Goal: Task Accomplishment & Management: Manage account settings

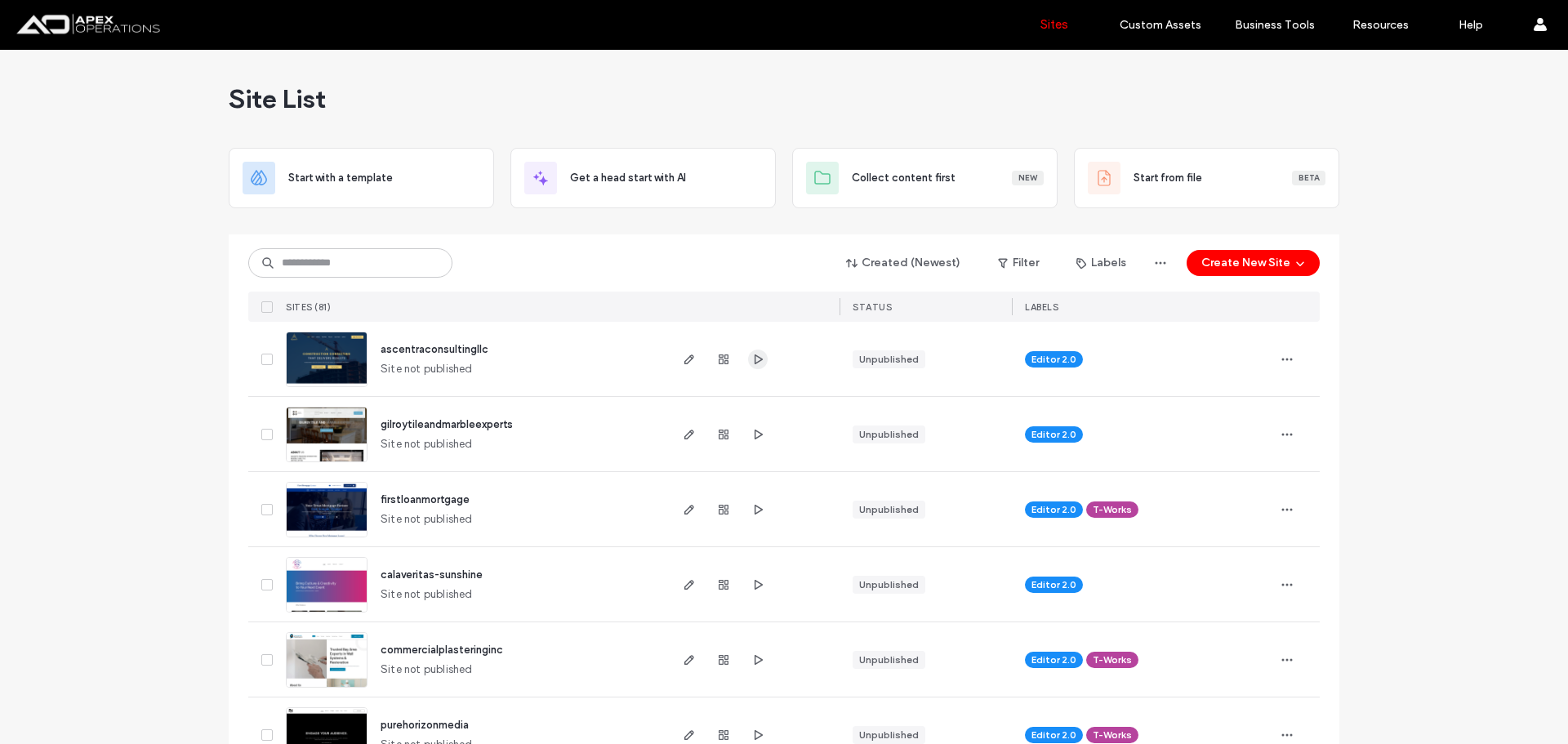
drag, startPoint x: 763, startPoint y: 361, endPoint x: 751, endPoint y: 362, distance: 12.0
click at [762, 361] on div at bounding box center [753, 358] width 173 height 74
click at [755, 362] on use "button" at bounding box center [759, 358] width 8 height 10
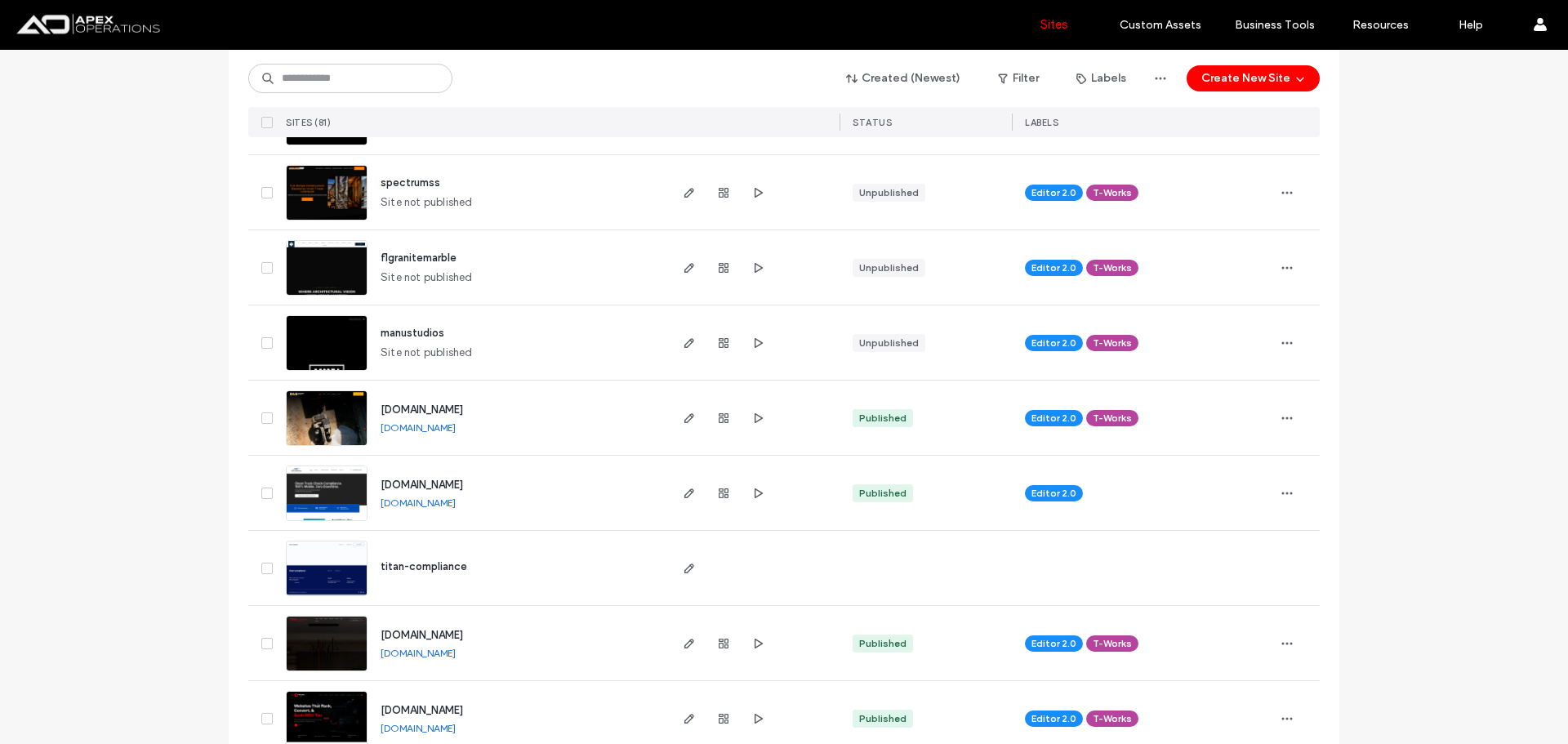
scroll to position [653, 0]
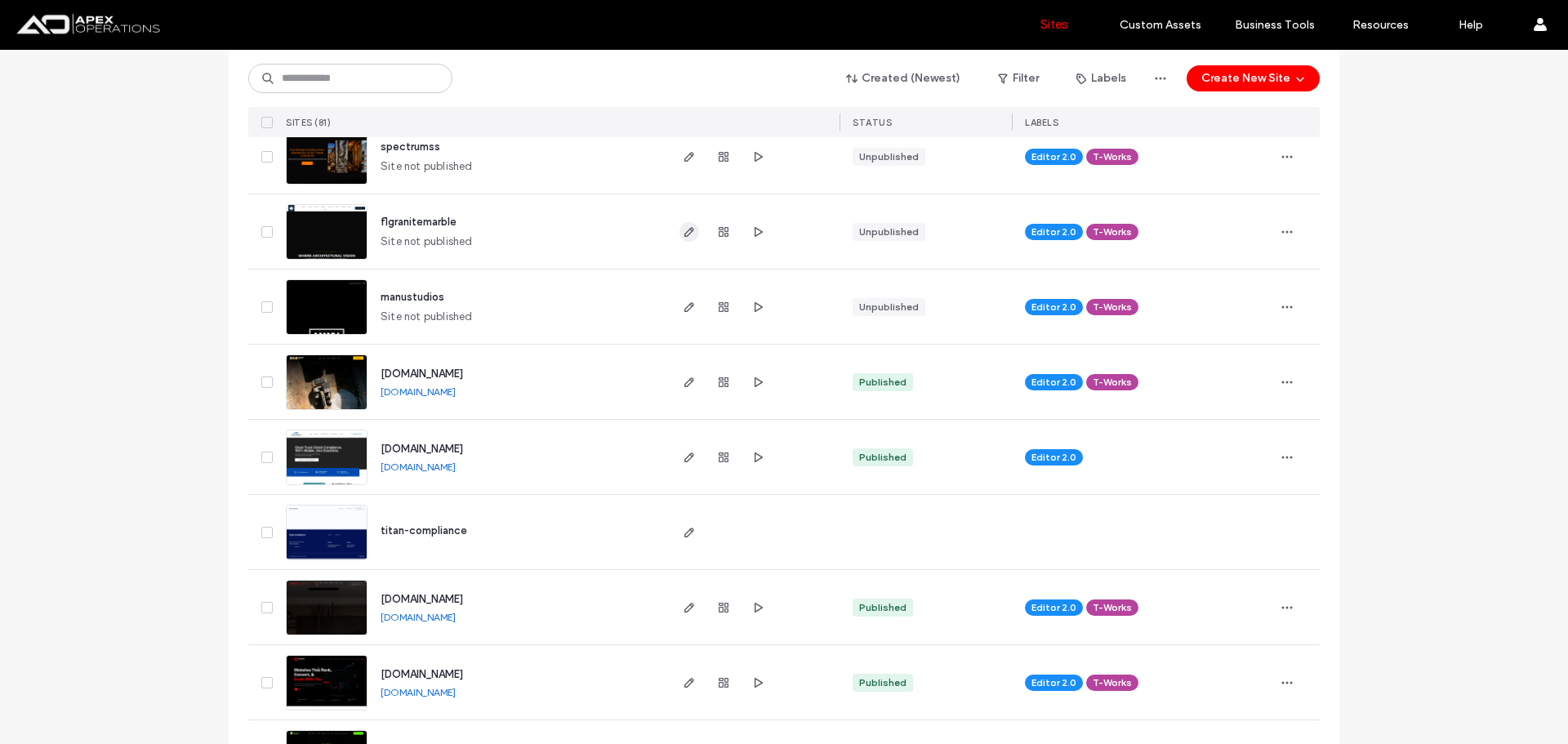
click at [683, 230] on icon "button" at bounding box center [689, 231] width 13 height 13
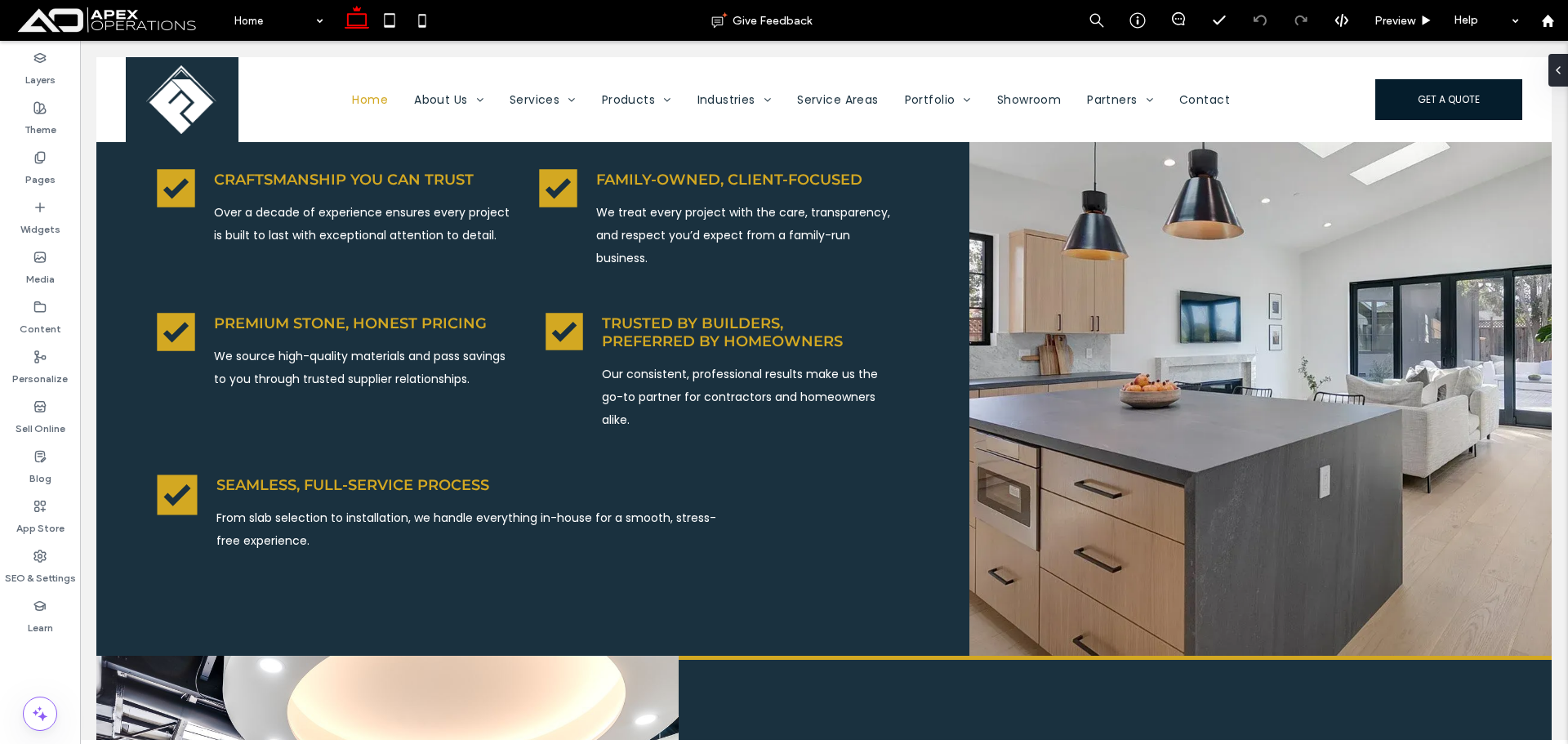
scroll to position [1718, 0]
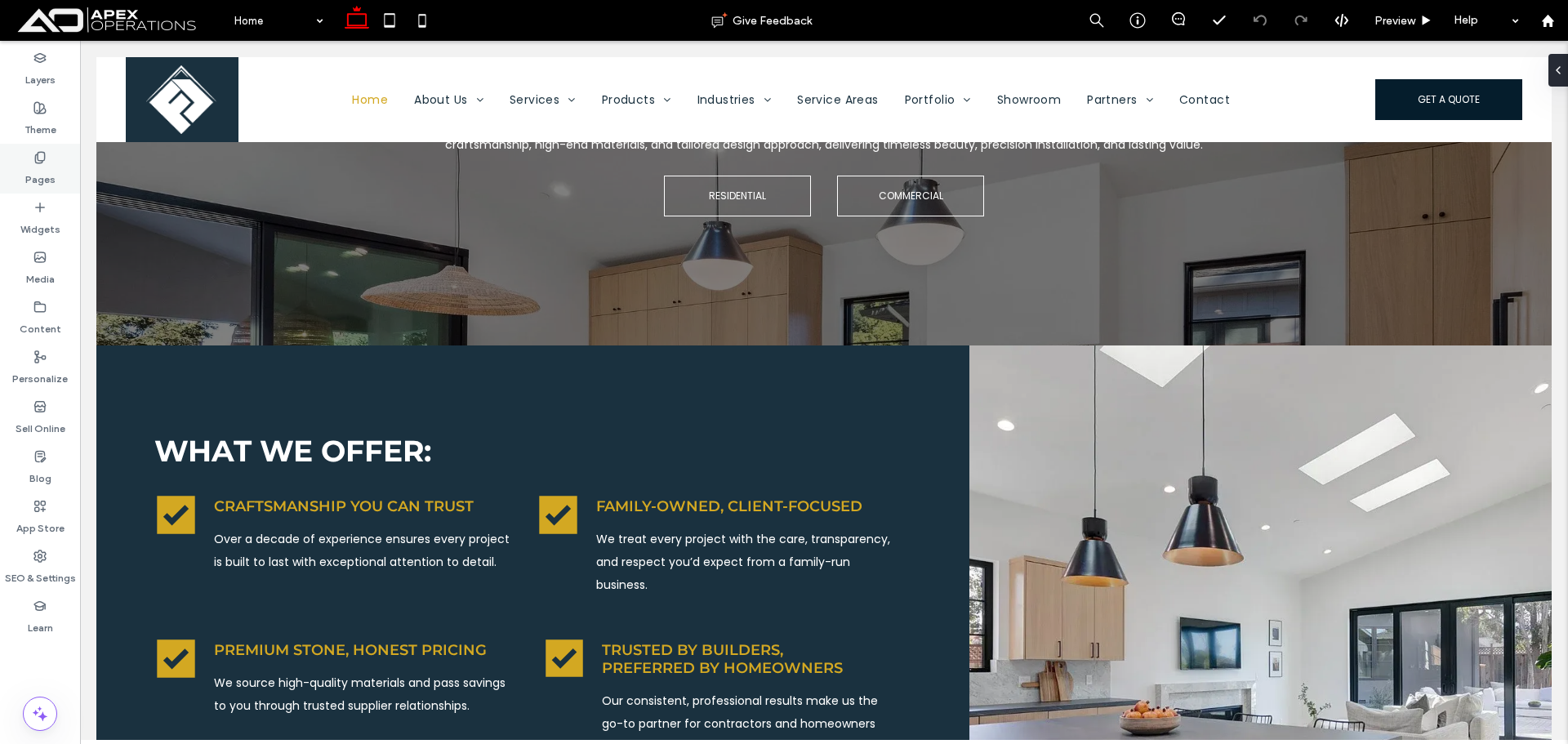
click at [53, 171] on label "Pages" at bounding box center [40, 176] width 30 height 23
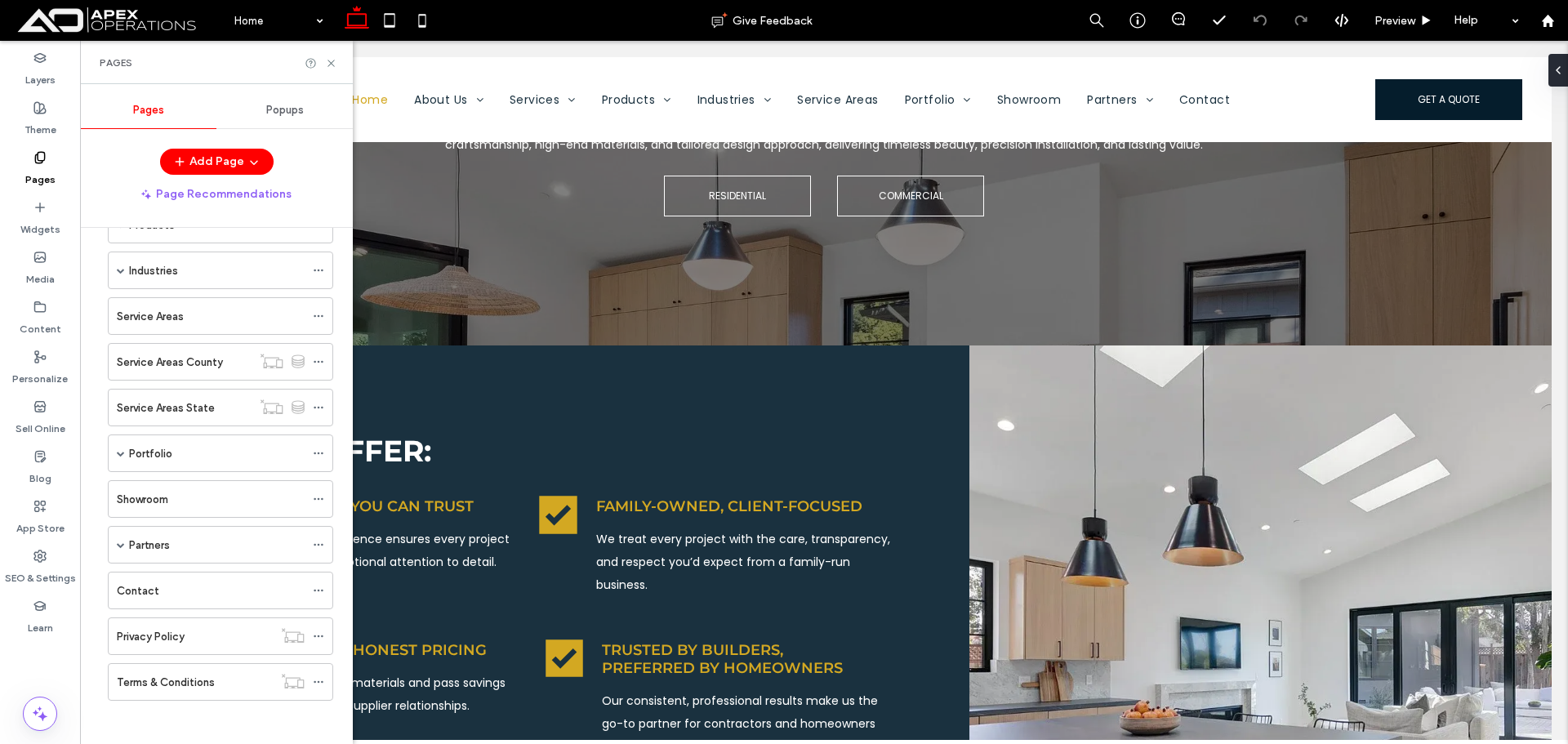
scroll to position [192, 0]
click at [118, 540] on span at bounding box center [120, 538] width 8 height 8
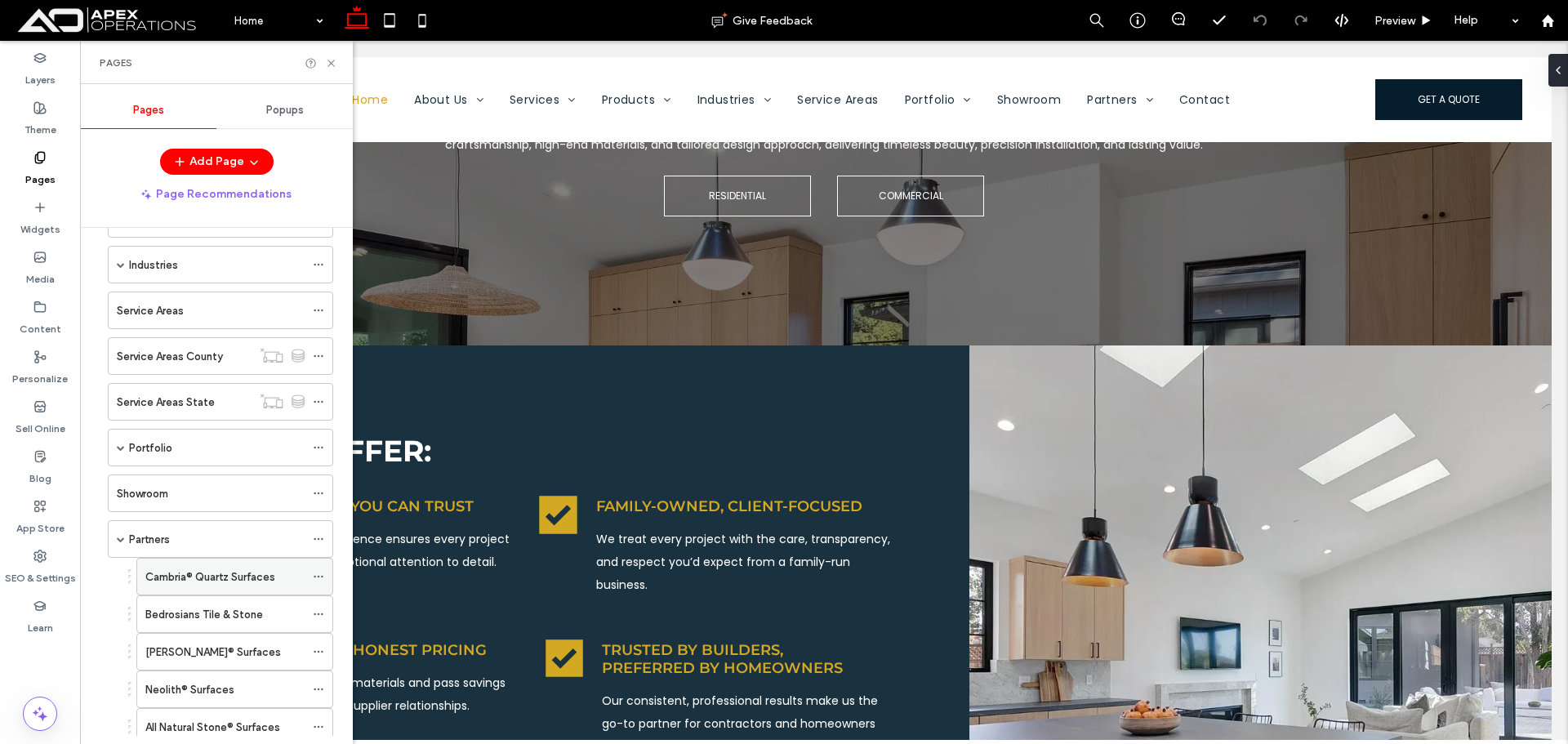
click at [160, 584] on label "Cambria® Quartz Surfaces" at bounding box center [211, 576] width 130 height 28
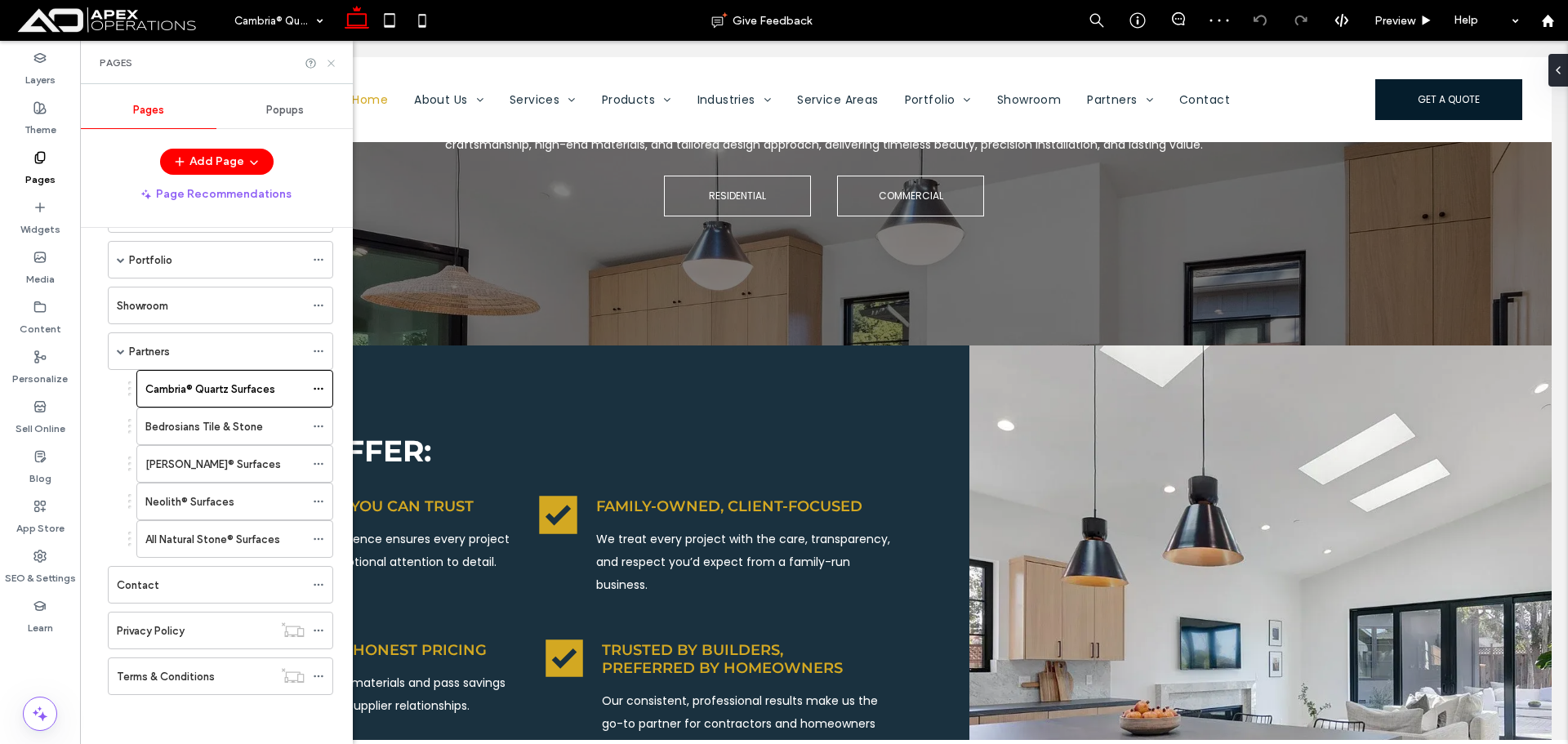
click at [333, 67] on icon at bounding box center [331, 63] width 13 height 13
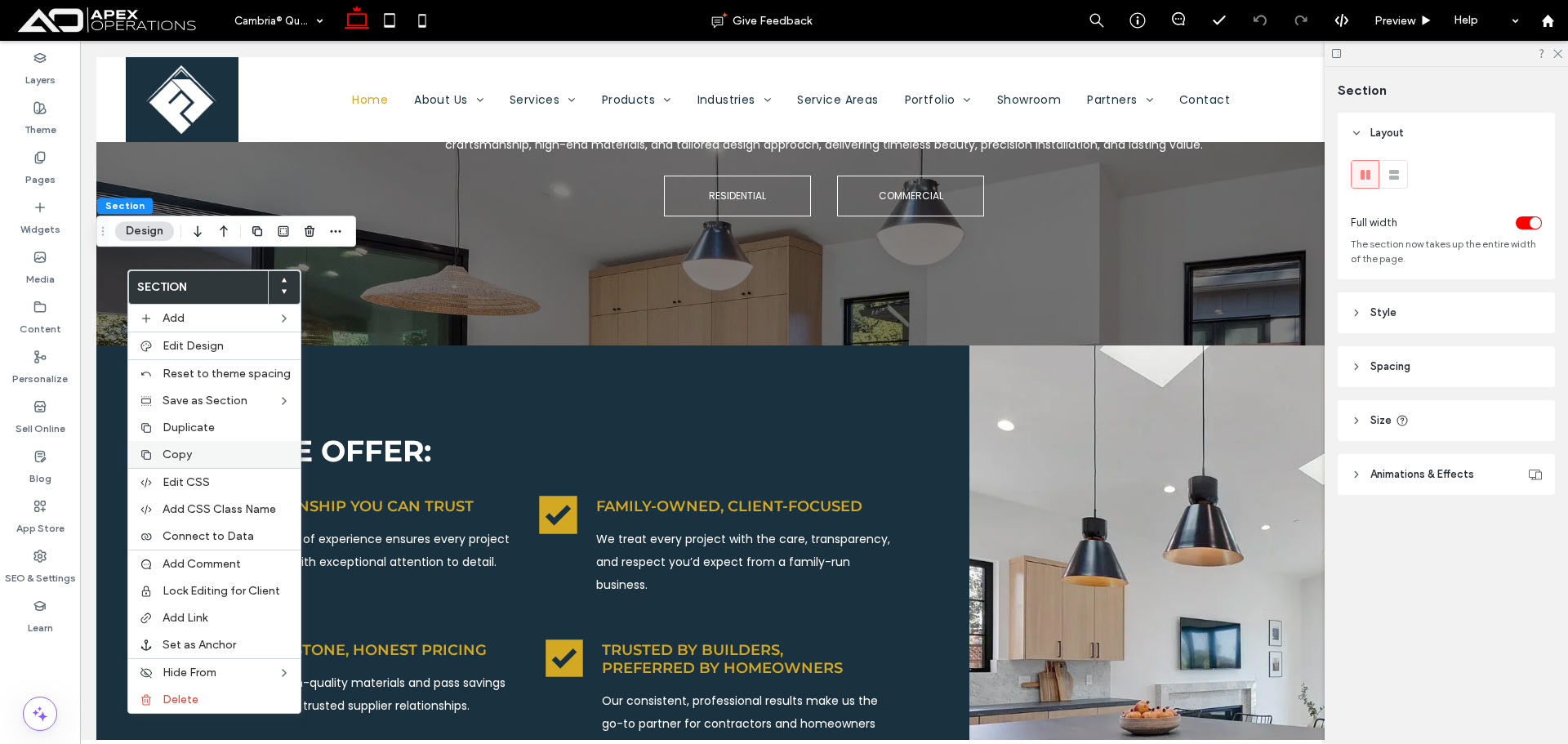
click at [183, 458] on span "Copy" at bounding box center [177, 455] width 29 height 14
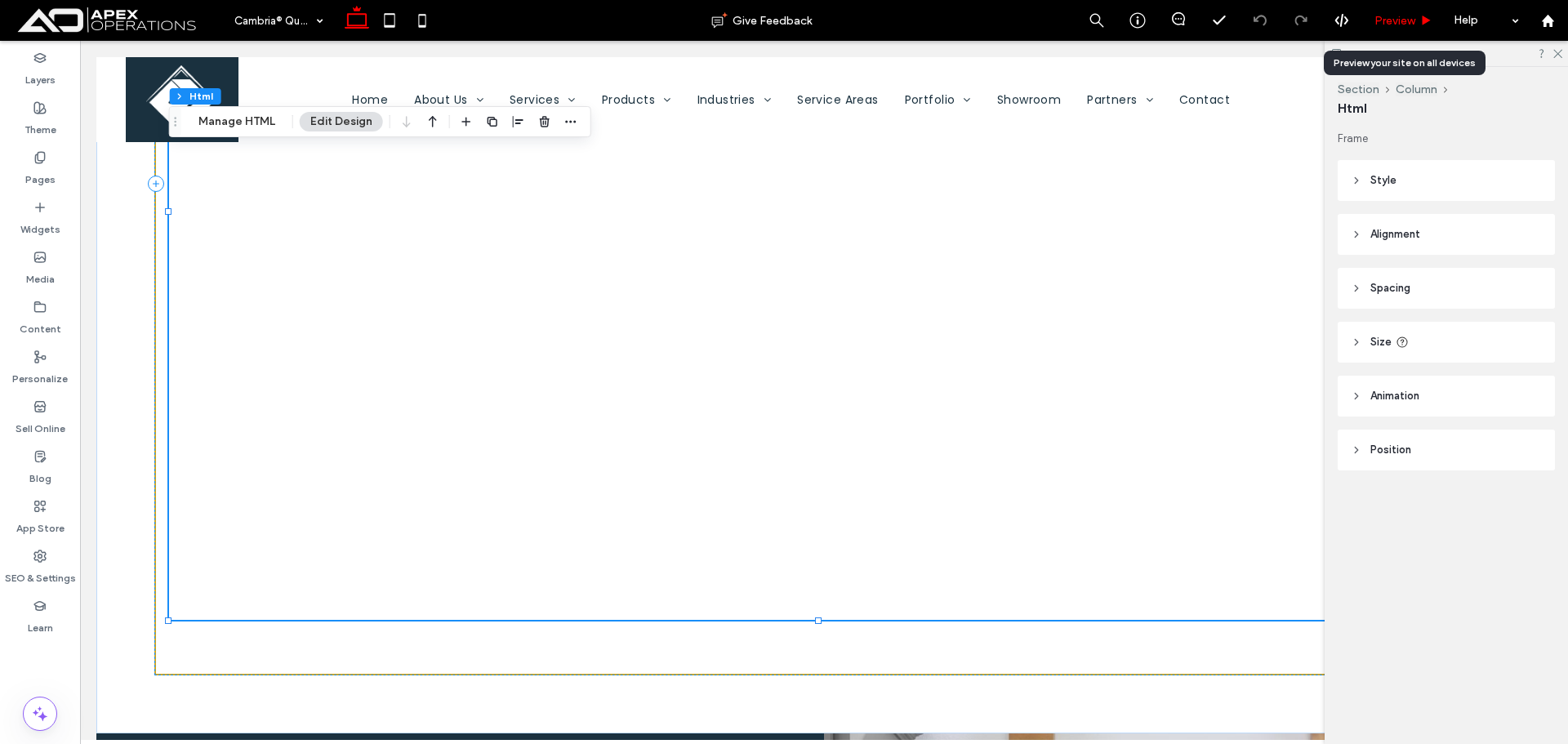
click at [1390, 23] on span "Preview" at bounding box center [1394, 20] width 41 height 14
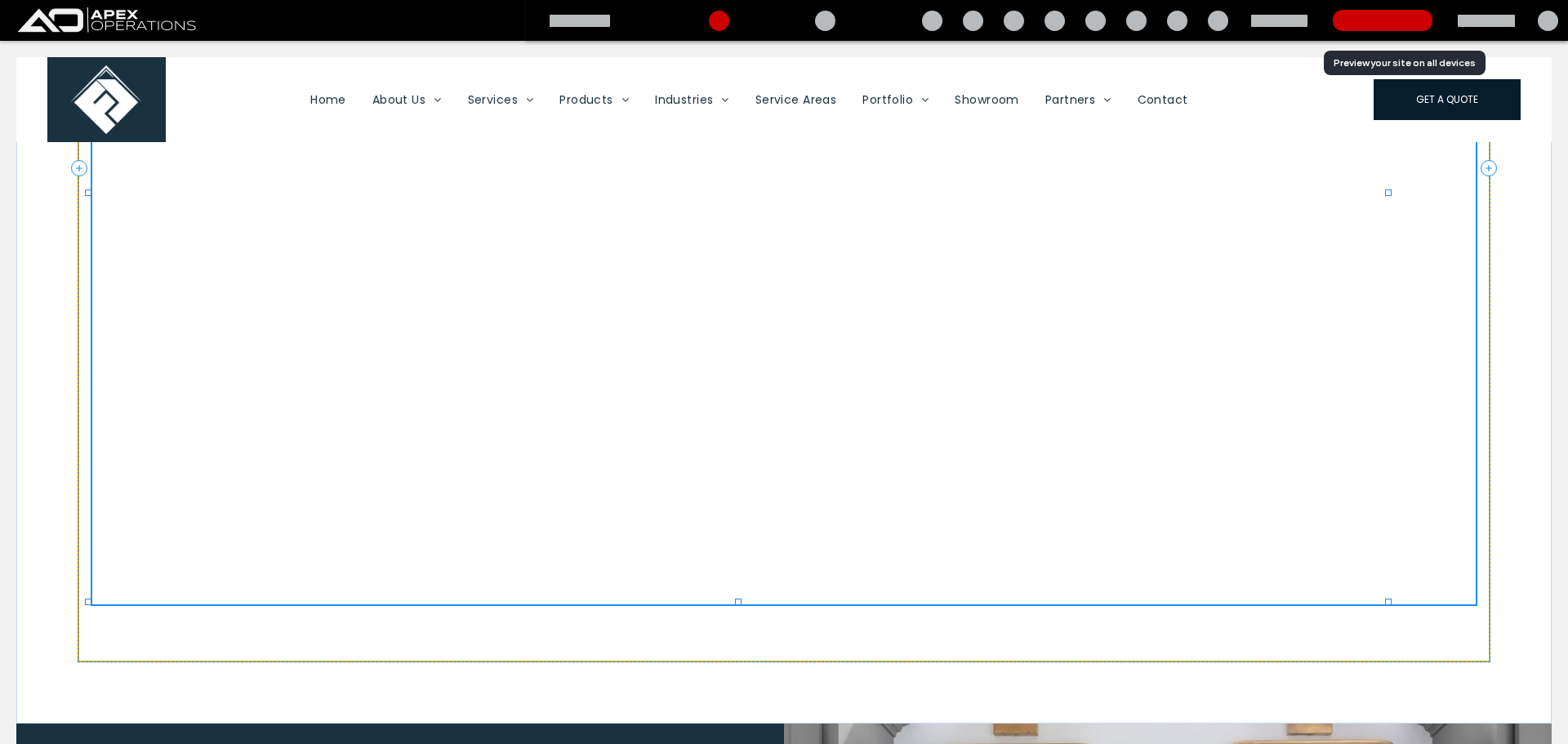
scroll to position [1701, 0]
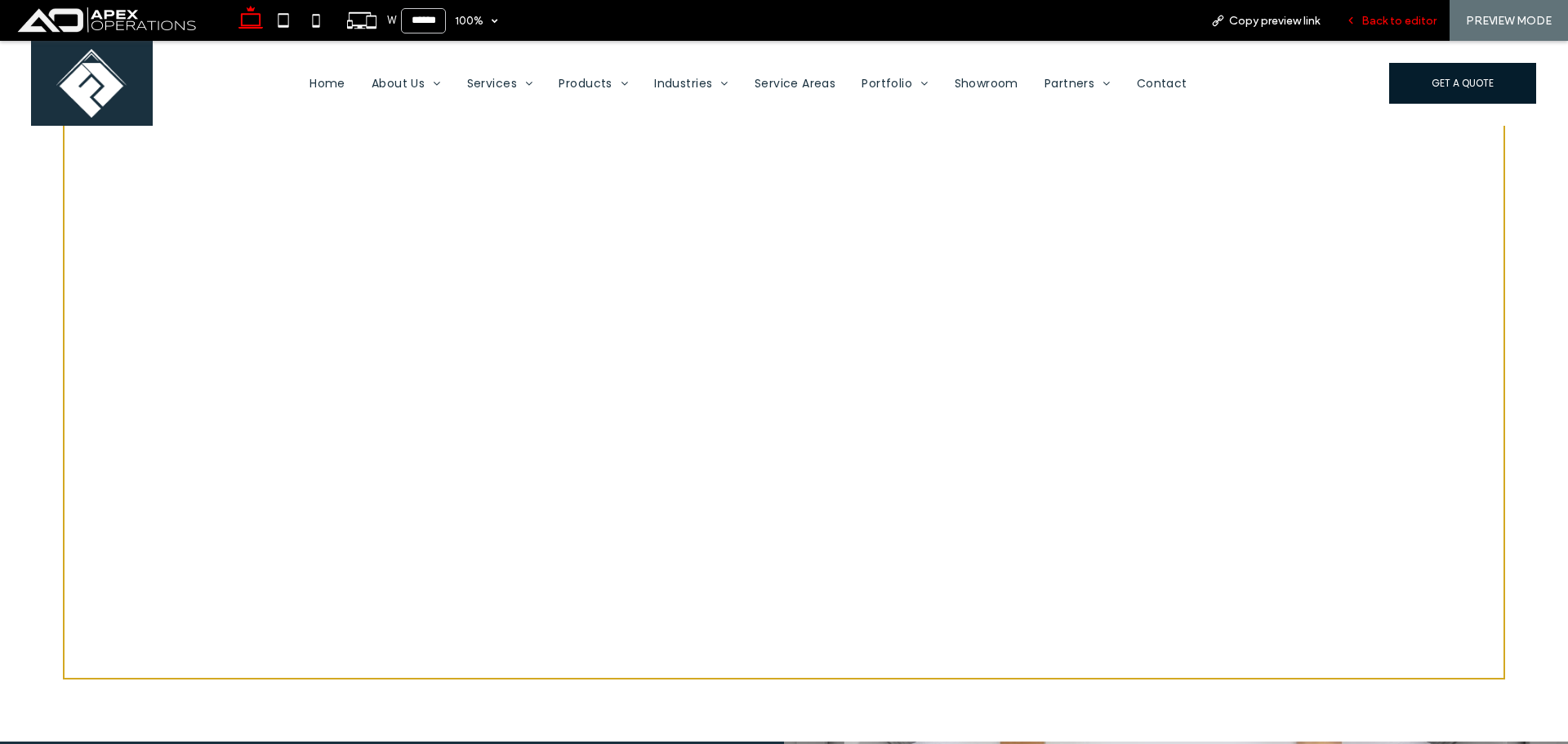
click at [1392, 25] on span "Back to editor" at bounding box center [1398, 20] width 75 height 14
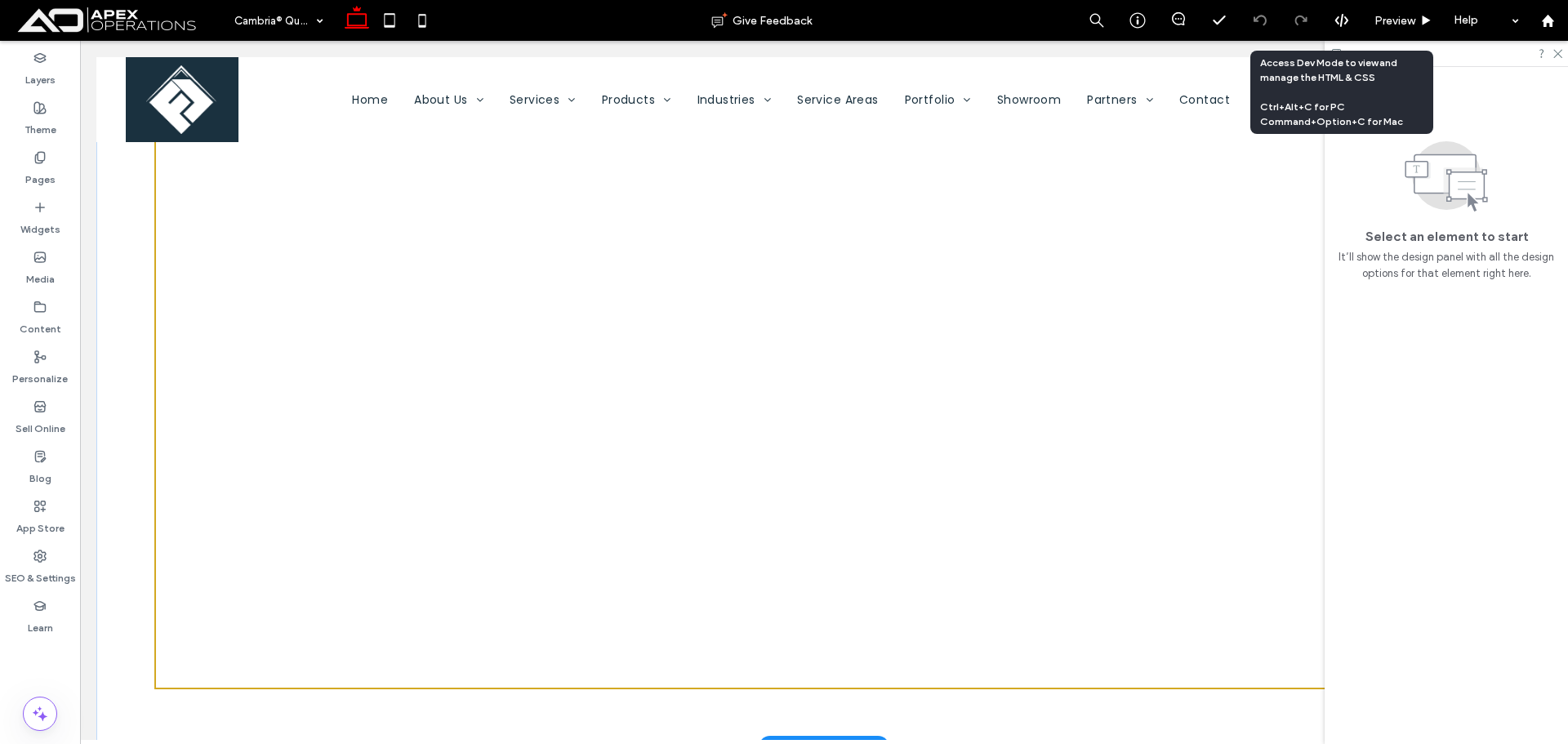
scroll to position [1714, 0]
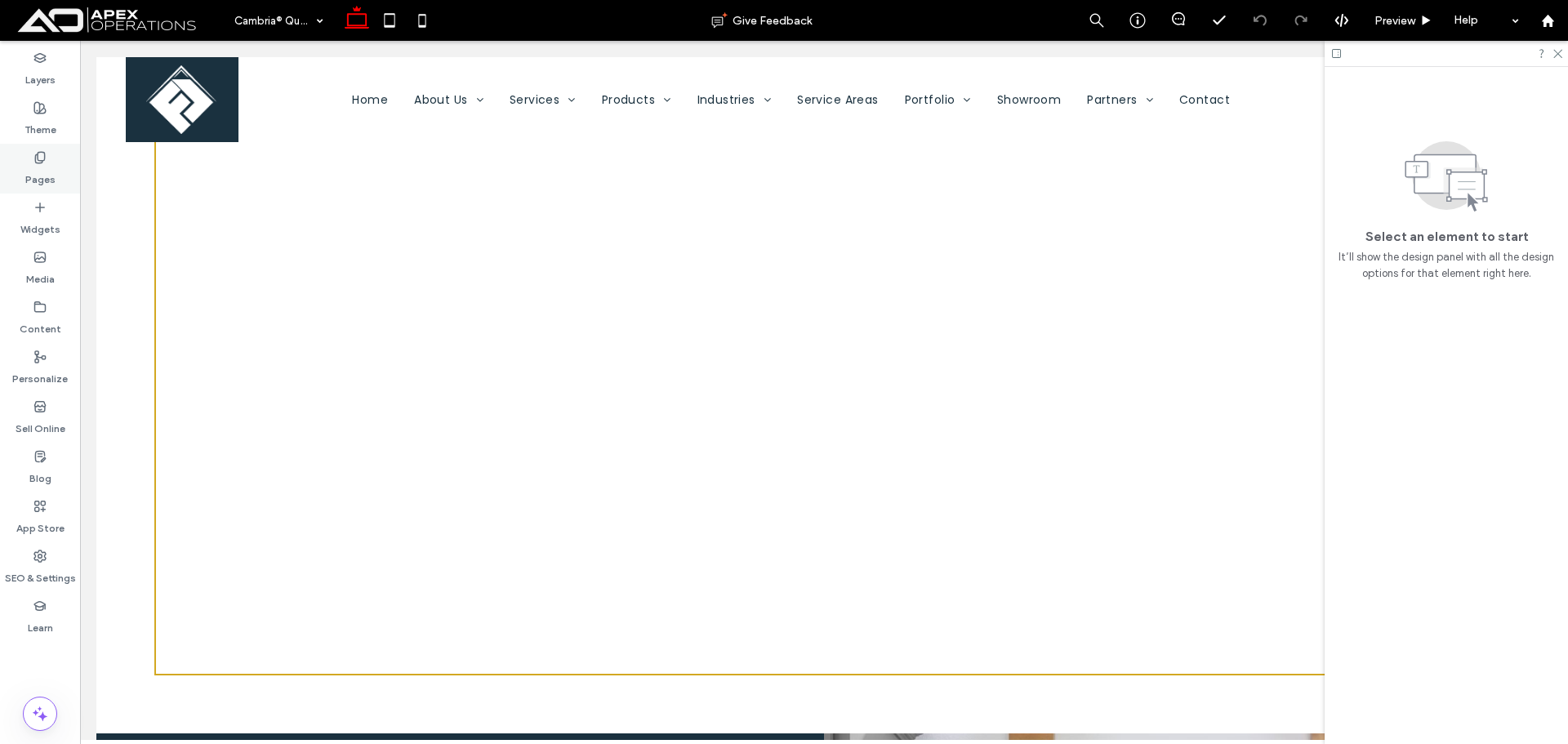
click at [39, 171] on label "Pages" at bounding box center [40, 176] width 30 height 23
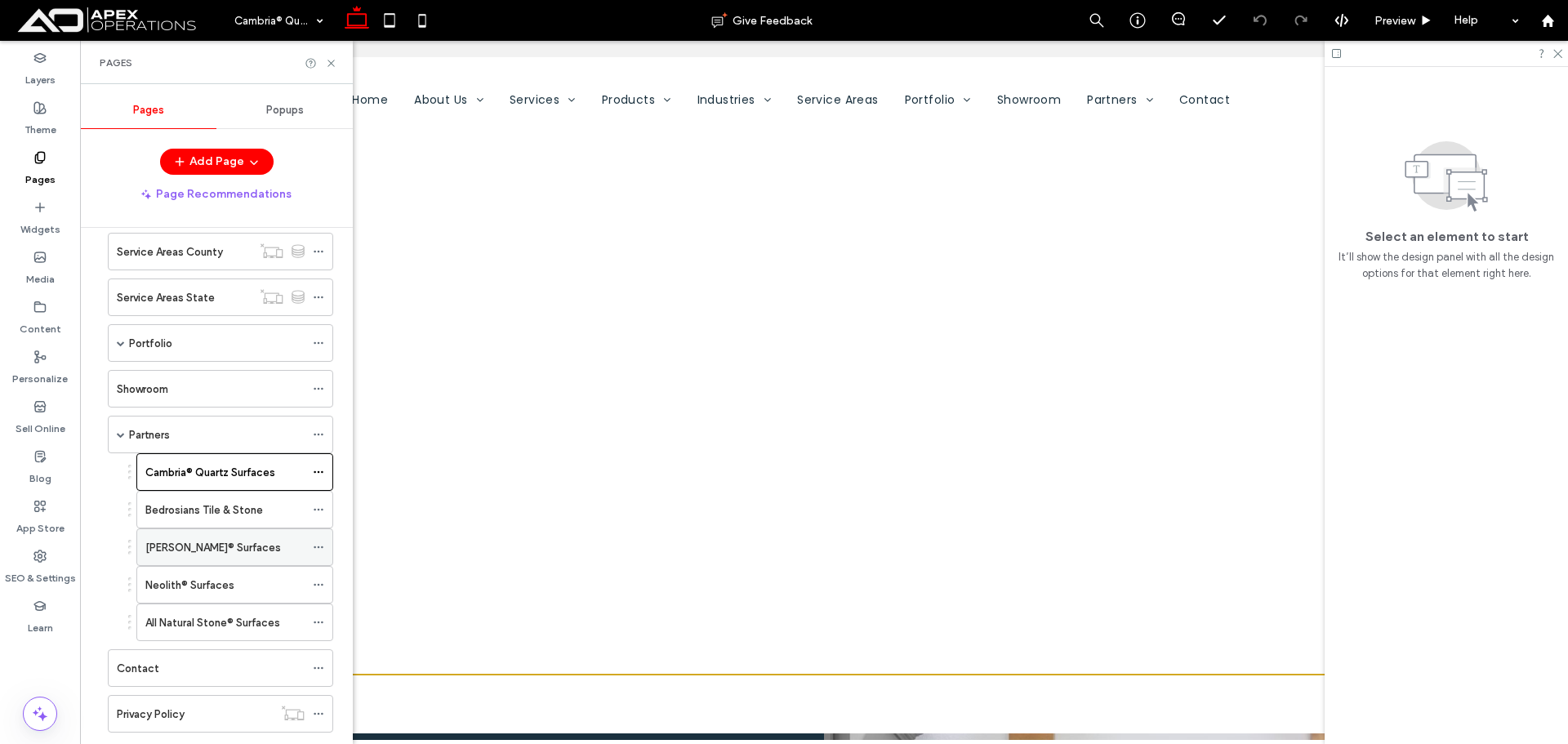
scroll to position [326, 0]
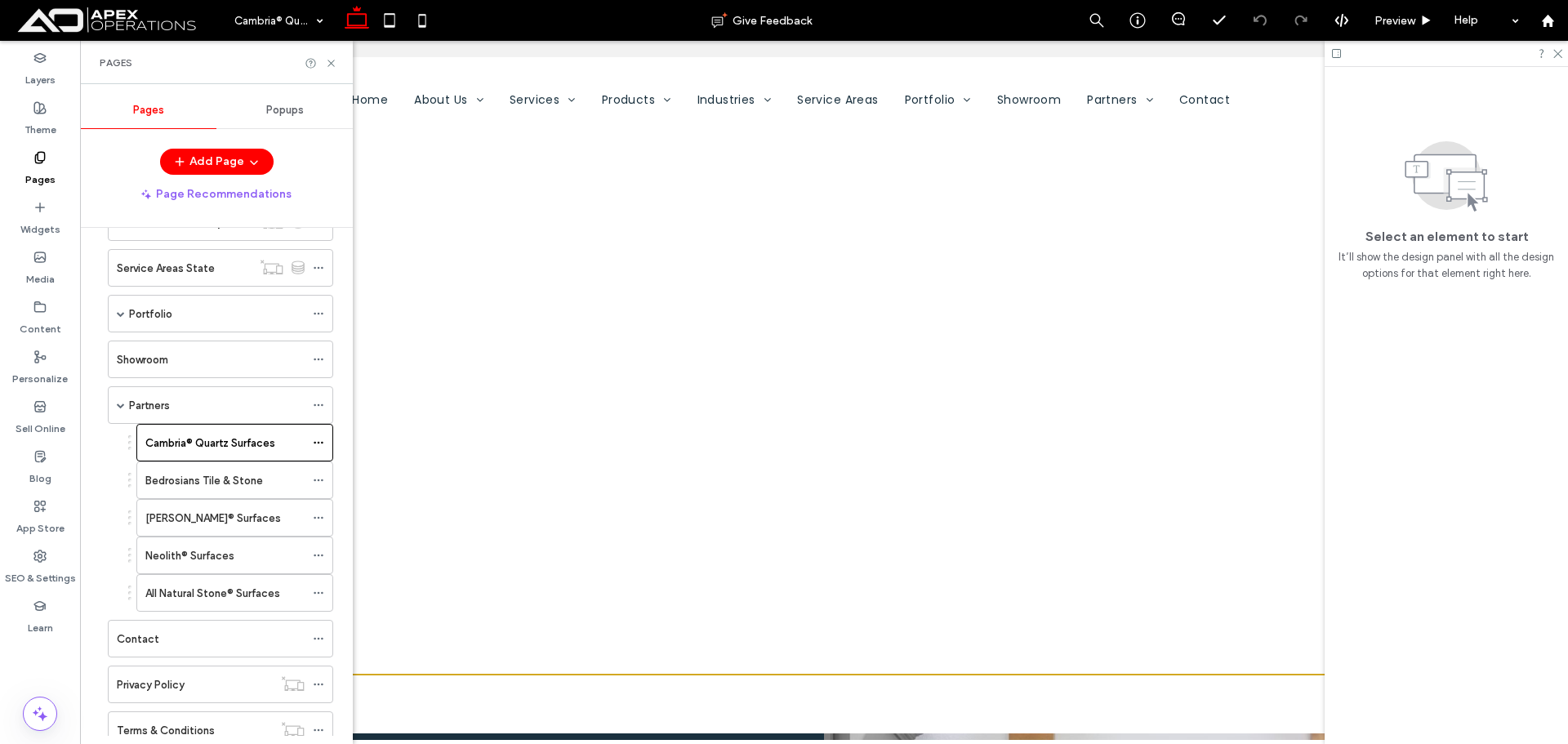
click at [226, 486] on label "Bedrosians Tile & Stone" at bounding box center [204, 480] width 118 height 28
drag, startPoint x: 330, startPoint y: 63, endPoint x: 1515, endPoint y: 85, distance: 1185.2
click at [330, 64] on use at bounding box center [330, 62] width 7 height 7
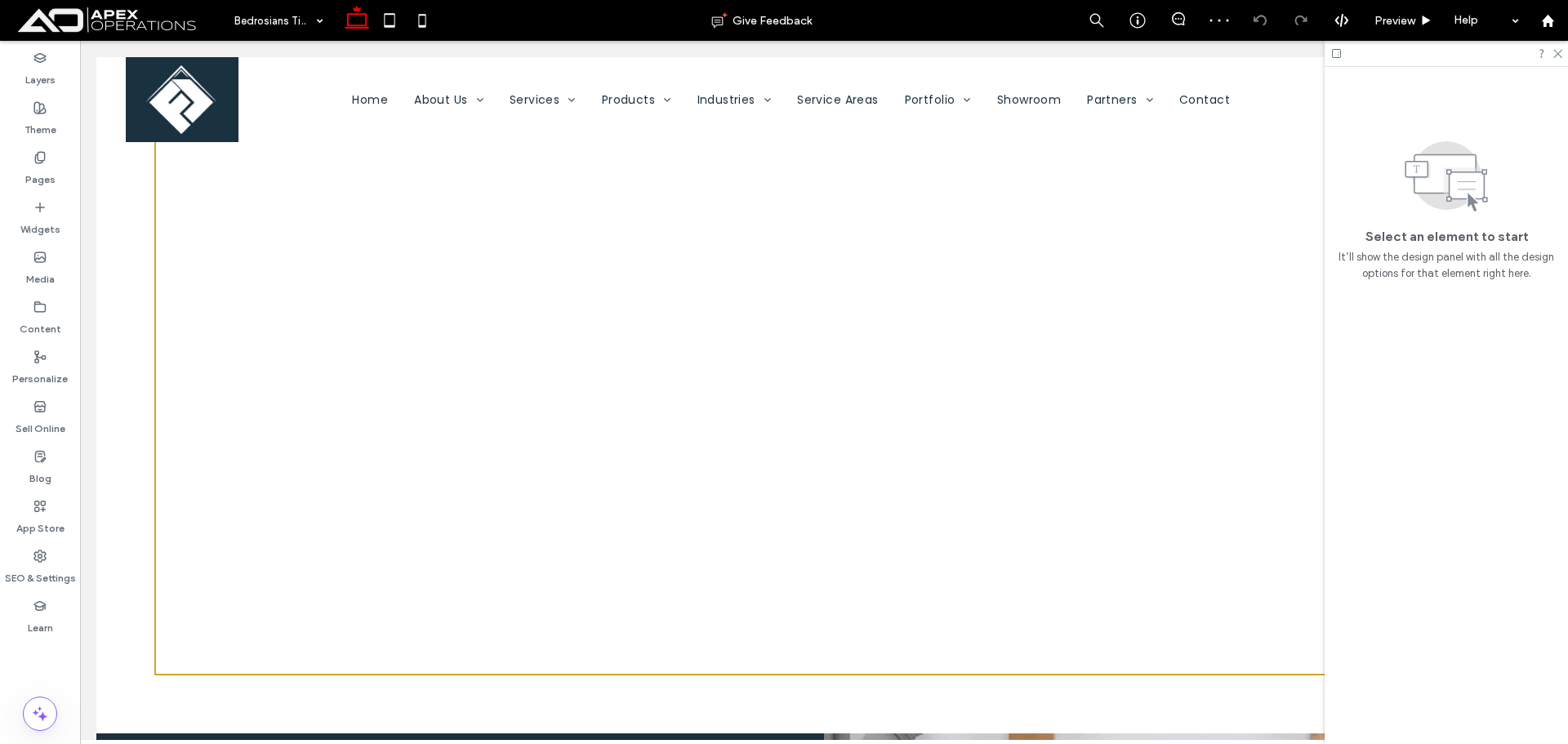
click at [1558, 52] on icon at bounding box center [1556, 52] width 11 height 11
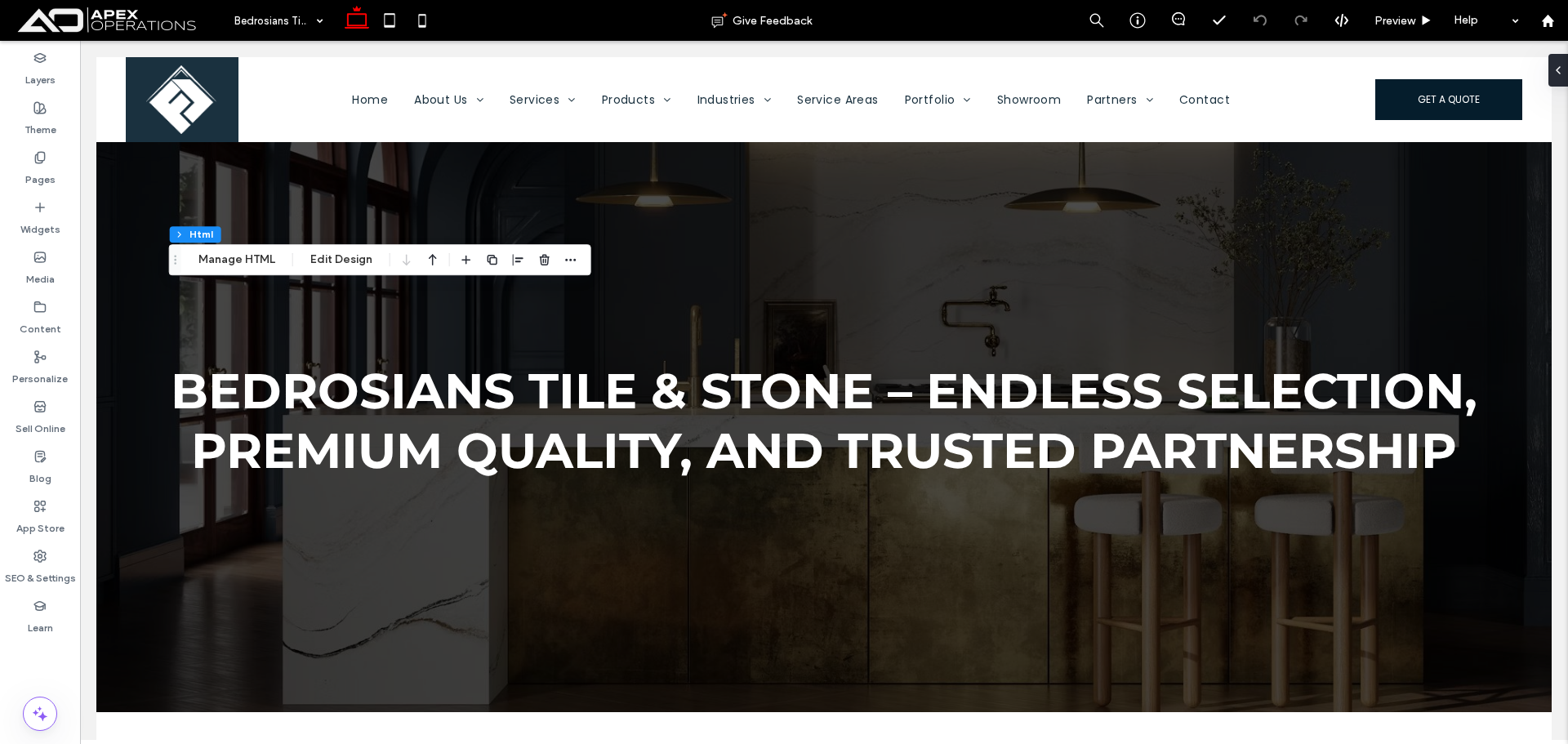
click at [237, 273] on div "Section Column Html Manage HTML Edit Design" at bounding box center [380, 259] width 423 height 31
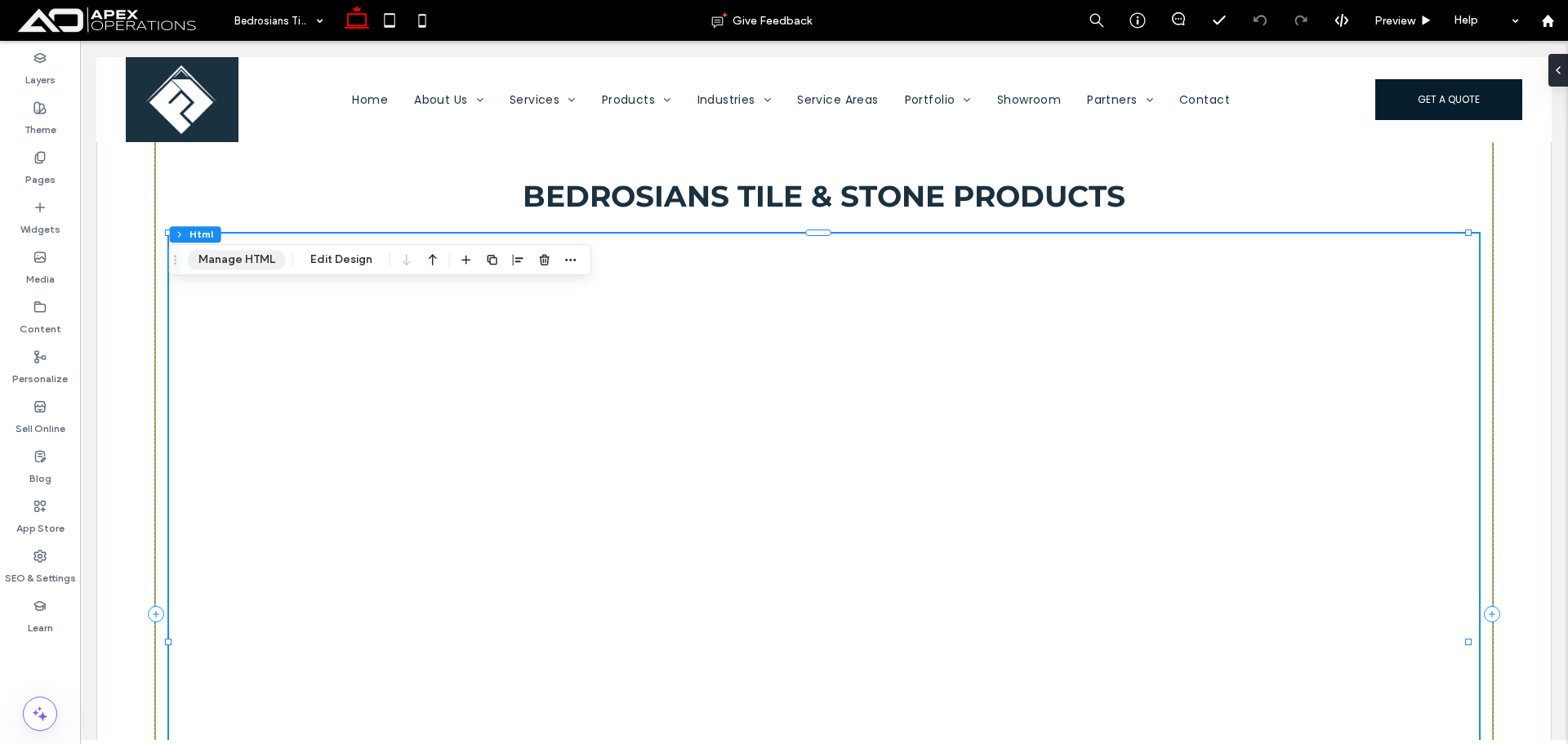
click at [242, 253] on button "Manage HTML" at bounding box center [236, 259] width 98 height 19
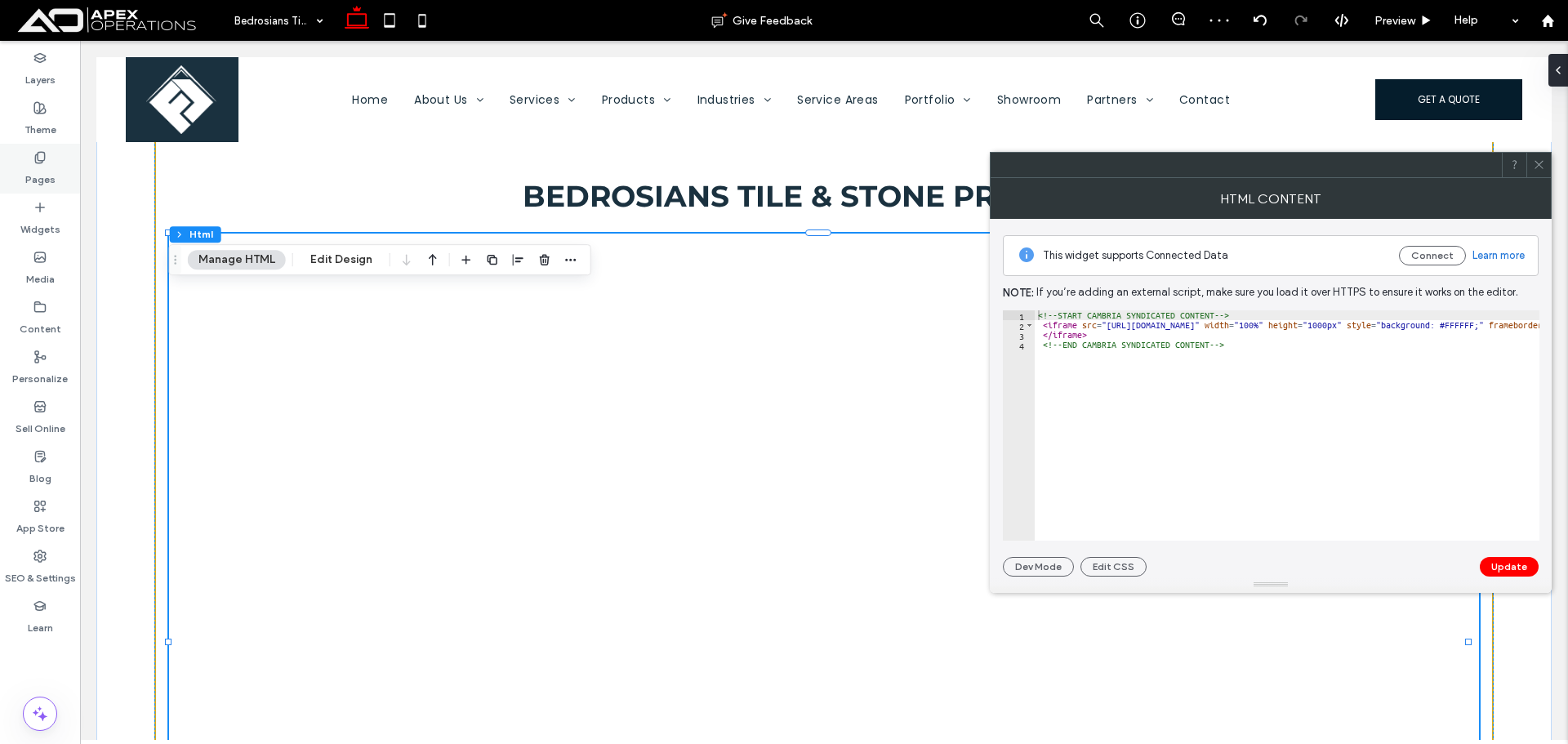
click at [45, 162] on icon at bounding box center [39, 156] width 13 height 13
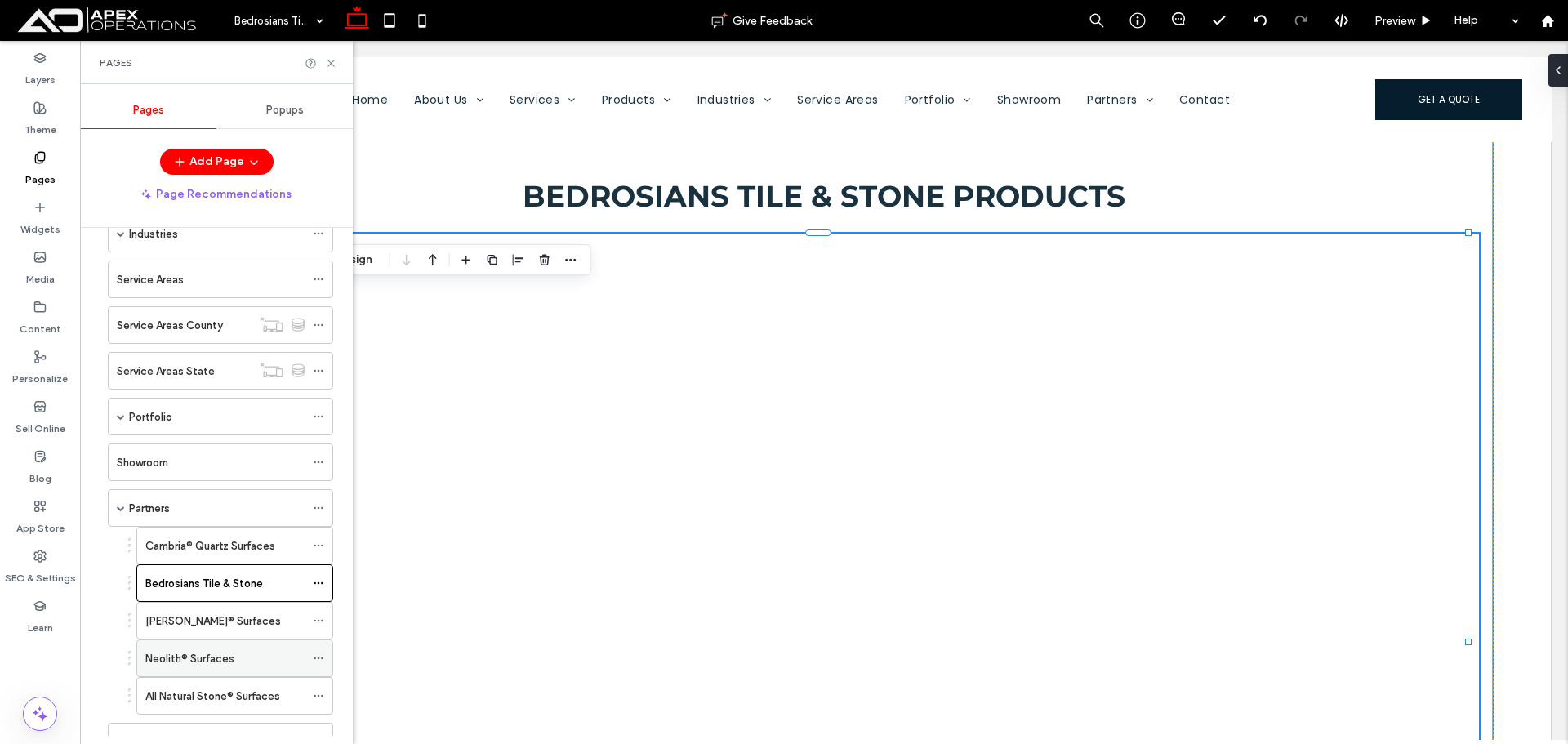
scroll to position [381, 0]
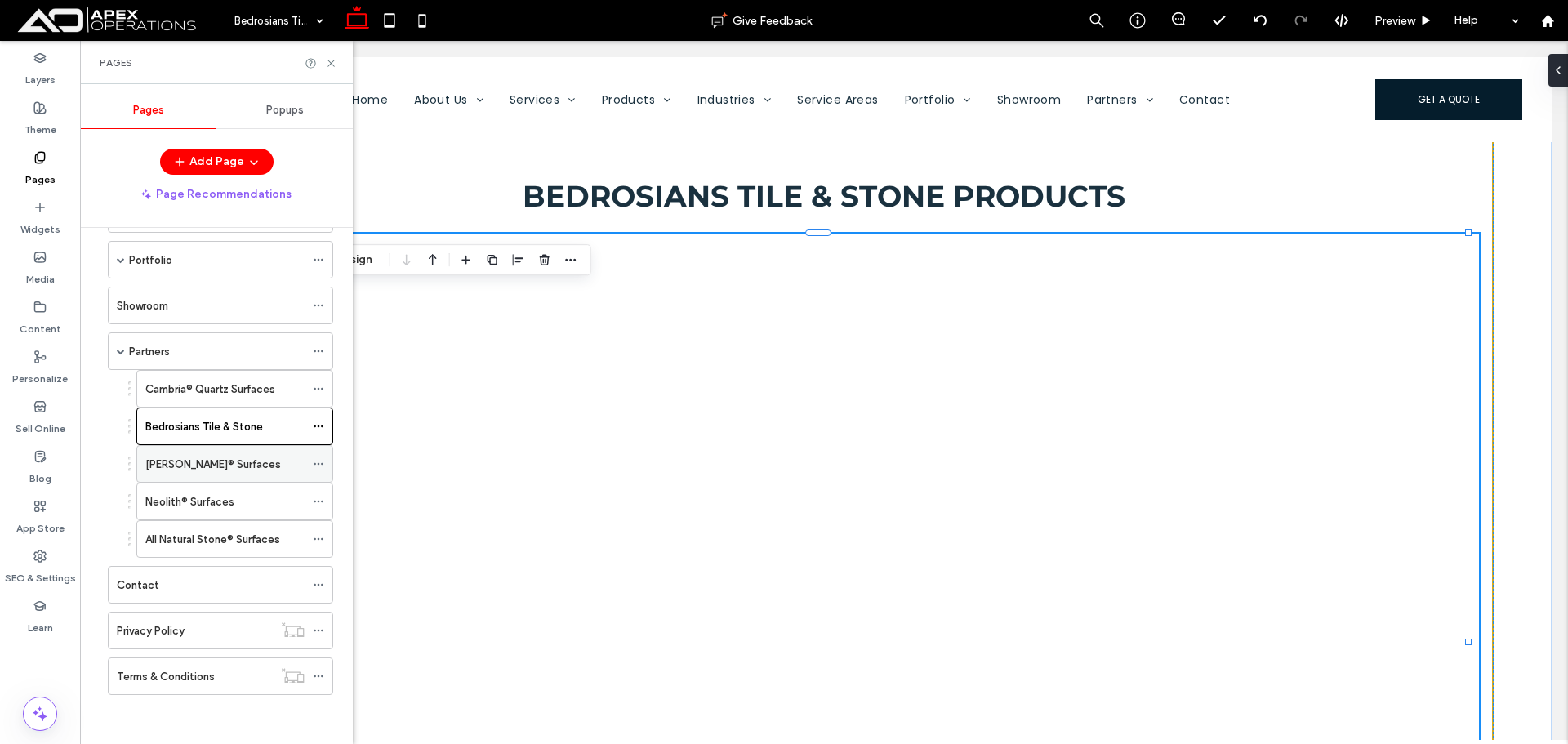
click at [202, 466] on label "Cosentino® Surfaces" at bounding box center [214, 463] width 136 height 28
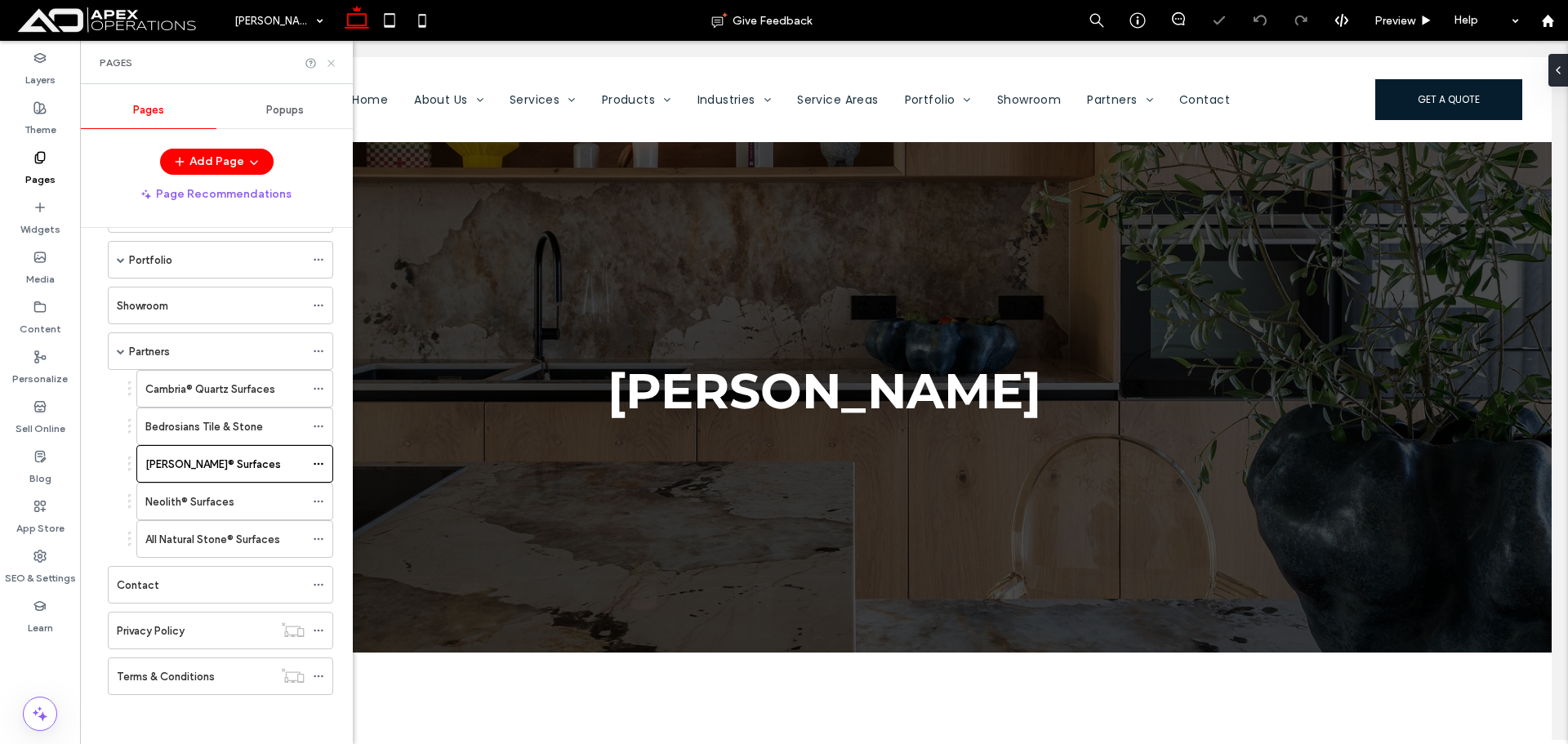
click at [330, 68] on icon at bounding box center [331, 63] width 13 height 13
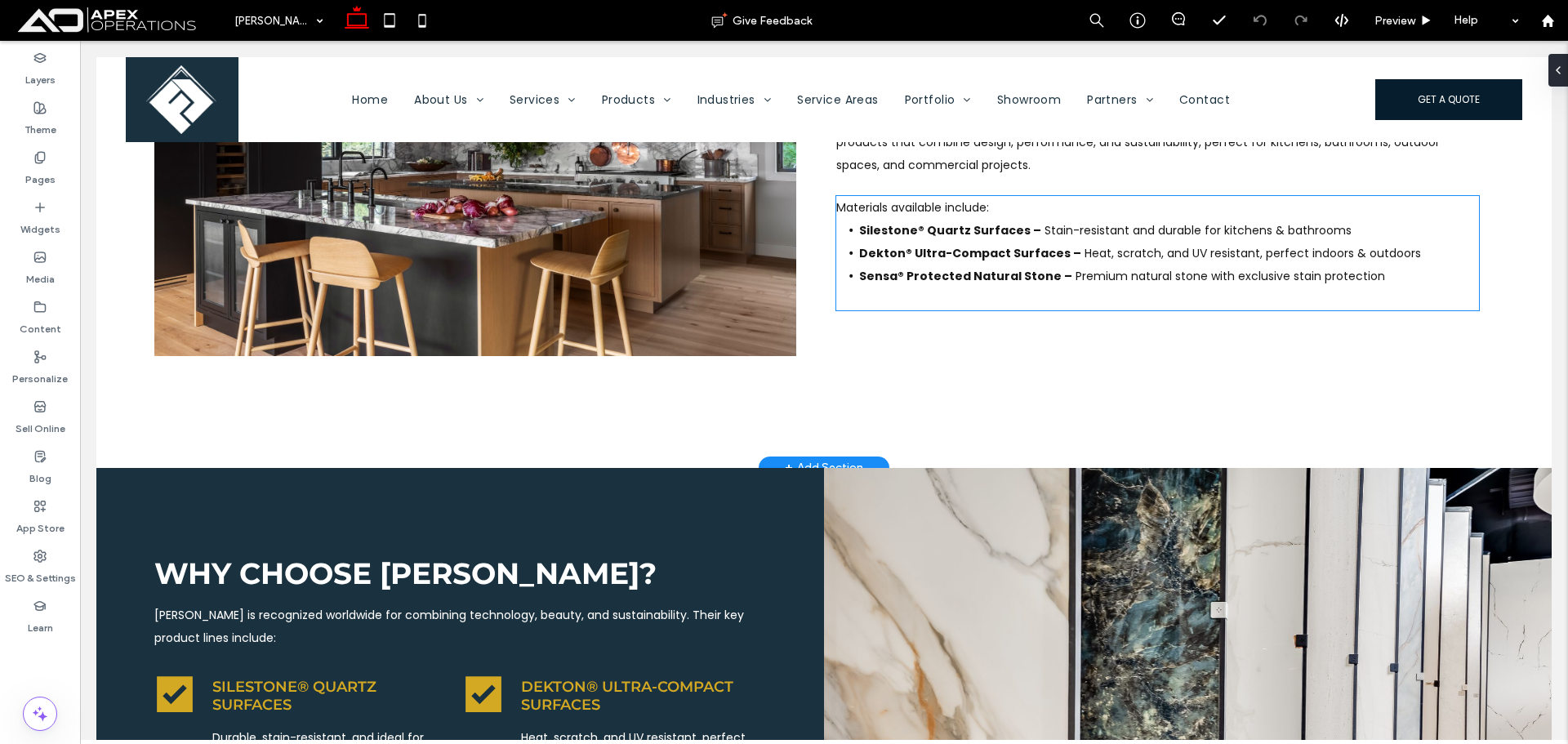
scroll to position [897, 0]
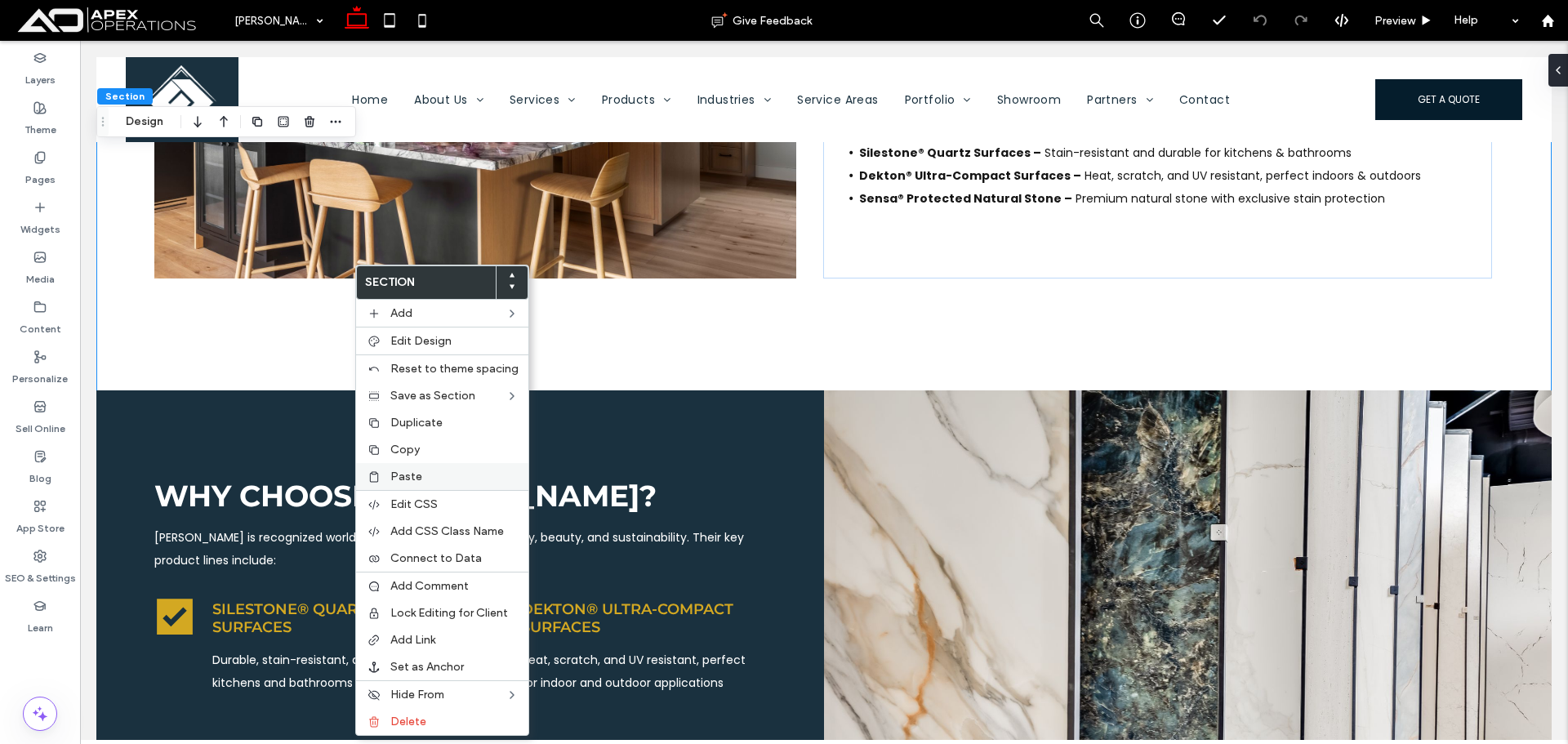
click at [388, 478] on div "Paste" at bounding box center [441, 477] width 172 height 27
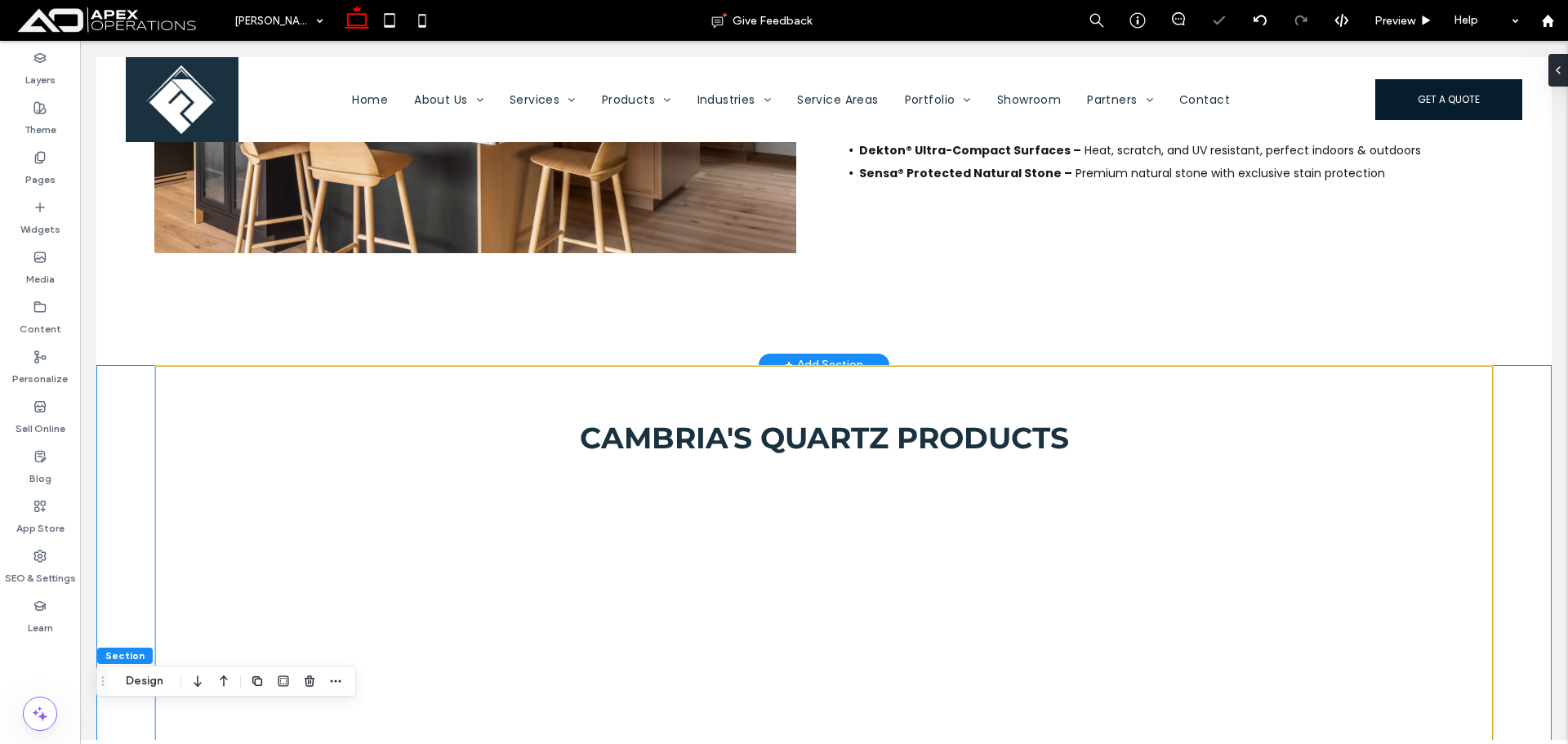
scroll to position [980, 0]
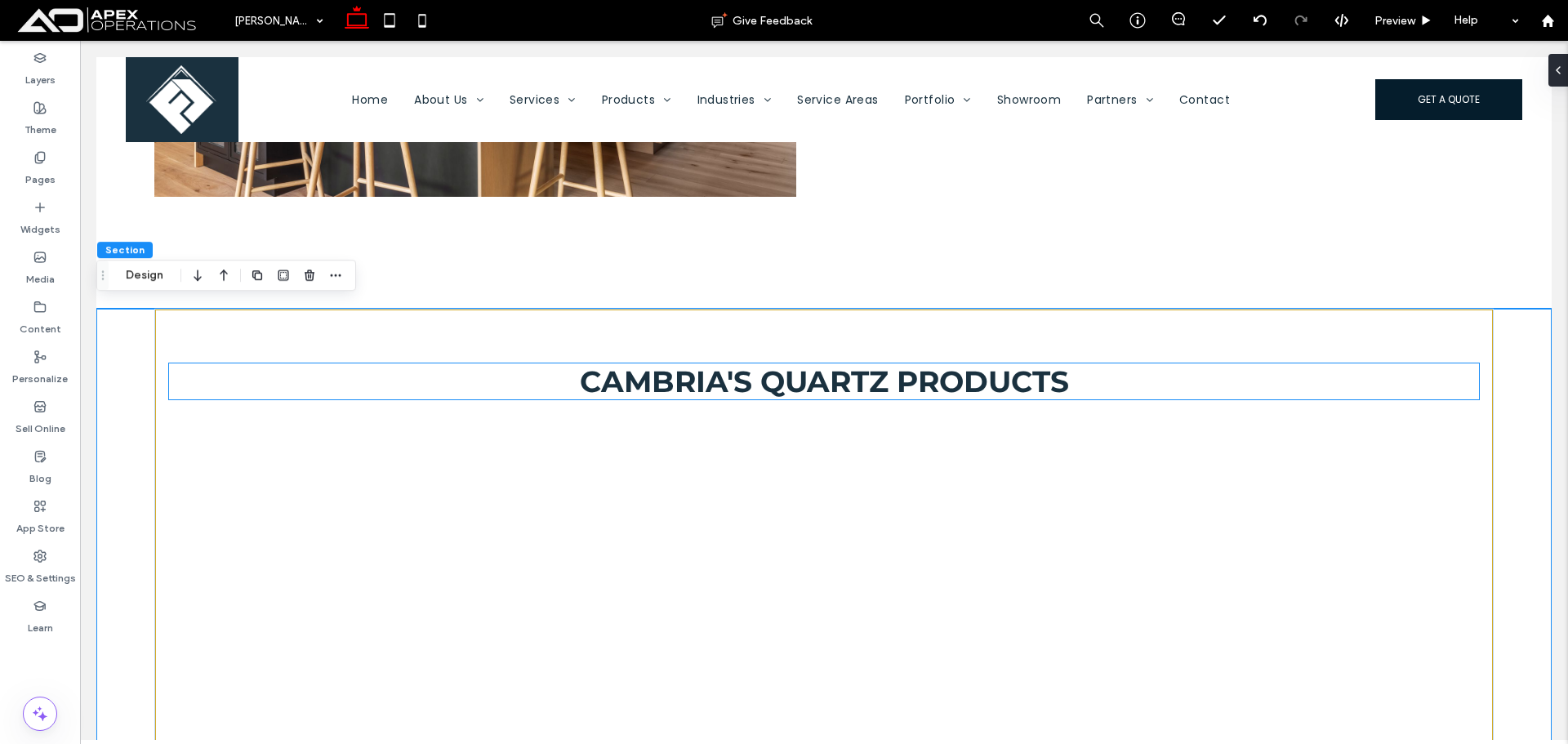
click at [796, 376] on span "Cambria's Quartz Products" at bounding box center [824, 381] width 489 height 36
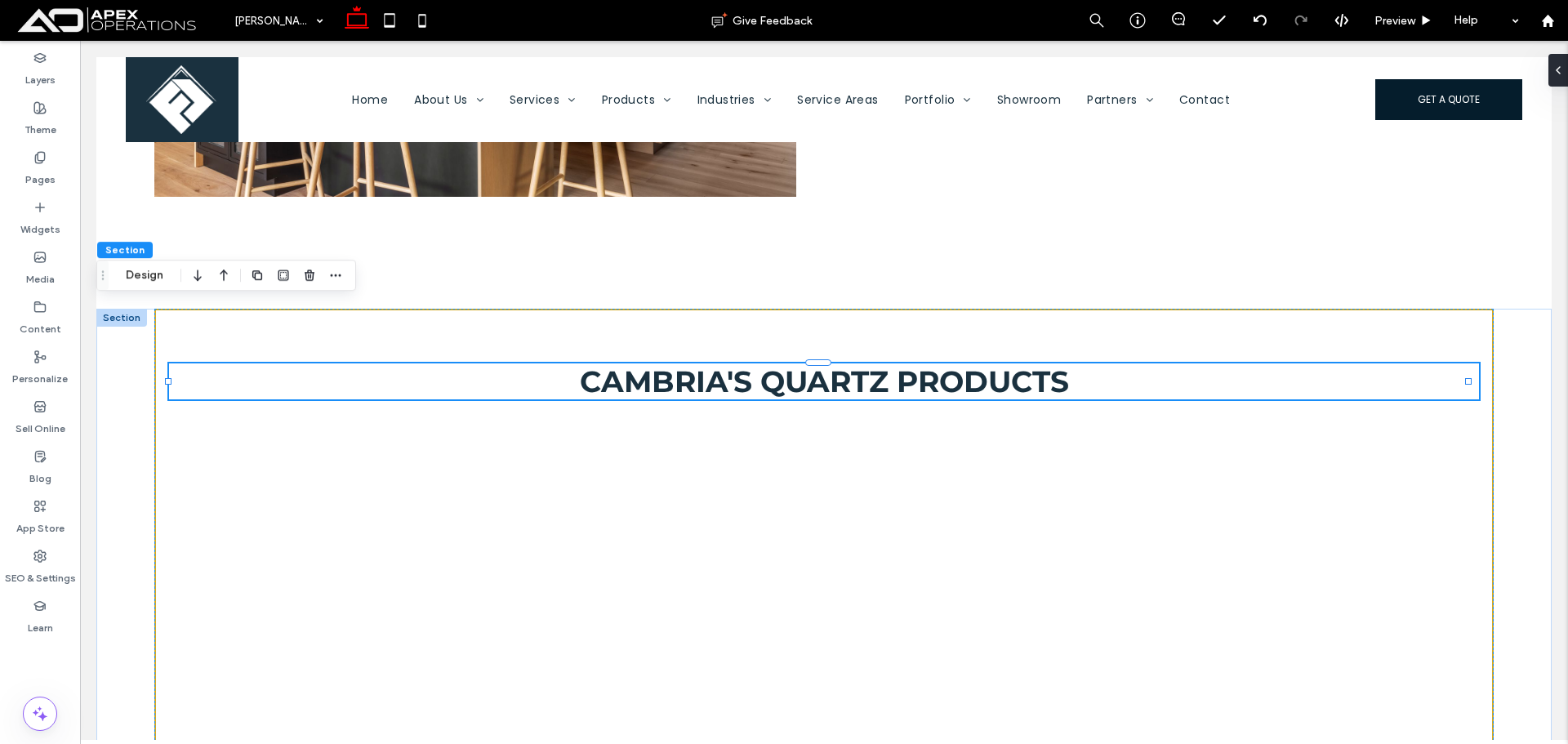
click at [796, 376] on div "Cambria's Quartz Products" at bounding box center [823, 381] width 1309 height 36
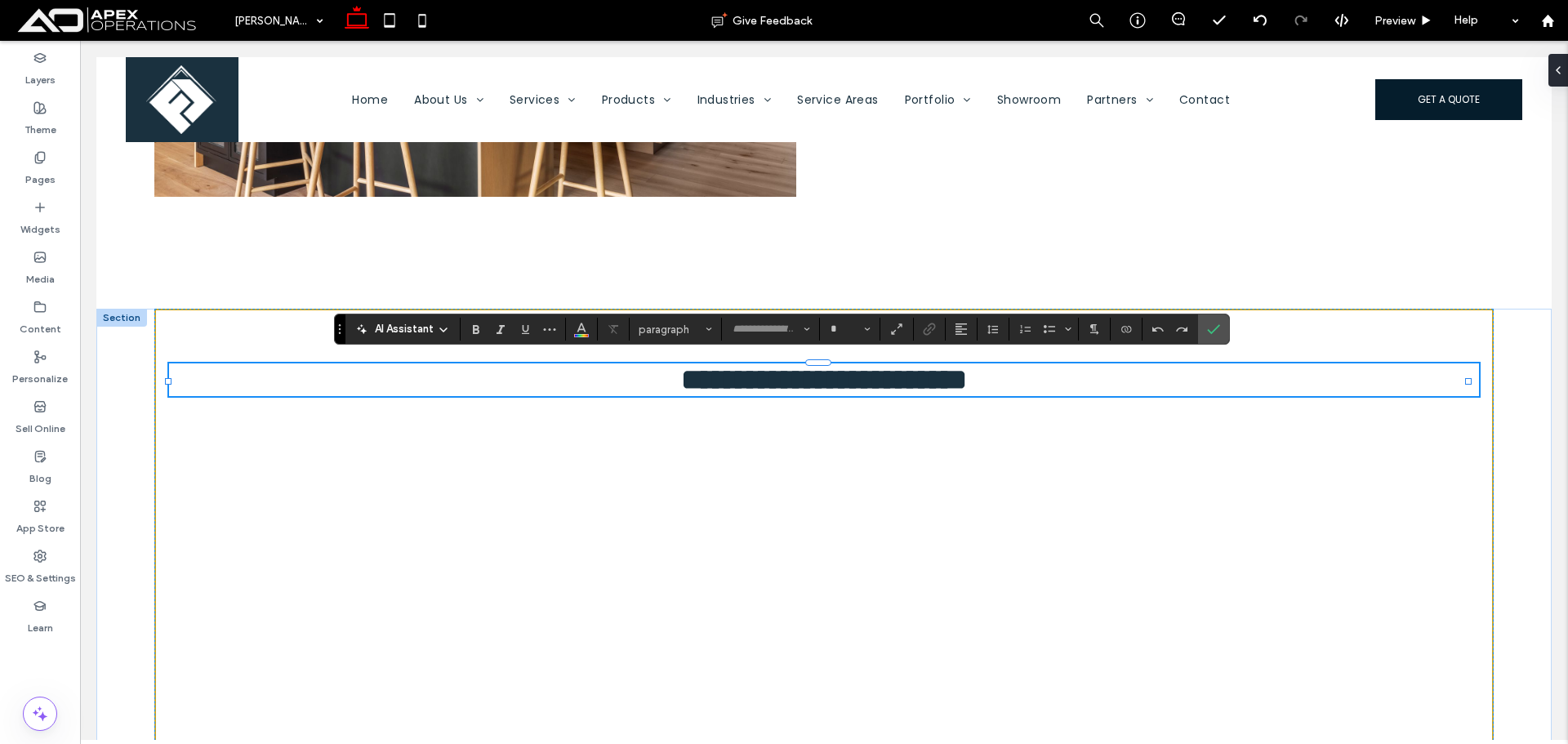
type input "**********"
type input "**"
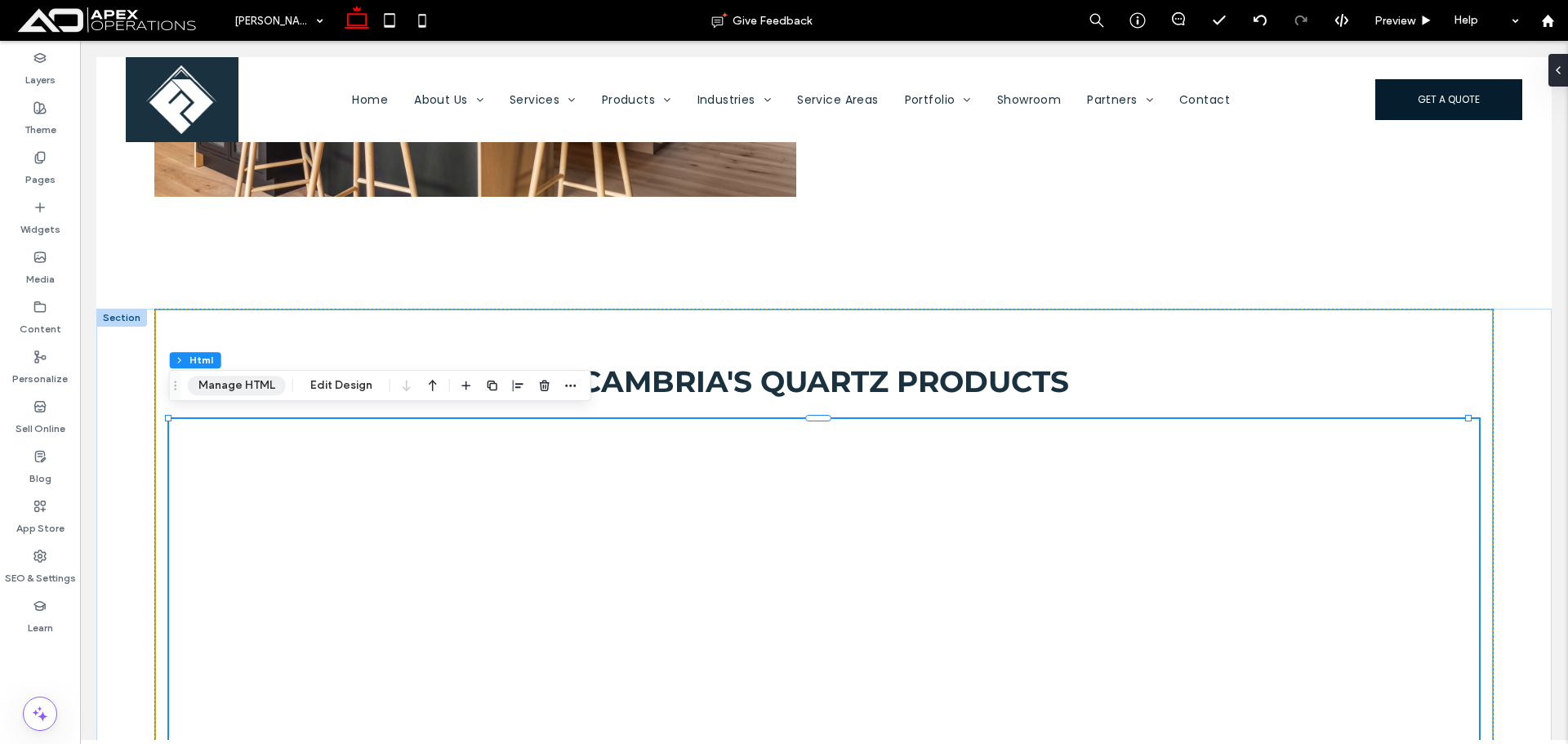
click at [249, 378] on button "Manage HTML" at bounding box center [236, 386] width 98 height 19
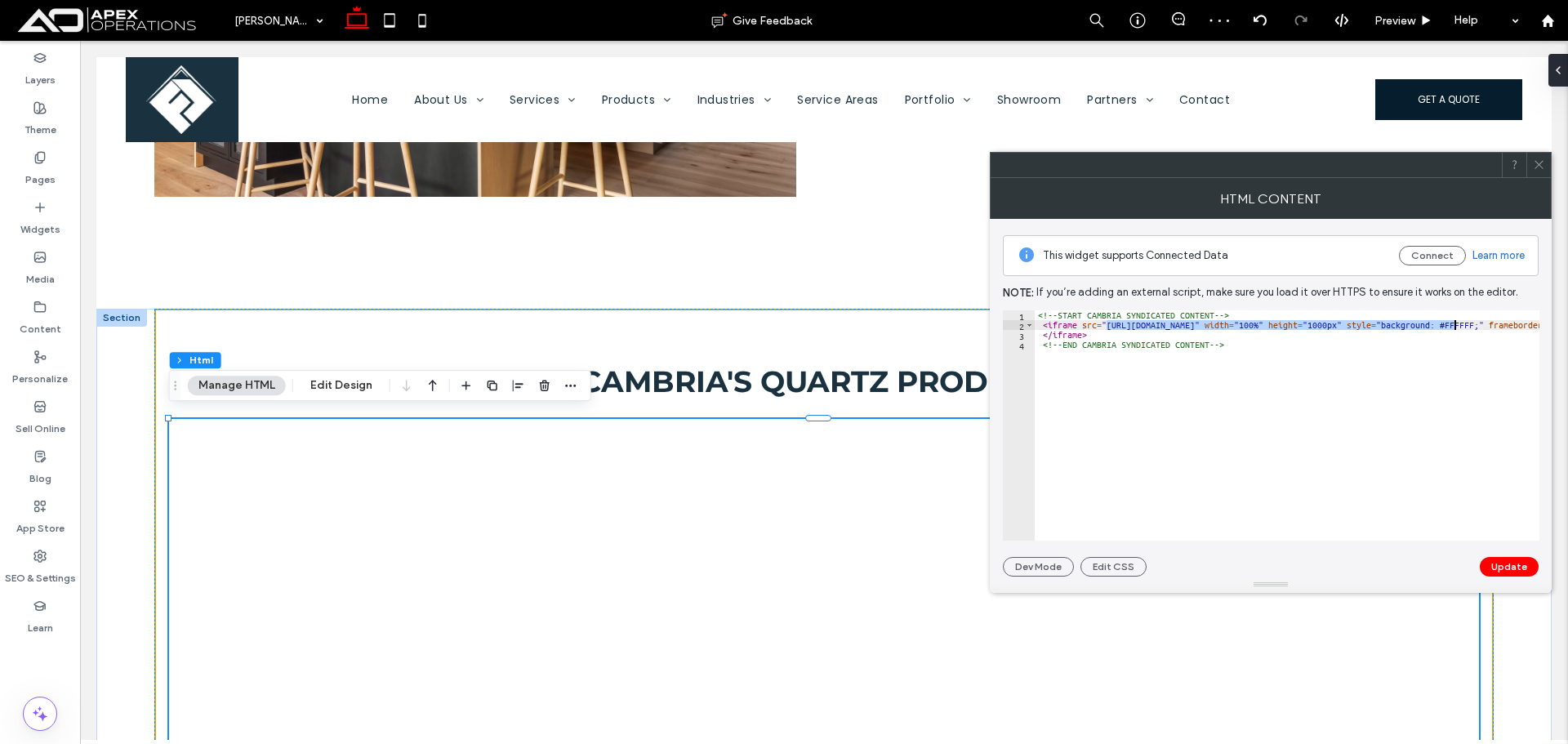
drag, startPoint x: 1108, startPoint y: 327, endPoint x: 1454, endPoint y: 325, distance: 346.0
click at [1454, 325] on div "<!-- START CAMBRIA SYNDICATED CONTENT --> < iframe src = "https://www.cambriaus…" at bounding box center [1432, 434] width 796 height 250
paste textarea "Cursor at row 2"
type textarea "**********"
click at [1505, 561] on button "Update" at bounding box center [1509, 566] width 59 height 19
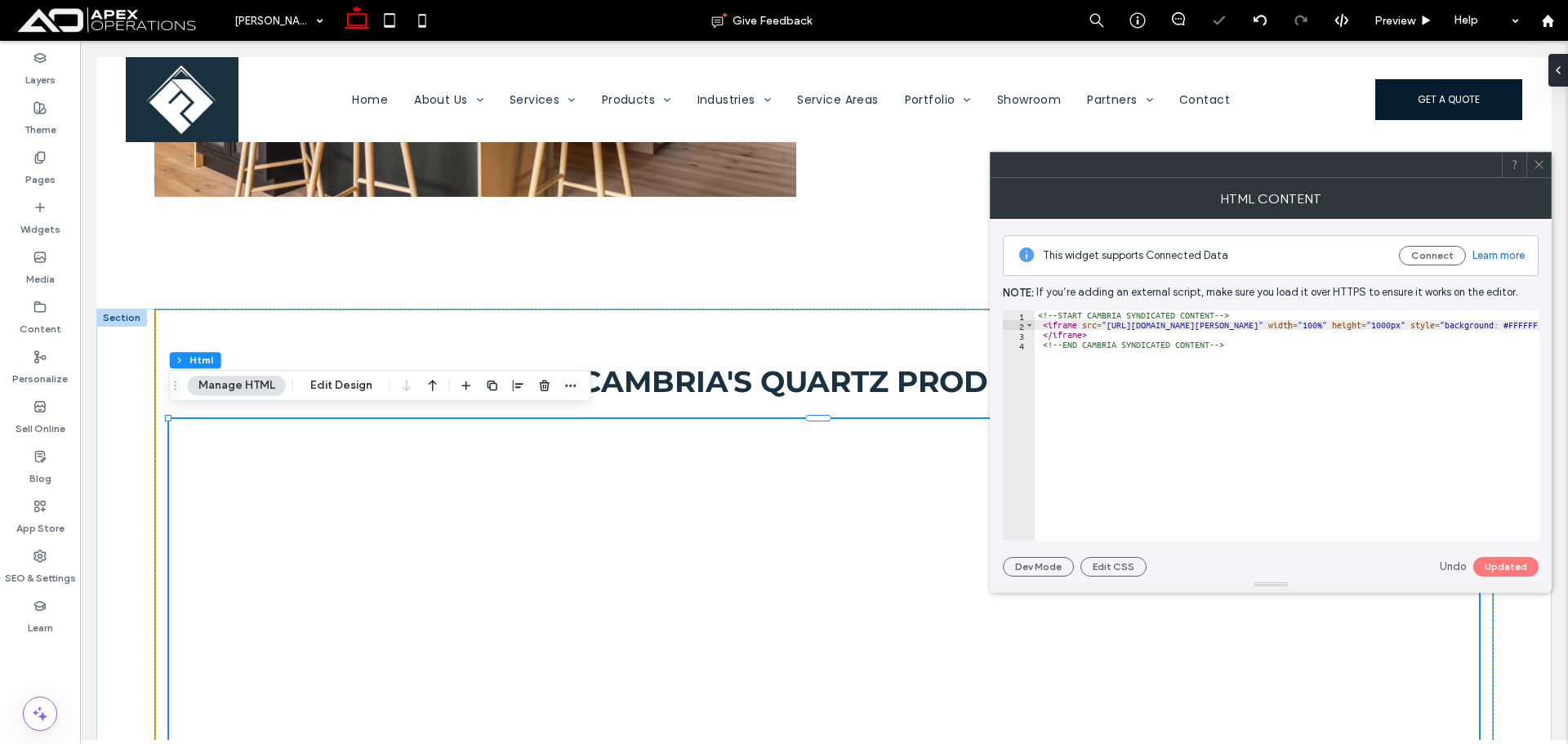
click at [1538, 162] on icon at bounding box center [1539, 164] width 13 height 13
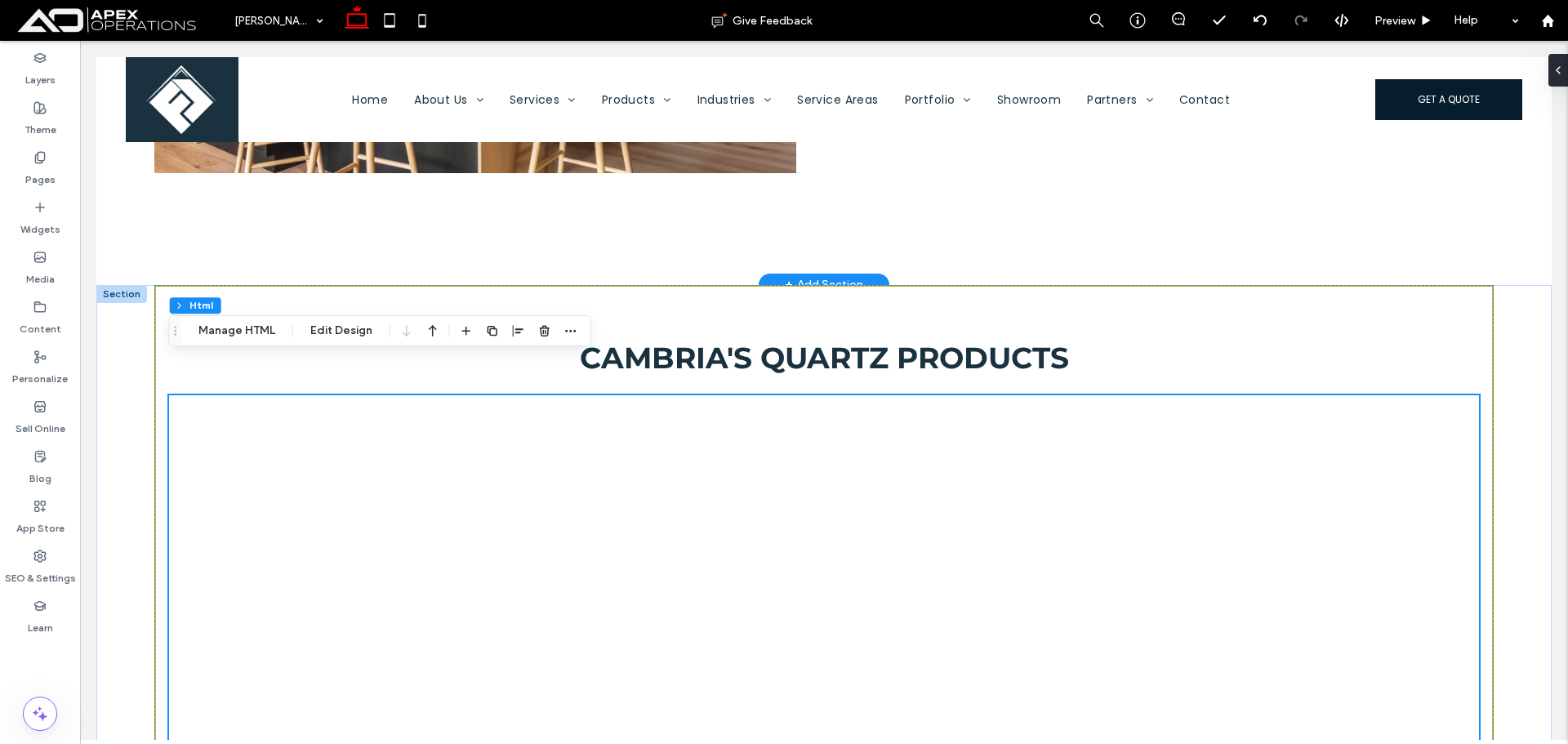
scroll to position [1001, 0]
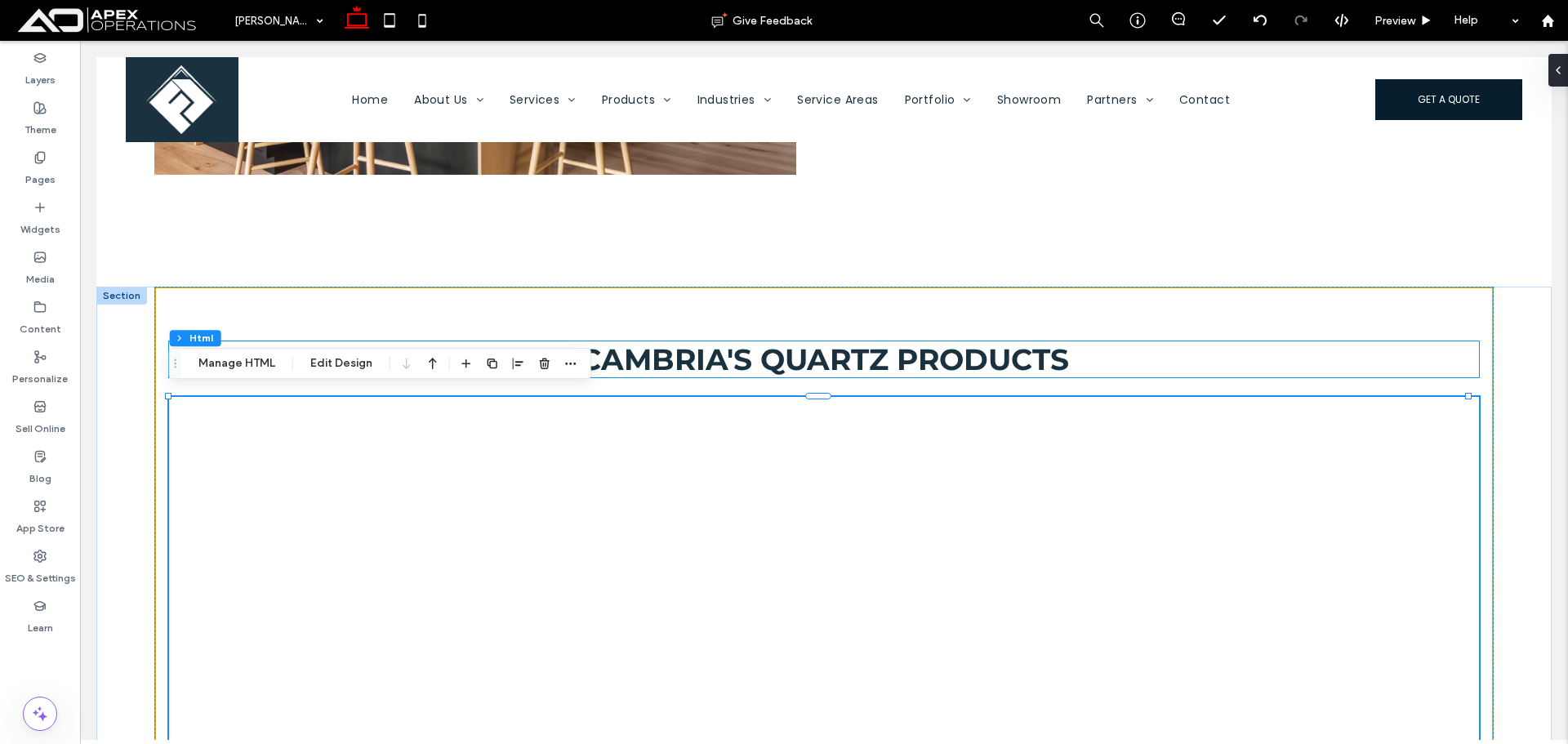
click at [966, 354] on span "Cambria's Quartz Products" at bounding box center [824, 358] width 489 height 36
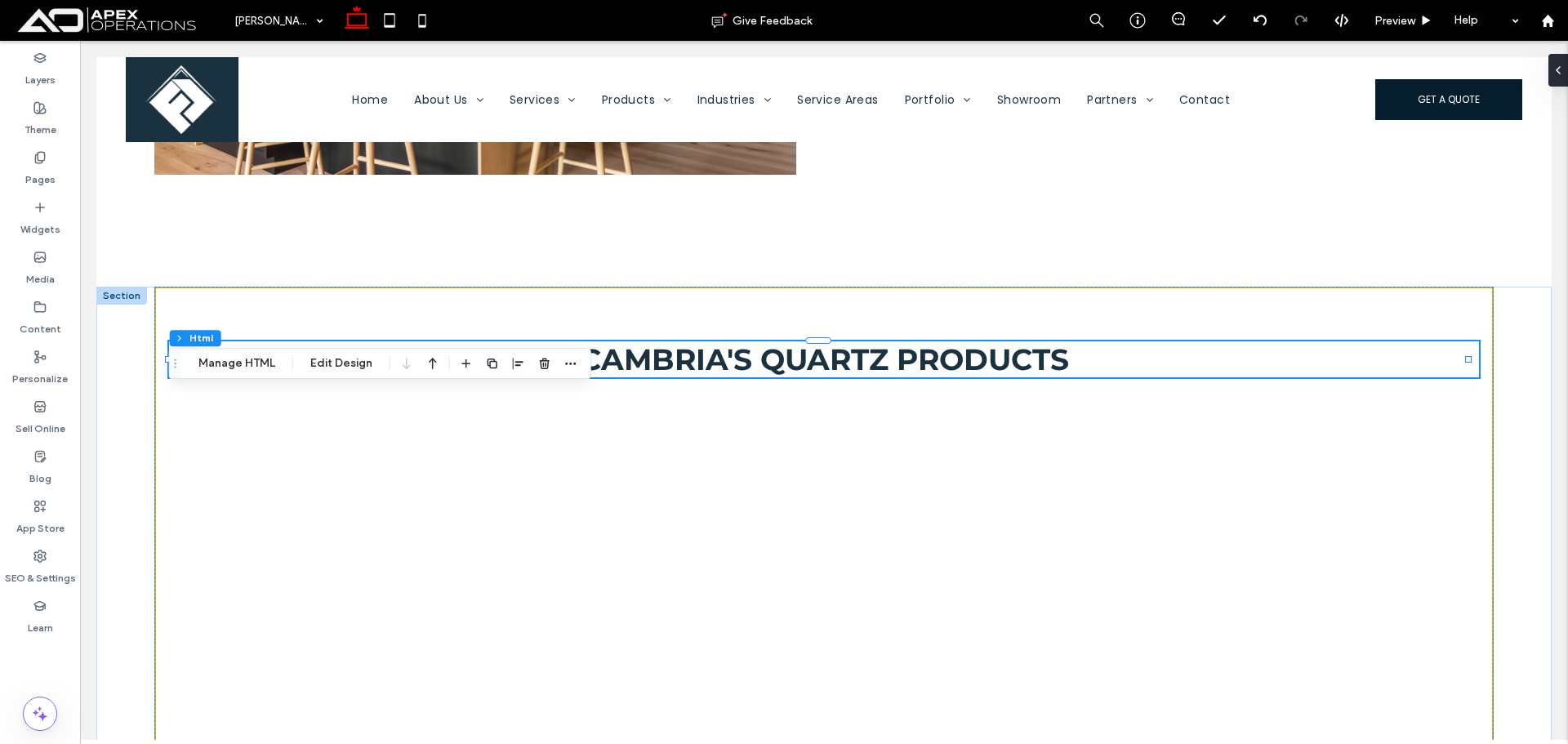
click at [966, 354] on div "Cambria's Quartz Products" at bounding box center [823, 358] width 1309 height 36
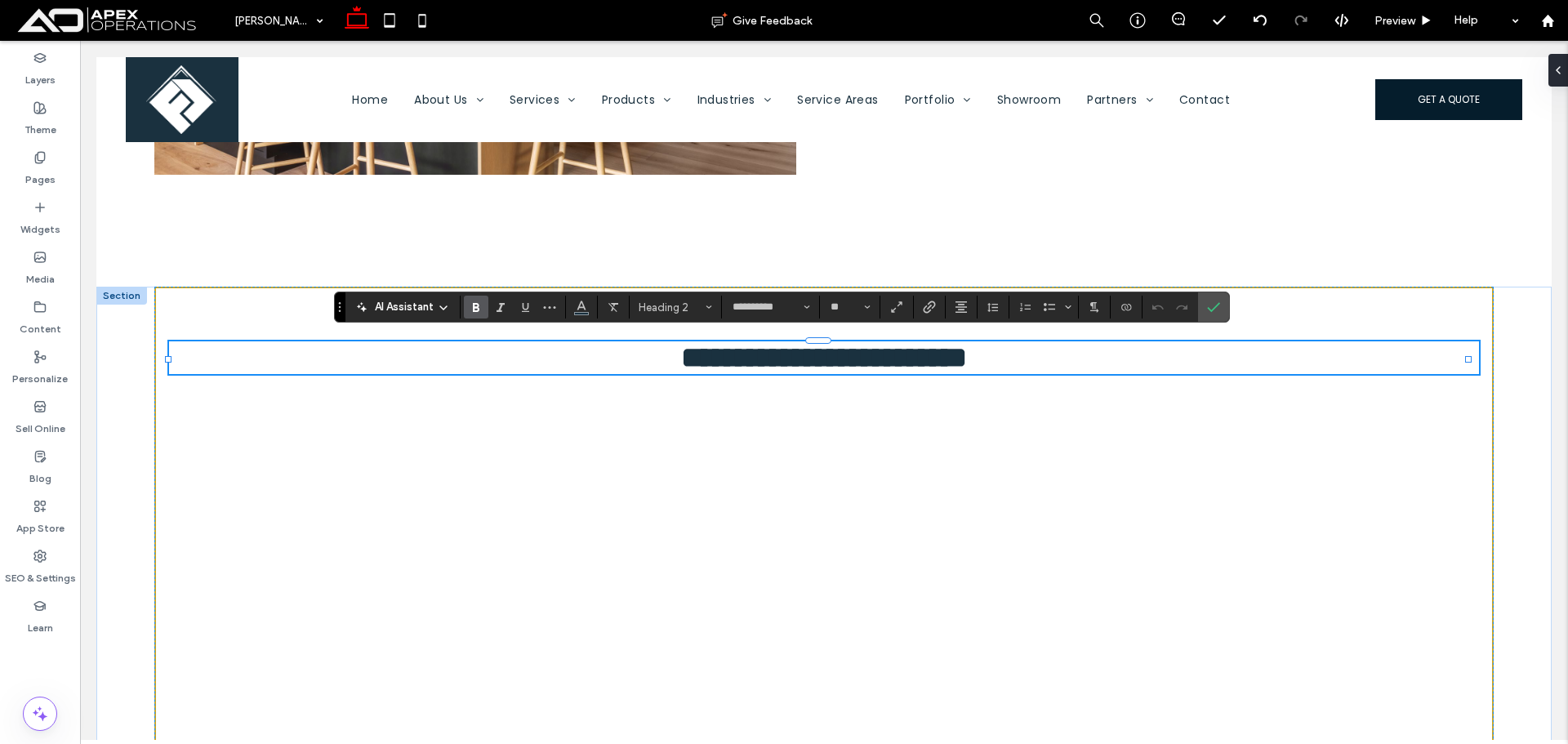
click at [842, 355] on span "**********" at bounding box center [824, 357] width 286 height 29
drag, startPoint x: 883, startPoint y: 352, endPoint x: 437, endPoint y: 355, distance: 446.0
click at [437, 355] on h2 "**********" at bounding box center [823, 357] width 1309 height 33
type input "*******"
type input "**"
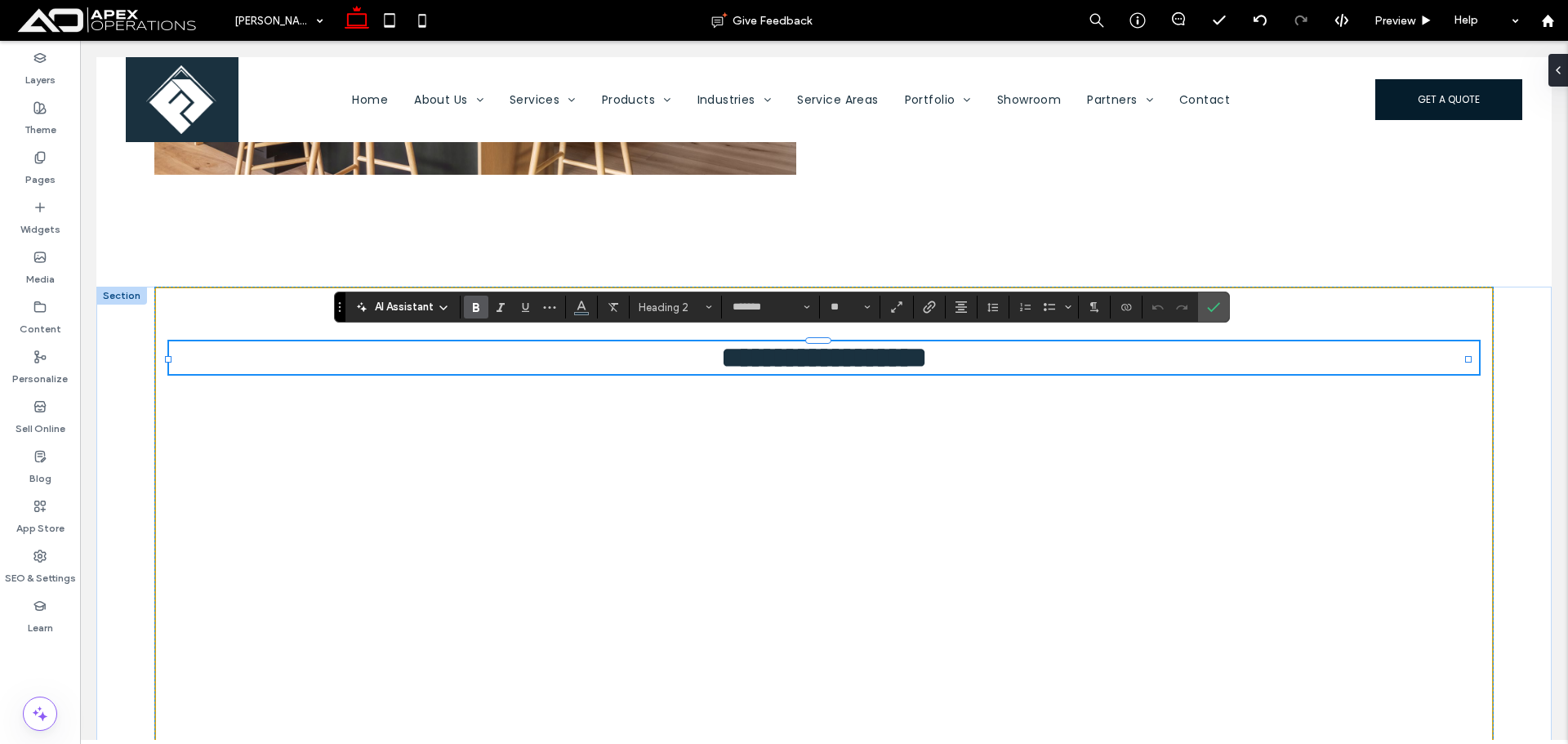
type input "**********"
type input "**"
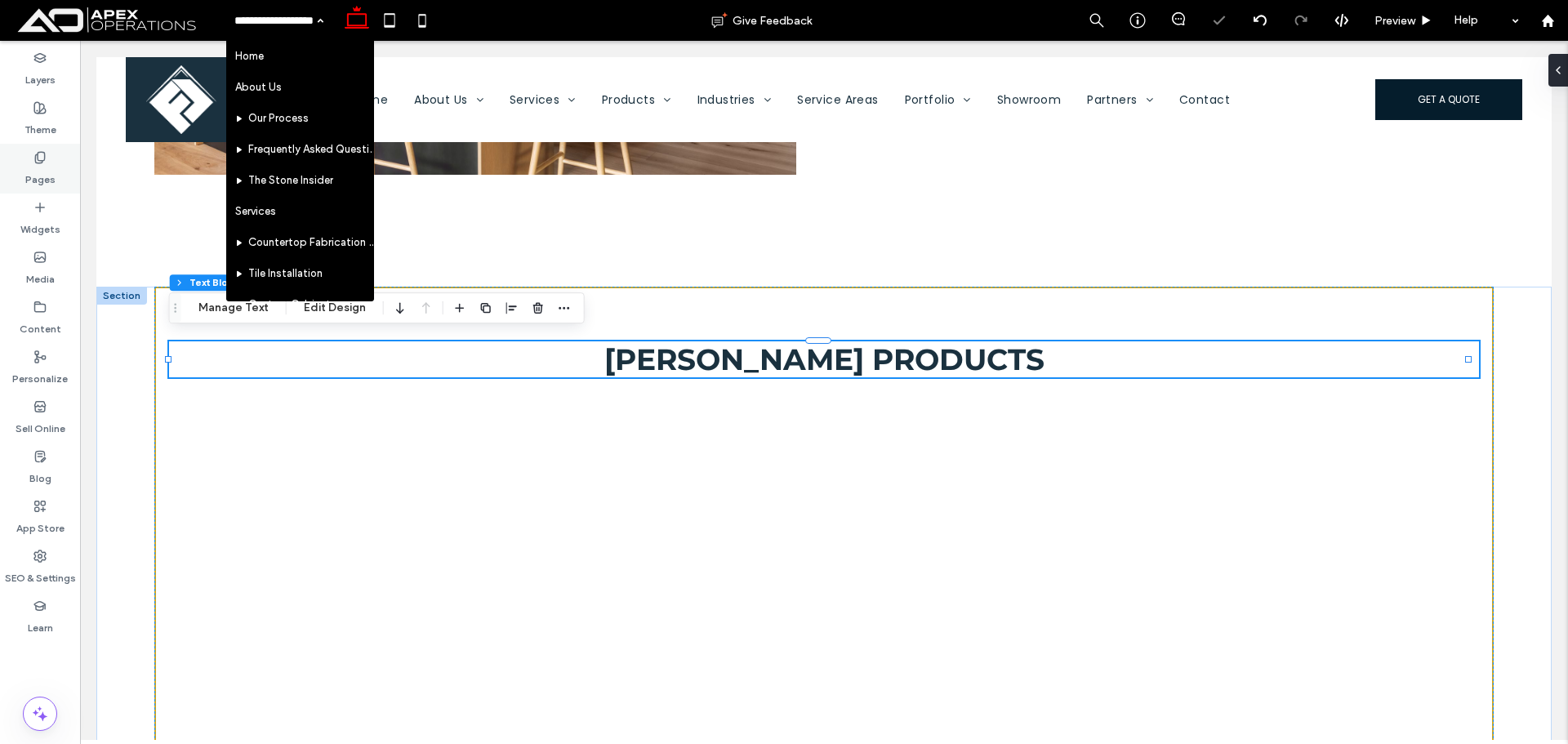
drag, startPoint x: 39, startPoint y: 164, endPoint x: 21, endPoint y: 180, distance: 24.1
click at [38, 164] on label "Pages" at bounding box center [40, 176] width 30 height 23
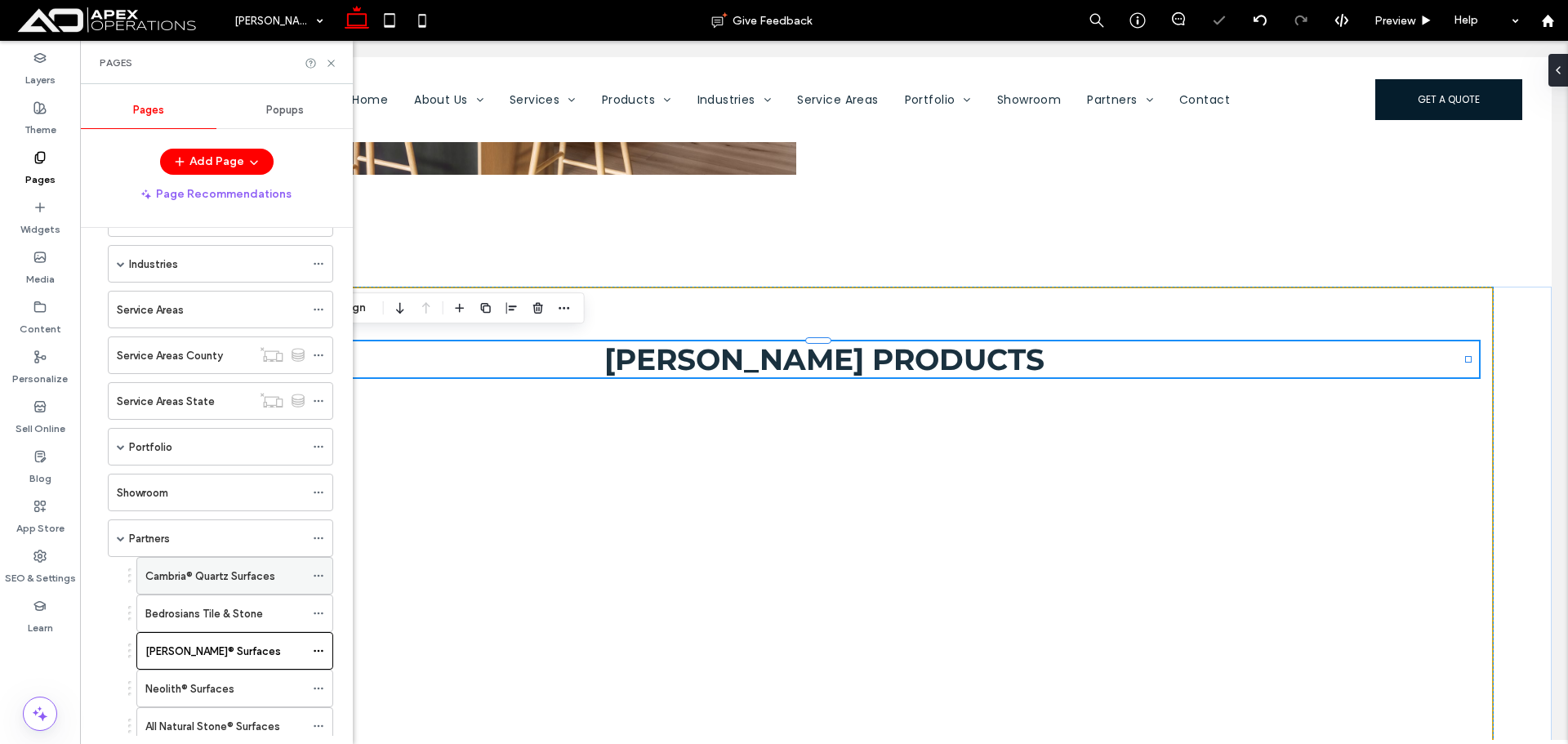
scroll to position [381, 0]
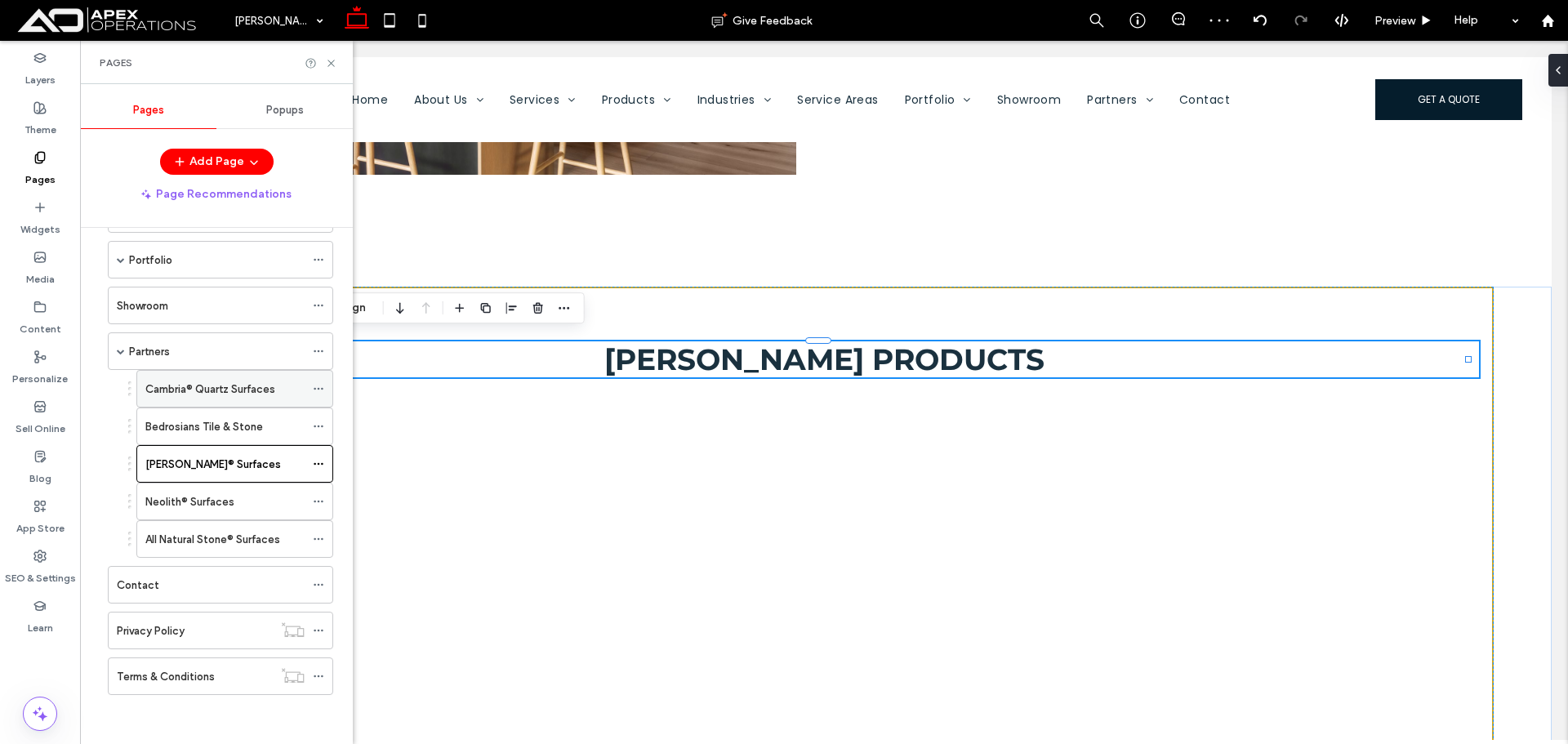
click at [224, 396] on label "Cambria® Quartz Surfaces" at bounding box center [211, 389] width 130 height 28
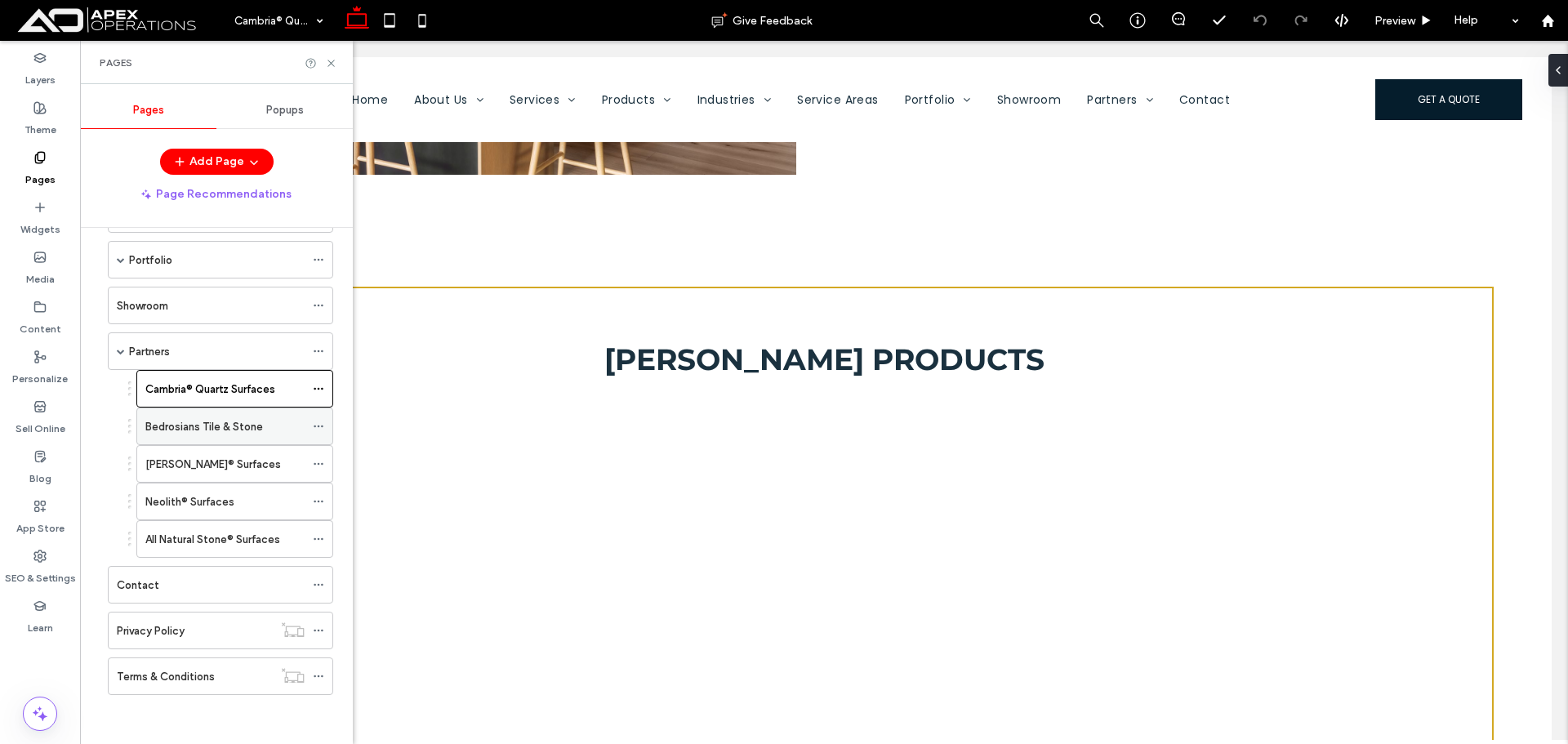
click at [218, 431] on label "Bedrosians Tile & Stone" at bounding box center [204, 425] width 118 height 28
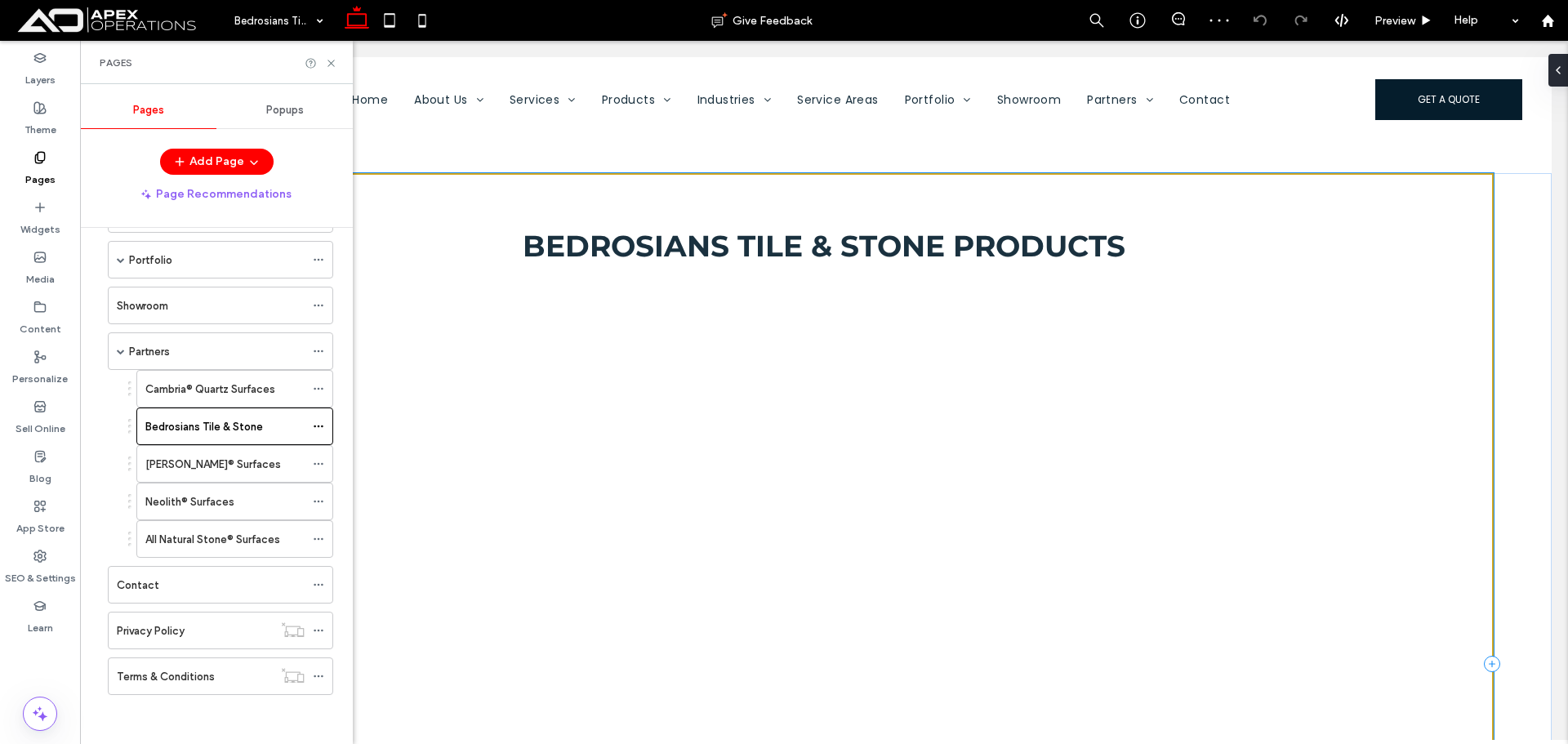
scroll to position [1145, 0]
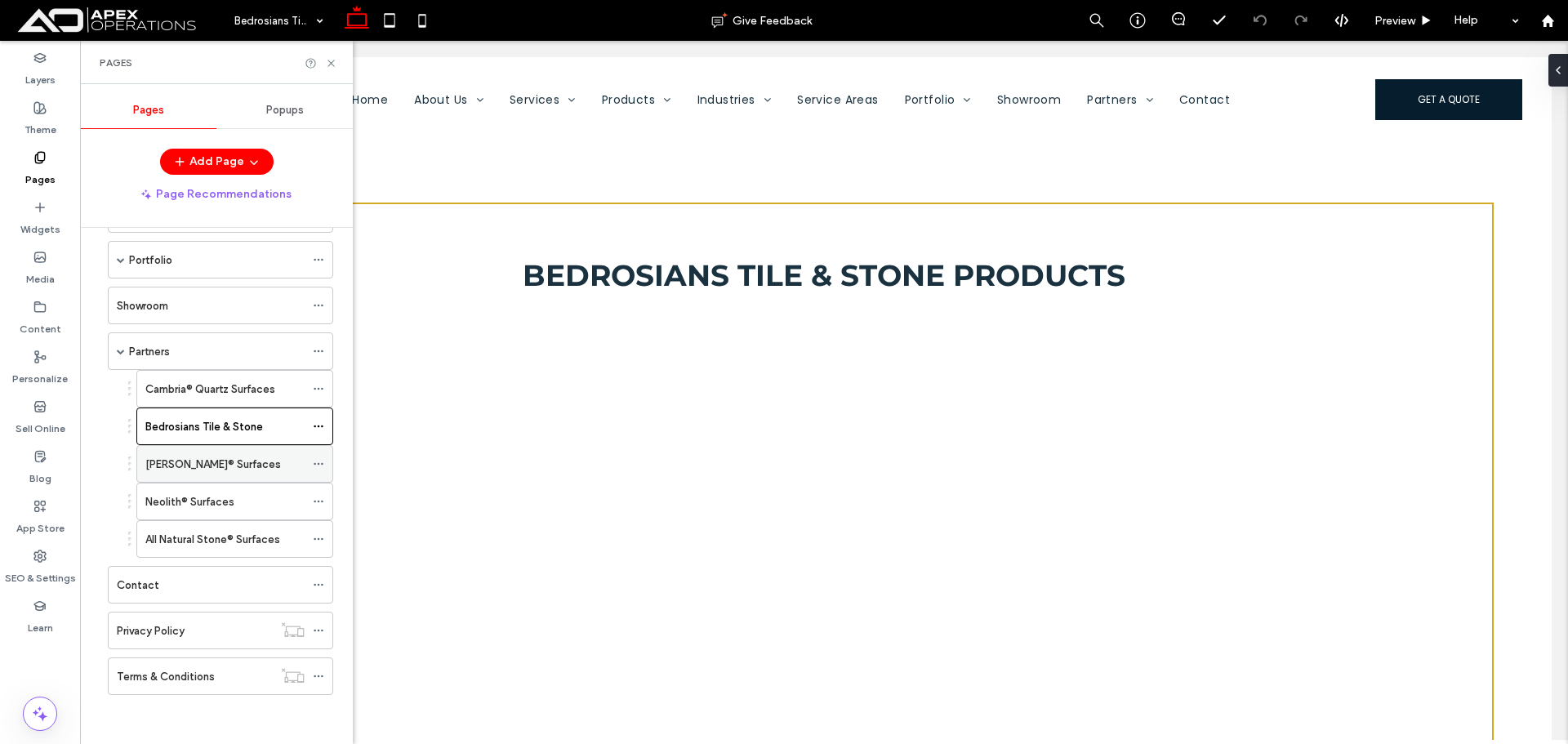
click at [243, 466] on label "Cosentino® Surfaces" at bounding box center [214, 463] width 136 height 28
click at [313, 461] on icon at bounding box center [319, 463] width 12 height 12
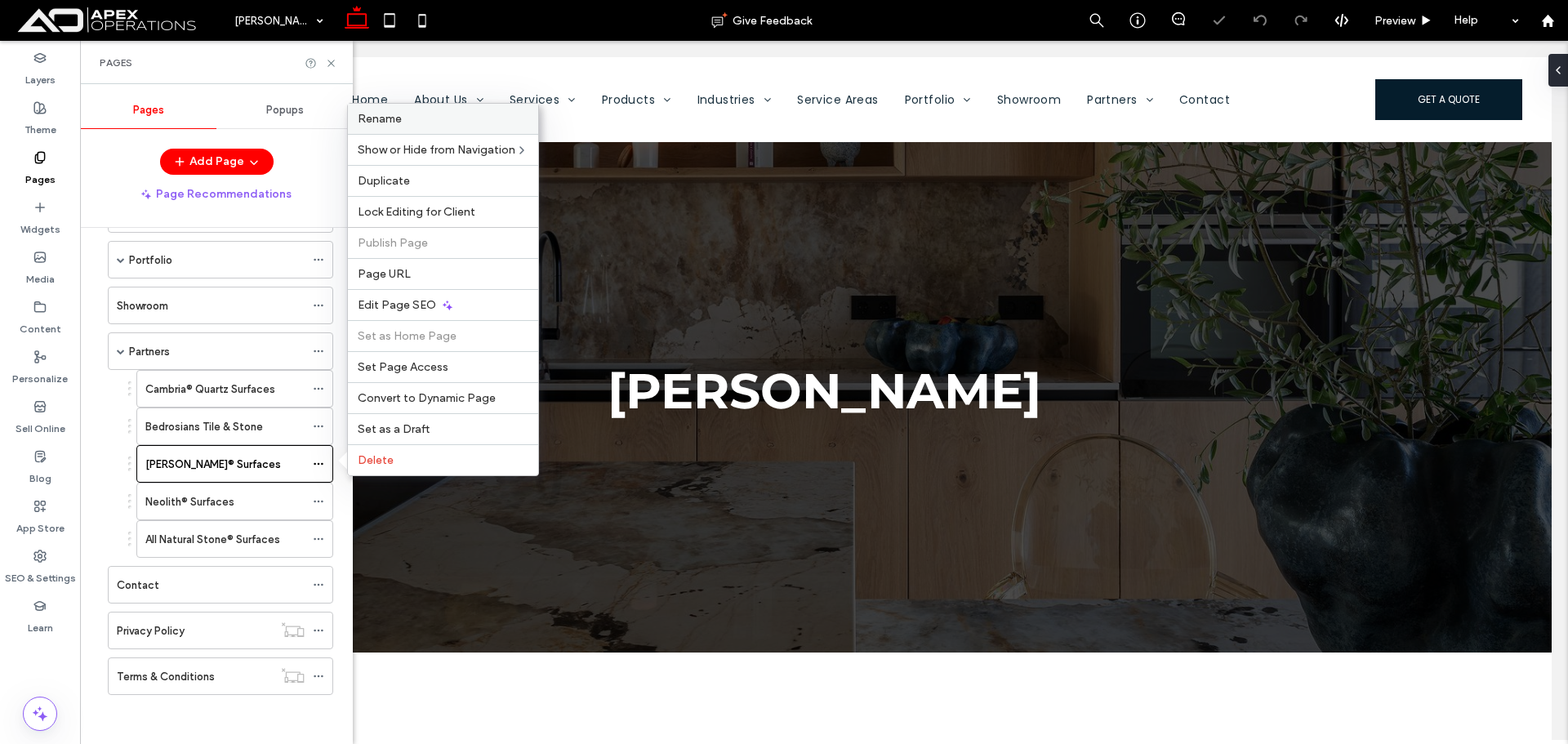
click at [445, 117] on label "Rename" at bounding box center [443, 118] width 171 height 14
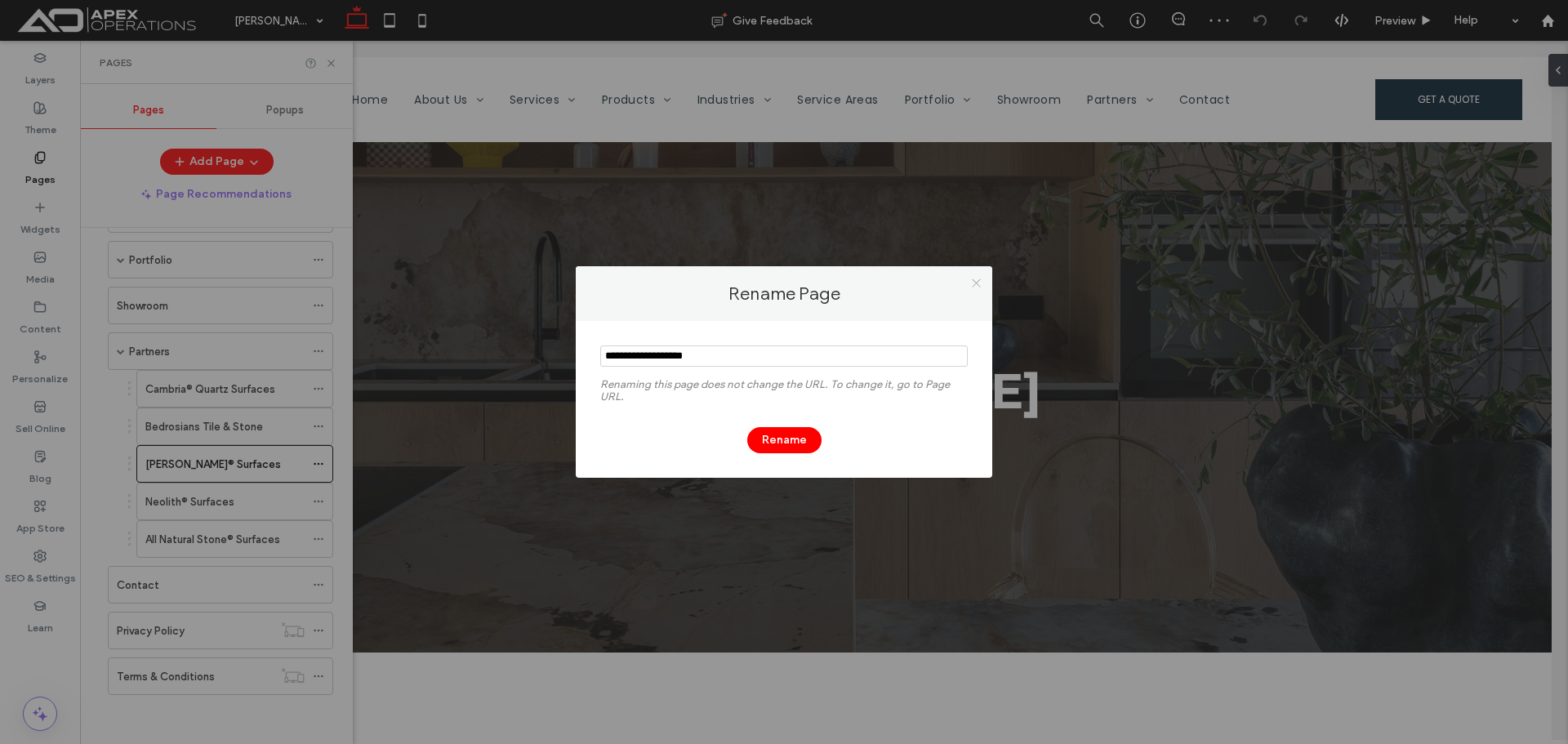
click at [972, 284] on icon at bounding box center [975, 283] width 13 height 13
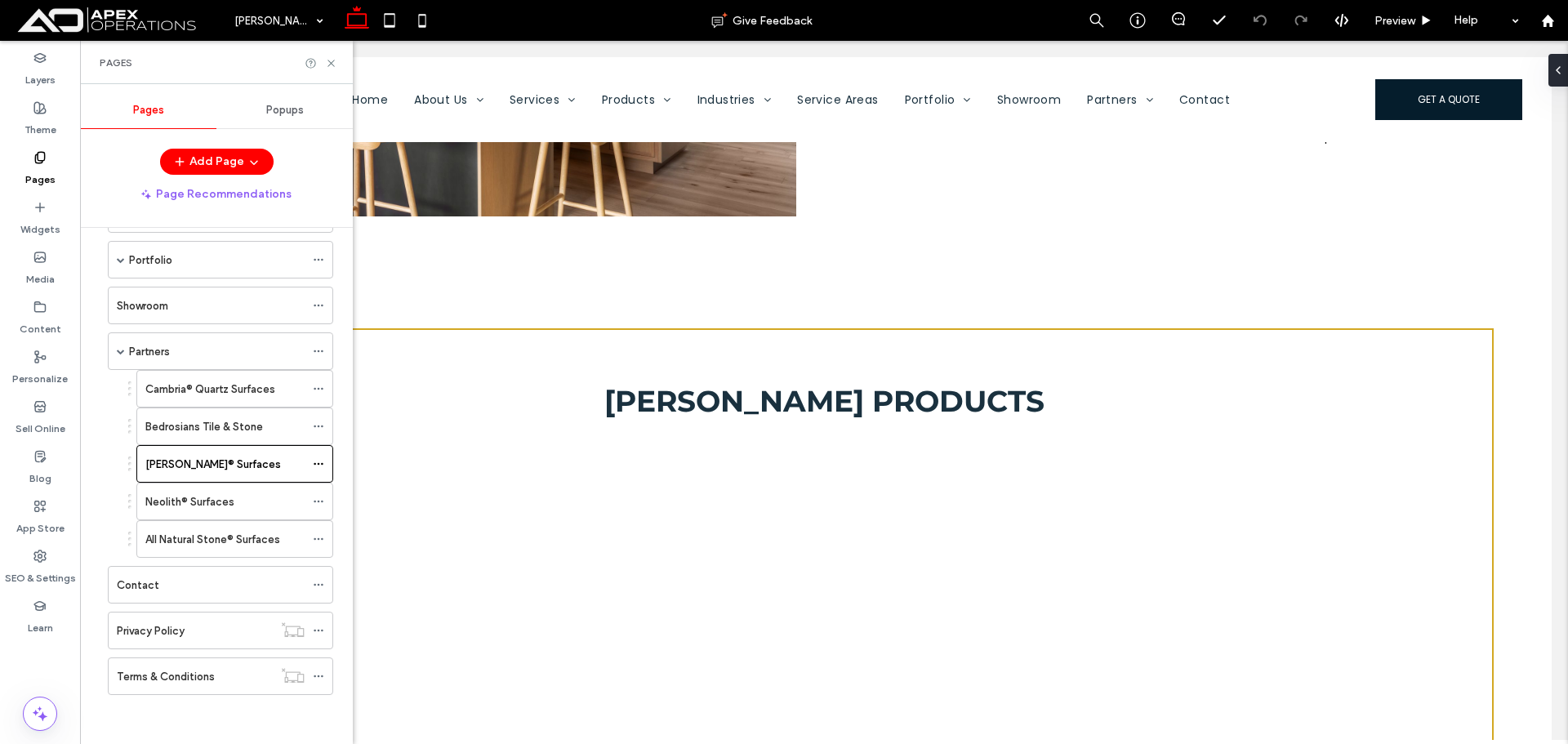
scroll to position [884, 0]
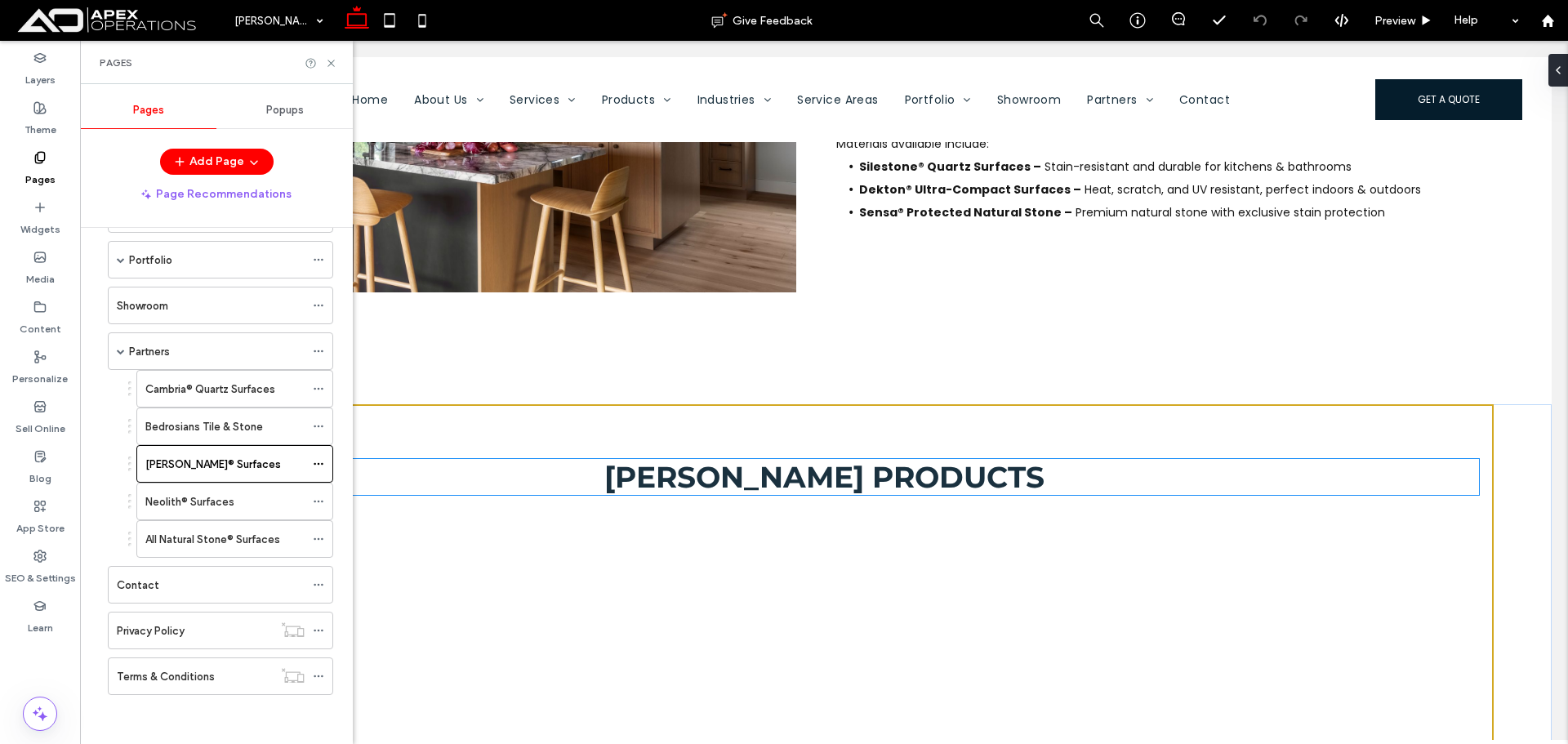
click at [789, 479] on span "Cosentino Products" at bounding box center [824, 476] width 440 height 36
click at [789, 479] on div "Cosentino Products" at bounding box center [823, 476] width 1309 height 36
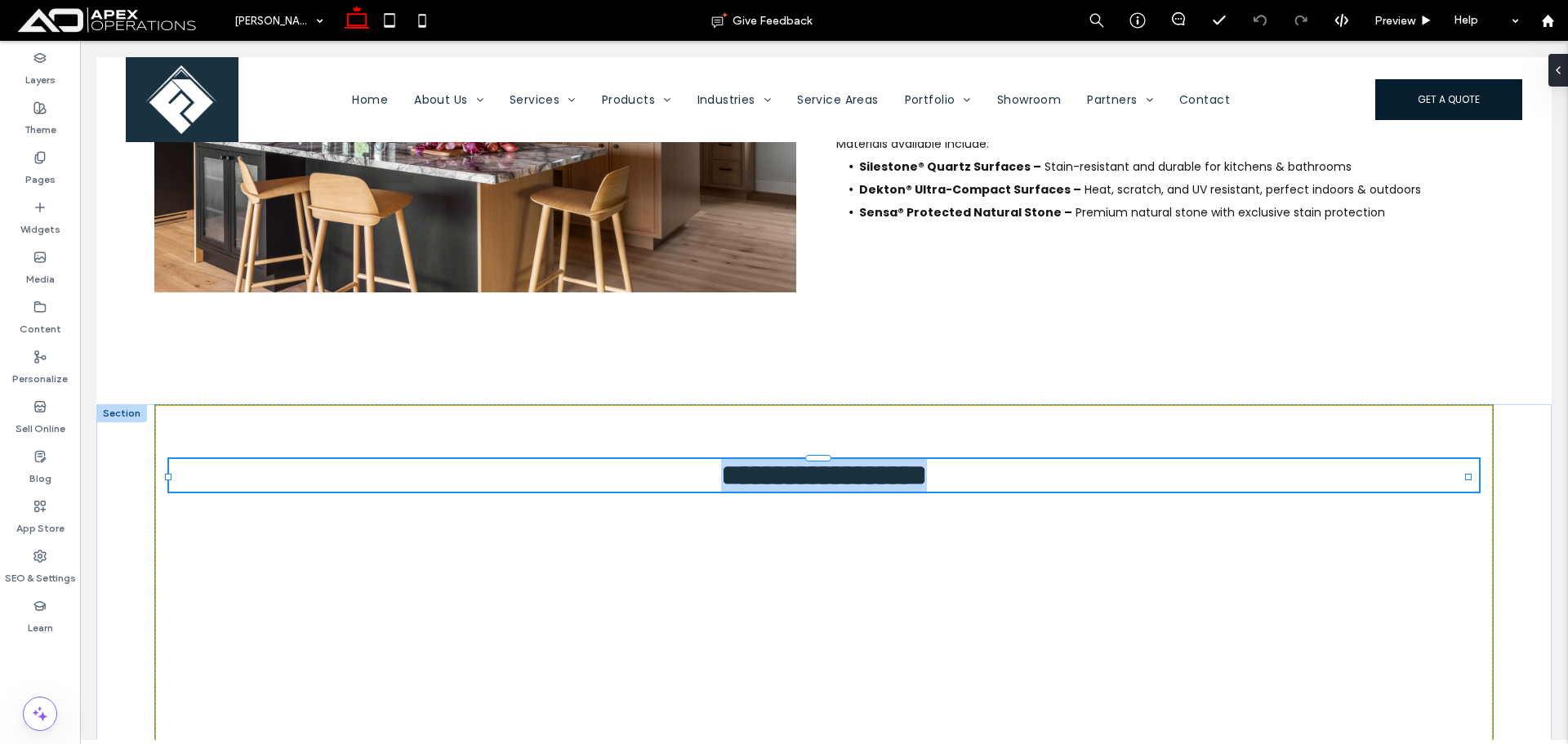
type input "**********"
type input "**"
click at [801, 473] on span "**********" at bounding box center [824, 475] width 206 height 29
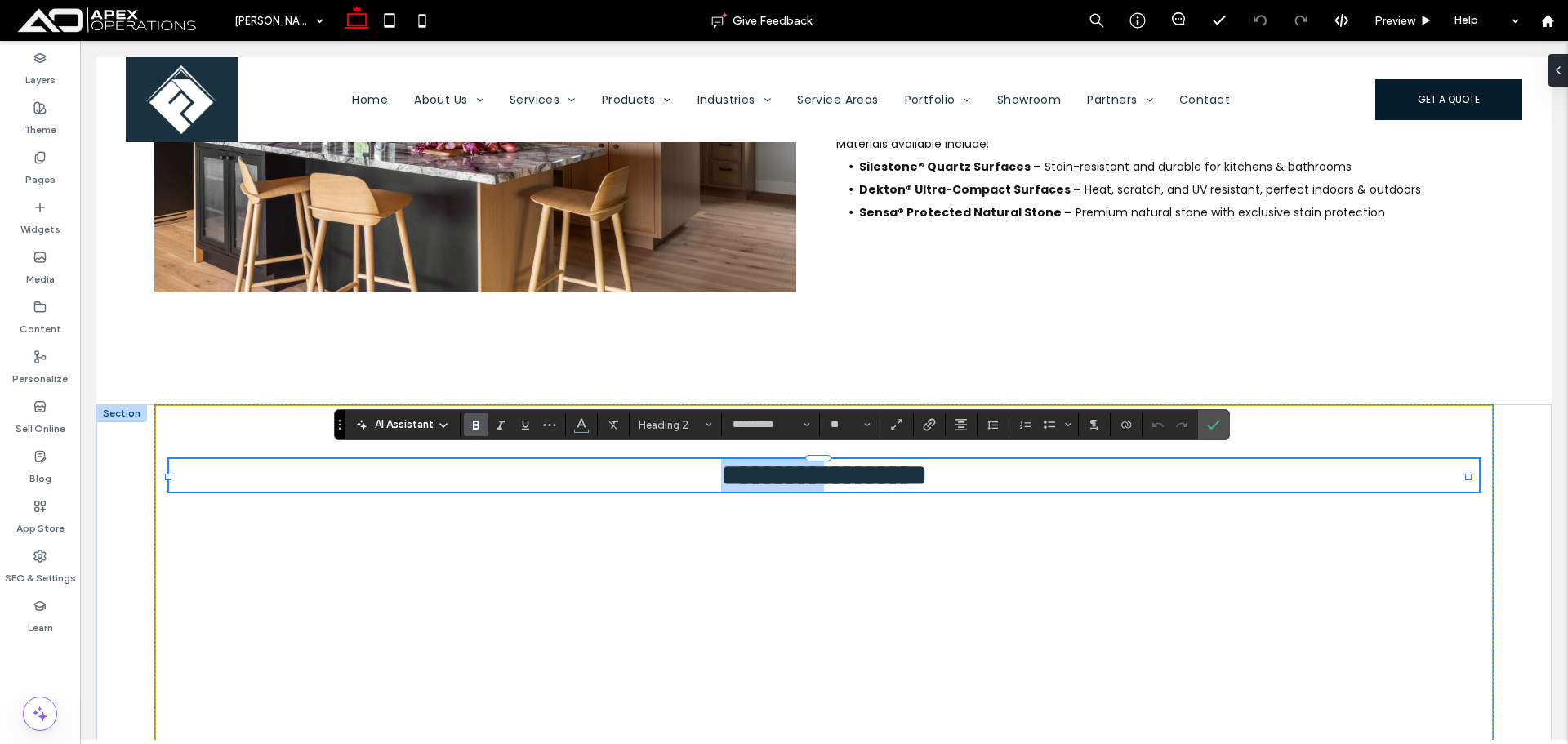
drag, startPoint x: 818, startPoint y: 472, endPoint x: 492, endPoint y: 479, distance: 326.1
click at [466, 479] on h2 "**********" at bounding box center [823, 475] width 1309 height 33
type input "*******"
type input "**"
type input "**********"
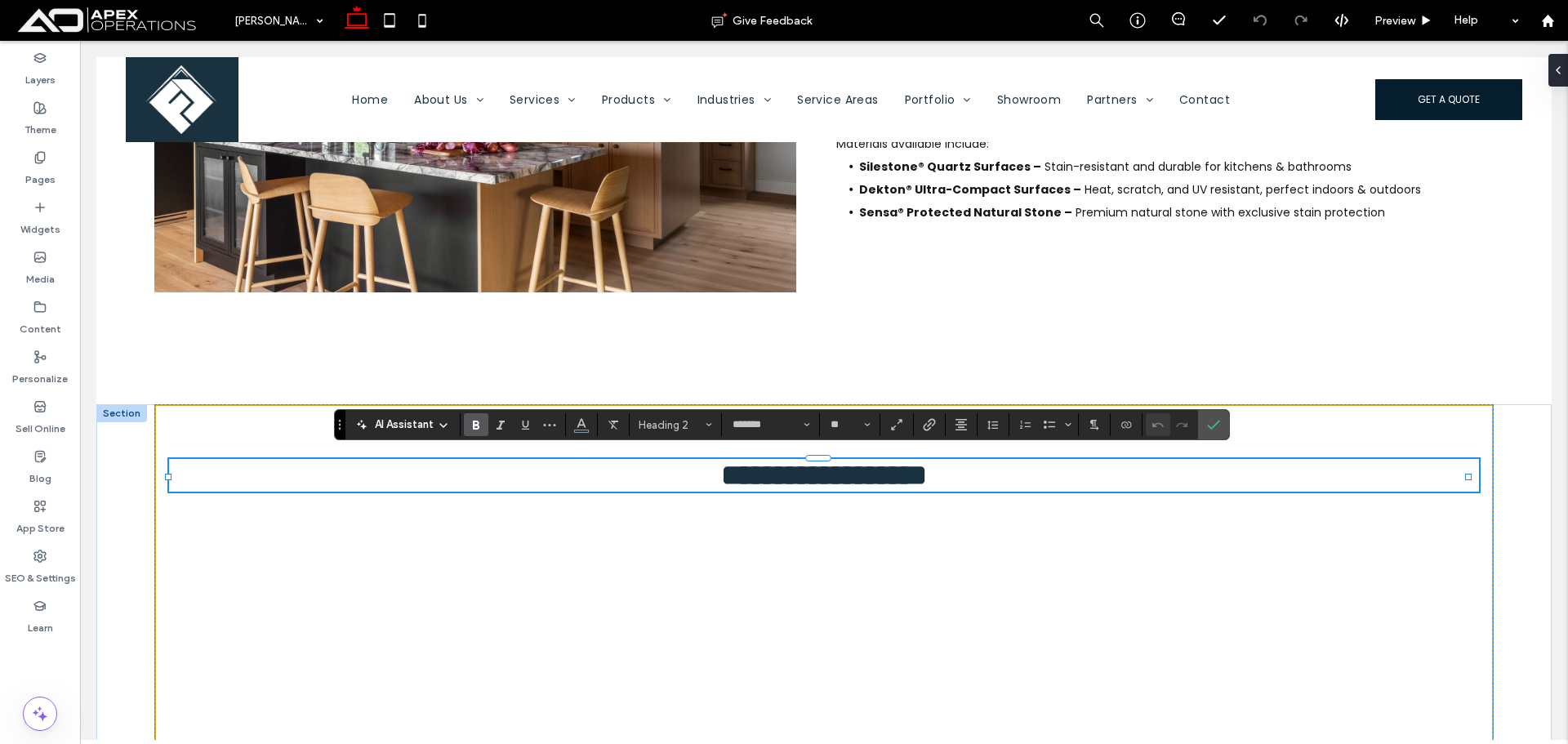
type input "**"
click at [1208, 417] on span "Confirm" at bounding box center [1210, 424] width 8 height 29
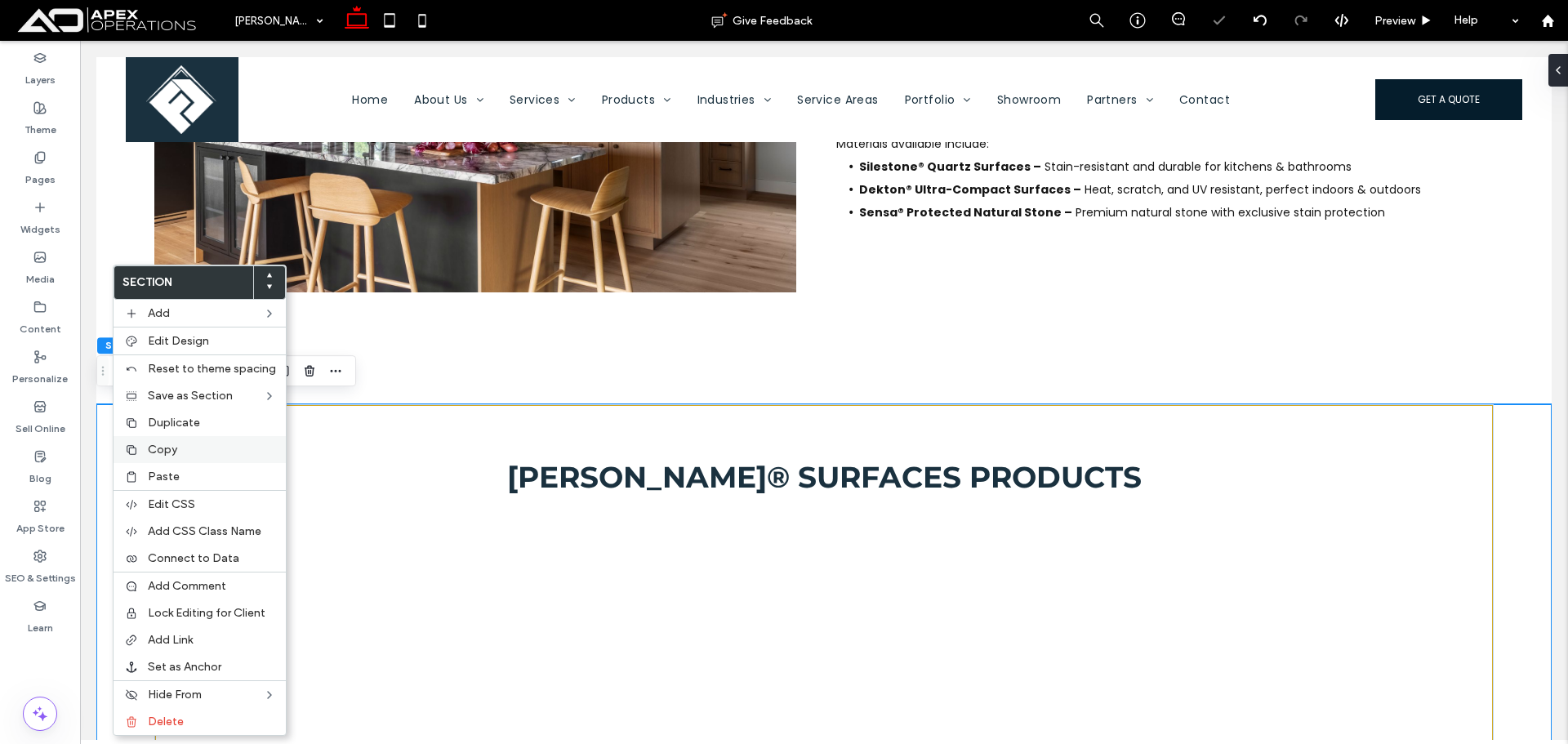
click at [150, 449] on span "Copy" at bounding box center [162, 450] width 29 height 14
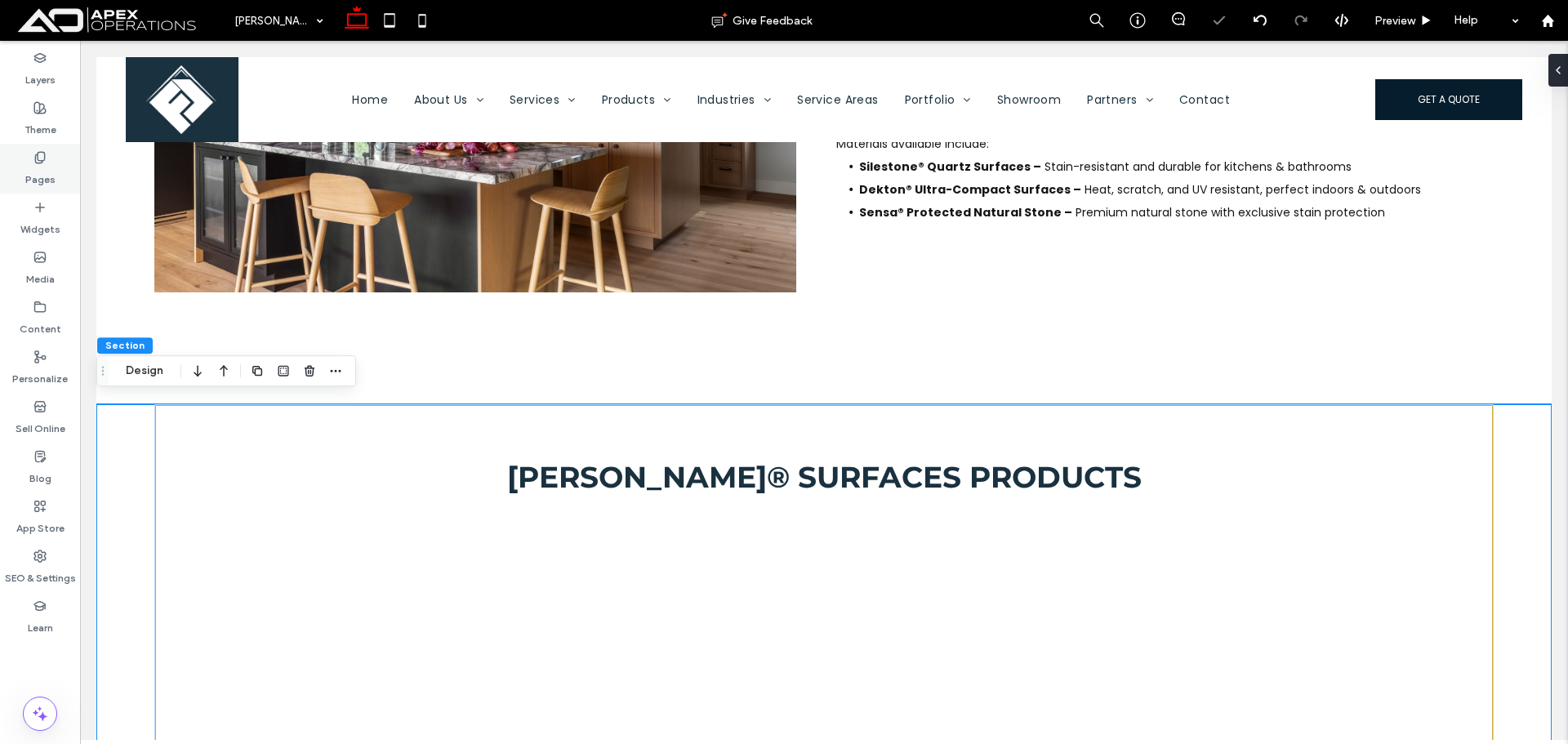
click at [51, 167] on label "Pages" at bounding box center [40, 176] width 30 height 23
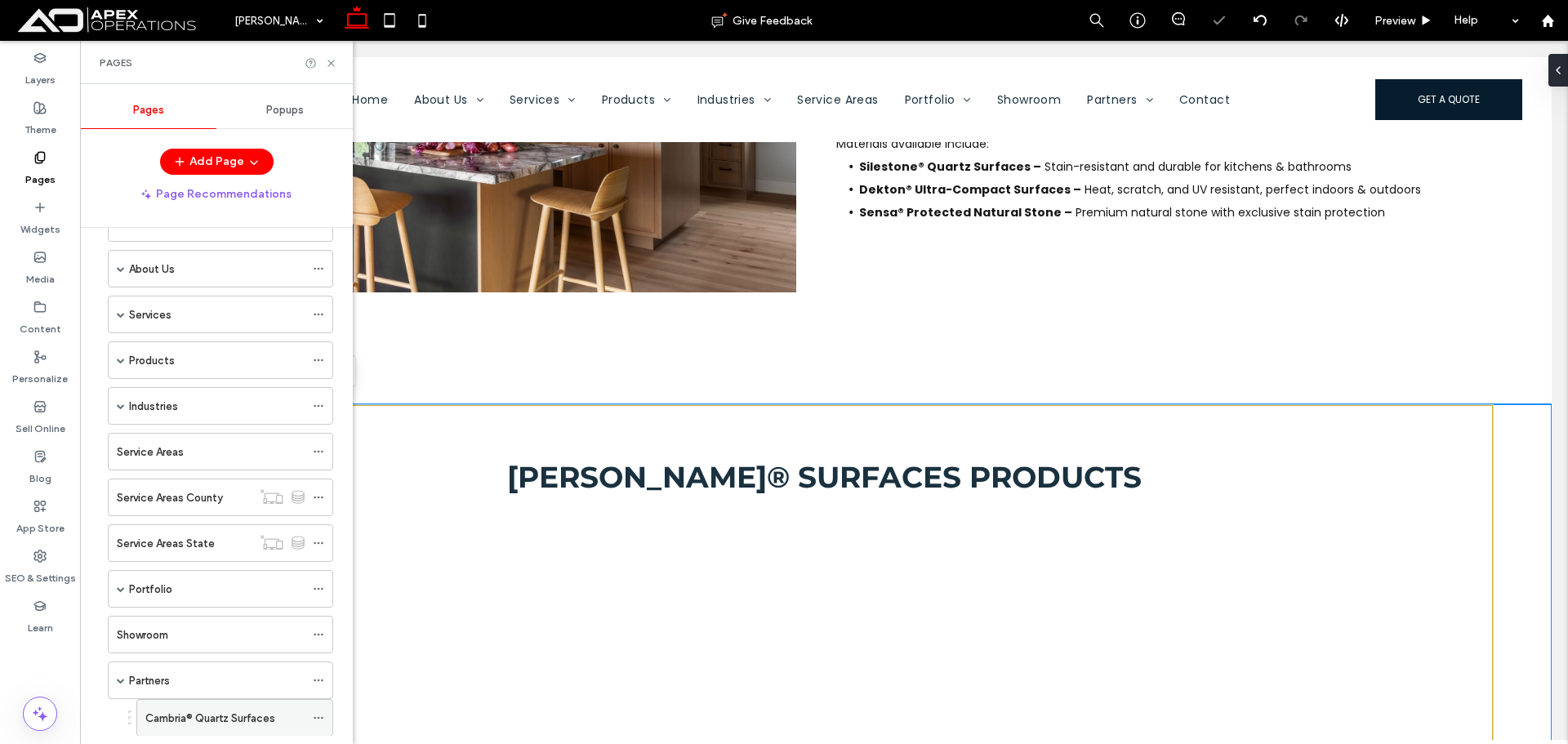
scroll to position [381, 0]
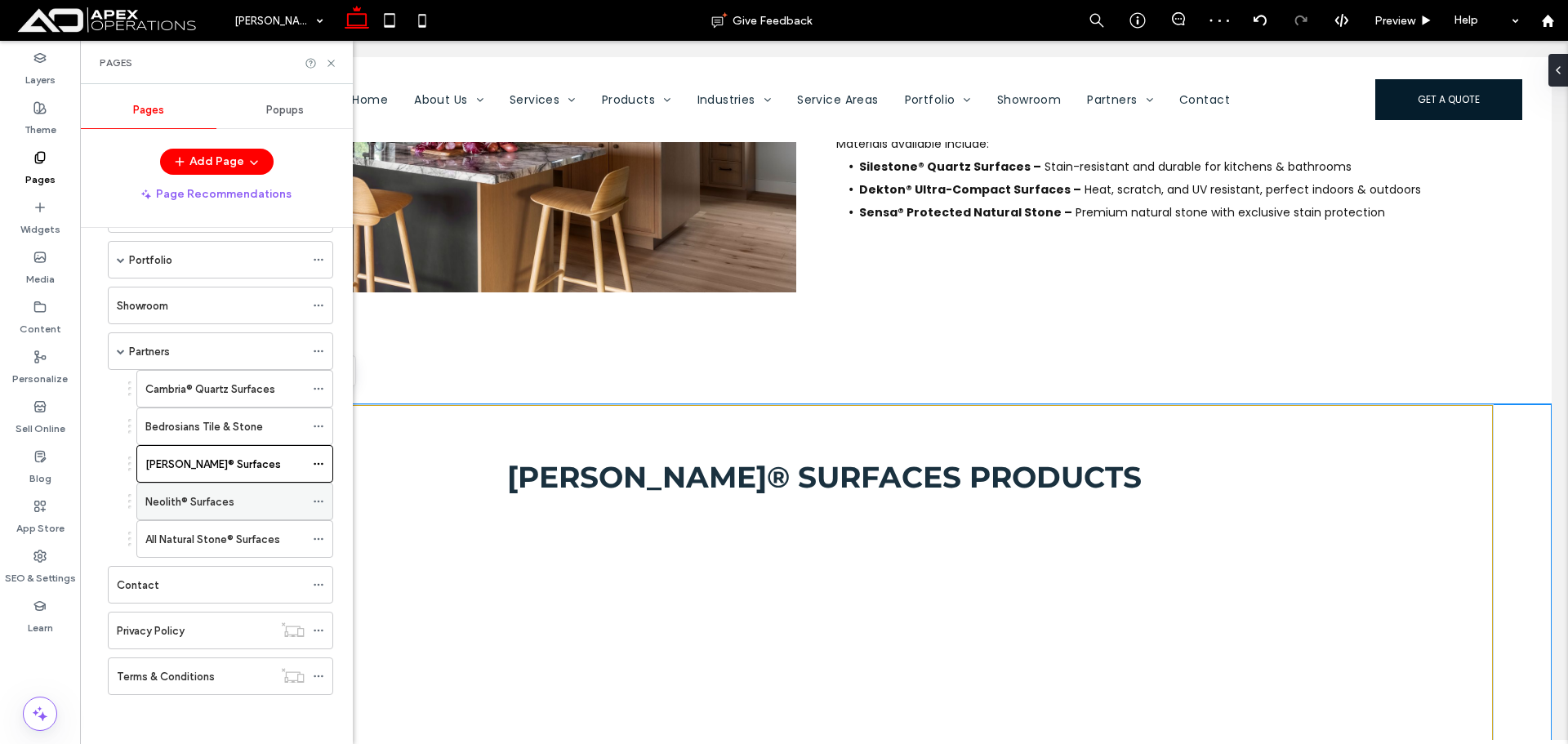
click at [170, 490] on div "Neolith® Surfaces" at bounding box center [225, 501] width 159 height 36
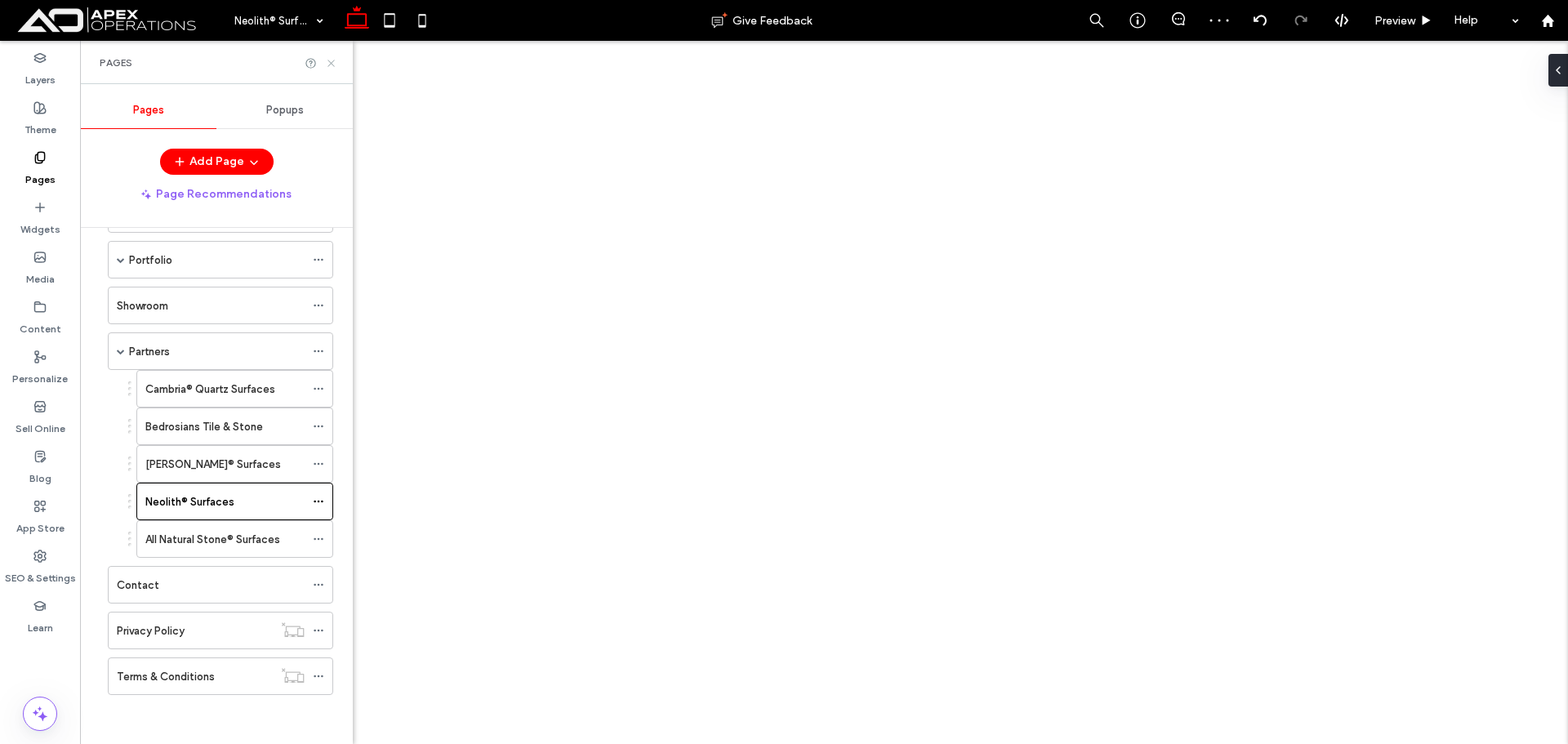
click at [332, 65] on icon at bounding box center [331, 63] width 13 height 13
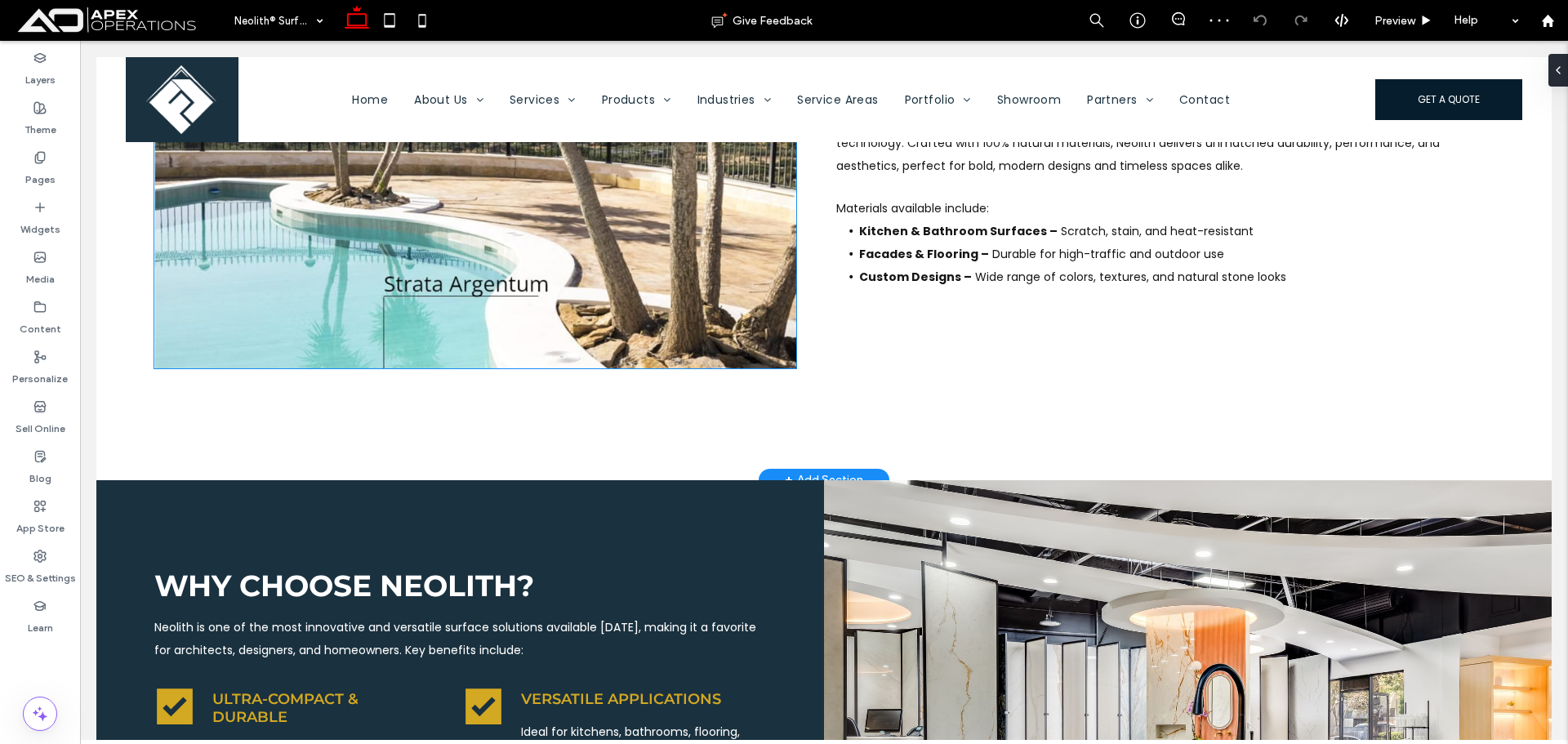
scroll to position [897, 0]
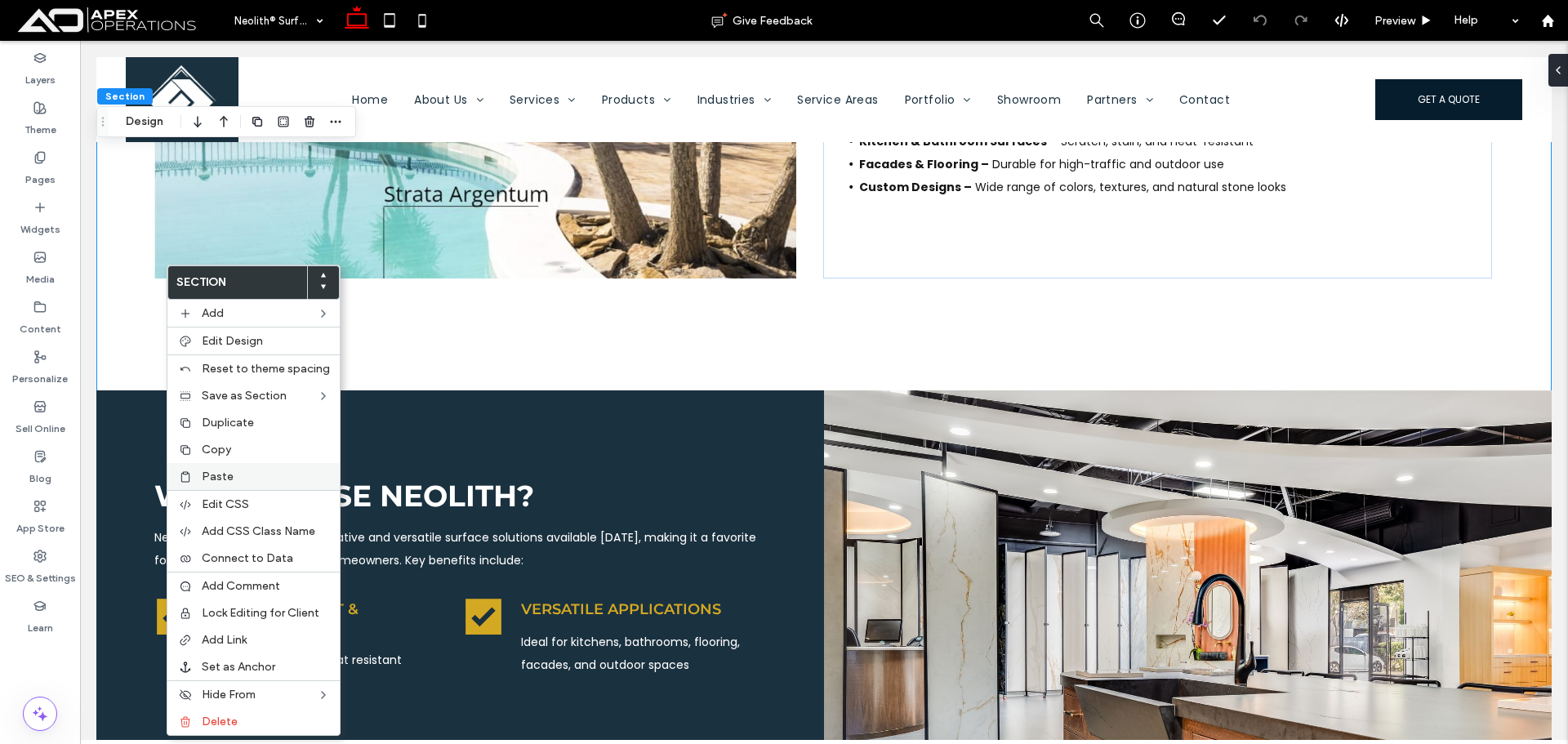
click at [217, 476] on span "Paste" at bounding box center [218, 476] width 32 height 14
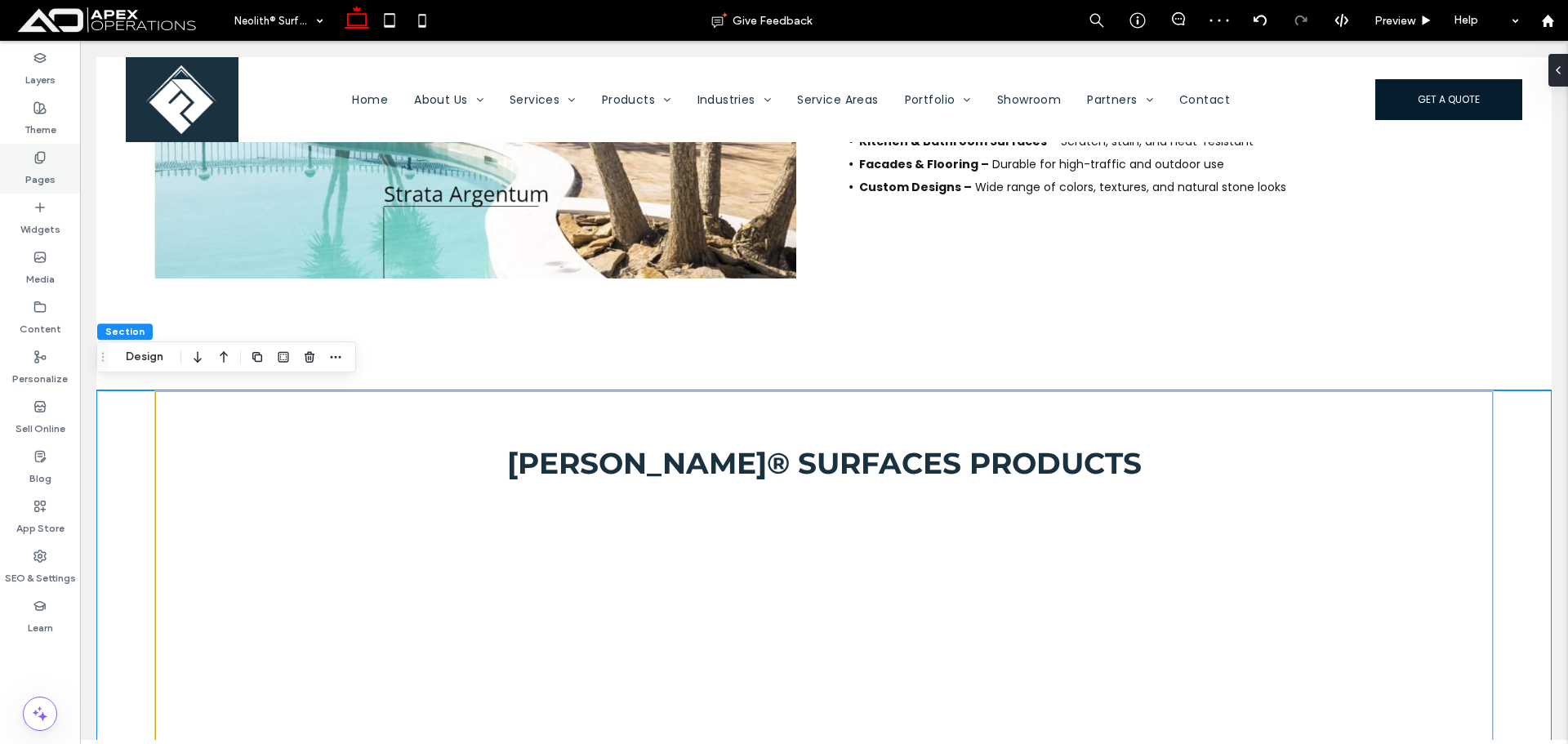
click at [44, 168] on label "Pages" at bounding box center [40, 176] width 30 height 23
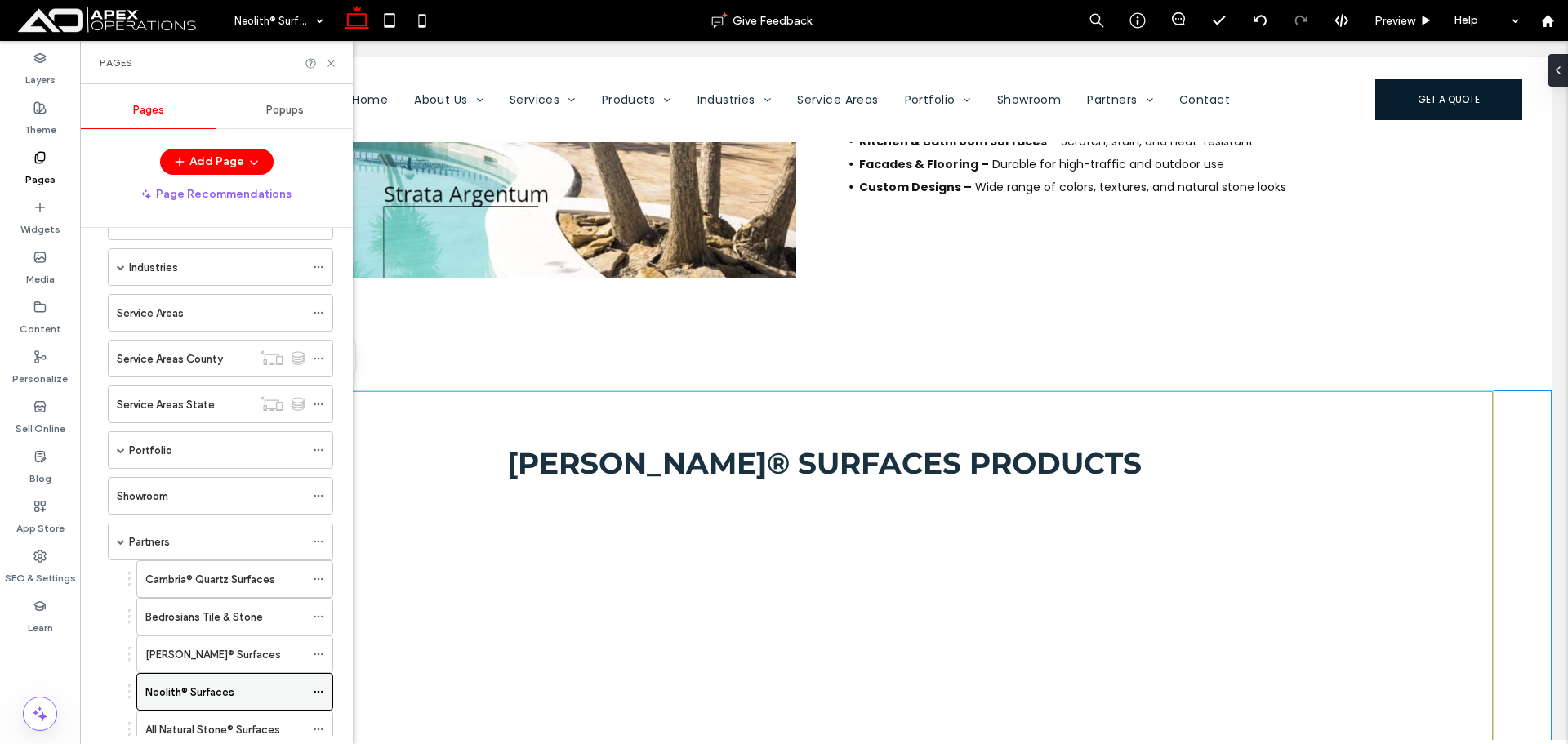
scroll to position [381, 0]
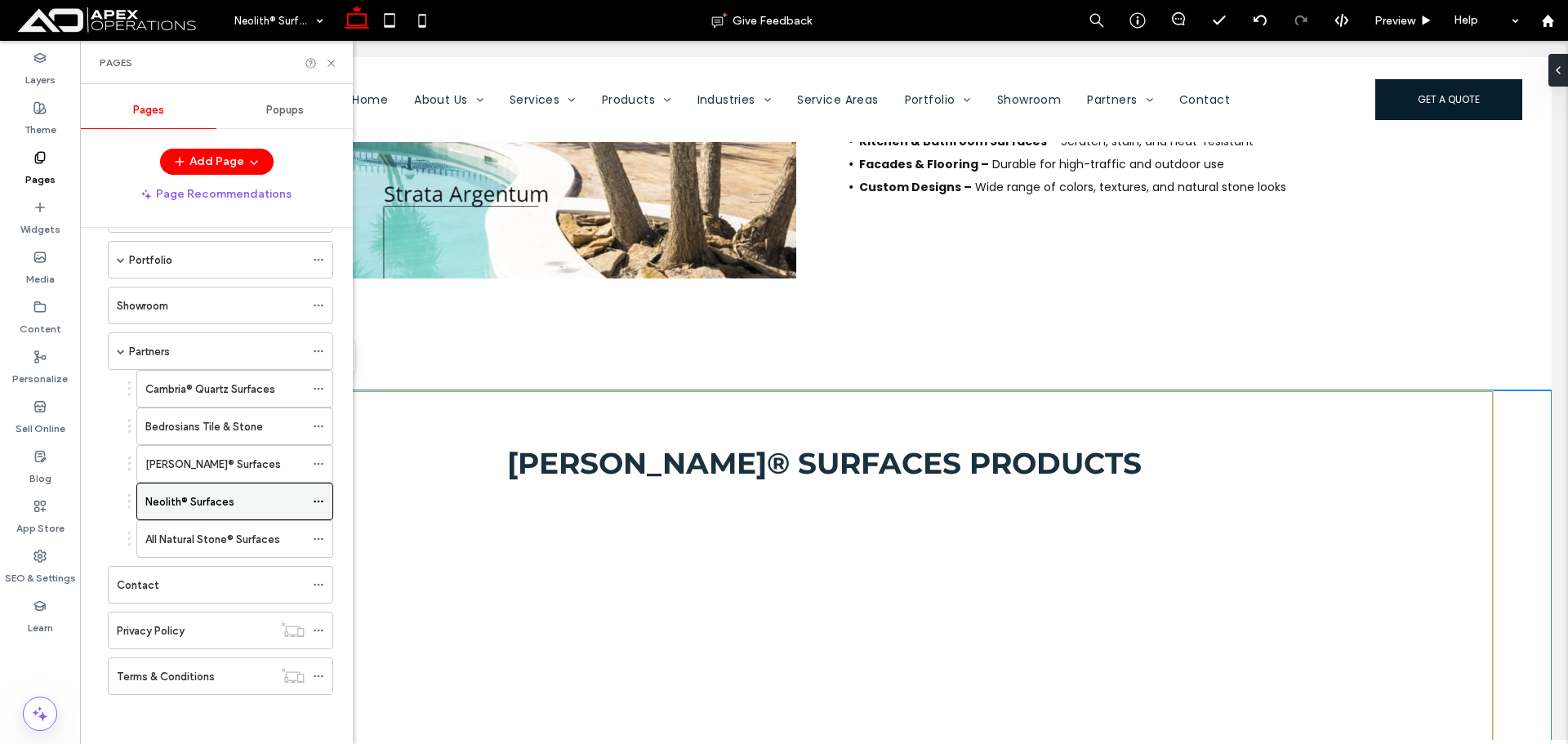
drag, startPoint x: 318, startPoint y: 499, endPoint x: 330, endPoint y: 491, distance: 14.4
click at [319, 499] on icon at bounding box center [319, 501] width 12 height 12
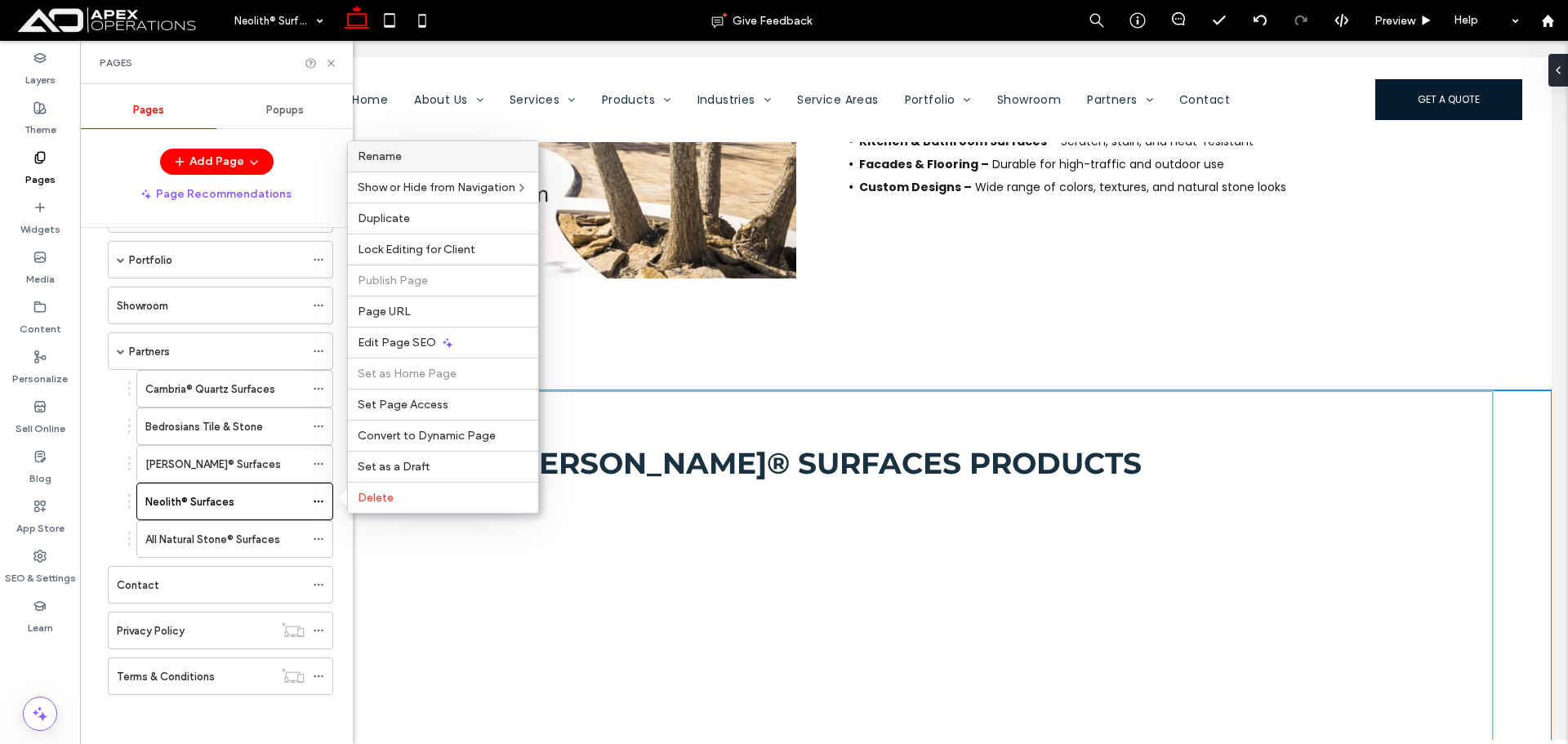
click at [498, 156] on label "Rename" at bounding box center [443, 156] width 171 height 14
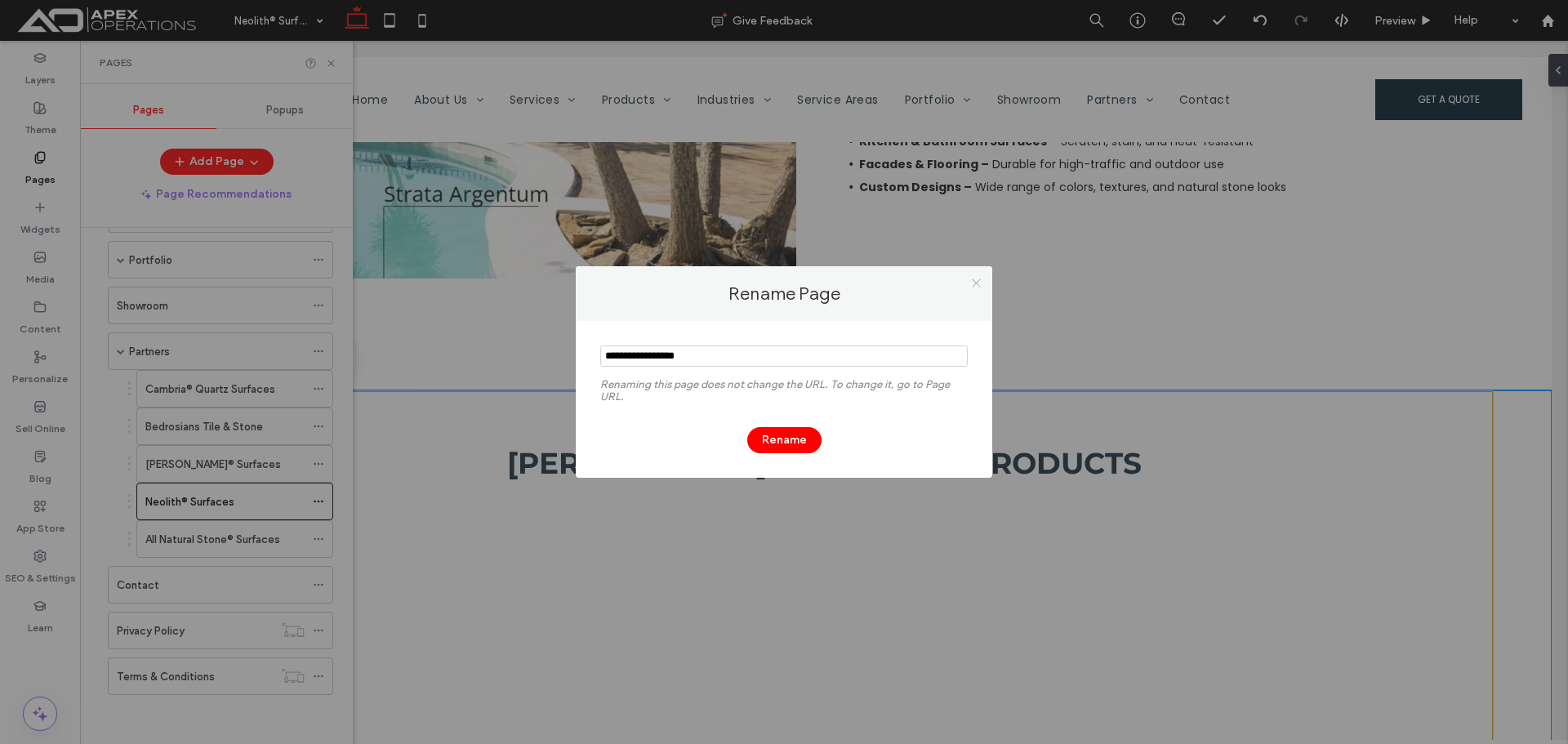
click at [978, 283] on icon at bounding box center [975, 283] width 13 height 13
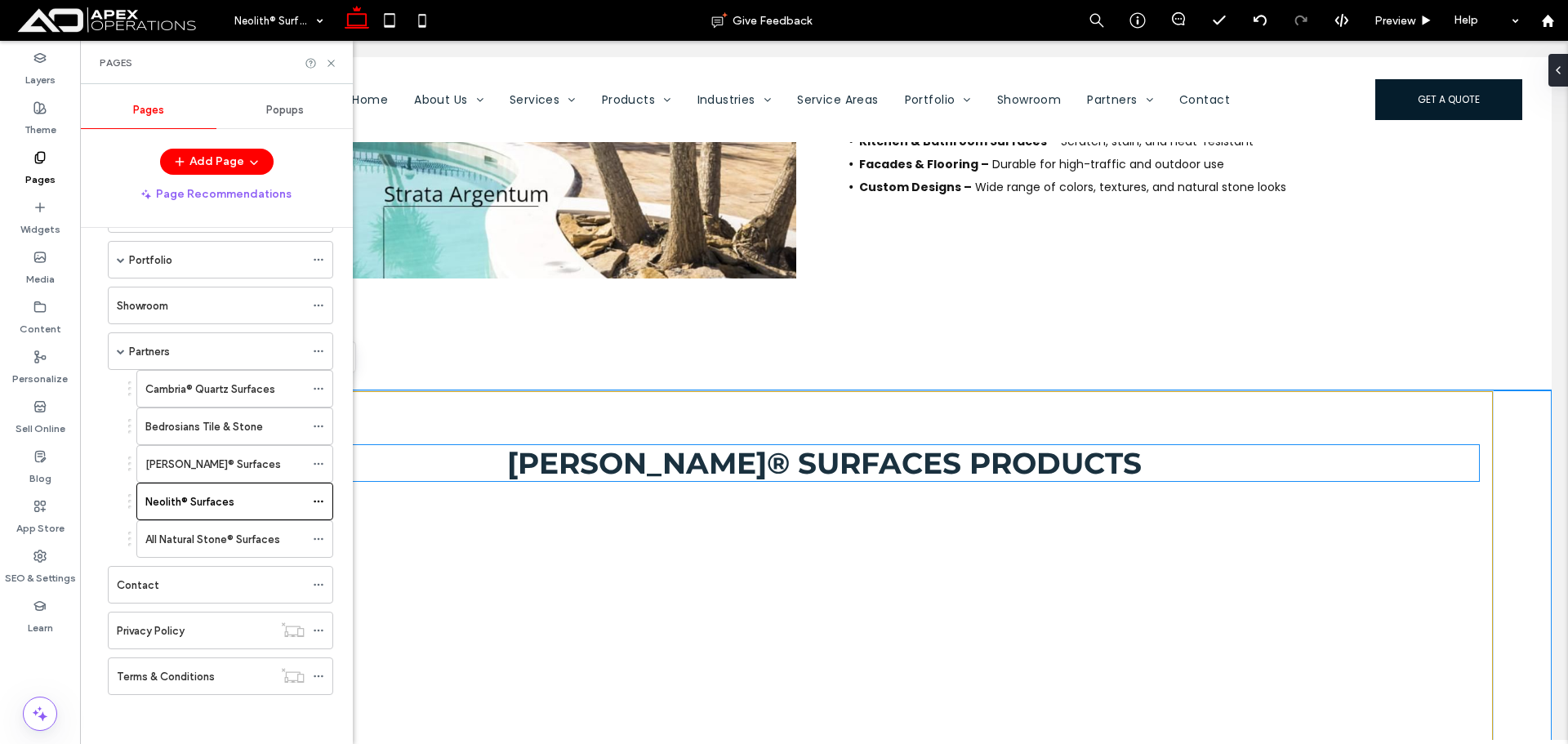
click at [895, 467] on span "Cosentino® Surfaces Products" at bounding box center [824, 462] width 634 height 36
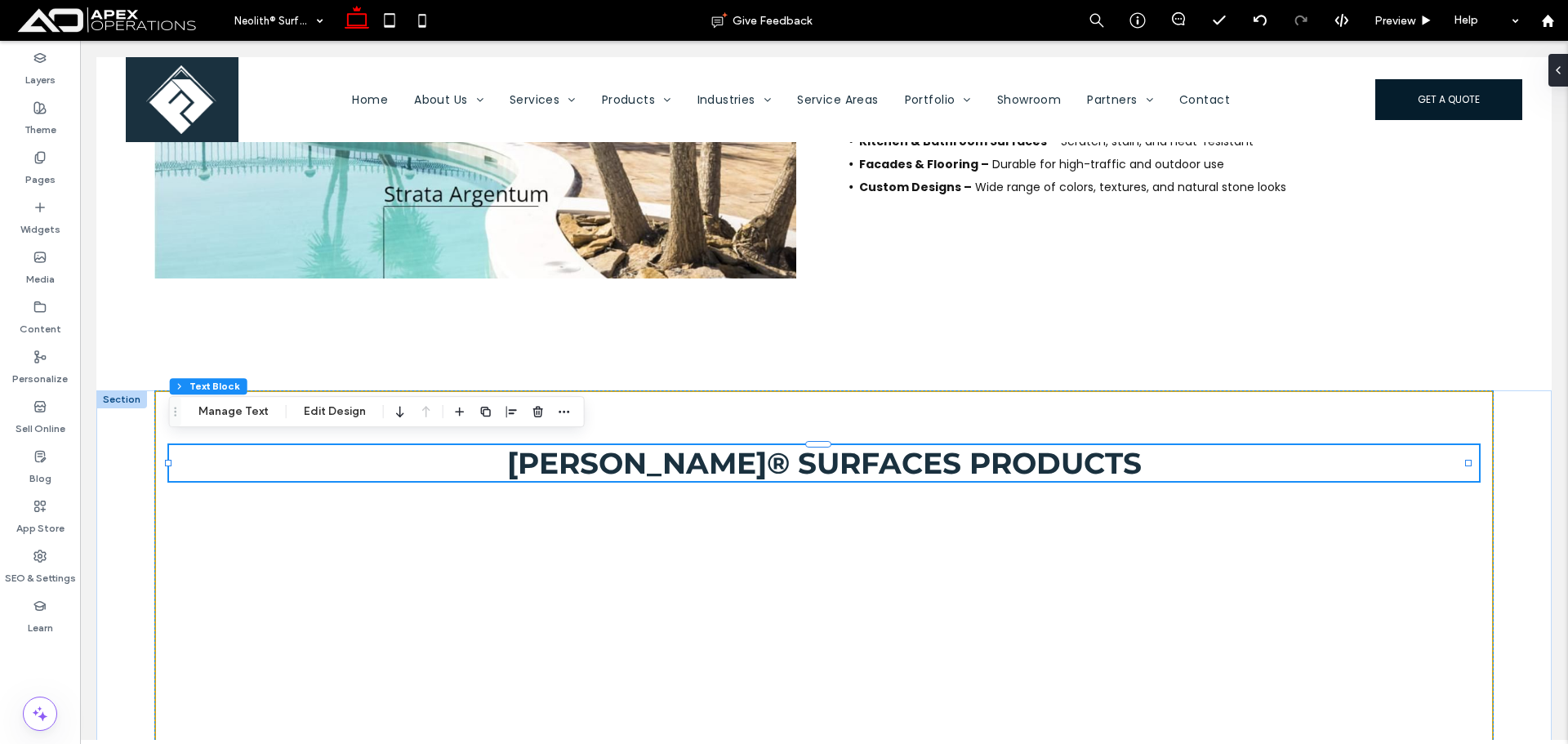
click at [837, 454] on span "Cosentino® Surfaces Products" at bounding box center [824, 462] width 634 height 36
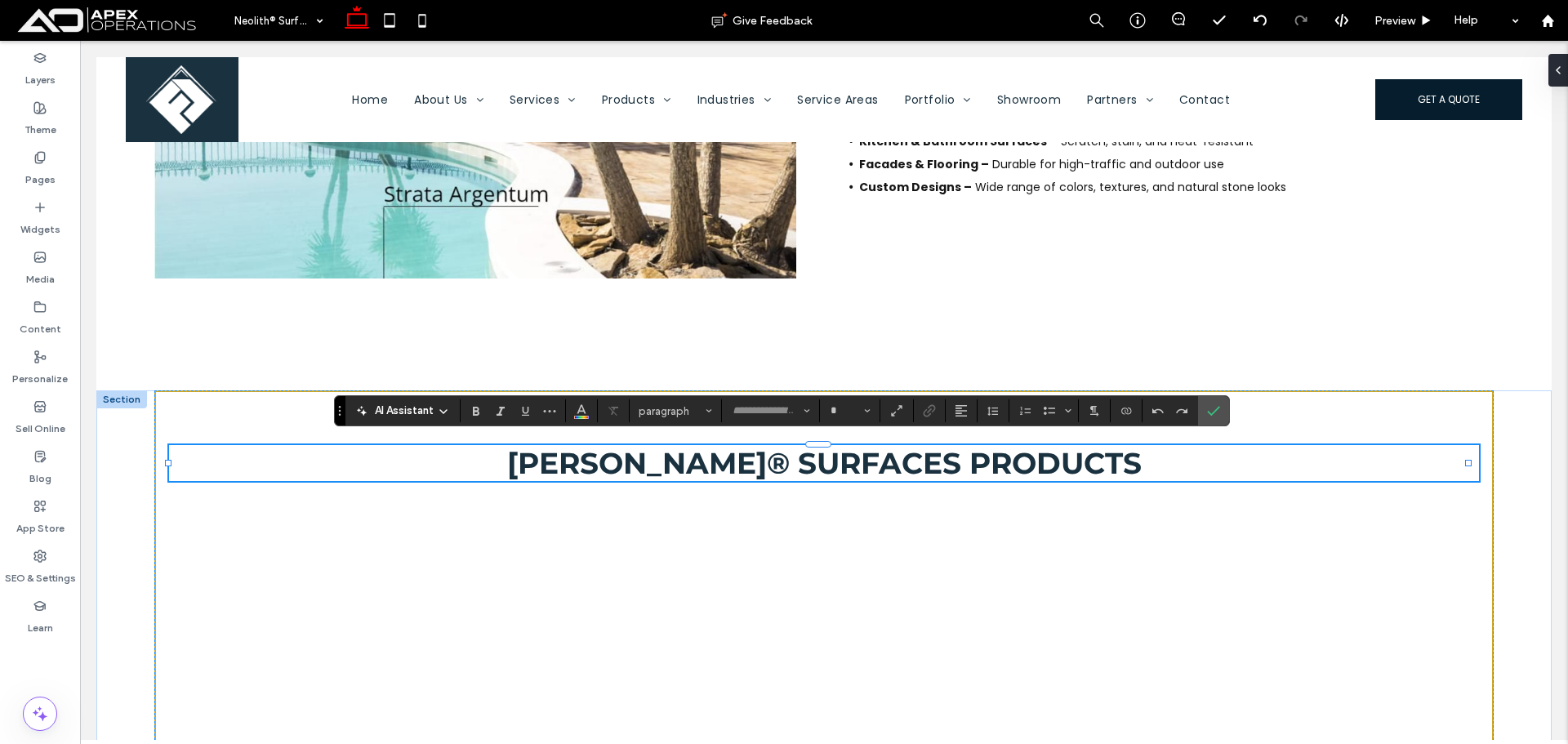
type input "**********"
type input "**"
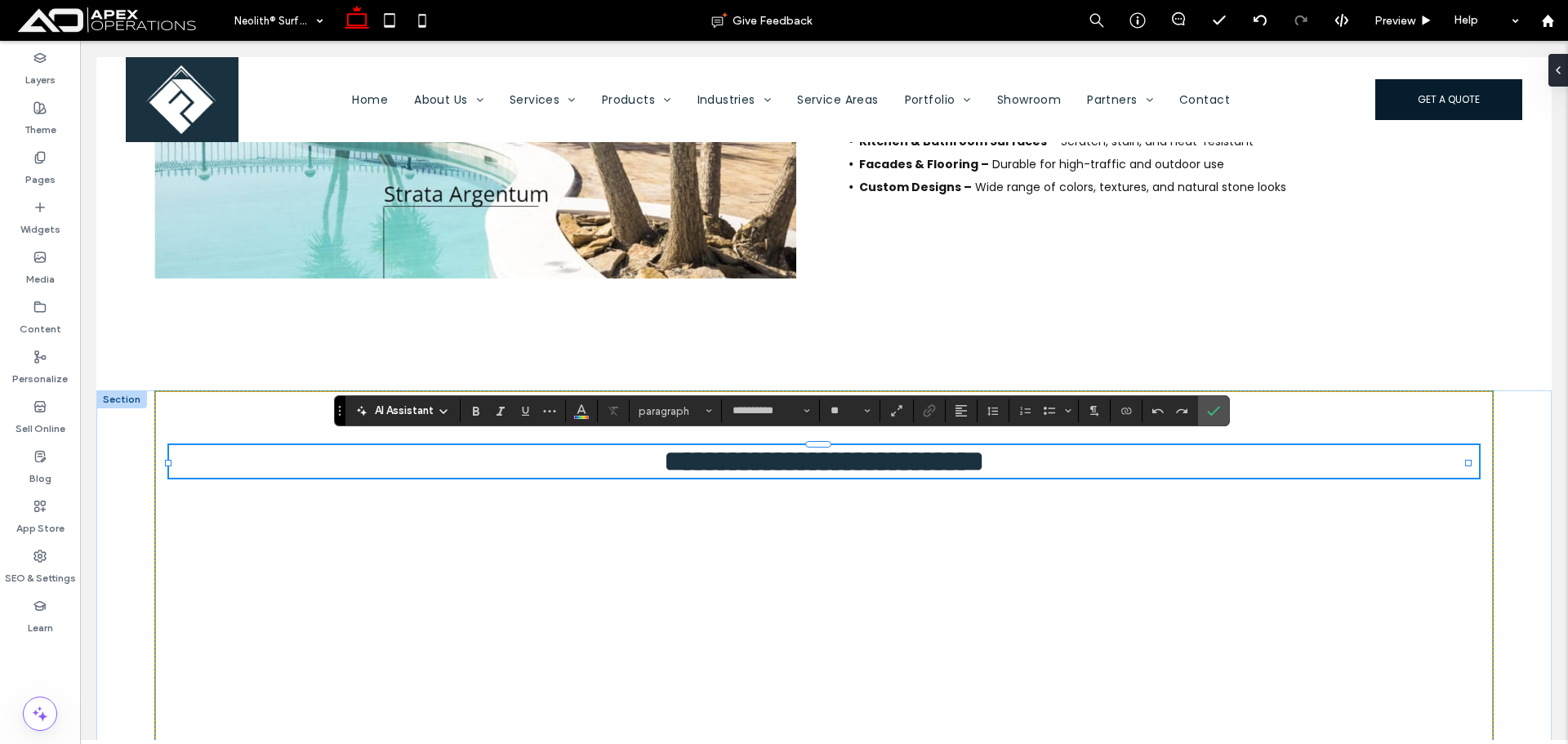
click at [926, 456] on span "**********" at bounding box center [823, 461] width 320 height 29
drag, startPoint x: 913, startPoint y: 453, endPoint x: 353, endPoint y: 449, distance: 560.0
click at [393, 448] on h2 "**********" at bounding box center [823, 461] width 1309 height 33
type input "*******"
type input "**"
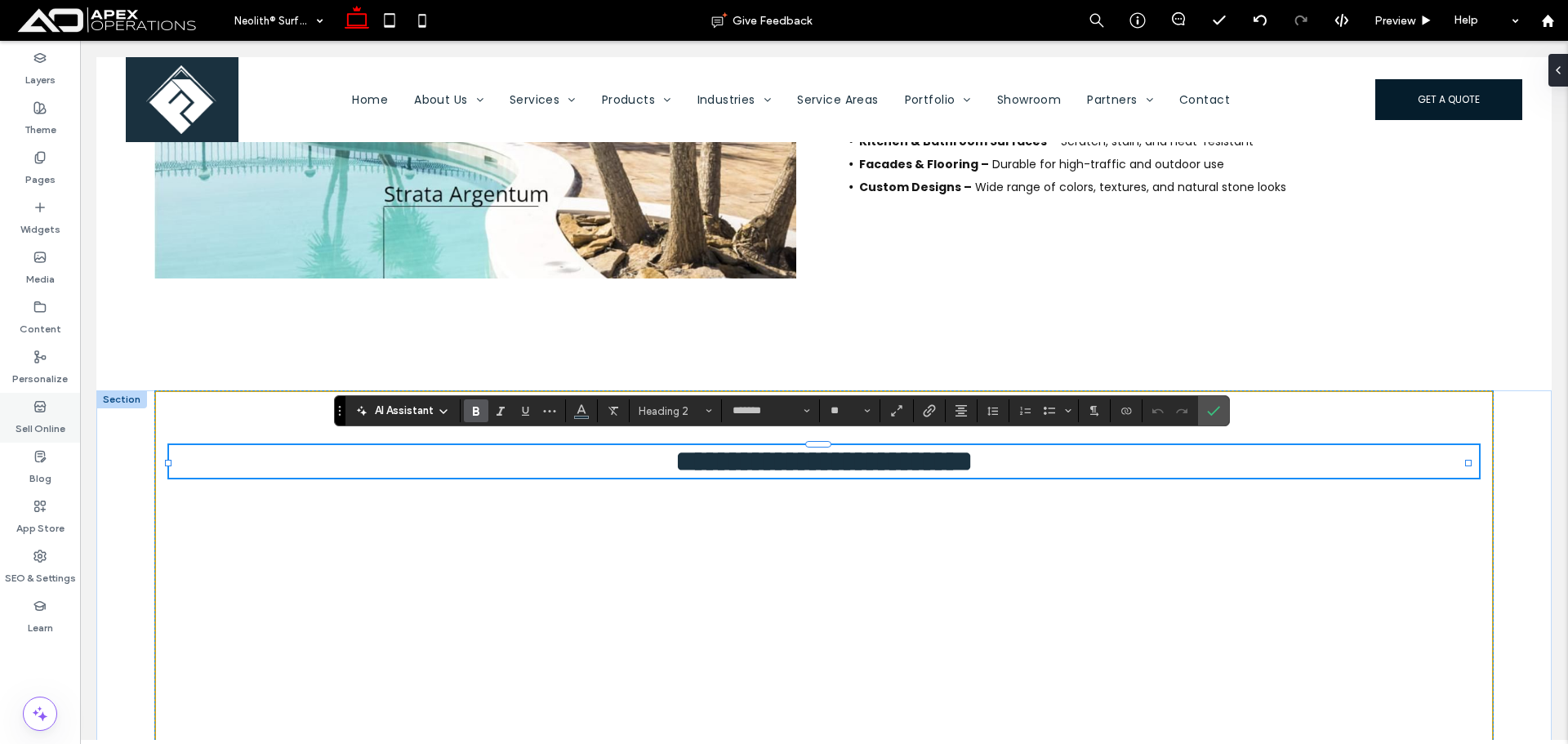
type input "**********"
type input "**"
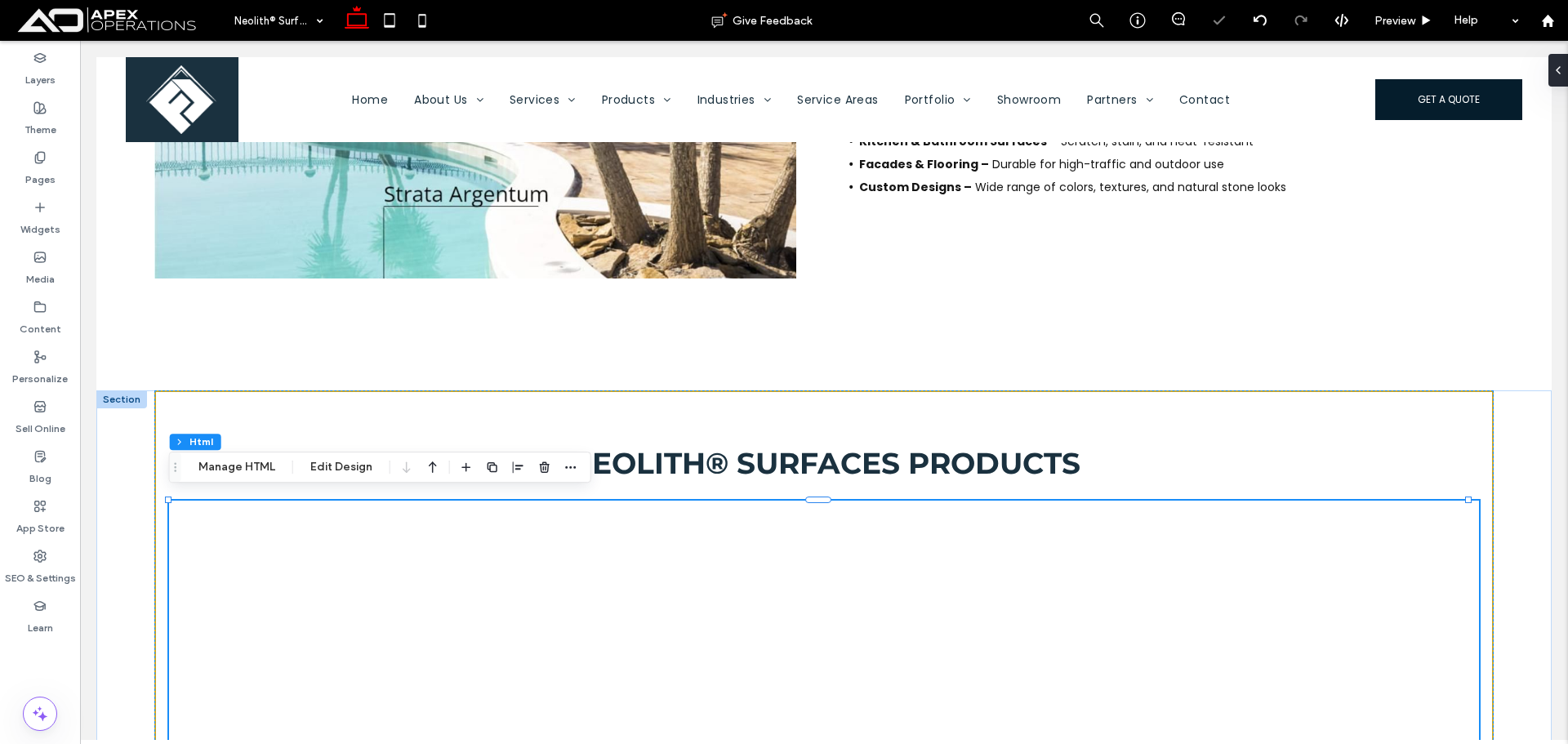
click at [242, 453] on div "Section Column Html Manage HTML Edit Design" at bounding box center [380, 467] width 423 height 31
click at [227, 476] on button "Manage HTML" at bounding box center [236, 467] width 98 height 19
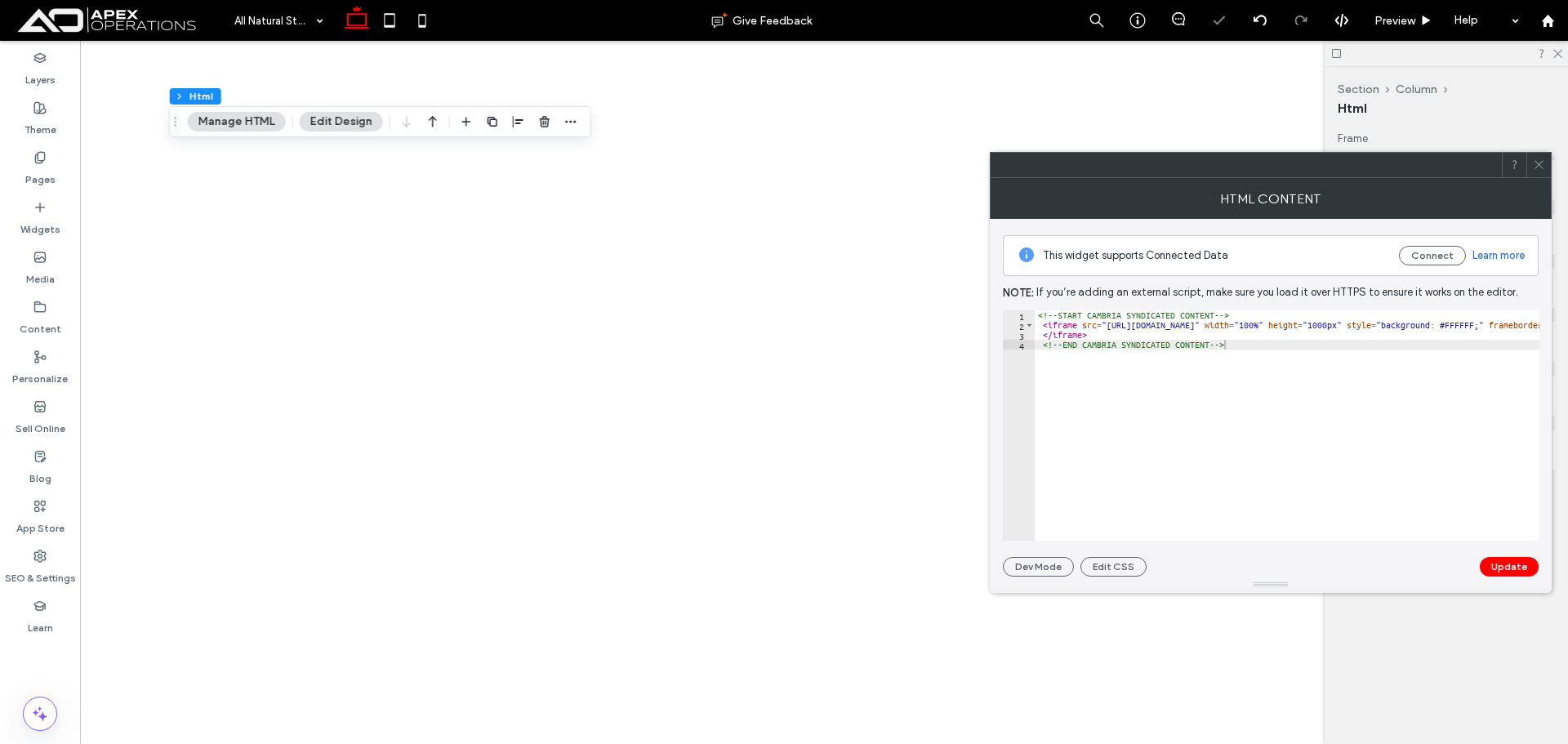
click at [1229, 368] on div "<!-- START CAMBRIA SYNDICATED CONTENT --> < iframe src = "https://www.allnatura…" at bounding box center [1381, 428] width 693 height 238
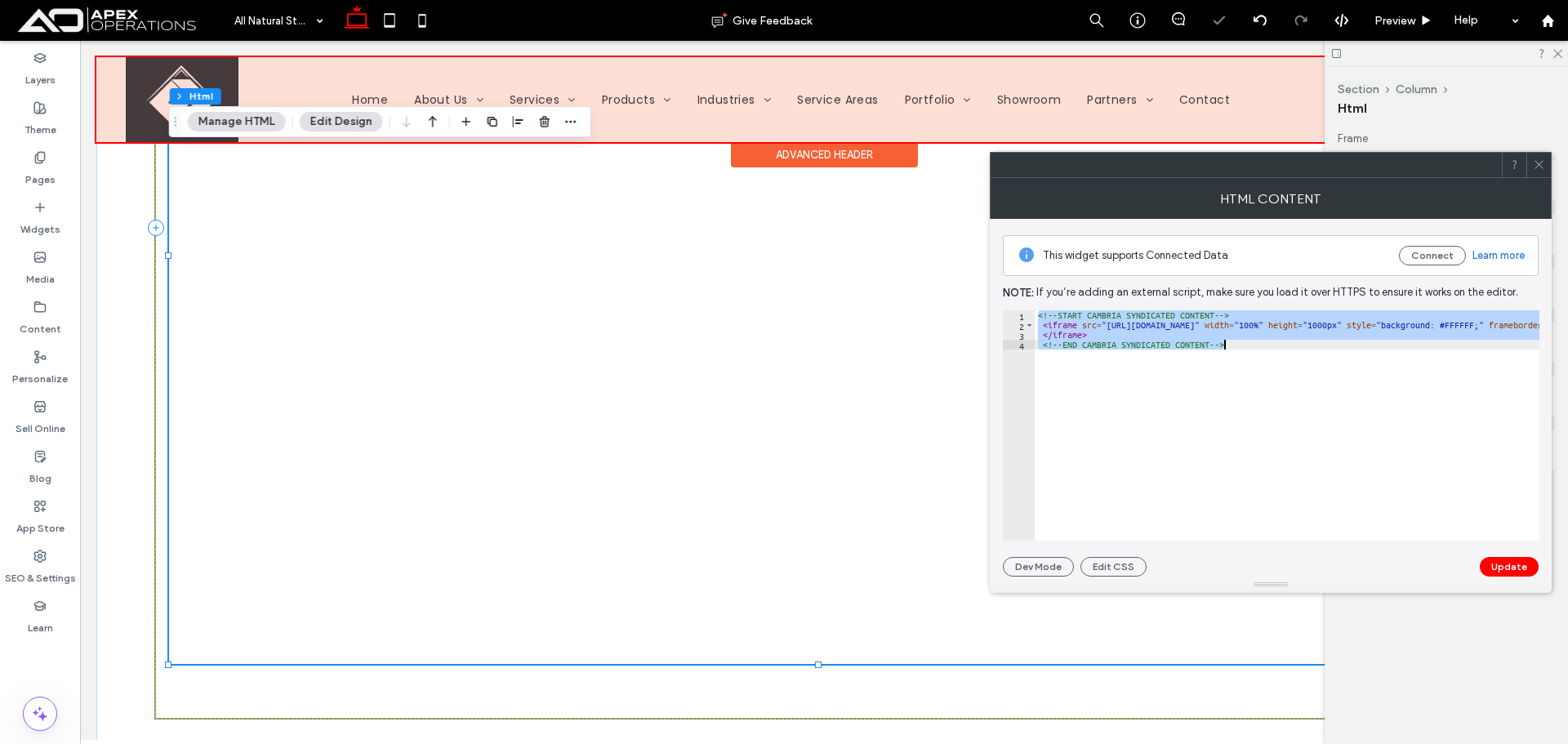
scroll to position [1551, 0]
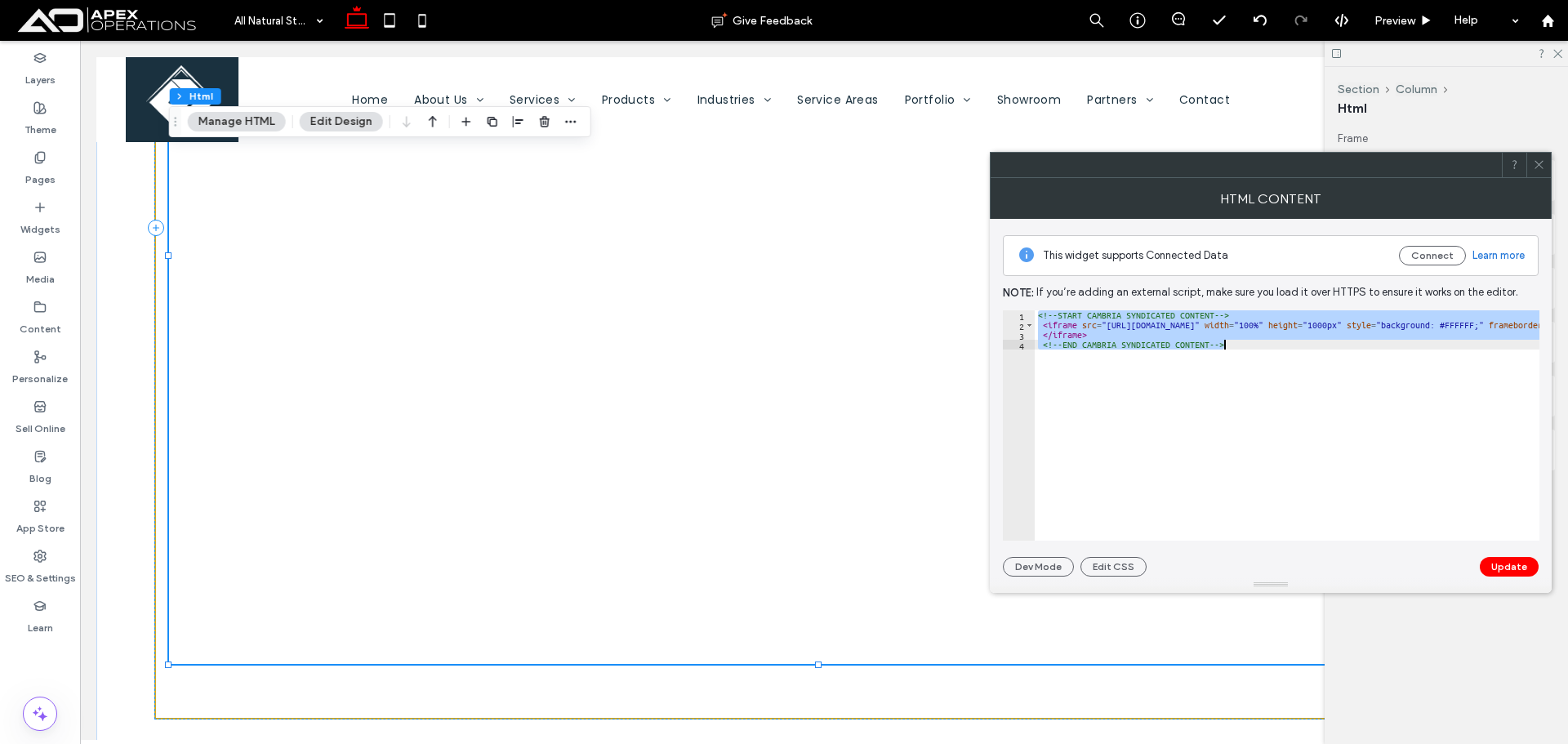
click at [1173, 377] on div "<!-- START CAMBRIA SYNDICATED CONTENT --> < iframe src = "https://www.allnatura…" at bounding box center [1286, 424] width 504 height 230
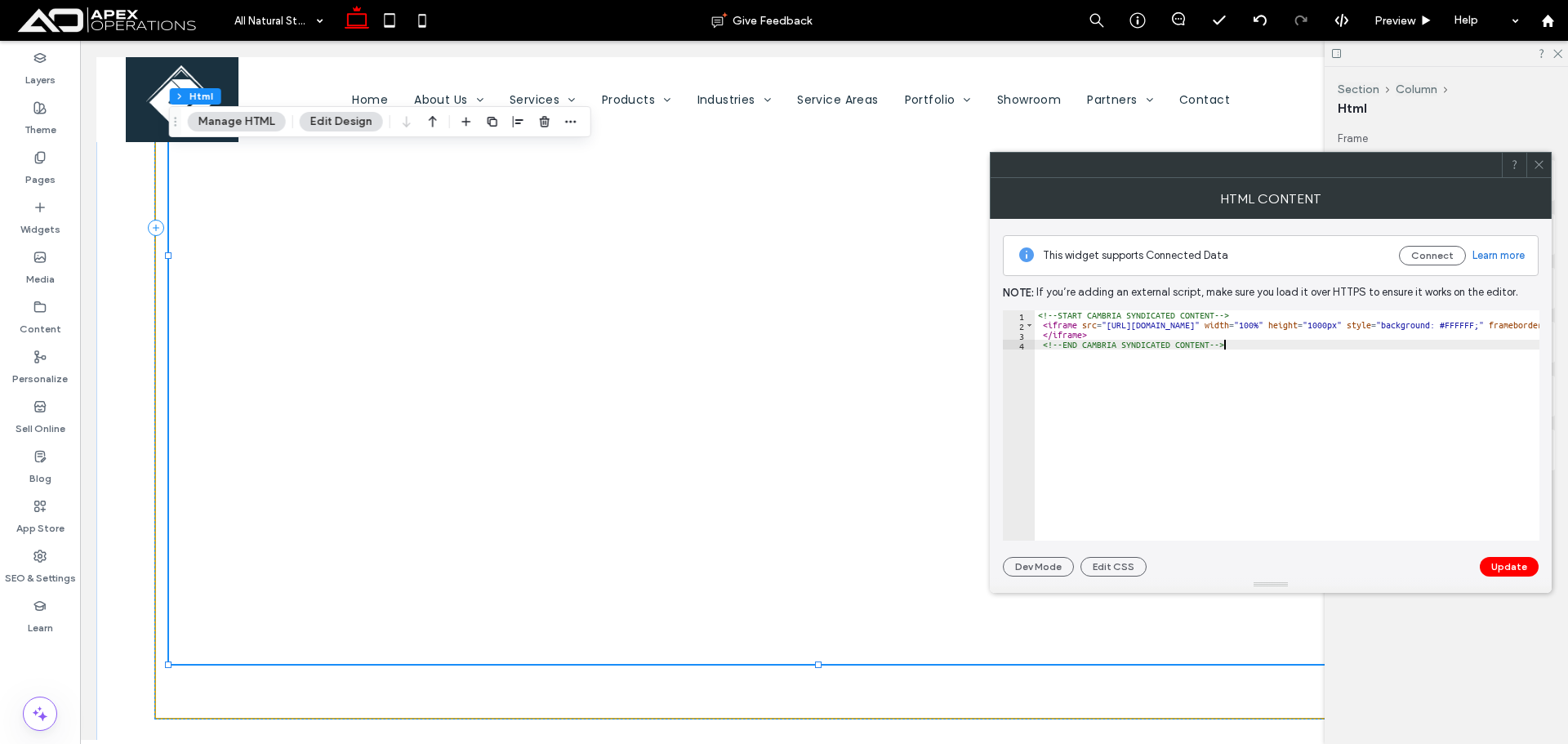
type textarea "**********"
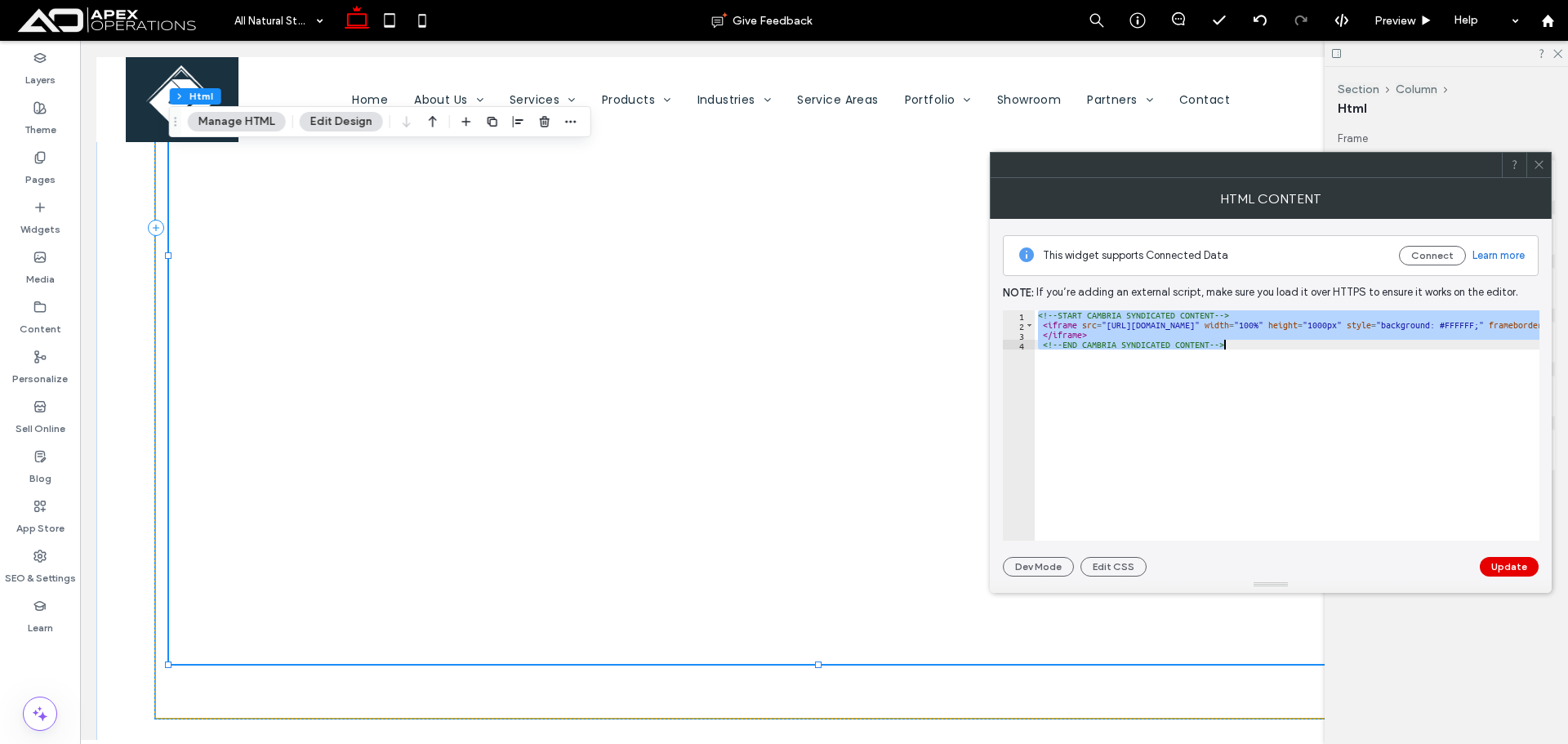
paste textarea "Cursor at row 4"
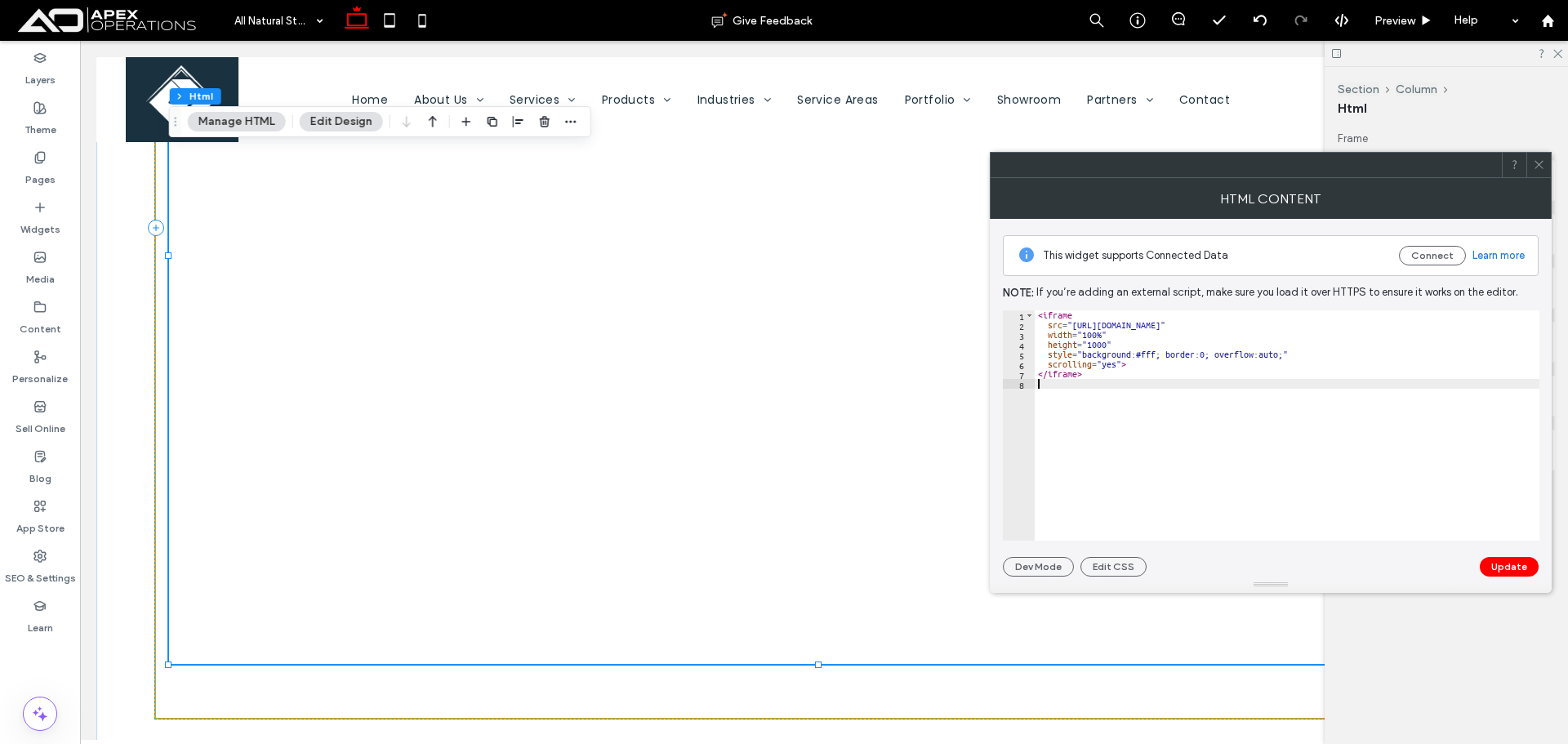
click at [1502, 577] on div at bounding box center [1271, 584] width 562 height 17
click at [1507, 577] on div at bounding box center [1271, 584] width 562 height 17
click at [1508, 565] on button "Update" at bounding box center [1509, 566] width 59 height 19
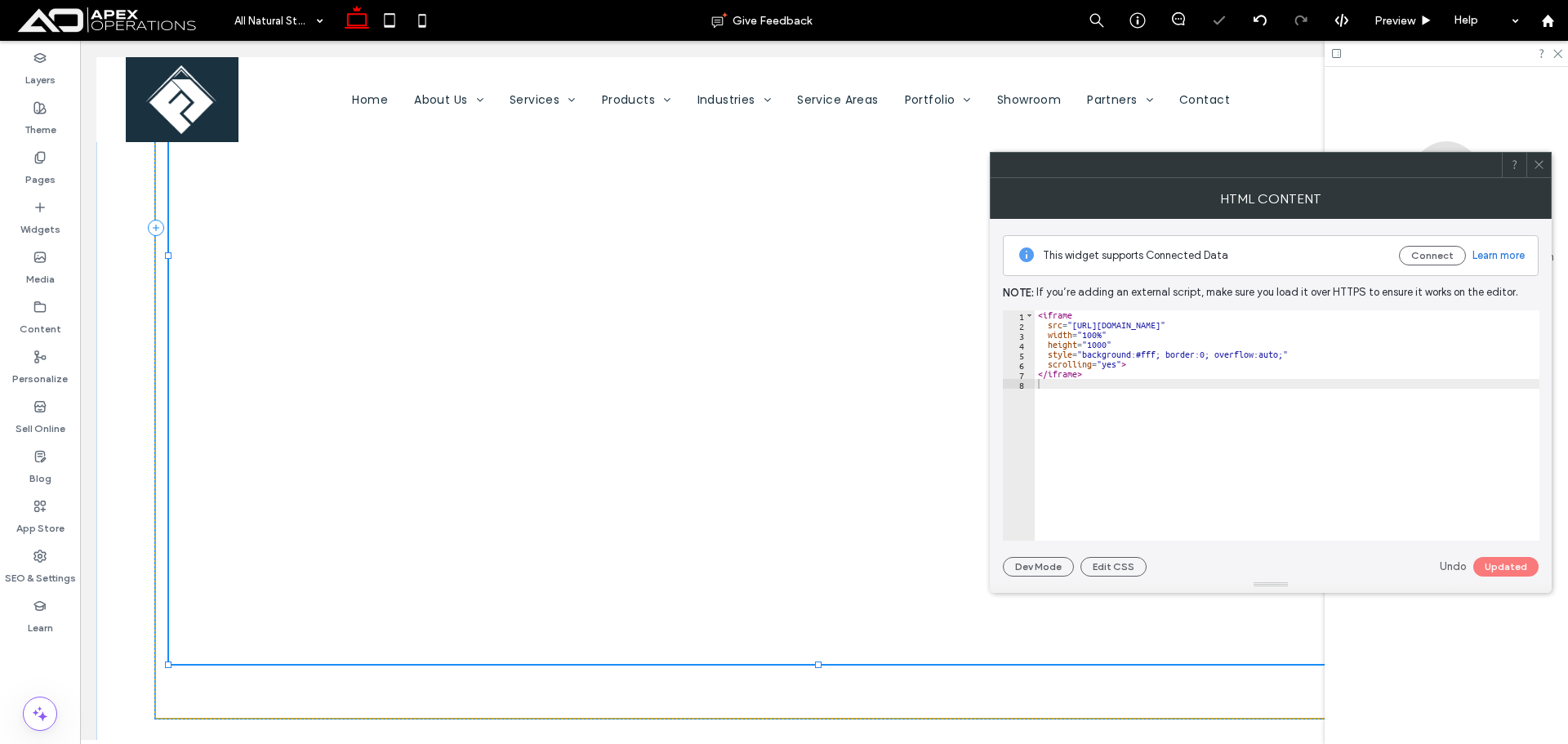
click at [1550, 169] on div at bounding box center [1538, 164] width 24 height 24
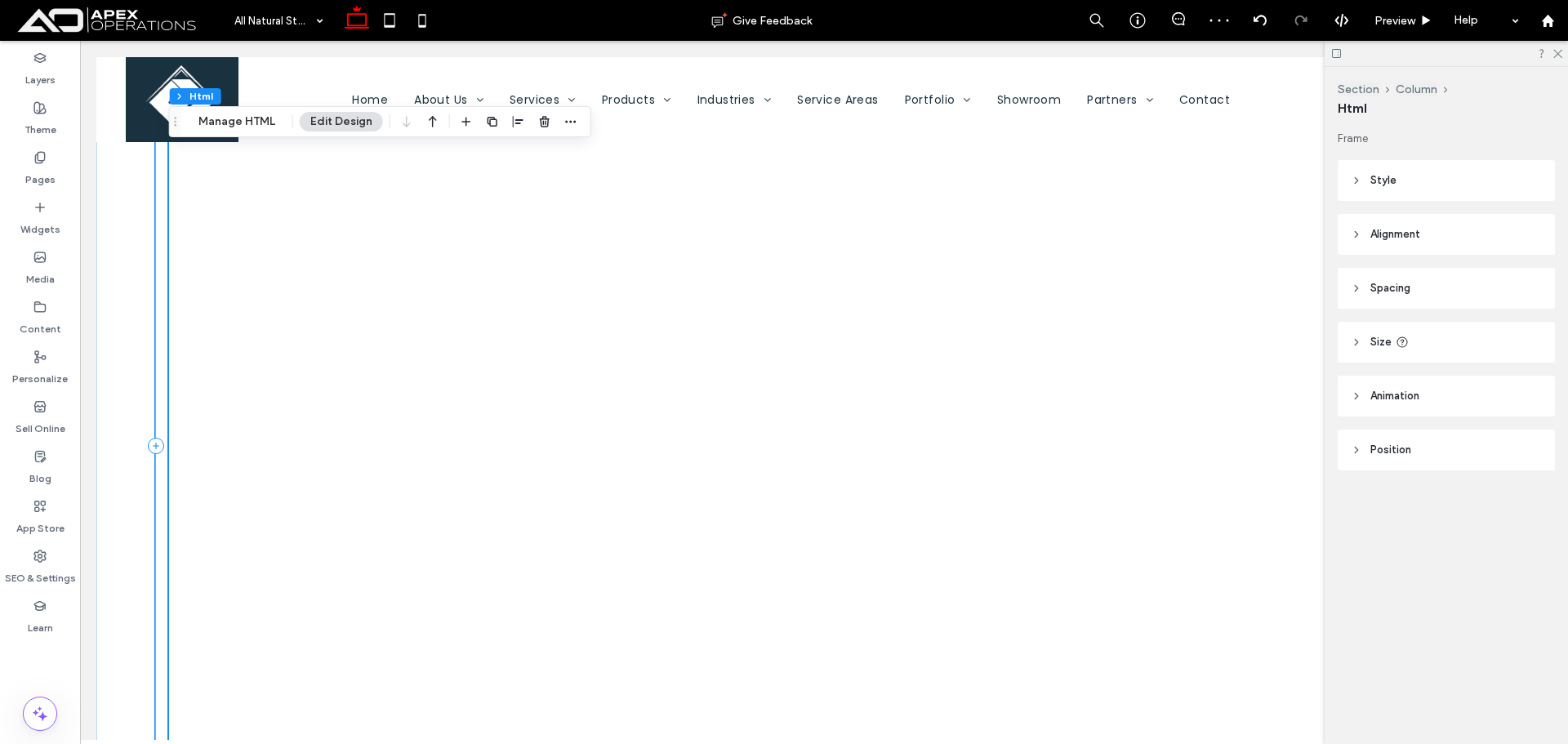
scroll to position [1335, 0]
click at [739, 337] on div at bounding box center [823, 472] width 1309 height 816
click at [248, 118] on button "Manage HTML" at bounding box center [236, 121] width 98 height 19
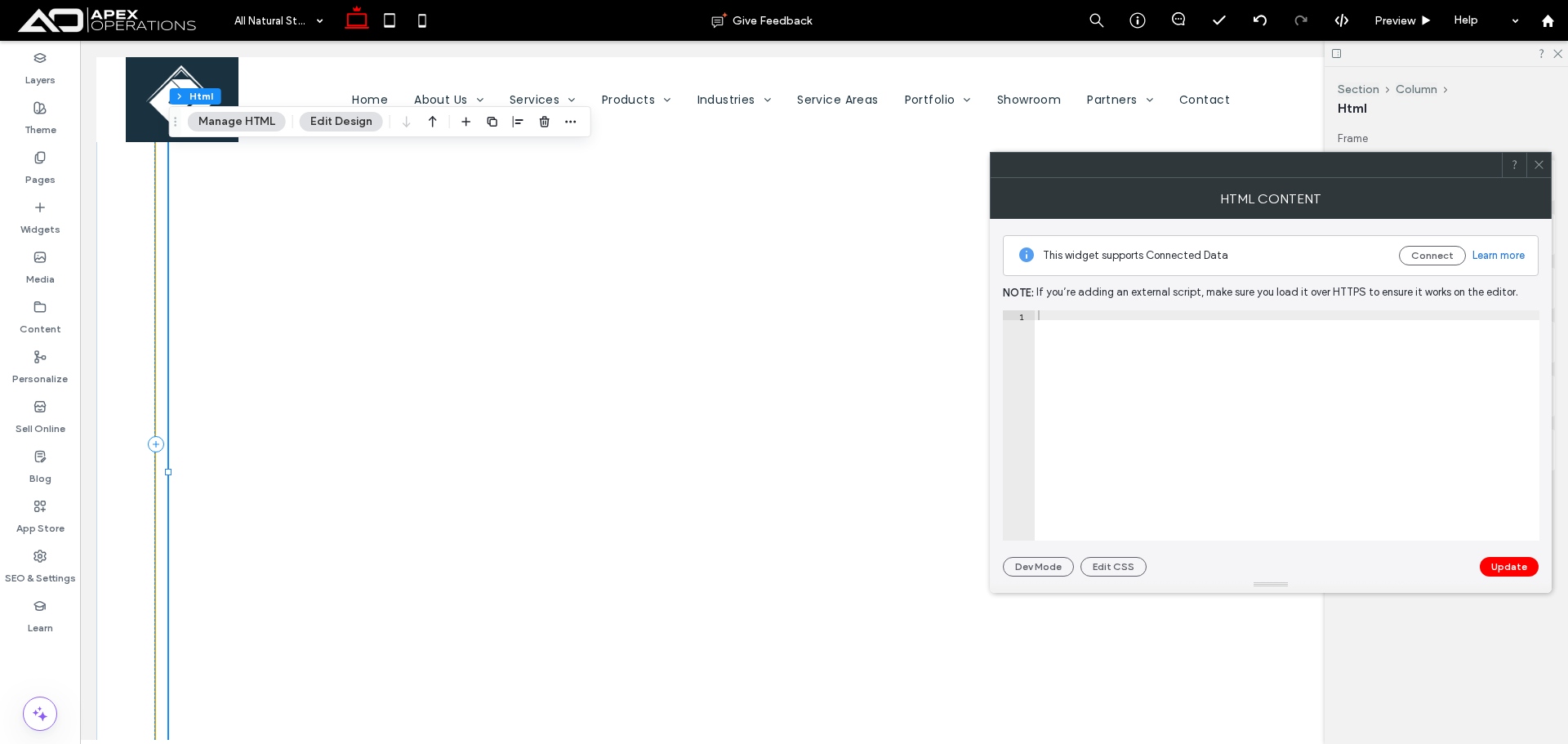
click at [1192, 353] on div at bounding box center [1286, 434] width 504 height 250
type textarea "**********"
paste textarea "Cursor at row 2"
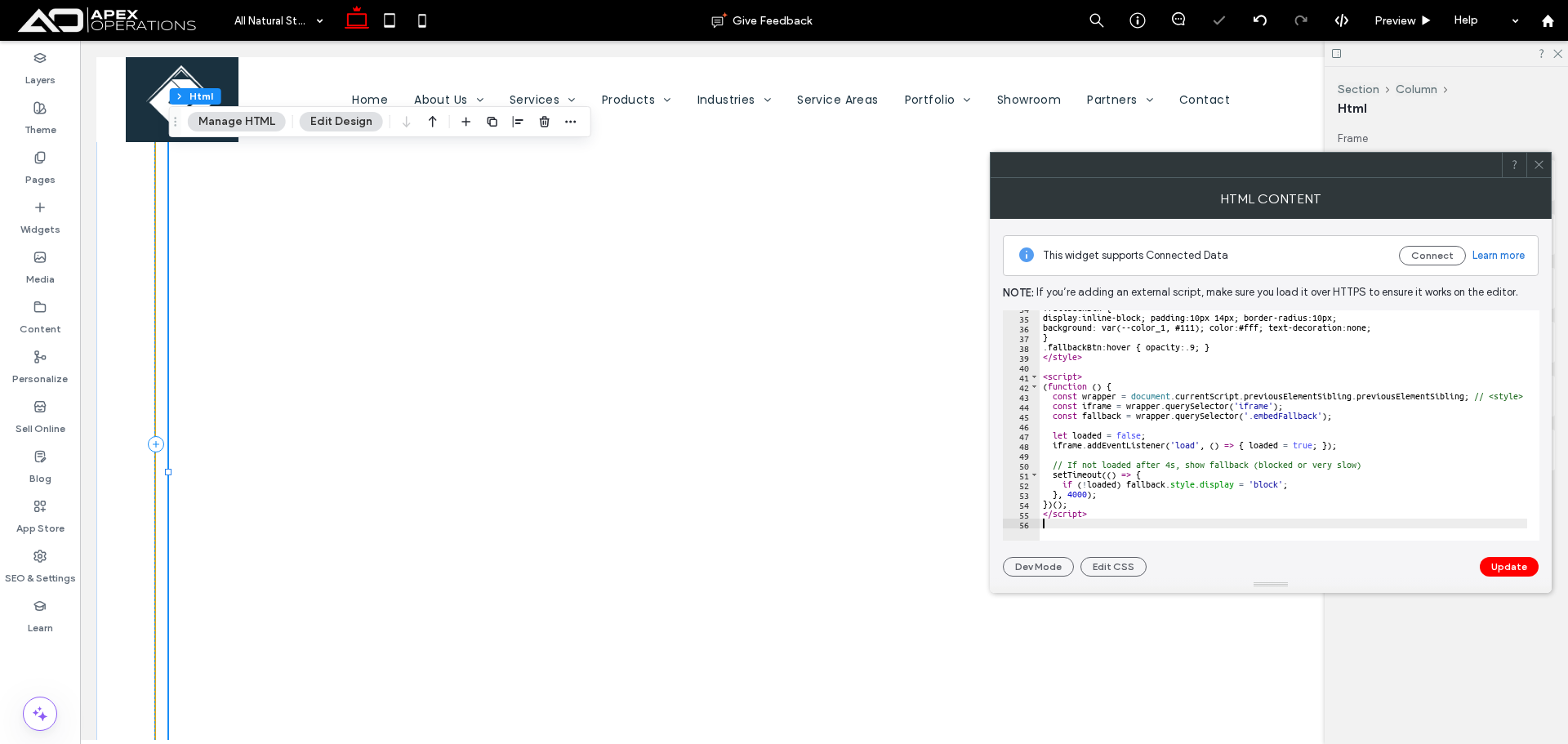
click at [1519, 551] on div "This widget supports Connected Data Connect Learn more Note: If you’re adding a…" at bounding box center [1270, 397] width 535 height 357
click at [1517, 558] on button "Update" at bounding box center [1509, 566] width 59 height 19
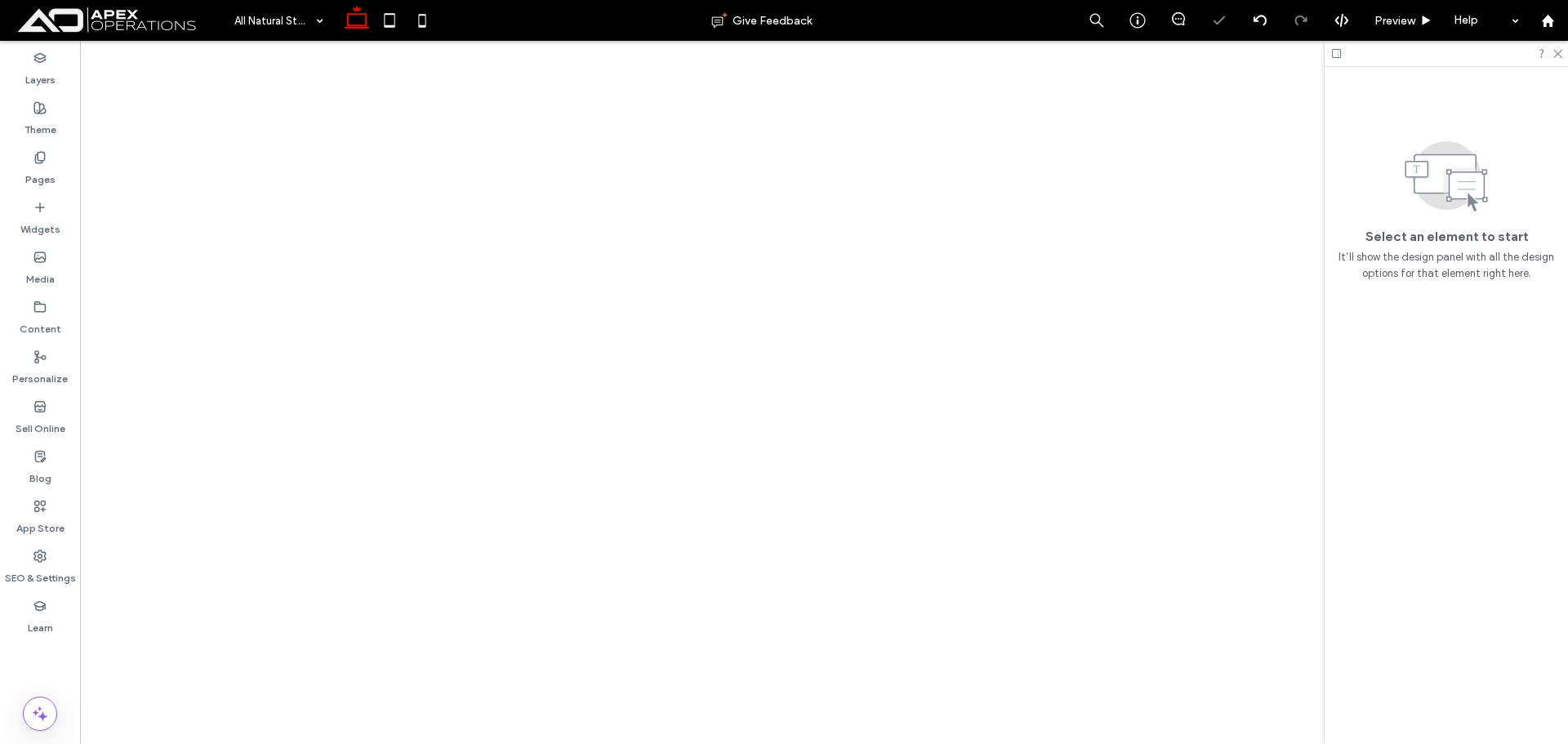
click at [1536, 179] on div "HTML Content" at bounding box center [1271, 198] width 562 height 41
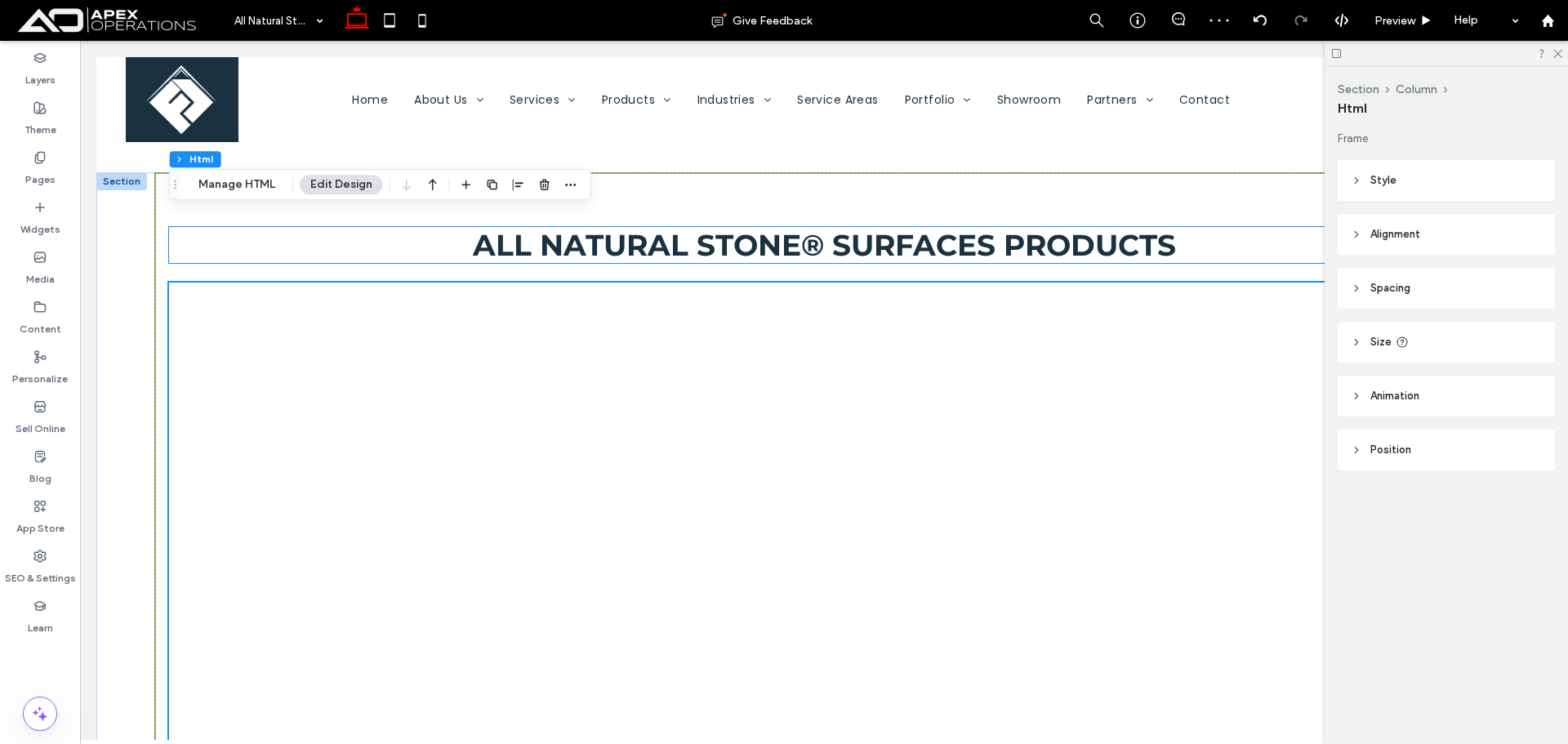
scroll to position [1110, 0]
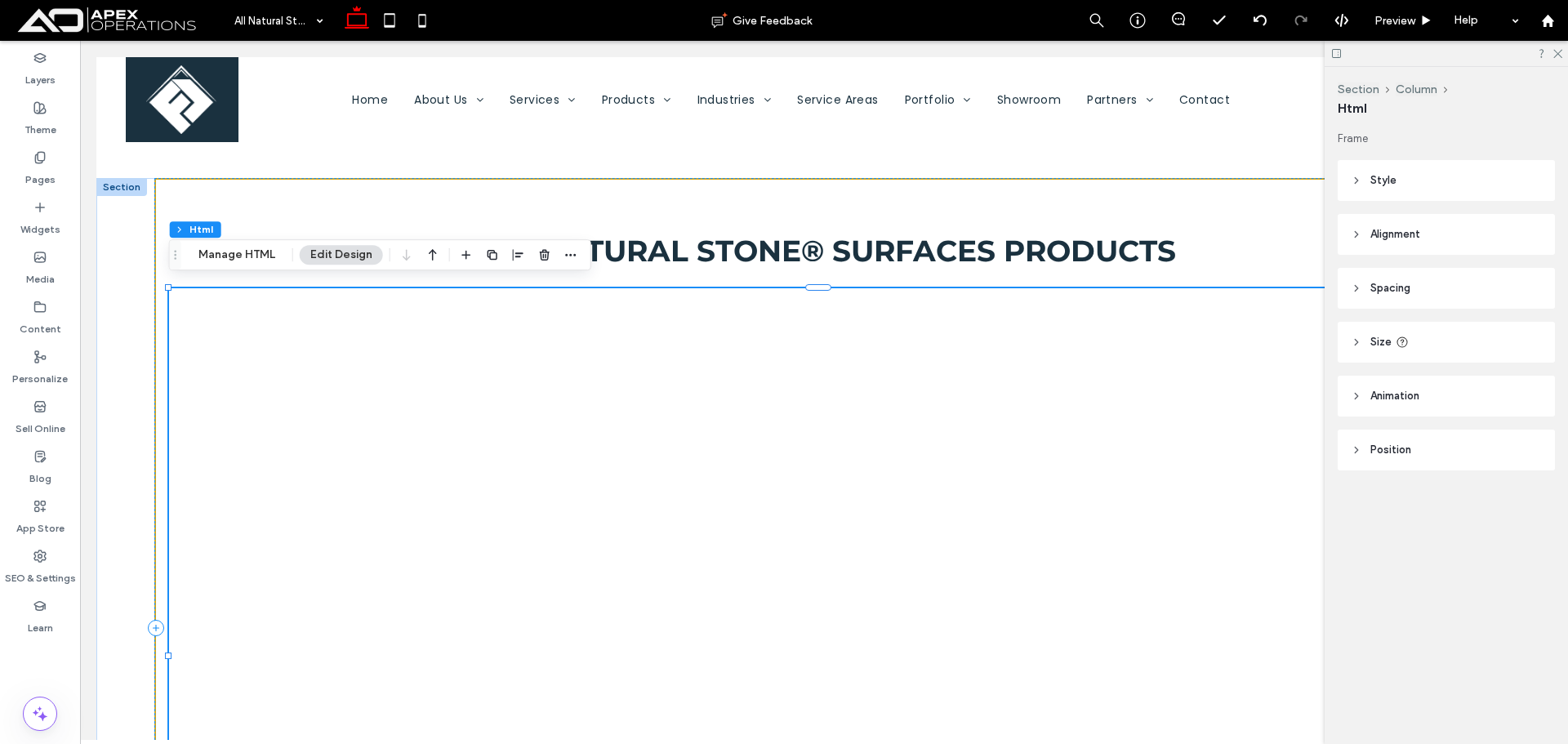
click at [706, 347] on div "View Natural Stone Catalog This site doesn’t allow embedding. Open it in a new …" at bounding box center [823, 656] width 1309 height 734
click at [264, 251] on button "Manage HTML" at bounding box center [236, 254] width 98 height 19
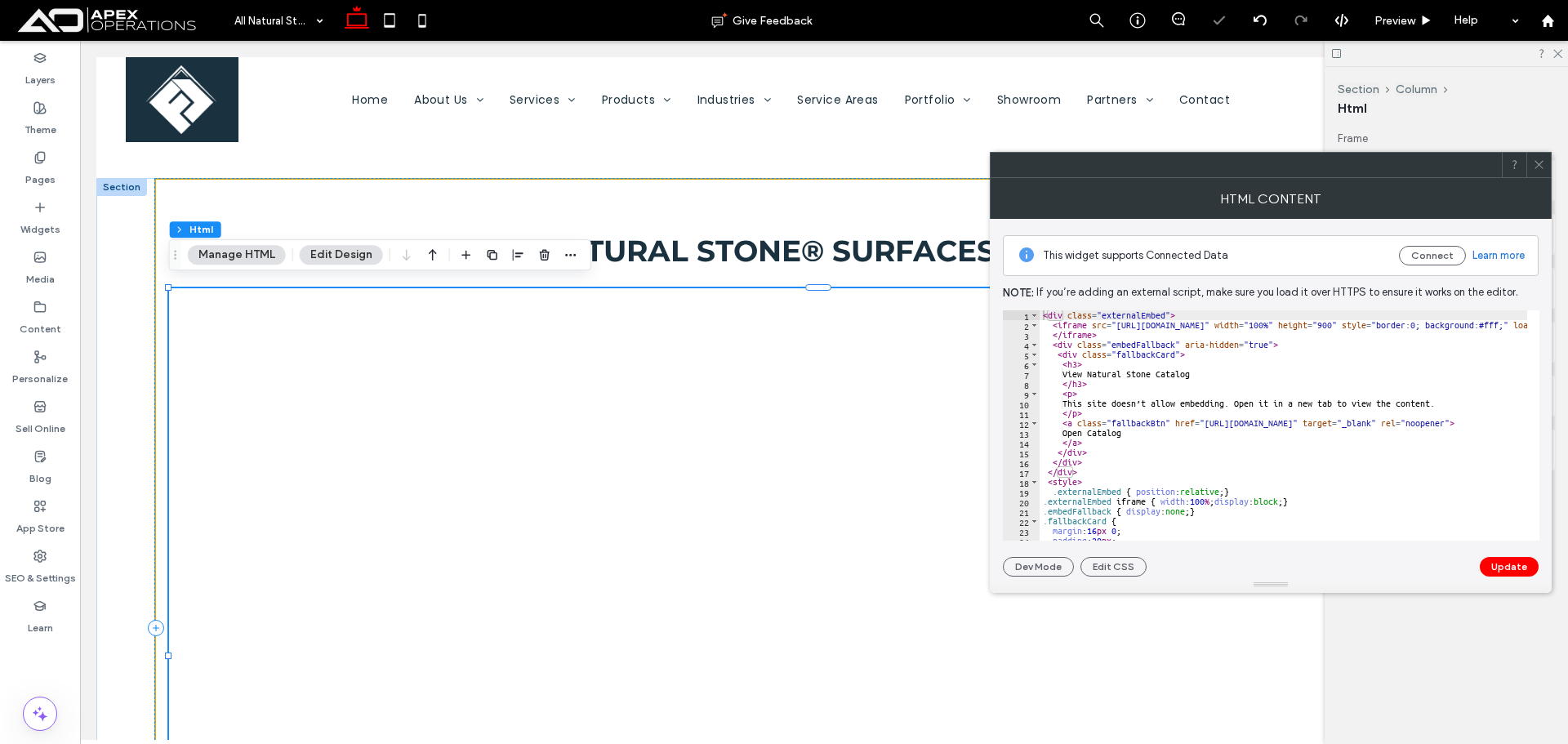
type textarea "**********"
drag, startPoint x: 1117, startPoint y: 325, endPoint x: 1362, endPoint y: 325, distance: 245.0
click at [1362, 325] on div "< div class = "externalEmbed" > < iframe src = "https://www.allnaturalstone.com…" at bounding box center [1501, 428] width 923 height 238
click at [1521, 557] on button "Update" at bounding box center [1509, 566] width 59 height 19
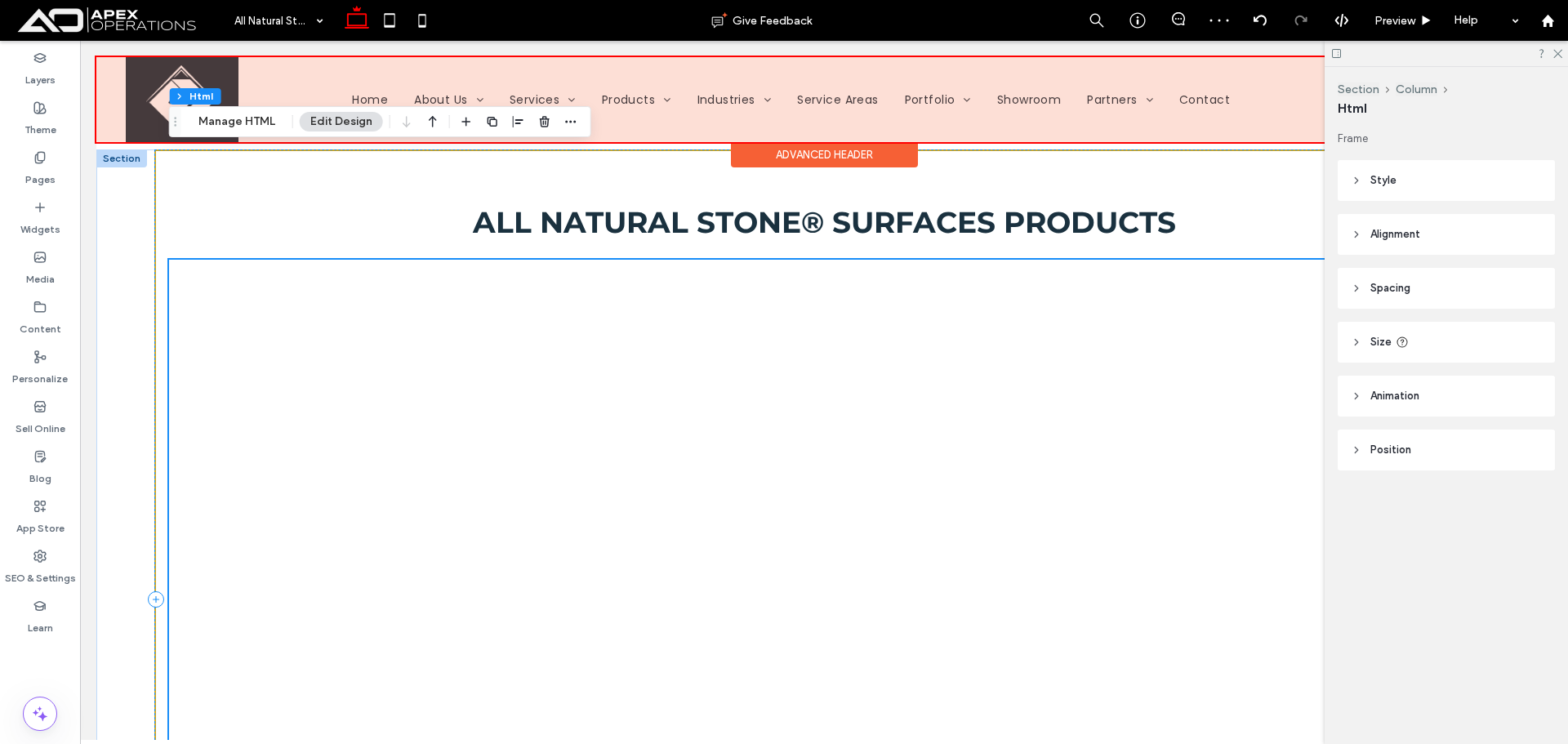
scroll to position [1131, 0]
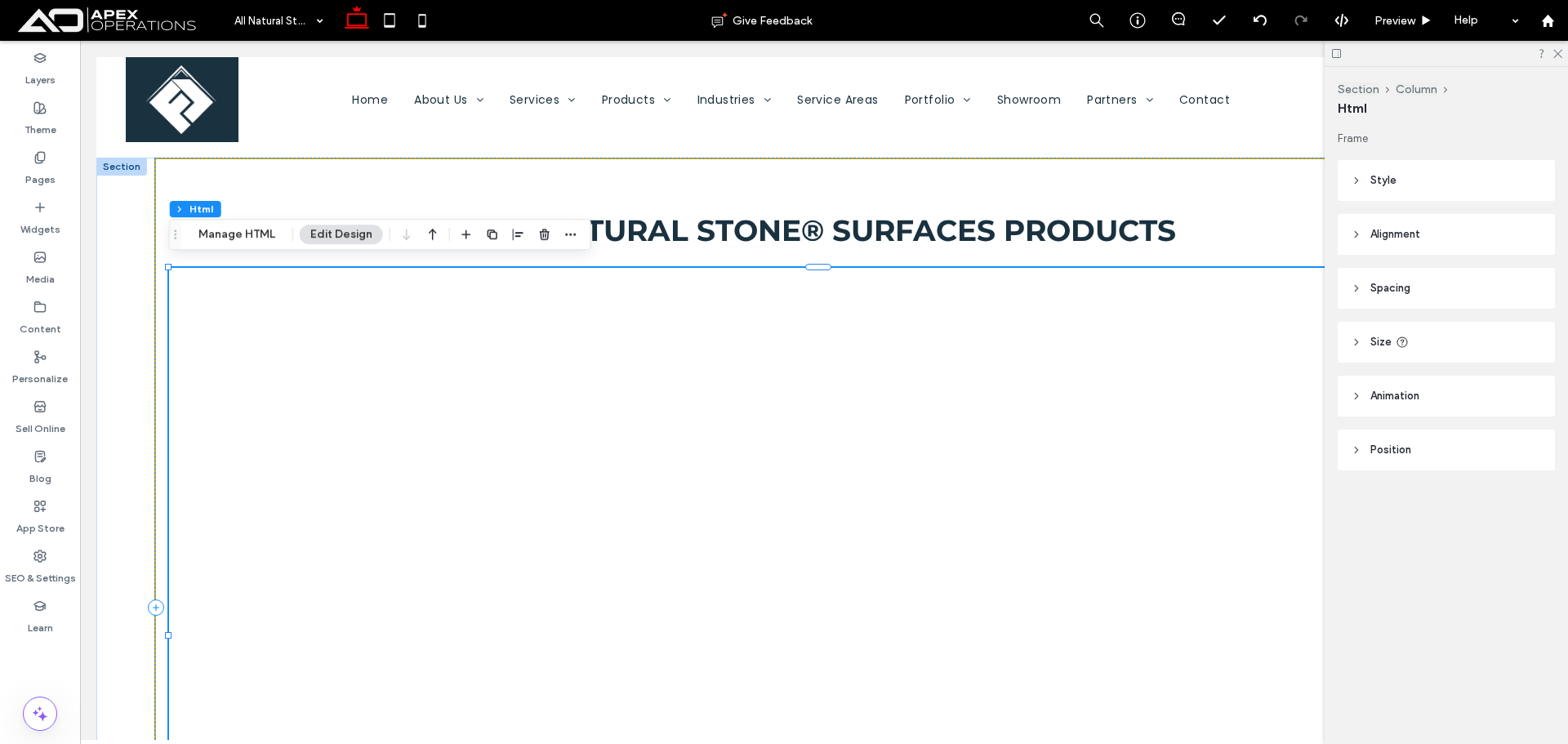
click at [887, 427] on div "View Natural Stone Catalog This site doesn’t allow embedding. Open it in a new …" at bounding box center [823, 635] width 1309 height 734
click at [254, 235] on button "Manage HTML" at bounding box center [236, 234] width 98 height 19
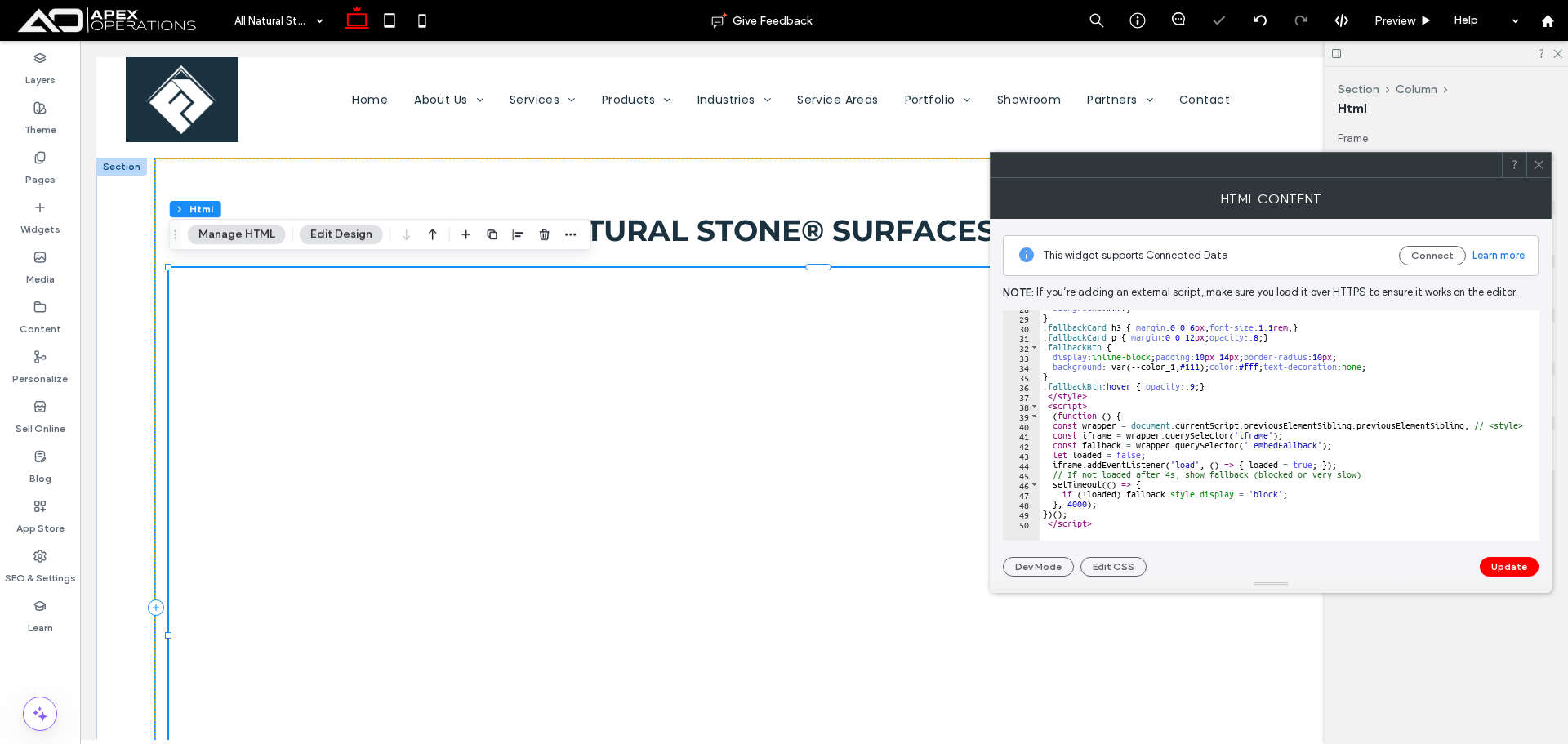
scroll to position [272, 0]
click at [1283, 453] on div "background : #fff ; } .fallbackCard h3 { margin : 0 0 6 px ; font-size : 1.1 re…" at bounding box center [1501, 422] width 923 height 238
type textarea "**********"
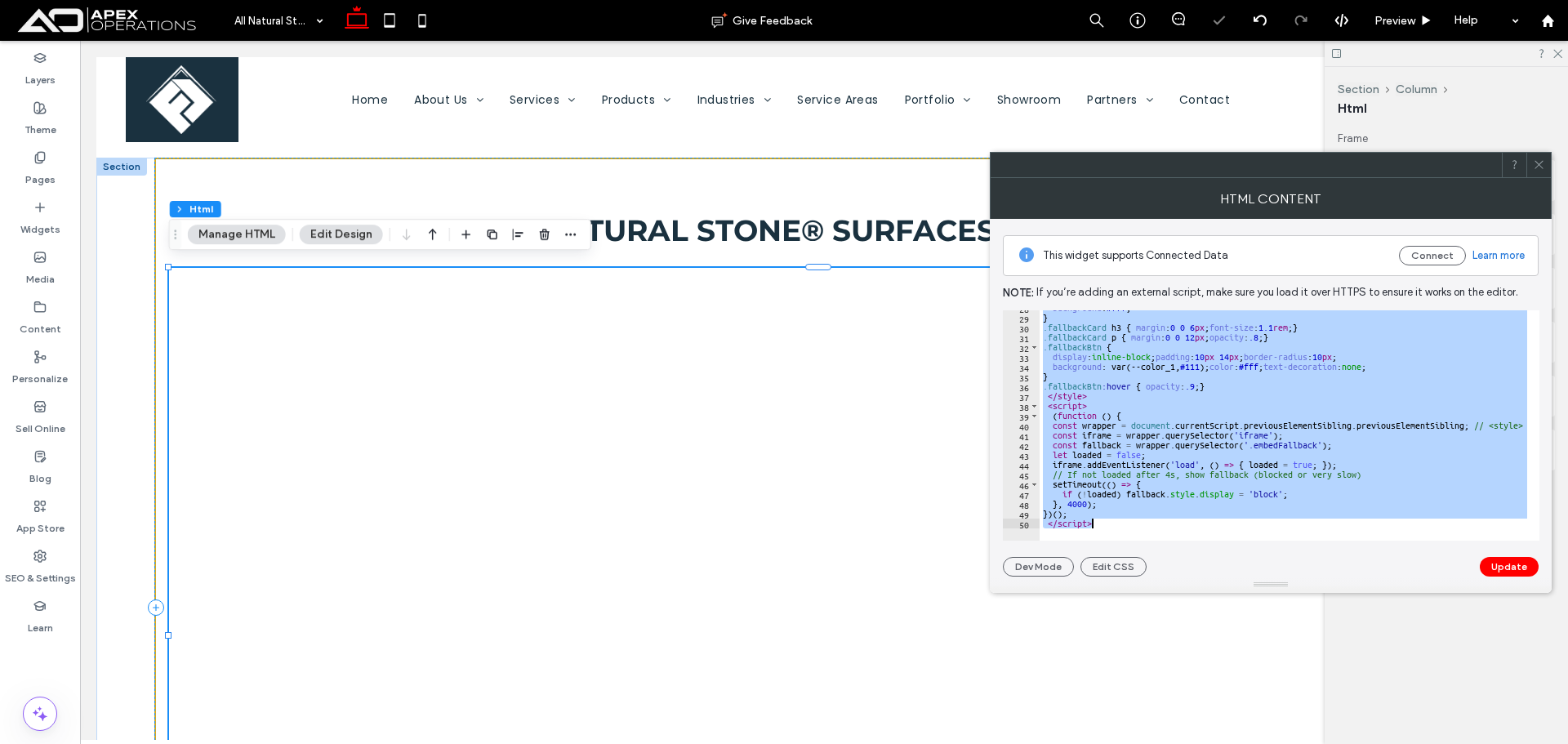
paste textarea "Cursor at row 50"
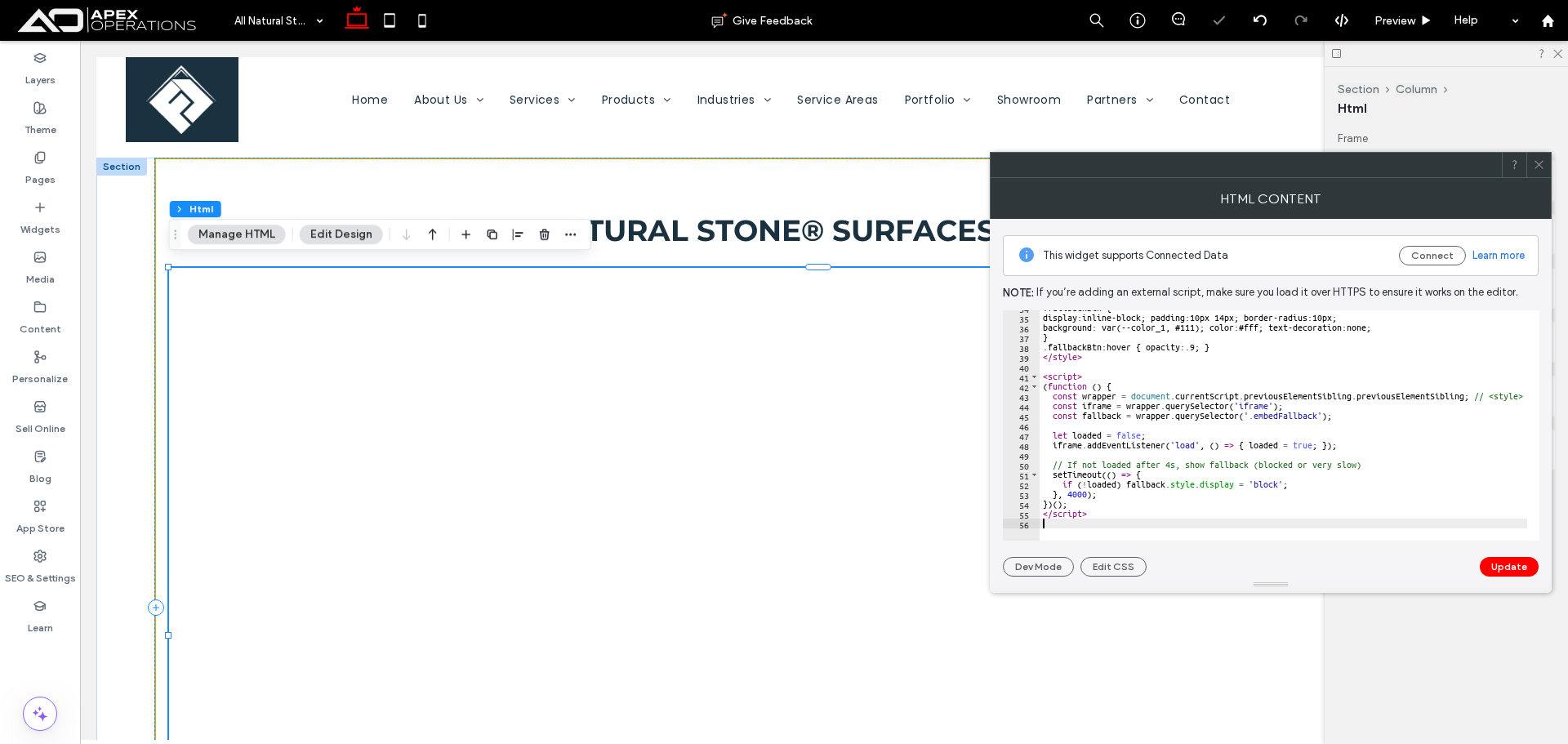
click at [1508, 553] on div "This widget supports Connected Data Connect Learn more Note: If you’re adding a…" at bounding box center [1270, 397] width 535 height 357
click at [1515, 562] on button "Update" at bounding box center [1509, 566] width 59 height 19
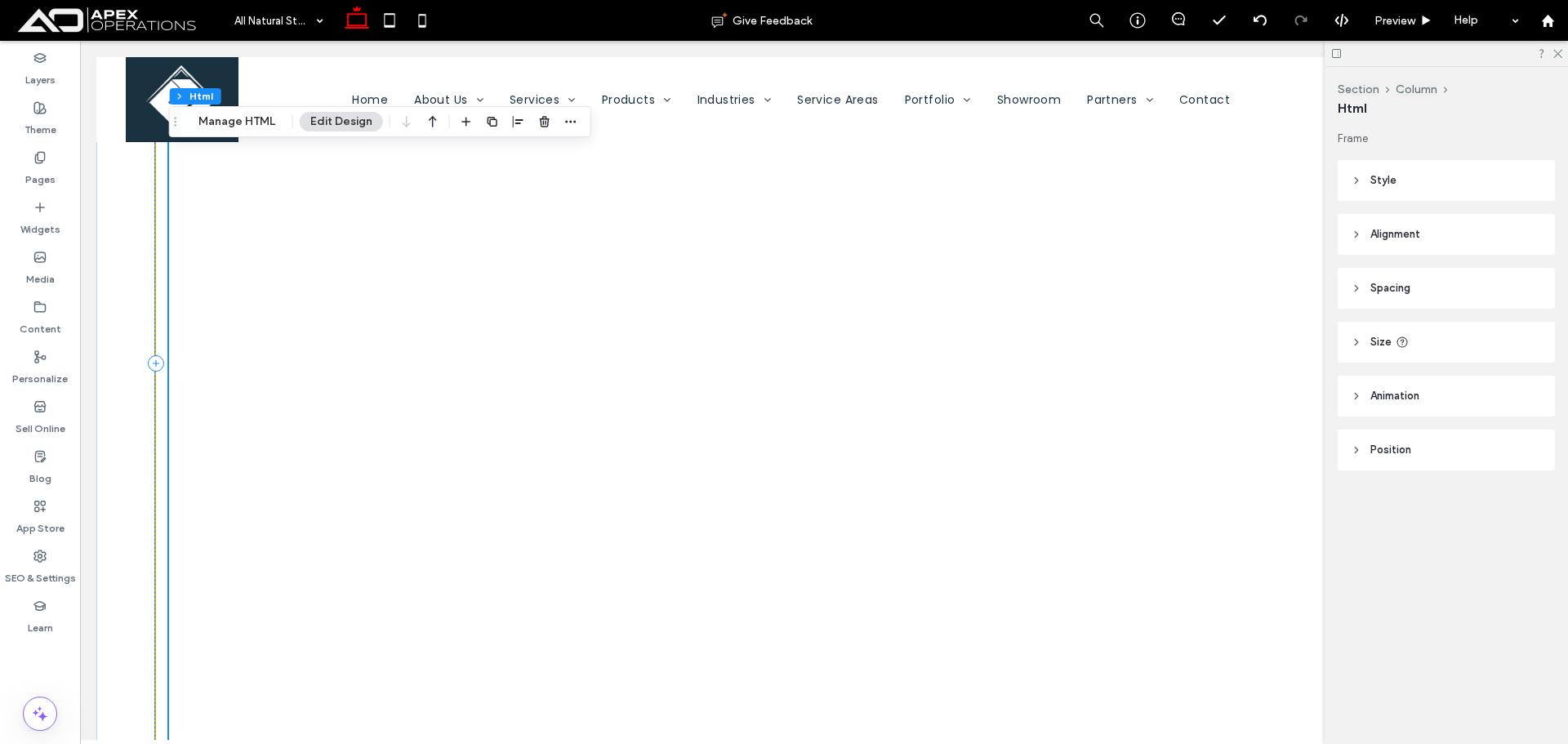
scroll to position [1375, 0]
click at [775, 402] on div "View Natural Stone Catalog This site doesn’t allow embedding. Open it in a new …" at bounding box center [823, 390] width 1309 height 734
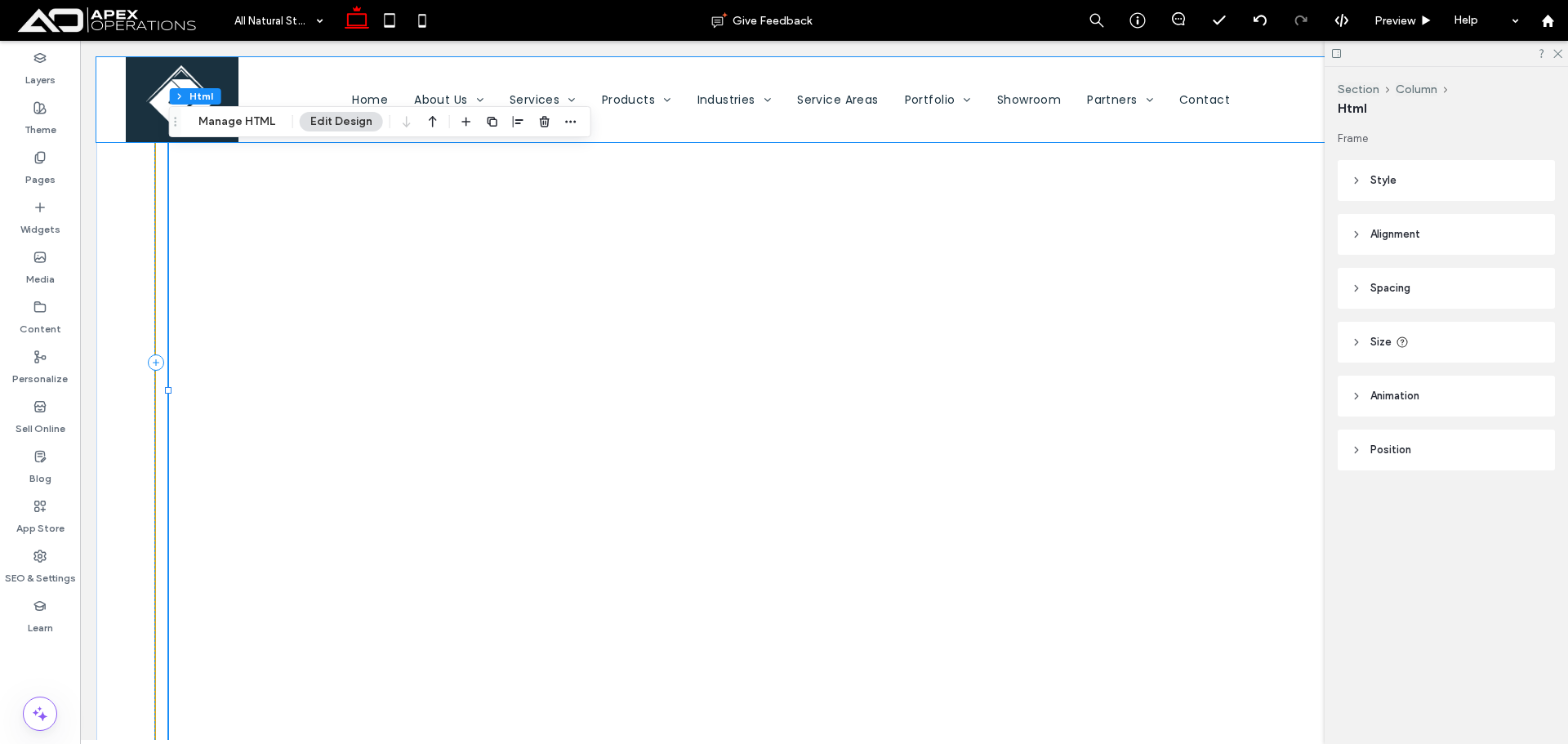
drag, startPoint x: 253, startPoint y: 120, endPoint x: 287, endPoint y: 126, distance: 34.5
click at [253, 120] on button "Manage HTML" at bounding box center [236, 121] width 98 height 19
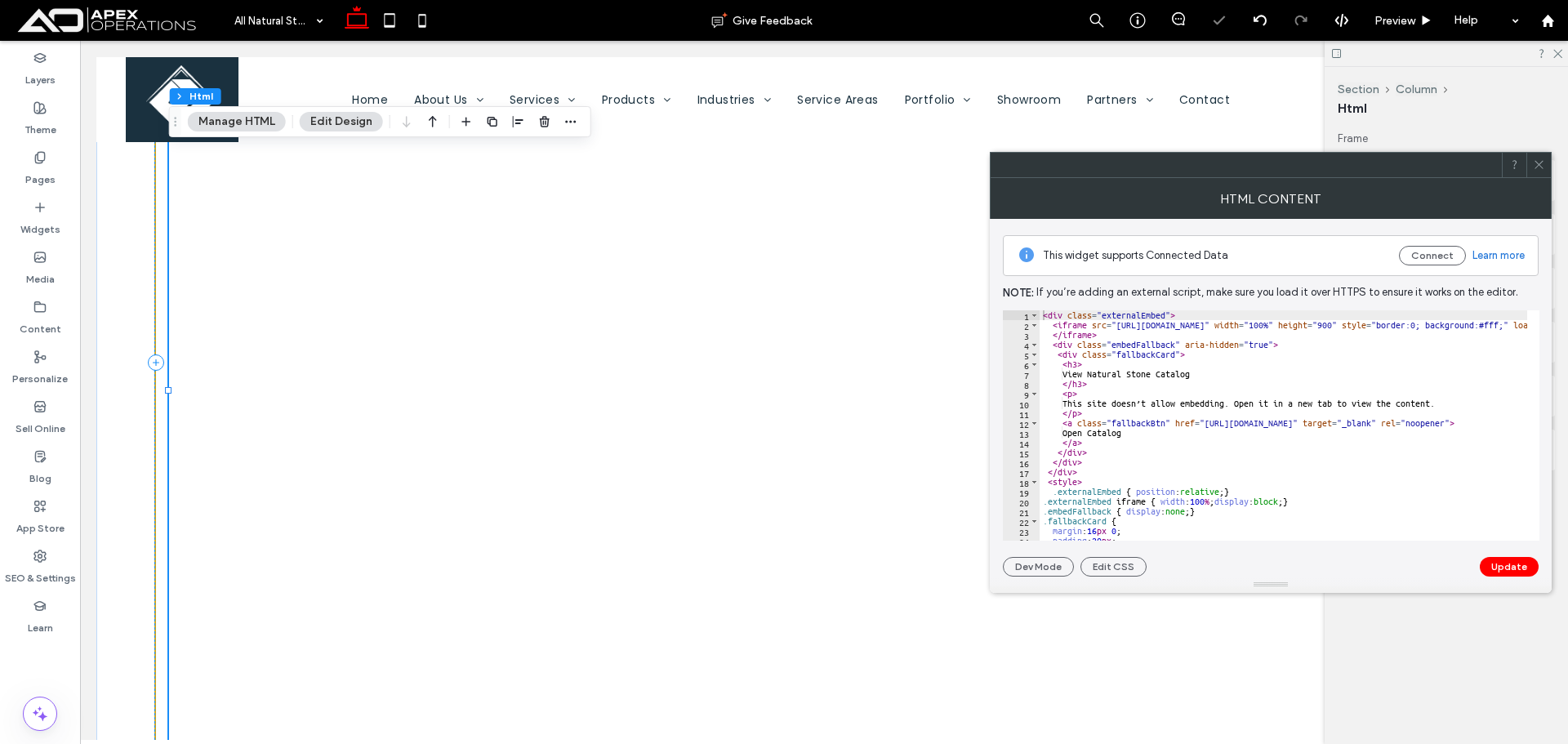
click at [1251, 376] on div "< div class = "externalEmbed" > < iframe src = "https://www.allnaturalstone.com…" at bounding box center [1501, 434] width 923 height 250
type textarea "**********"
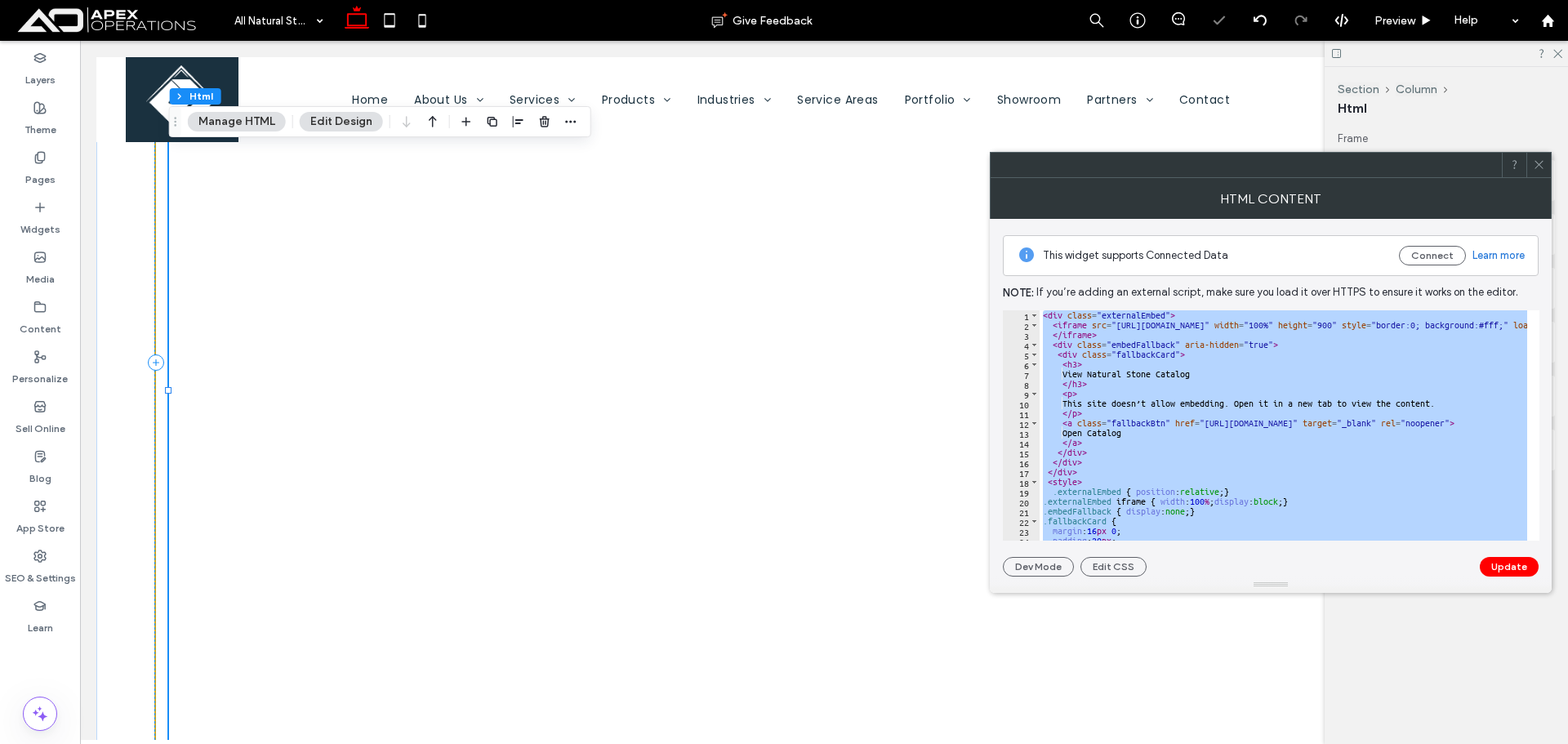
paste textarea "Cursor at row 50"
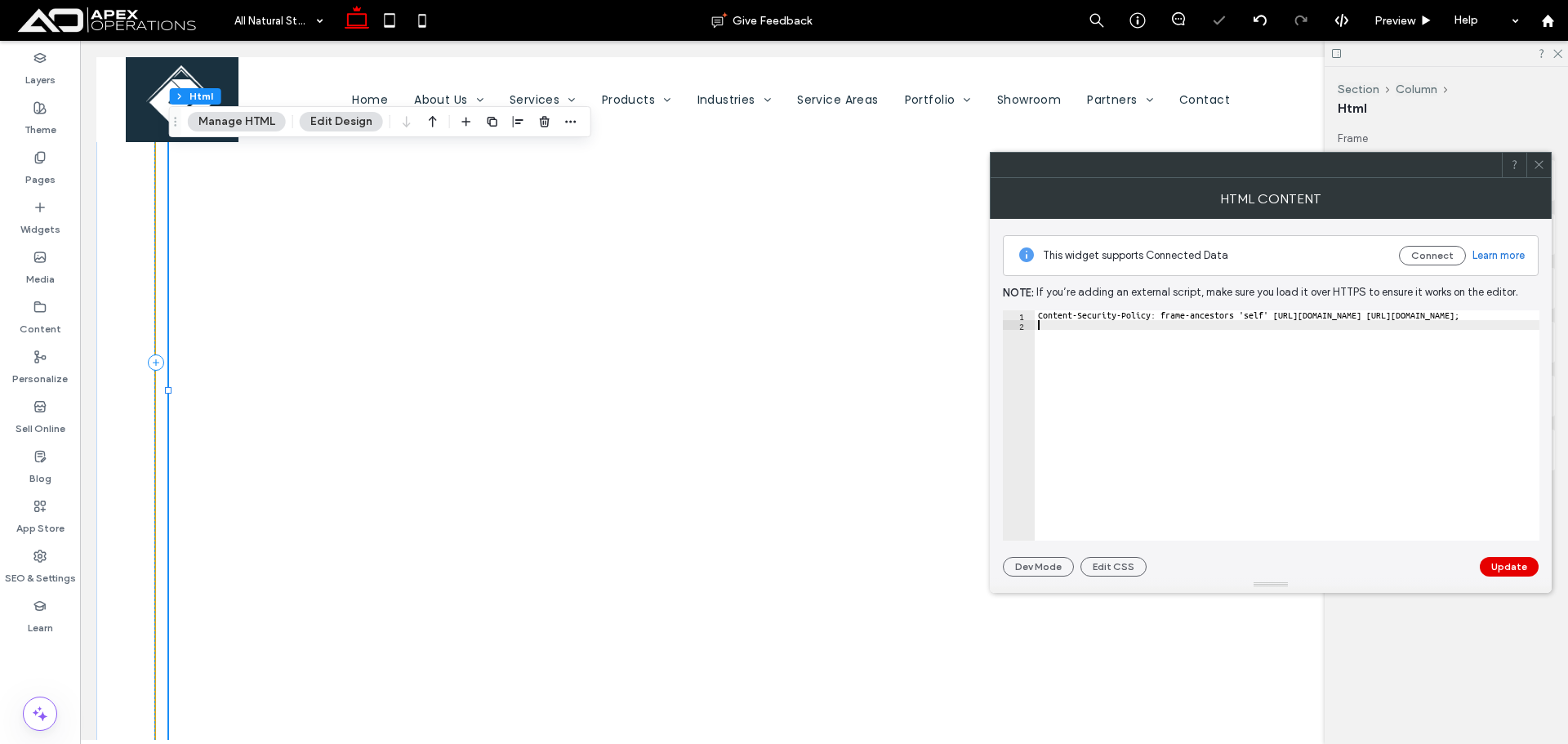
click at [1492, 564] on button "Update" at bounding box center [1509, 566] width 59 height 19
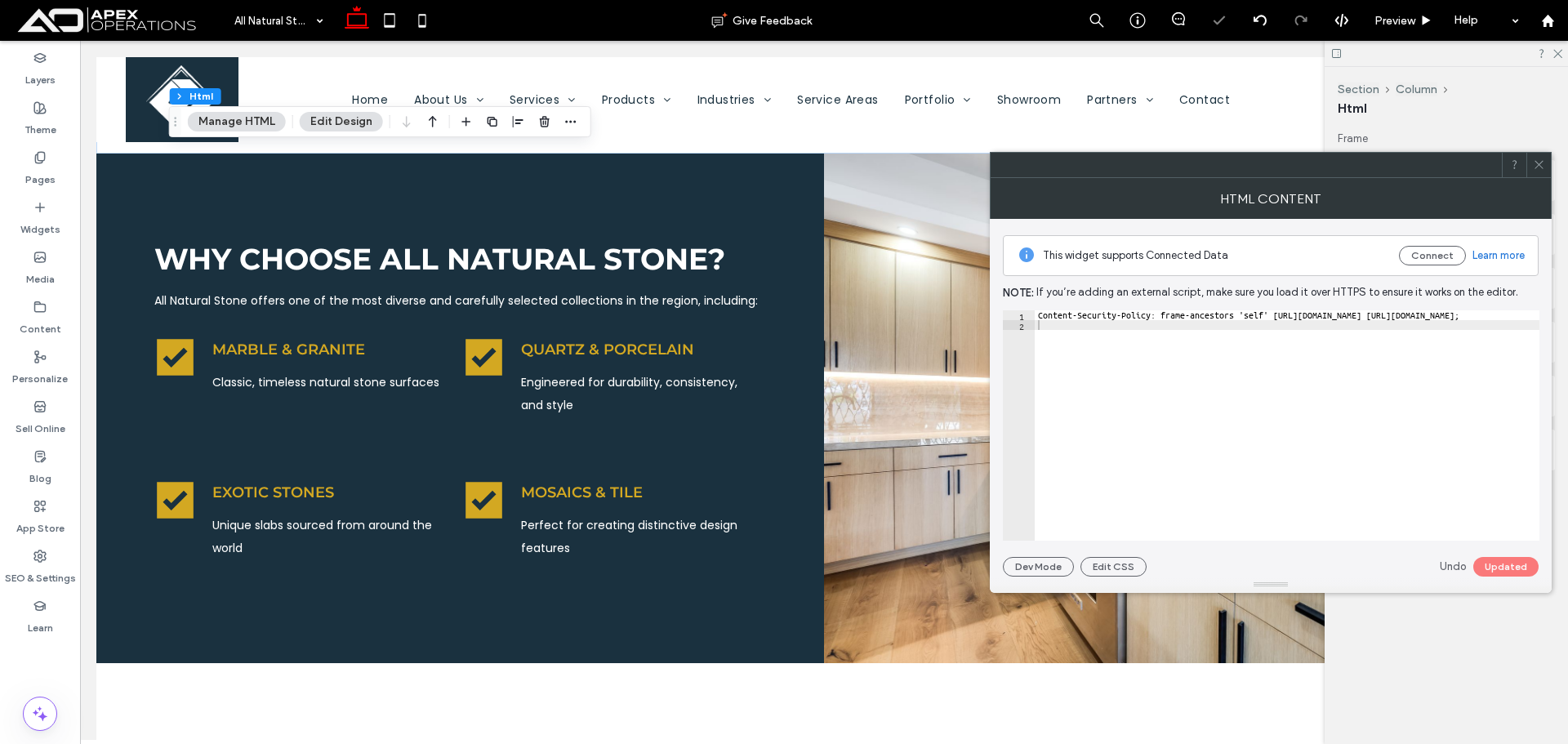
click at [1545, 171] on div at bounding box center [1538, 164] width 24 height 24
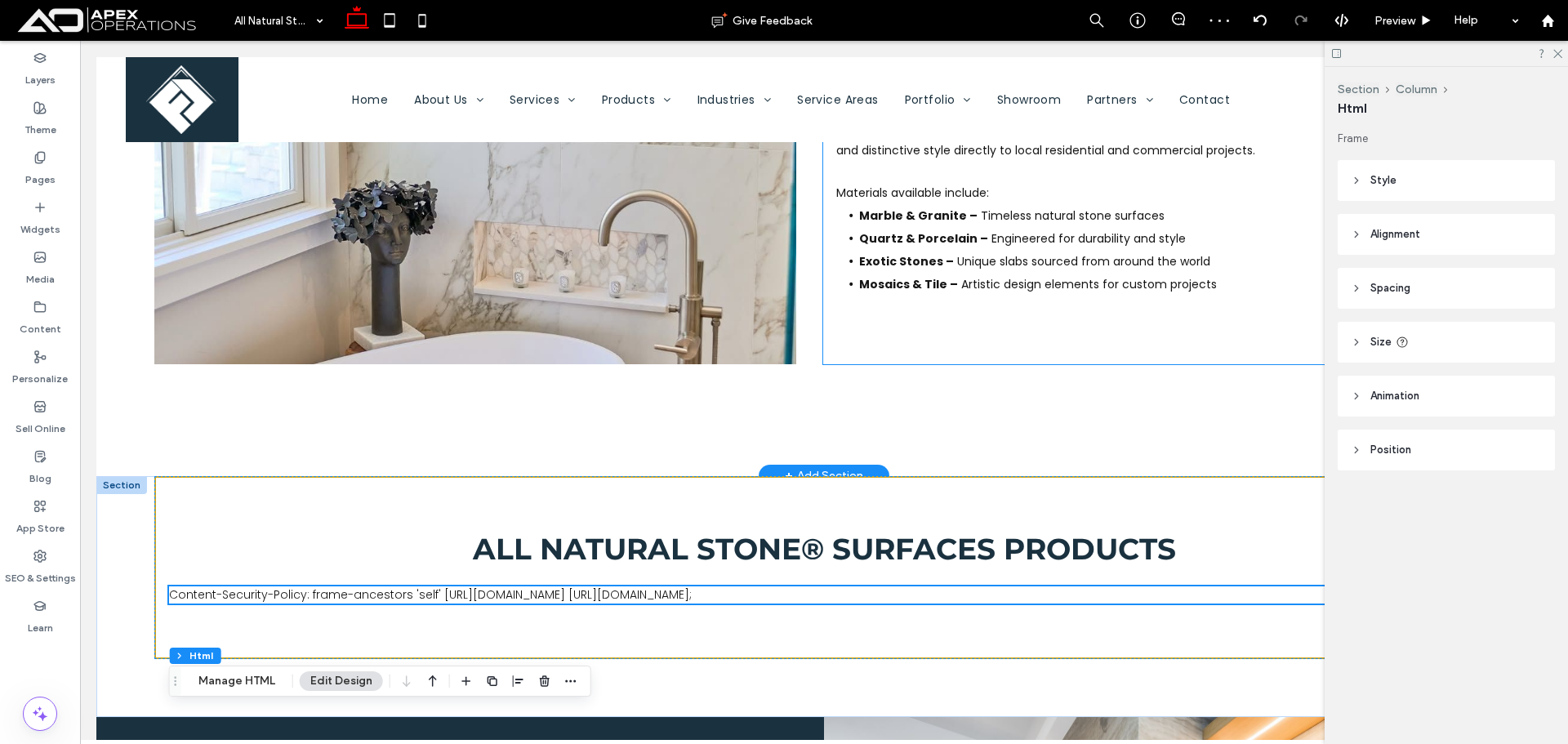
scroll to position [967, 0]
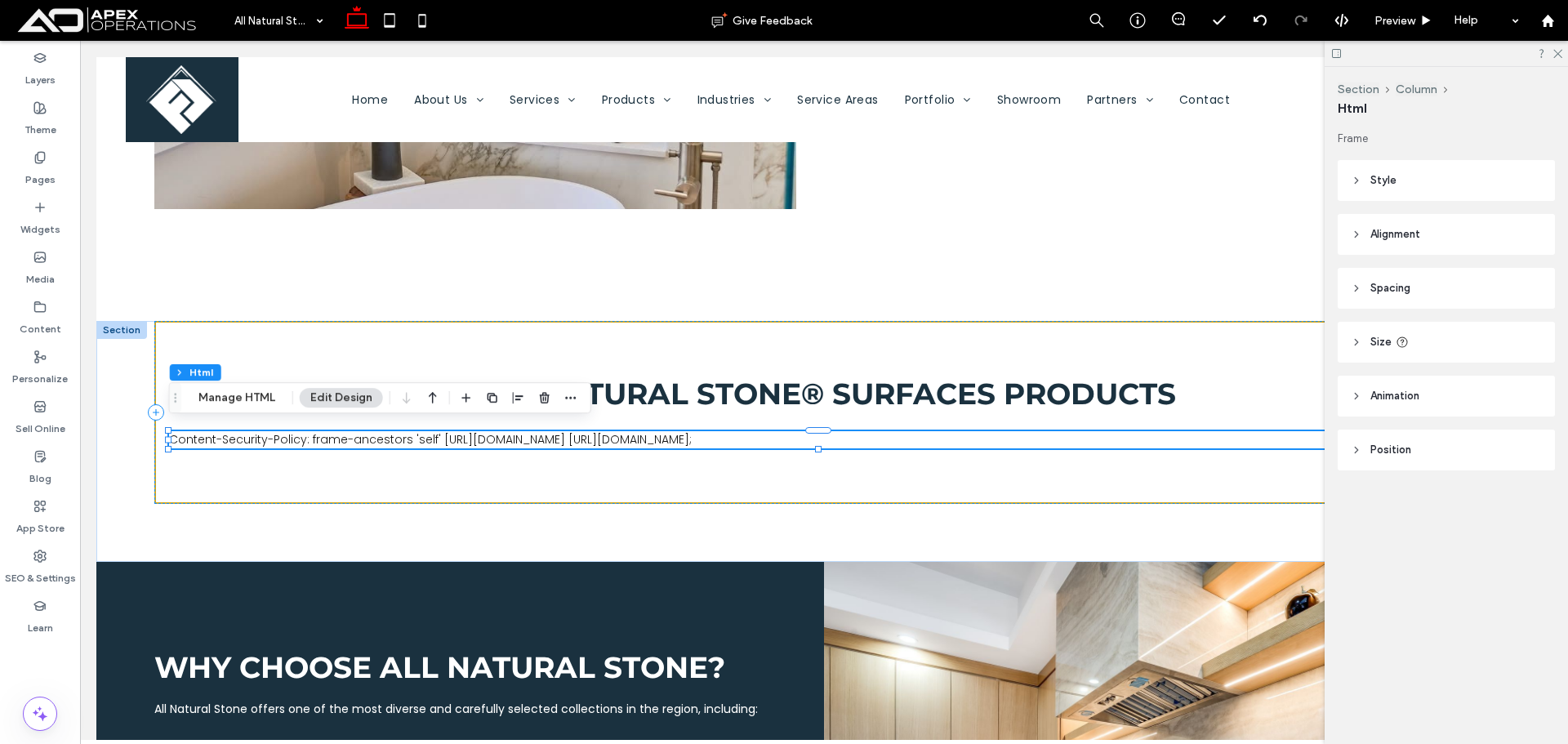
drag, startPoint x: 260, startPoint y: 394, endPoint x: 294, endPoint y: 383, distance: 35.7
click at [260, 394] on button "Manage HTML" at bounding box center [236, 397] width 98 height 19
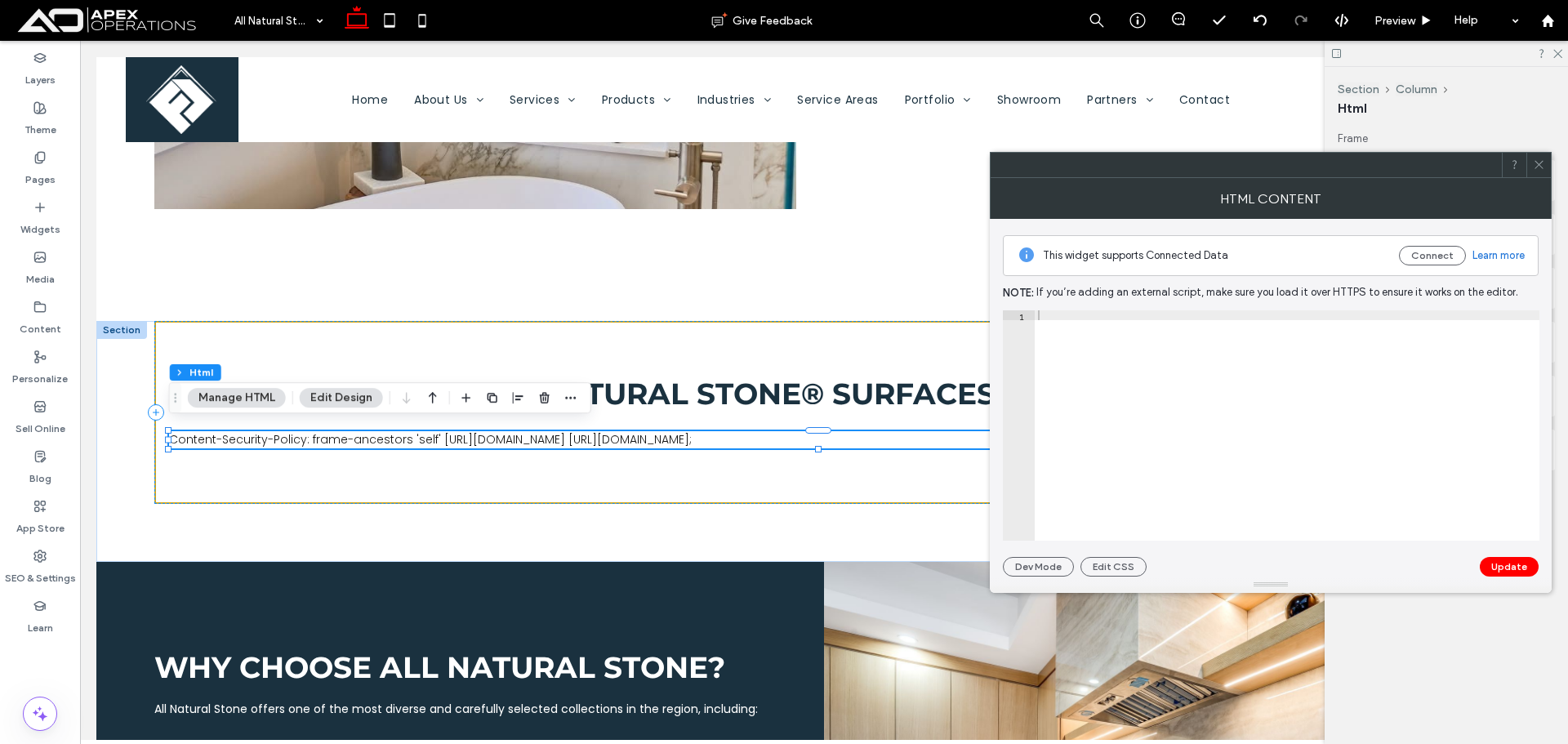
type textarea "**********"
click at [1222, 415] on div at bounding box center [1286, 434] width 504 height 250
paste textarea "Cursor at row 1"
click at [1122, 402] on div "Content-Security-Policy: frame-ancestors 'self' https://yourdomain.com https://…" at bounding box center [1286, 434] width 504 height 250
type textarea "**********"
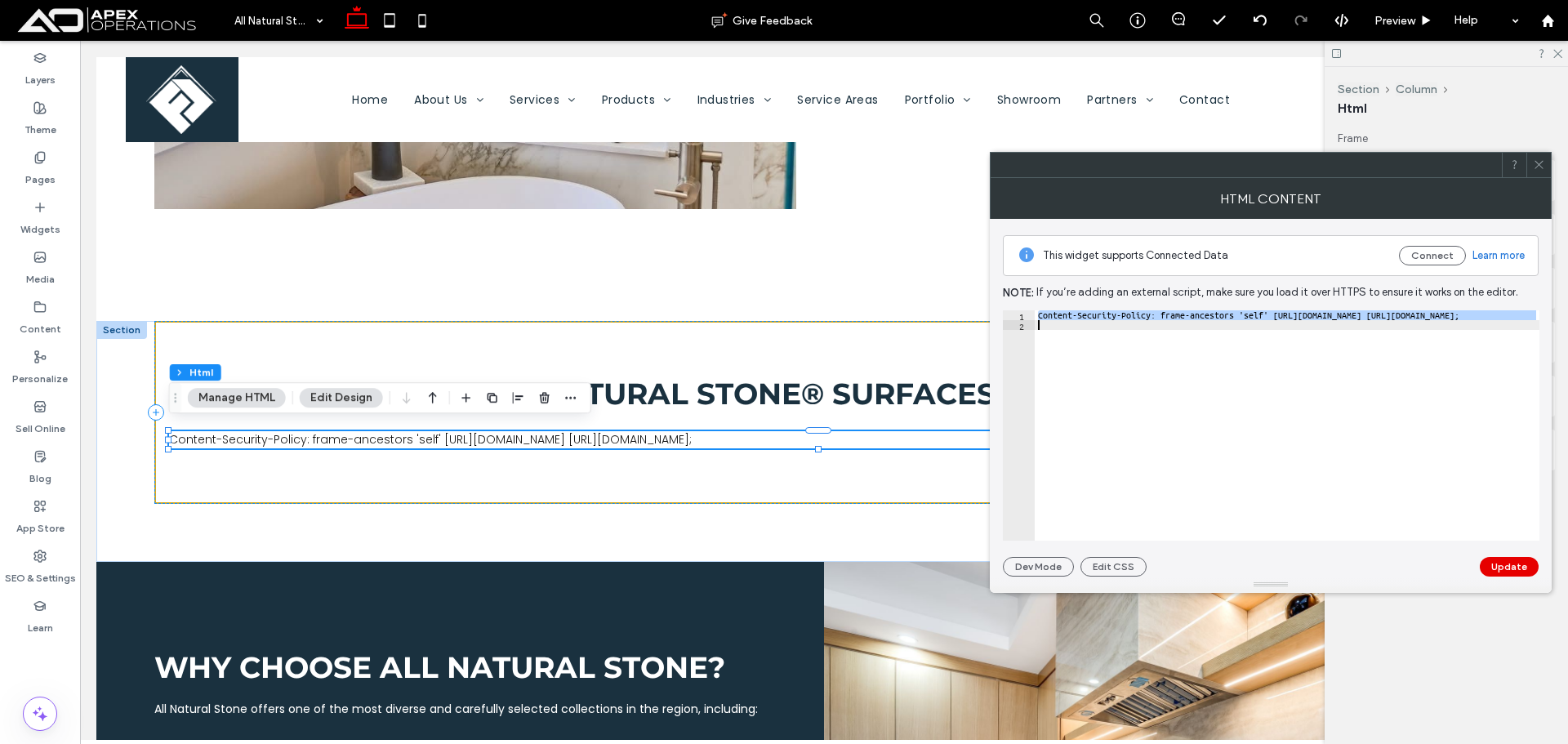
paste textarea "Cursor at row 2"
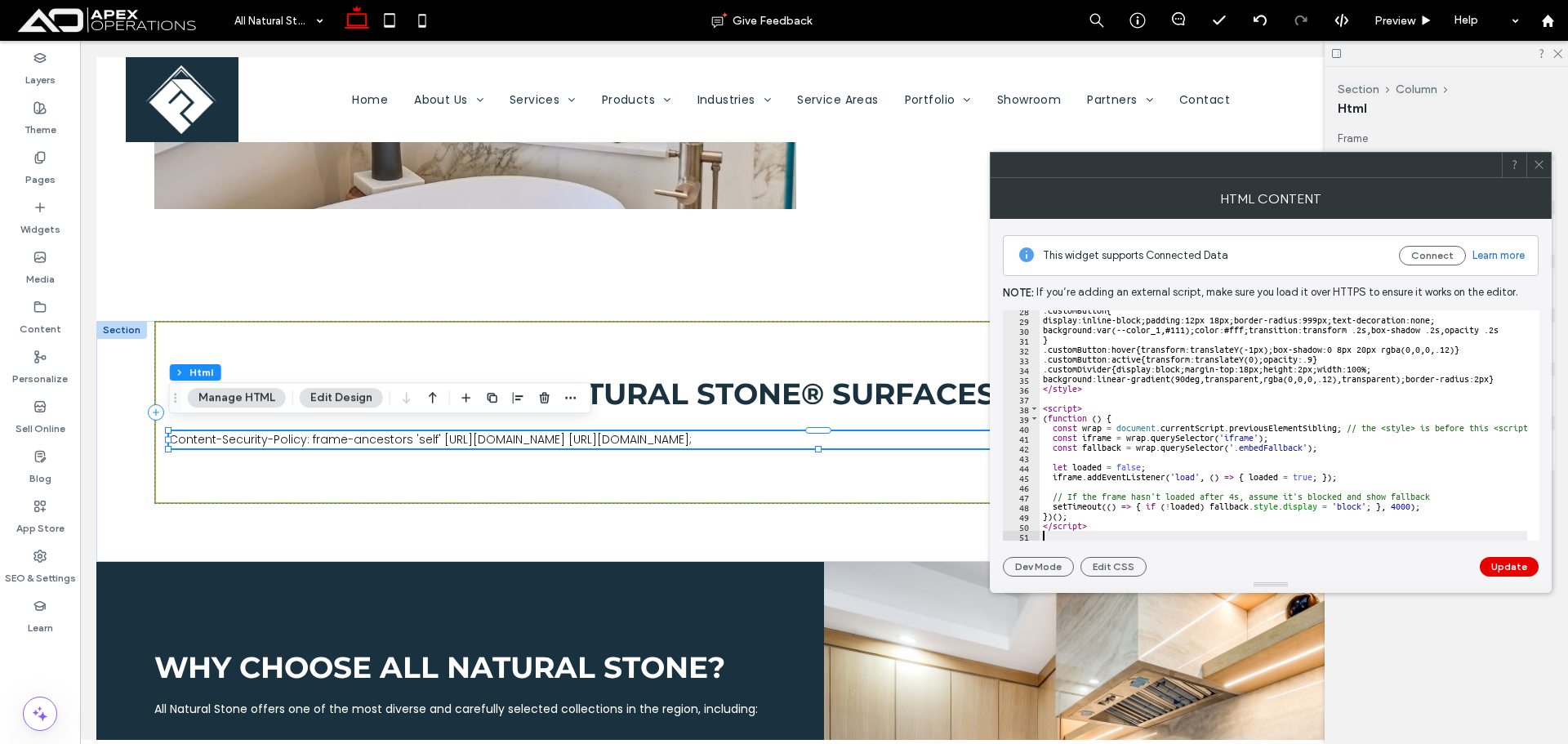
drag, startPoint x: 1520, startPoint y: 570, endPoint x: 1505, endPoint y: 541, distance: 32.6
click at [1519, 570] on button "Update" at bounding box center [1509, 566] width 59 height 19
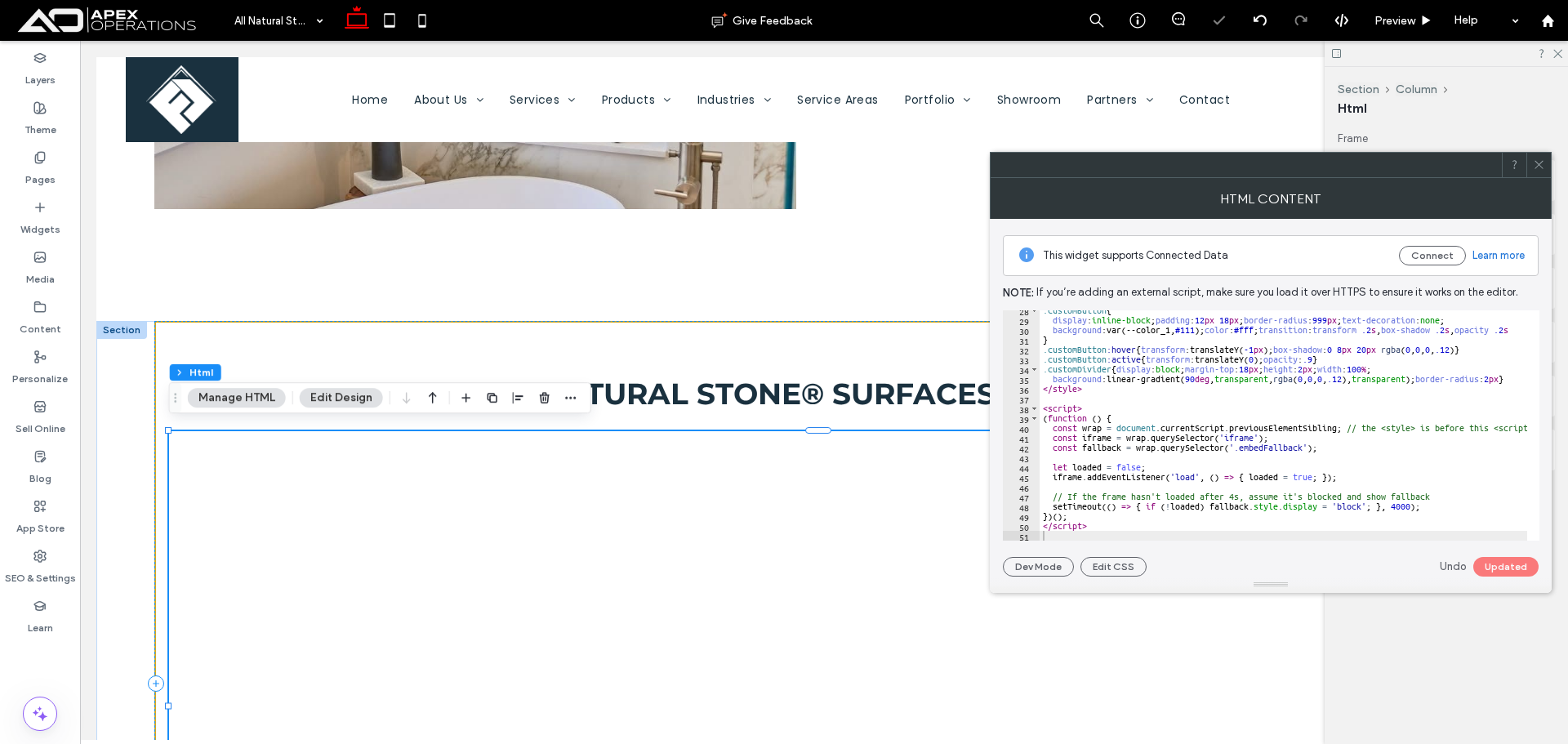
click at [1537, 177] on span at bounding box center [1539, 164] width 13 height 24
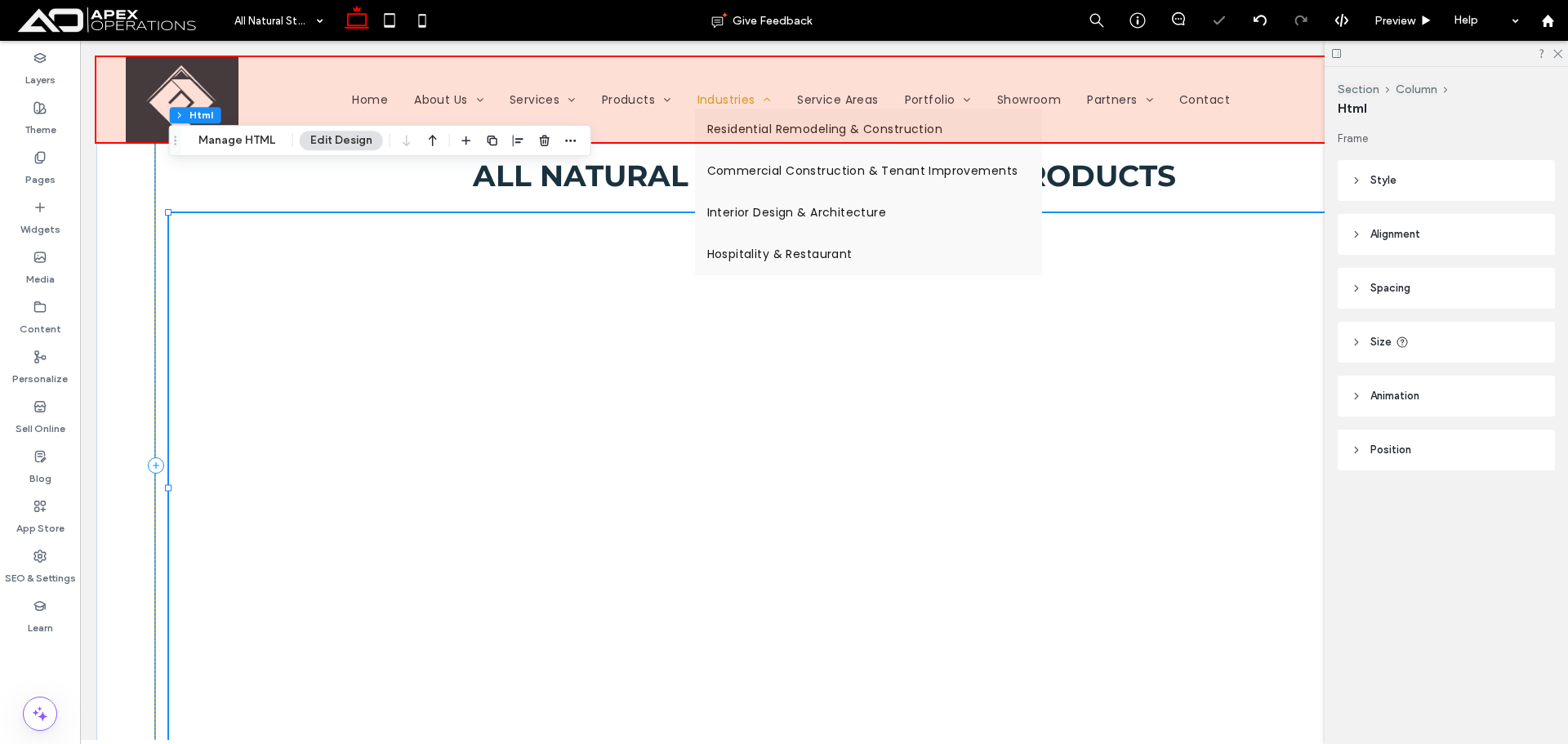
scroll to position [1306, 0]
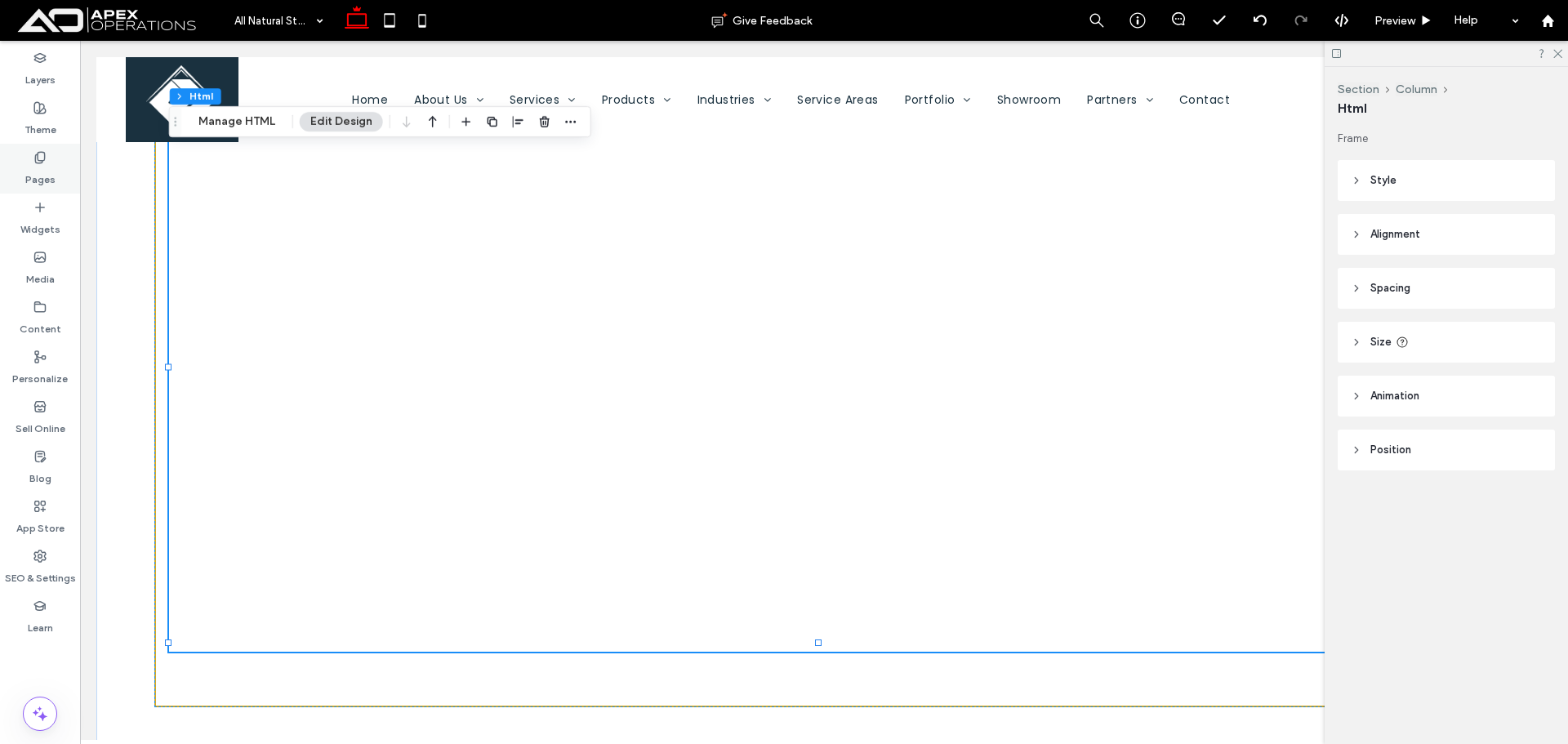
click at [43, 177] on label "Pages" at bounding box center [40, 176] width 30 height 23
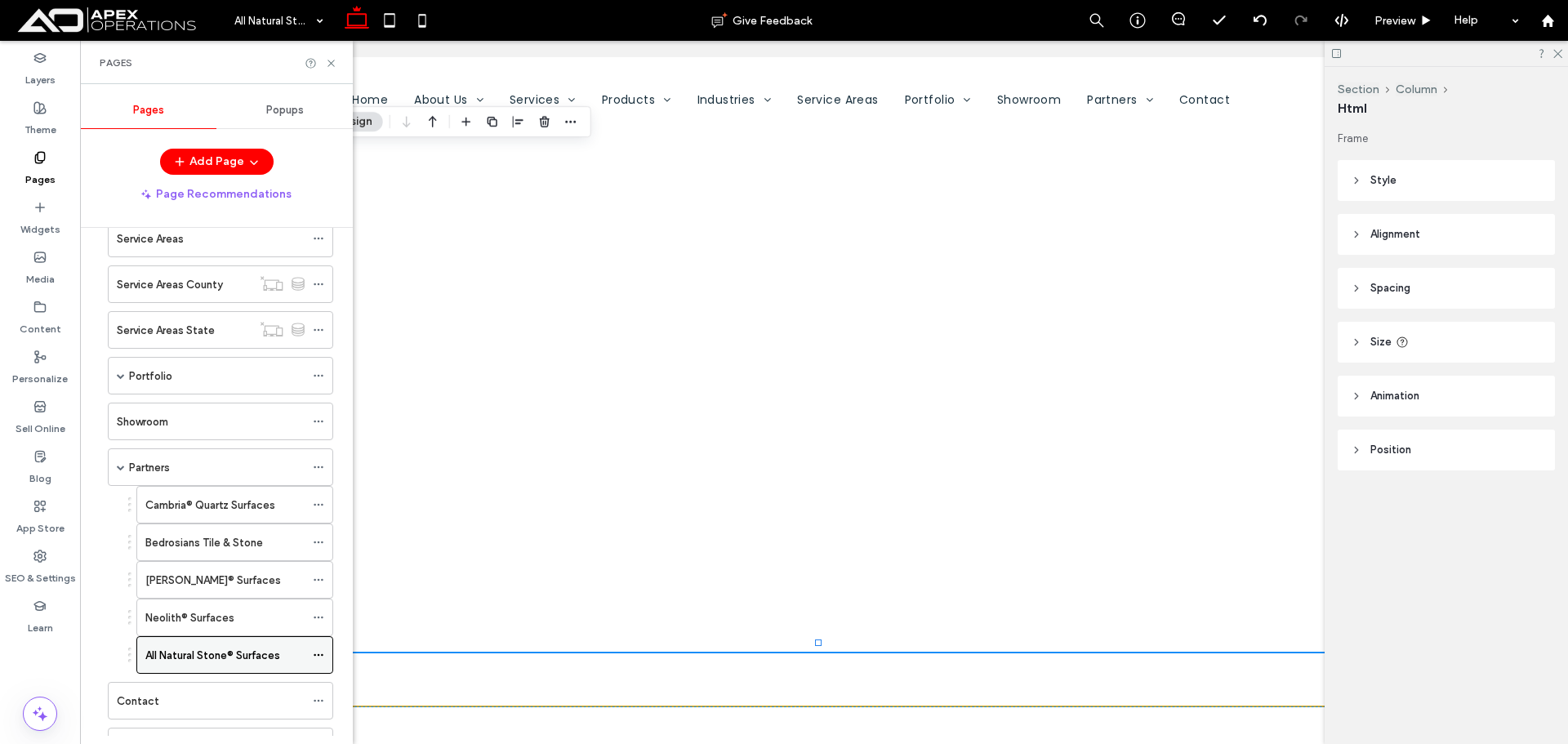
scroll to position [381, 0]
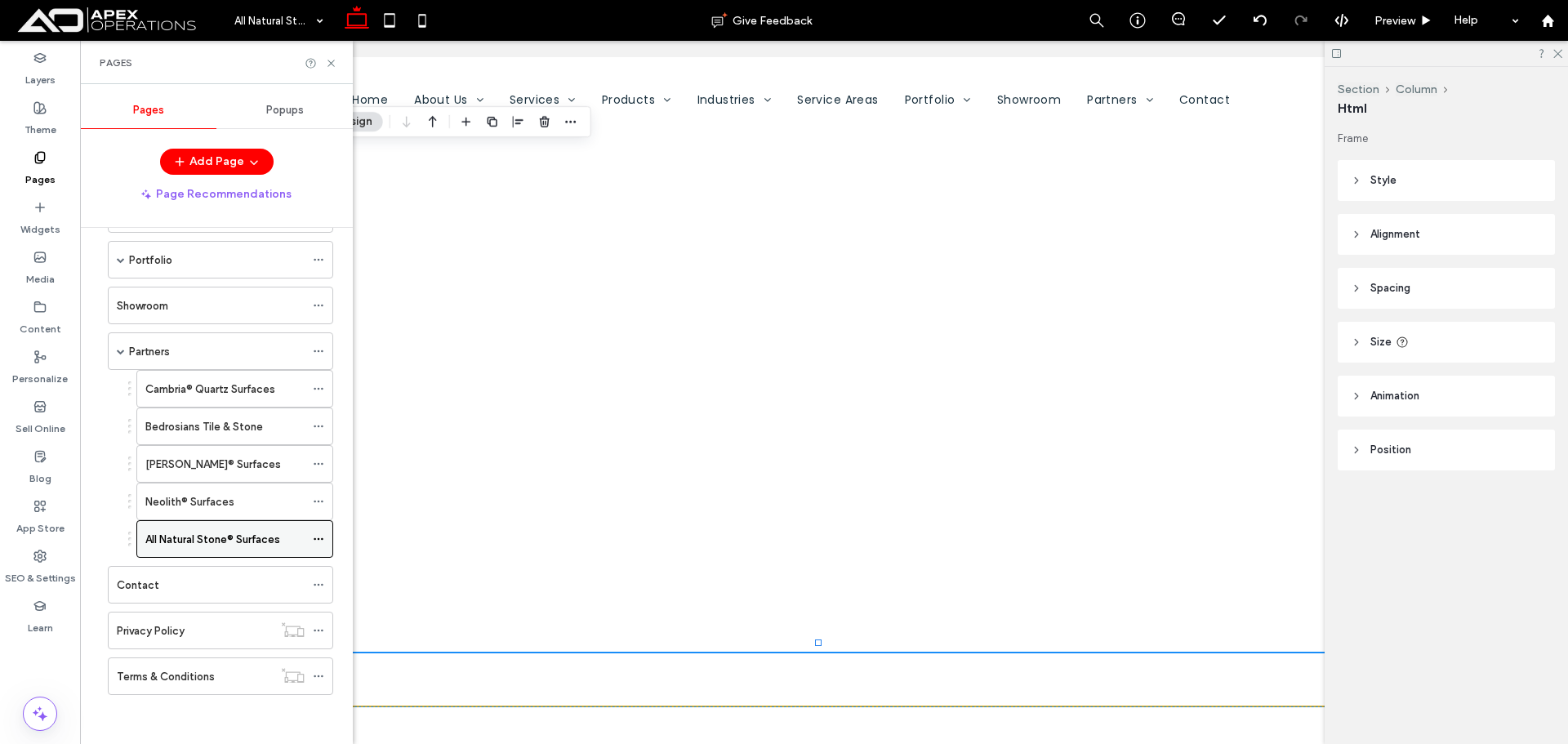
click at [319, 540] on use at bounding box center [318, 539] width 9 height 3
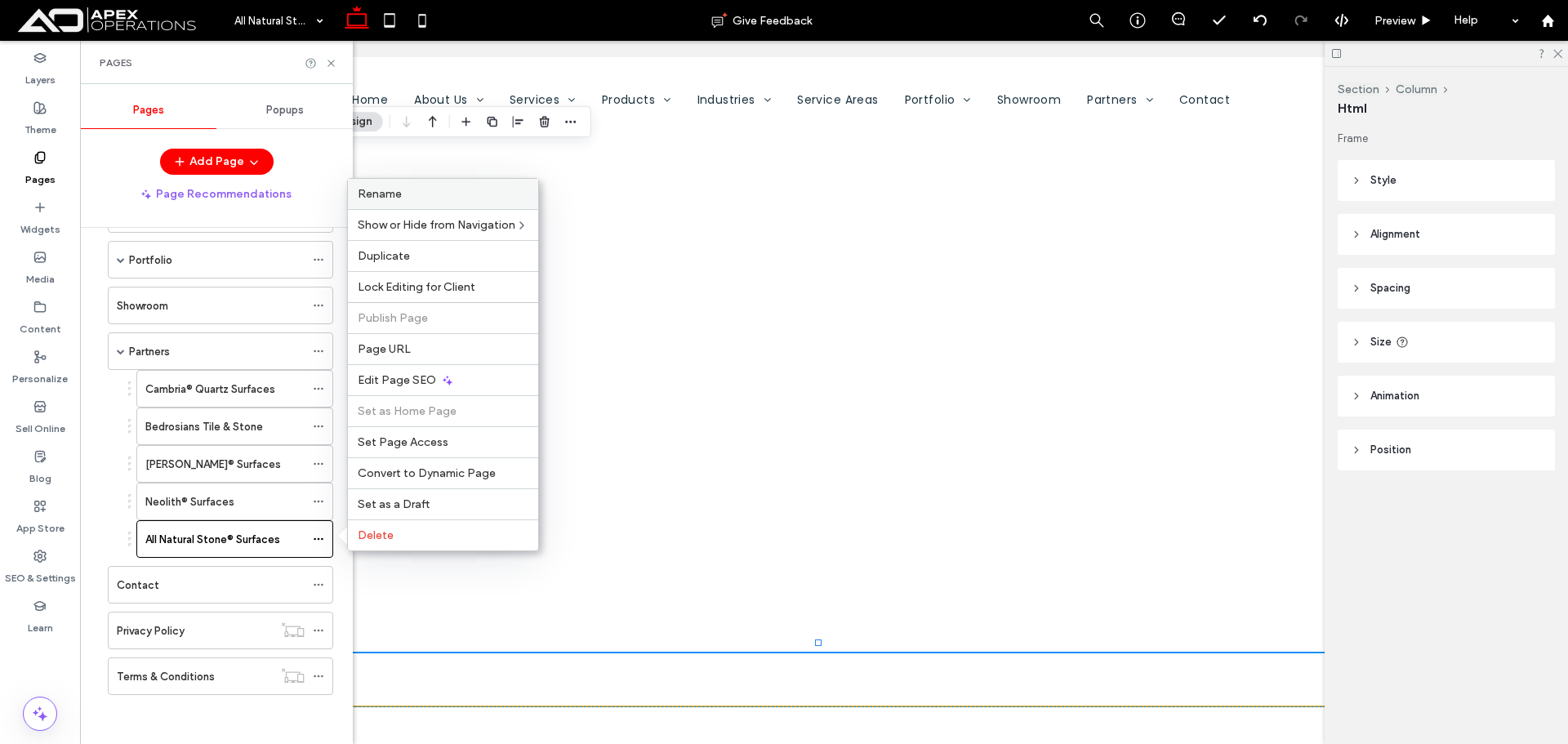
click at [419, 195] on label "Rename" at bounding box center [443, 193] width 171 height 14
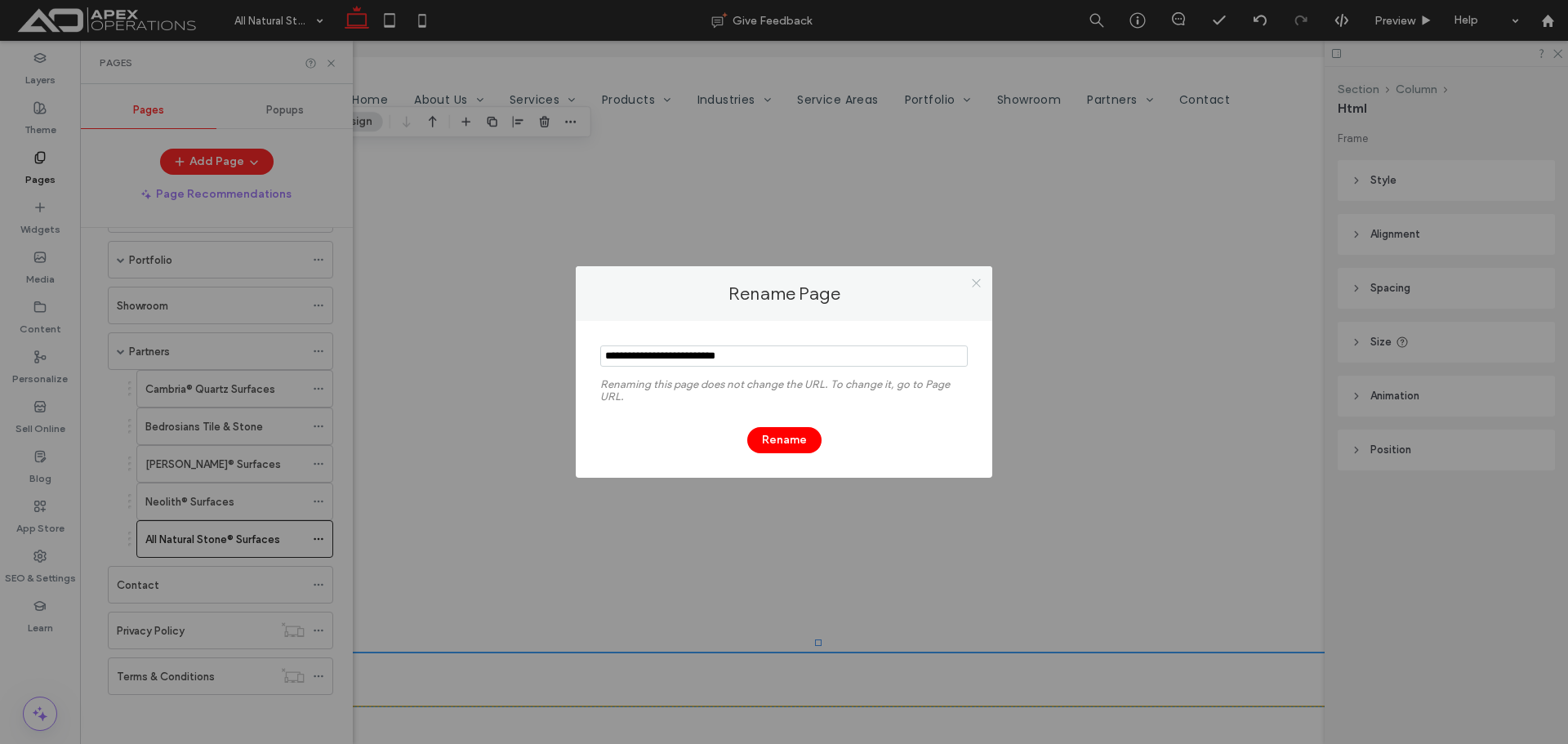
drag, startPoint x: 975, startPoint y: 285, endPoint x: 433, endPoint y: 85, distance: 577.7
click at [970, 285] on icon at bounding box center [975, 283] width 13 height 13
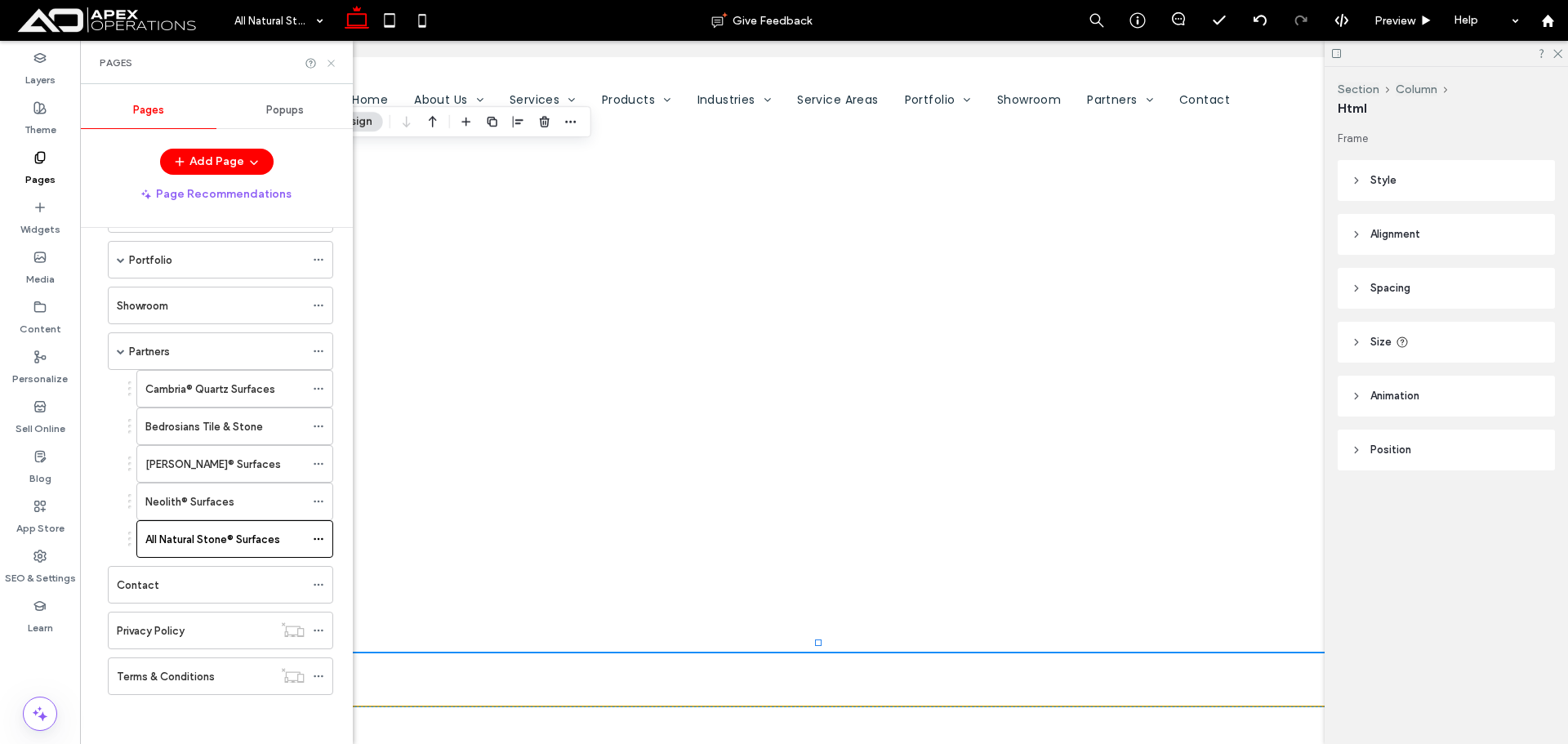
click at [334, 65] on use at bounding box center [330, 62] width 7 height 7
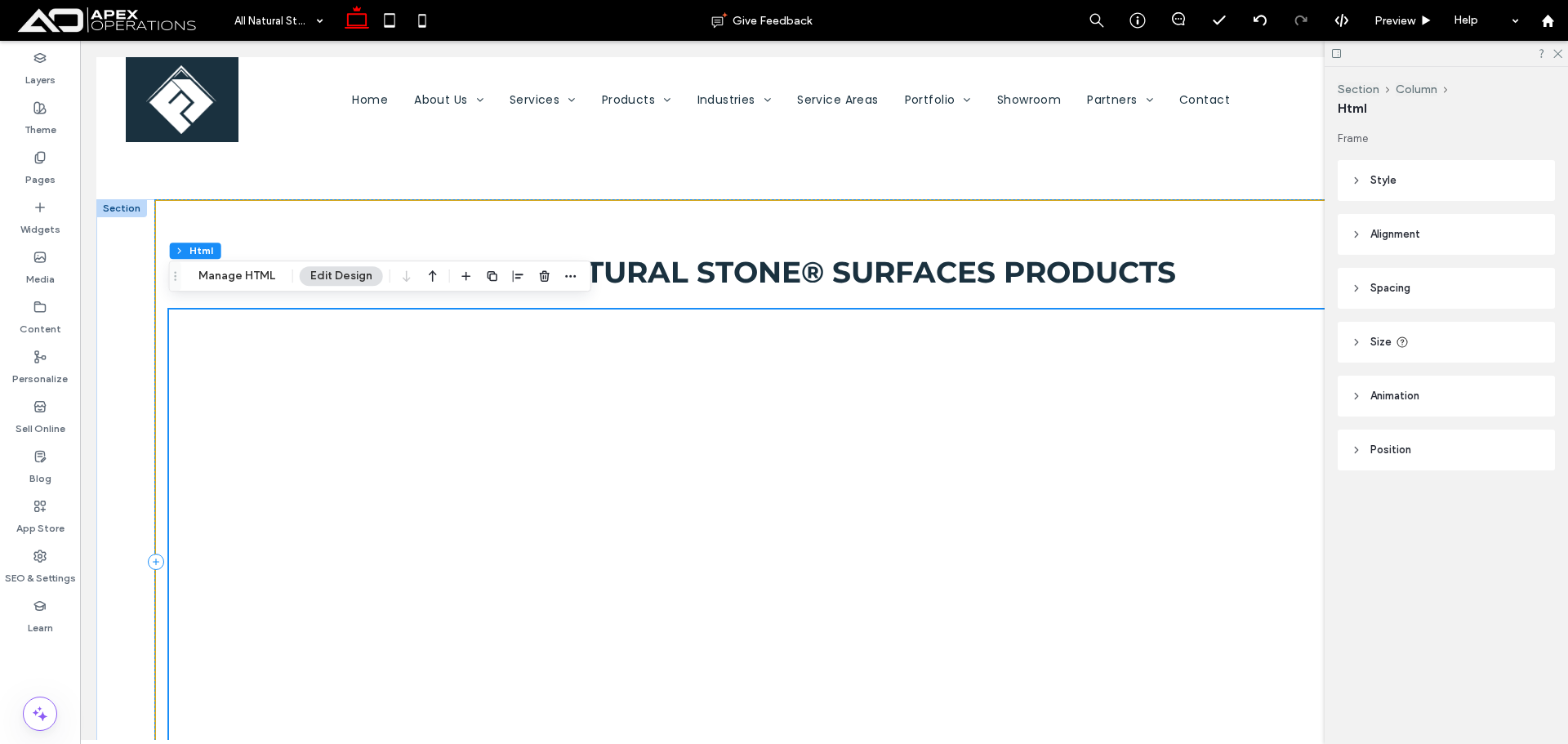
scroll to position [1062, 0]
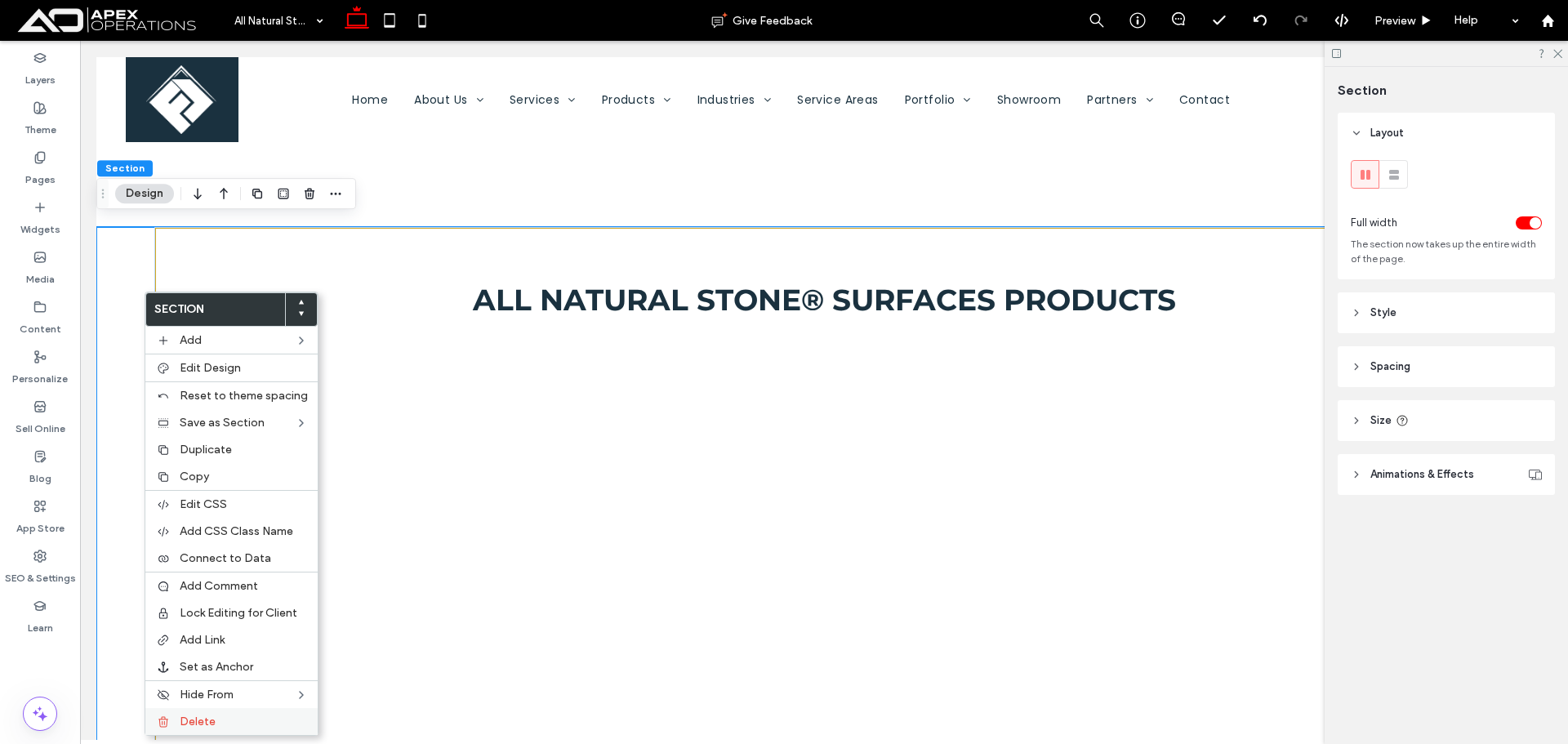
click at [202, 722] on span "Delete" at bounding box center [197, 721] width 36 height 14
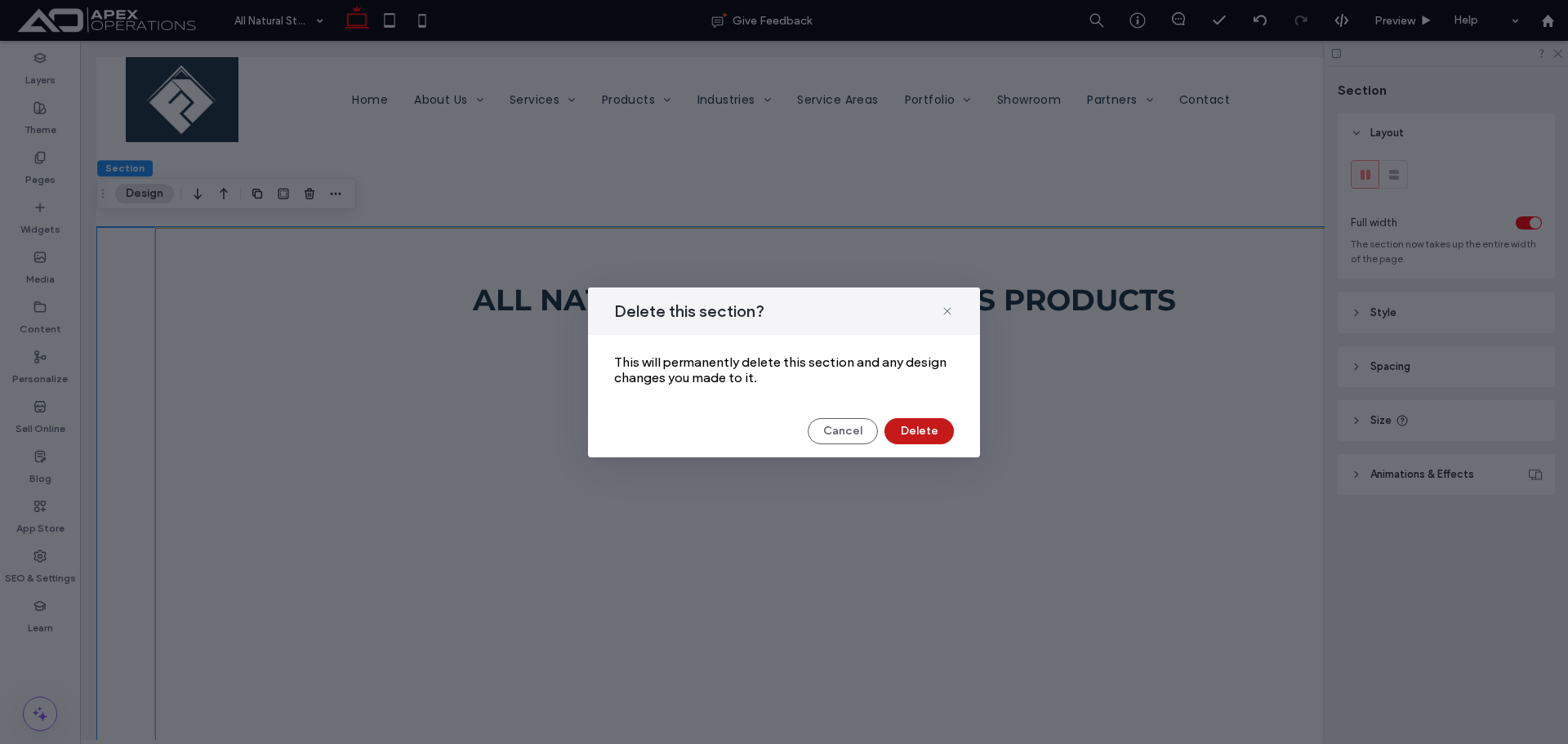
click at [923, 430] on button "Delete" at bounding box center [918, 430] width 69 height 26
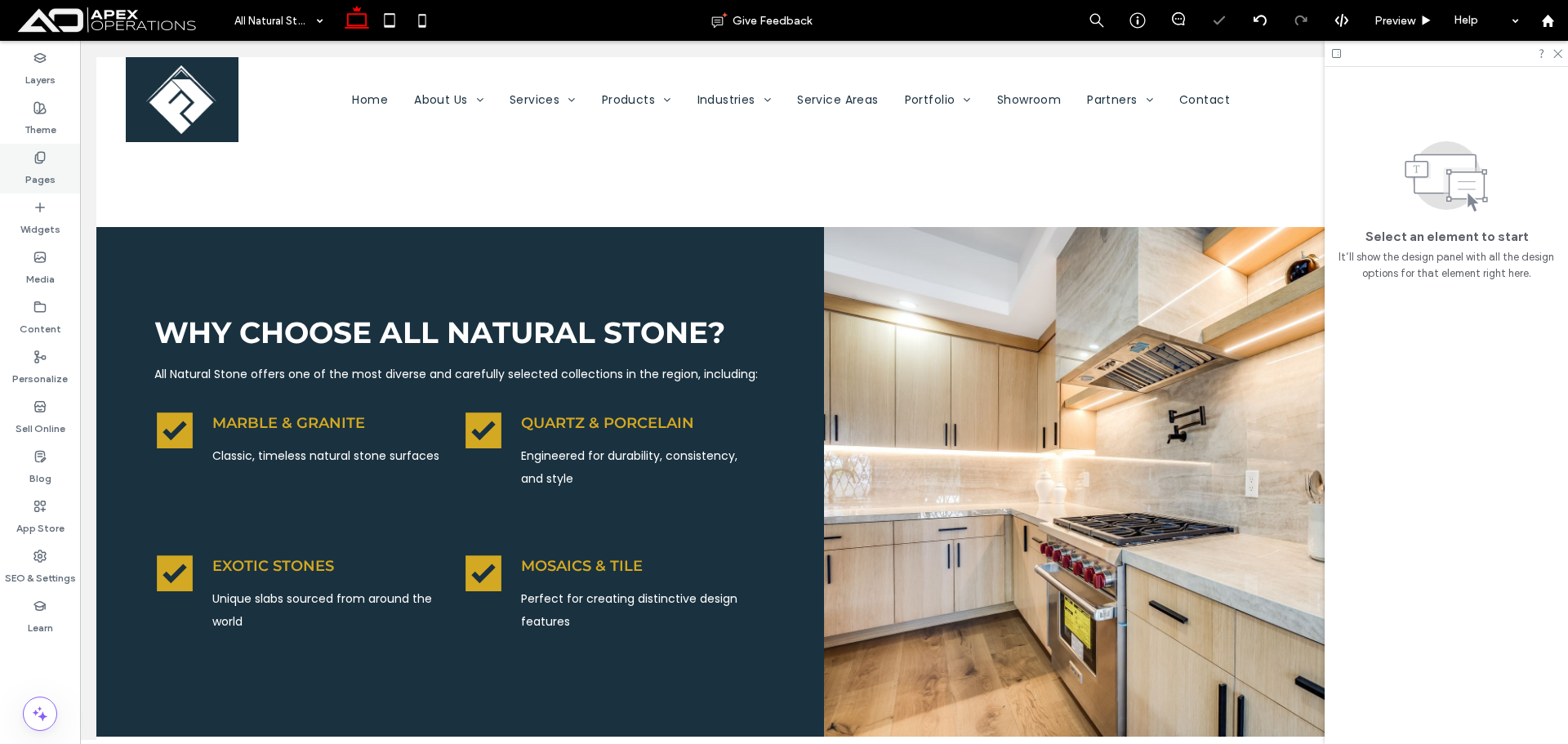
click at [40, 166] on label "Pages" at bounding box center [40, 176] width 30 height 23
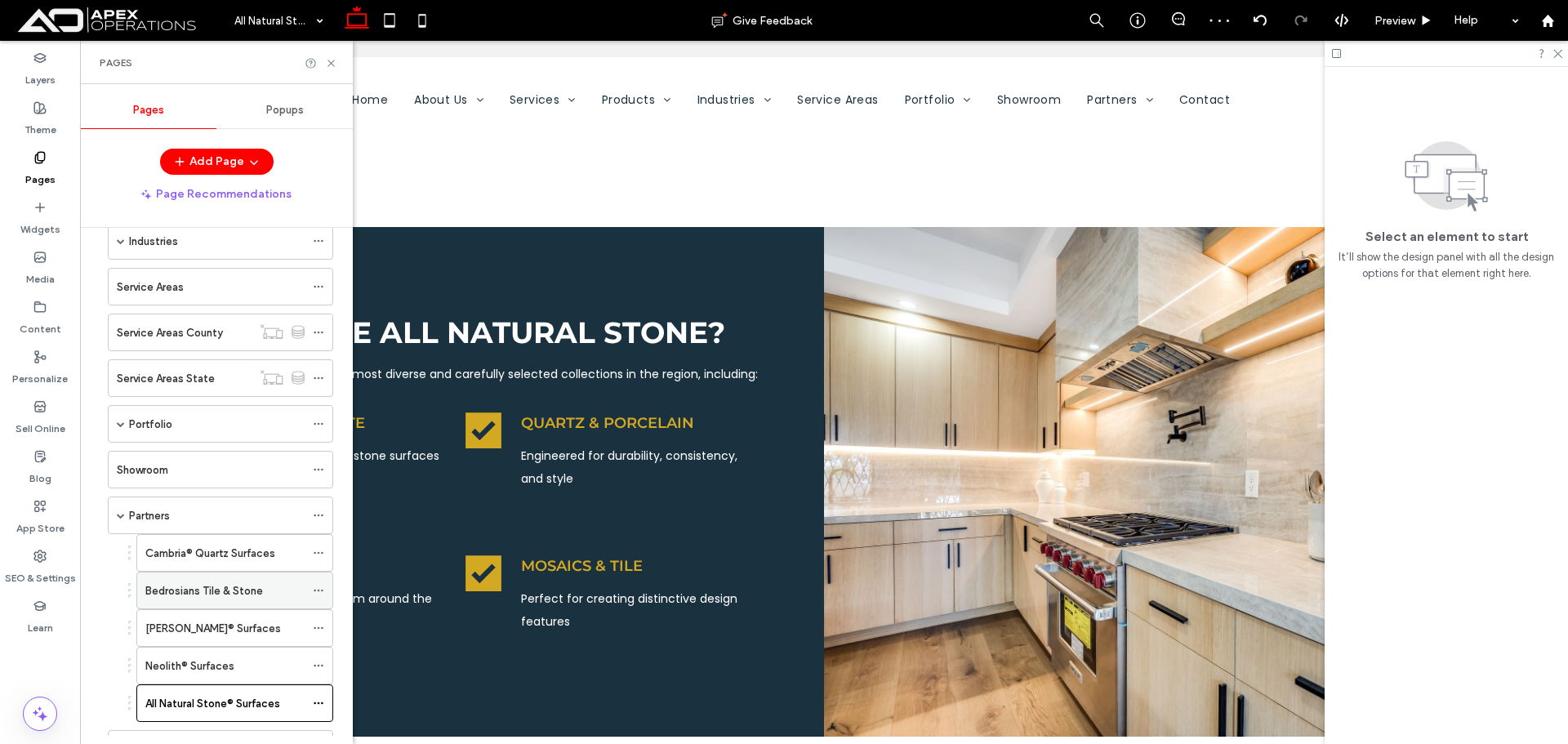
scroll to position [245, 0]
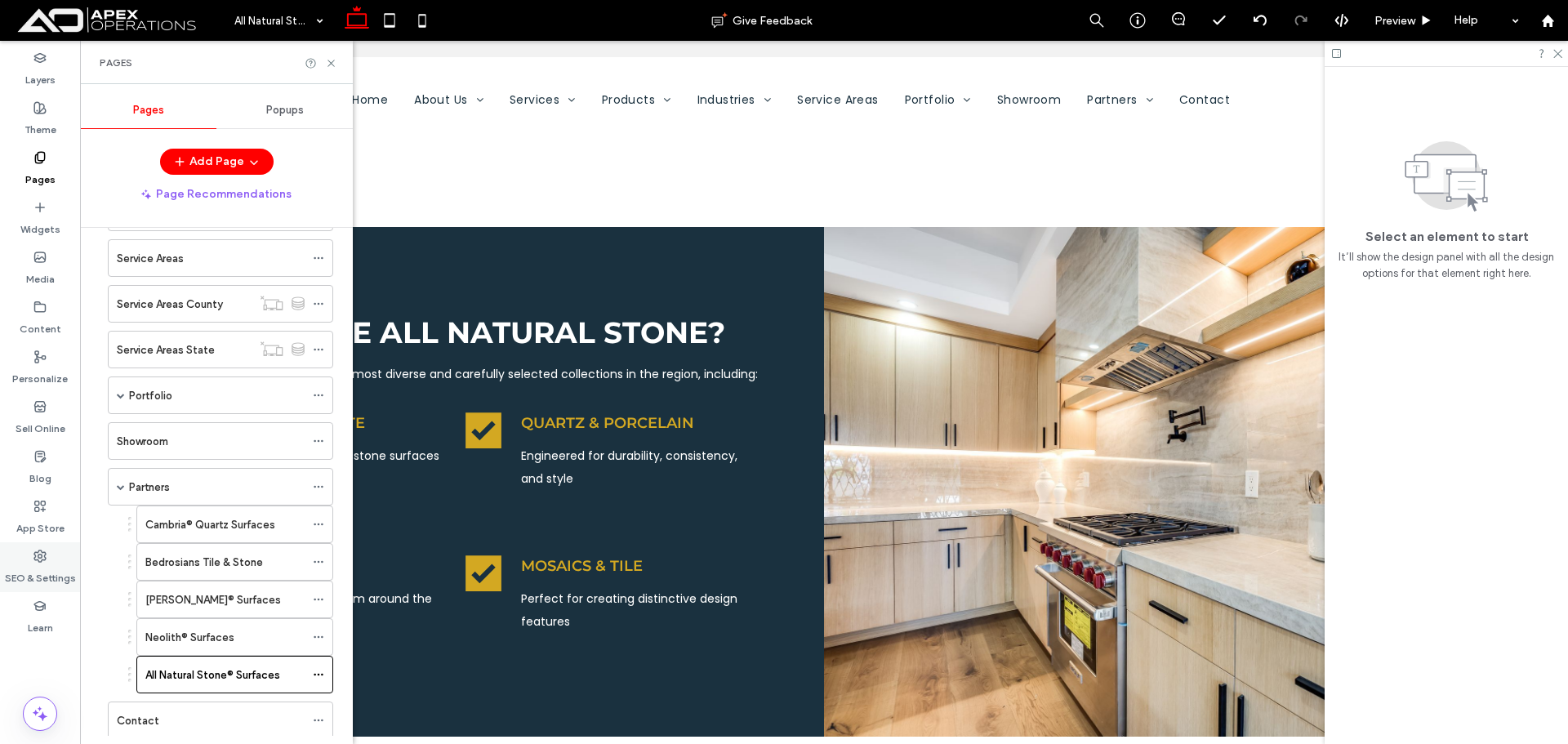
click at [41, 584] on label "SEO & Settings" at bounding box center [40, 574] width 71 height 23
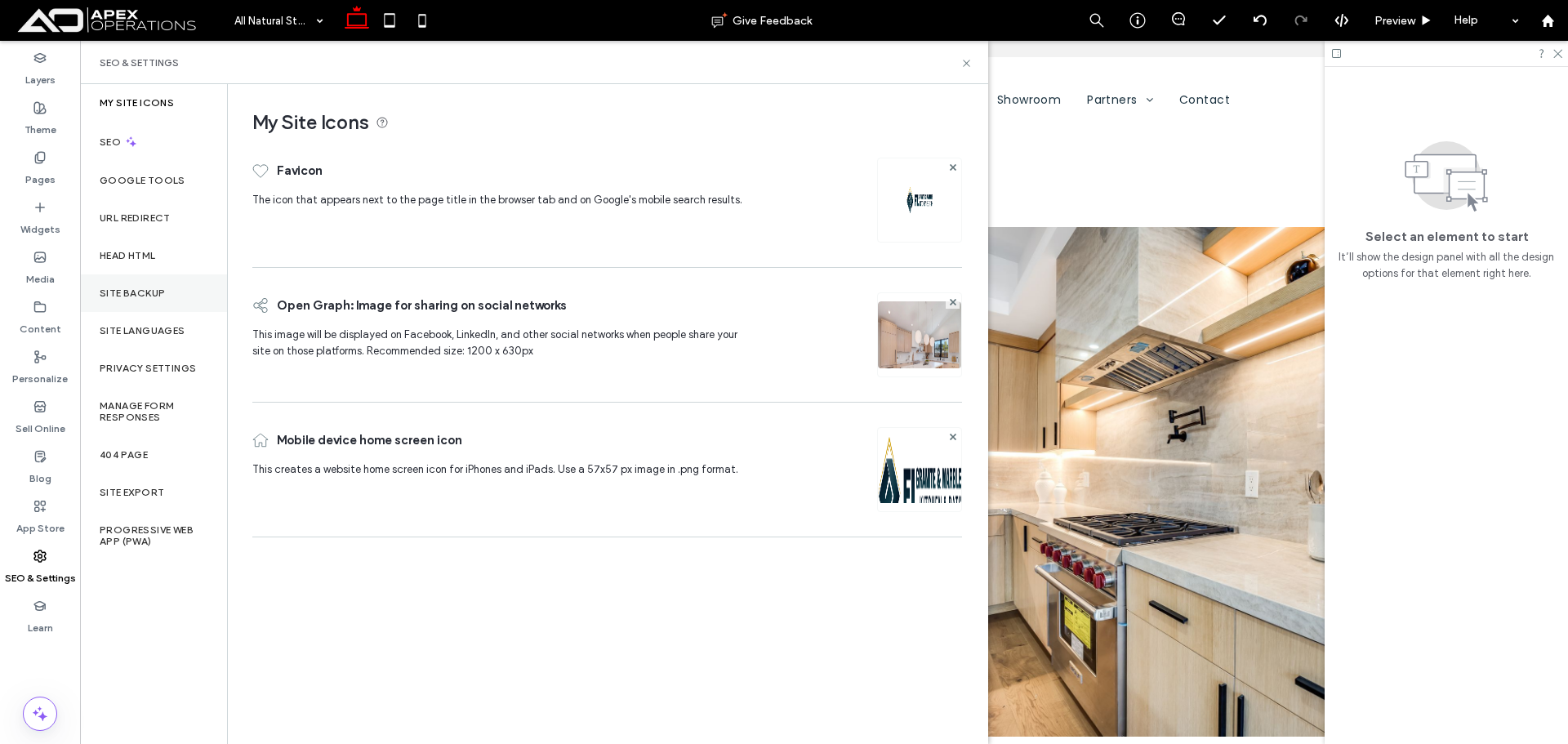
click at [152, 288] on label "Site Backup" at bounding box center [132, 293] width 65 height 12
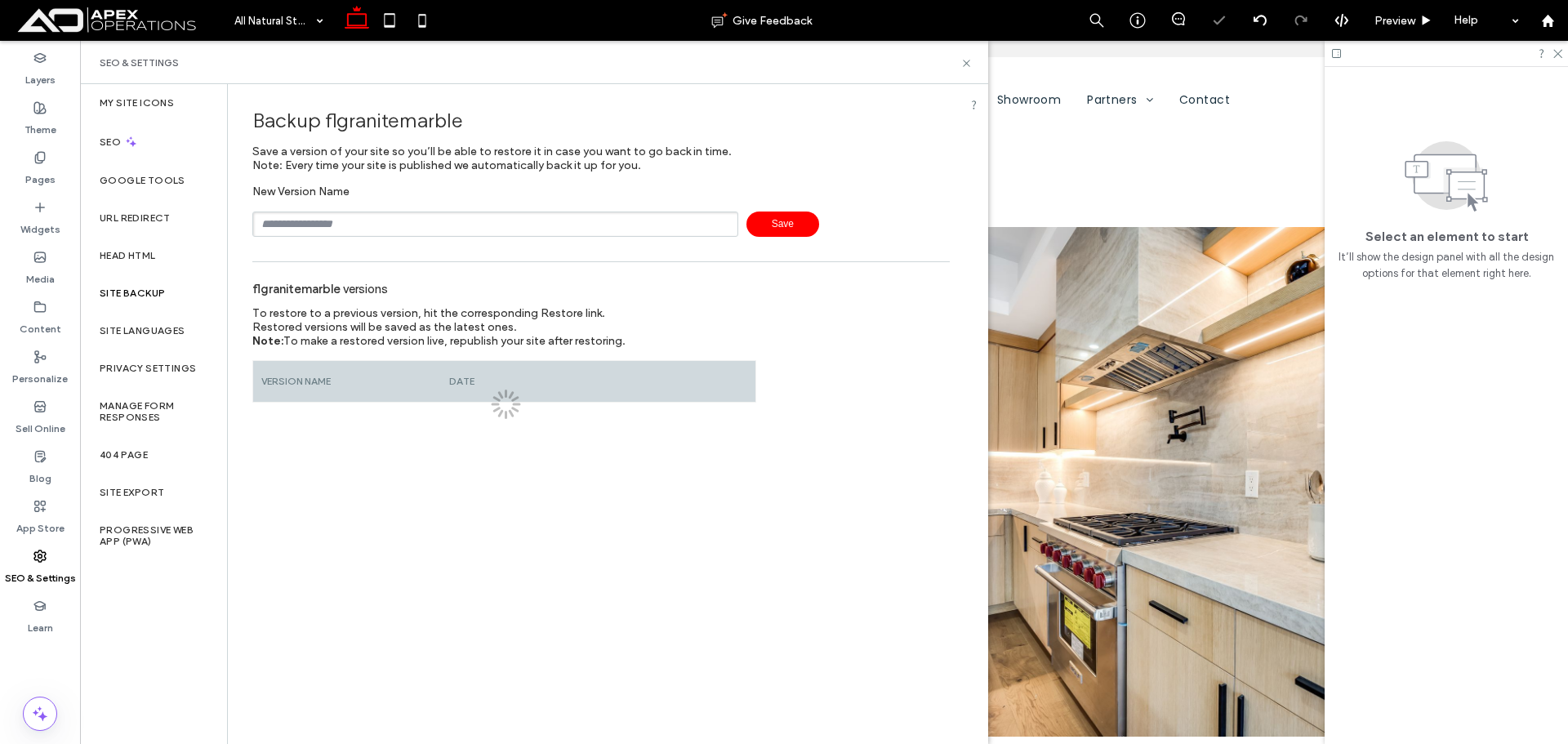
click at [459, 233] on input "text" at bounding box center [495, 224] width 486 height 25
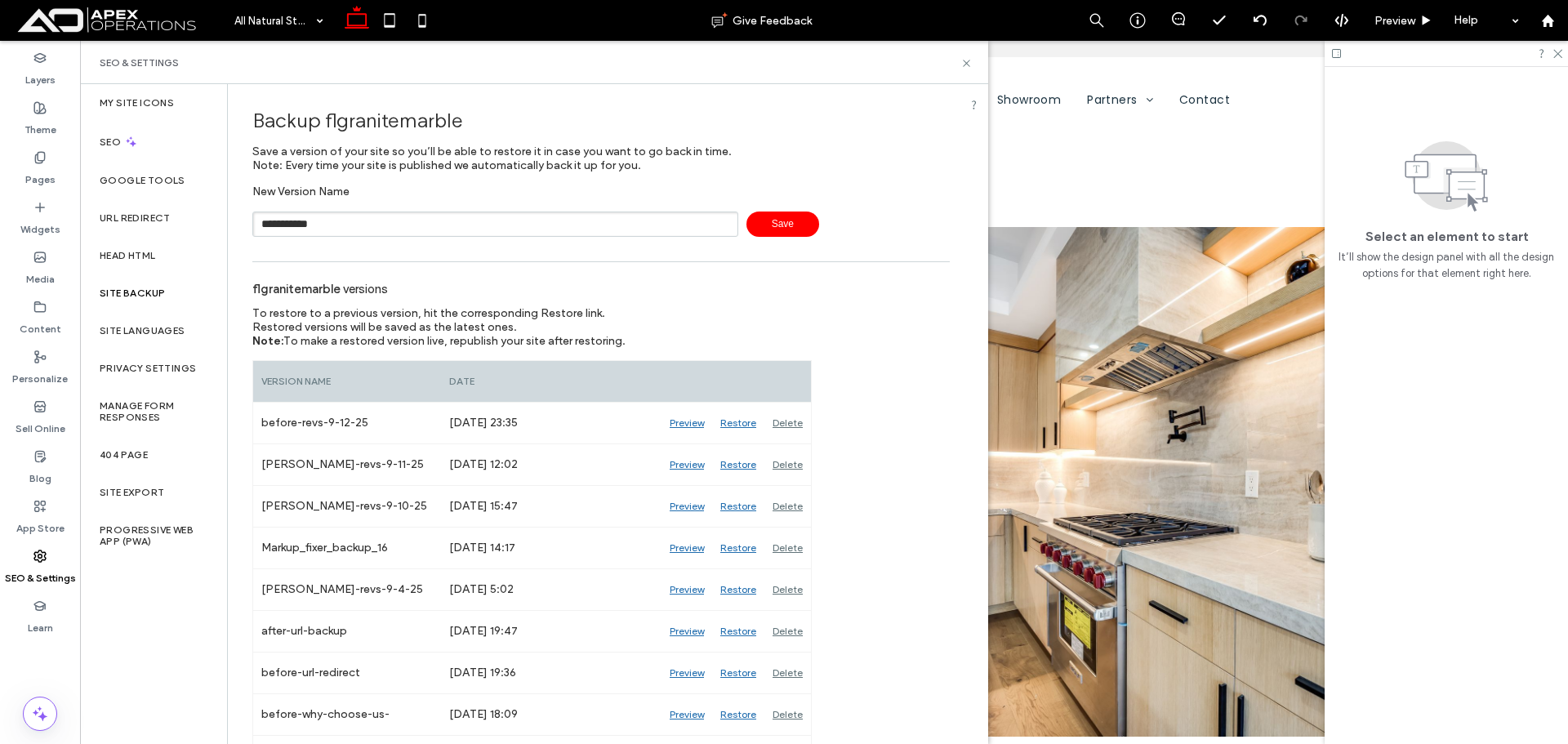
click at [449, 227] on input "**********" at bounding box center [495, 224] width 486 height 25
type input "**********"
click at [772, 219] on span "Save" at bounding box center [782, 224] width 73 height 25
click at [967, 64] on use at bounding box center [966, 62] width 7 height 7
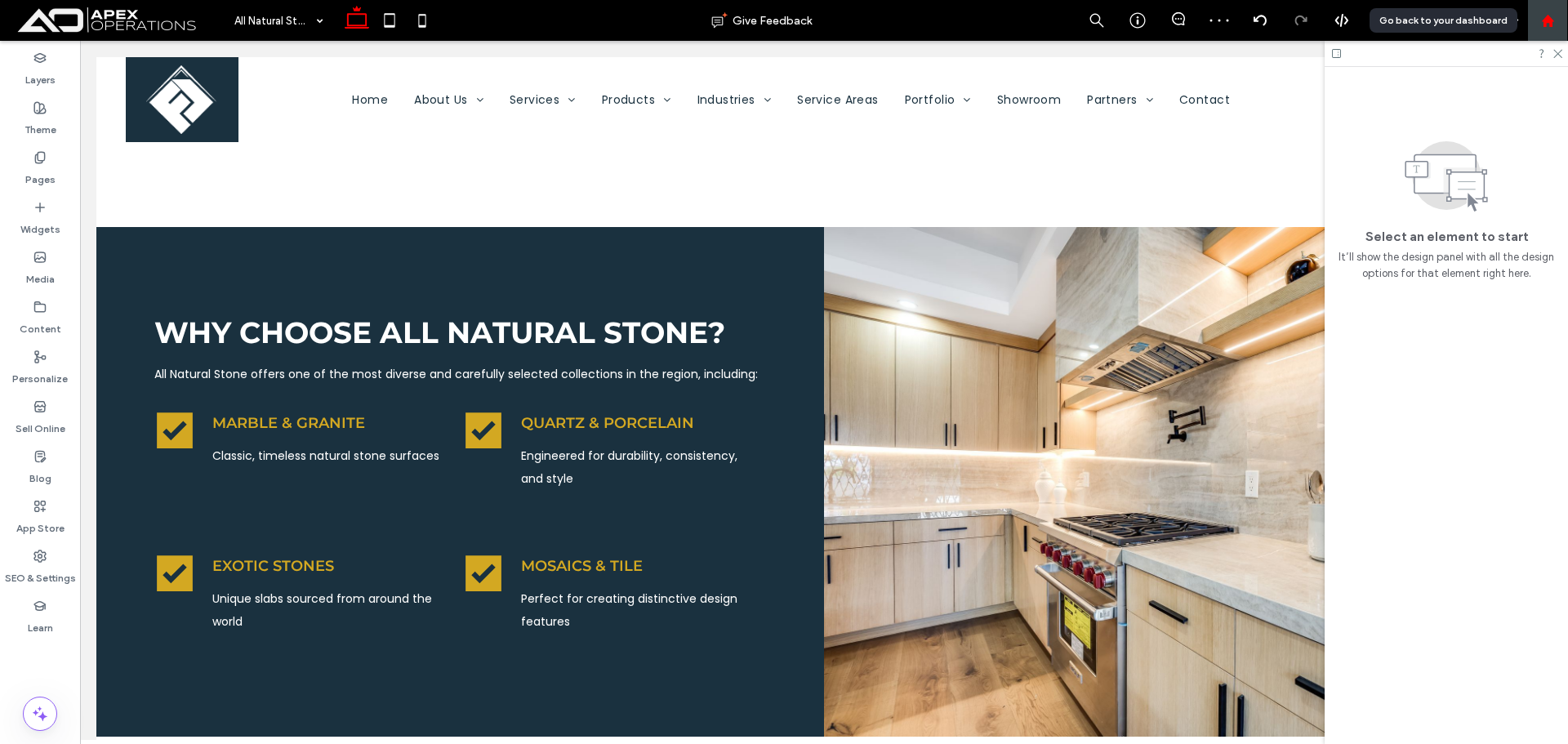
click at [1567, 16] on div at bounding box center [1548, 20] width 41 height 41
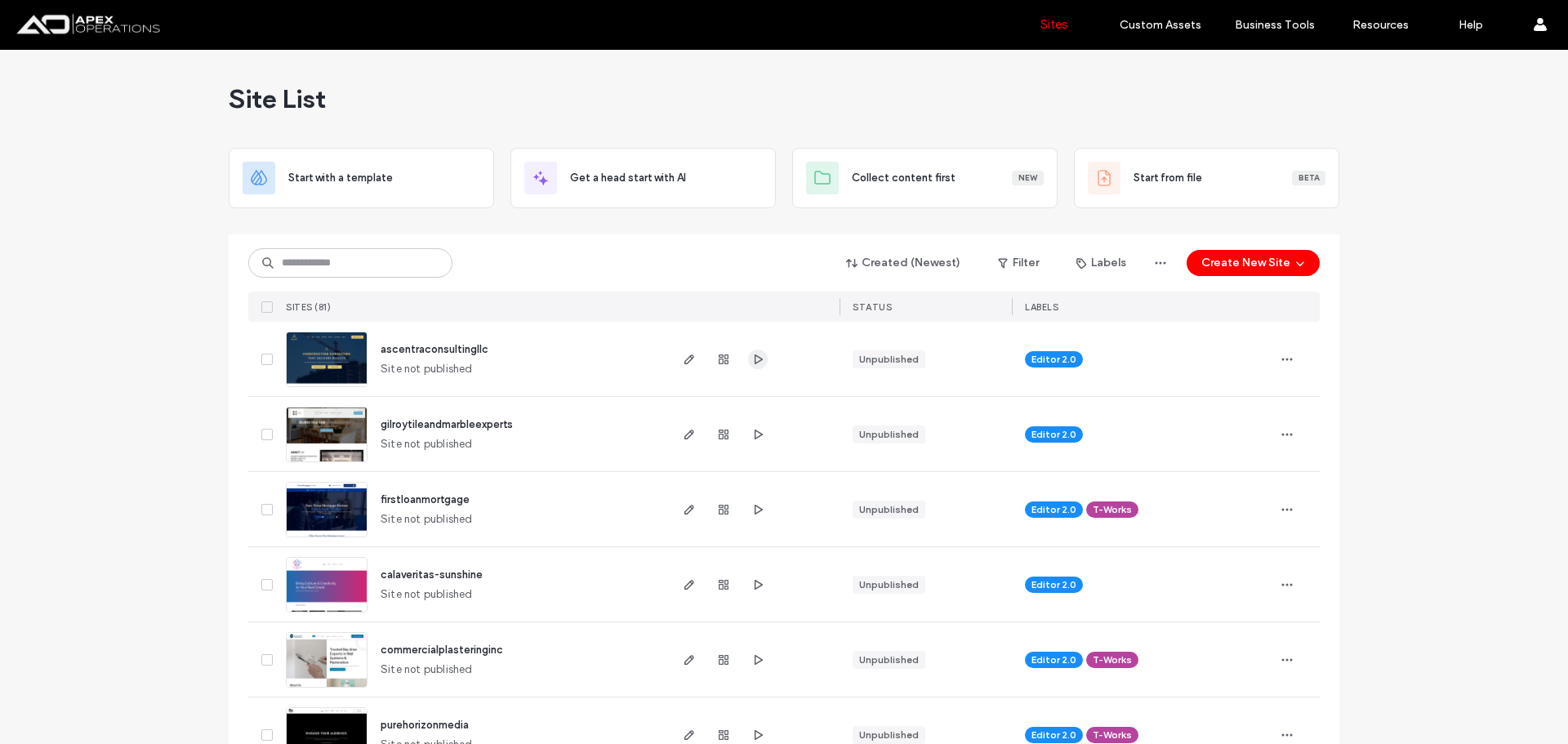
click at [755, 357] on use "button" at bounding box center [759, 358] width 8 height 10
click at [756, 360] on icon "button" at bounding box center [757, 358] width 13 height 13
click at [689, 357] on icon "button" at bounding box center [689, 358] width 13 height 13
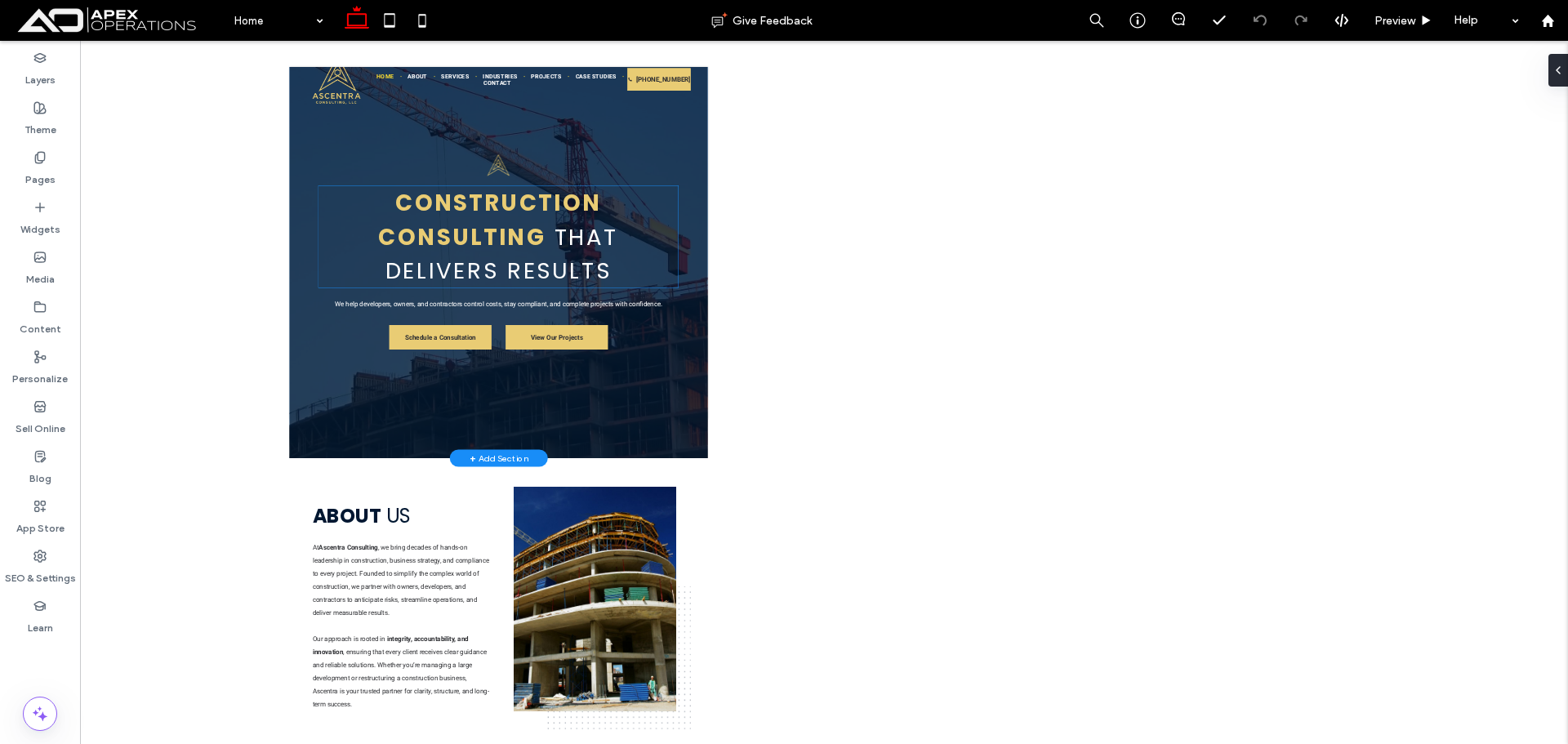
scroll to position [82, 0]
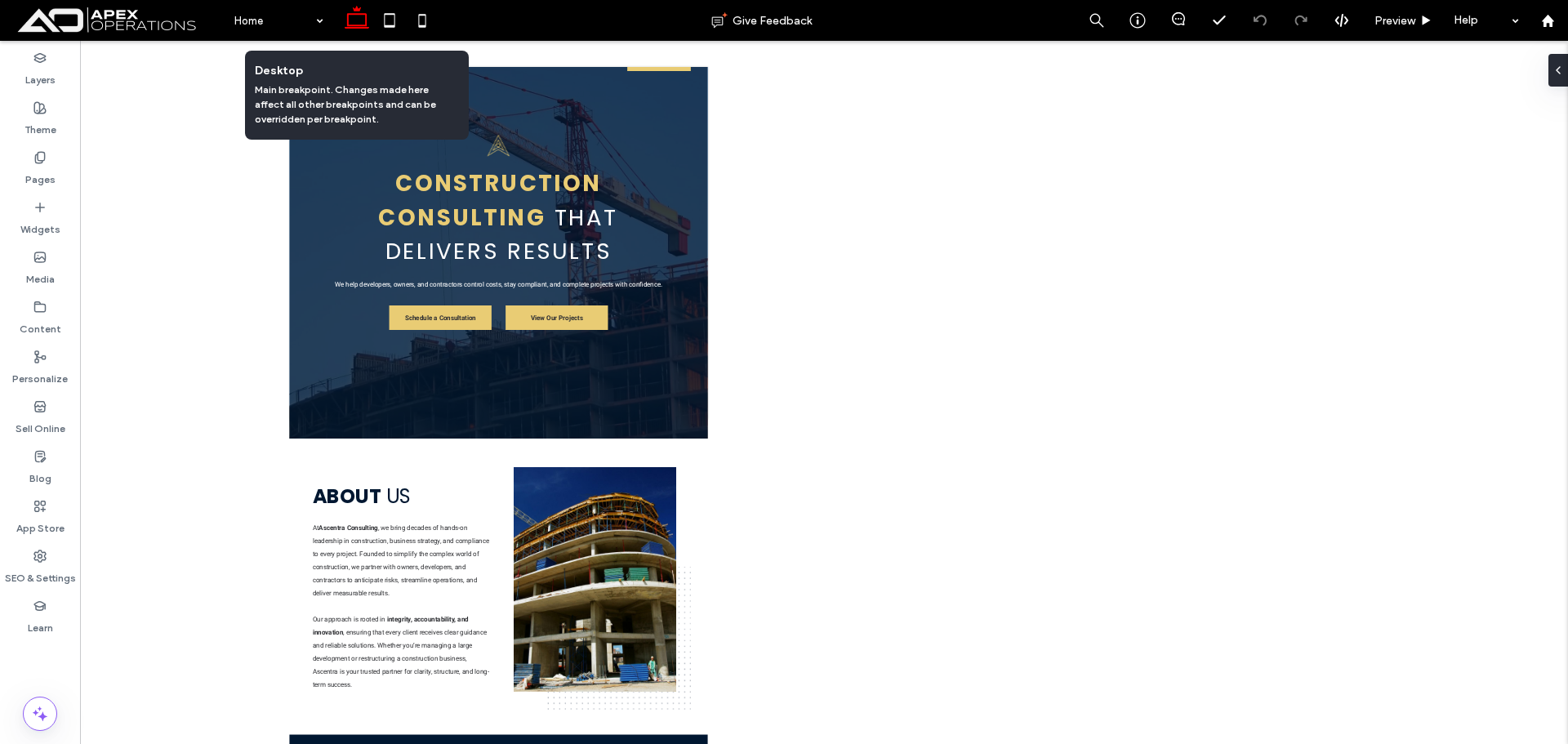
click at [350, 17] on icon at bounding box center [357, 20] width 33 height 33
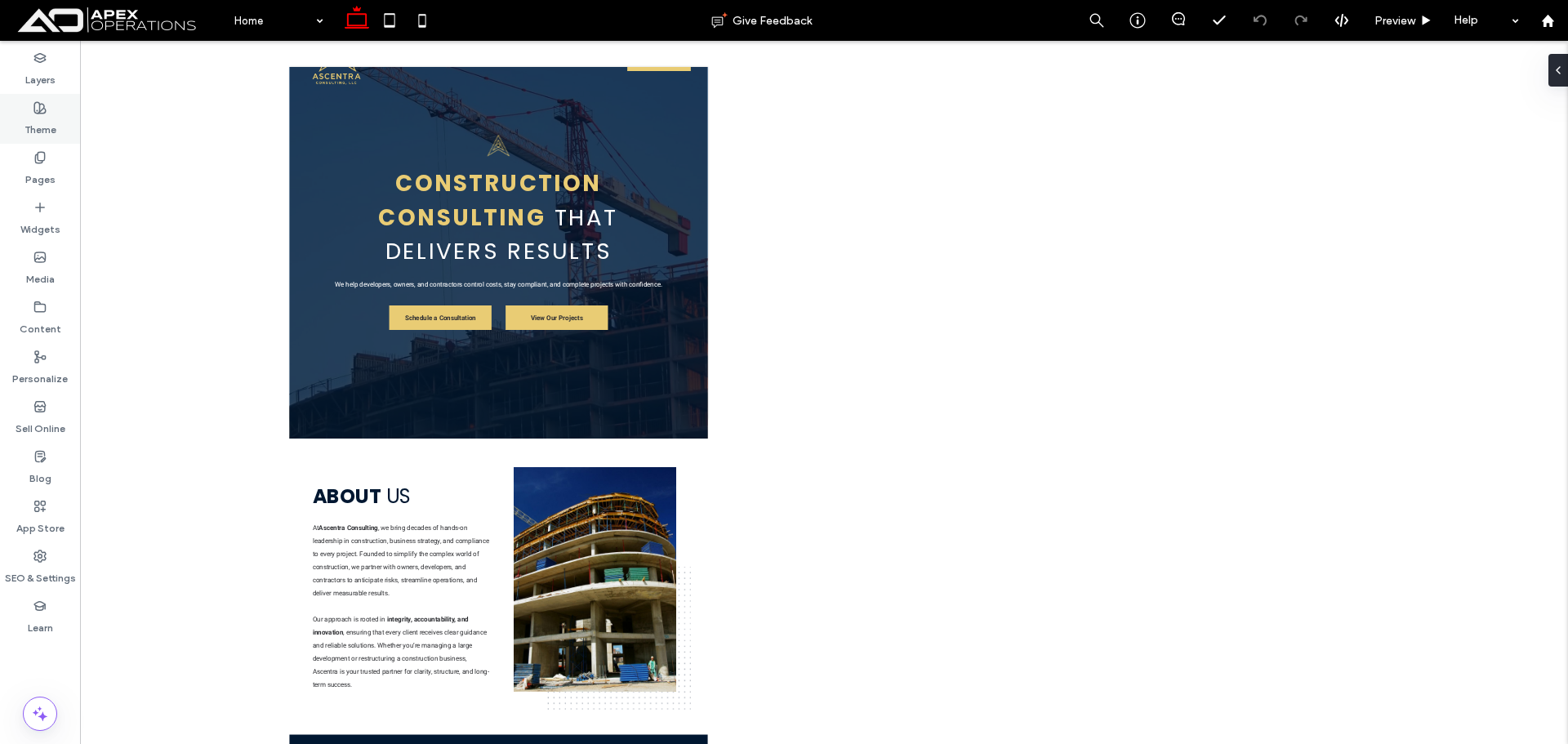
click at [36, 121] on label "Theme" at bounding box center [40, 126] width 32 height 23
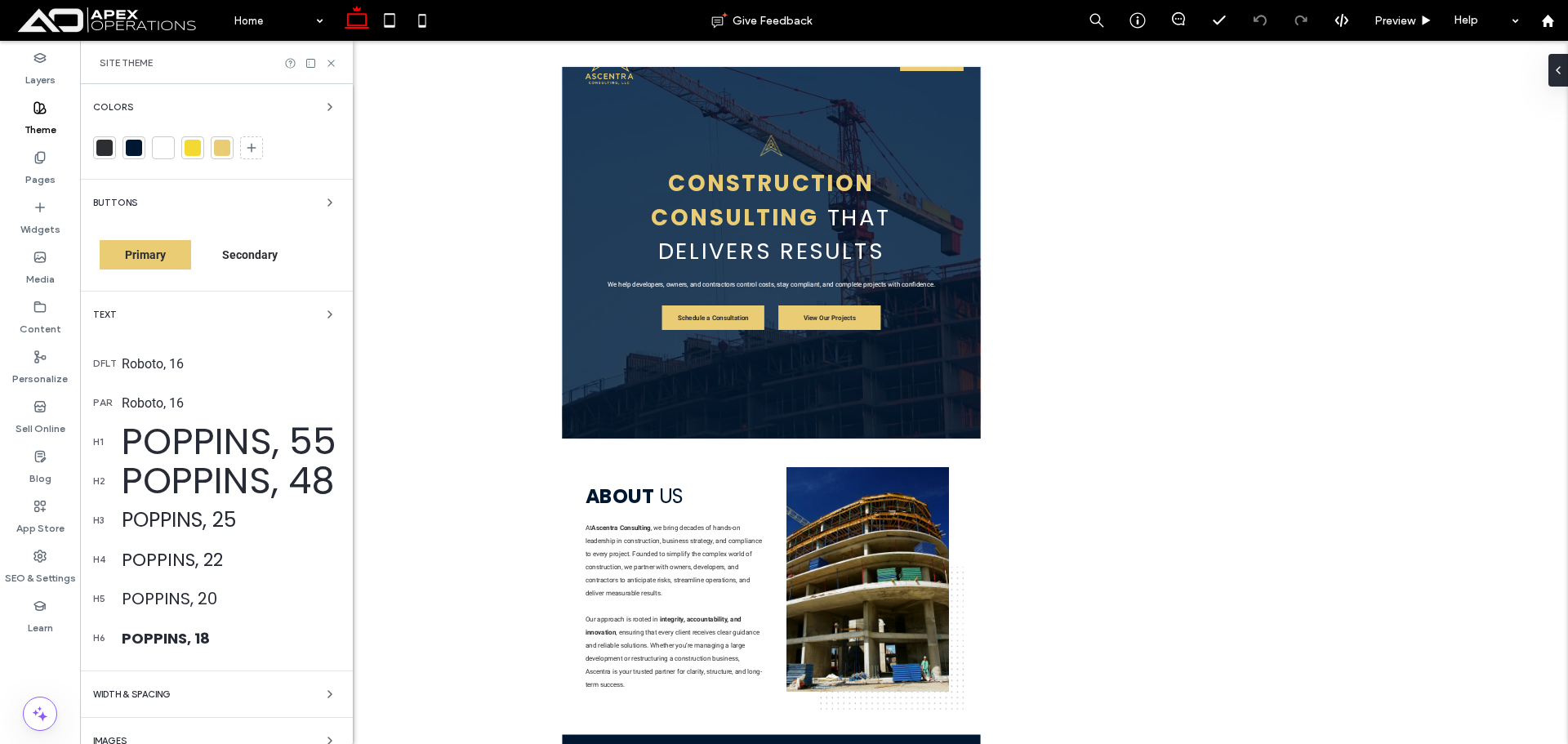
click at [187, 479] on div "Poppins, 48" at bounding box center [230, 480] width 218 height 55
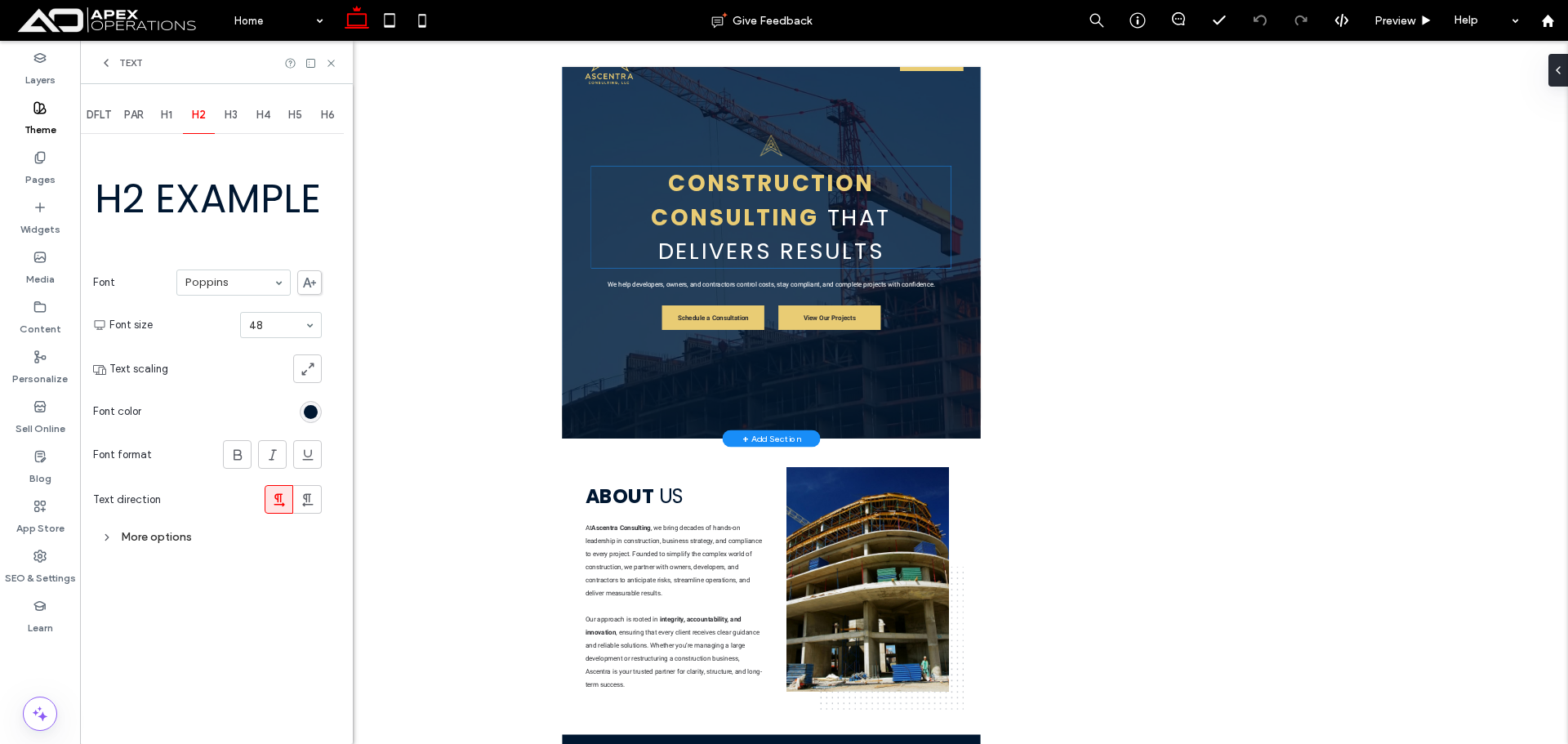
click at [979, 323] on strong "Construction Consulting" at bounding box center [963, 333] width 446 height 130
click at [857, 323] on div "Construction Consulting That Delivers Results" at bounding box center [980, 366] width 719 height 203
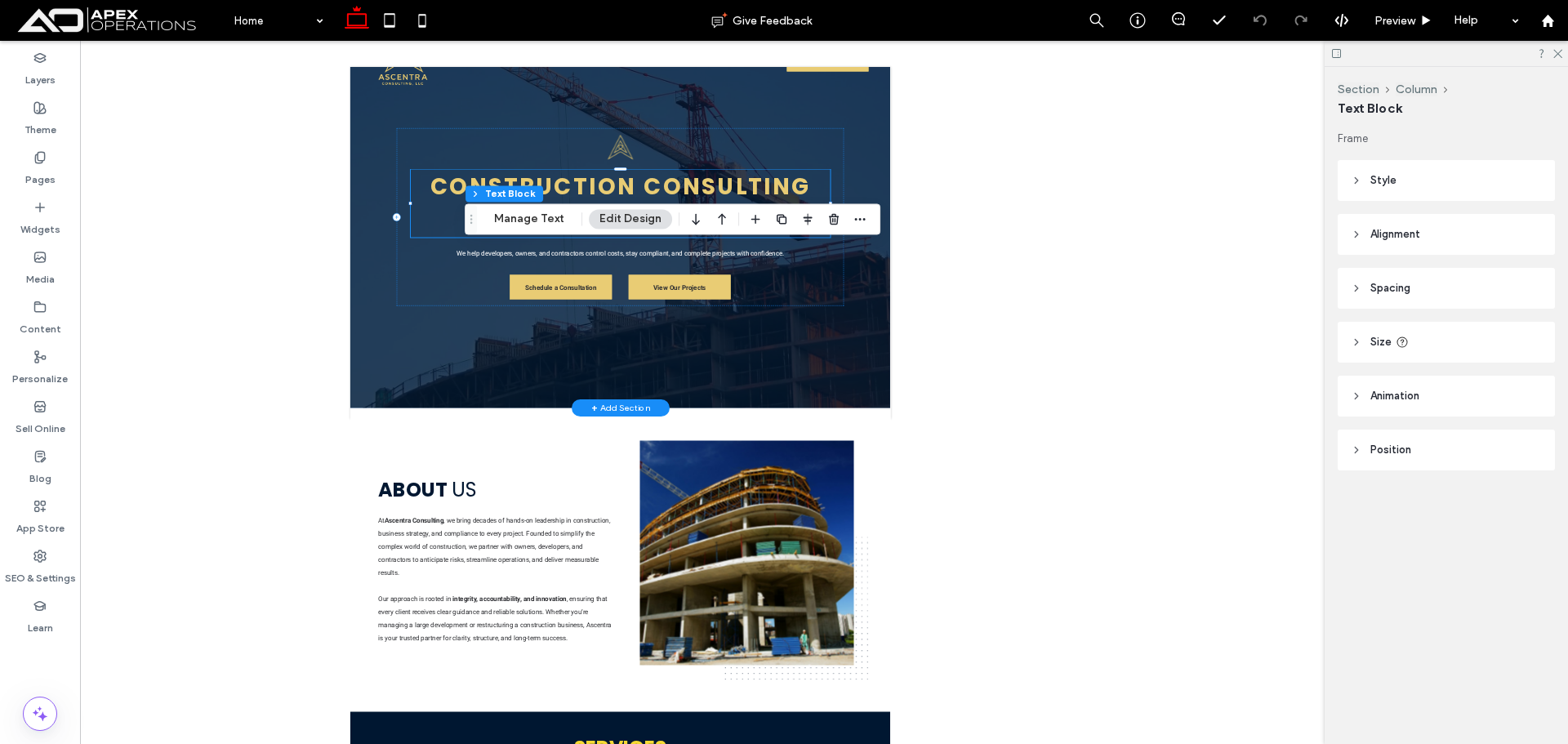
click at [1112, 294] on strong "Construction Consulting" at bounding box center [890, 305] width 762 height 63
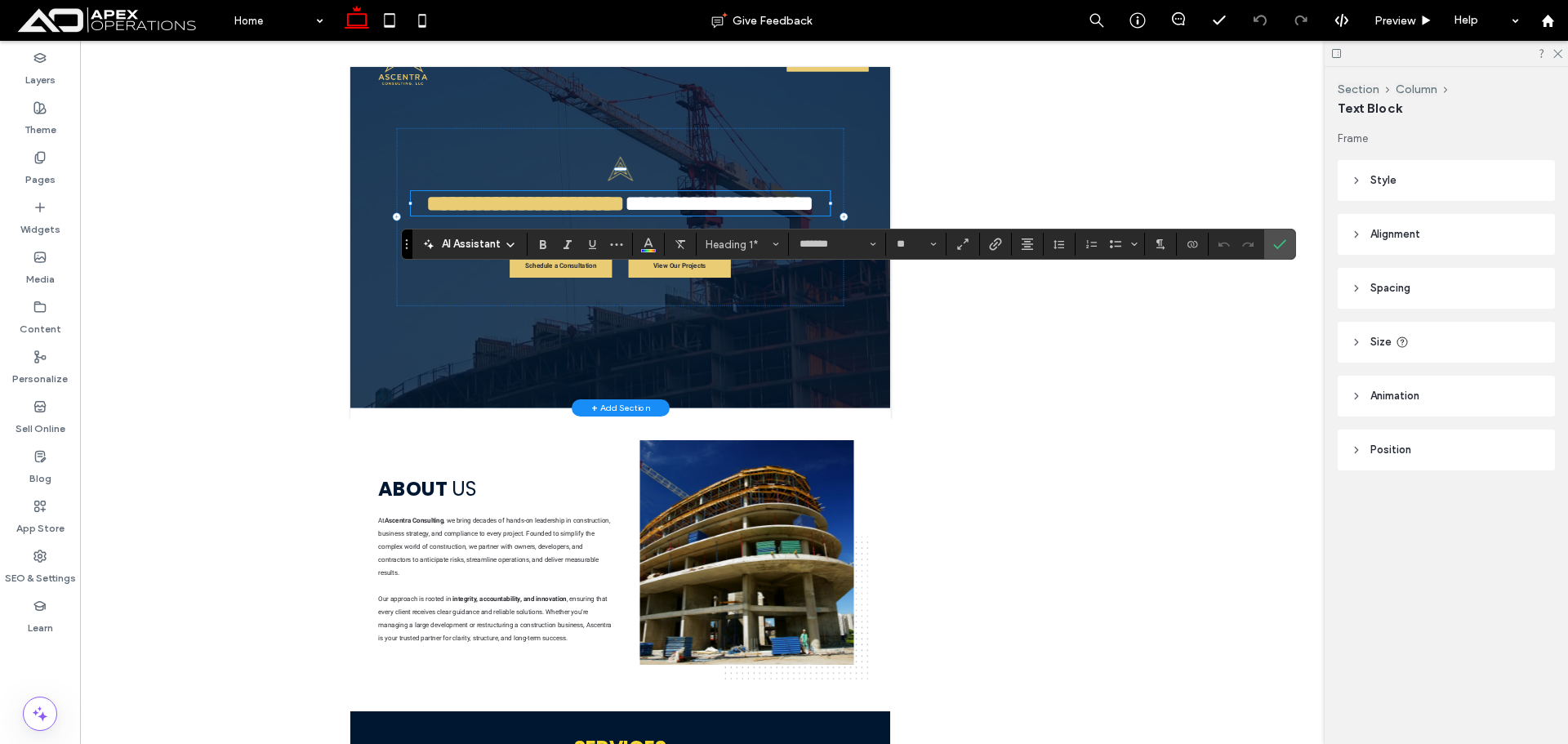
click at [898, 317] on strong "**********" at bounding box center [700, 339] width 396 height 45
click at [545, 248] on use "Bold" at bounding box center [543, 244] width 7 height 9
click at [898, 317] on span "**********" at bounding box center [700, 339] width 395 height 45
click at [1091, 186] on div "**********" at bounding box center [890, 367] width 980 height 763
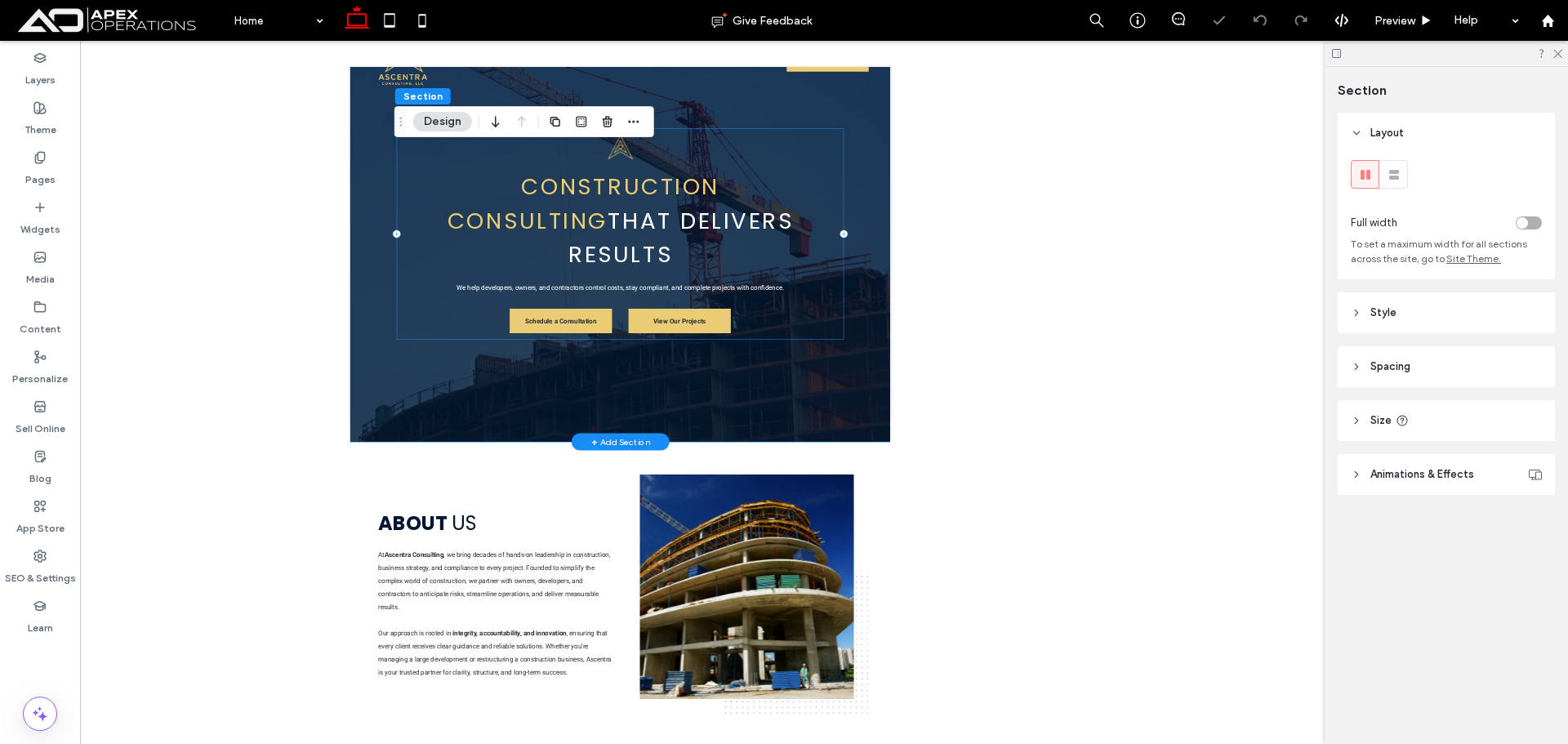
click at [1074, 325] on span "Construction Consulting" at bounding box center [815, 339] width 545 height 130
click at [1074, 325] on div "Construction Consulting That Delivers Results" at bounding box center [889, 373] width 837 height 203
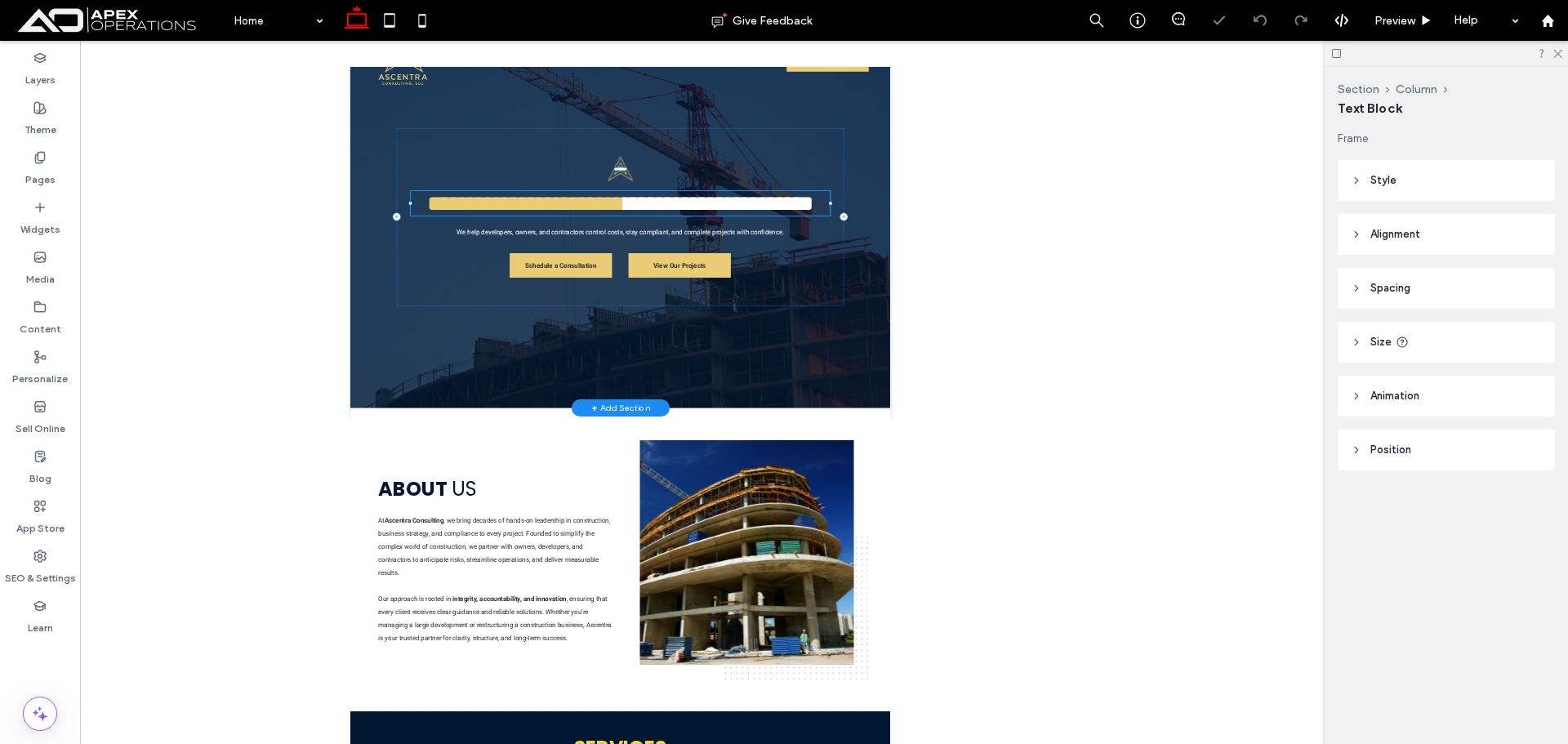
type input "*******"
type input "**"
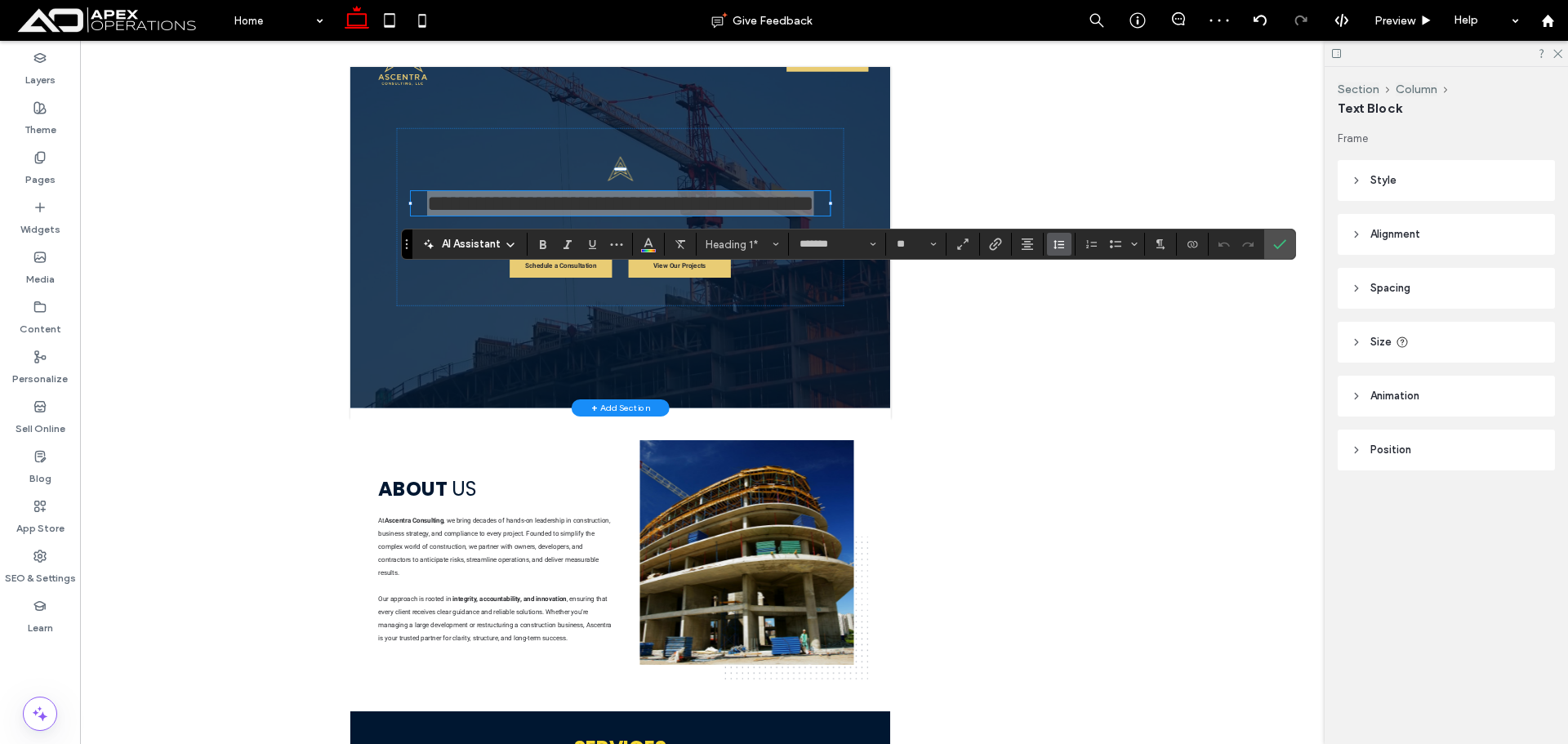
click at [1054, 248] on icon "Line Height" at bounding box center [1058, 244] width 13 height 13
type input "***"
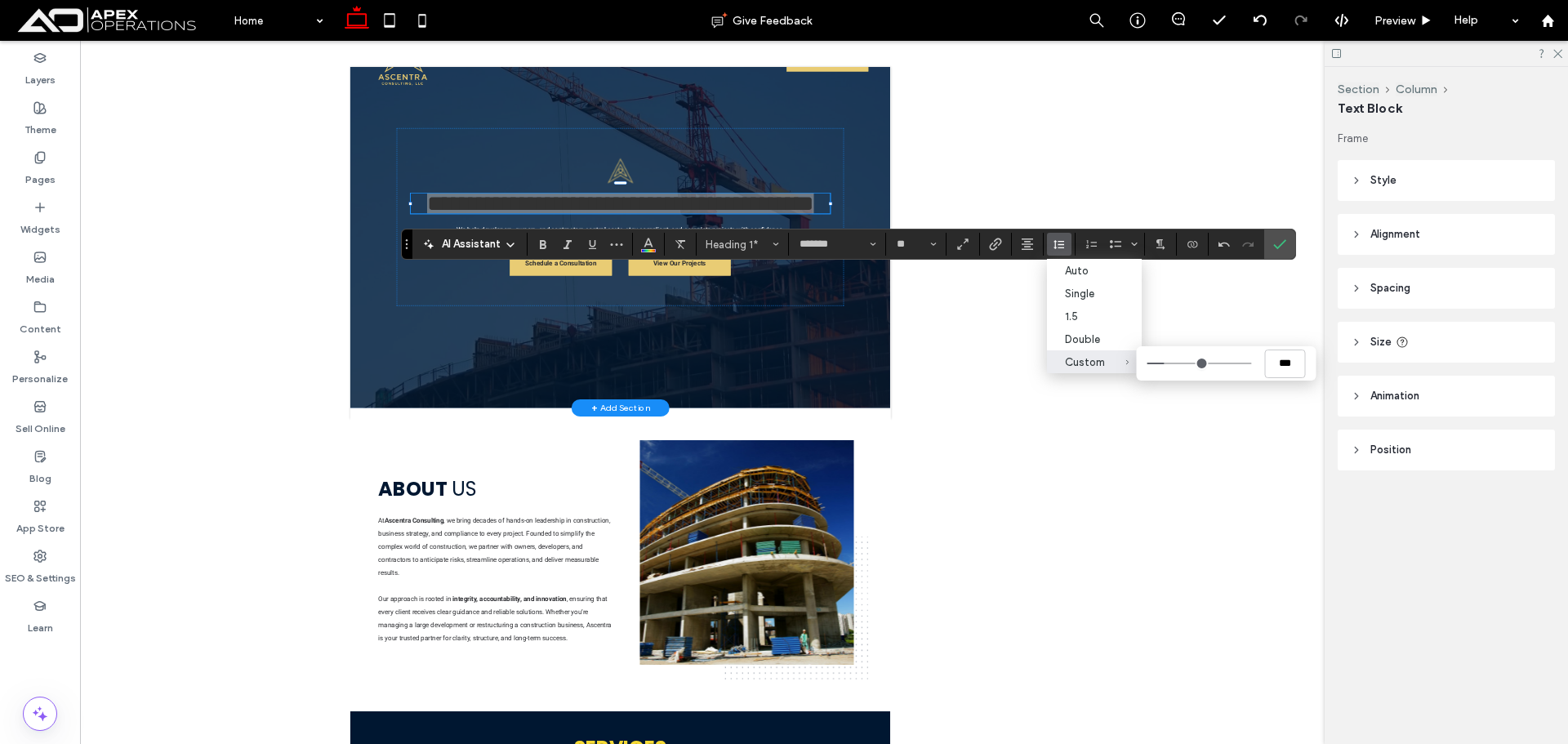
type input "*"
type input "***"
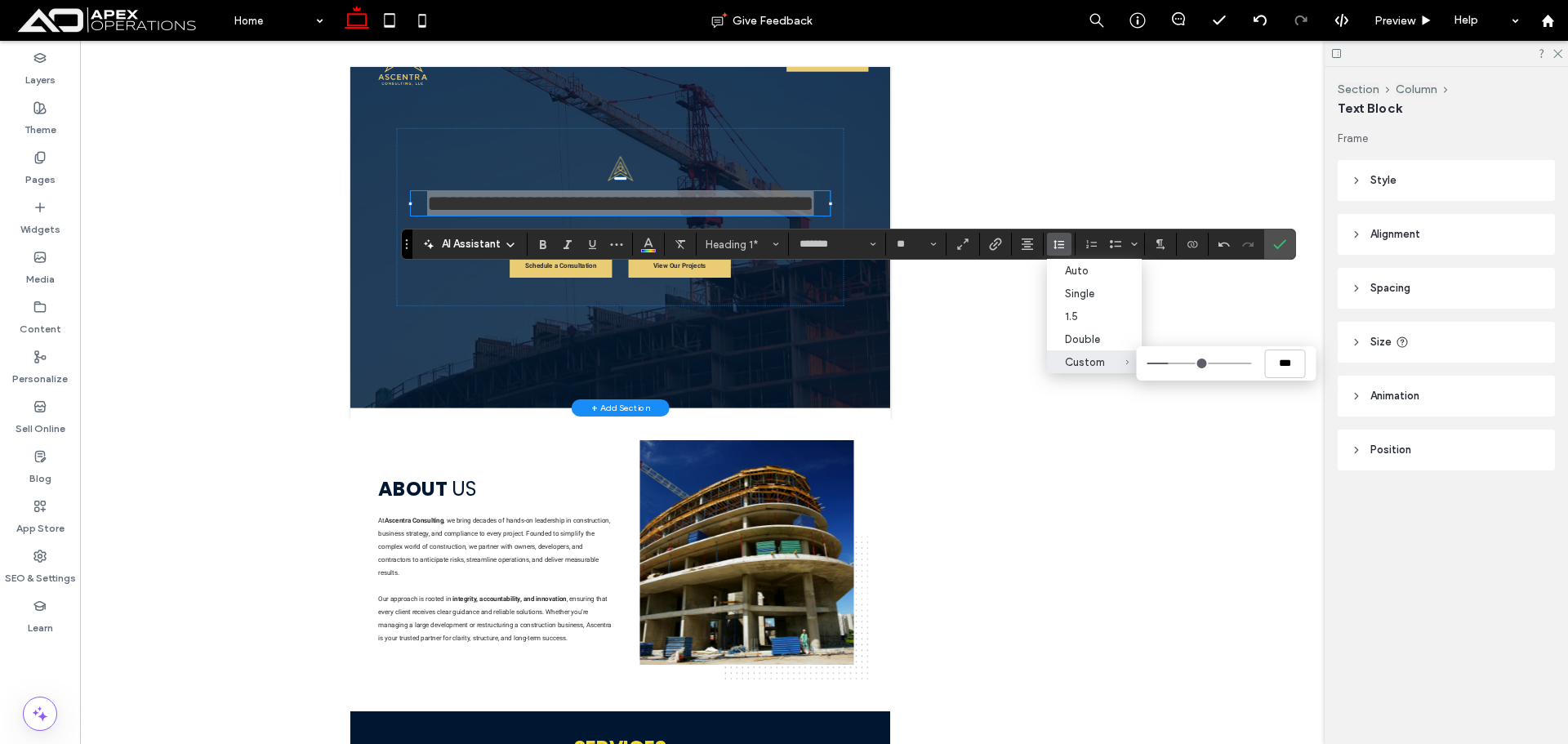
click at [1174, 362] on input "Custom ***" at bounding box center [1200, 363] width 105 height 2
drag, startPoint x: 1275, startPoint y: 246, endPoint x: 939, endPoint y: 161, distance: 346.6
click at [1274, 246] on use "Confirm" at bounding box center [1278, 245] width 13 height 10
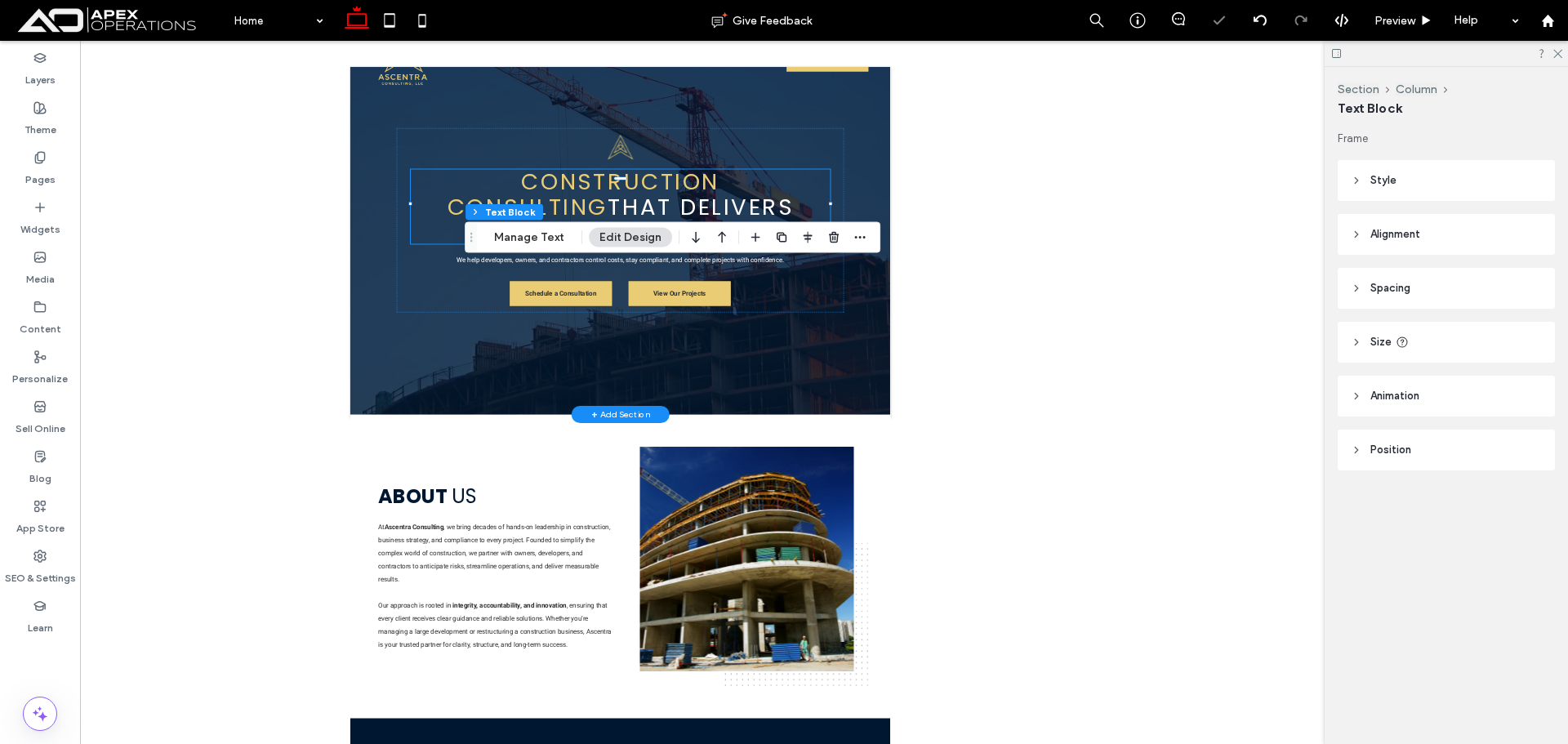
click at [353, 14] on use at bounding box center [357, 17] width 24 height 23
click at [1561, 53] on div at bounding box center [1446, 53] width 243 height 25
click at [1561, 53] on icon at bounding box center [1556, 52] width 11 height 11
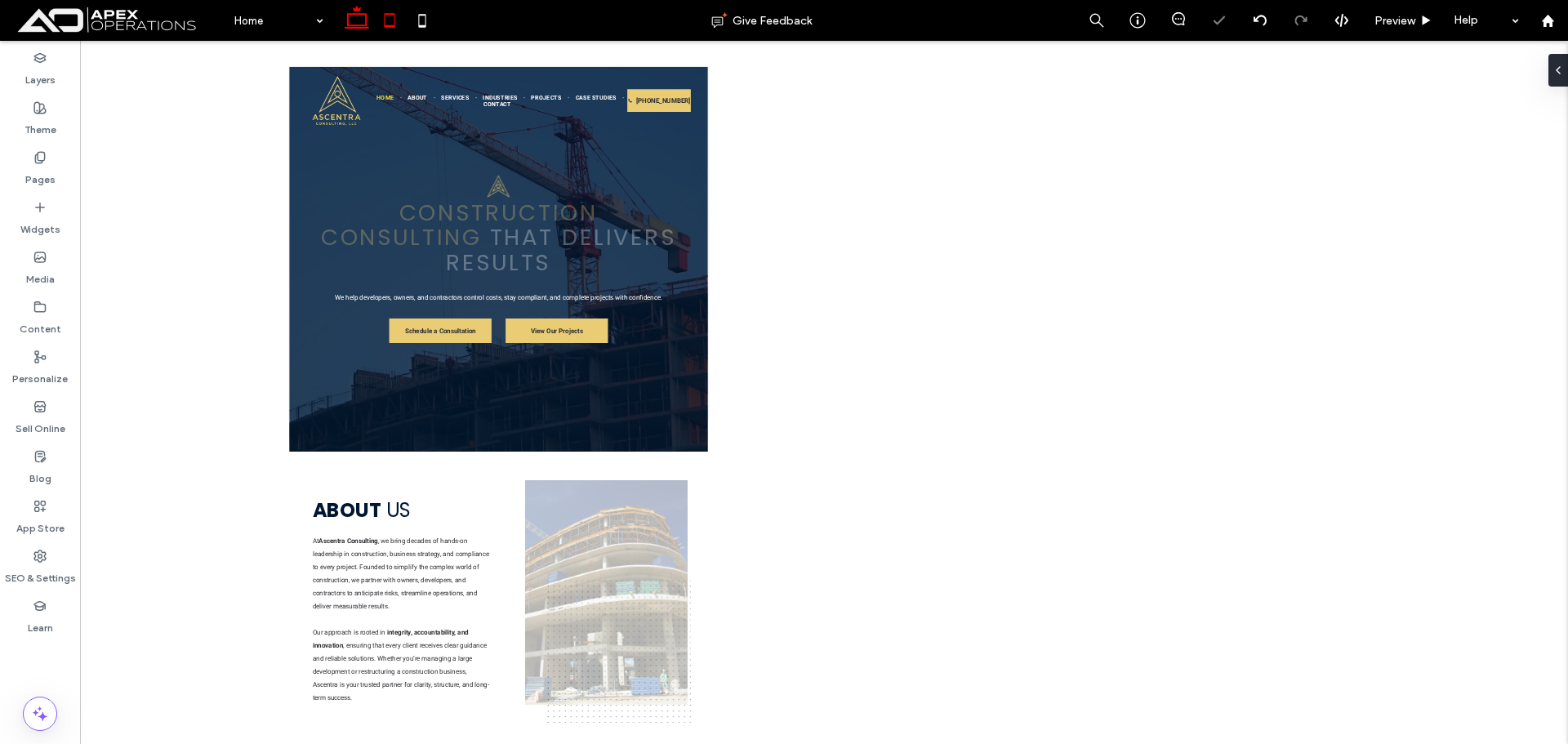
scroll to position [0, 0]
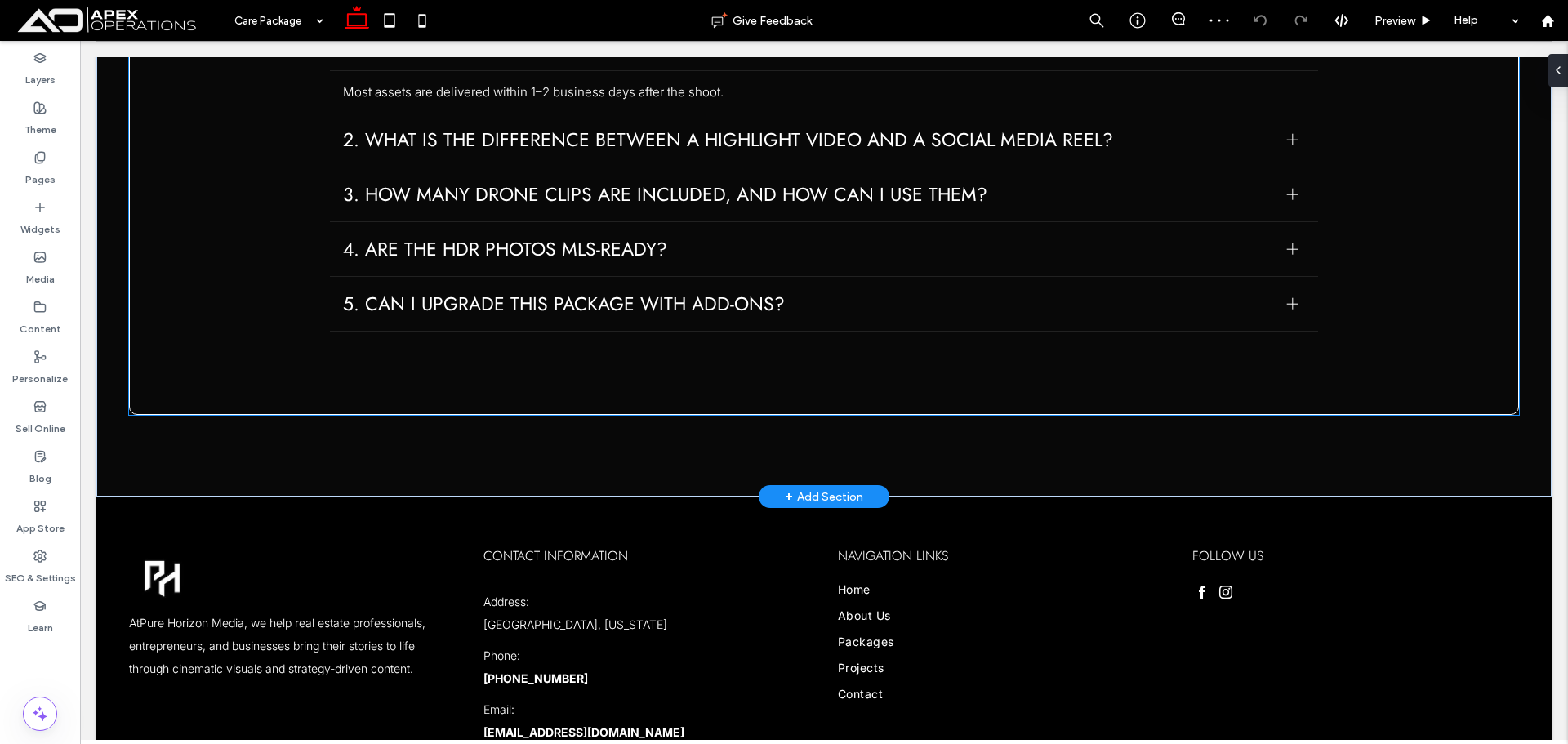
scroll to position [2221, 0]
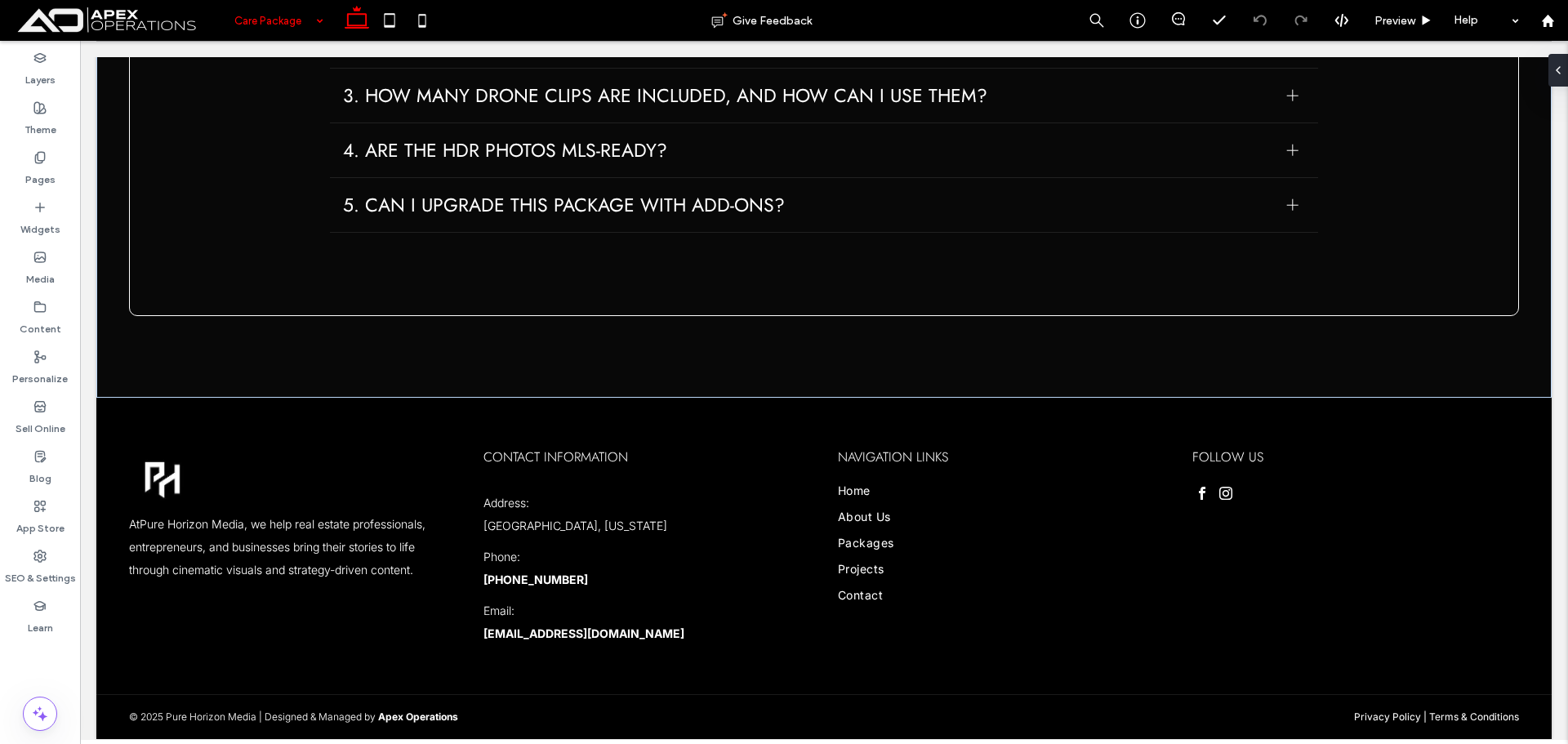
drag, startPoint x: 292, startPoint y: 14, endPoint x: 290, endPoint y: 35, distance: 21.1
click at [290, 23] on input at bounding box center [274, 20] width 81 height 41
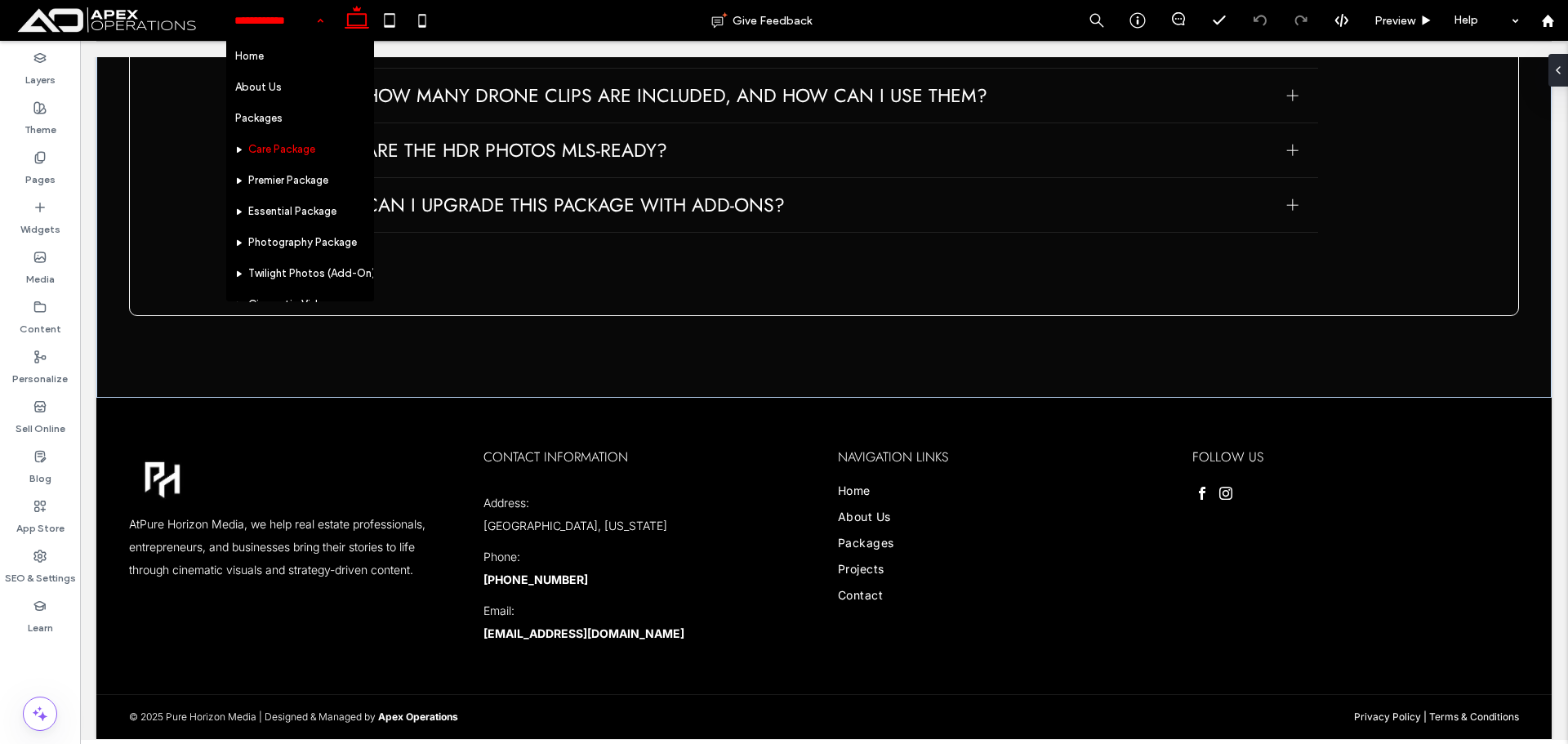
scroll to position [245, 0]
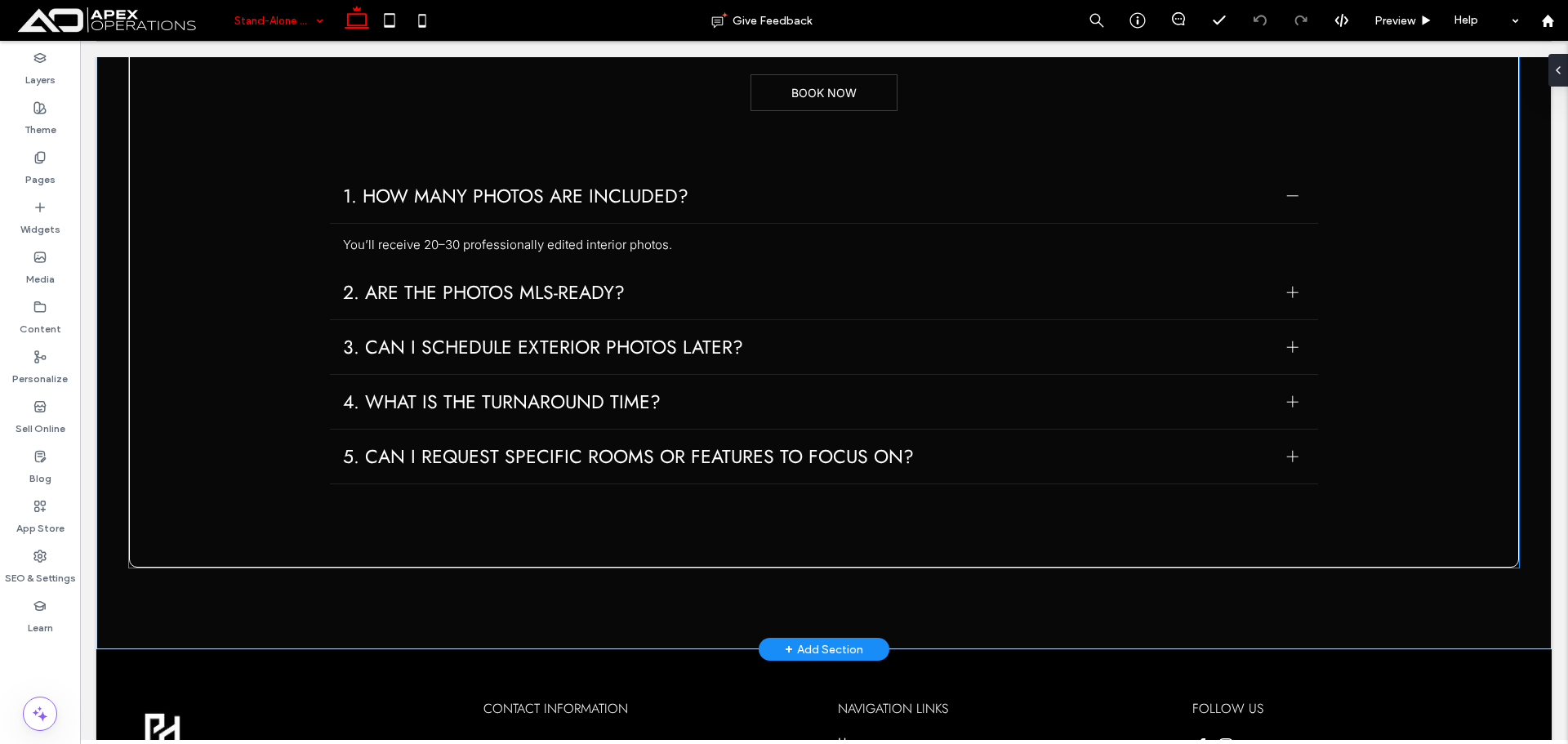
scroll to position [2129, 0]
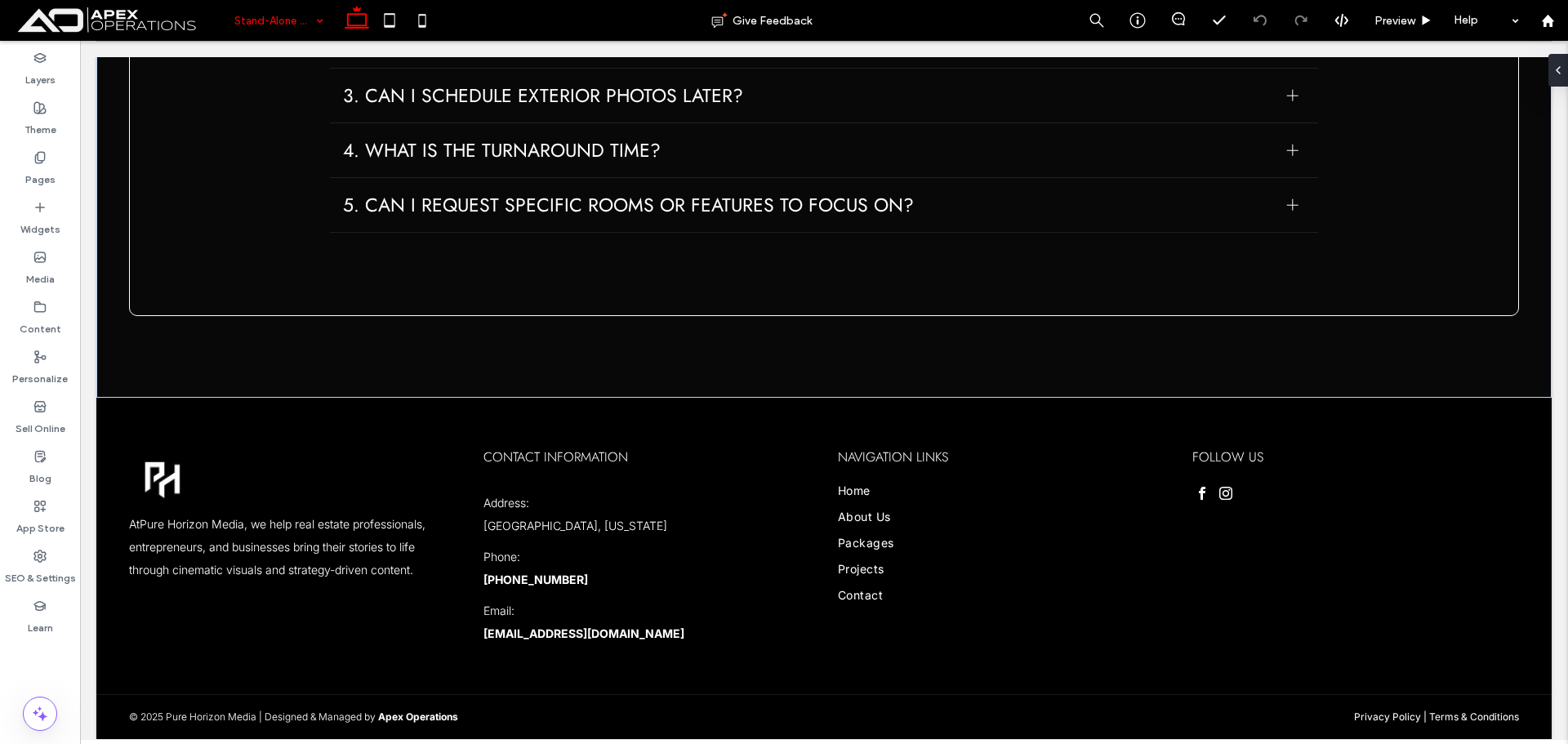
click at [290, 30] on input at bounding box center [274, 20] width 81 height 41
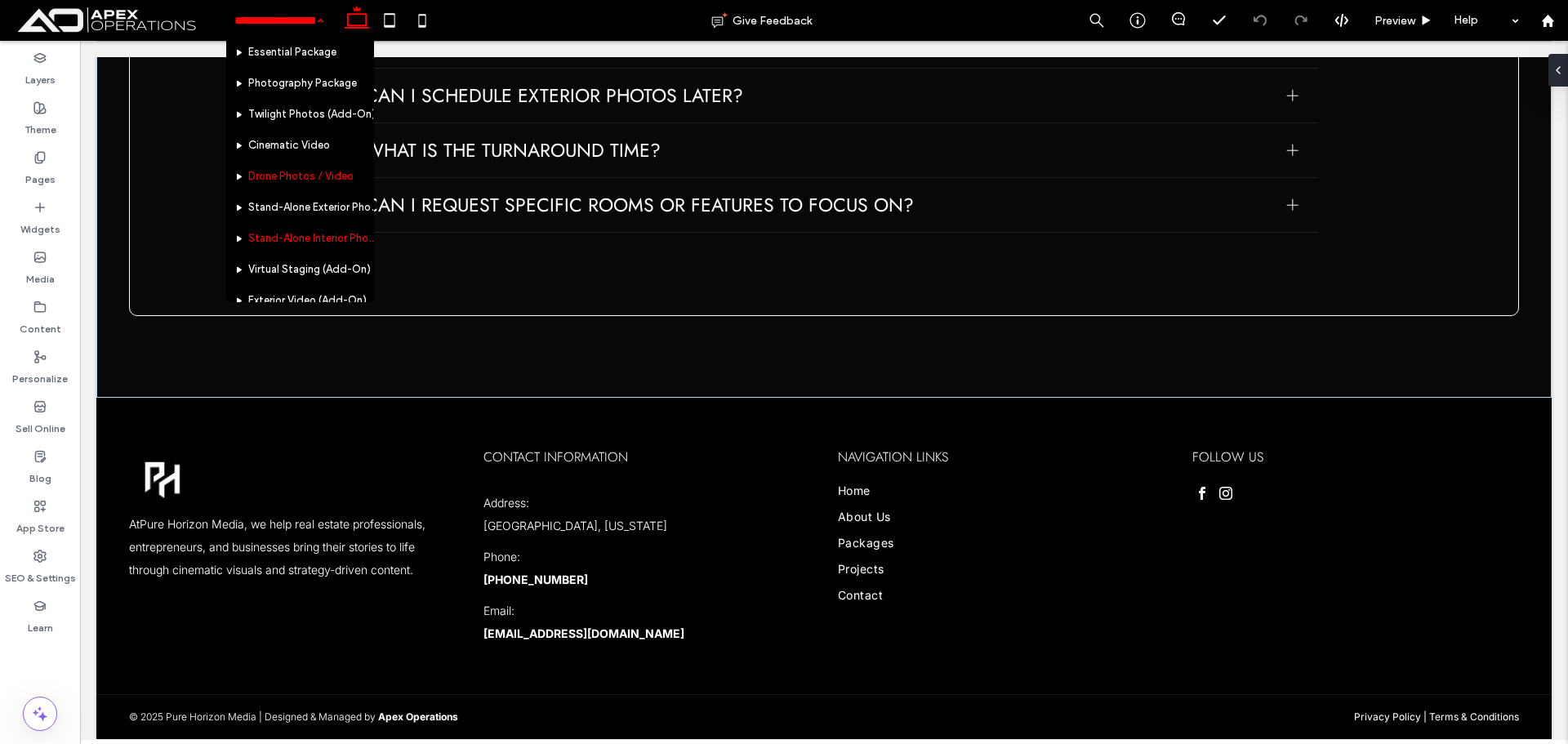
scroll to position [163, 0]
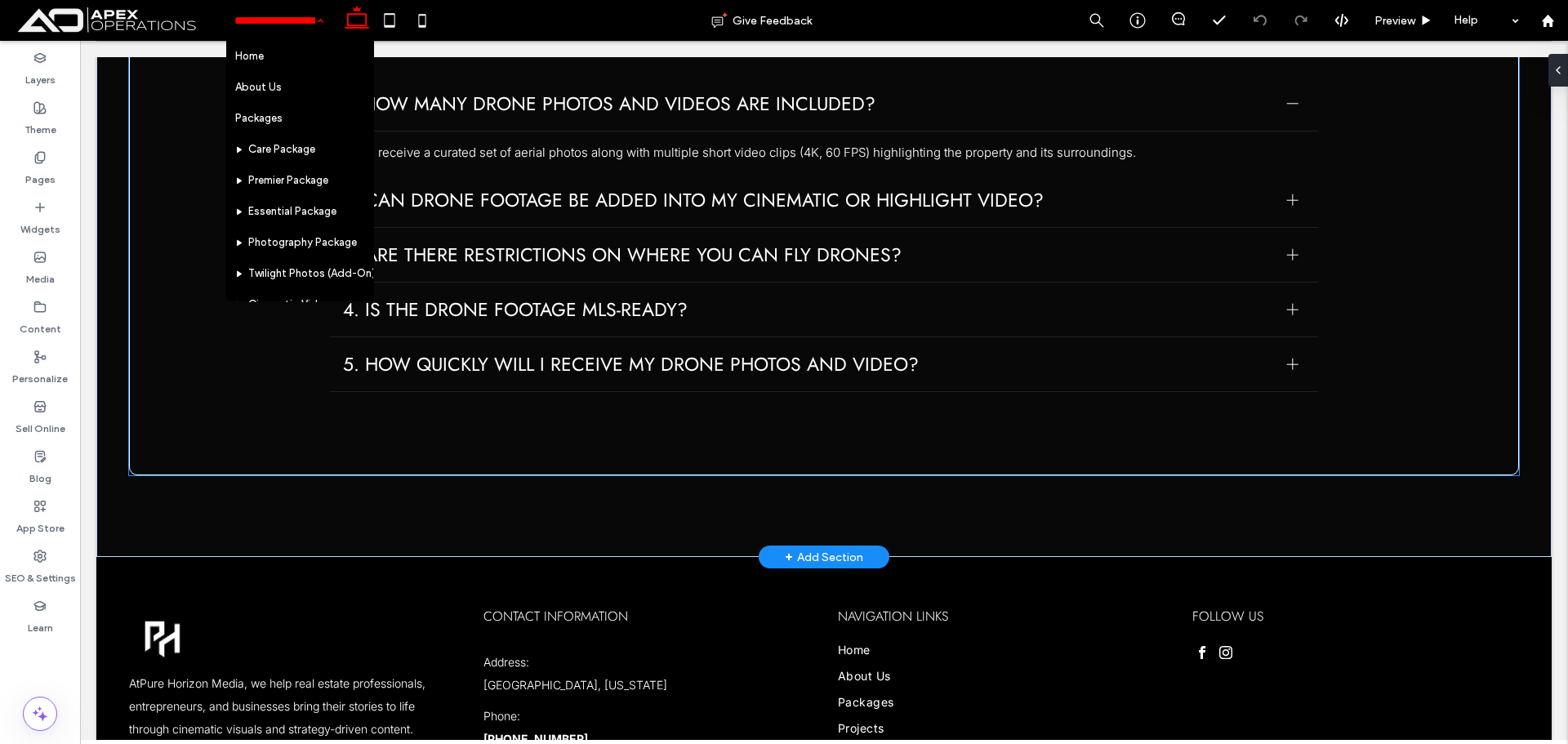
scroll to position [1628, 0]
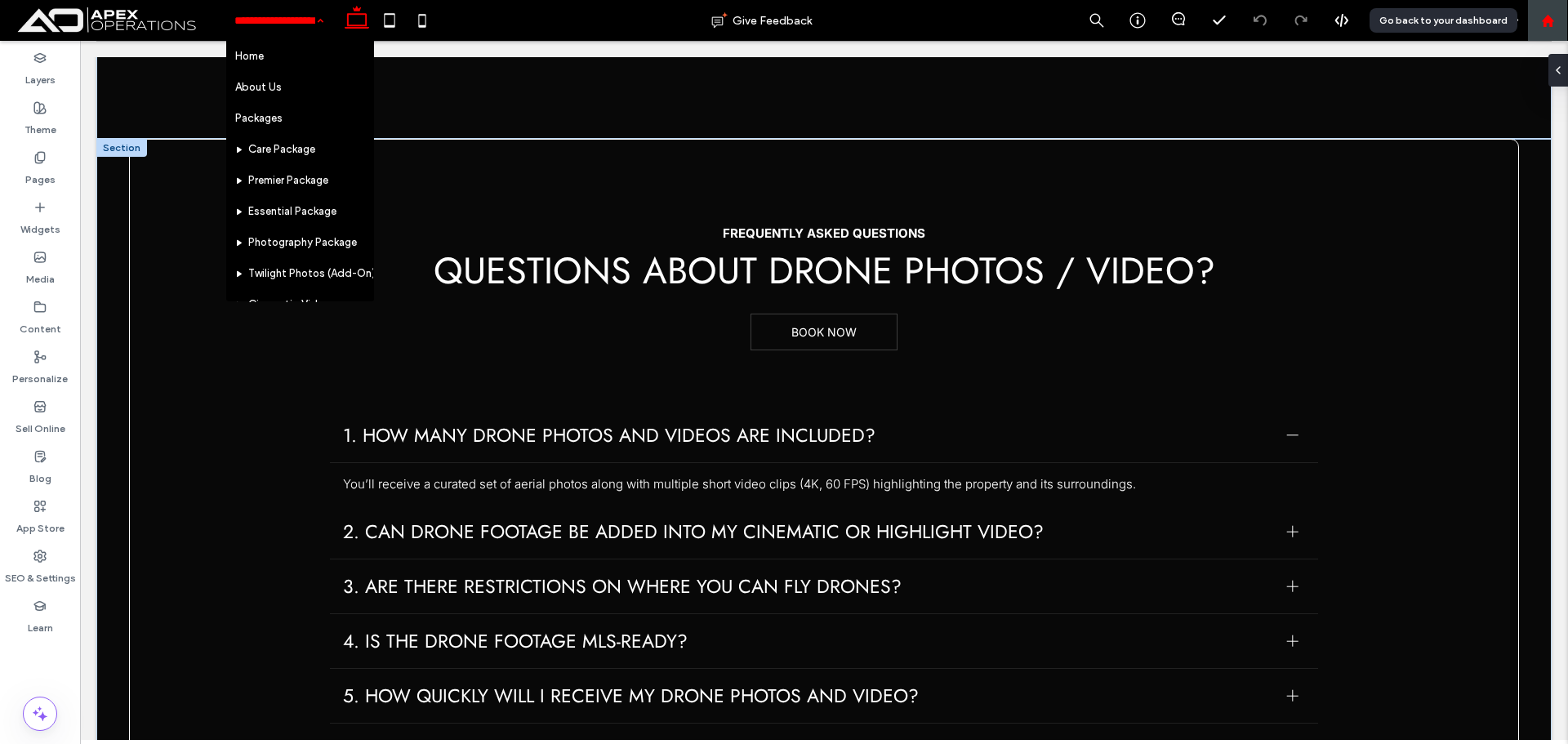
drag, startPoint x: 1539, startPoint y: 28, endPoint x: 1527, endPoint y: 34, distance: 13.4
click at [1539, 28] on div at bounding box center [1548, 20] width 41 height 41
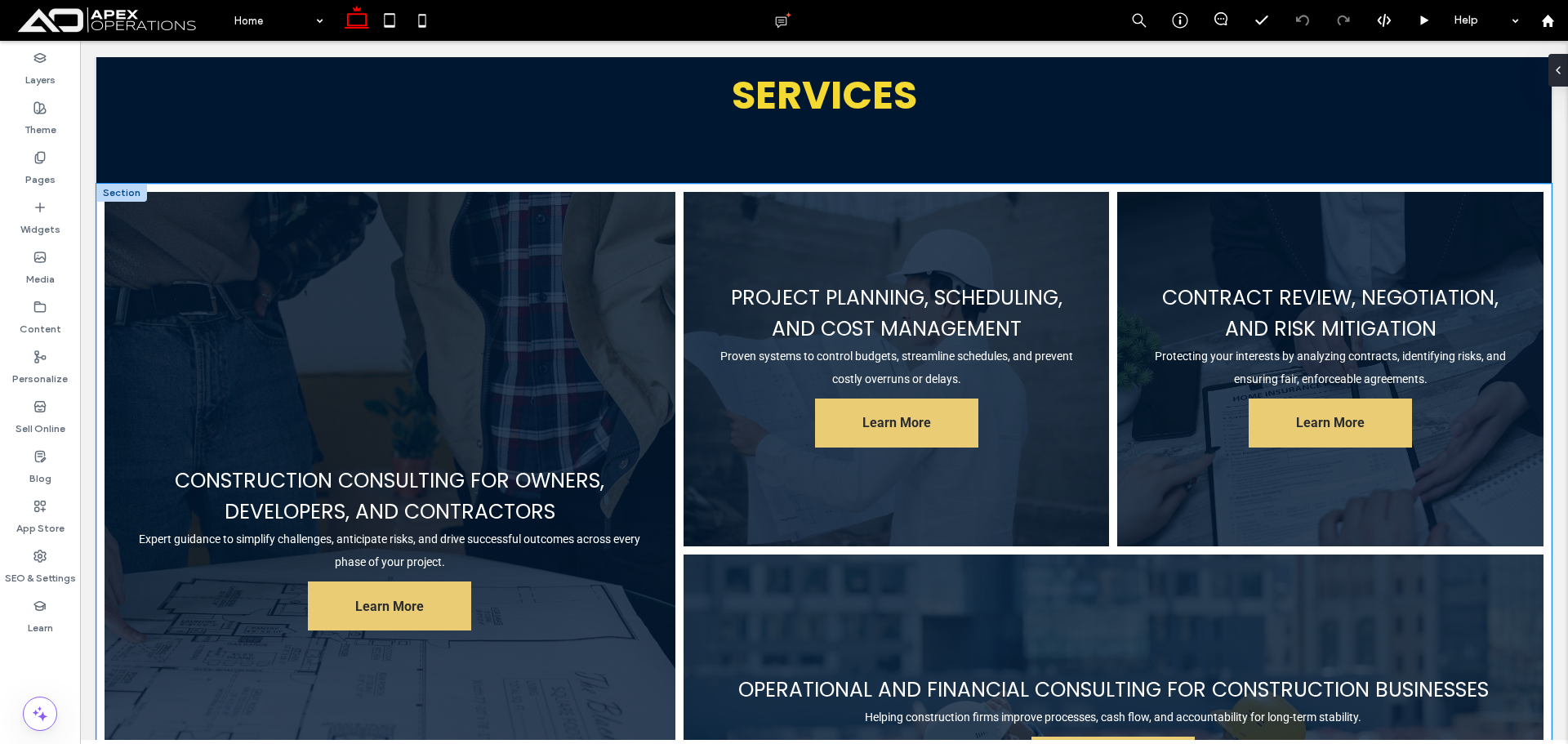
scroll to position [1470, 0]
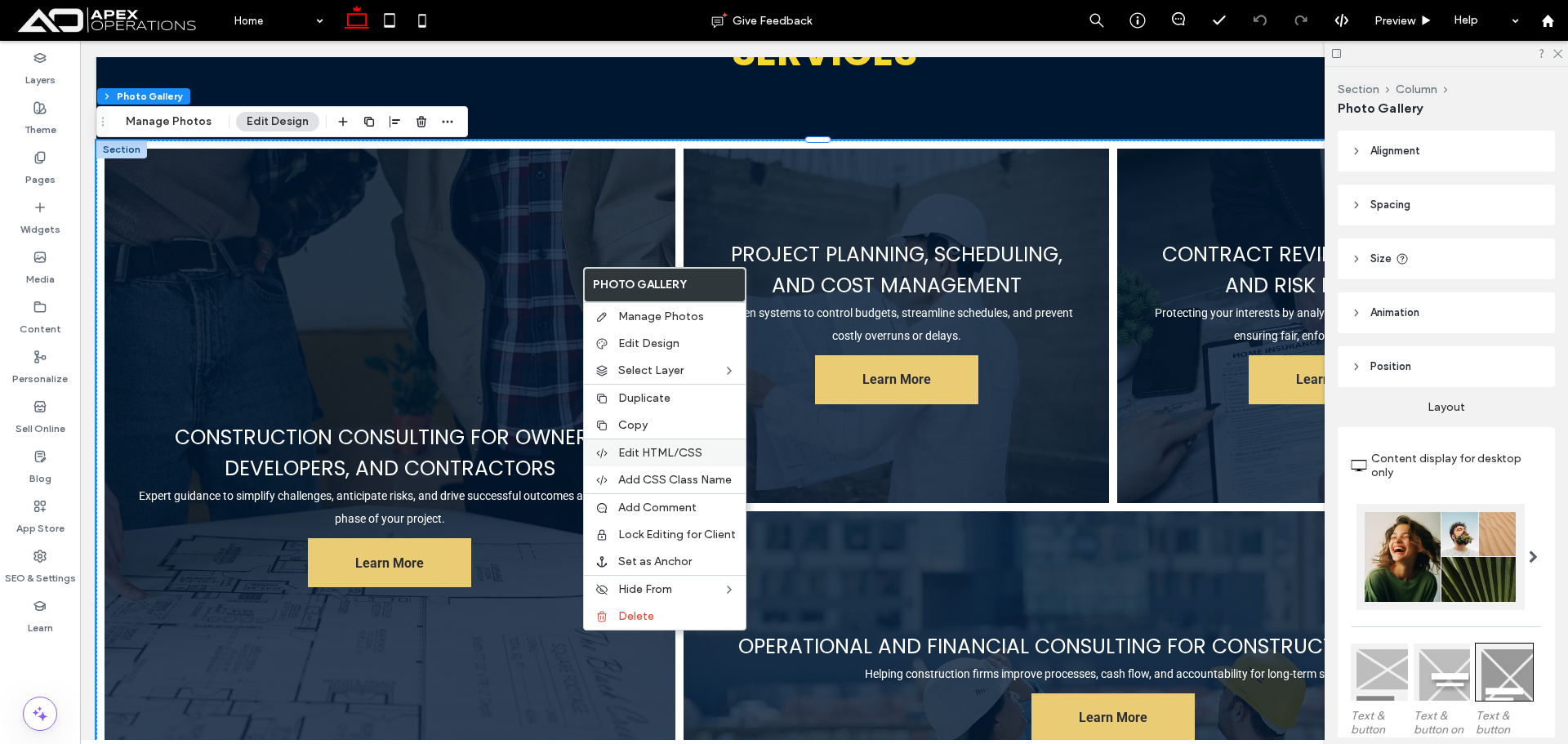
click at [697, 452] on span "Edit HTML/CSS" at bounding box center [660, 453] width 85 height 14
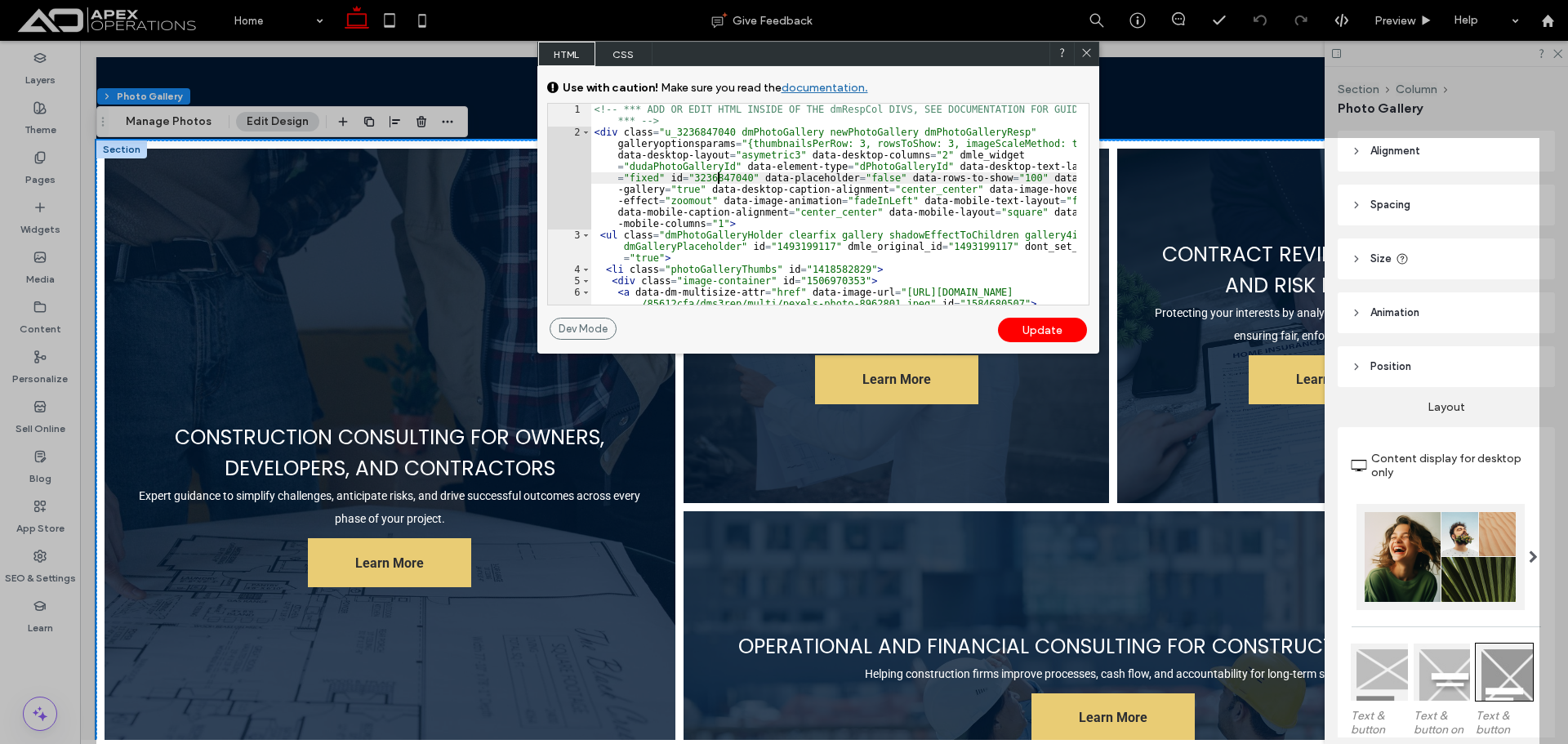
click at [719, 182] on div "<!-- *** ADD OR EDIT HTML INSIDE OF THE dmRespCol DIVS, SEE DOCUMENTATION FOR G…" at bounding box center [833, 227] width 485 height 247
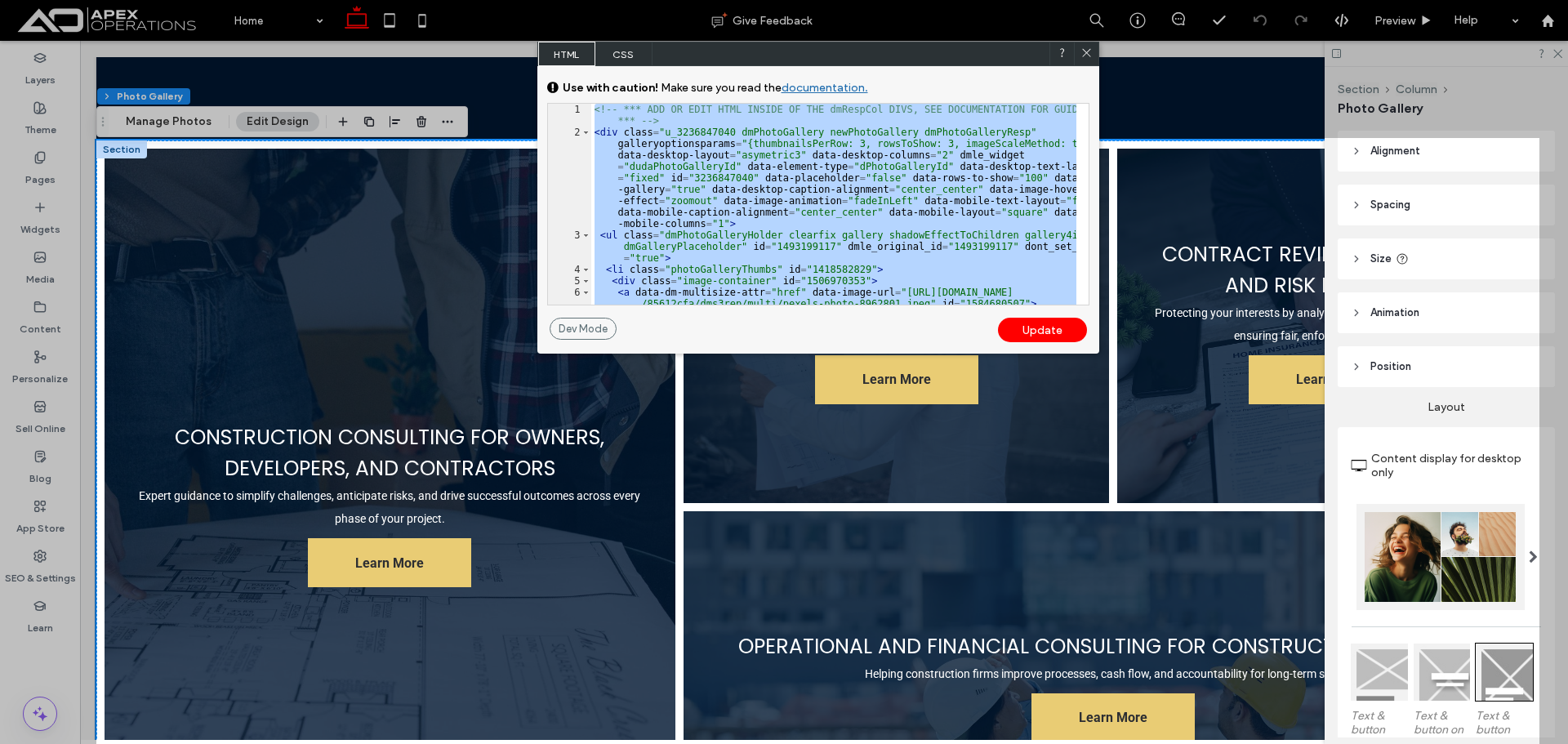
click at [882, 55] on icon at bounding box center [1086, 52] width 13 height 13
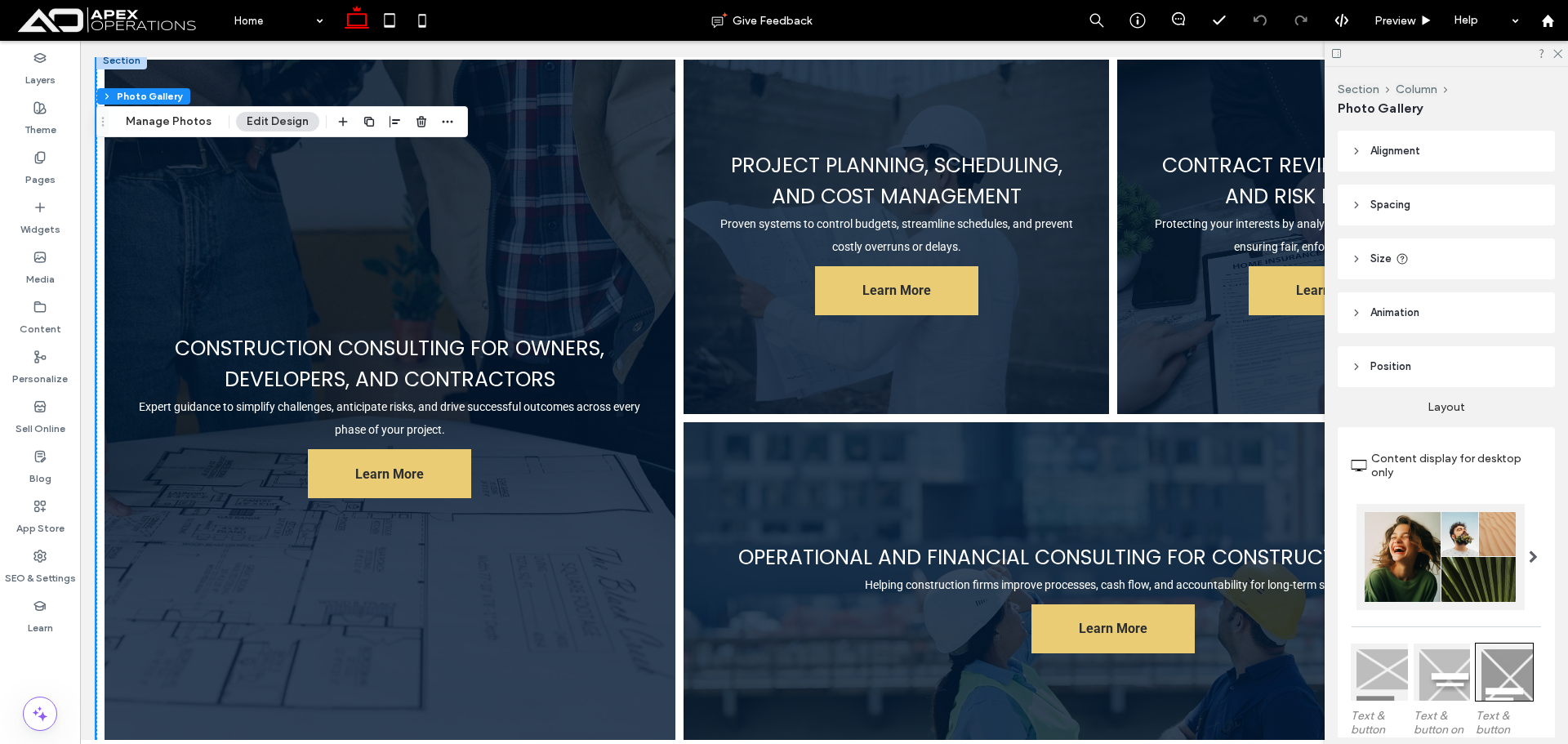
scroll to position [1714, 0]
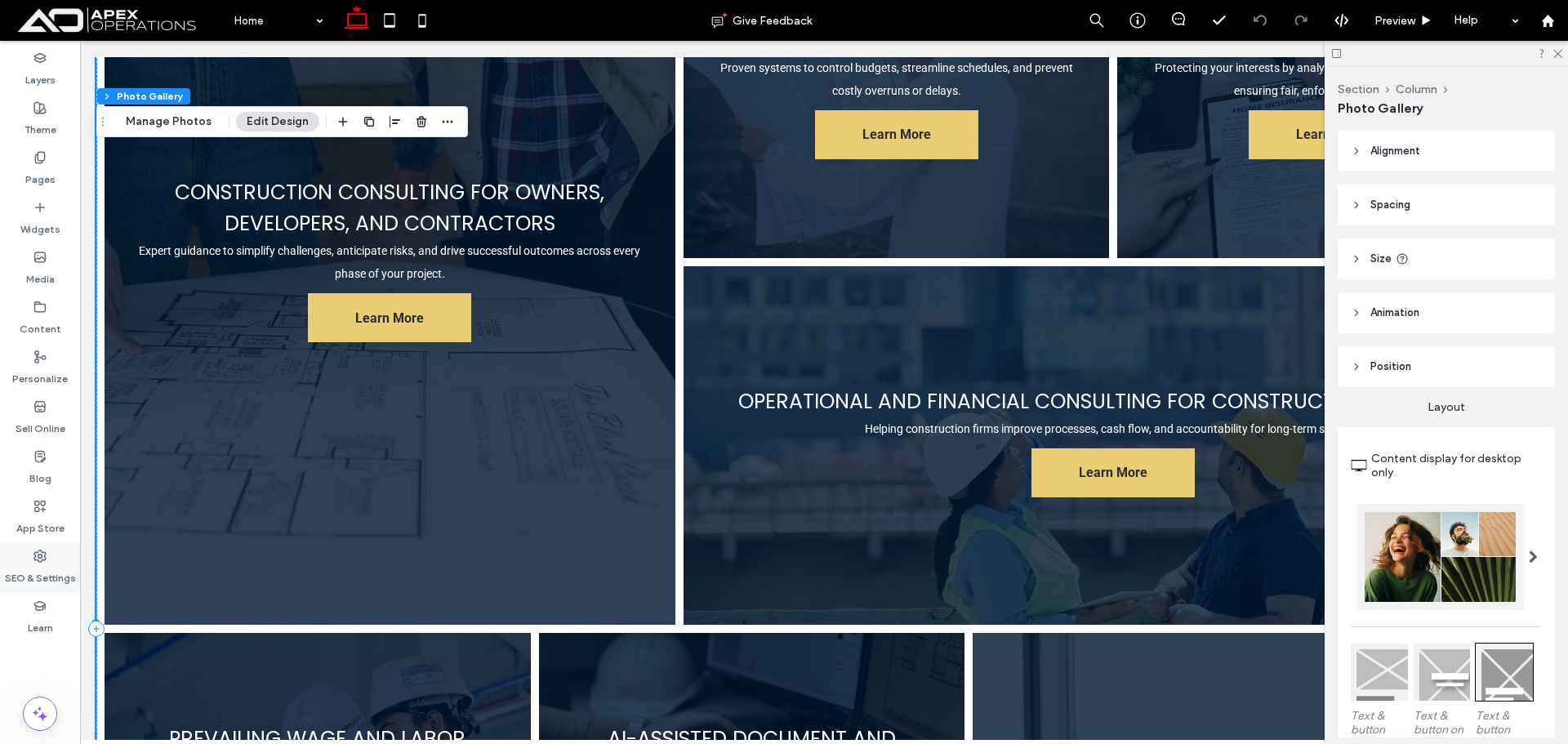
click at [23, 579] on label "SEO & Settings" at bounding box center [40, 574] width 71 height 23
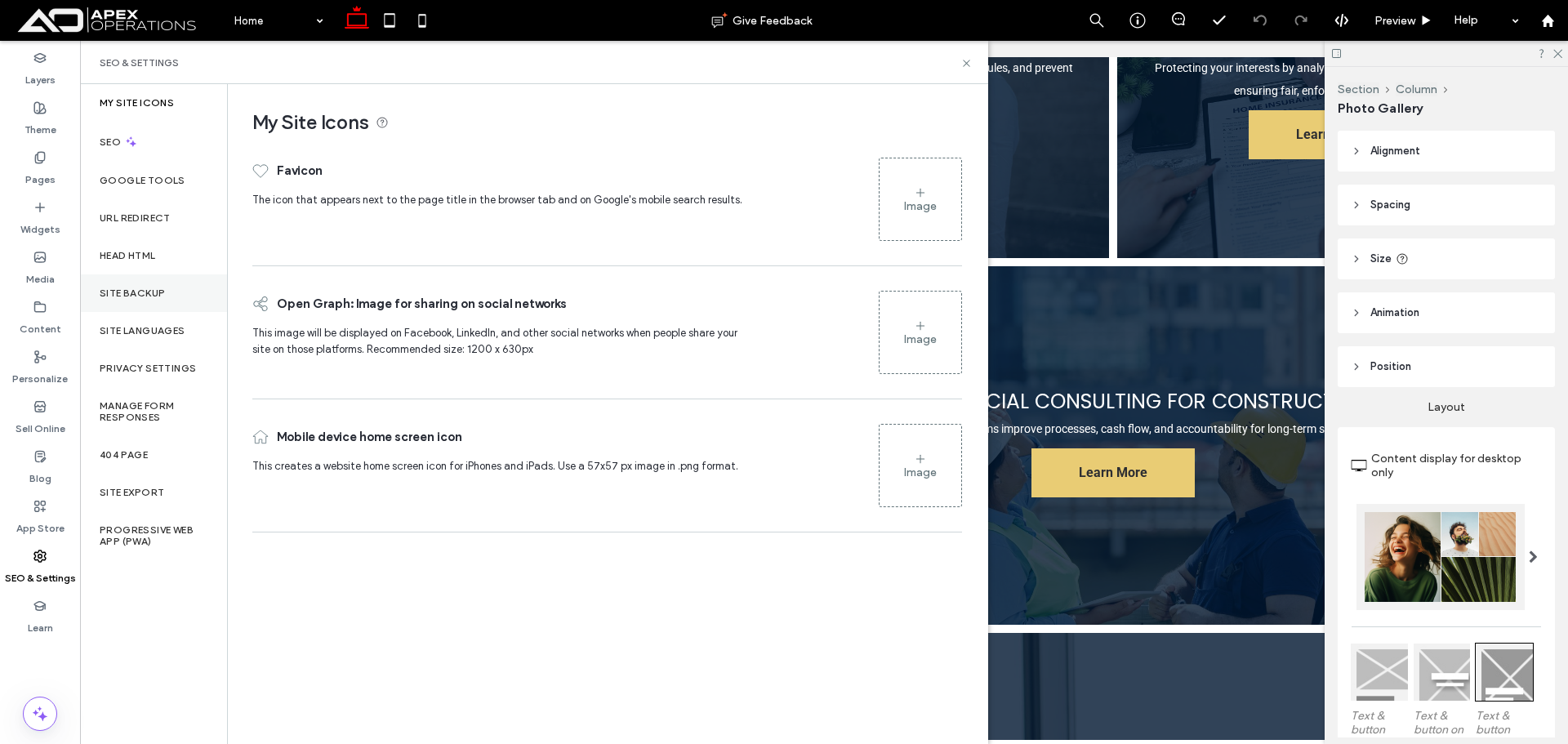
drag, startPoint x: 152, startPoint y: 290, endPoint x: 178, endPoint y: 276, distance: 29.5
click at [152, 289] on label "Site Backup" at bounding box center [132, 293] width 65 height 12
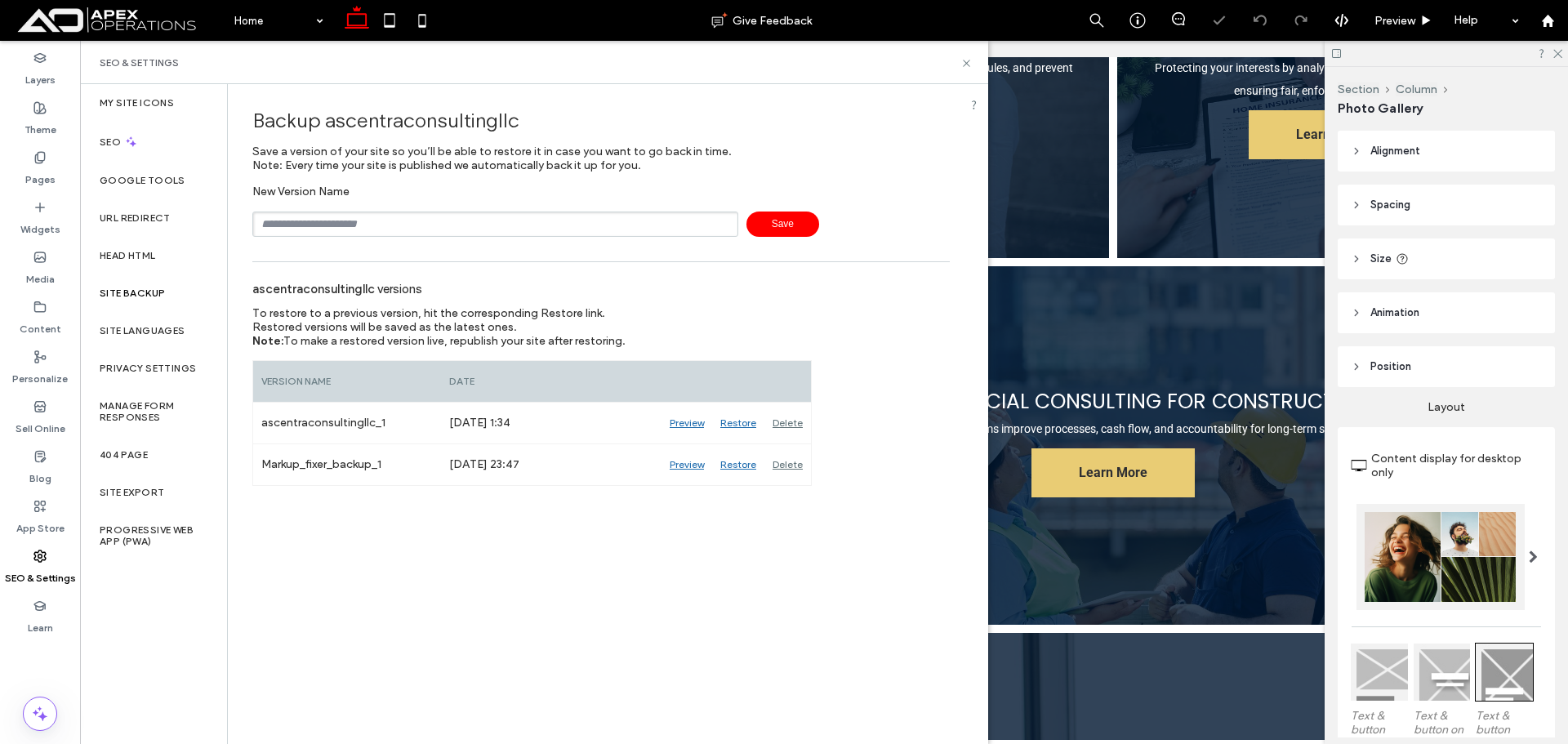
click at [394, 225] on input "text" at bounding box center [495, 224] width 486 height 25
type input "**********"
click at [773, 227] on span "Save" at bounding box center [782, 224] width 73 height 25
click at [882, 52] on div at bounding box center [1446, 53] width 243 height 25
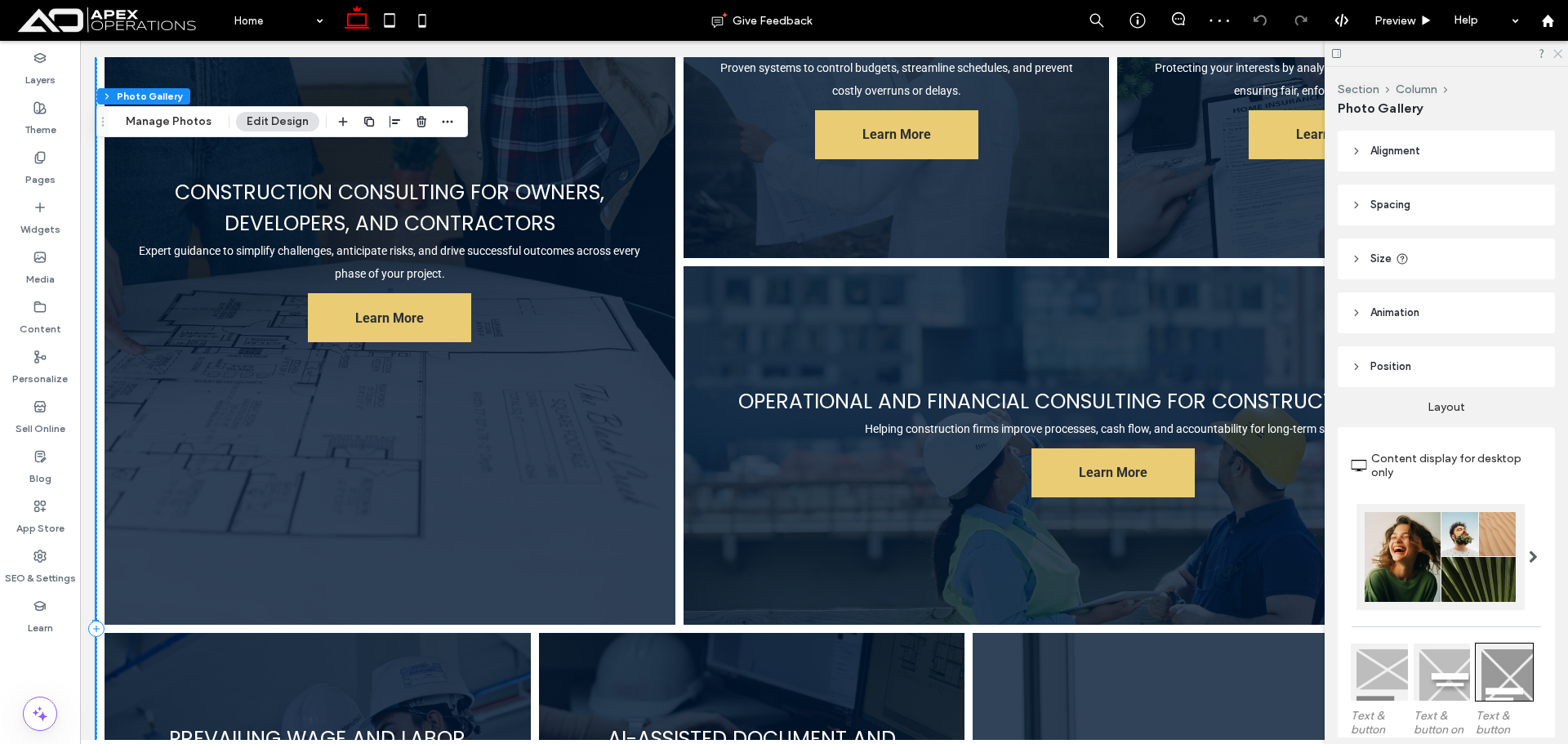
drag, startPoint x: 1554, startPoint y: 55, endPoint x: 1430, endPoint y: 3, distance: 134.5
click at [882, 55] on icon at bounding box center [1556, 52] width 11 height 11
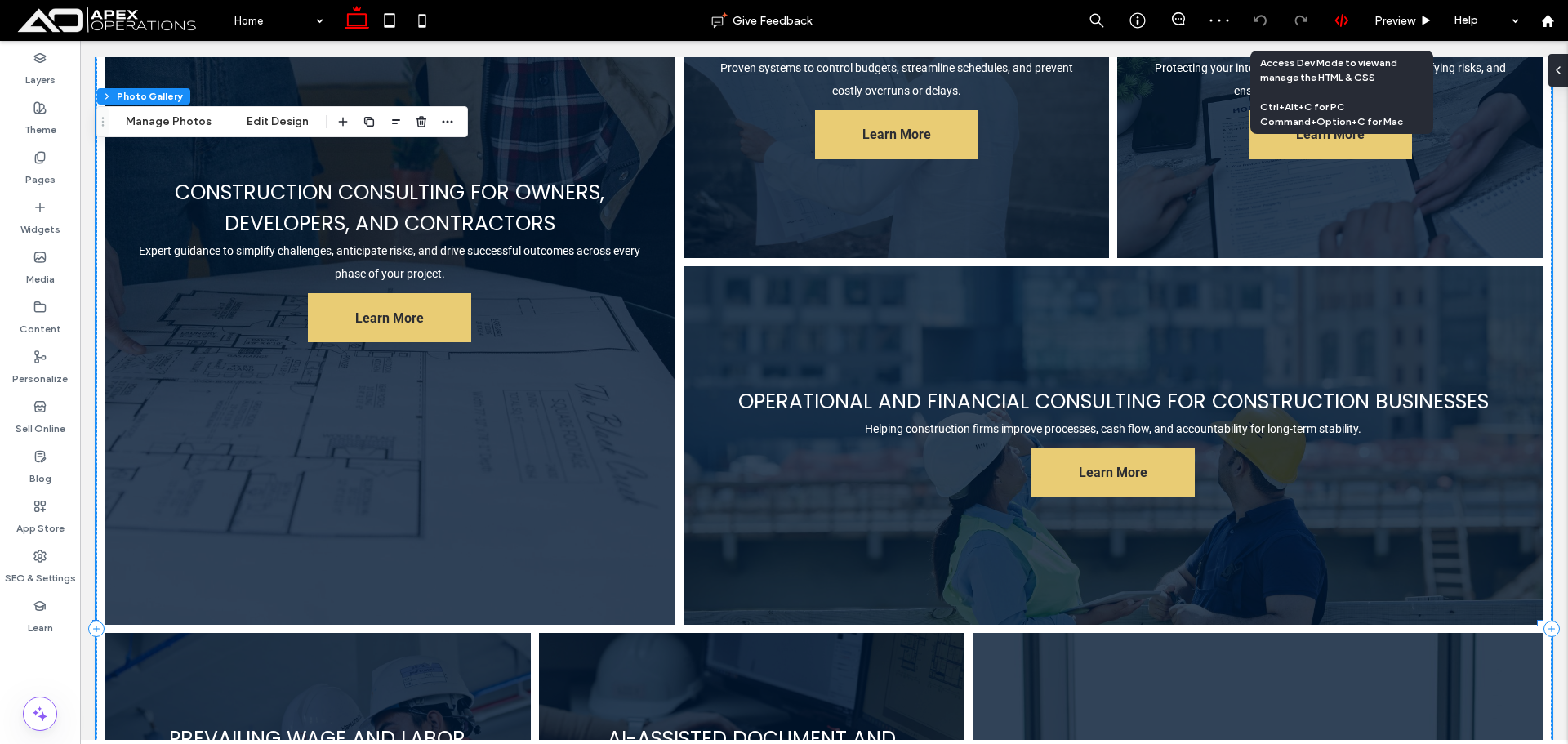
click at [882, 13] on div at bounding box center [1342, 20] width 41 height 41
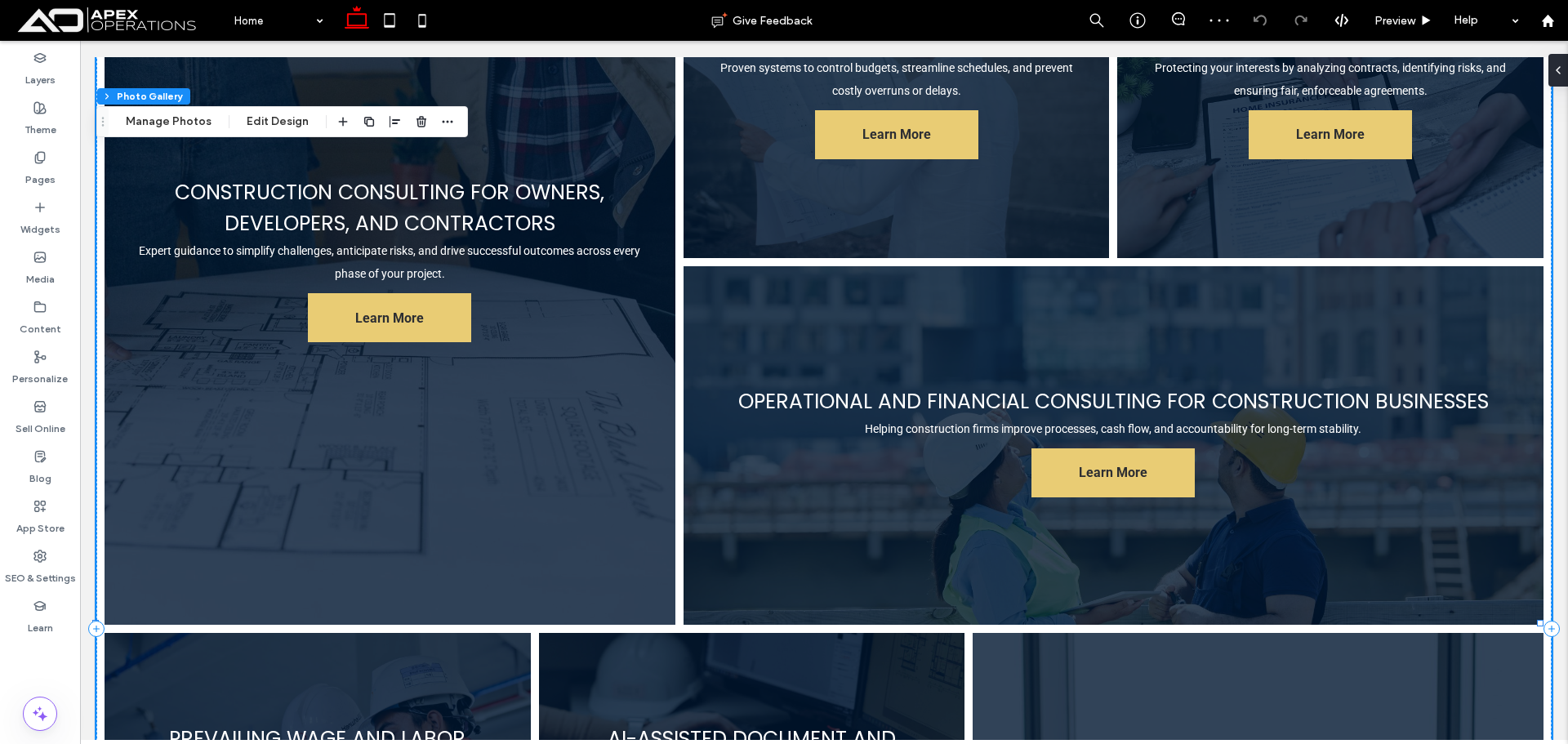
scroll to position [1711, 0]
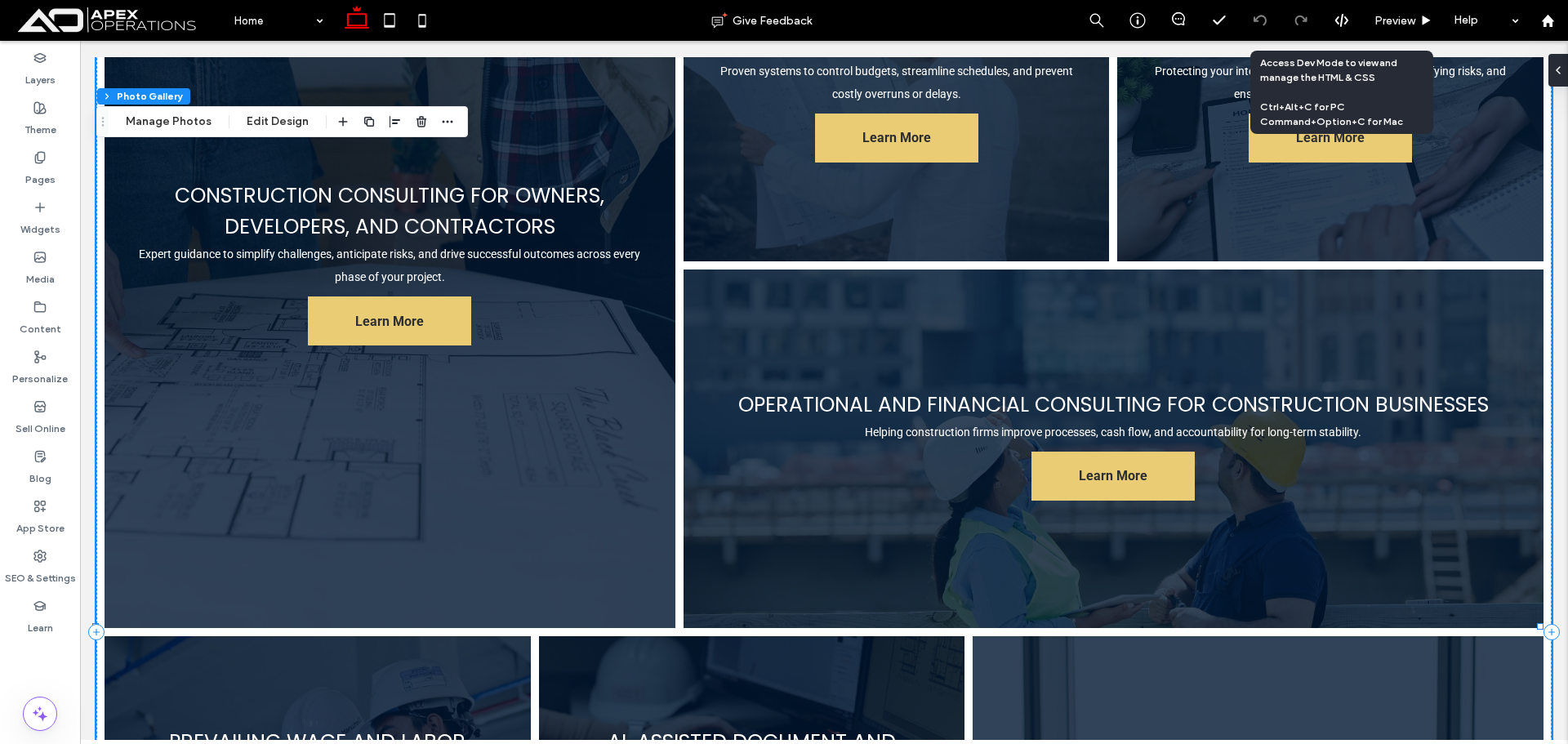
drag, startPoint x: 1331, startPoint y: 19, endPoint x: 1316, endPoint y: 24, distance: 15.8
click at [882, 19] on div at bounding box center [1341, 19] width 40 height 15
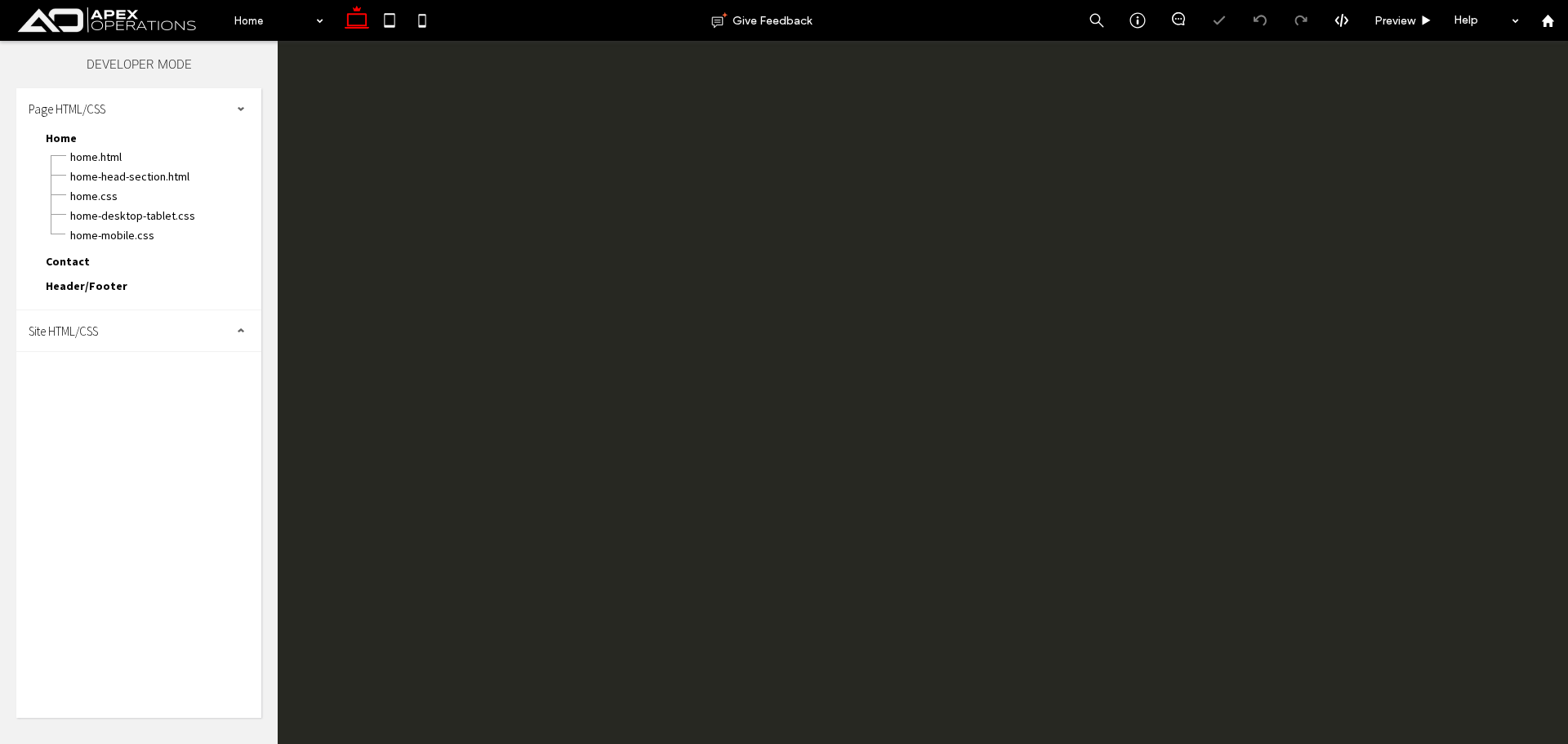
scroll to position [0, 0]
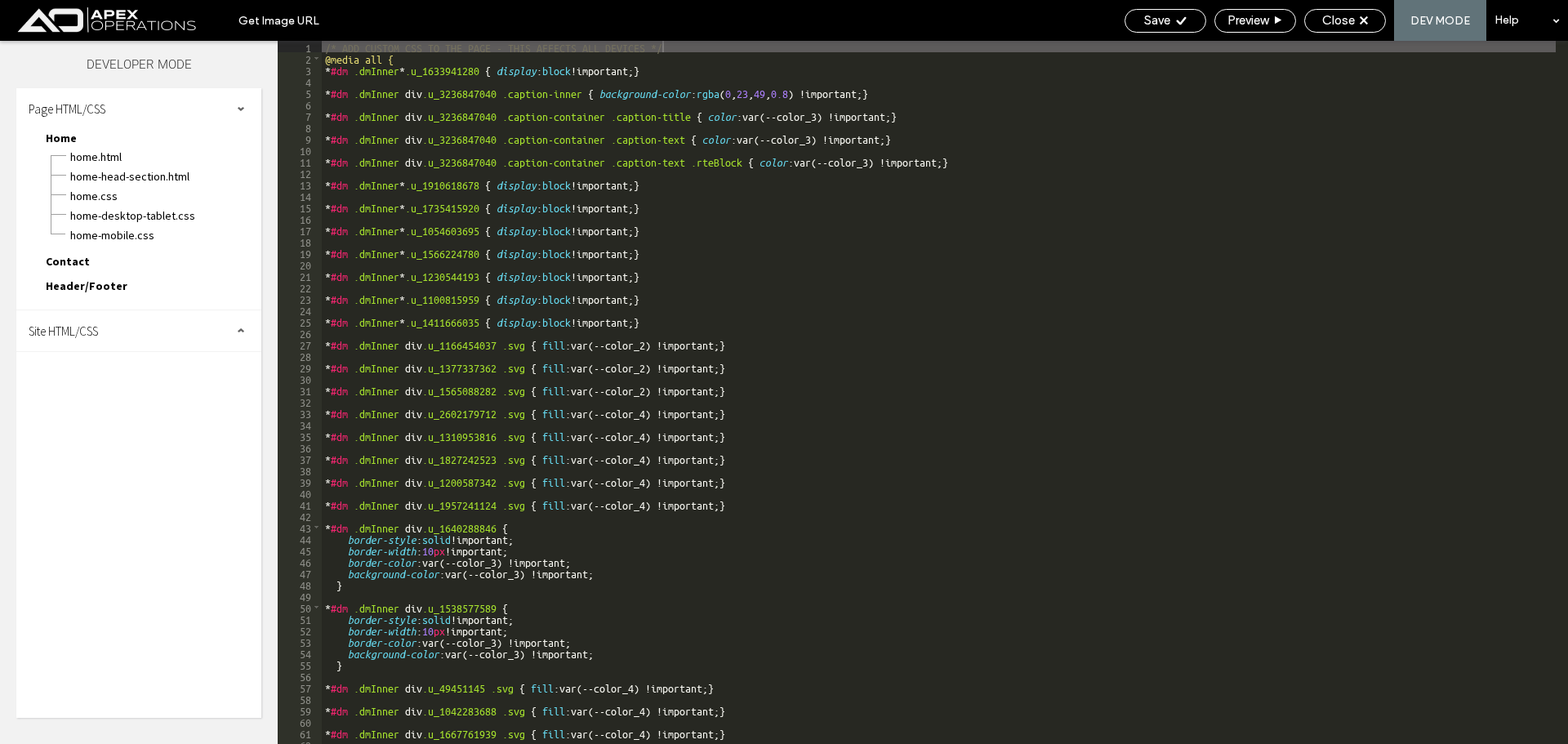
click at [79, 328] on span "Site HTML/CSS" at bounding box center [62, 331] width 69 height 16
click at [128, 404] on span "site.css" at bounding box center [168, 401] width 186 height 17
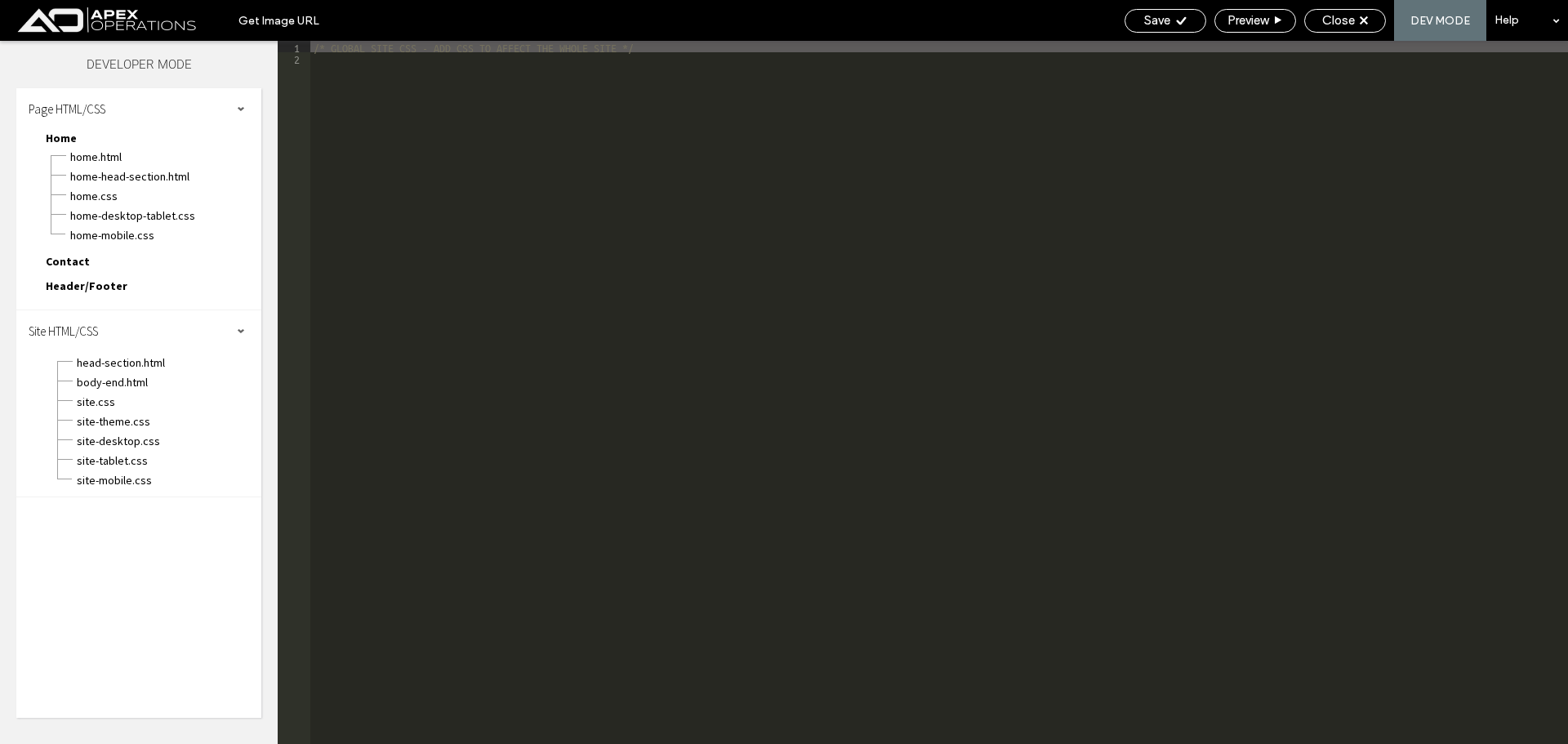
type textarea "**"
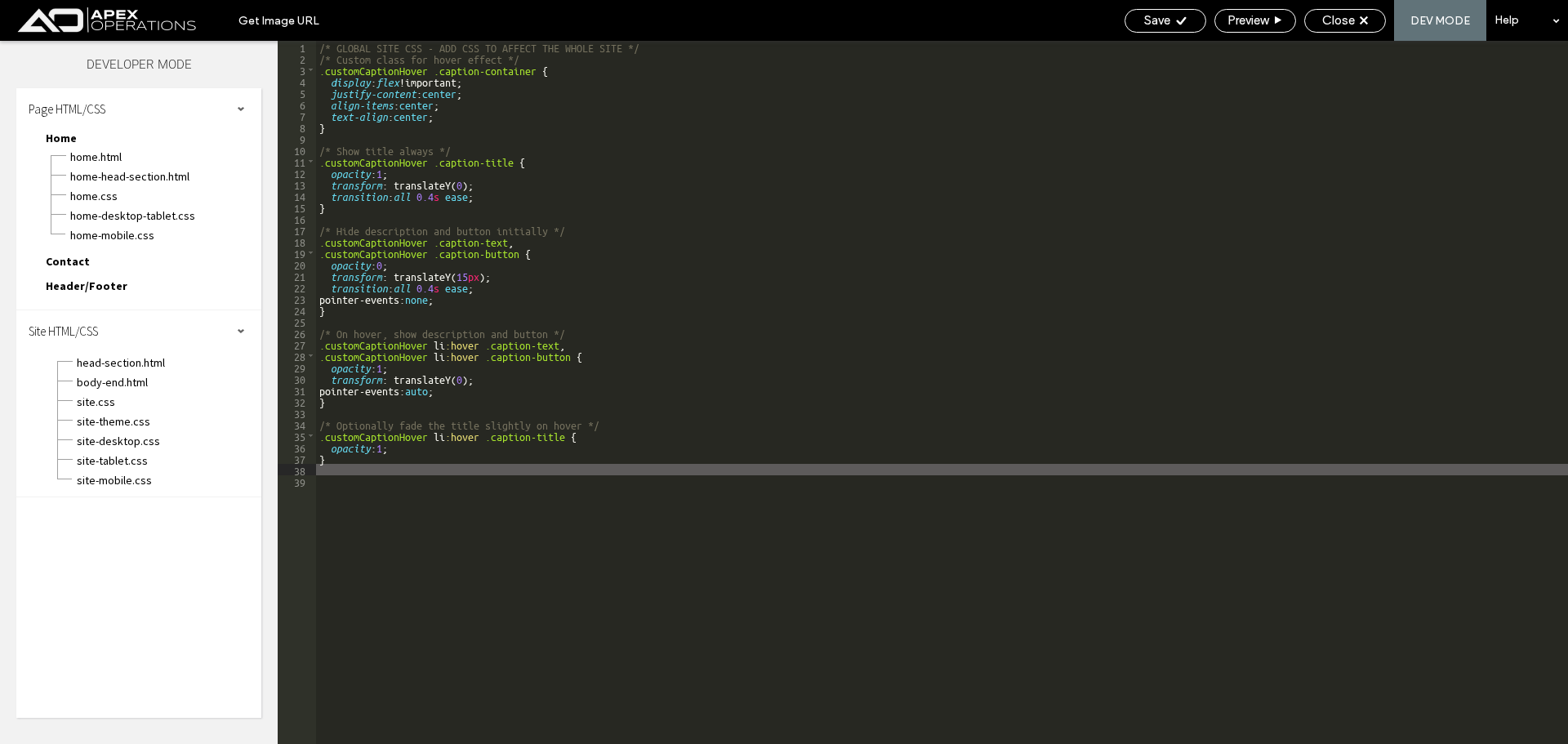
click at [407, 68] on div "/* GLOBAL SITE CSS - ADD CSS TO AFFECT THE WHOLE SITE */ /* Custom class for ho…" at bounding box center [941, 403] width 1251 height 726
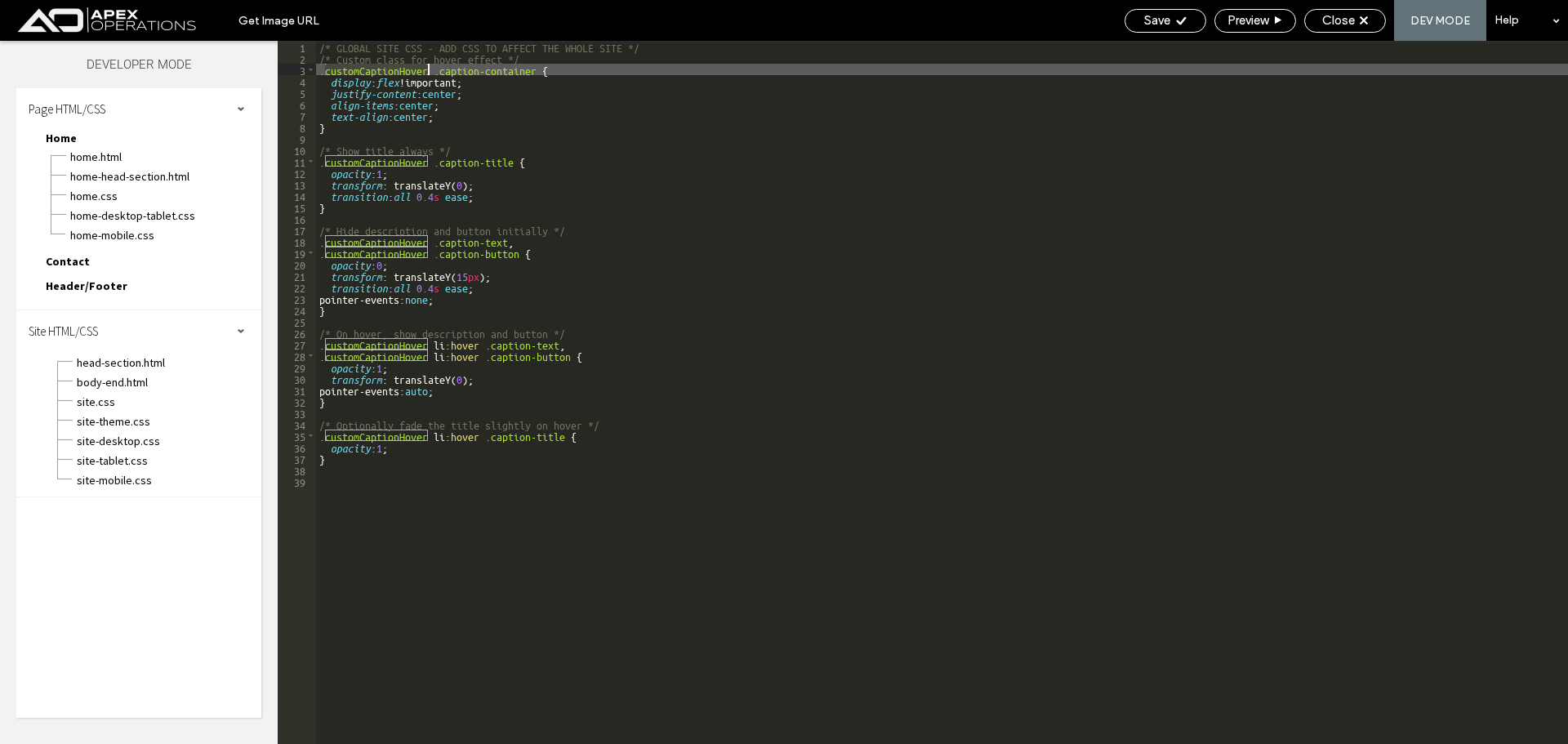
click at [407, 69] on div "/* GLOBAL SITE CSS - ADD CSS TO AFFECT THE WHOLE SITE */ /* Custom class for ho…" at bounding box center [941, 403] width 1251 height 726
click at [882, 27] on span "Save" at bounding box center [1156, 19] width 26 height 15
click at [882, 21] on icon at bounding box center [1363, 20] width 8 height 8
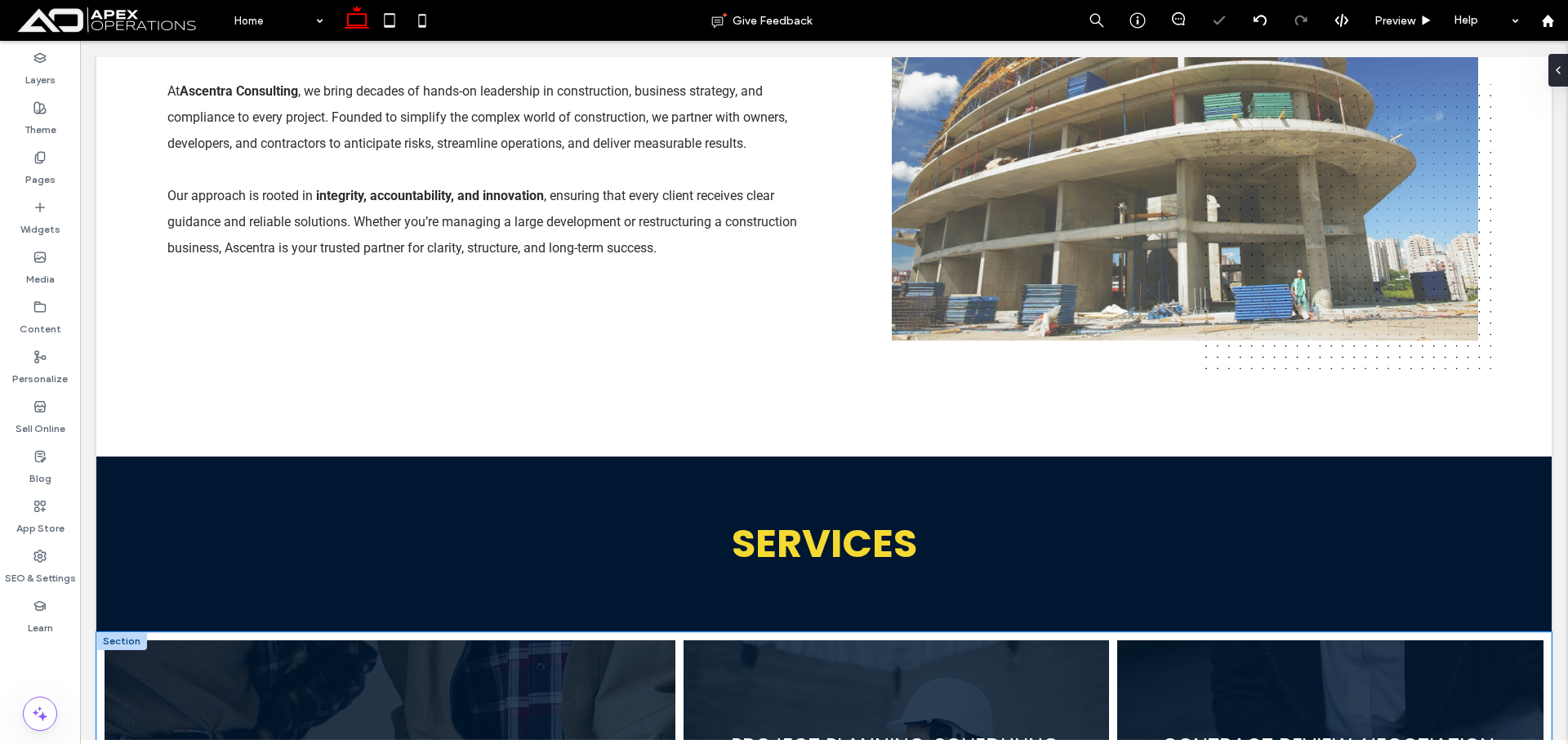
scroll to position [1551, 0]
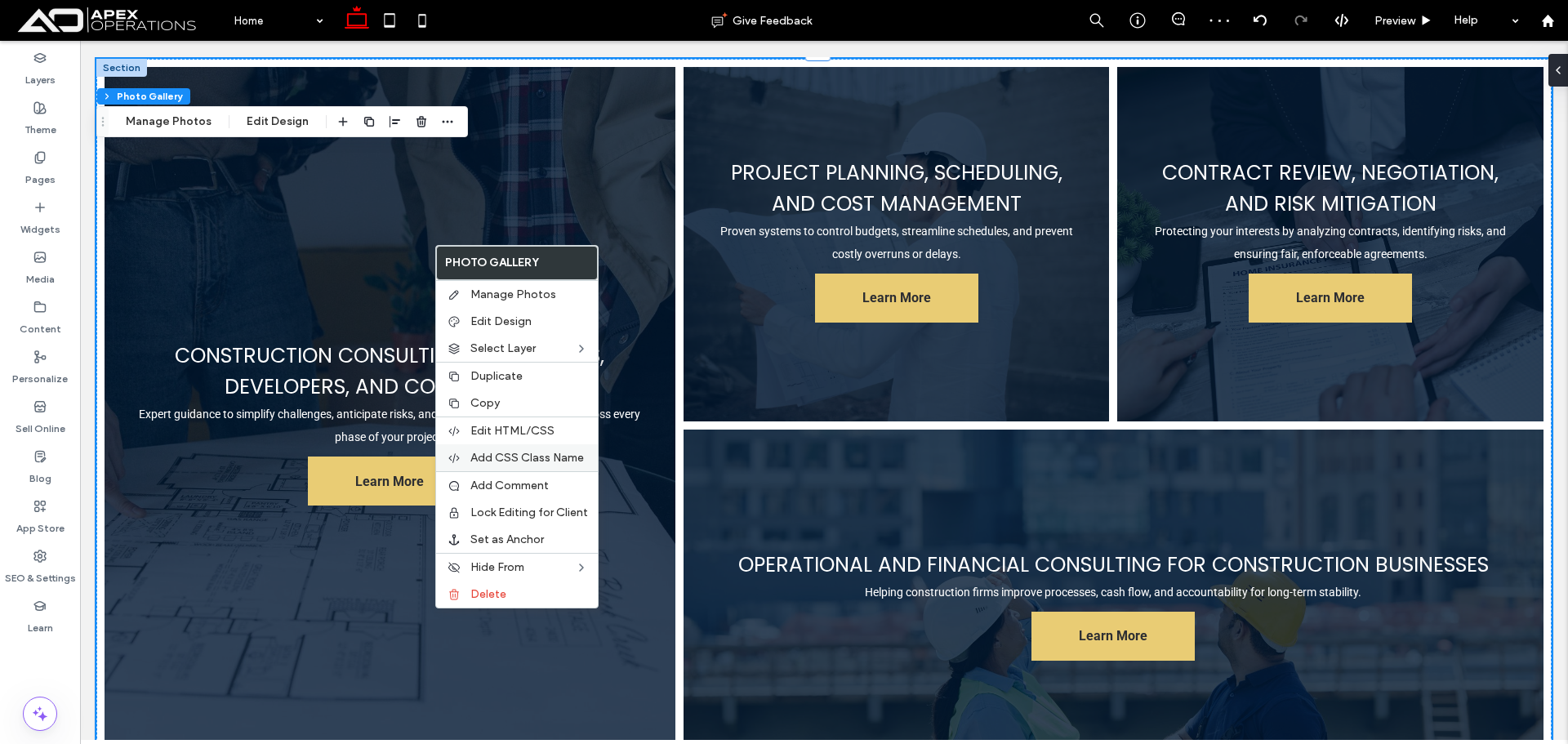
click at [540, 461] on span "Add CSS Class Name" at bounding box center [527, 457] width 114 height 14
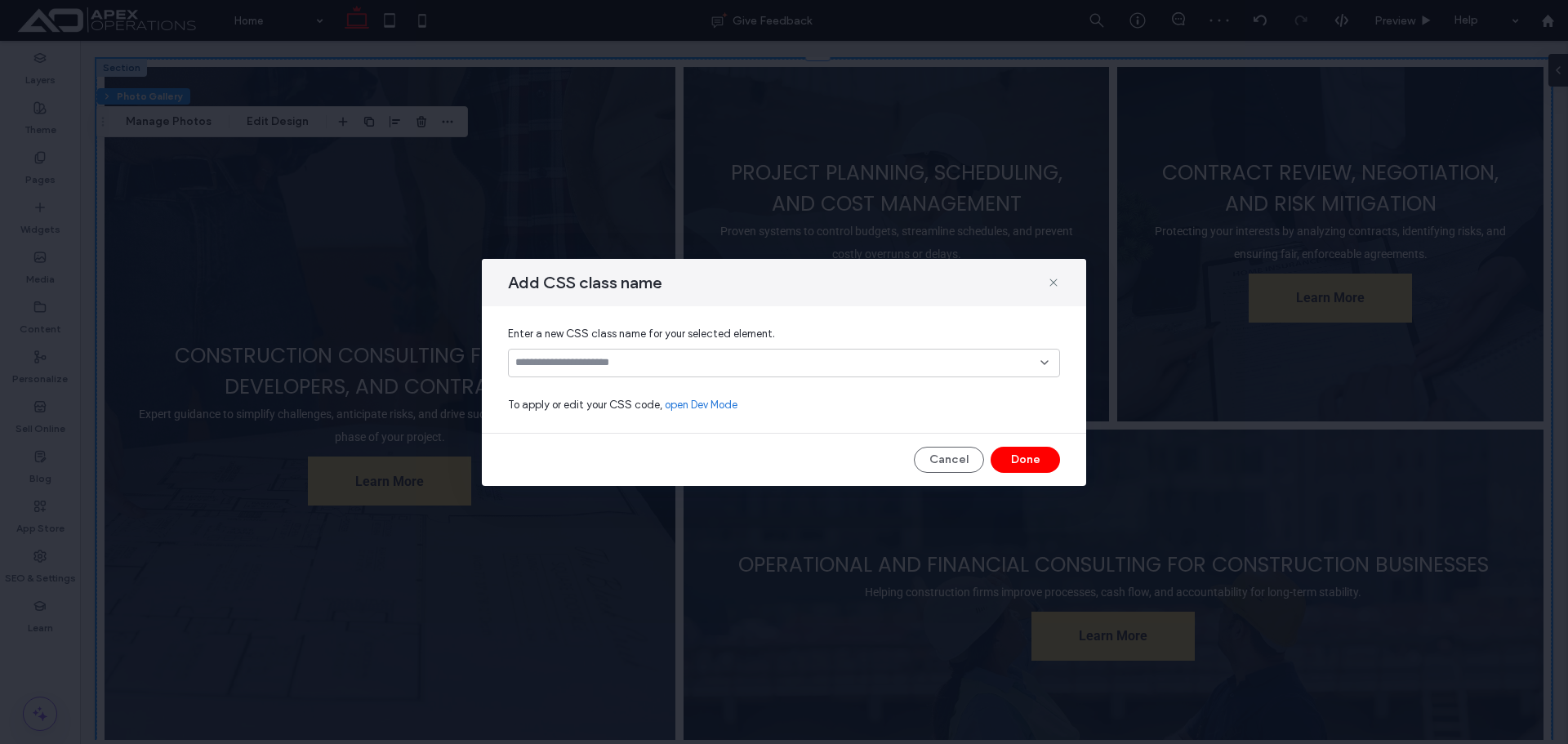
click at [707, 367] on input at bounding box center [777, 361] width 525 height 13
paste input "**********"
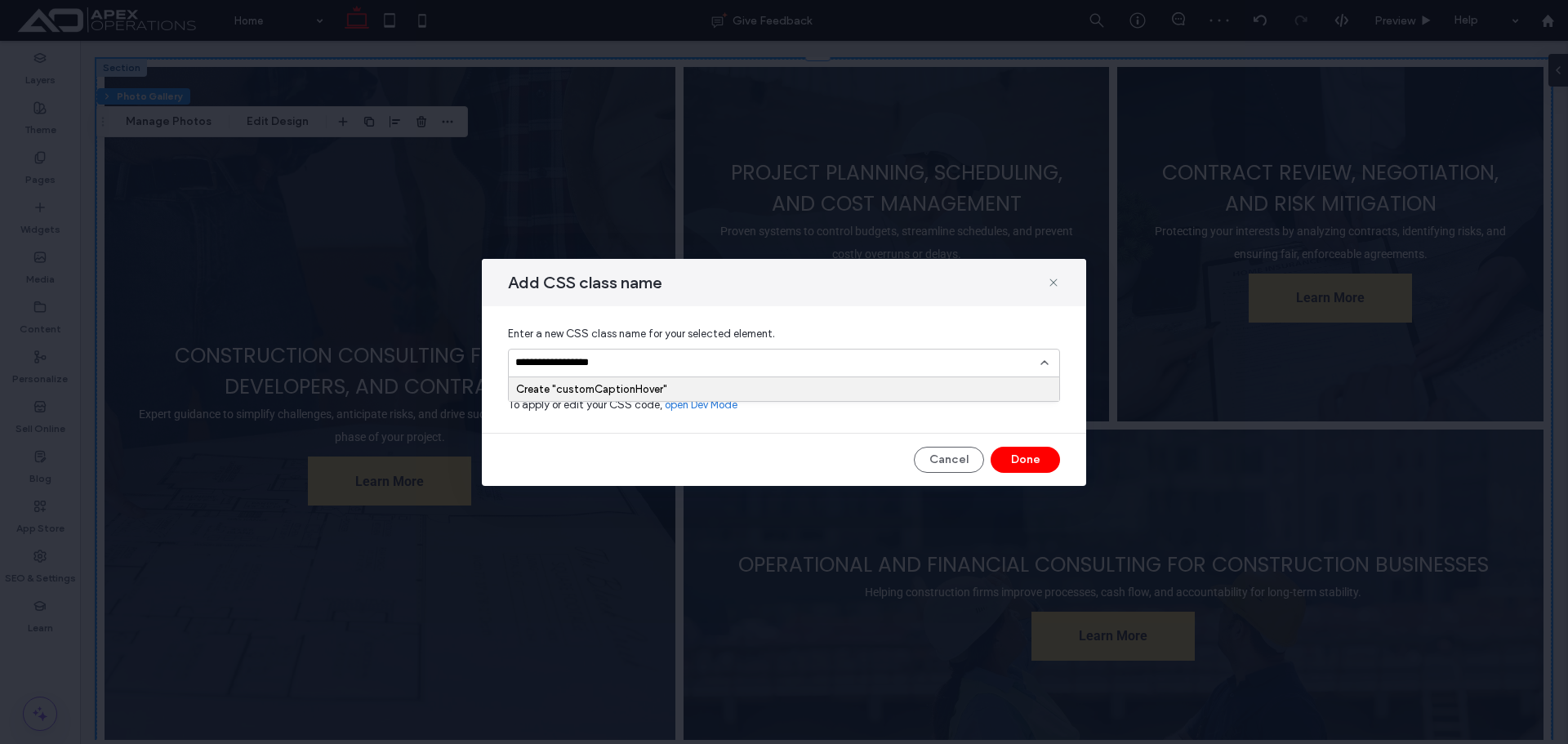
type input "**********"
click at [657, 391] on div "Create "customCaptionHover"" at bounding box center [783, 389] width 535 height 13
click at [882, 461] on button "Done" at bounding box center [1024, 459] width 69 height 26
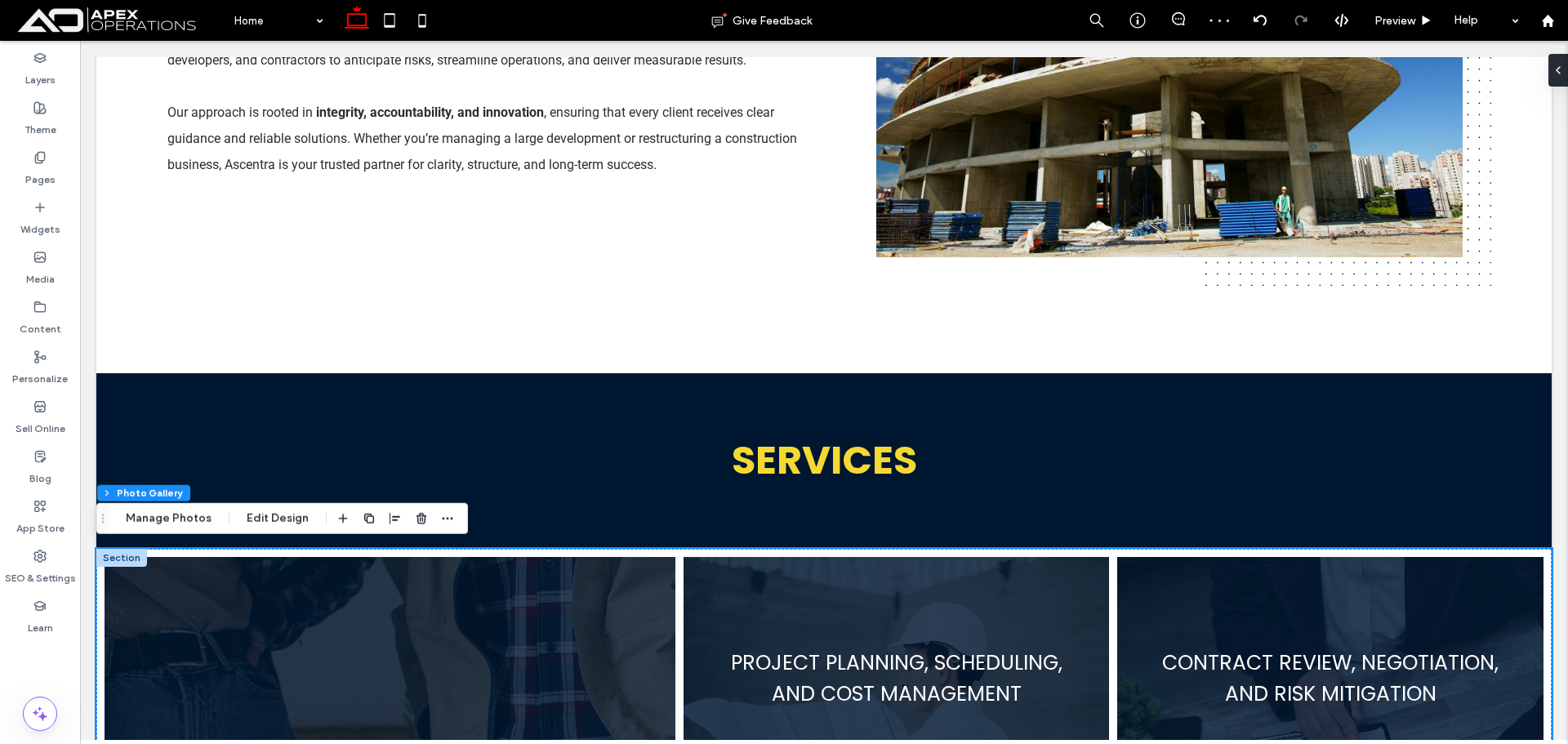
scroll to position [1388, 0]
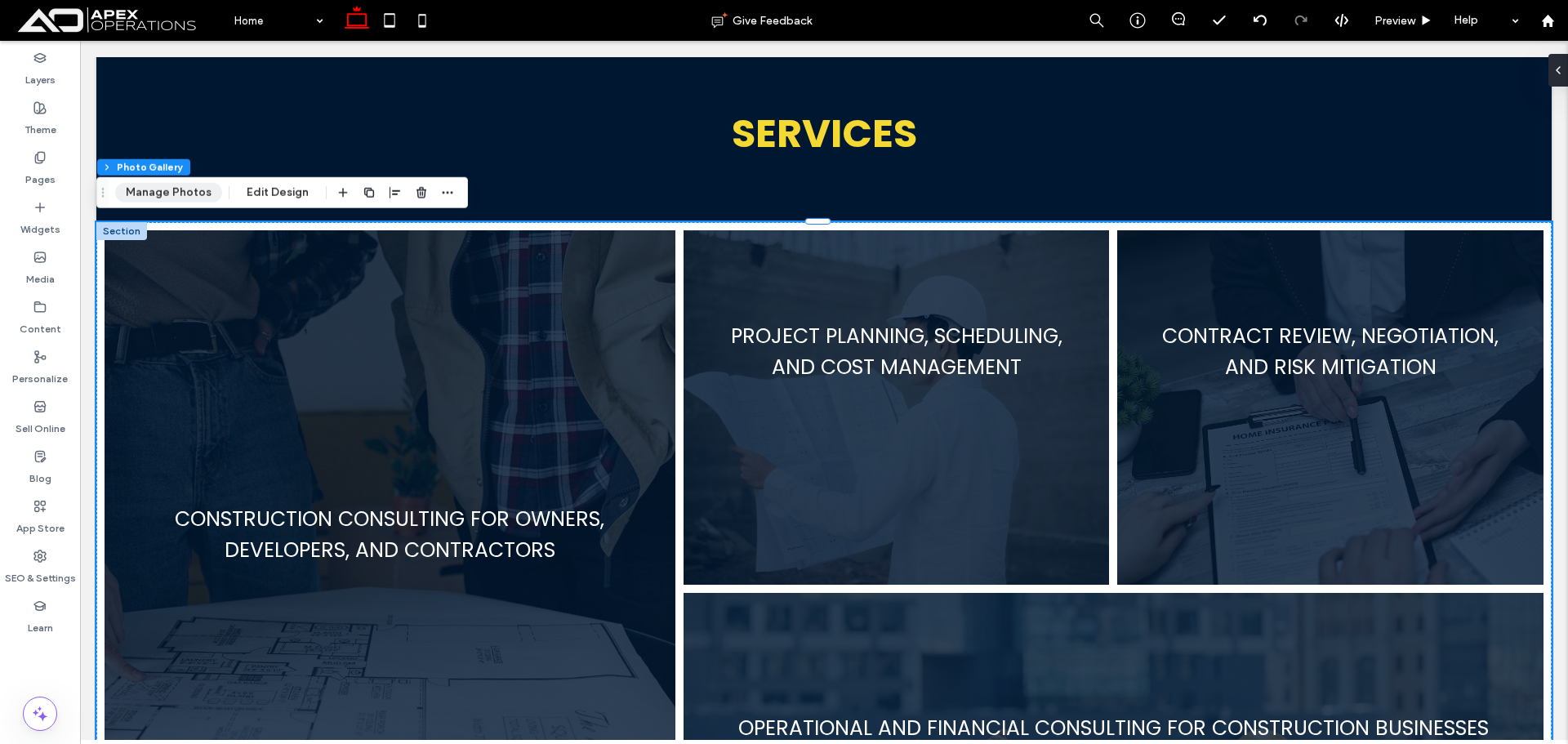
click at [187, 192] on button "Manage Photos" at bounding box center [169, 192] width 107 height 19
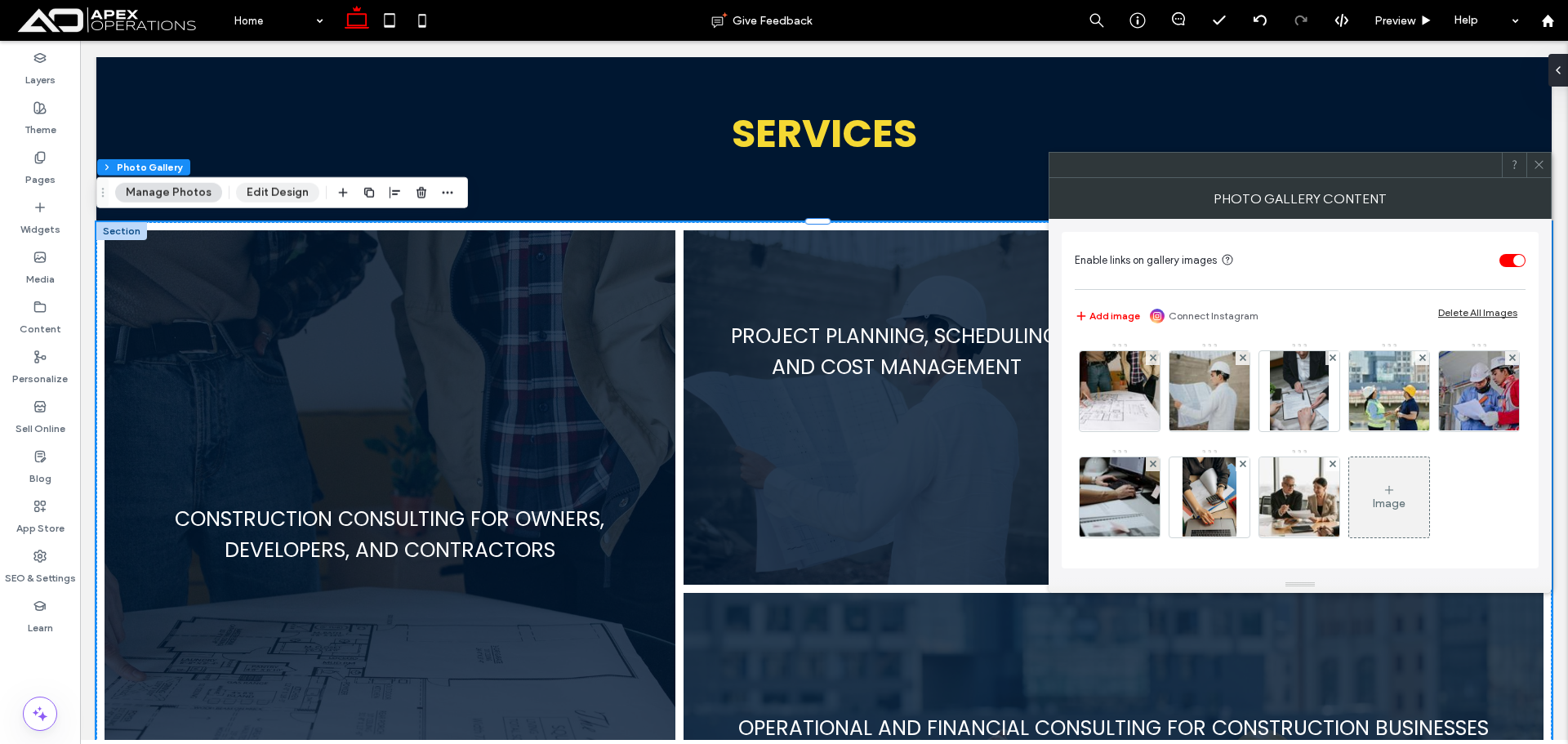
drag, startPoint x: 284, startPoint y: 190, endPoint x: 345, endPoint y: 192, distance: 61.0
click at [284, 190] on button "Edit Design" at bounding box center [278, 192] width 84 height 19
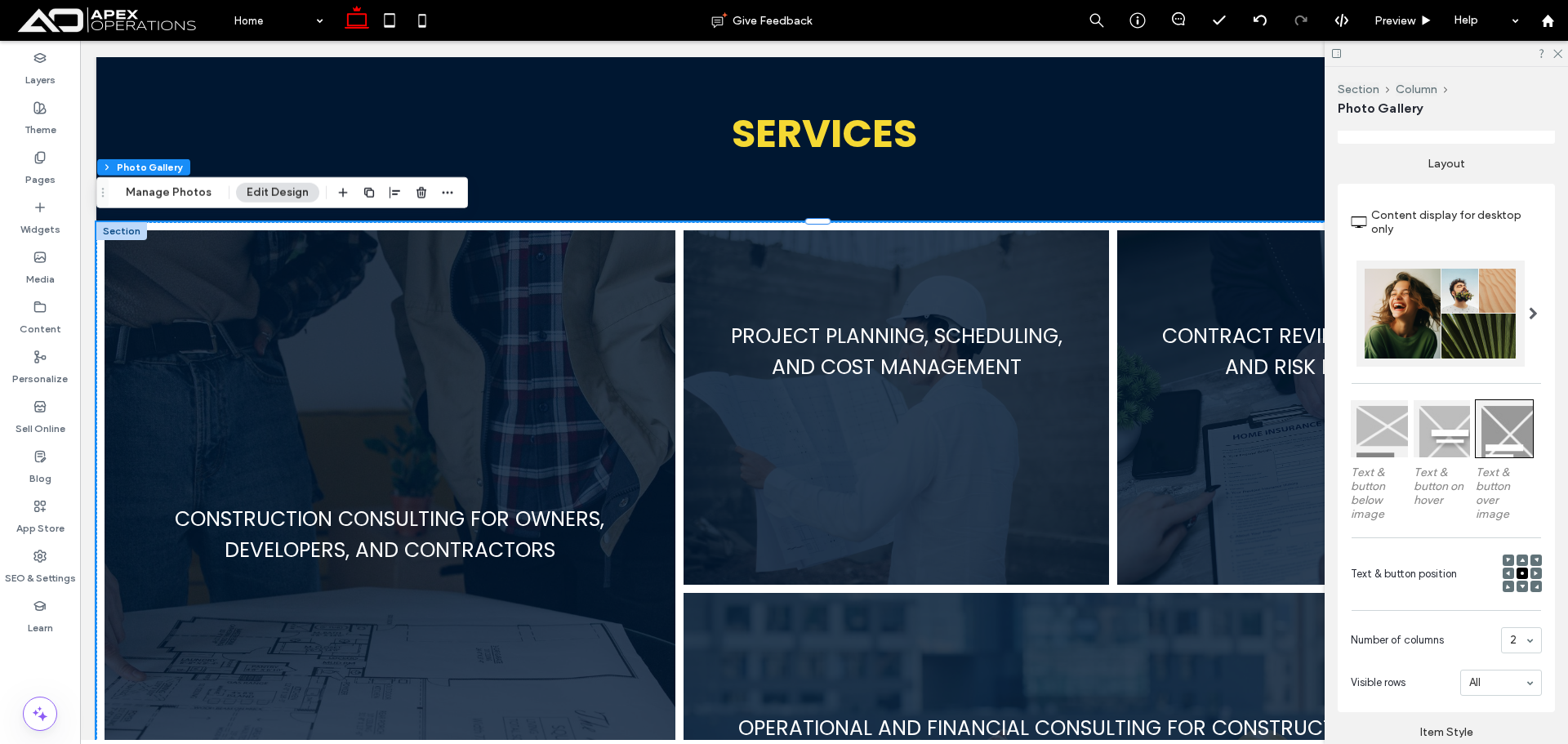
scroll to position [245, 0]
click at [882, 565] on span at bounding box center [1521, 571] width 5 height 12
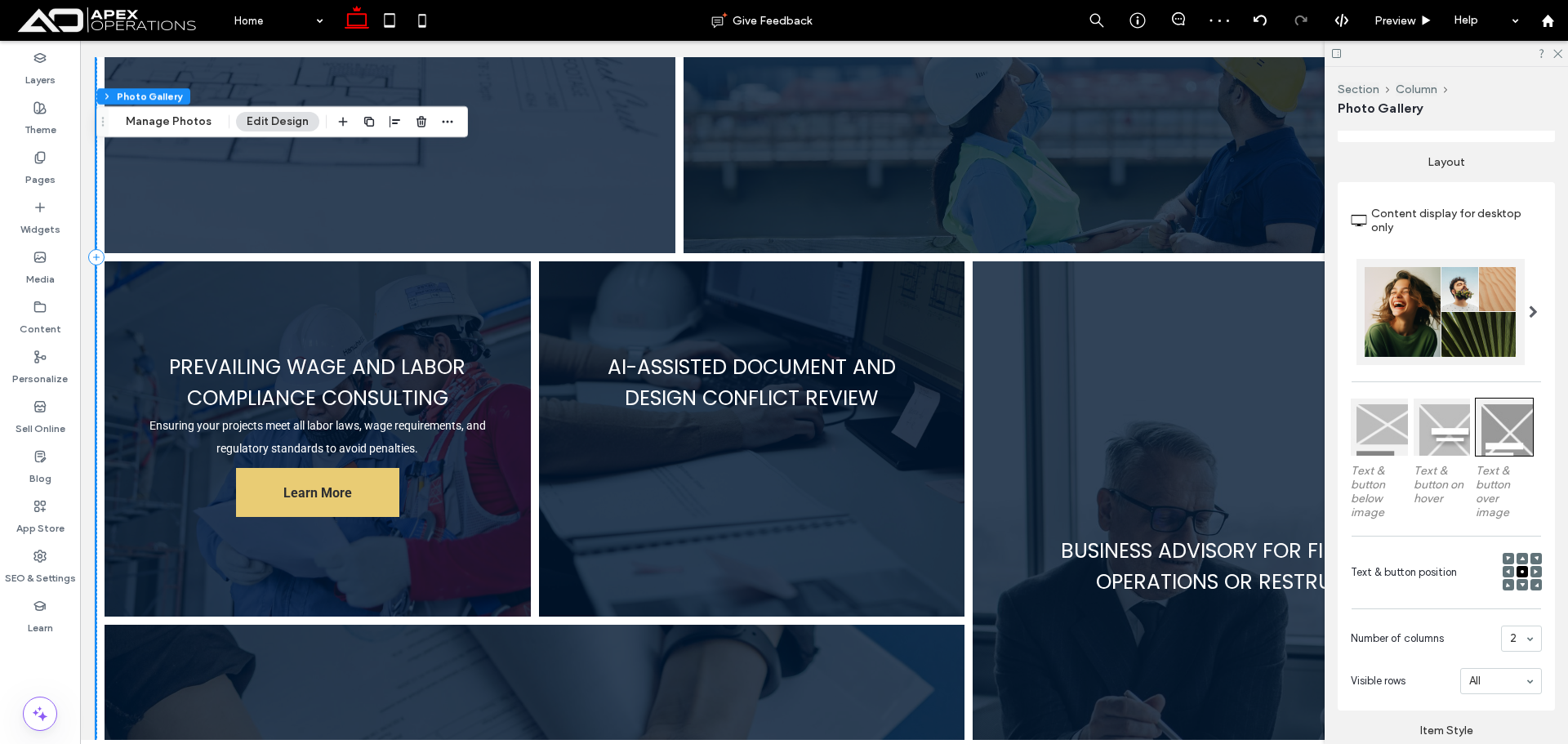
scroll to position [2204, 0]
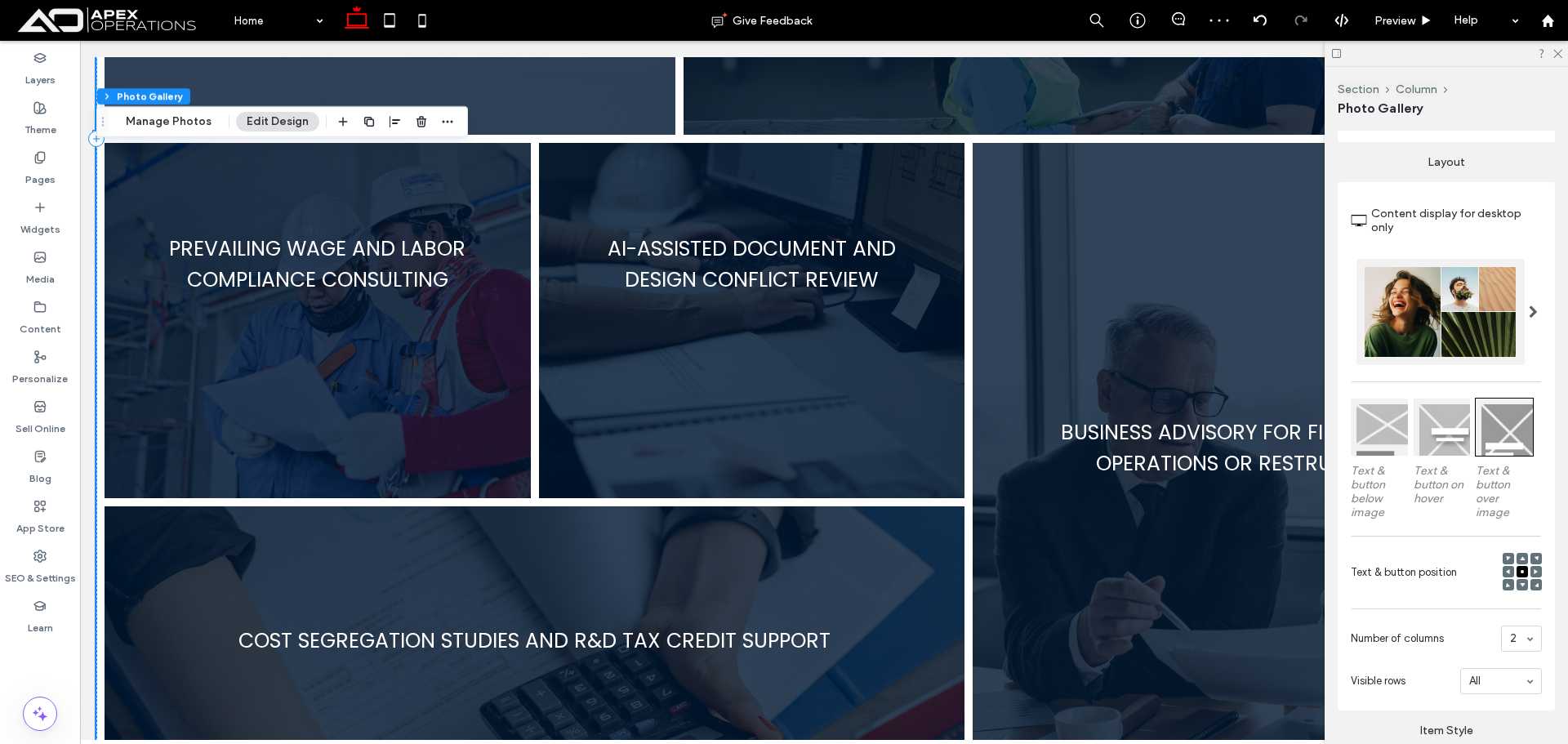
click at [882, 579] on div at bounding box center [1508, 585] width 12 height 12
click at [882, 581] on div at bounding box center [1508, 585] width 12 height 12
click at [882, 584] on use at bounding box center [1508, 584] width 4 height 4
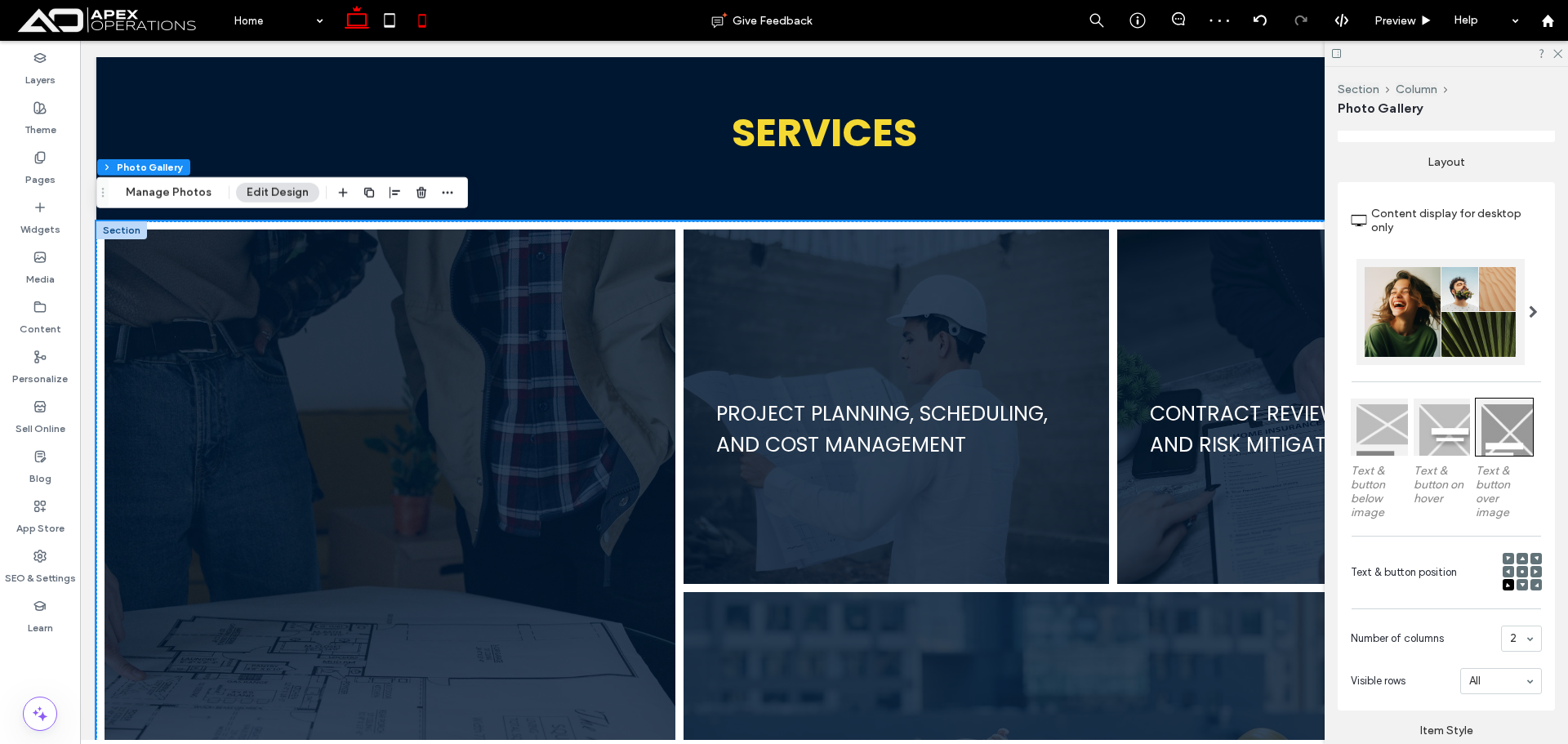
scroll to position [1388, 0]
drag, startPoint x: 1558, startPoint y: 51, endPoint x: 1478, endPoint y: 70, distance: 82.2
click at [882, 52] on icon at bounding box center [1556, 52] width 11 height 11
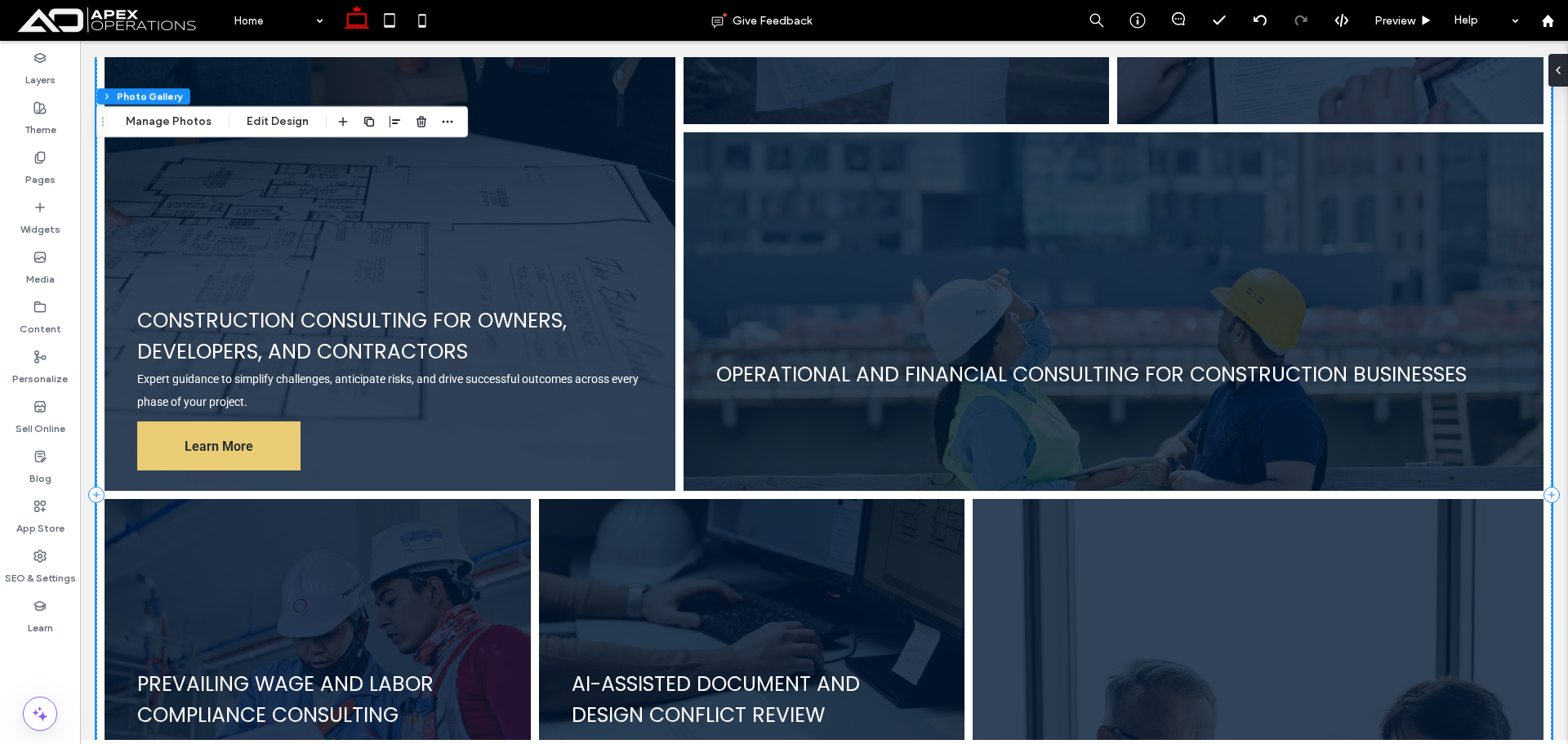
scroll to position [1877, 0]
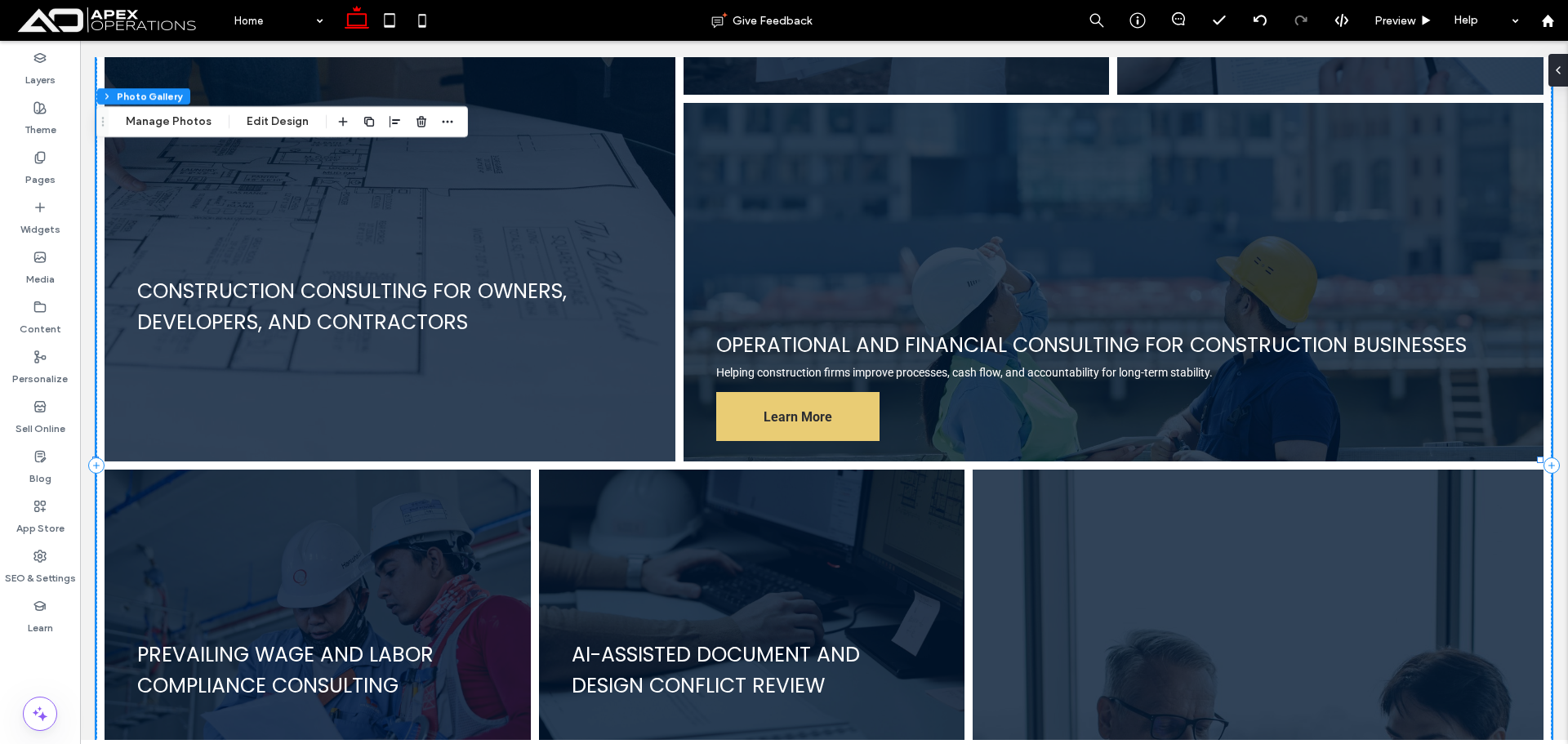
click at [796, 168] on link at bounding box center [1113, 282] width 911 height 380
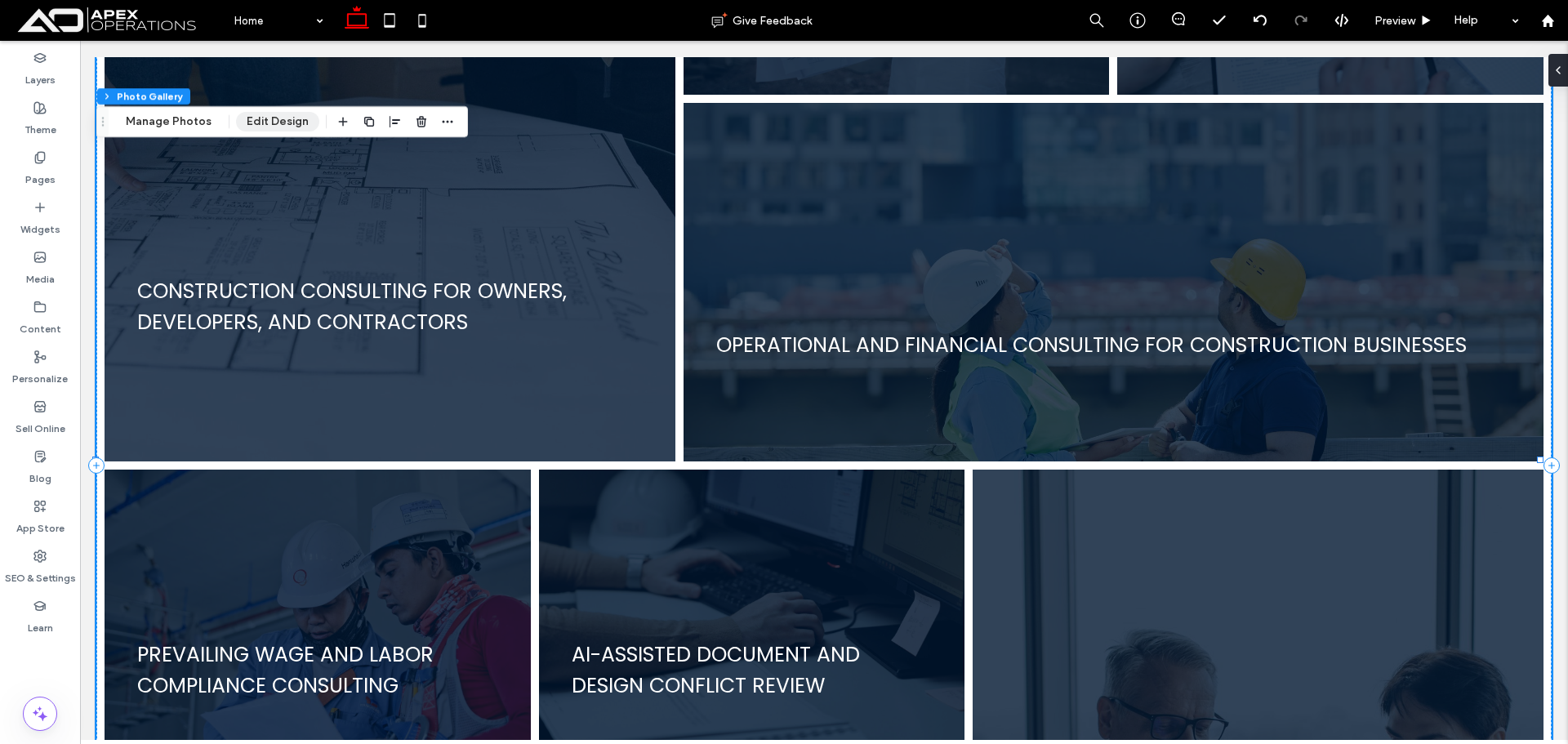
click at [276, 118] on button "Edit Design" at bounding box center [278, 121] width 84 height 19
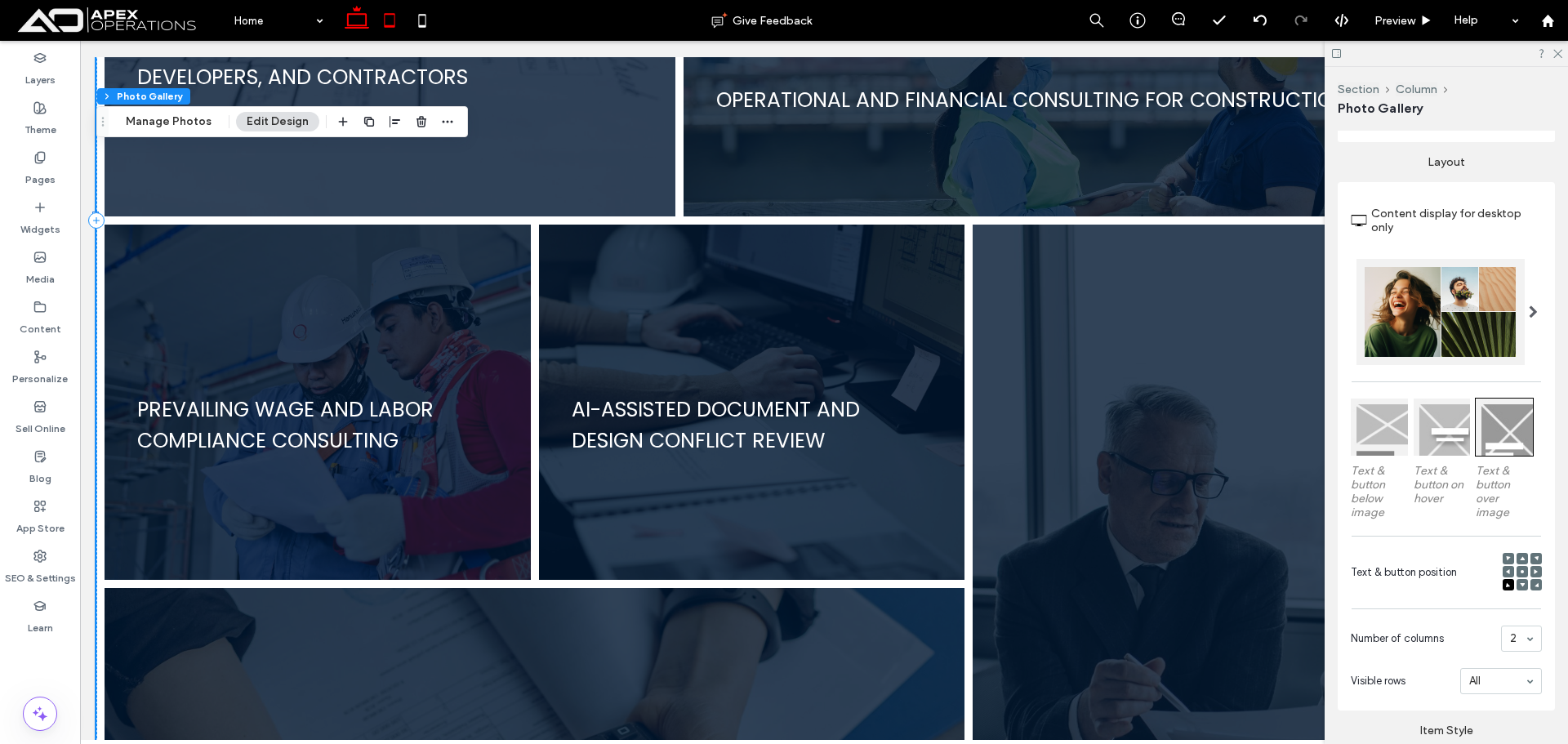
click at [391, 16] on icon at bounding box center [390, 20] width 33 height 33
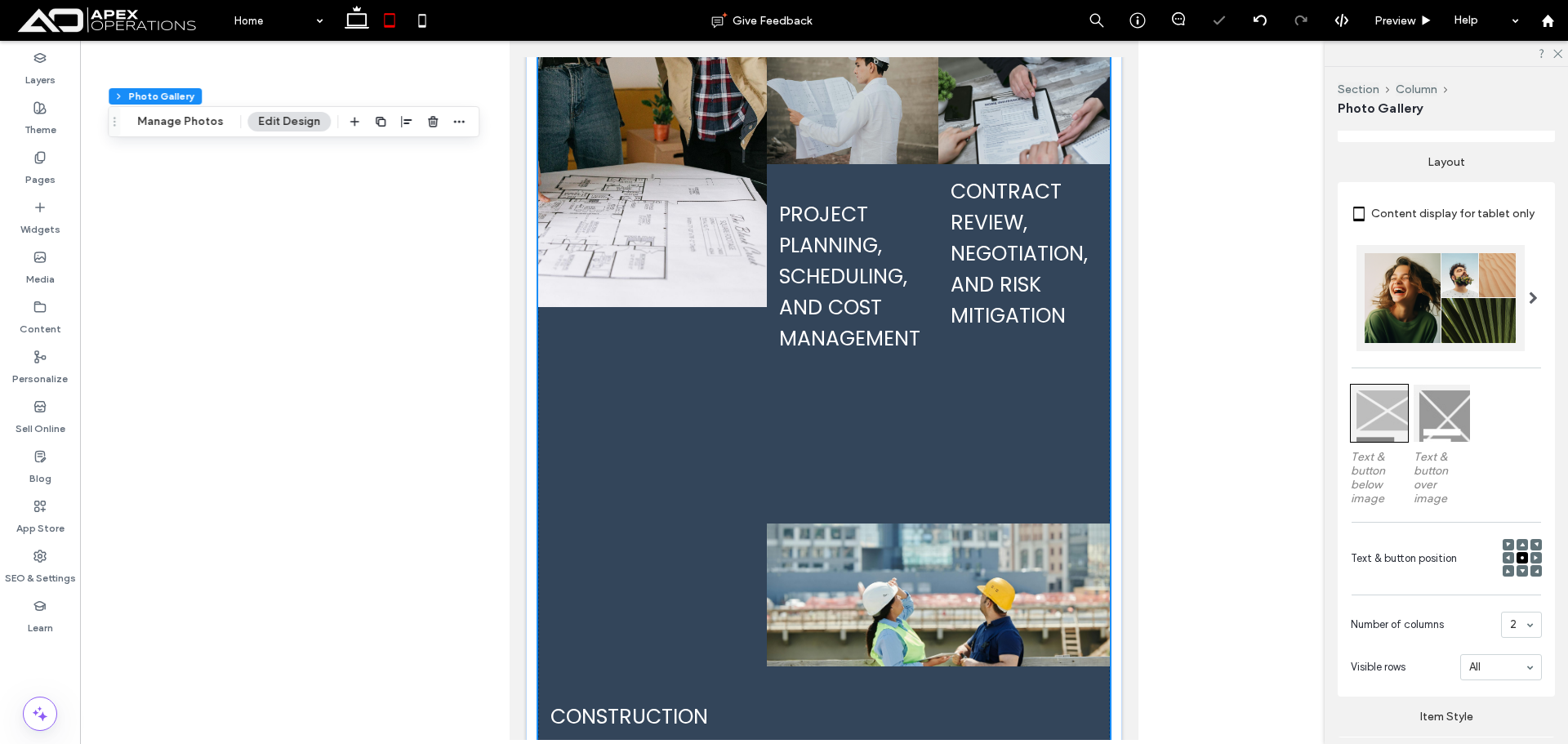
scroll to position [1494, 0]
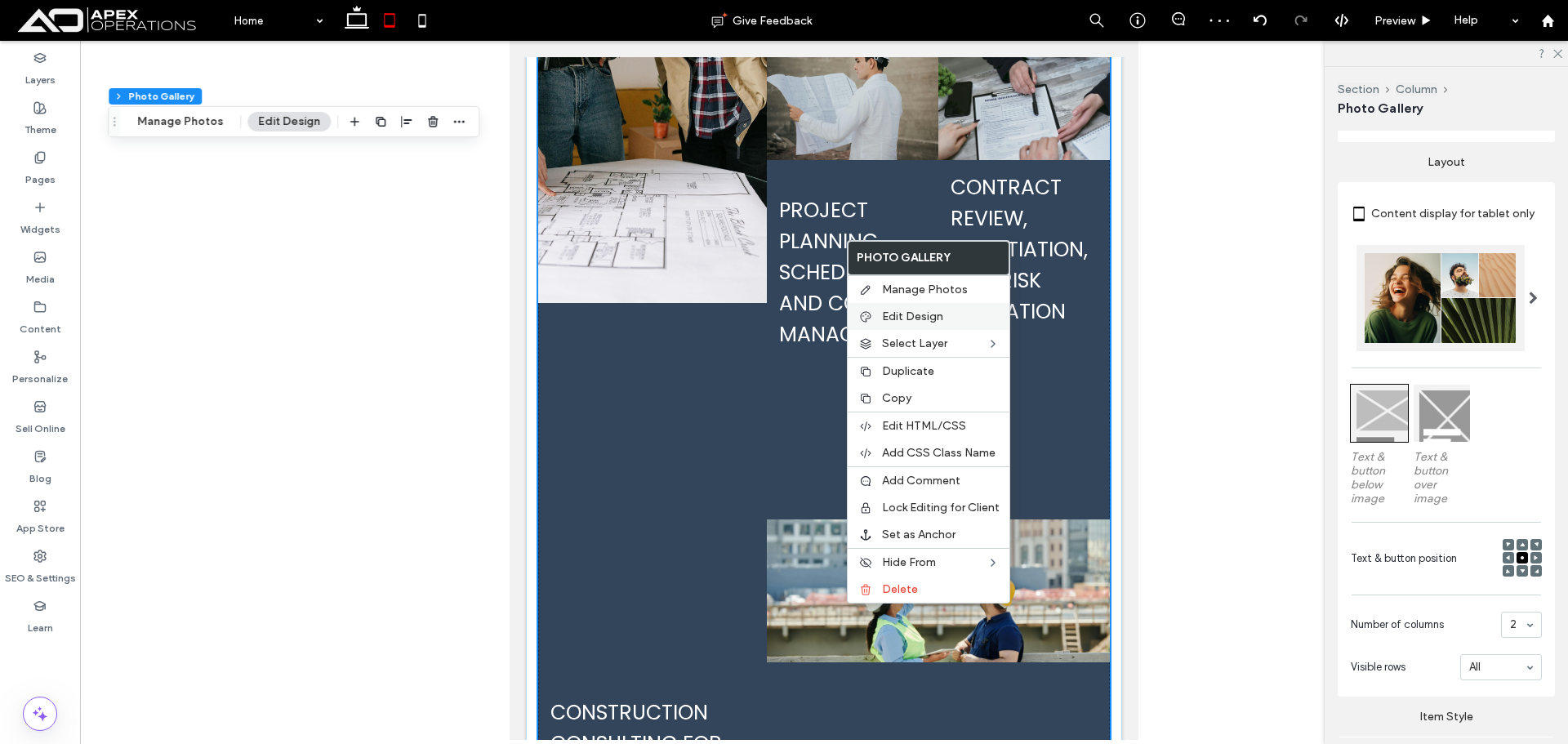
click at [882, 308] on div "Edit Design" at bounding box center [928, 317] width 161 height 27
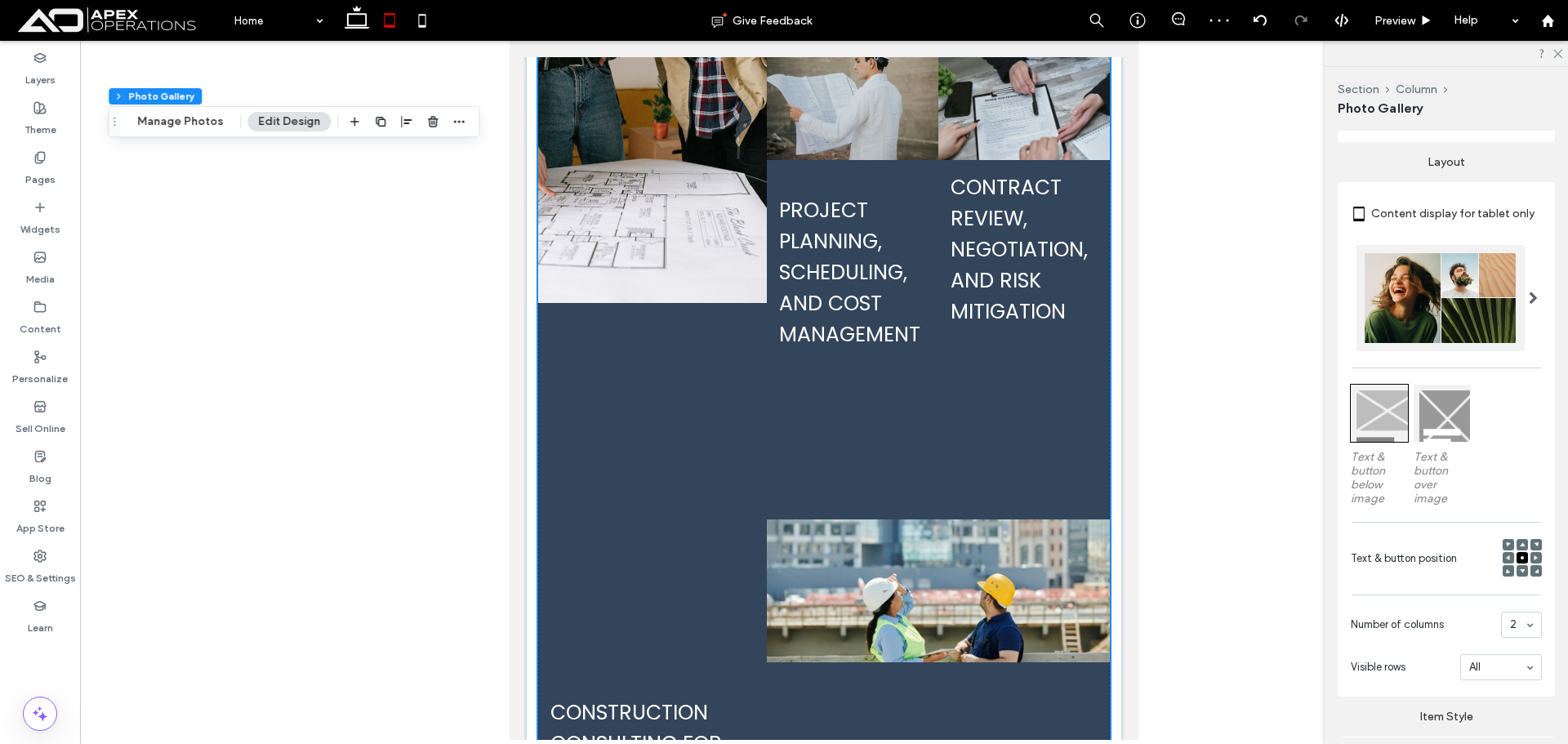
click at [882, 412] on div at bounding box center [1442, 413] width 57 height 57
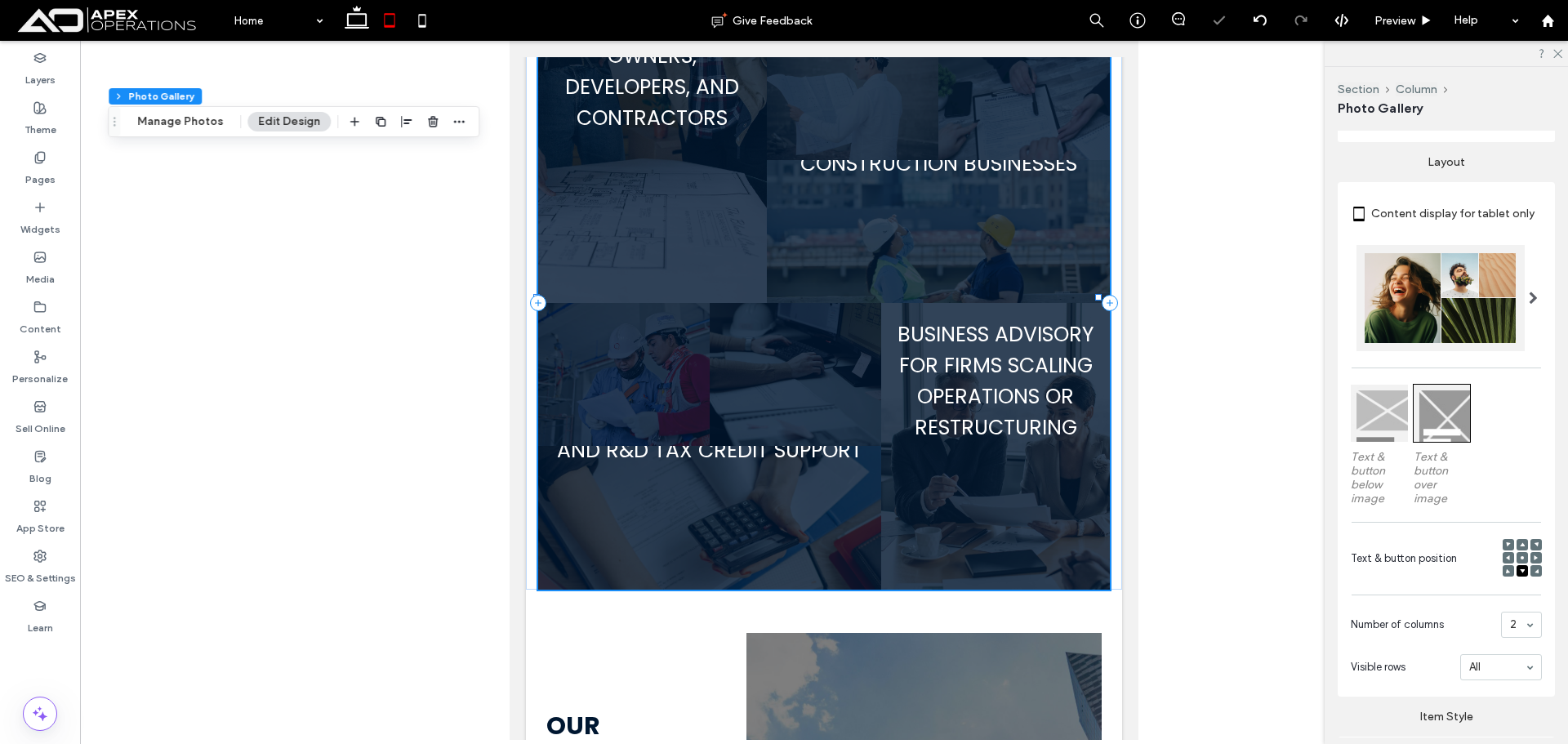
click at [882, 568] on use at bounding box center [1508, 570] width 4 height 4
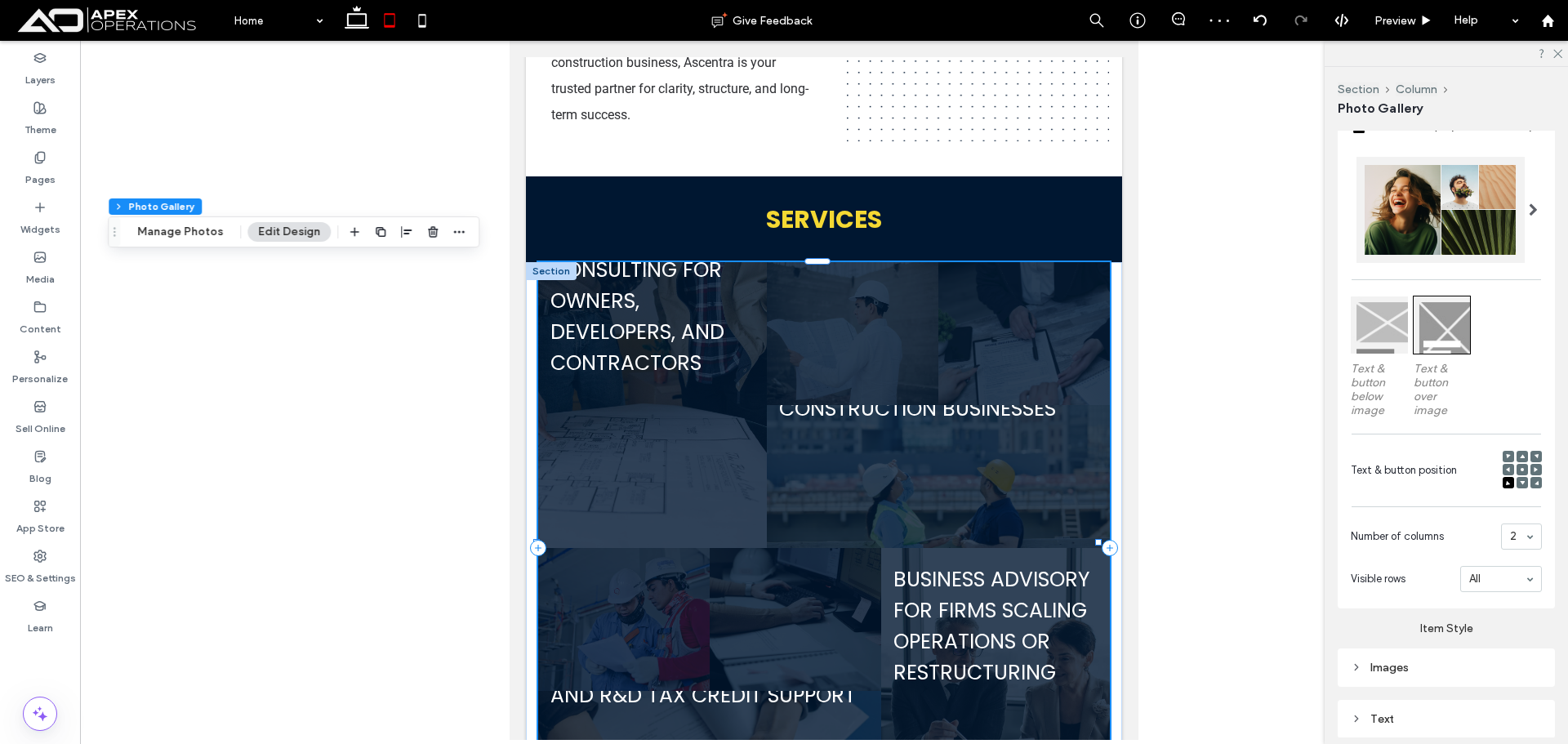
scroll to position [554, 0]
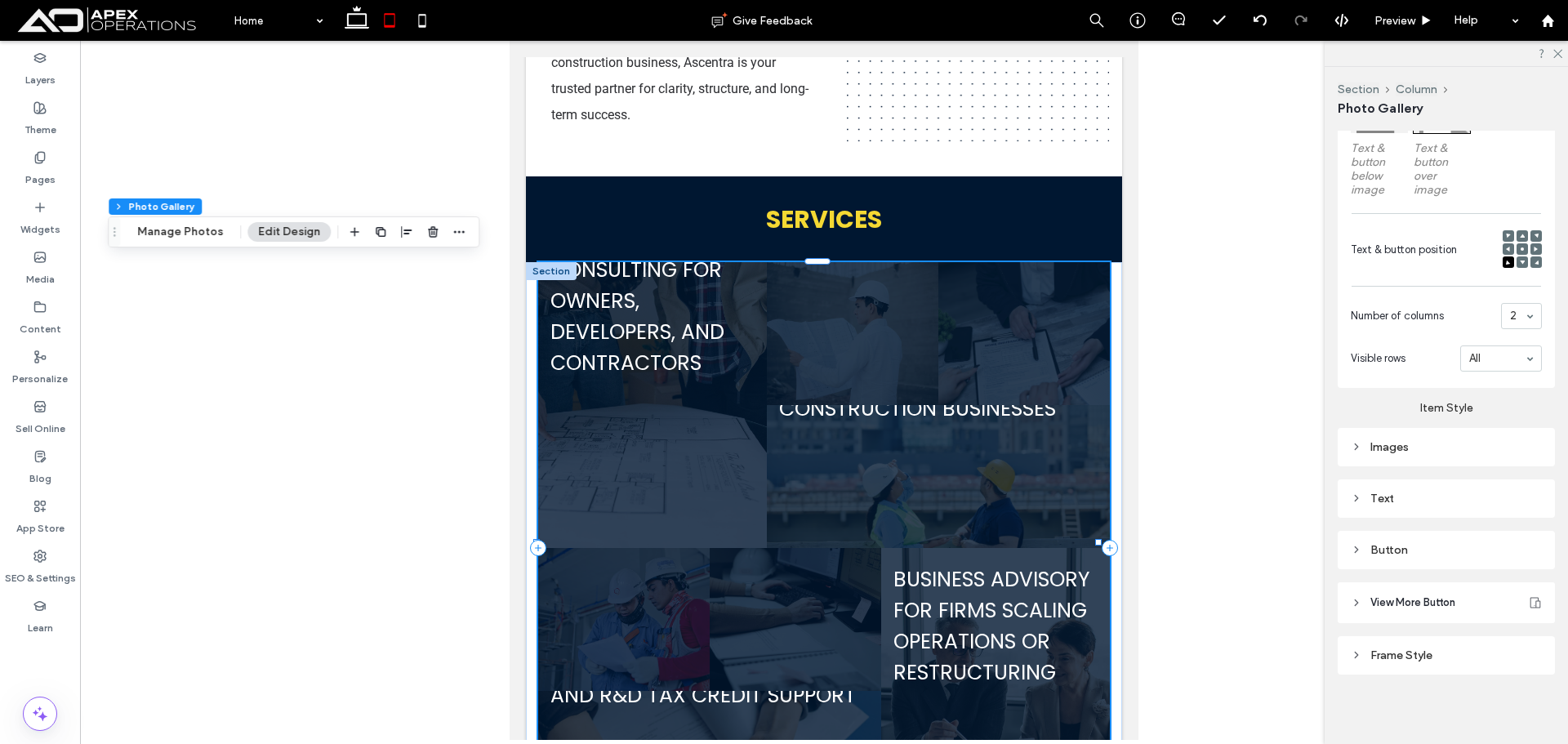
click at [882, 443] on div "Images" at bounding box center [1446, 447] width 191 height 14
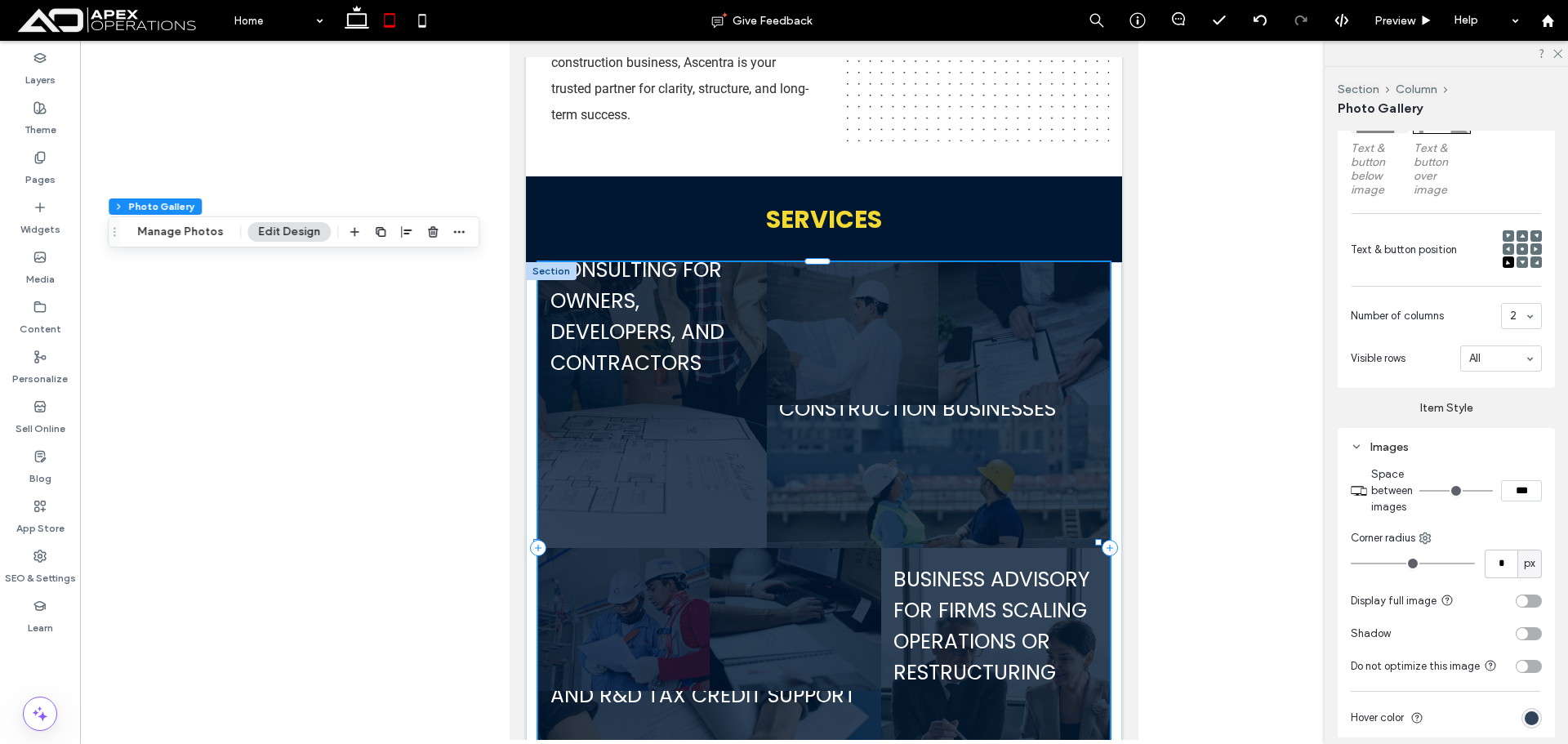
type input "*"
type input "***"
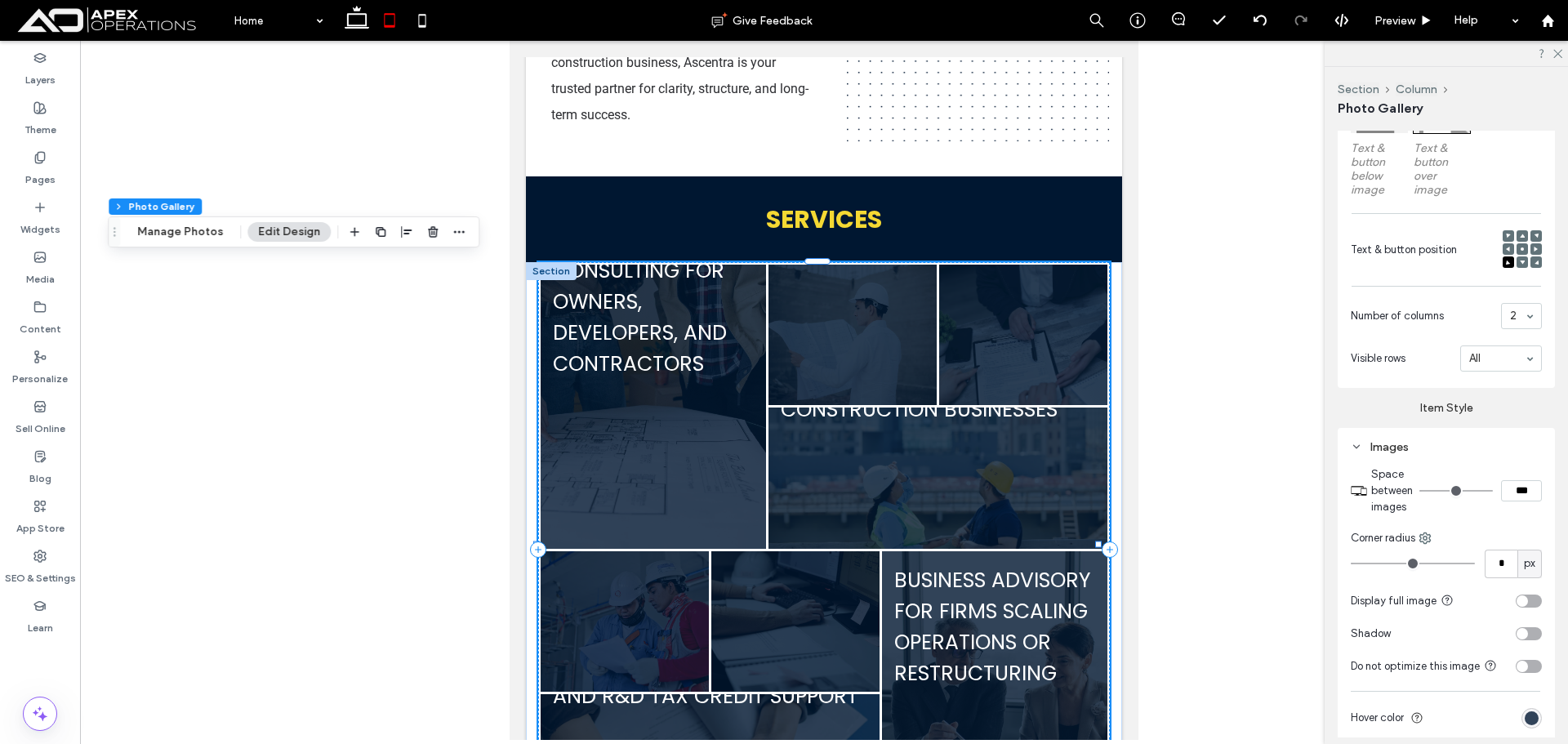
type input "*"
type input "***"
type input "*"
click at [882, 491] on input "range" at bounding box center [1456, 490] width 74 height 2
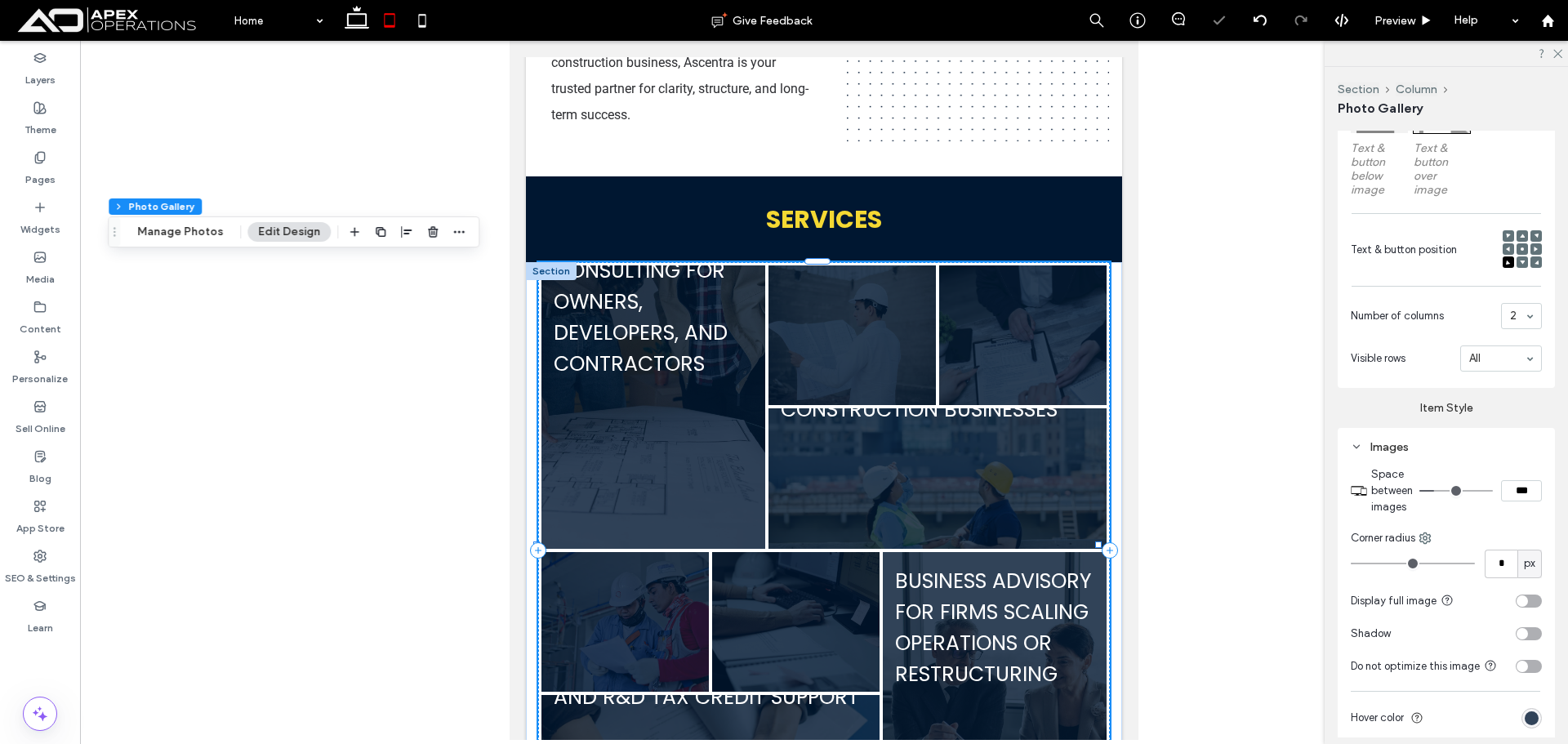
drag, startPoint x: 1509, startPoint y: 492, endPoint x: 1483, endPoint y: 490, distance: 26.1
click at [882, 490] on div "***" at bounding box center [1481, 490] width 122 height 21
type input "***"
type input "*"
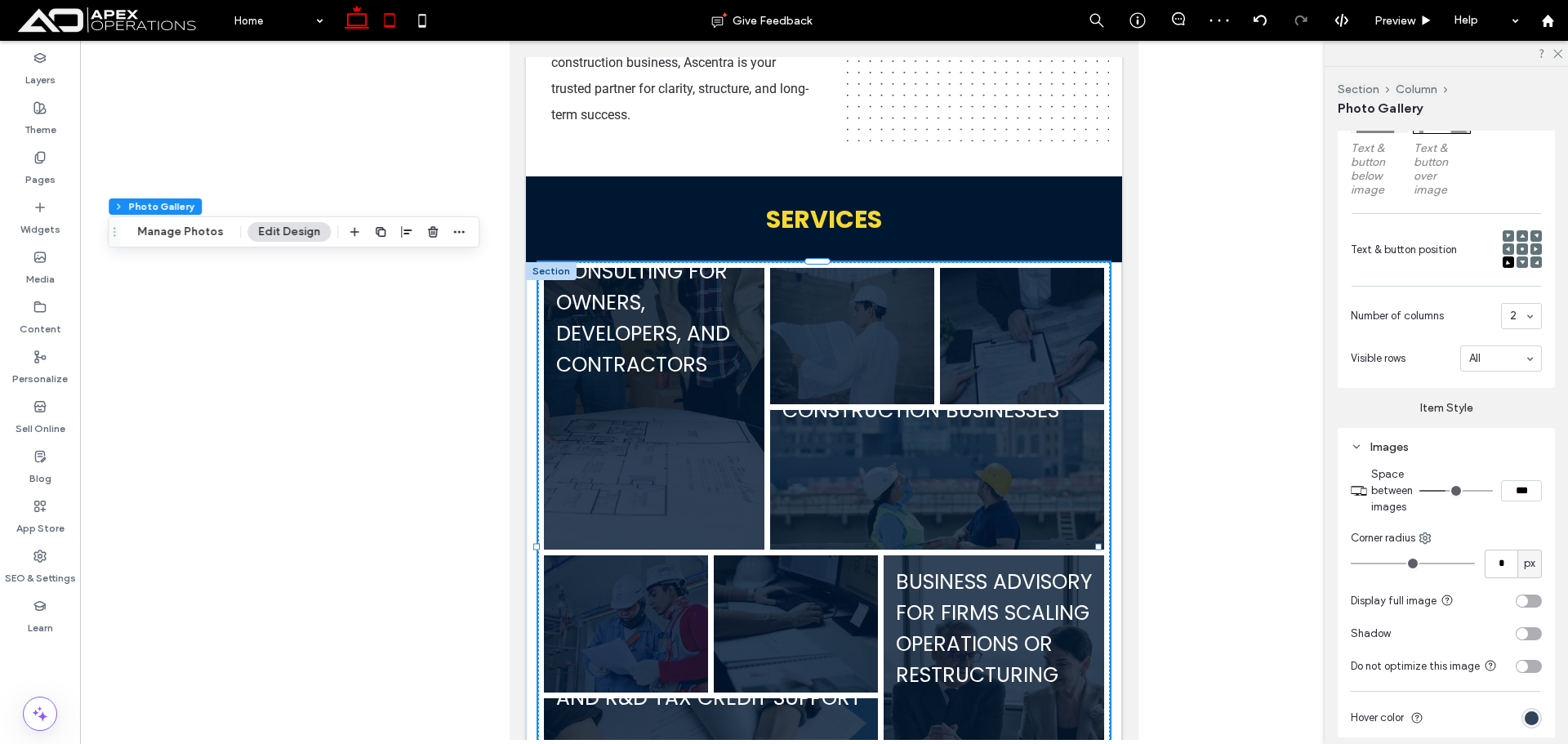
click at [352, 17] on icon at bounding box center [357, 20] width 33 height 33
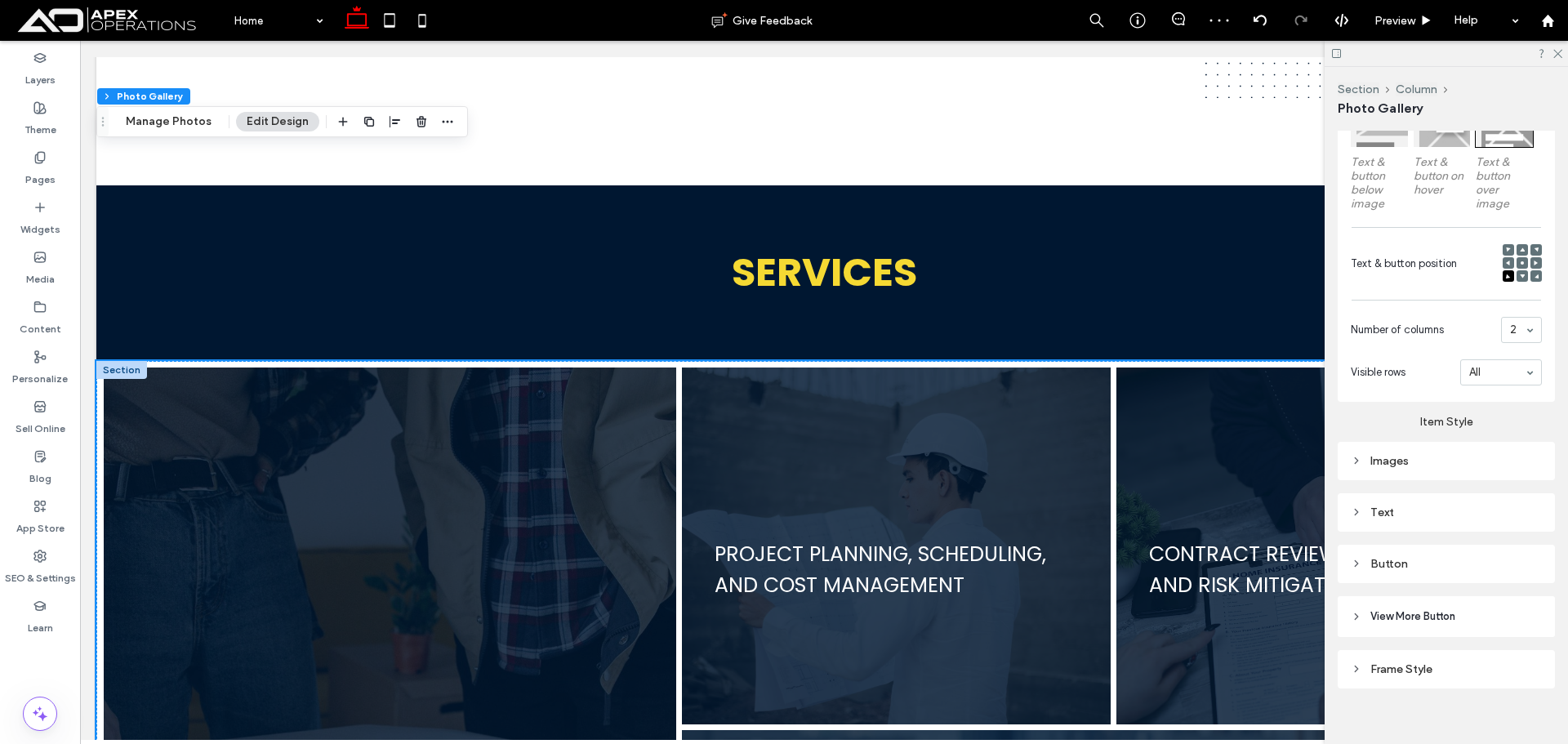
scroll to position [1948, 0]
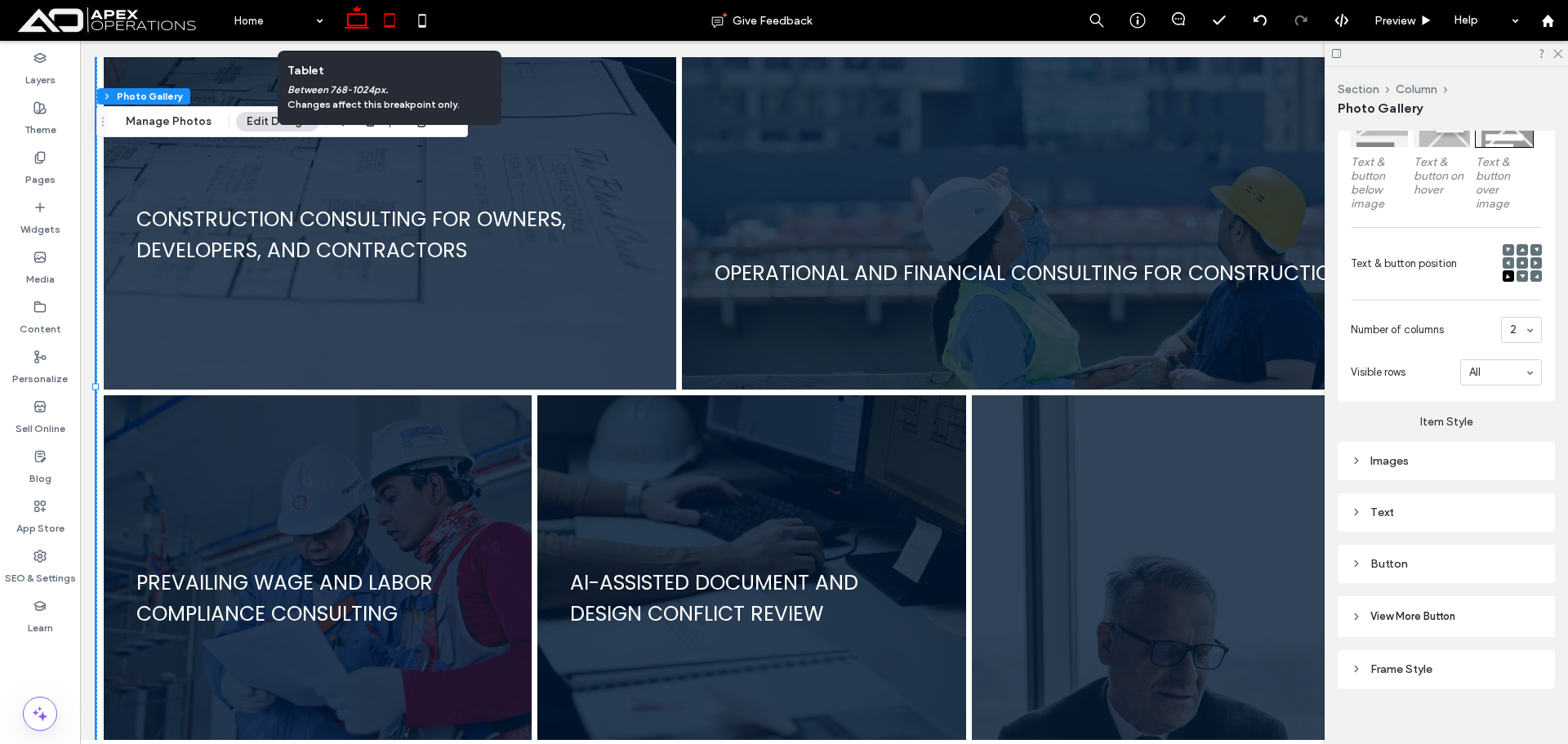
click at [390, 17] on icon at bounding box center [390, 20] width 33 height 33
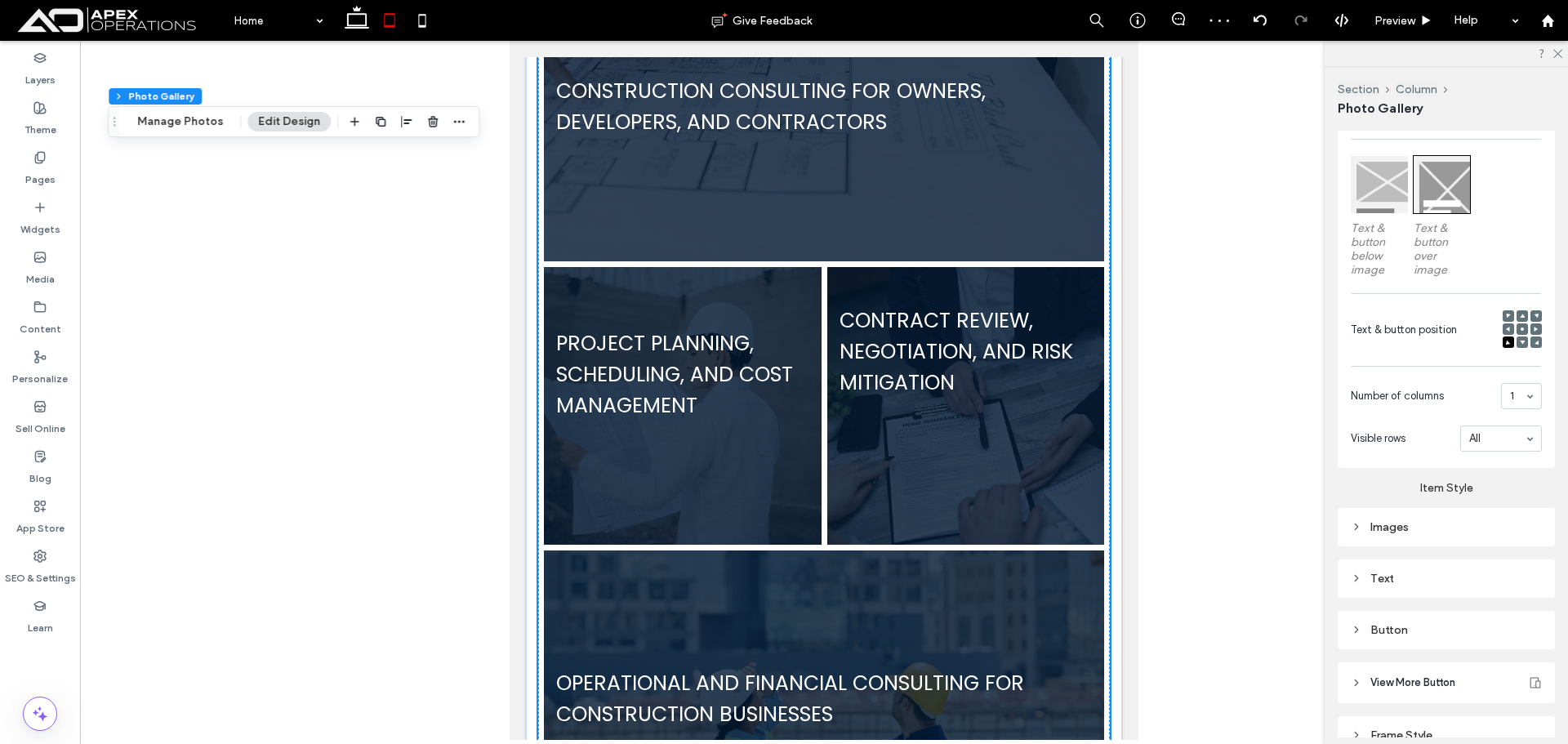
scroll to position [554, 0]
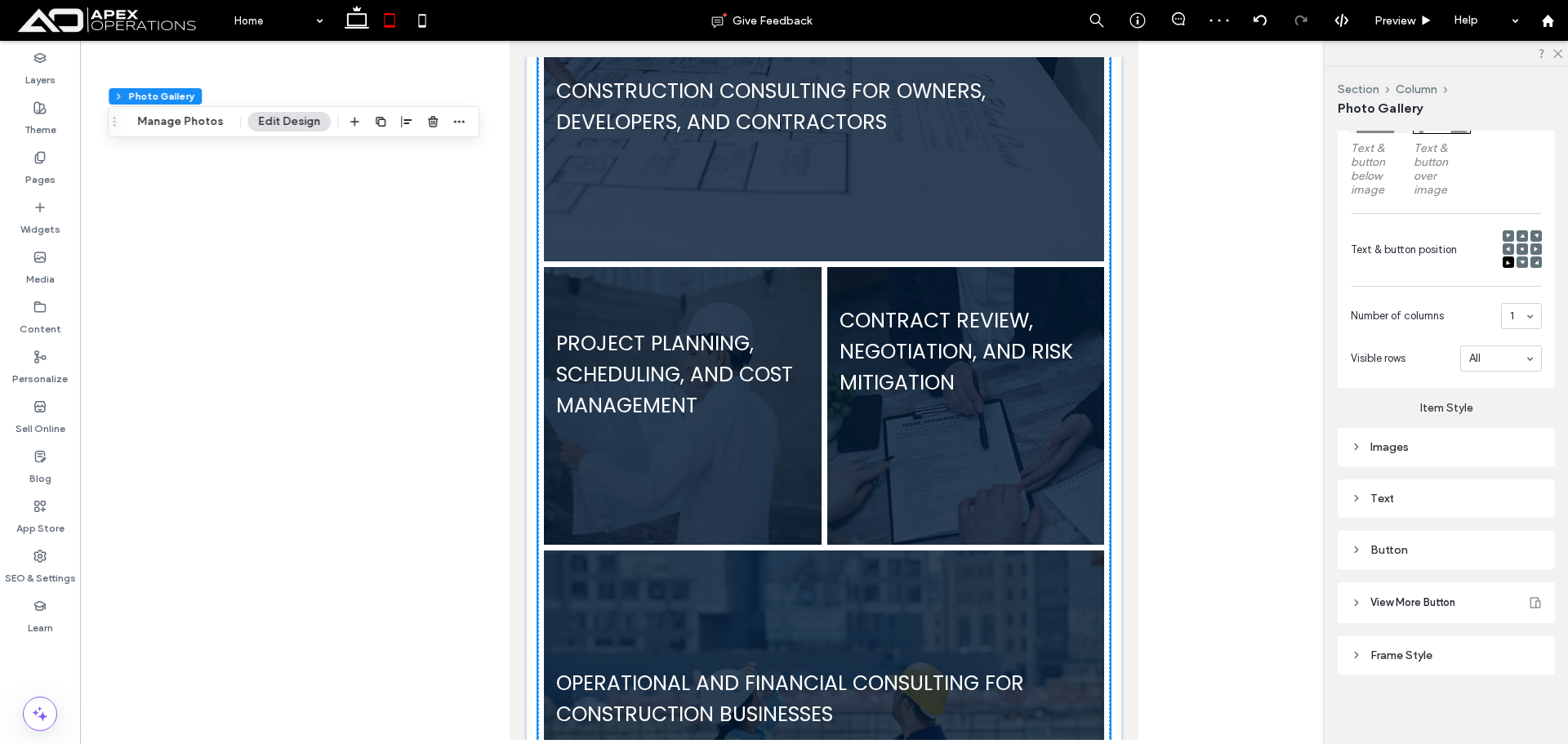
click at [882, 443] on div "Images" at bounding box center [1446, 447] width 191 height 14
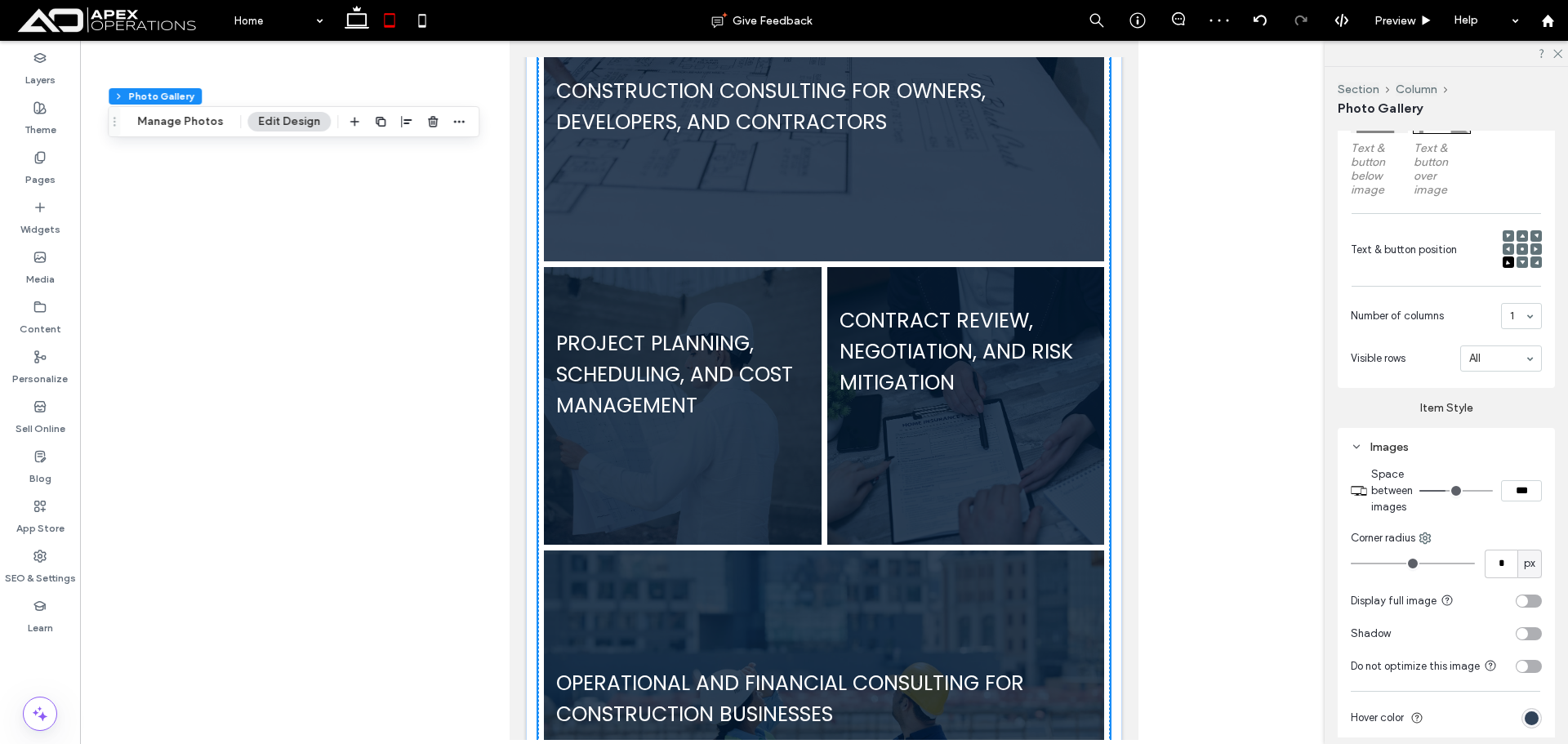
click at [882, 490] on input "range" at bounding box center [1456, 490] width 74 height 2
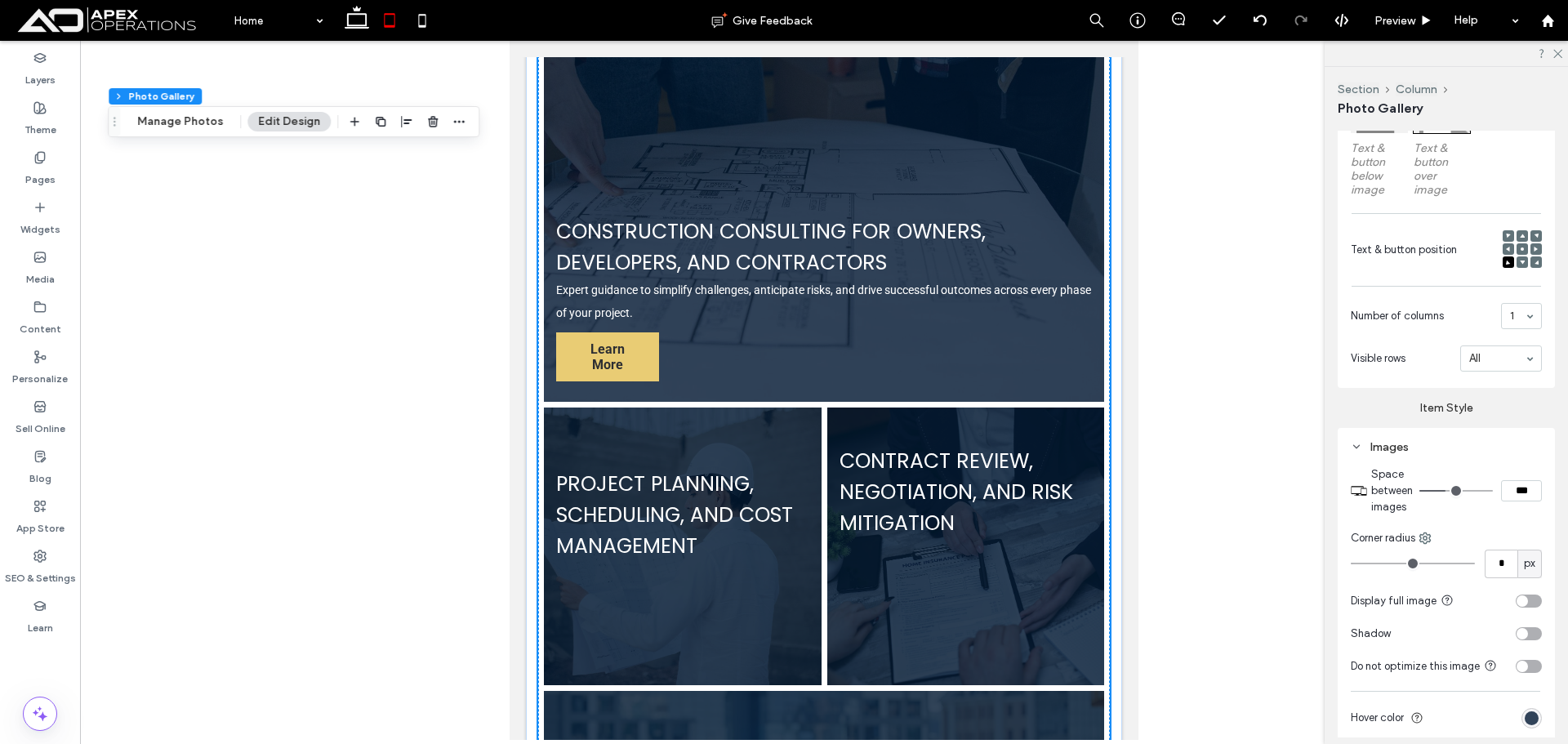
scroll to position [1653, 0]
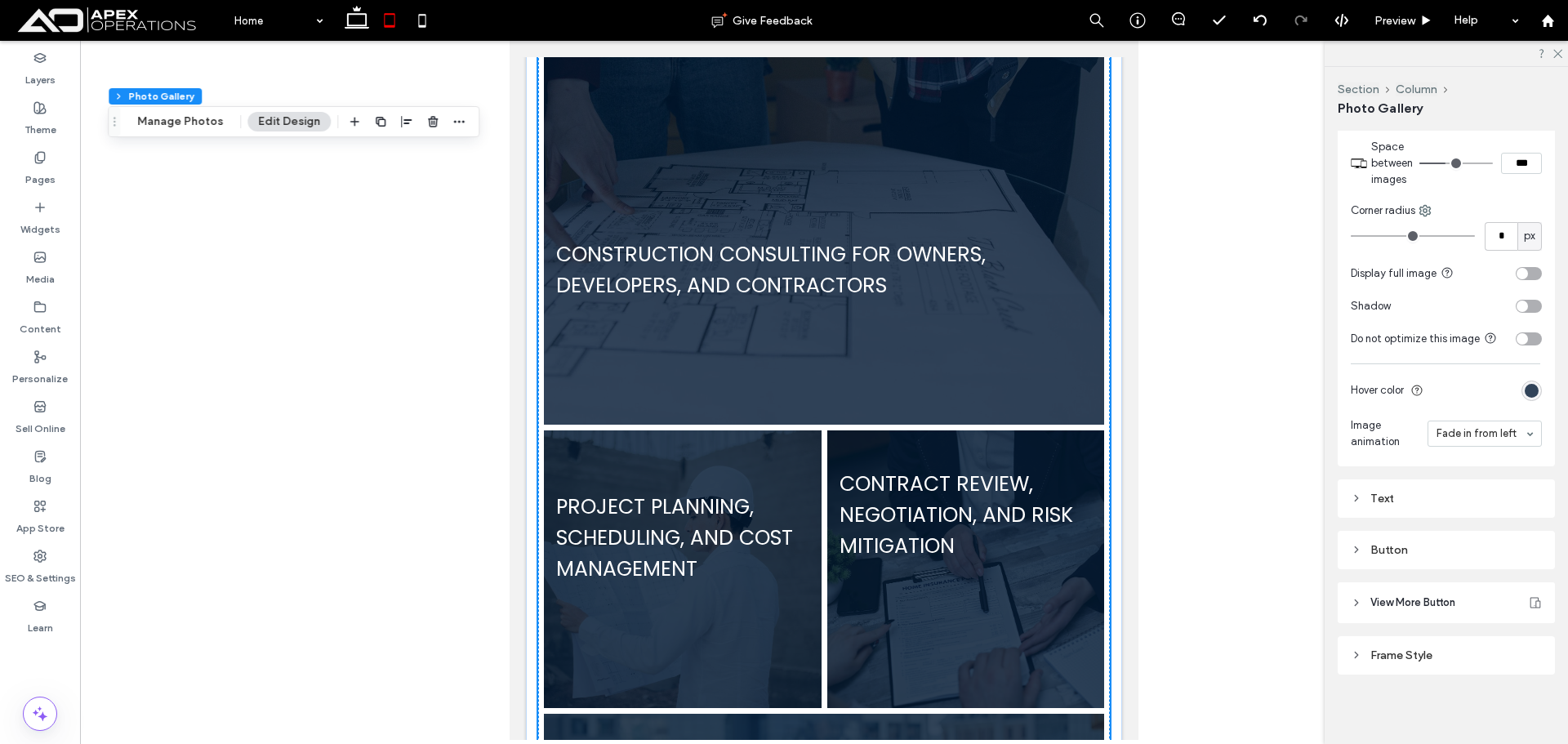
click at [882, 547] on div "Button" at bounding box center [1446, 550] width 191 height 14
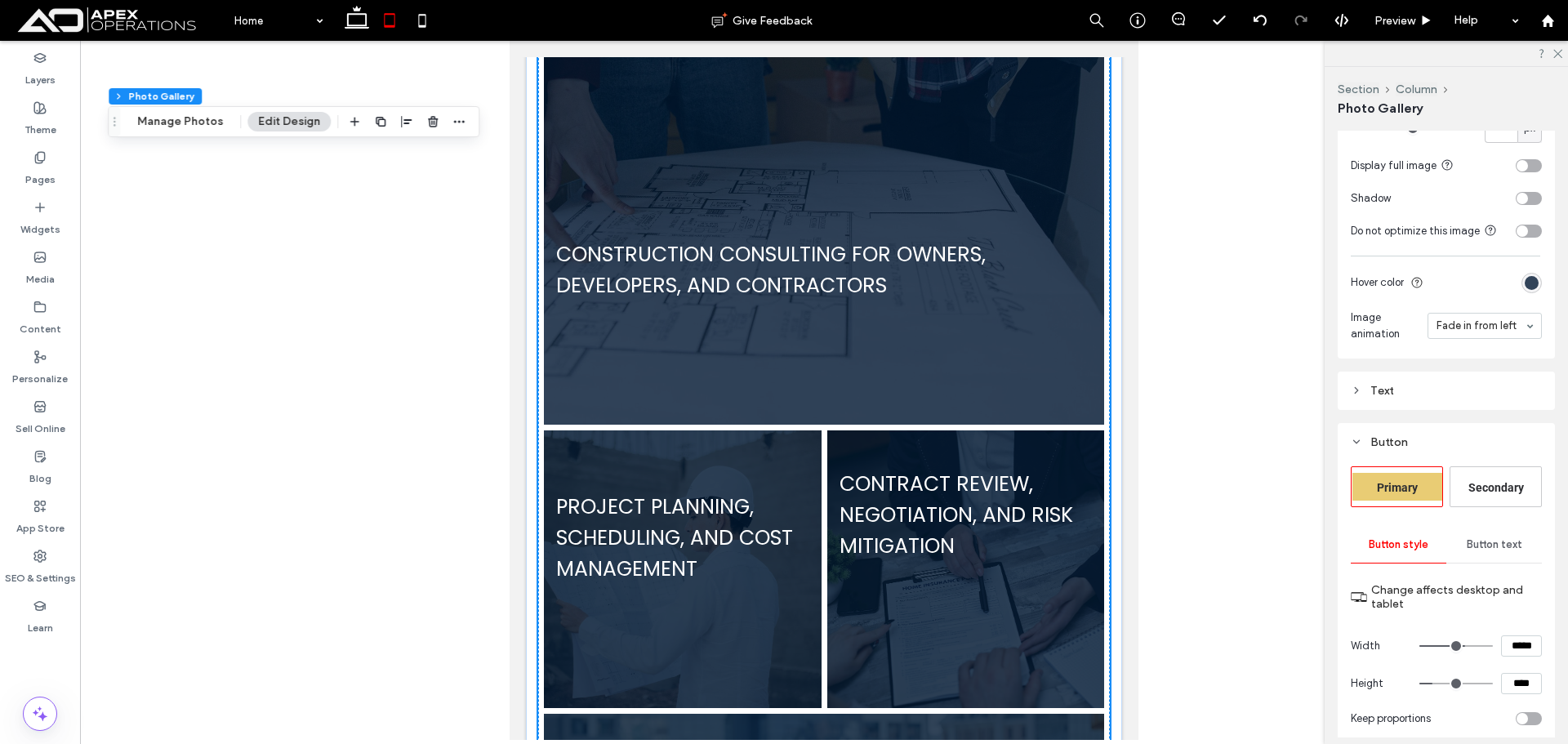
scroll to position [1152, 0]
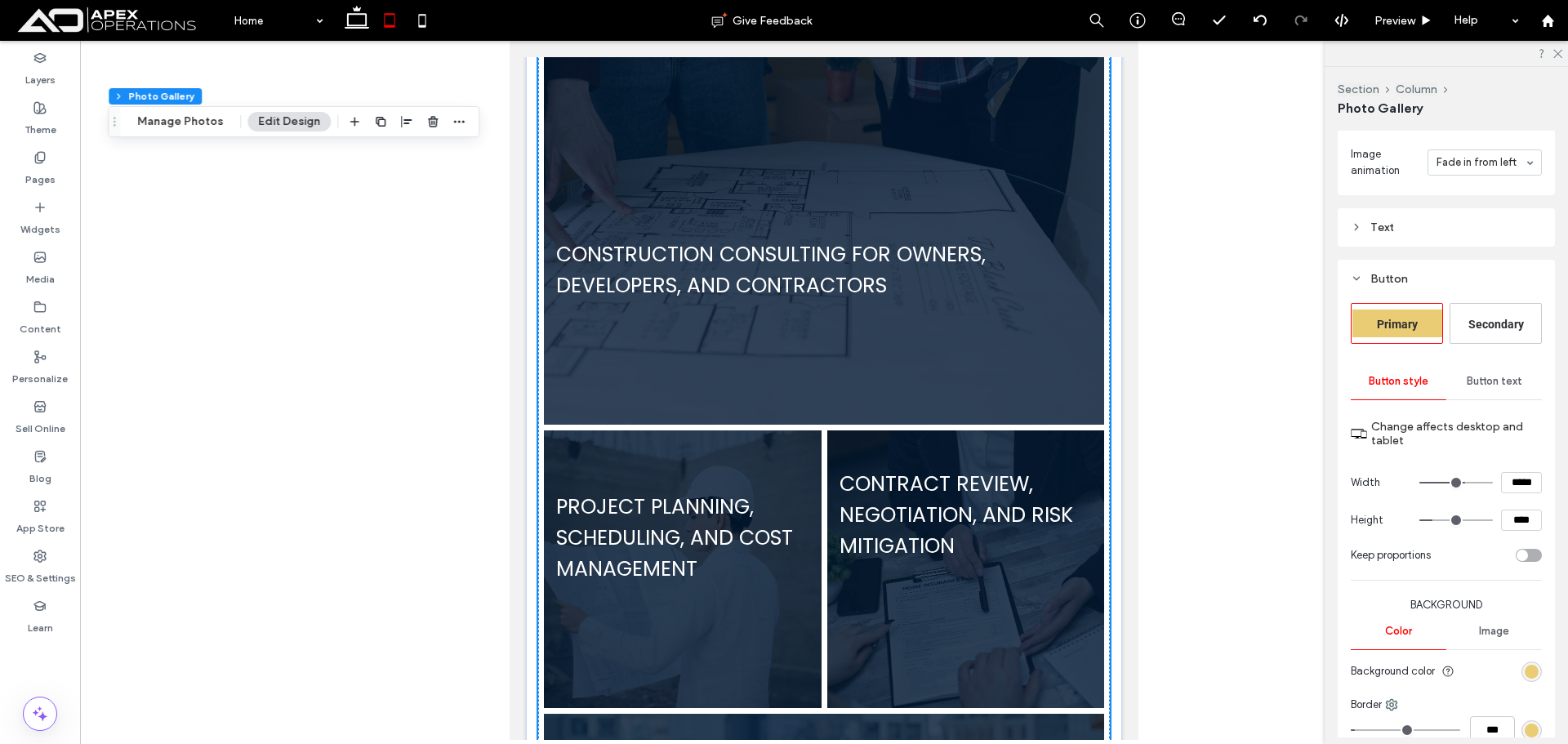
drag, startPoint x: 1517, startPoint y: 484, endPoint x: 1450, endPoint y: 483, distance: 67.0
click at [882, 483] on div "*****" at bounding box center [1481, 483] width 122 height 21
type input "*****"
type input "***"
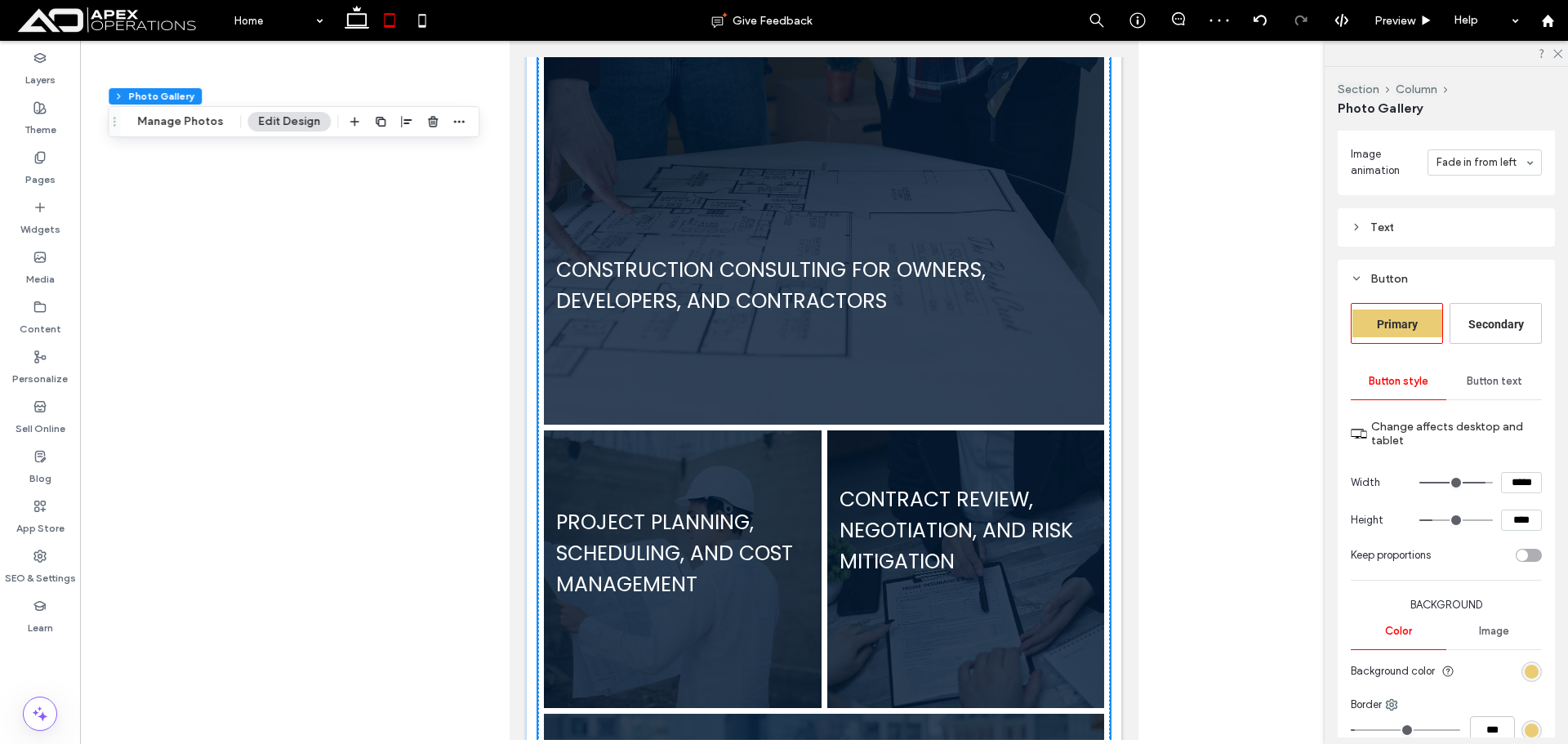
click at [882, 524] on input "****" at bounding box center [1521, 520] width 41 height 21
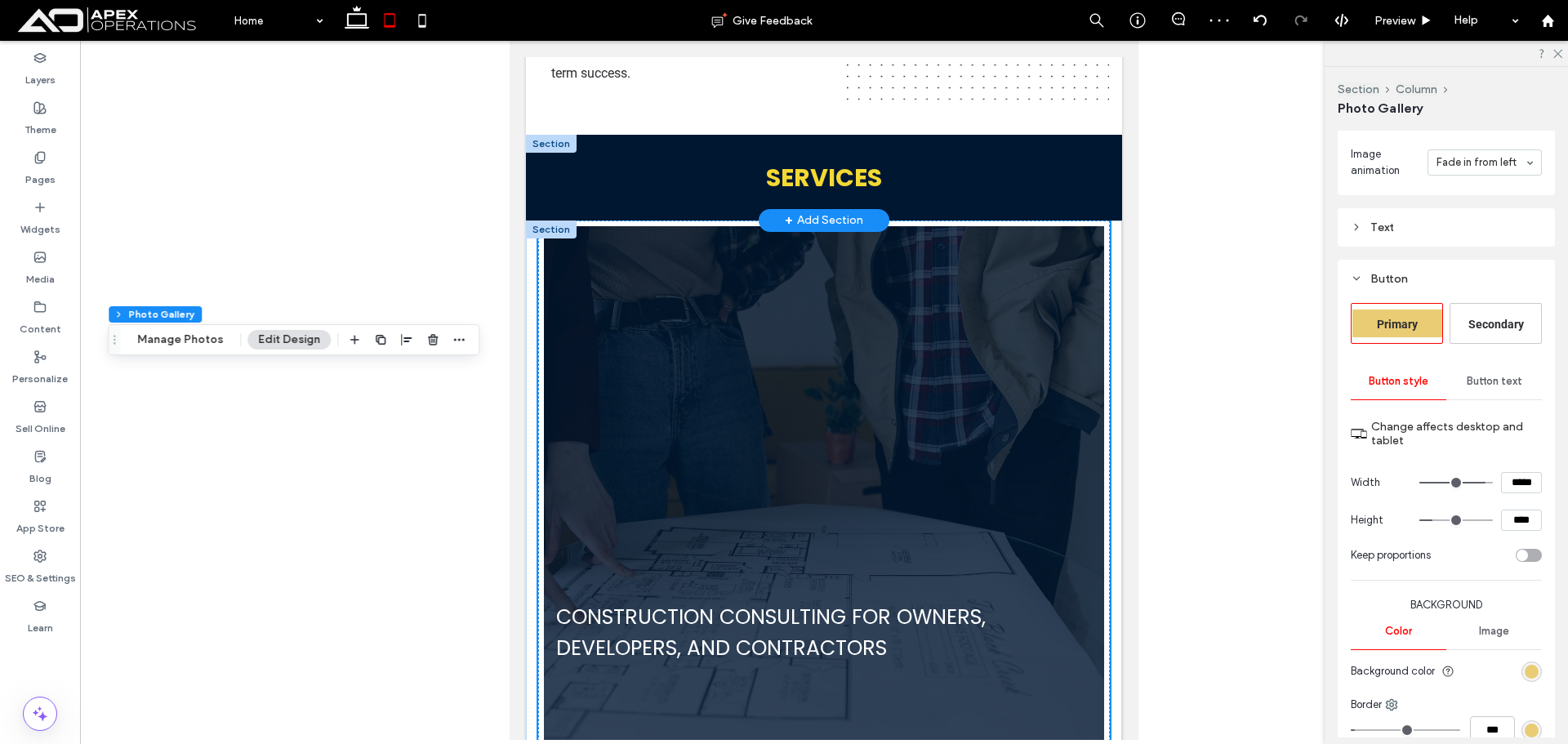
scroll to position [1408, 0]
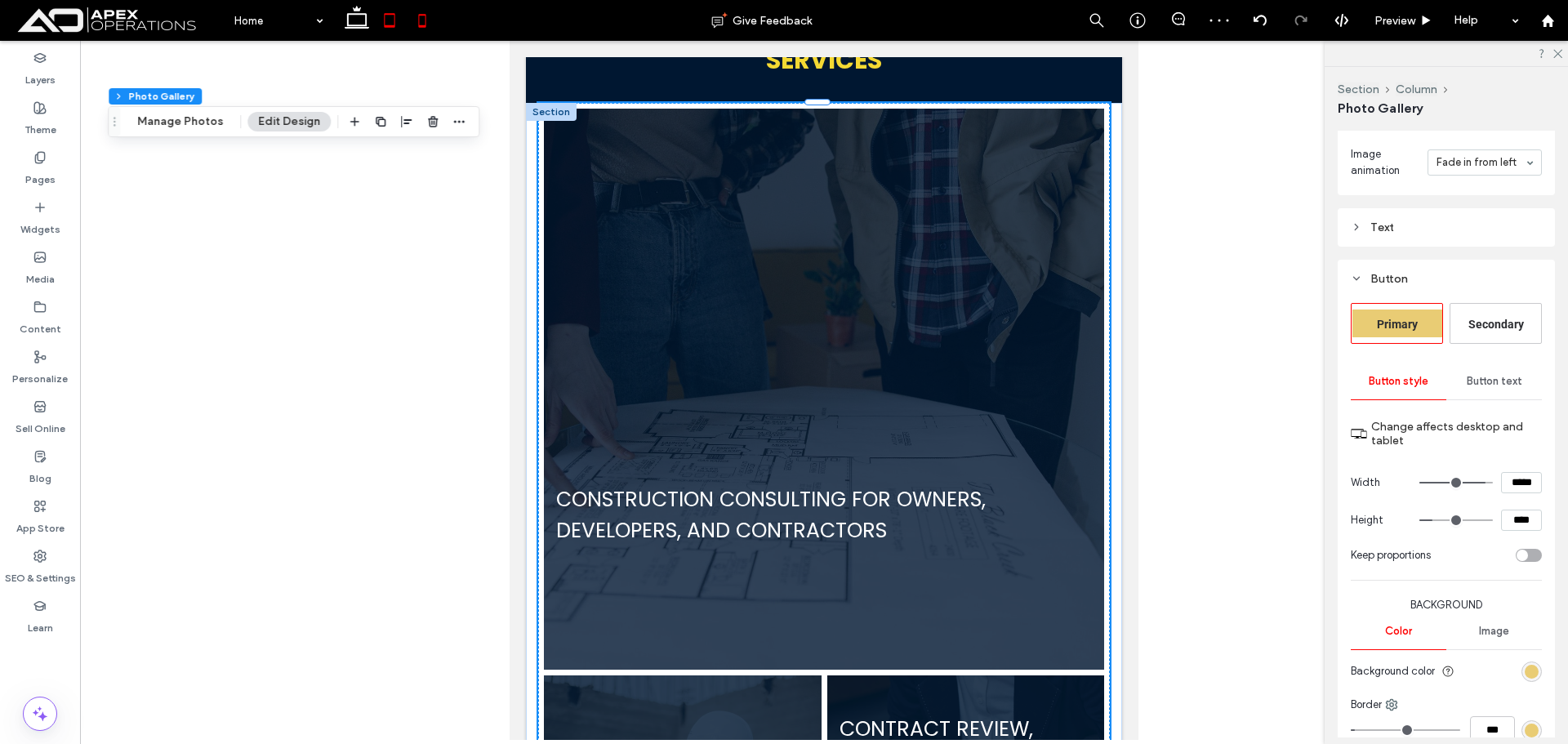
click at [417, 29] on icon at bounding box center [423, 20] width 33 height 33
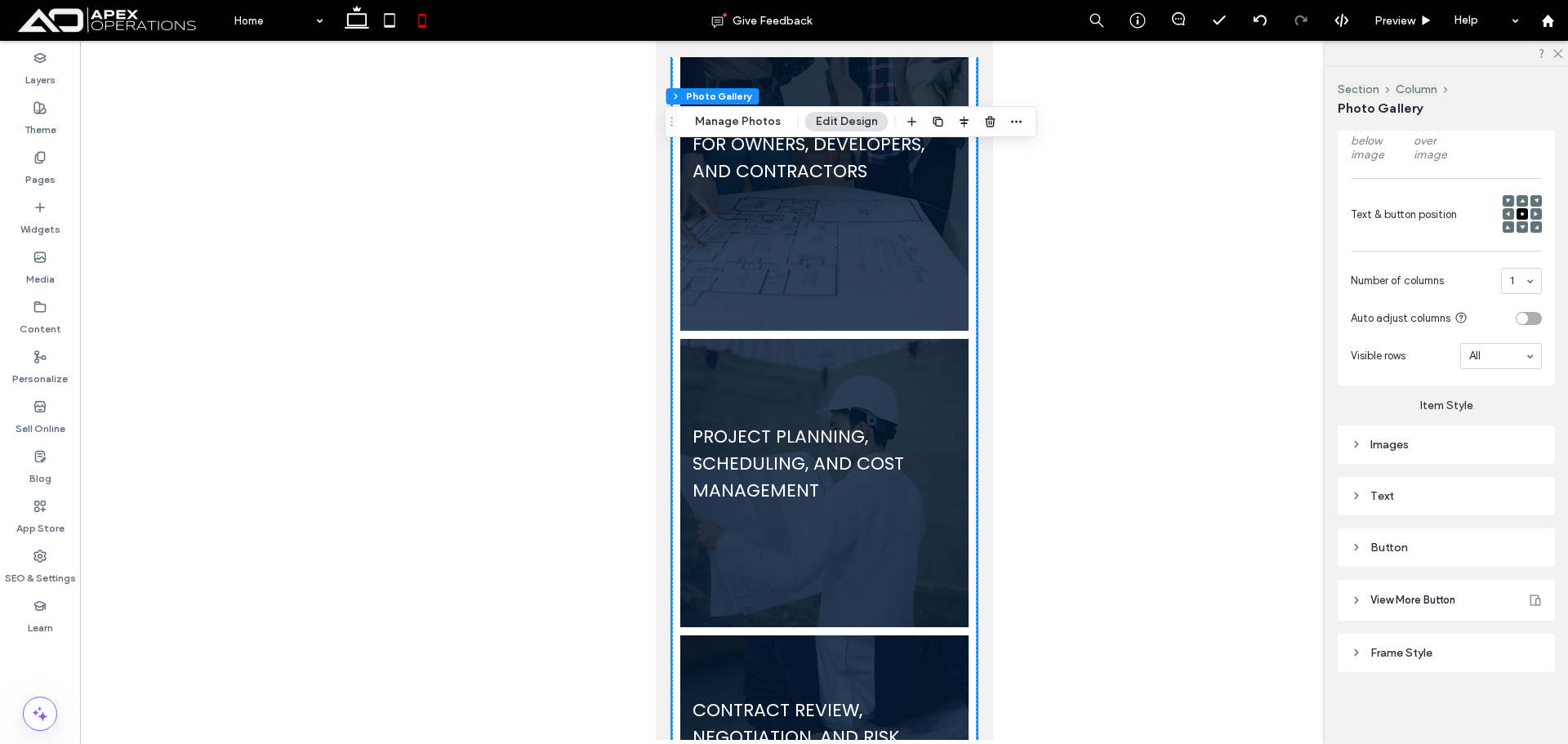
scroll to position [1336, 0]
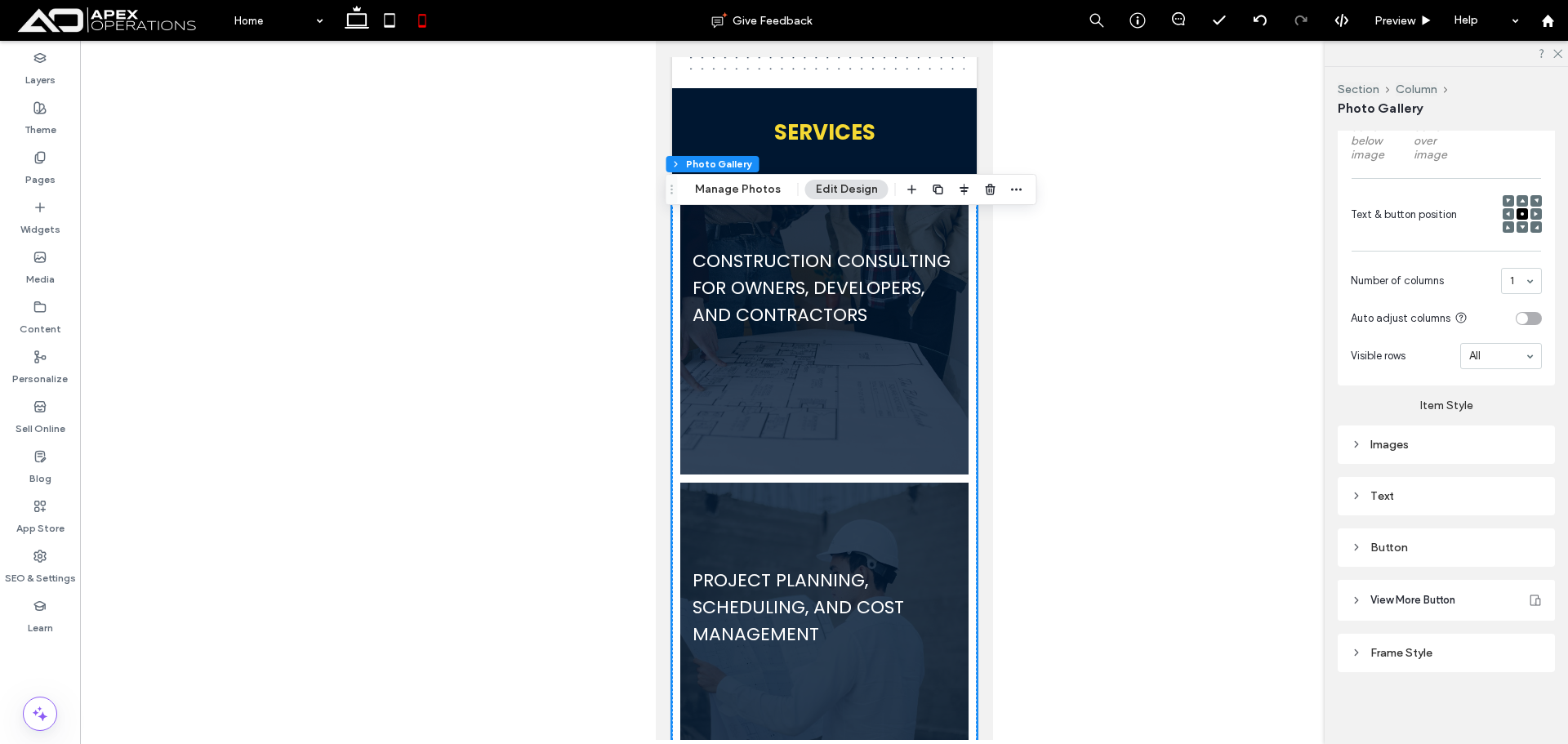
click at [882, 229] on span at bounding box center [1508, 227] width 5 height 12
click at [358, 25] on use at bounding box center [357, 17] width 24 height 23
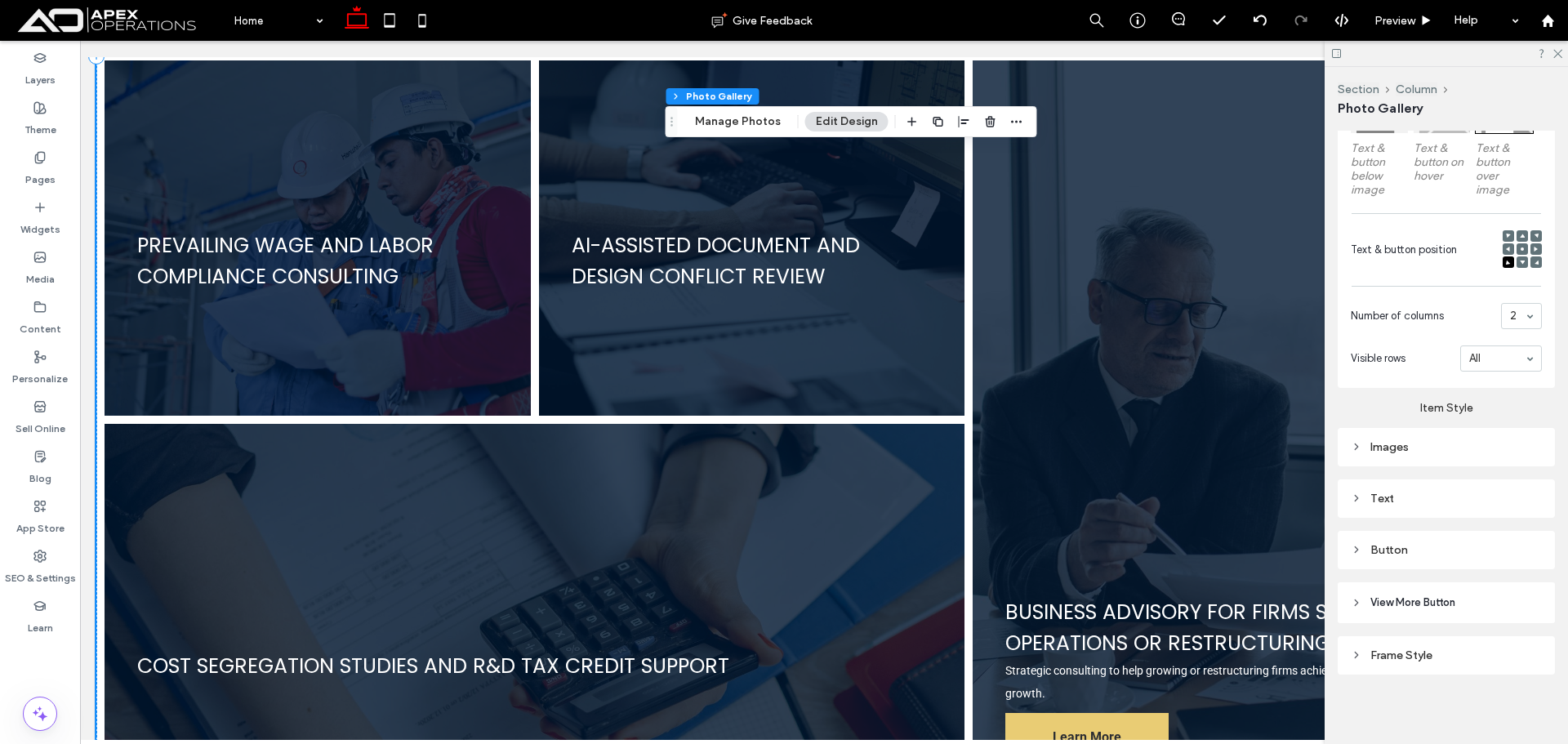
scroll to position [2215, 0]
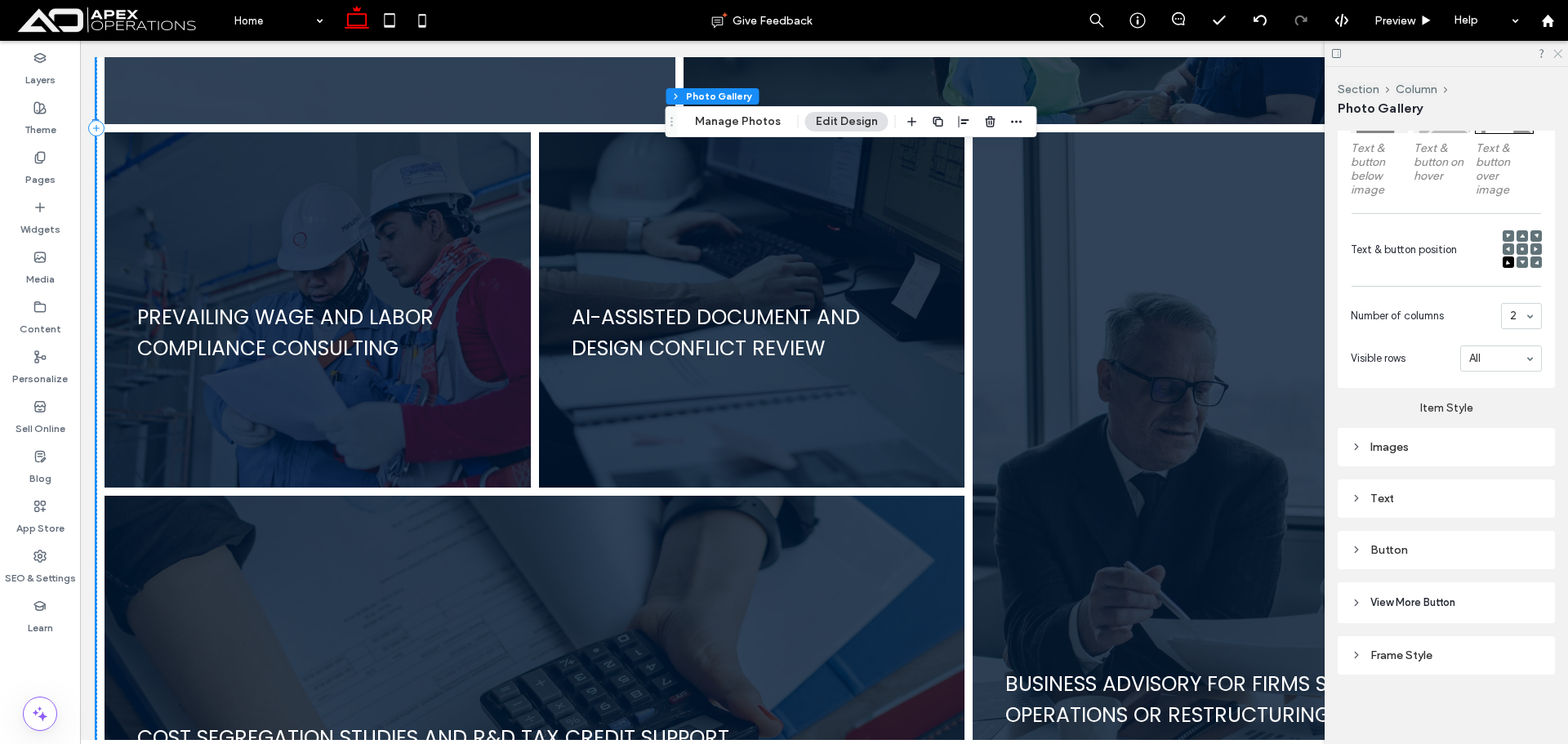
drag, startPoint x: 1560, startPoint y: 50, endPoint x: 1446, endPoint y: 15, distance: 119.3
click at [882, 50] on icon at bounding box center [1556, 52] width 11 height 11
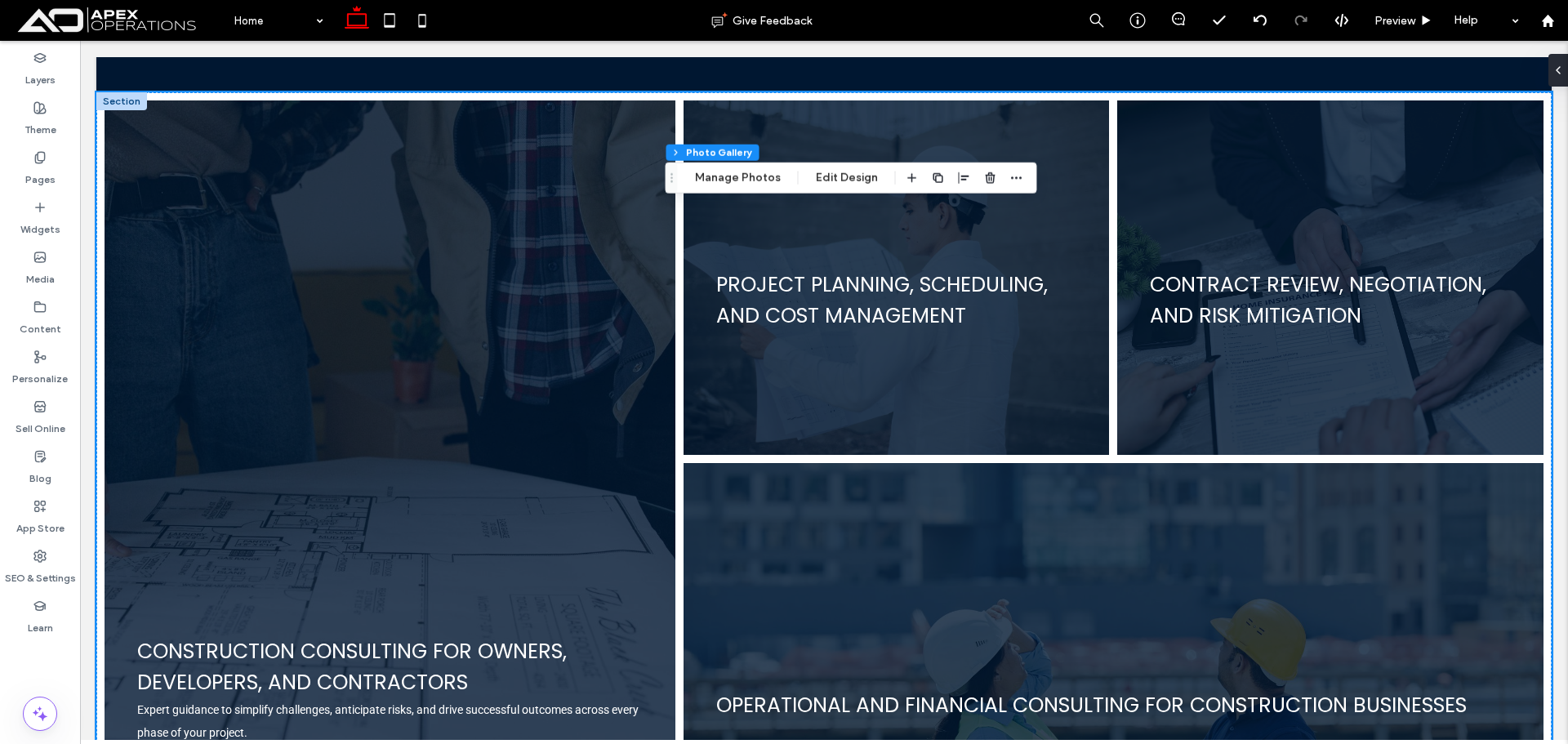
scroll to position [1399, 0]
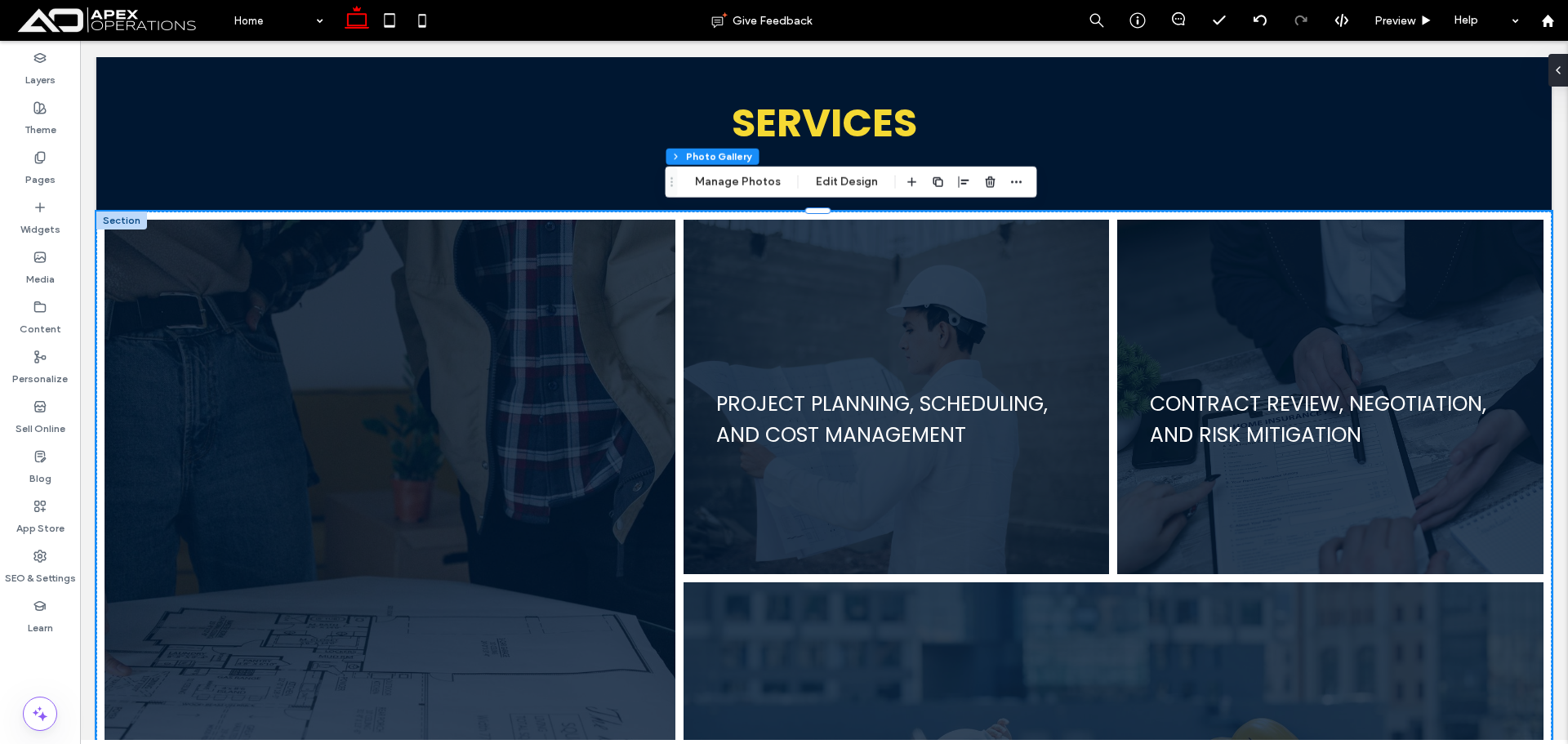
click at [590, 326] on link at bounding box center [390, 579] width 605 height 764
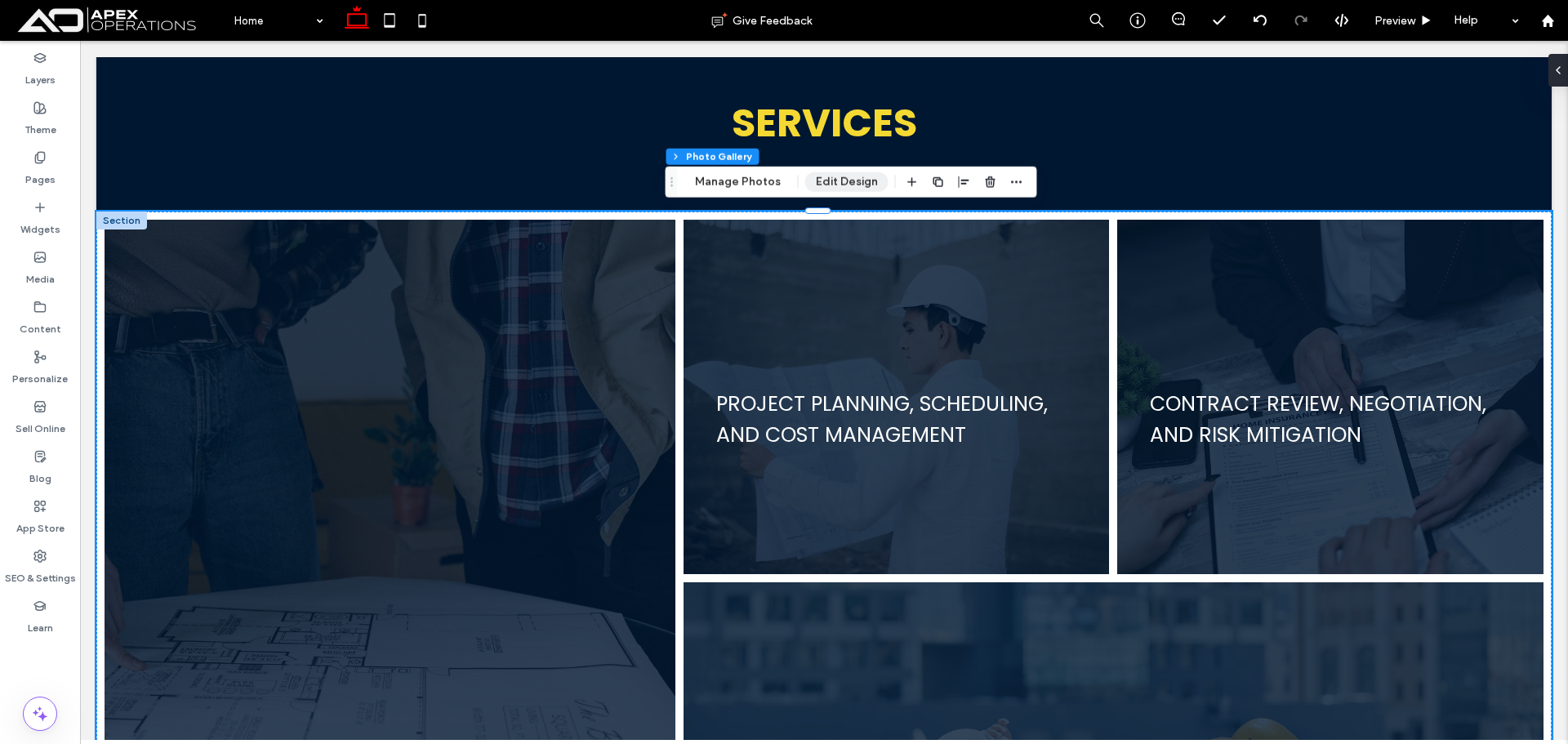
click at [866, 182] on button "Edit Design" at bounding box center [847, 182] width 84 height 19
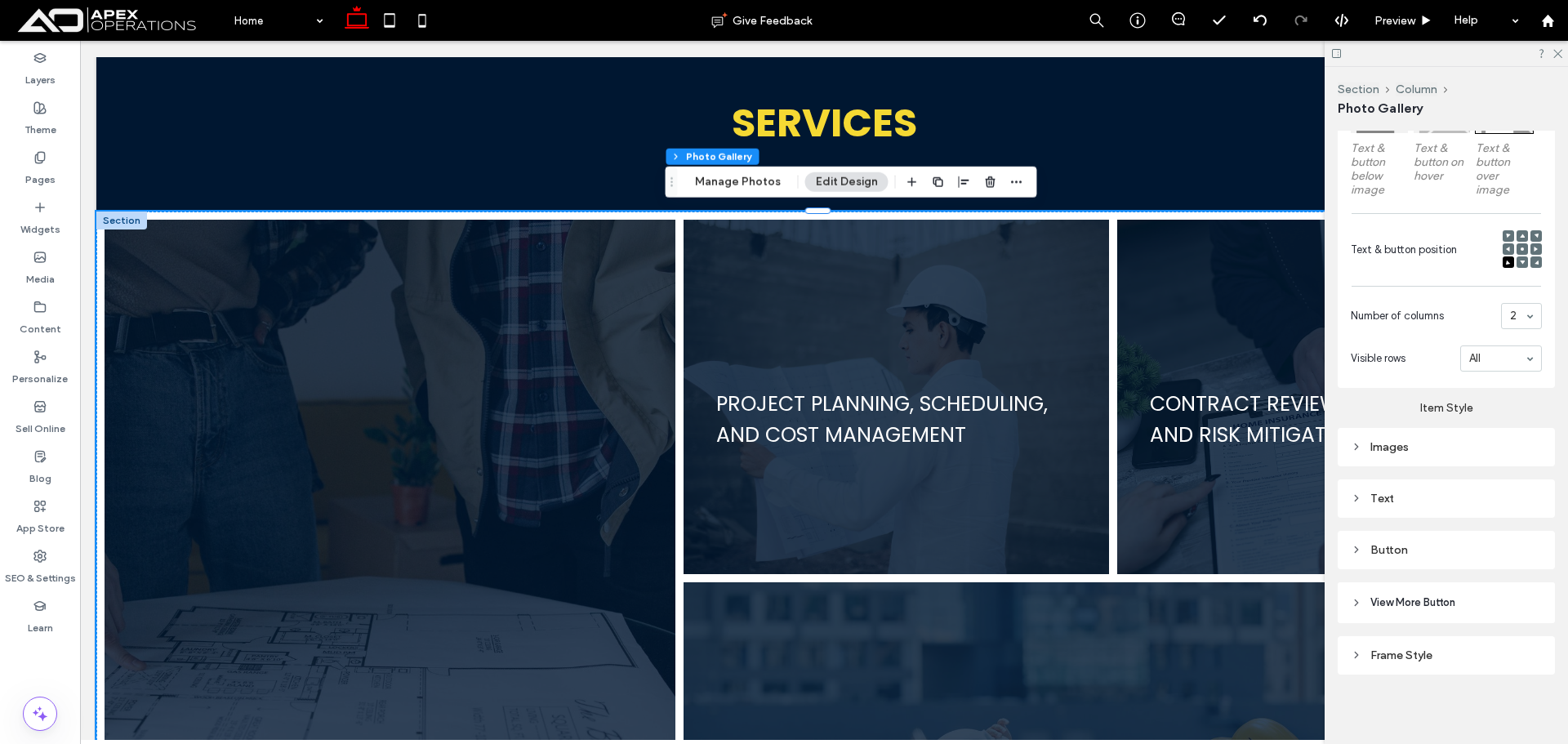
click at [882, 247] on icon at bounding box center [1521, 249] width 5 height 5
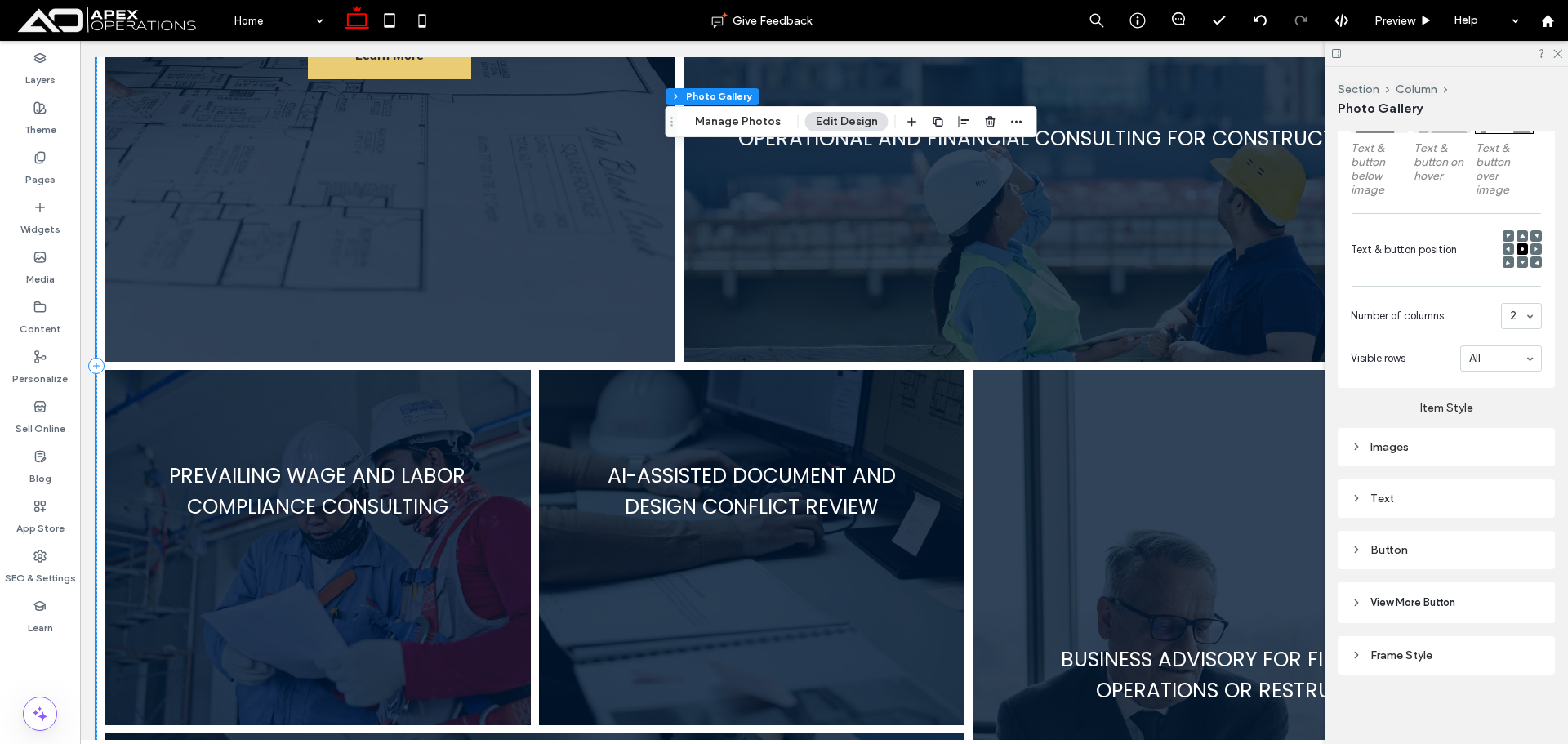
scroll to position [1970, 0]
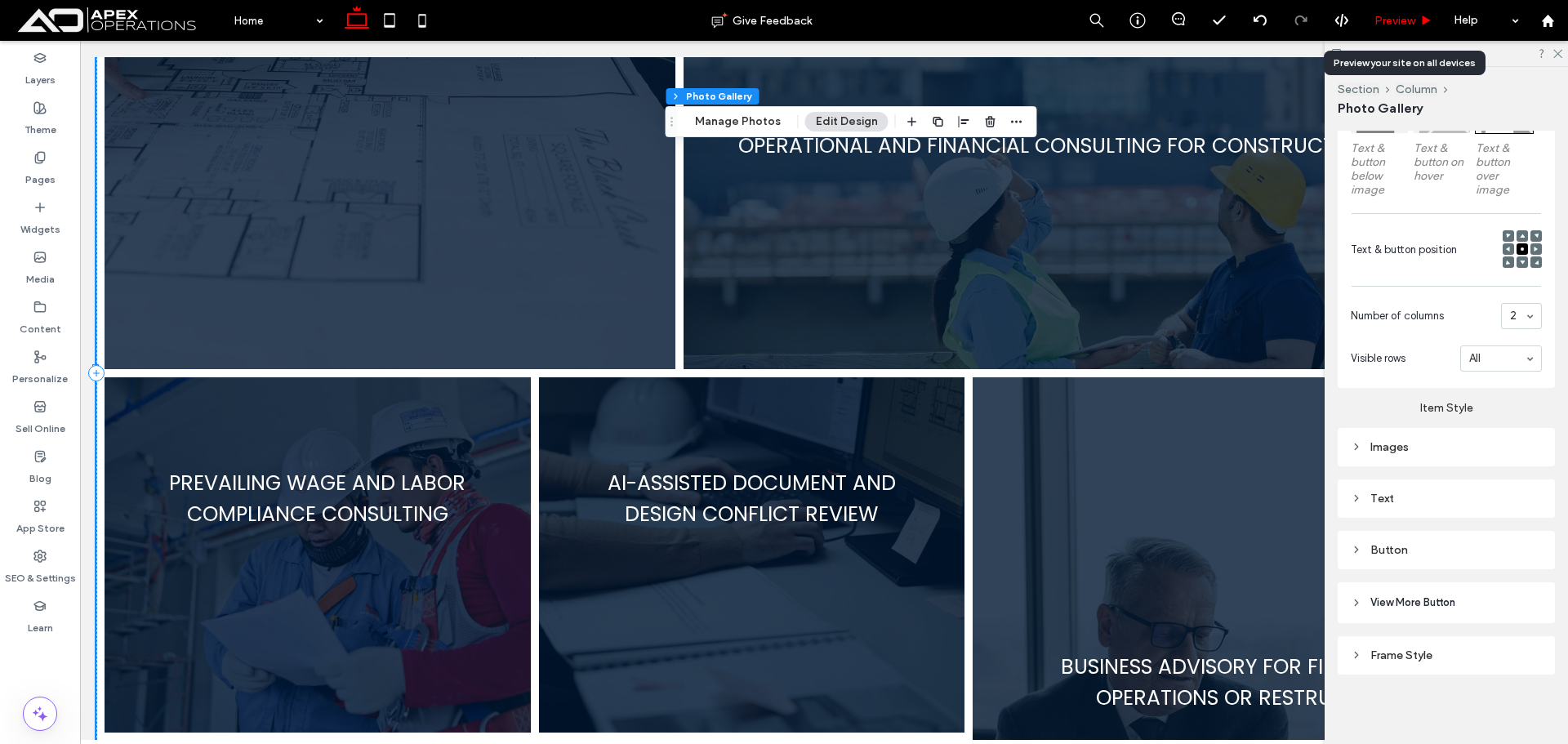
click at [882, 14] on span "Preview" at bounding box center [1394, 20] width 41 height 14
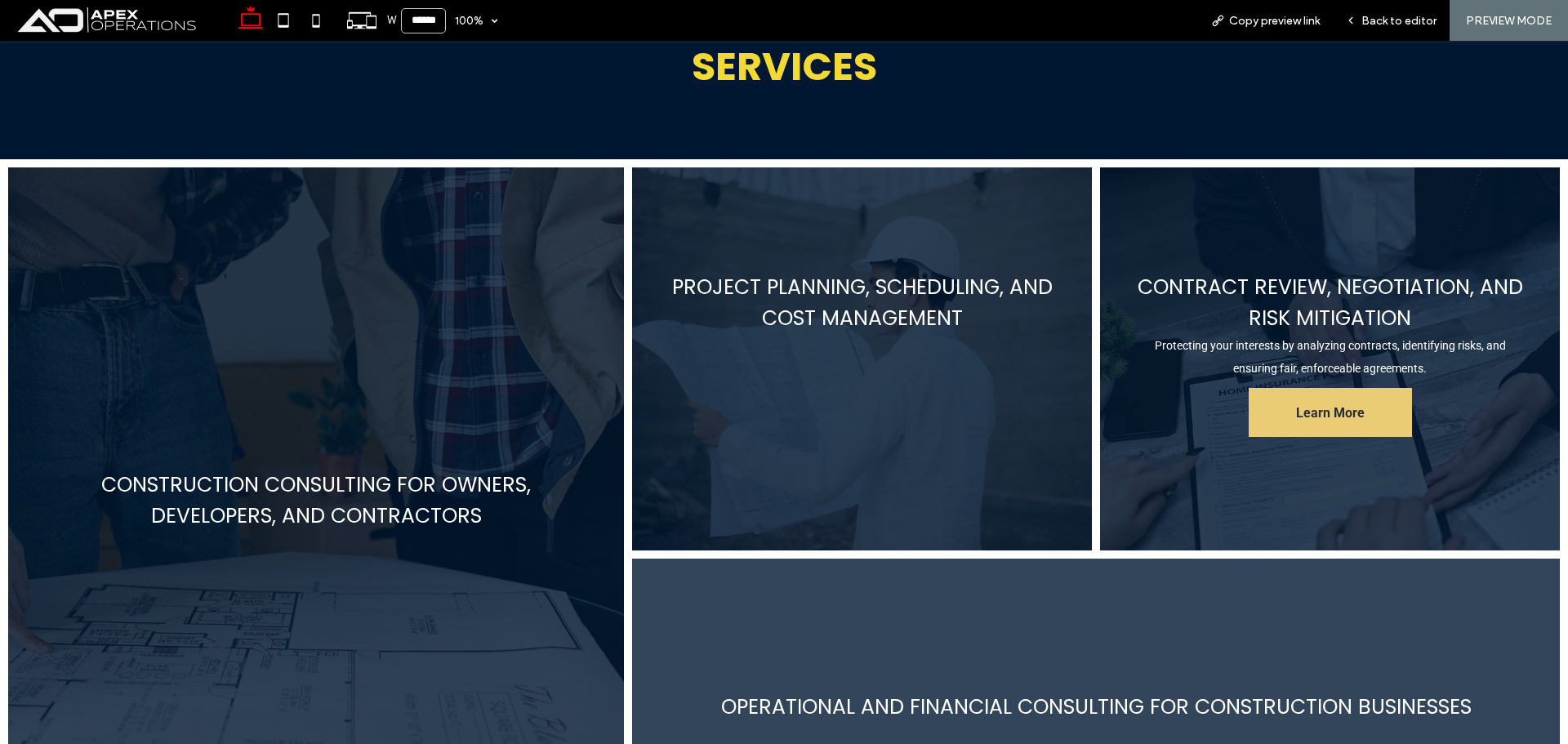
scroll to position [1404, 0]
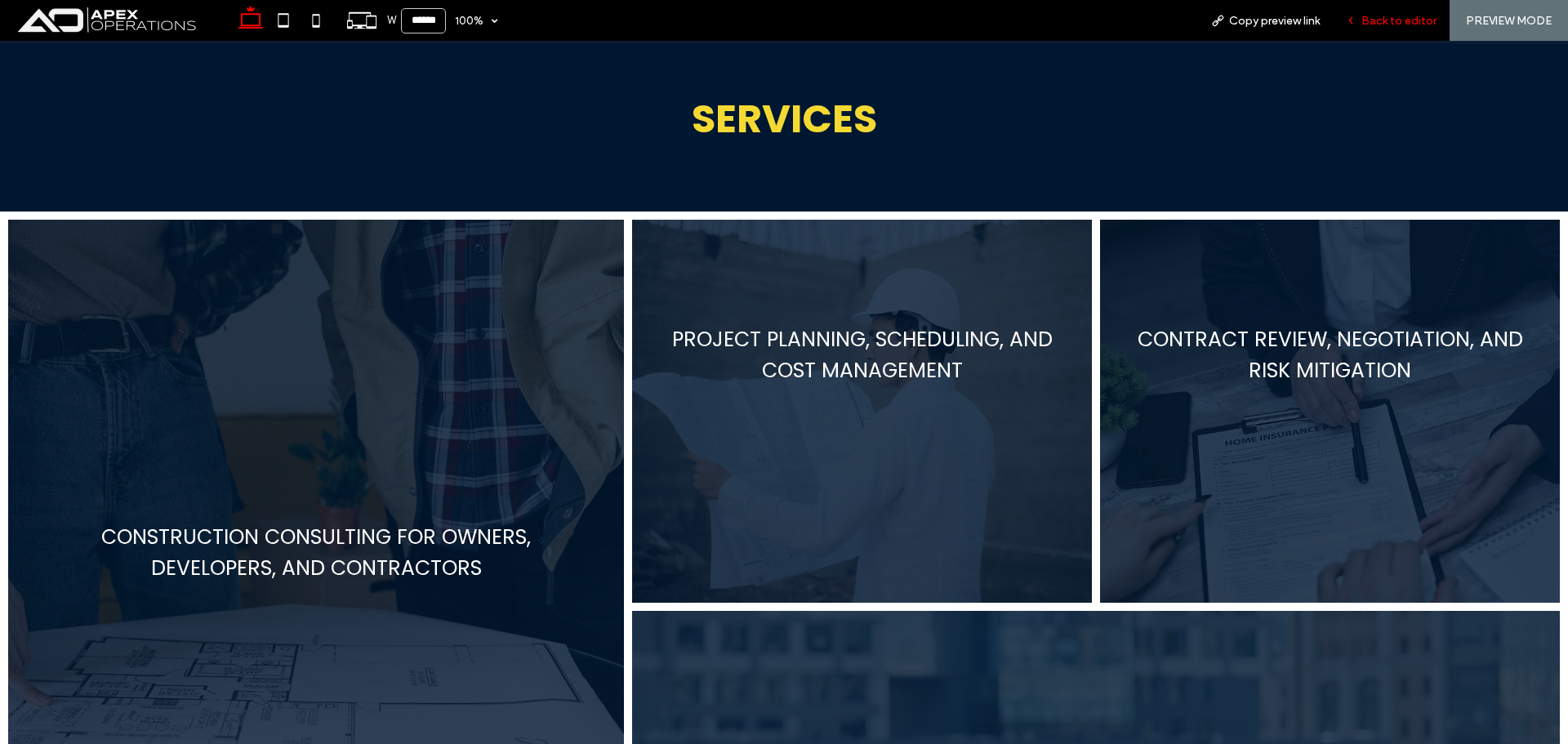
click at [882, 14] on span "Back to editor" at bounding box center [1398, 20] width 75 height 14
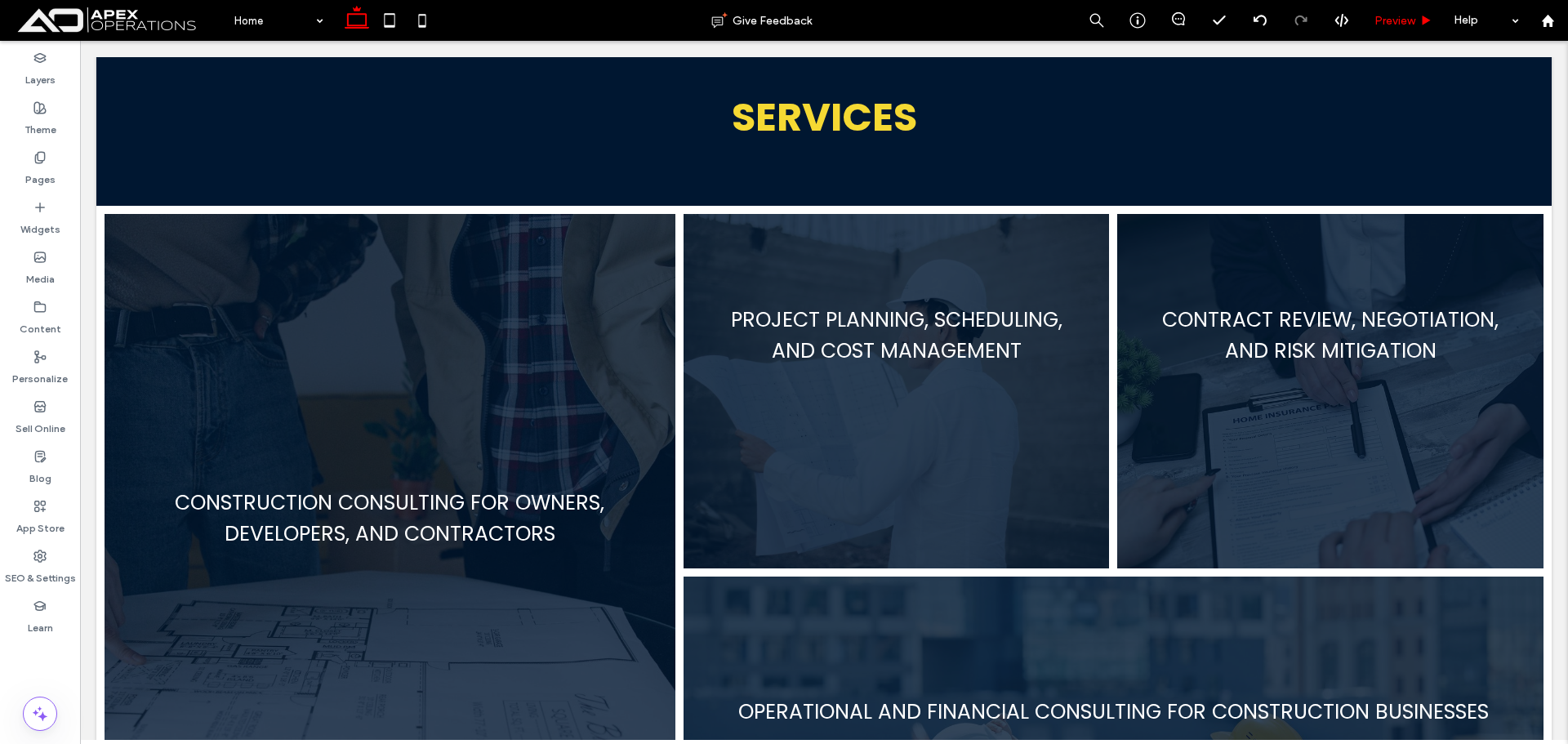
scroll to position [1403, 0]
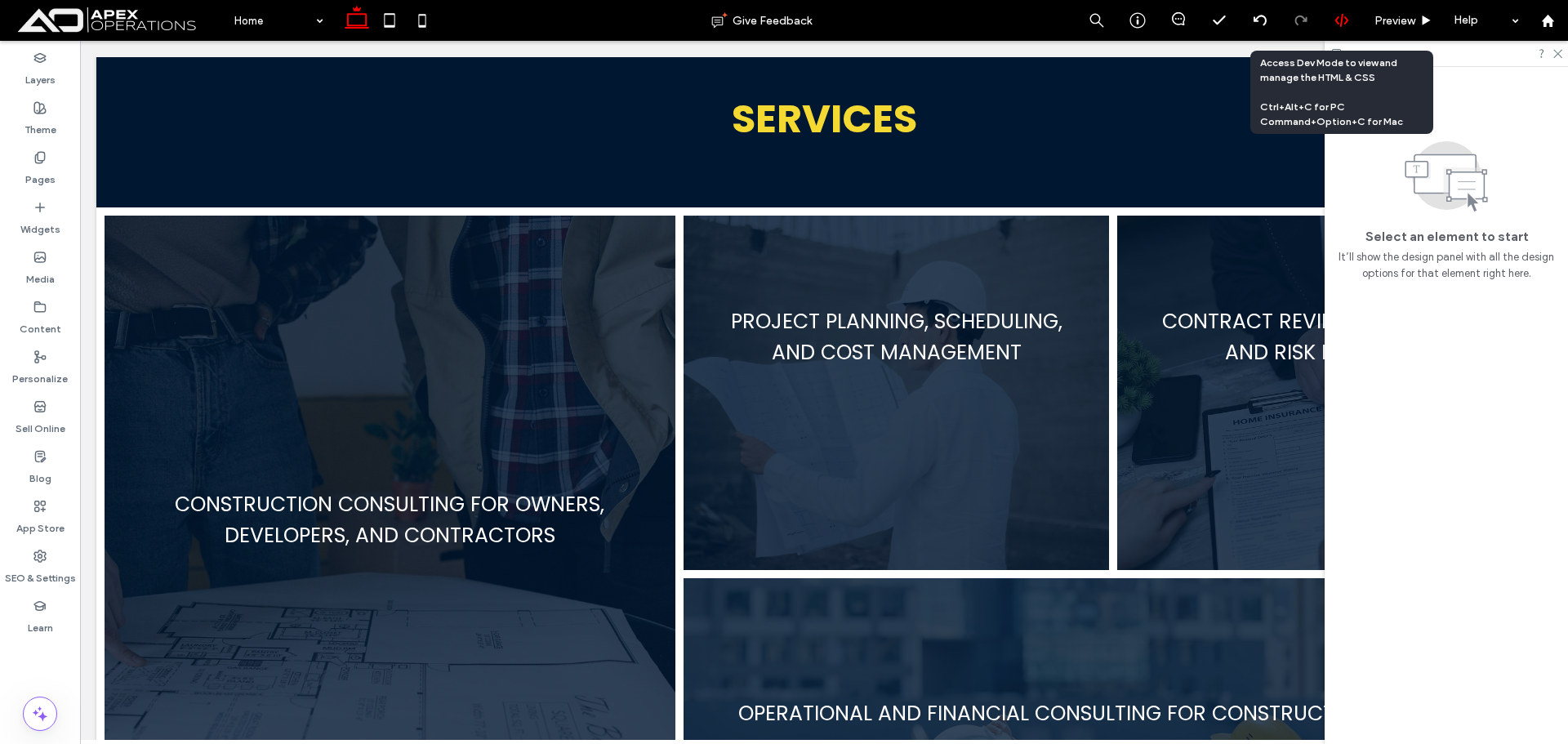
click at [882, 15] on icon at bounding box center [1341, 19] width 15 height 15
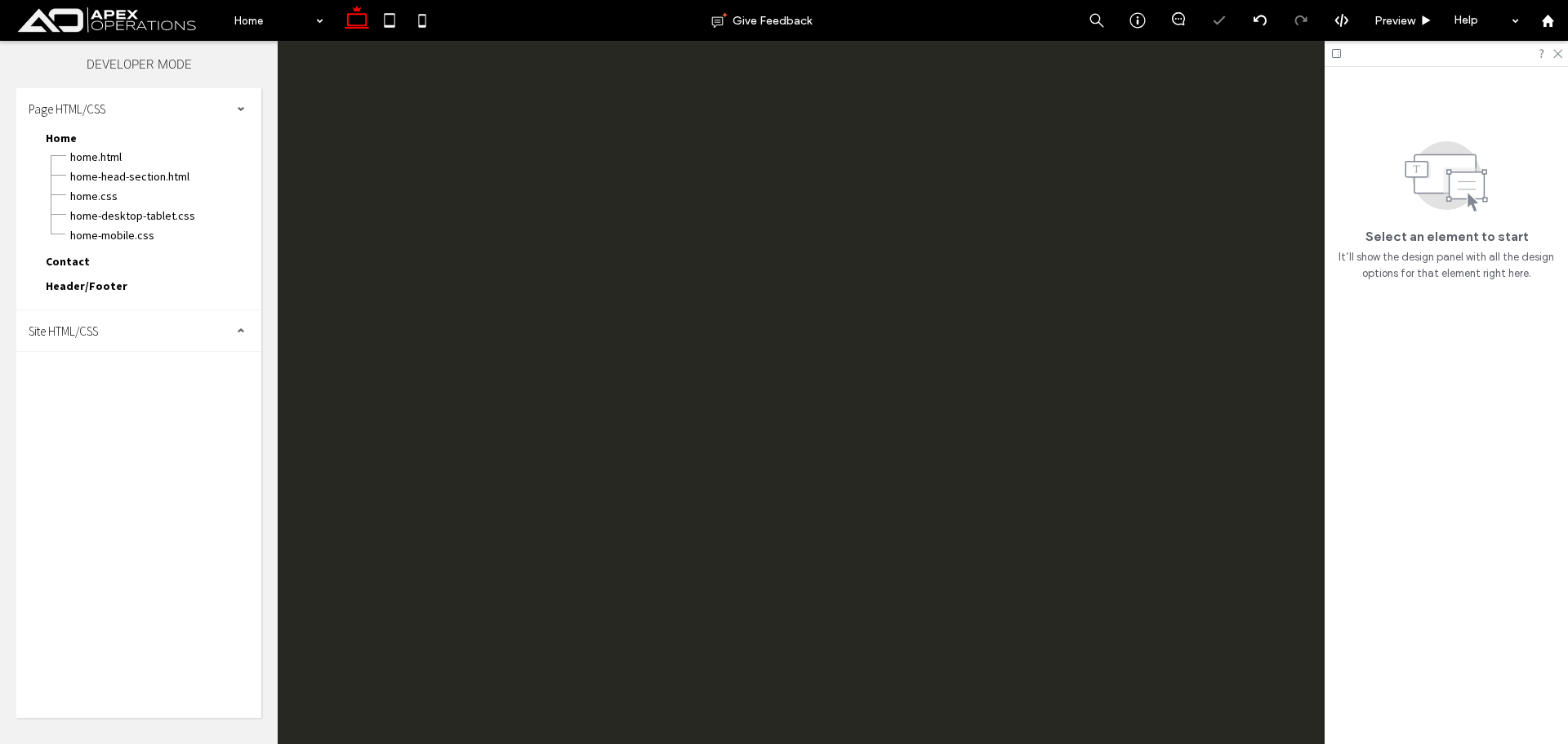
scroll to position [0, 0]
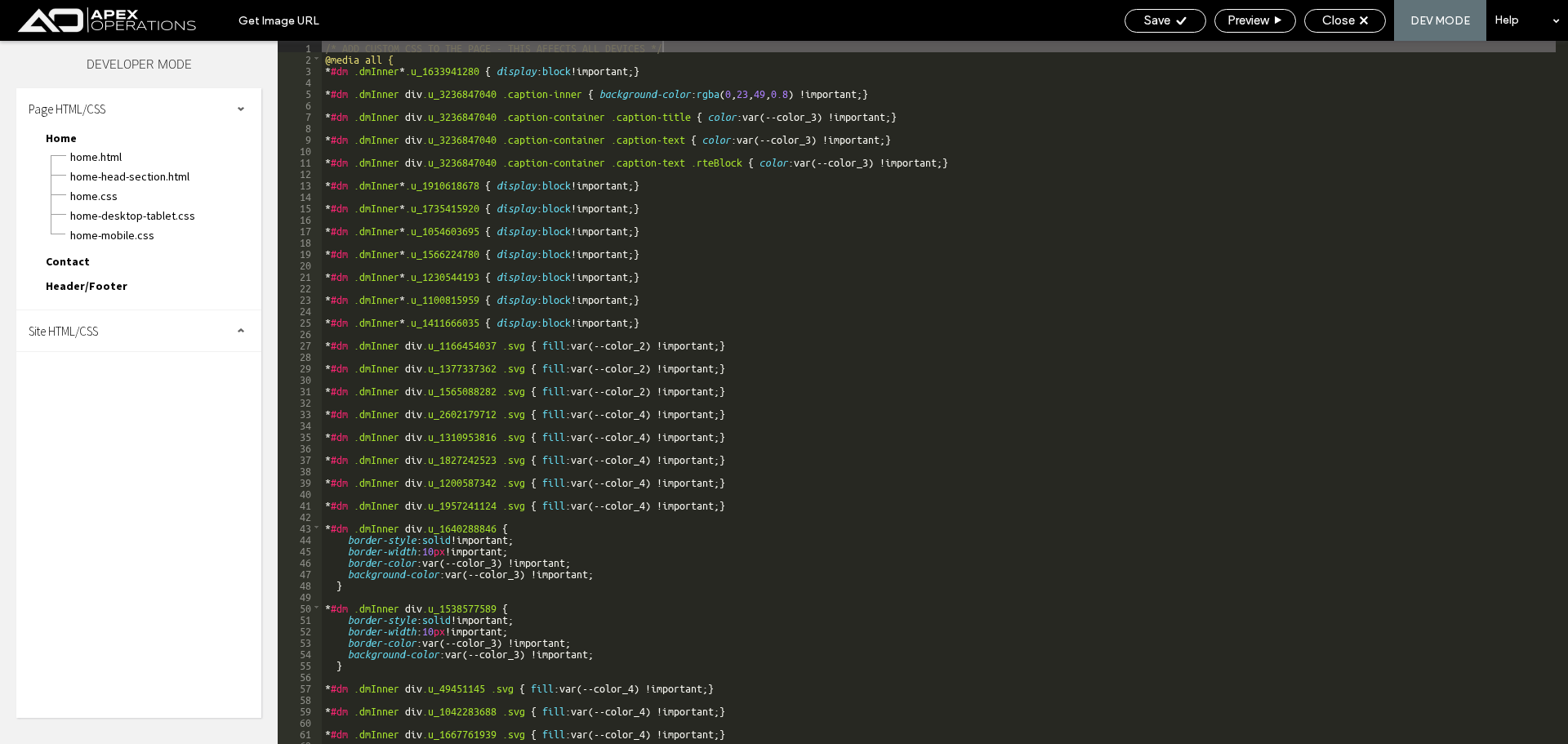
click at [159, 349] on div "Site HTML/CSS" at bounding box center [139, 330] width 245 height 41
click at [131, 407] on span "site.css" at bounding box center [168, 401] width 186 height 17
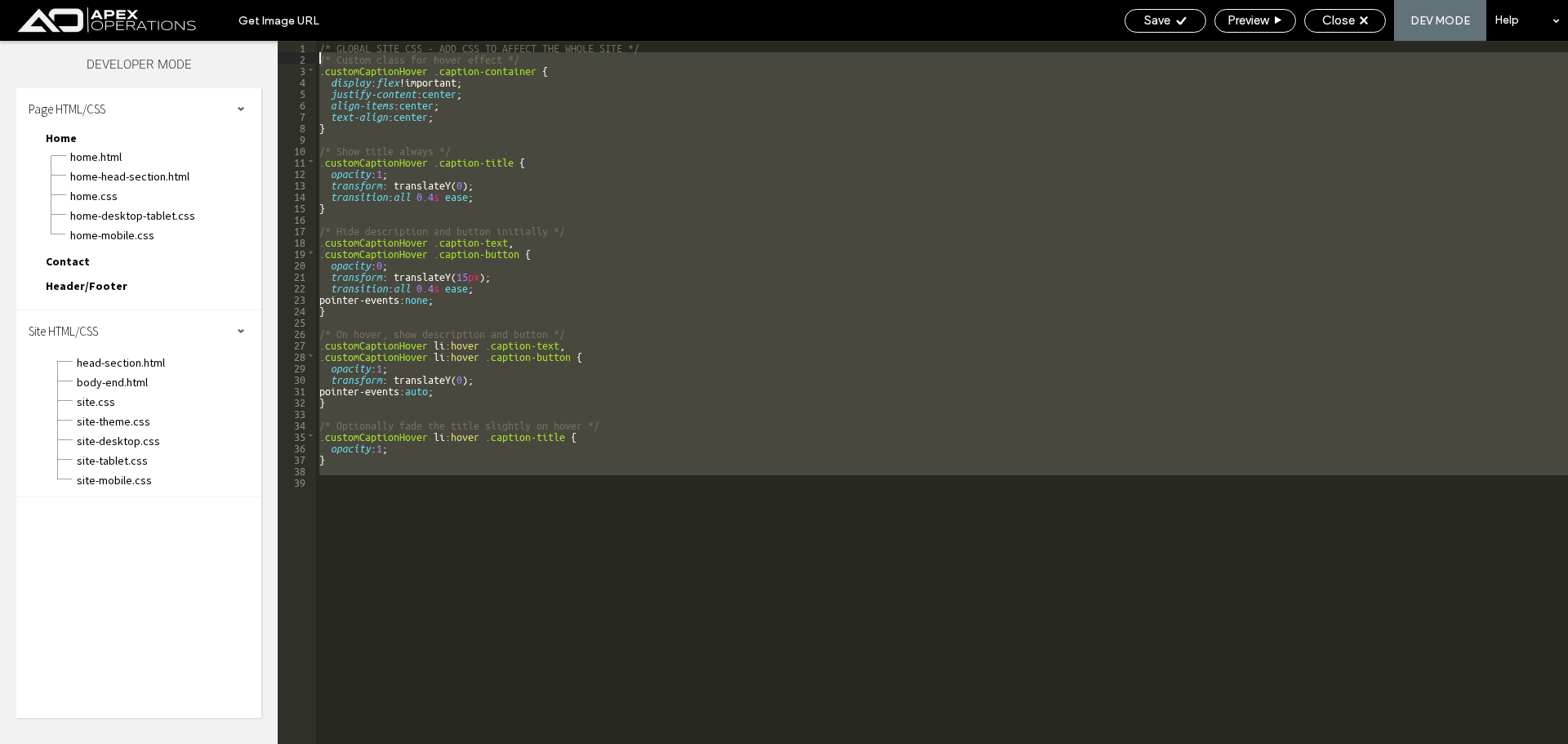
drag, startPoint x: 378, startPoint y: 464, endPoint x: 290, endPoint y: 63, distance: 410.5
click at [290, 63] on div "** 1 2 3 4 5 6 7 8 9 10 11 12 13 14 15 16 17 18 19 20 21 22 23 24 25 26 27 28 2…" at bounding box center [923, 392] width 1290 height 703
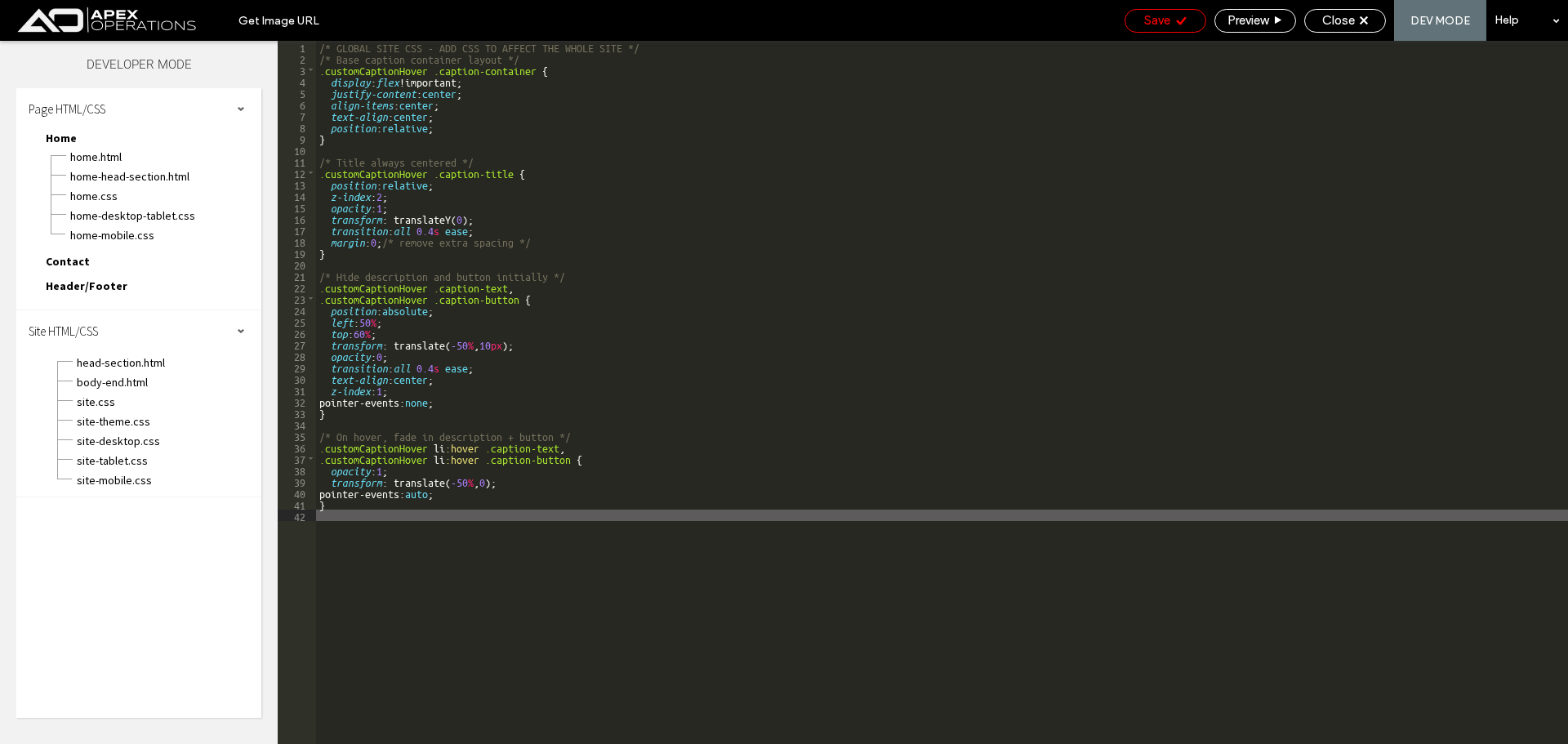
click at [882, 19] on span "Save" at bounding box center [1156, 19] width 26 height 15
click at [882, 23] on span "Save" at bounding box center [1156, 19] width 26 height 15
click at [882, 17] on span "Close" at bounding box center [1339, 19] width 33 height 15
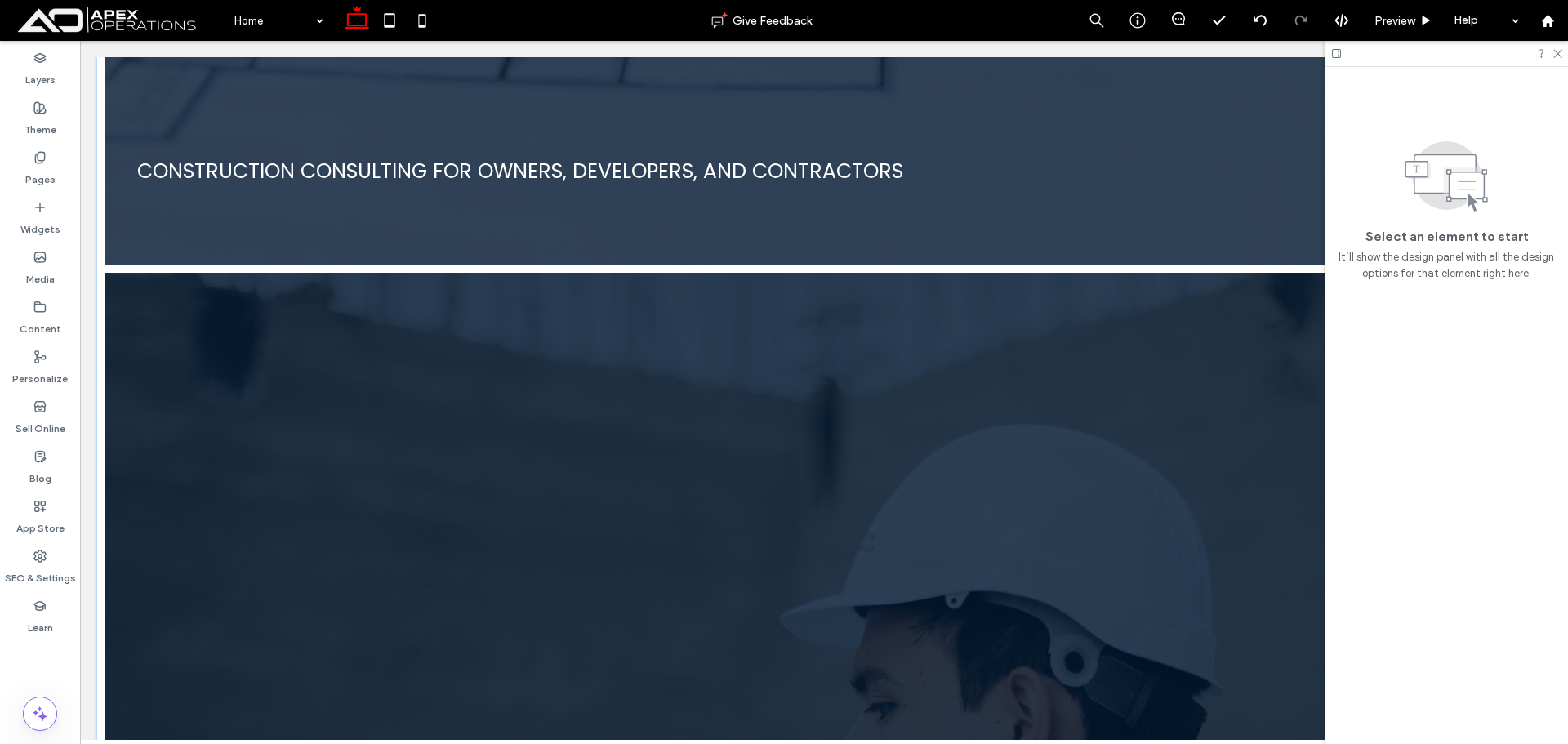
scroll to position [3184, 0]
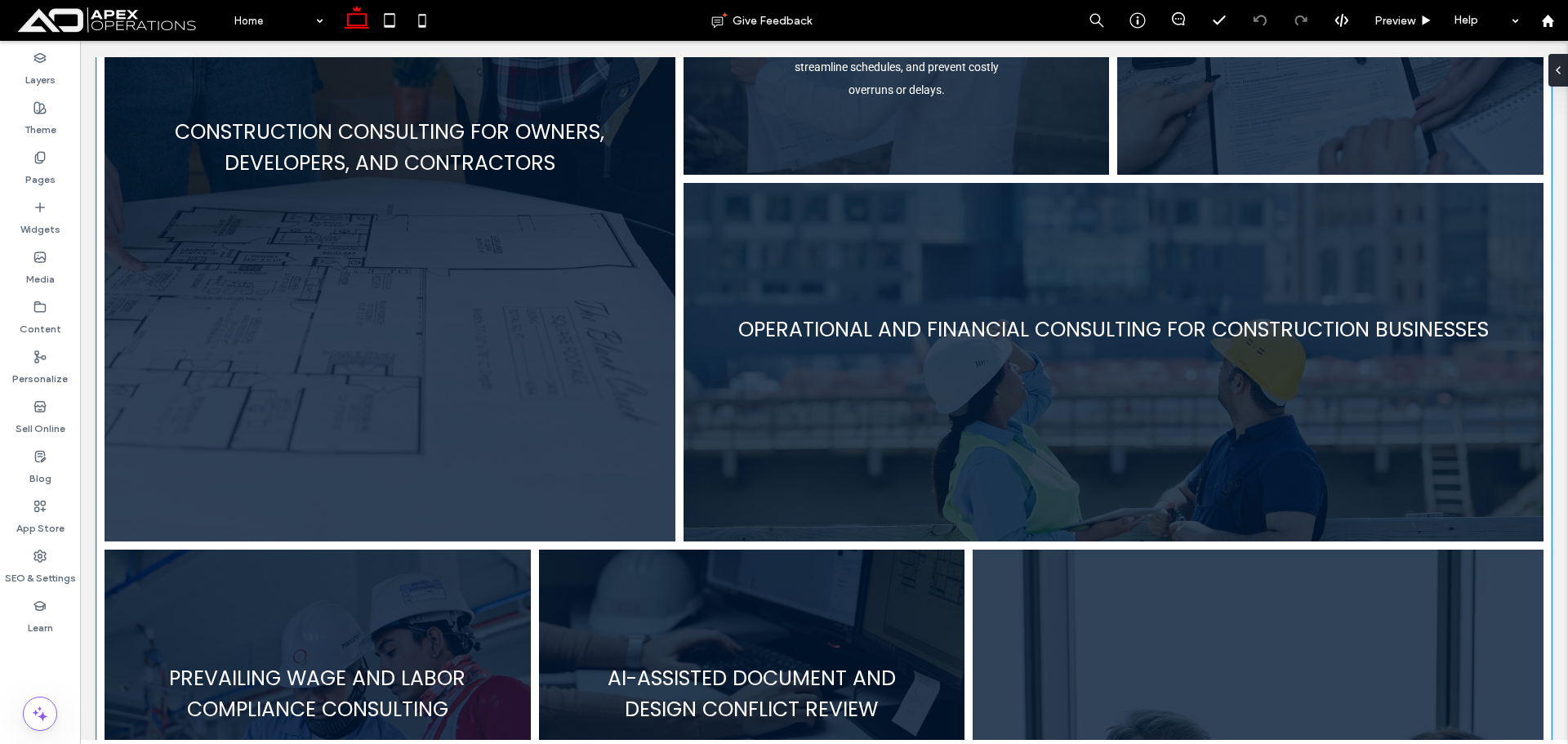
scroll to position [1826, 0]
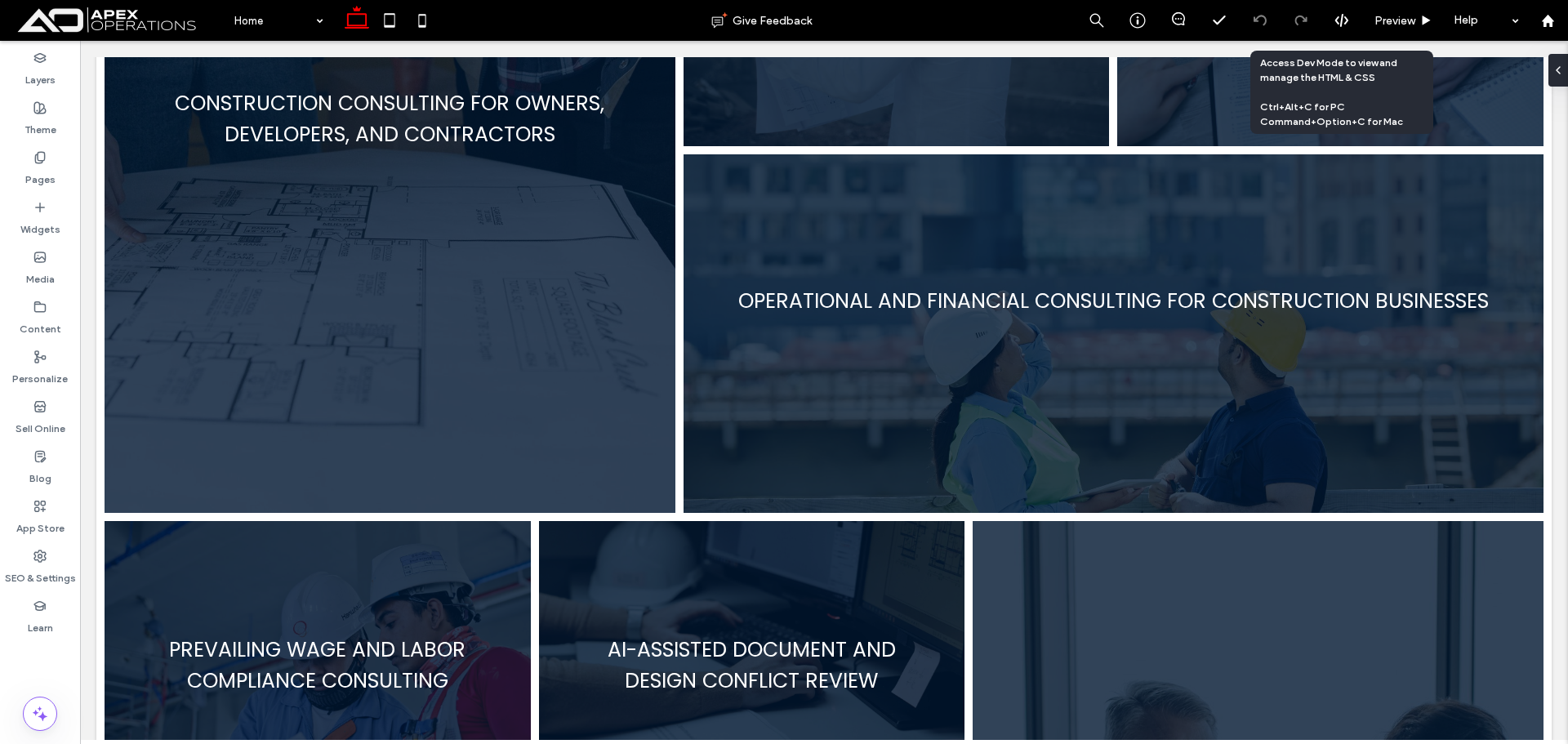
drag, startPoint x: 1339, startPoint y: 17, endPoint x: 1212, endPoint y: 31, distance: 127.8
click at [1336, 18] on icon at bounding box center [1341, 19] width 15 height 15
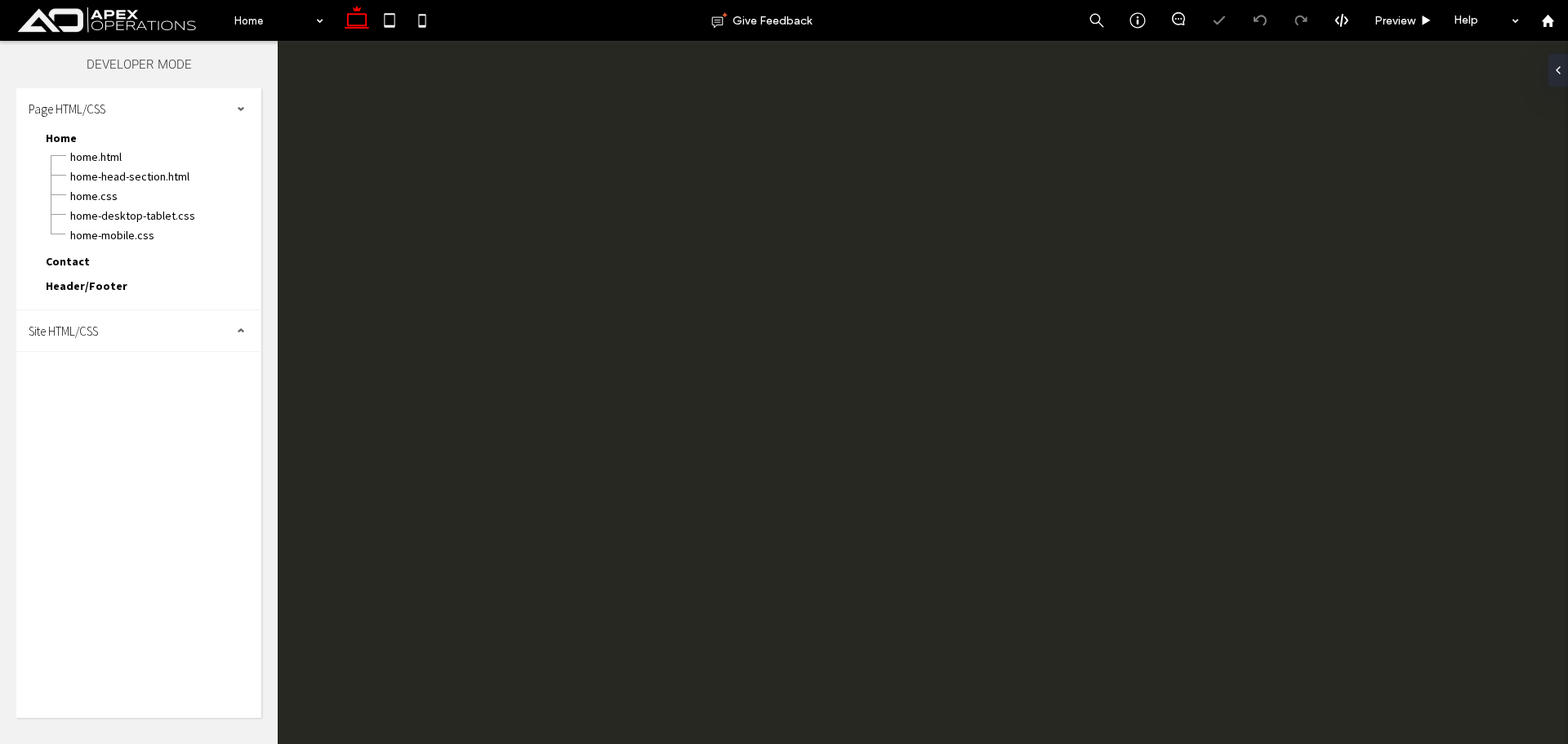
scroll to position [0, 0]
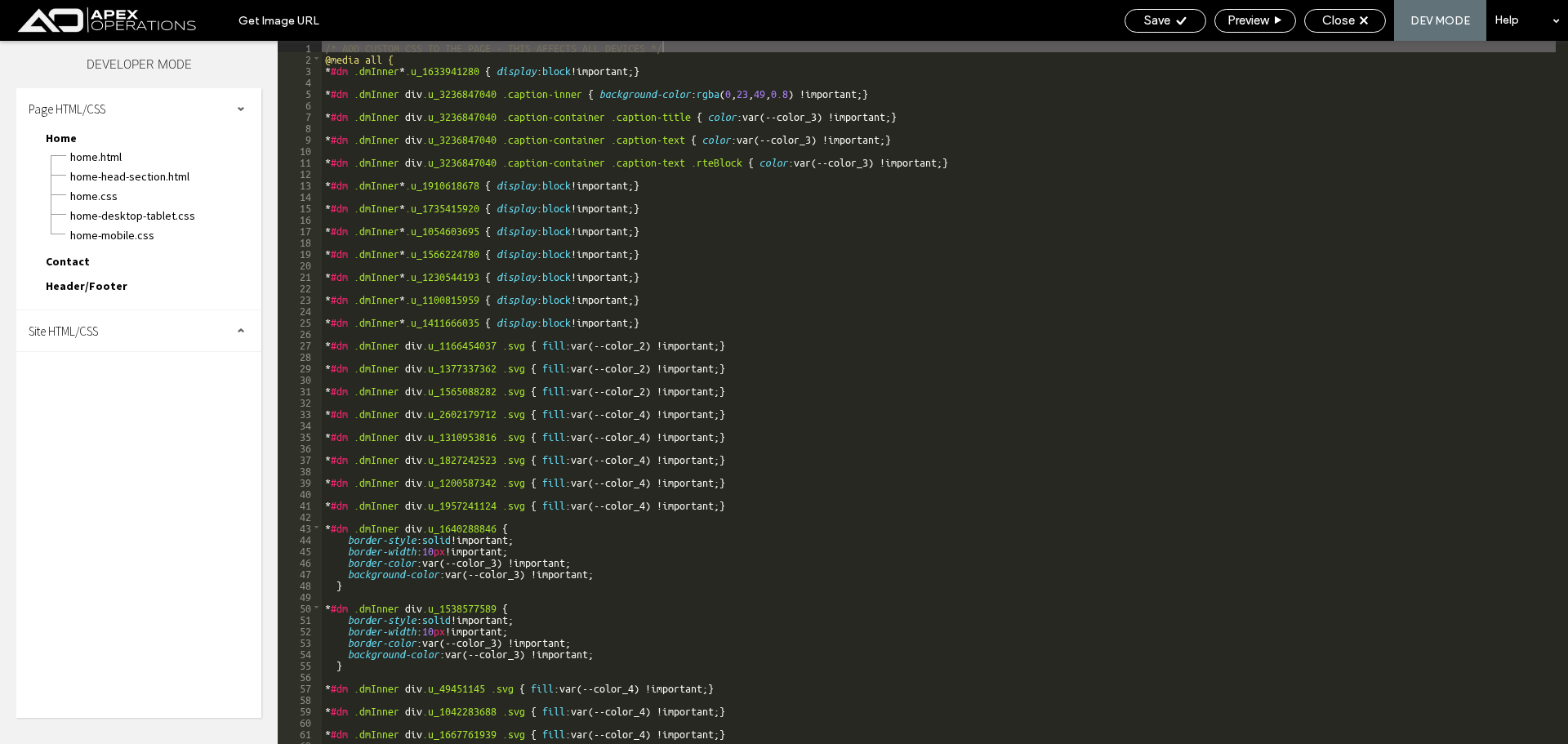
click at [121, 338] on div "Site HTML/CSS" at bounding box center [139, 330] width 245 height 41
click at [113, 396] on span "site.css" at bounding box center [168, 401] width 186 height 17
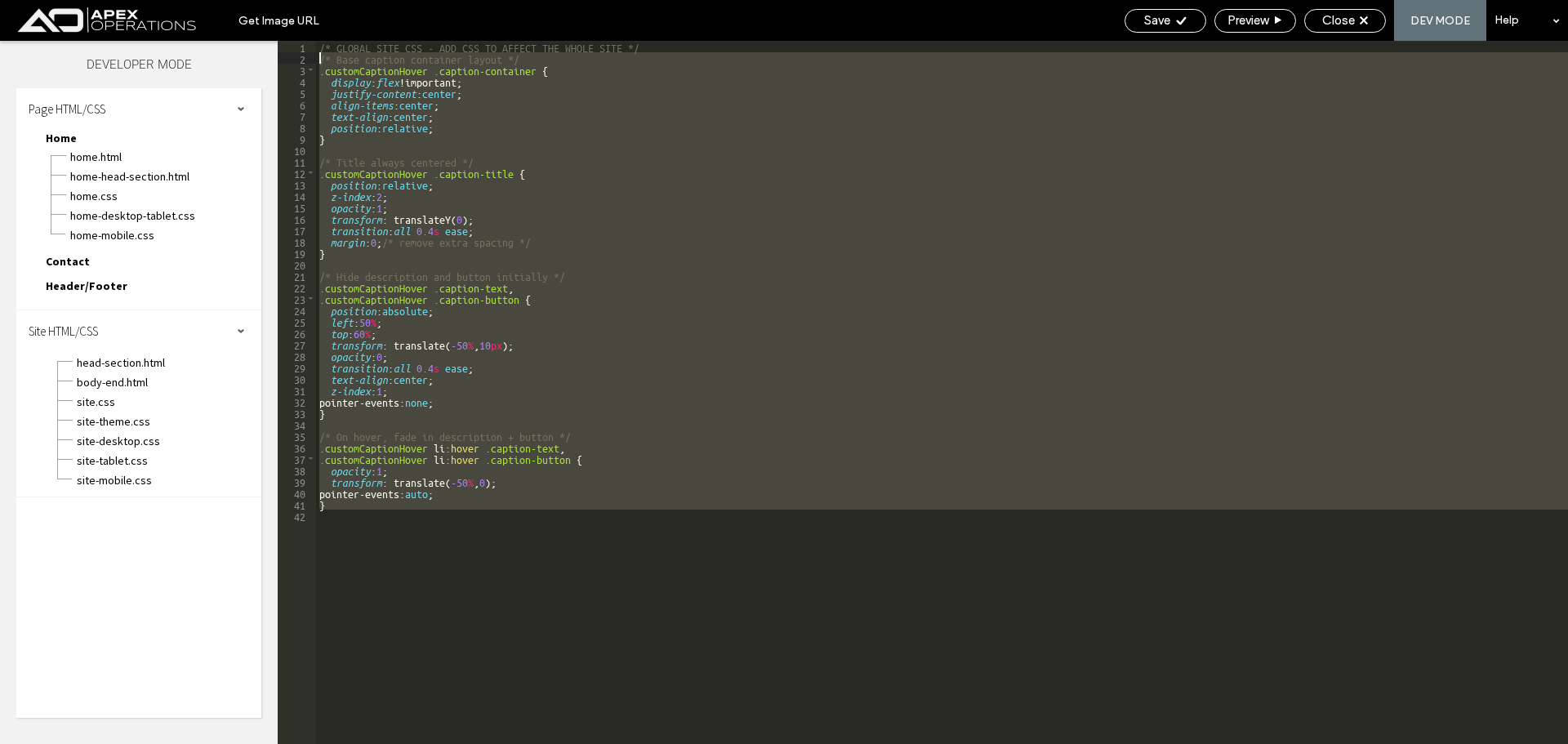
drag, startPoint x: 278, startPoint y: 320, endPoint x: 244, endPoint y: 55, distance: 267.2
click at [244, 55] on div "Layers Theme Pages Widgets Media Content Personalize Sell Online Blog App Store…" at bounding box center [784, 392] width 1568 height 703
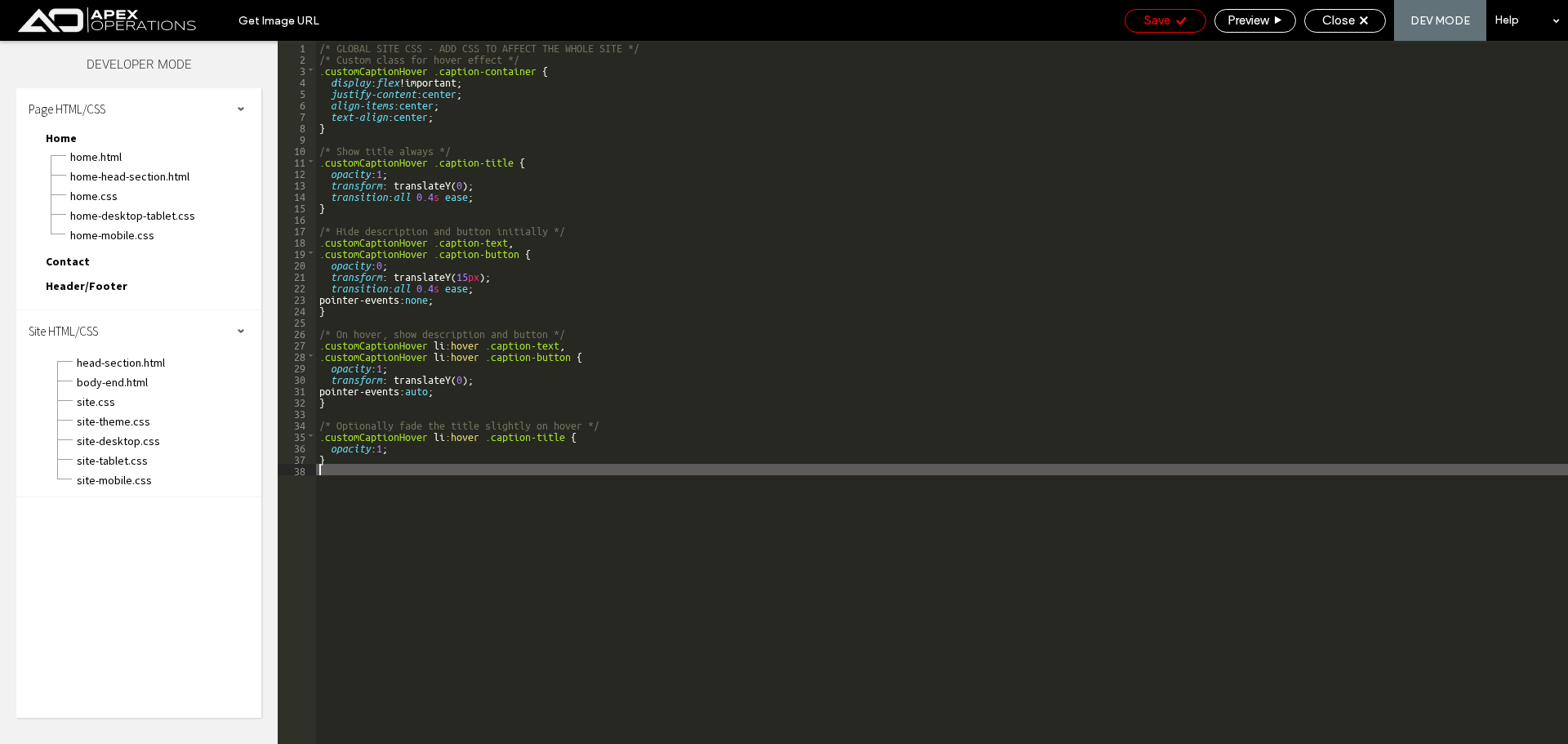
click at [1150, 13] on span "Save" at bounding box center [1156, 19] width 26 height 15
click at [1350, 26] on span "Close" at bounding box center [1339, 19] width 33 height 15
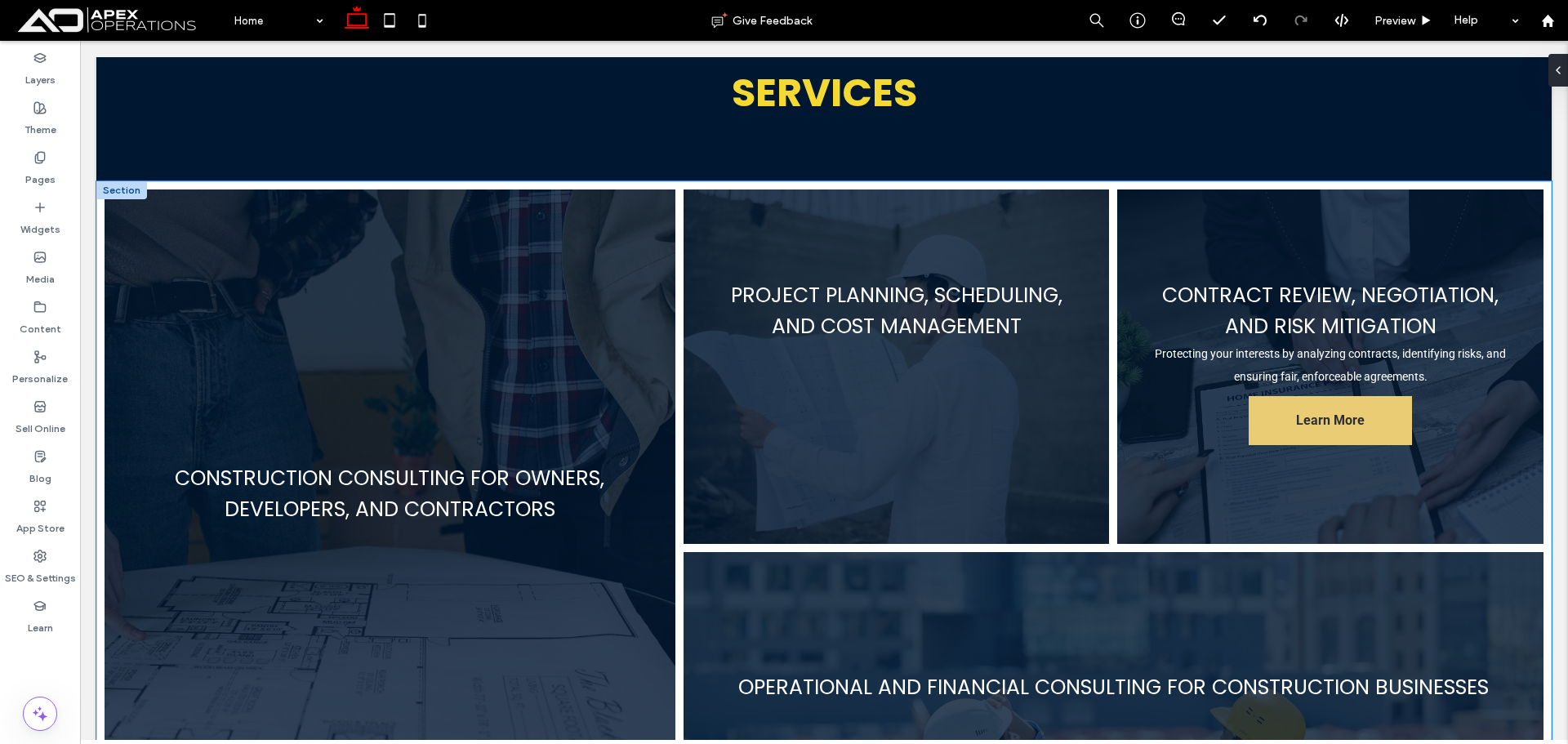
scroll to position [1306, 0]
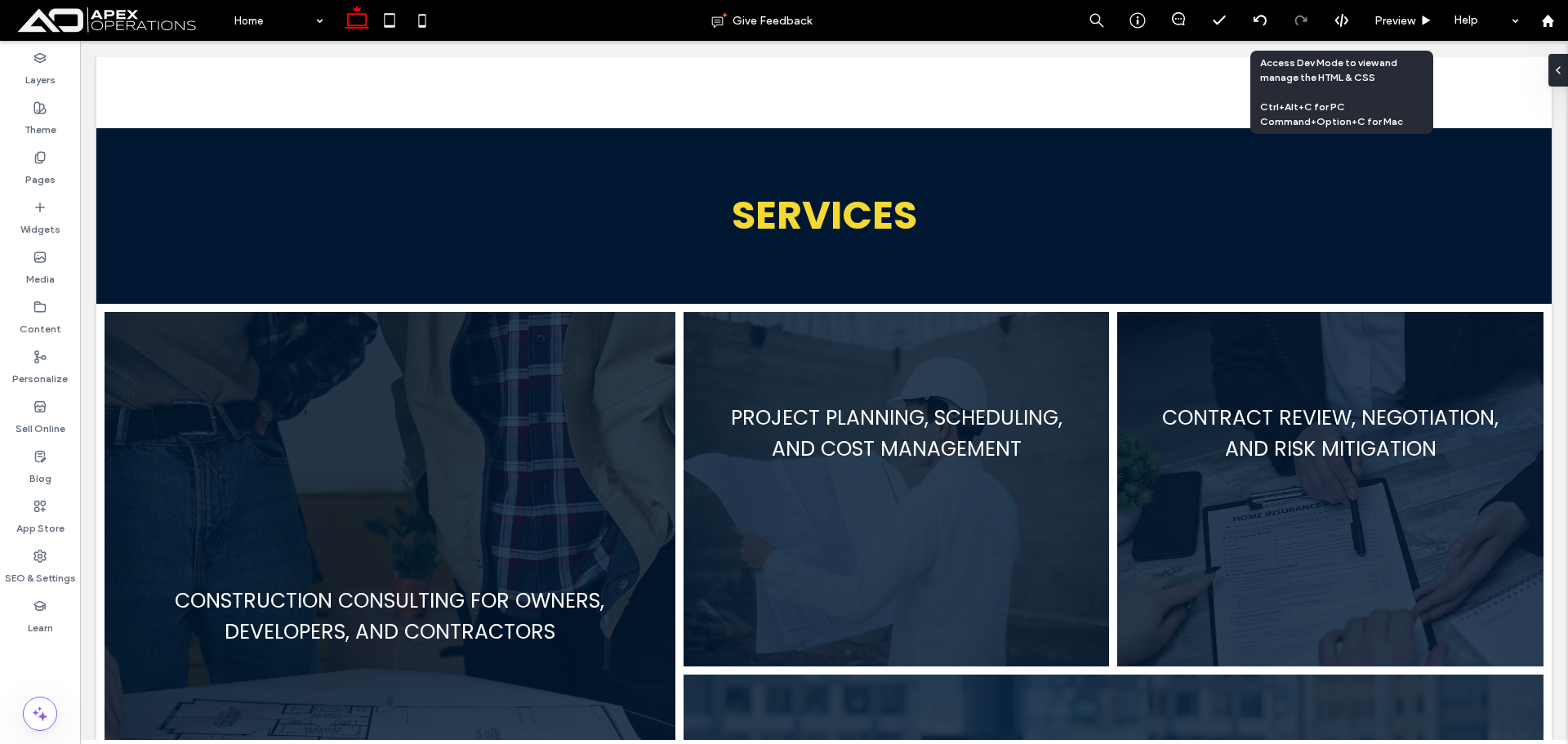
drag, startPoint x: 1340, startPoint y: 21, endPoint x: 1318, endPoint y: 26, distance: 22.6
click at [1338, 23] on use at bounding box center [1340, 19] width 13 height 13
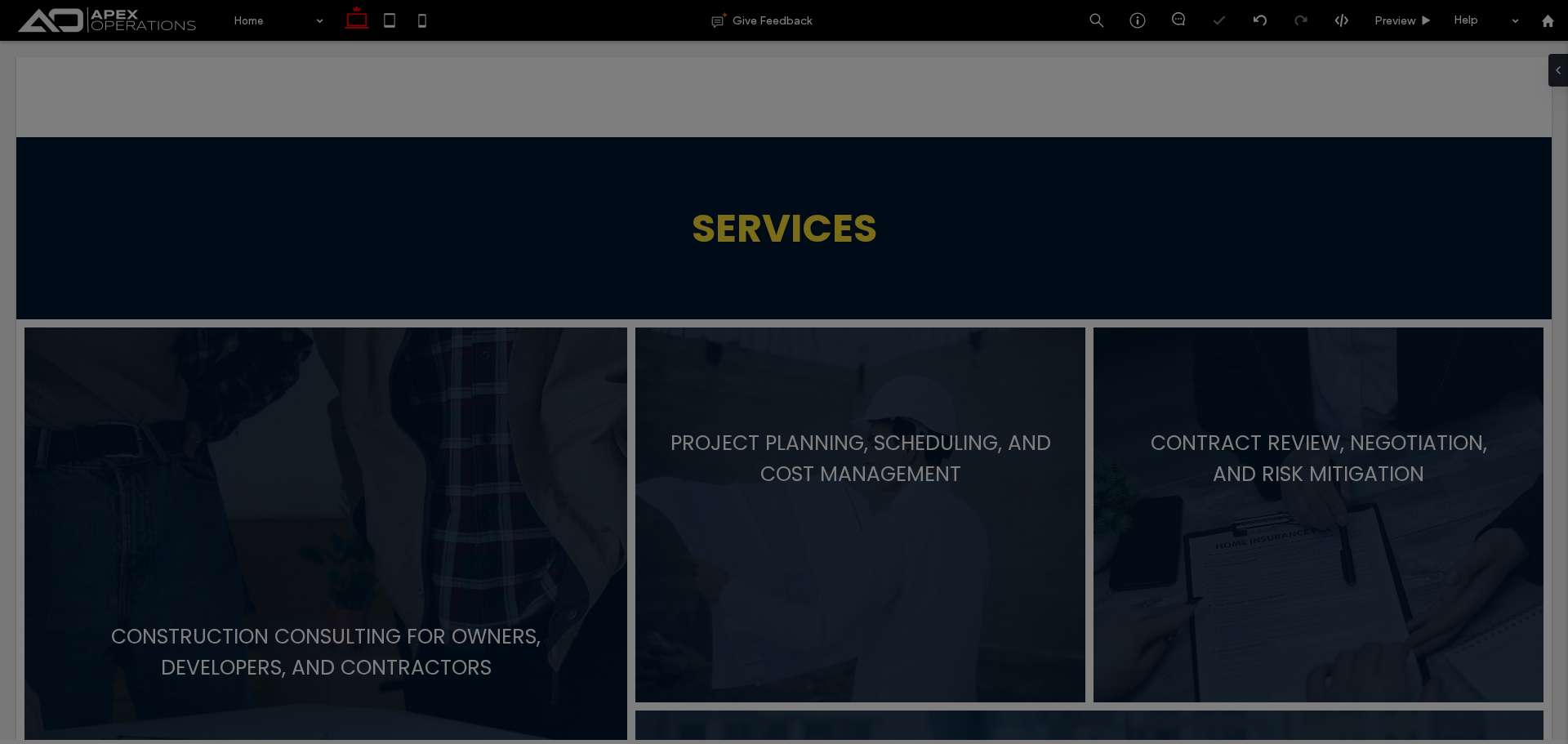
scroll to position [0, 0]
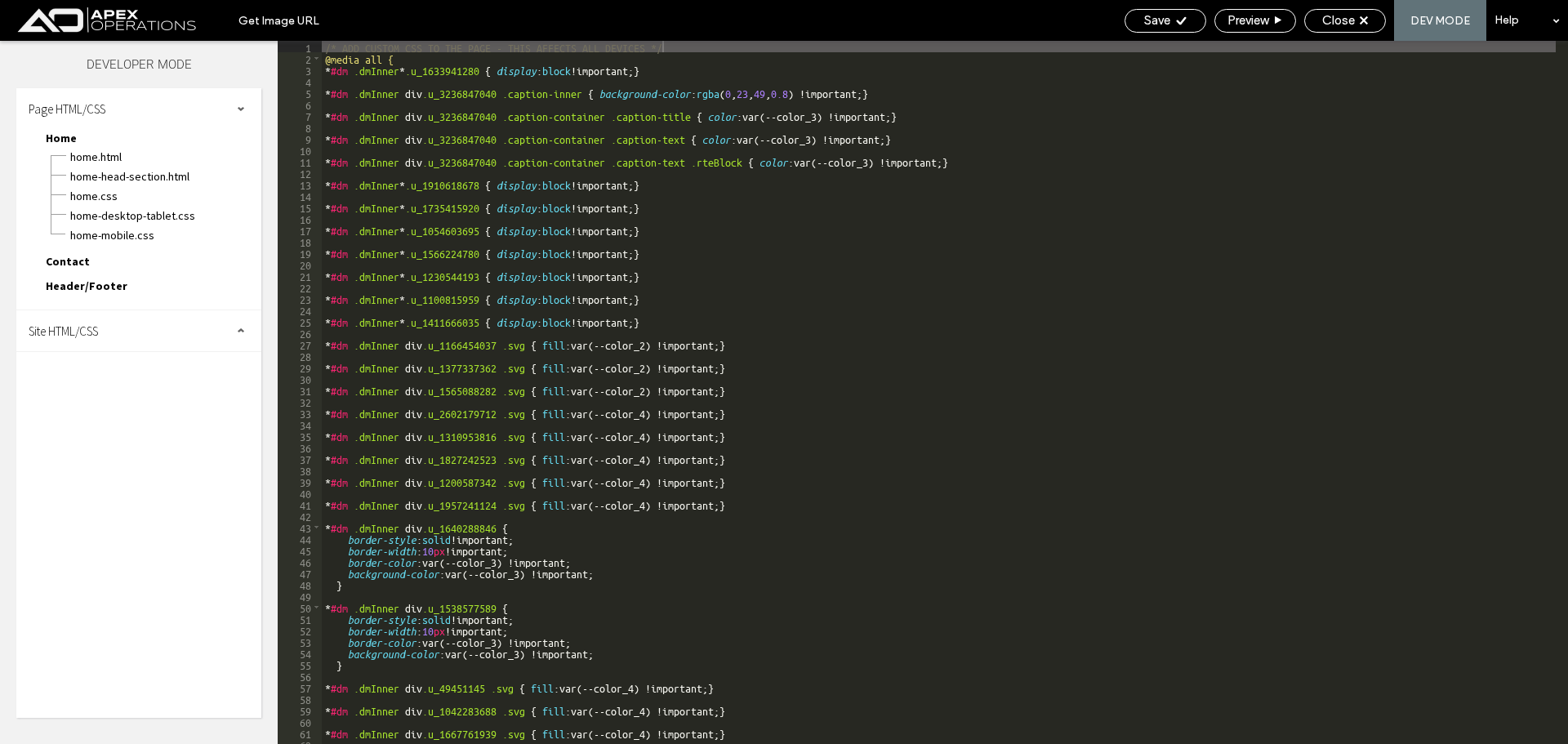
drag, startPoint x: 151, startPoint y: 330, endPoint x: 122, endPoint y: 383, distance: 60.4
click at [146, 332] on div "Site HTML/CSS" at bounding box center [139, 330] width 245 height 41
click at [119, 398] on span "site.css" at bounding box center [168, 401] width 186 height 17
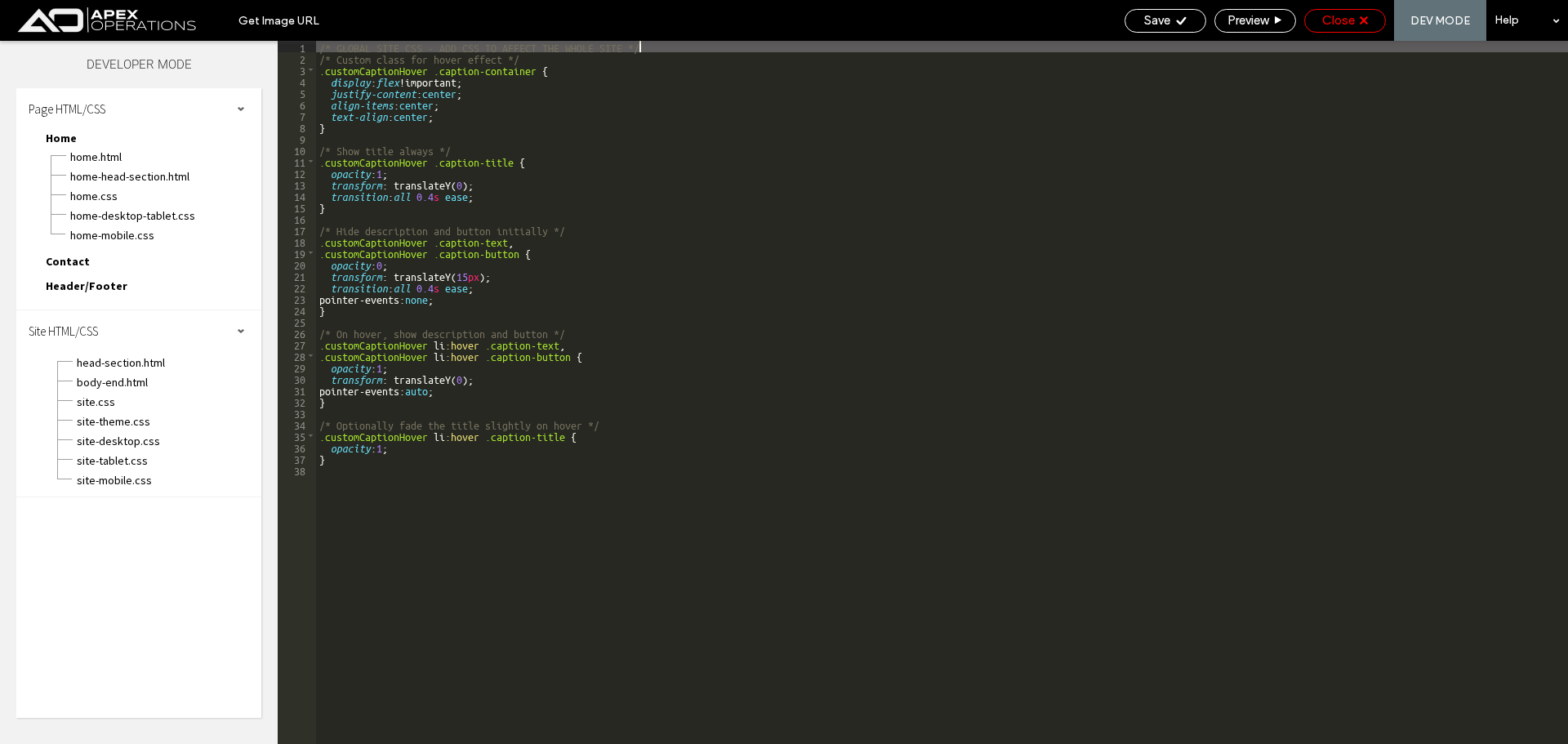
click at [1342, 18] on span "Close" at bounding box center [1339, 19] width 33 height 15
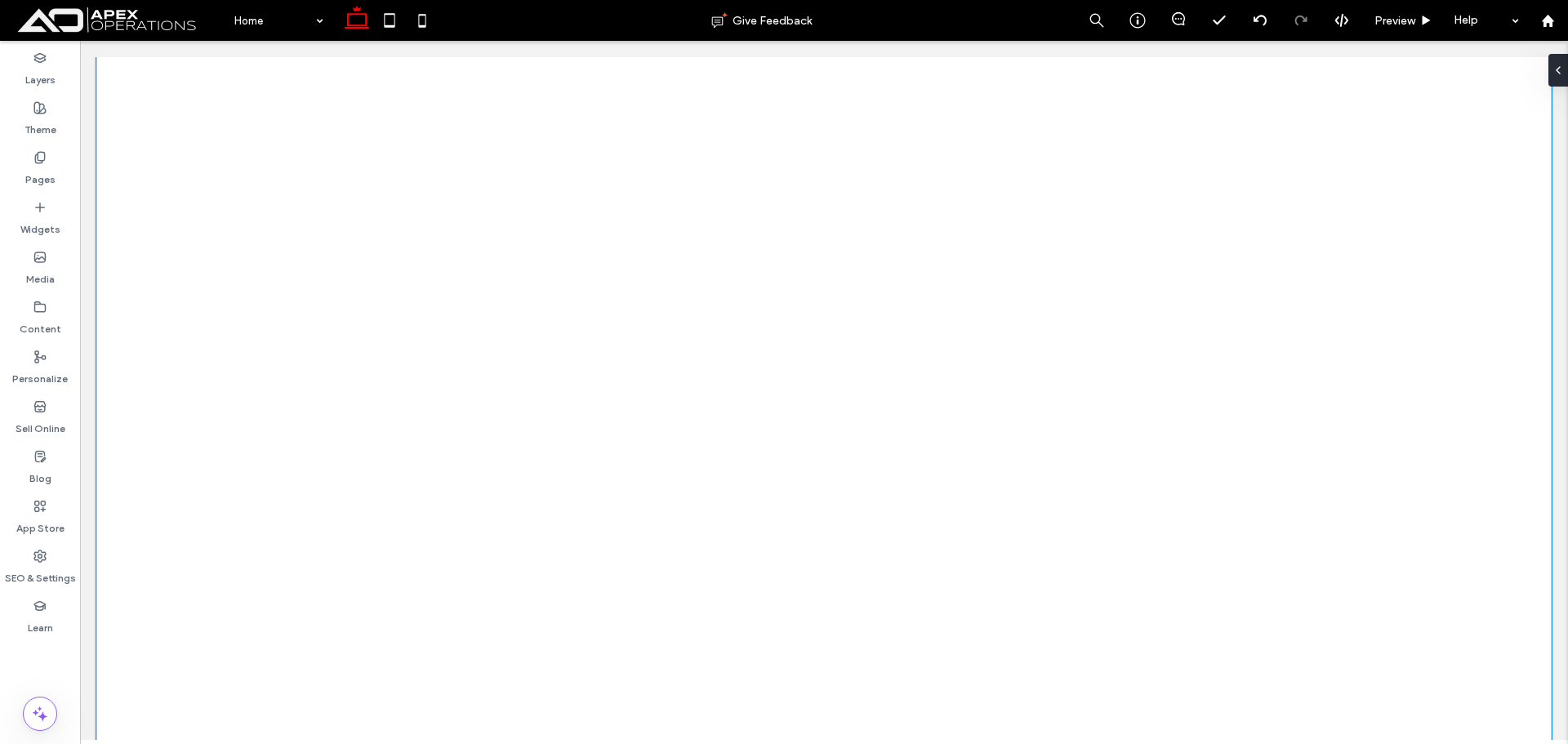
scroll to position [2285, 0]
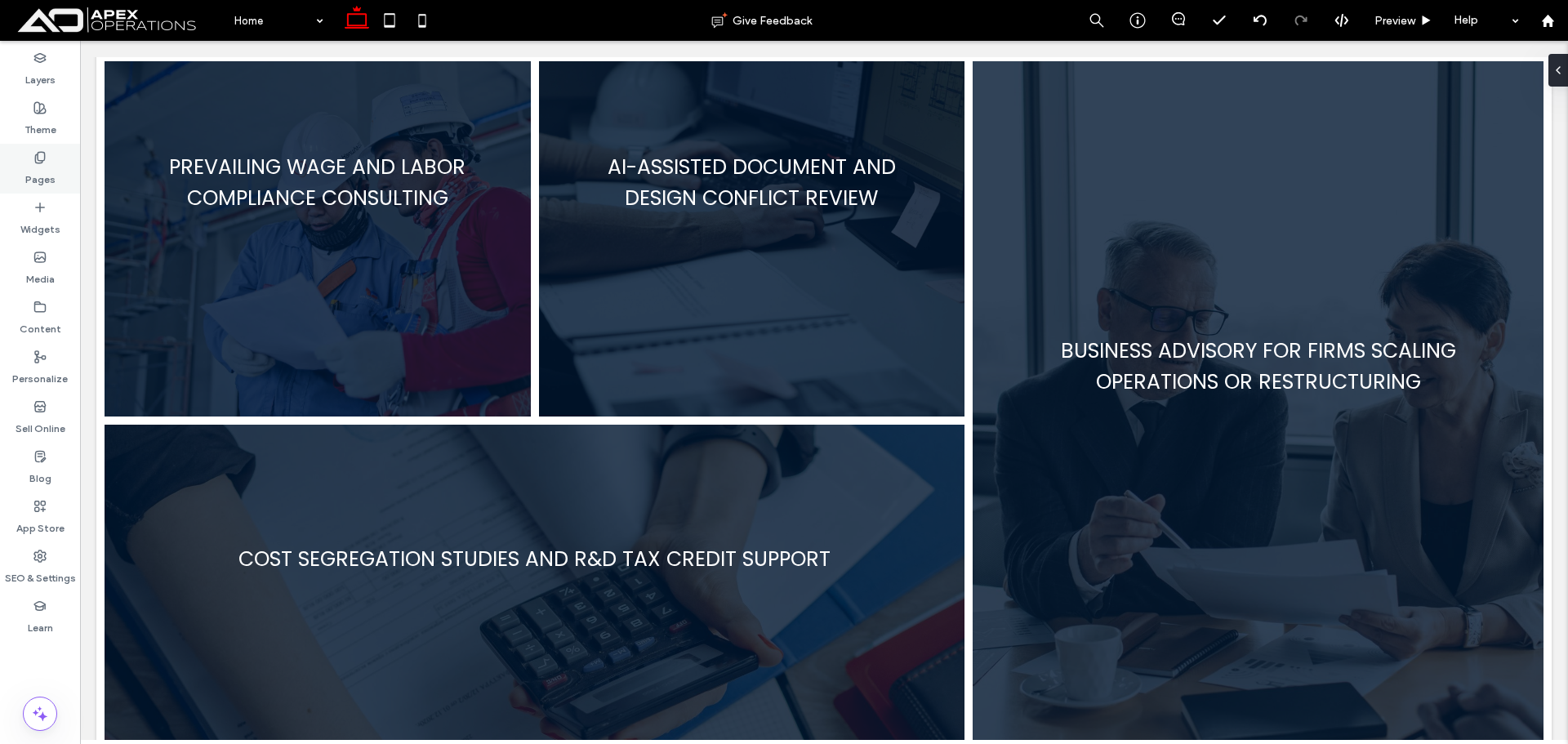
drag, startPoint x: 49, startPoint y: 122, endPoint x: 37, endPoint y: 146, distance: 26.8
click at [49, 122] on label "Theme" at bounding box center [40, 126] width 32 height 23
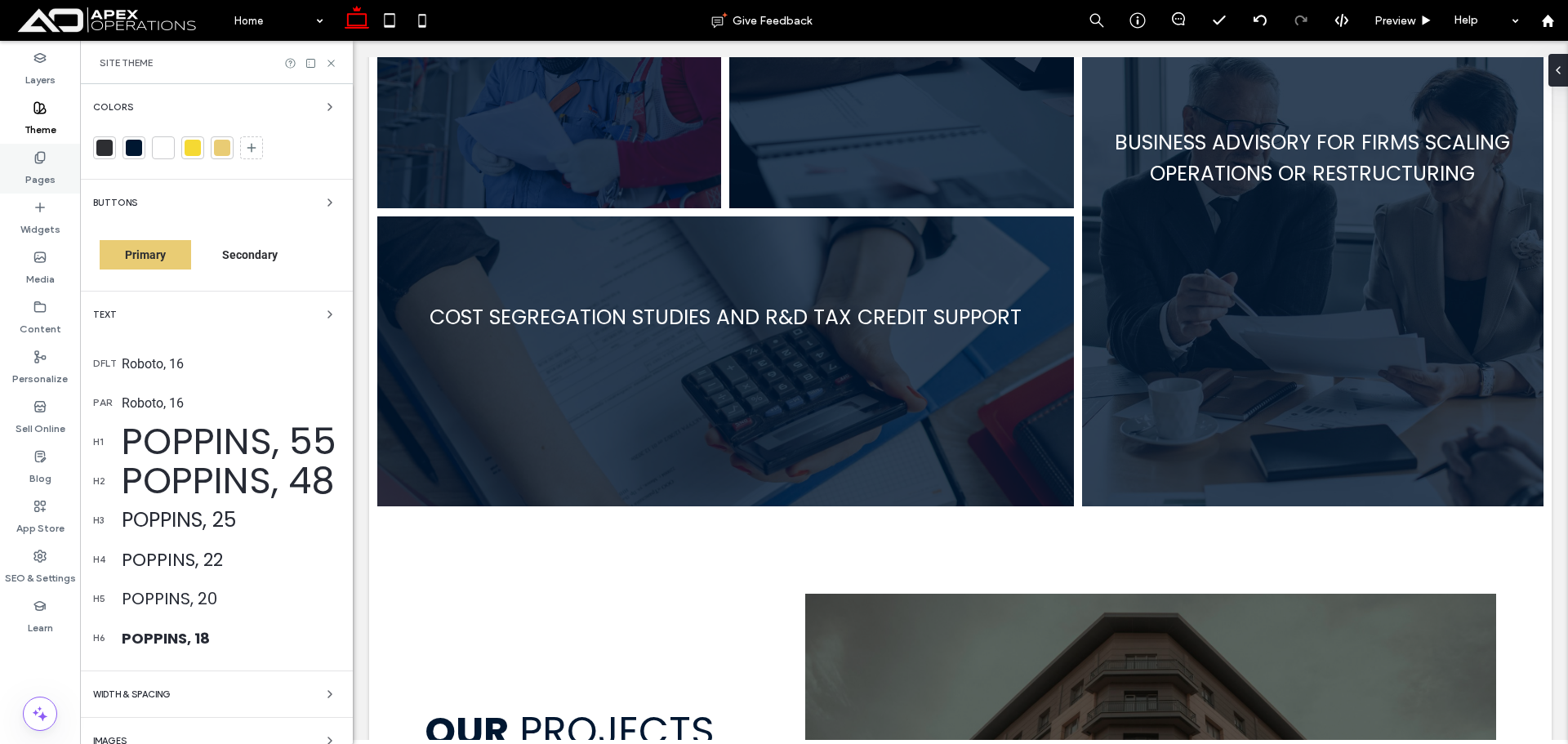
scroll to position [2232, 0]
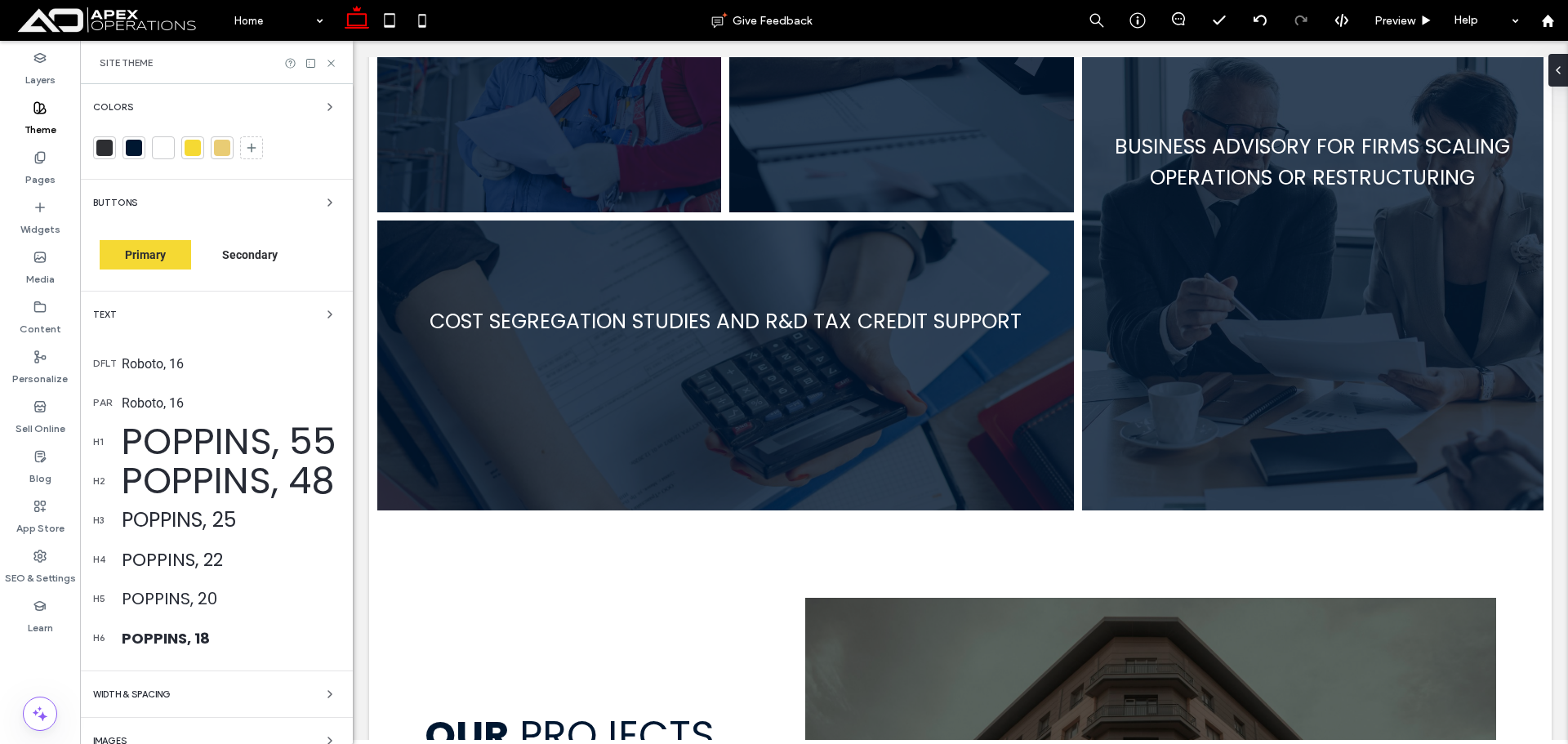
drag, startPoint x: 159, startPoint y: 253, endPoint x: 153, endPoint y: 234, distance: 19.9
click at [158, 253] on span "Primary" at bounding box center [146, 254] width 41 height 13
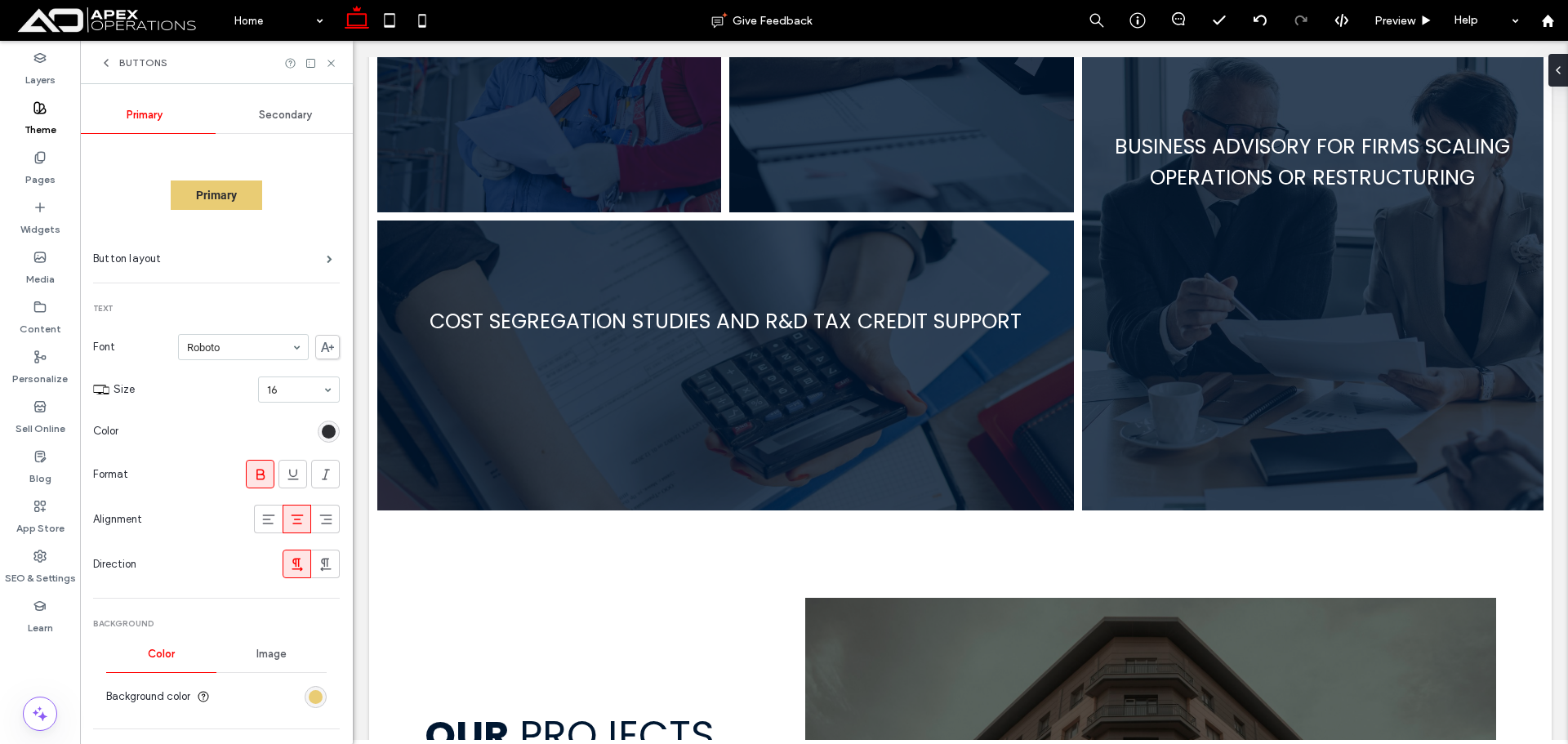
drag, startPoint x: 249, startPoint y: 483, endPoint x: 249, endPoint y: 450, distance: 33.0
click at [253, 482] on span at bounding box center [260, 474] width 17 height 27
click at [288, 122] on div "Secondary" at bounding box center [286, 115] width 141 height 36
drag, startPoint x: 259, startPoint y: 471, endPoint x: 313, endPoint y: 113, distance: 362.0
click at [259, 469] on div at bounding box center [260, 474] width 27 height 27
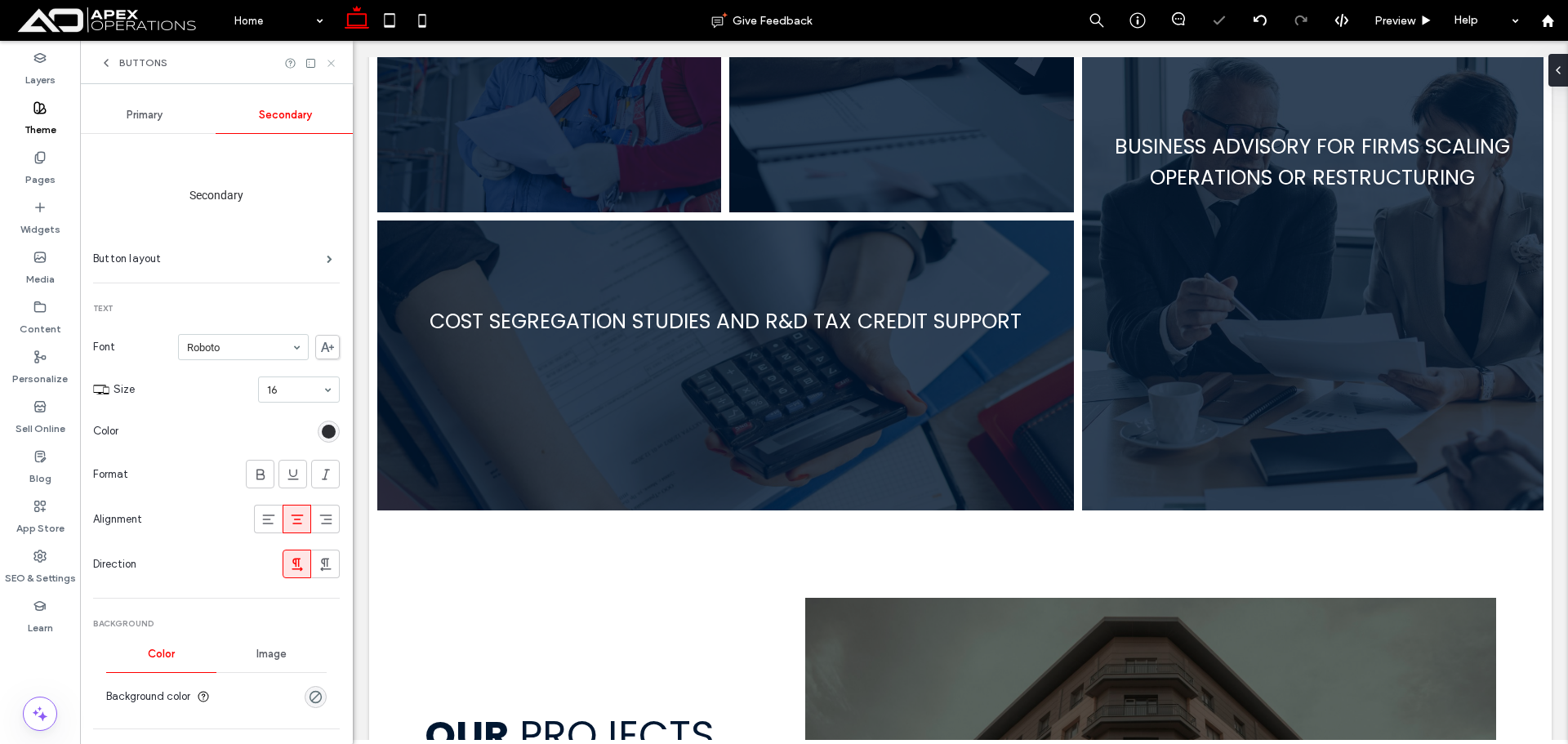
click at [335, 61] on div "Buttons" at bounding box center [216, 62] width 273 height 44
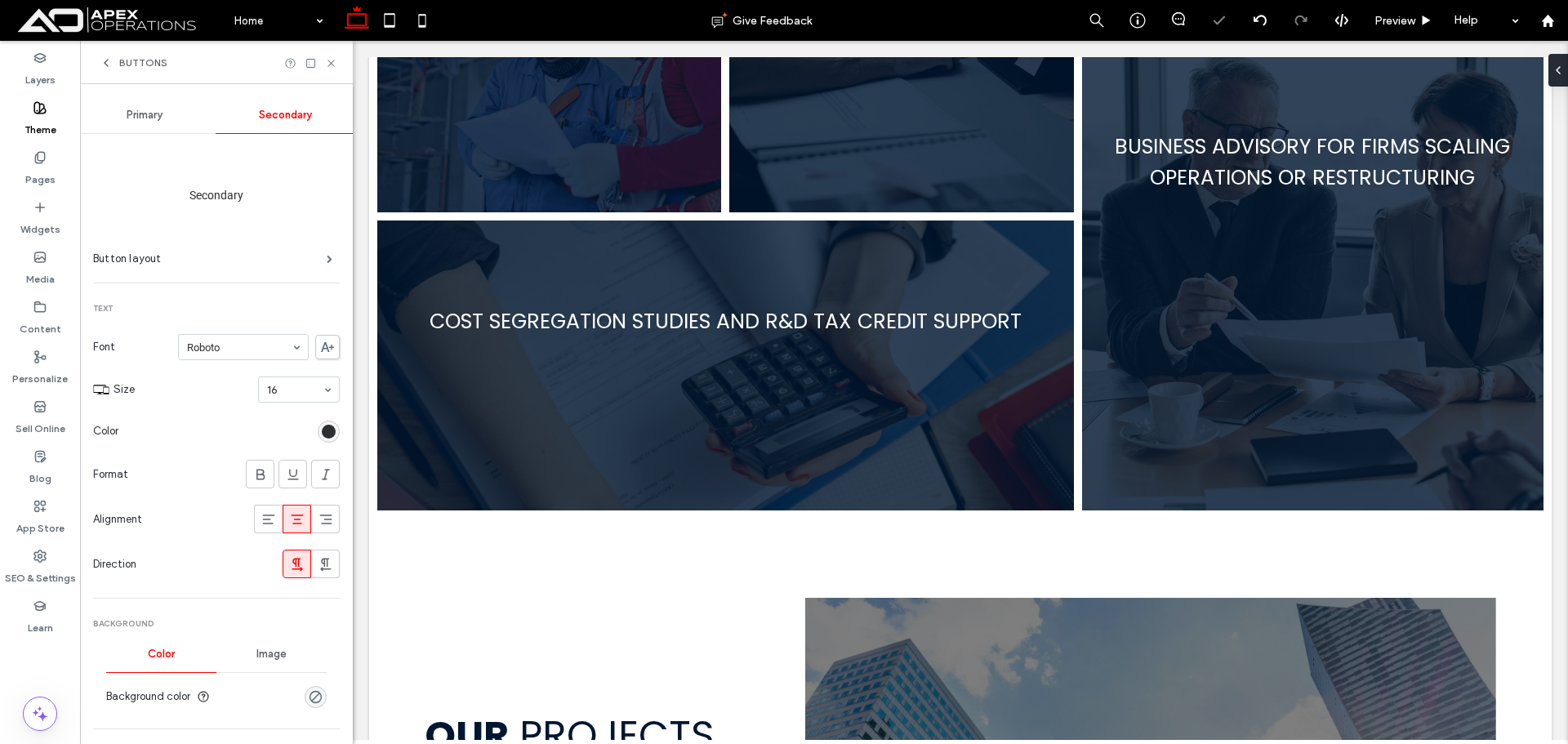
click at [330, 63] on use at bounding box center [330, 62] width 7 height 7
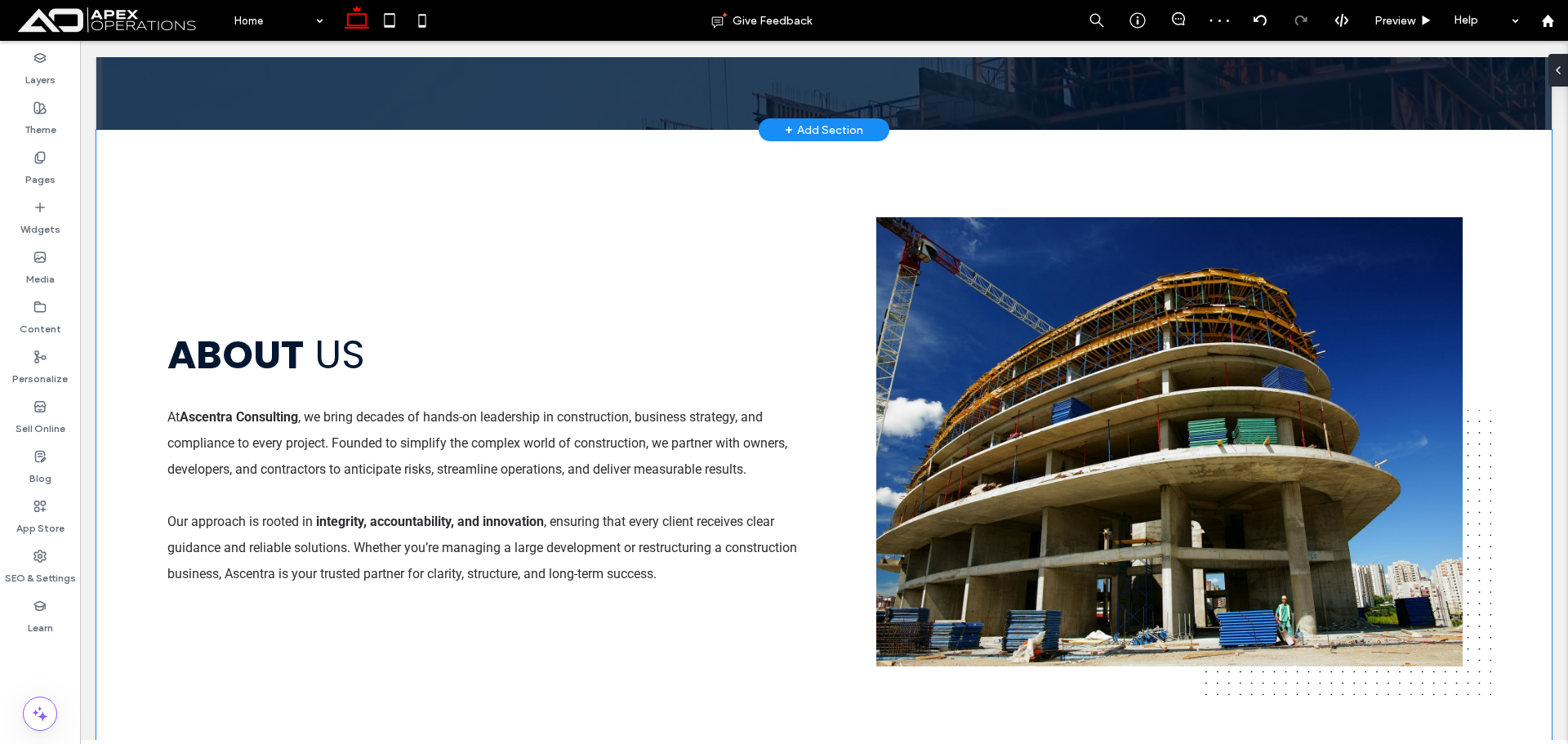
scroll to position [0, 0]
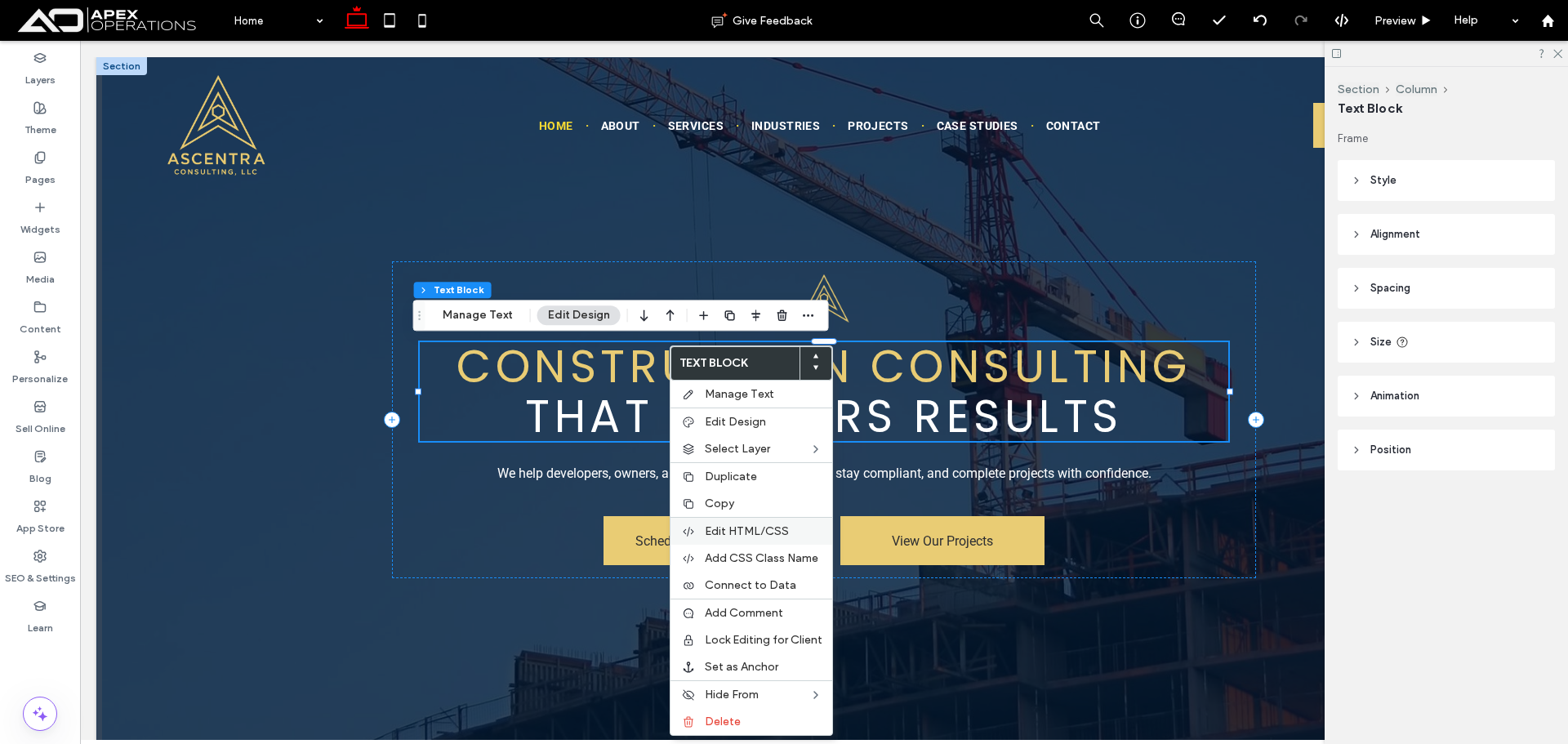
click at [764, 534] on span "Edit HTML/CSS" at bounding box center [746, 531] width 85 height 14
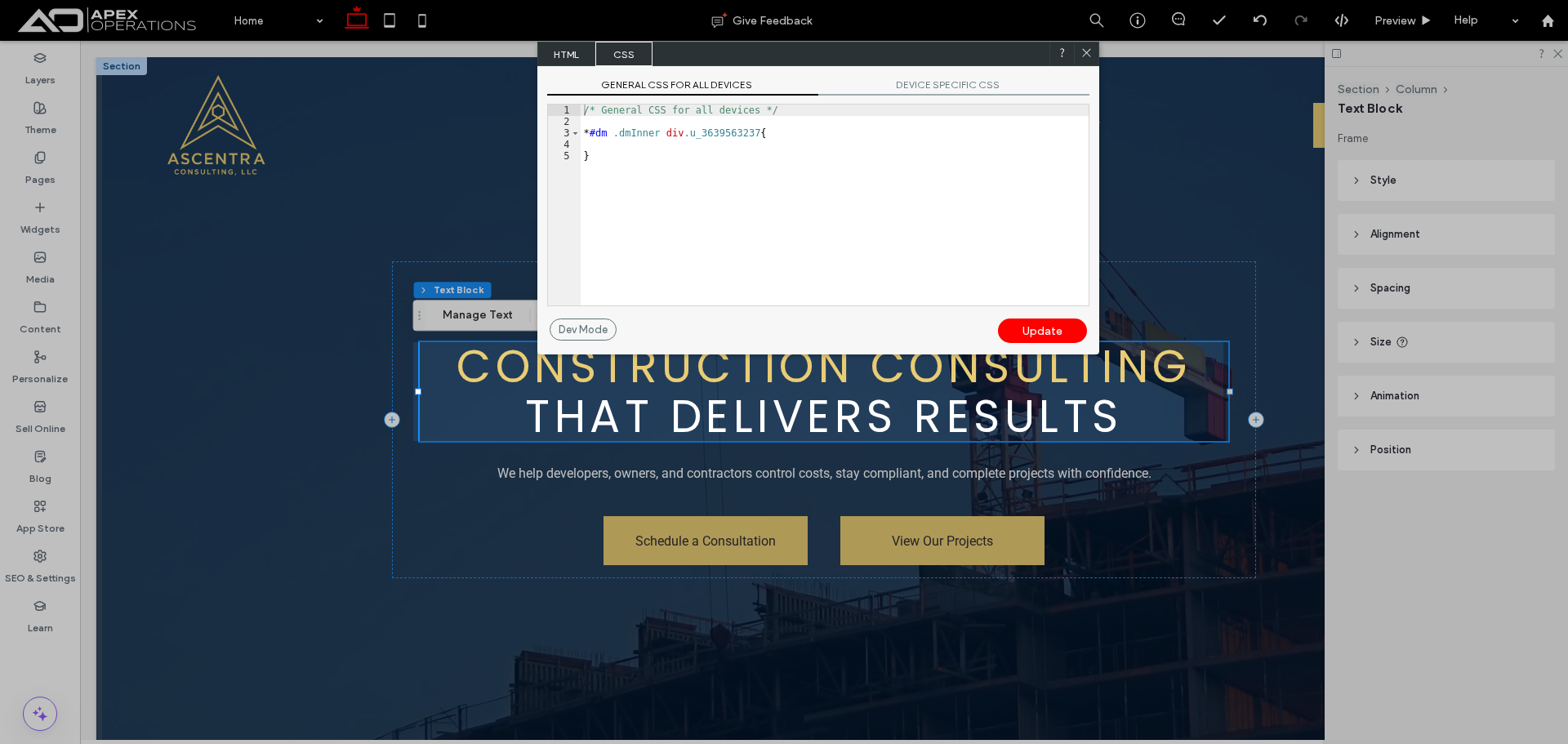
click at [559, 48] on span "HTML" at bounding box center [566, 53] width 57 height 24
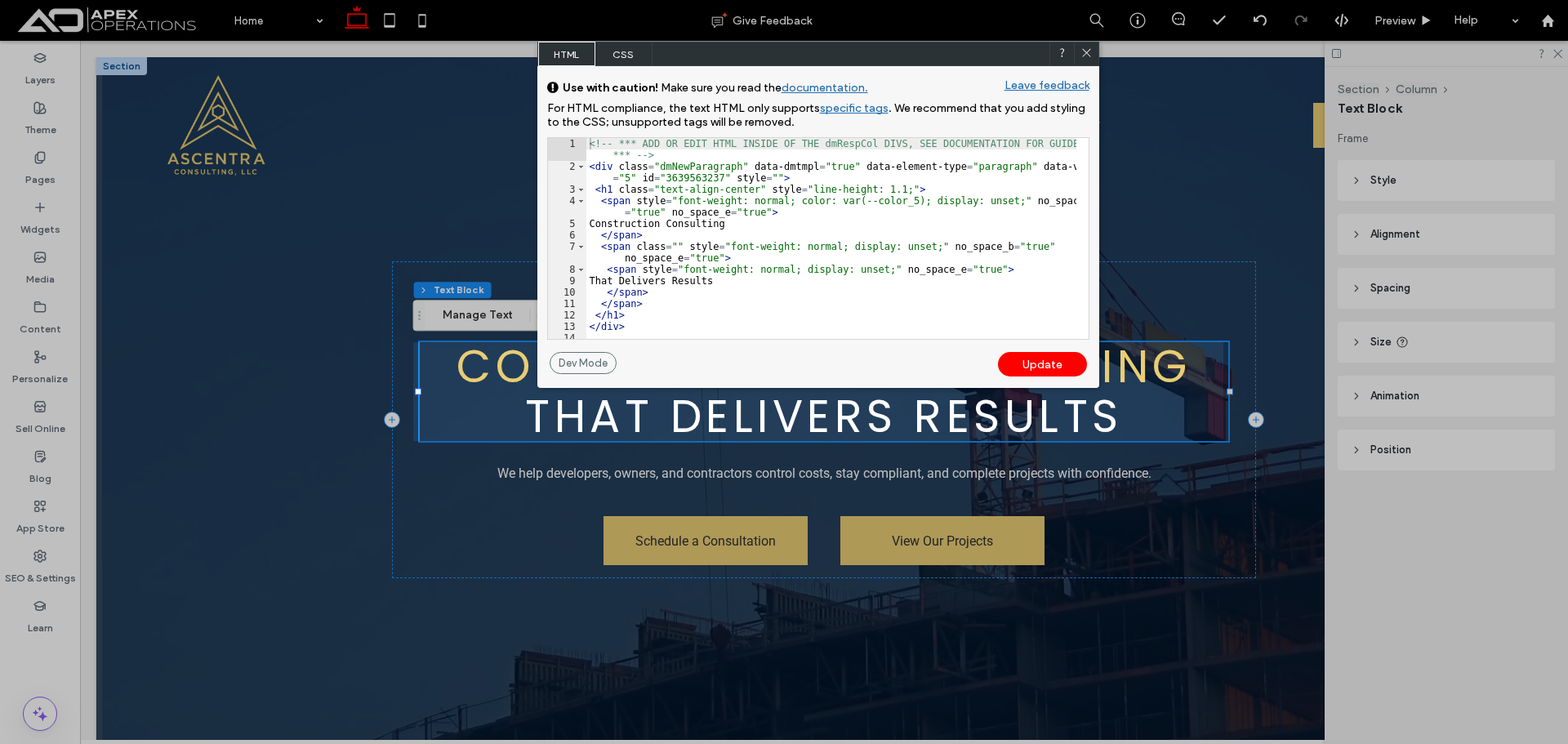
drag, startPoint x: 1082, startPoint y: 53, endPoint x: 1496, endPoint y: 52, distance: 414.0
click at [1083, 54] on icon at bounding box center [1086, 52] width 13 height 13
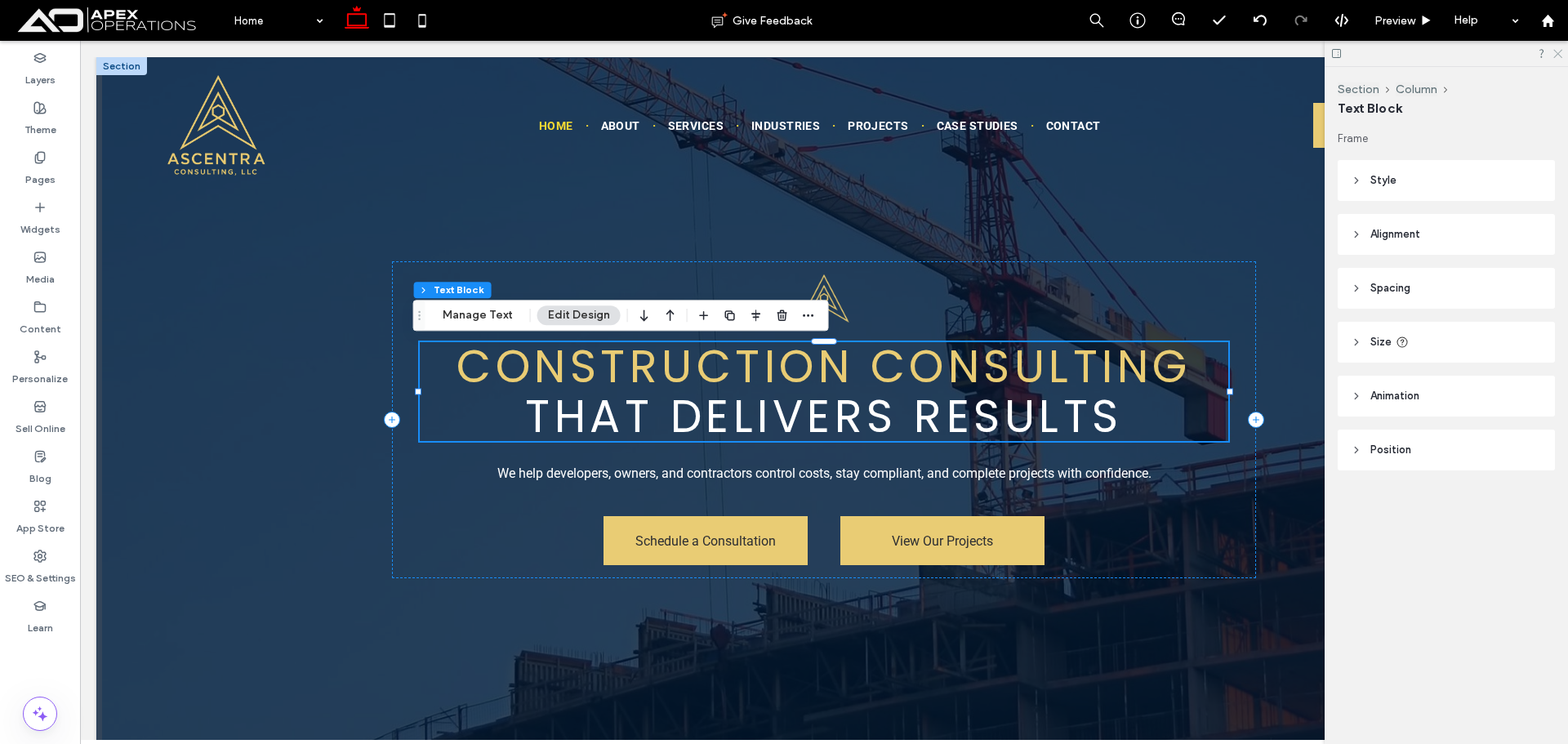
drag, startPoint x: 1557, startPoint y: 50, endPoint x: 1541, endPoint y: 52, distance: 16.1
click at [1553, 51] on icon at bounding box center [1556, 52] width 11 height 11
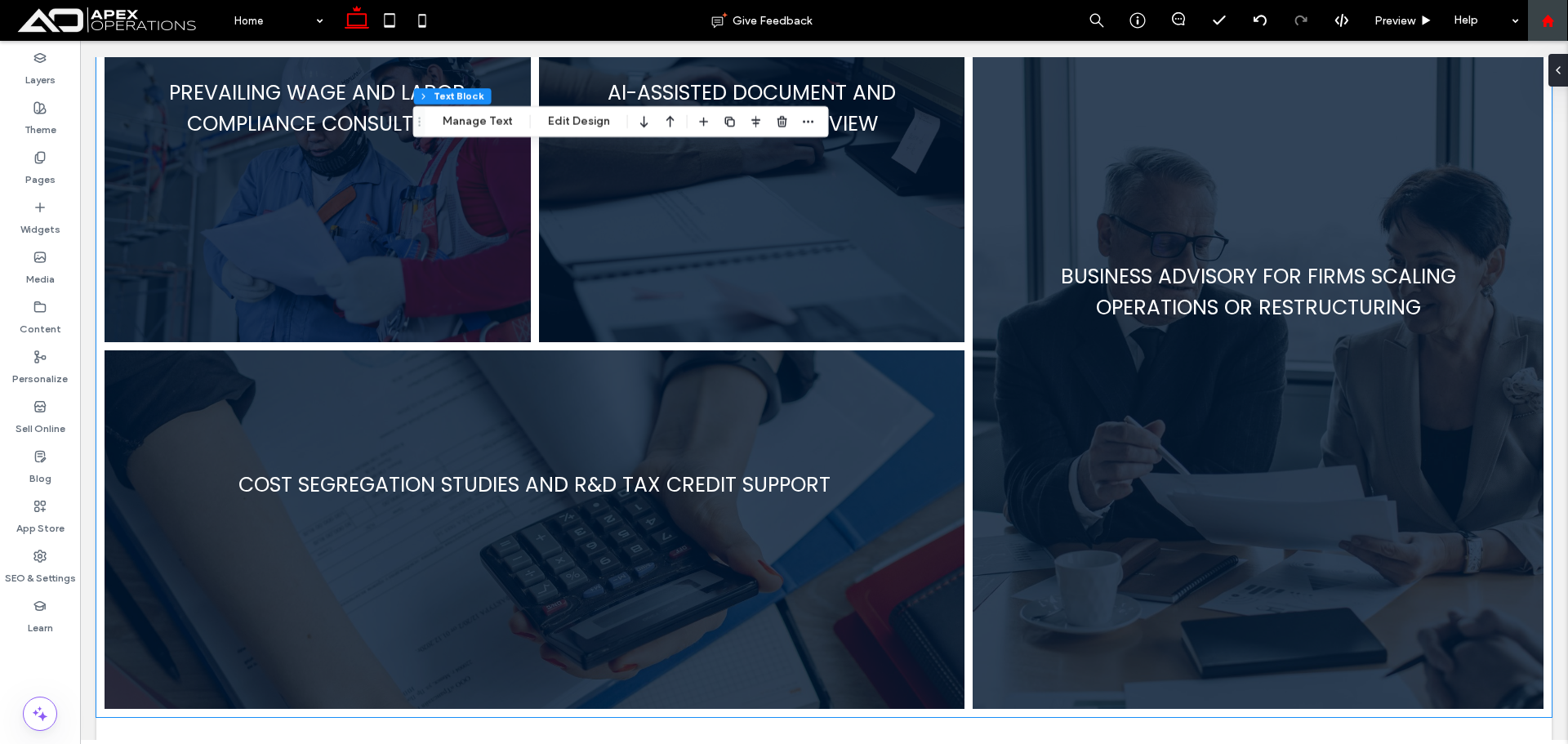
scroll to position [2530, 0]
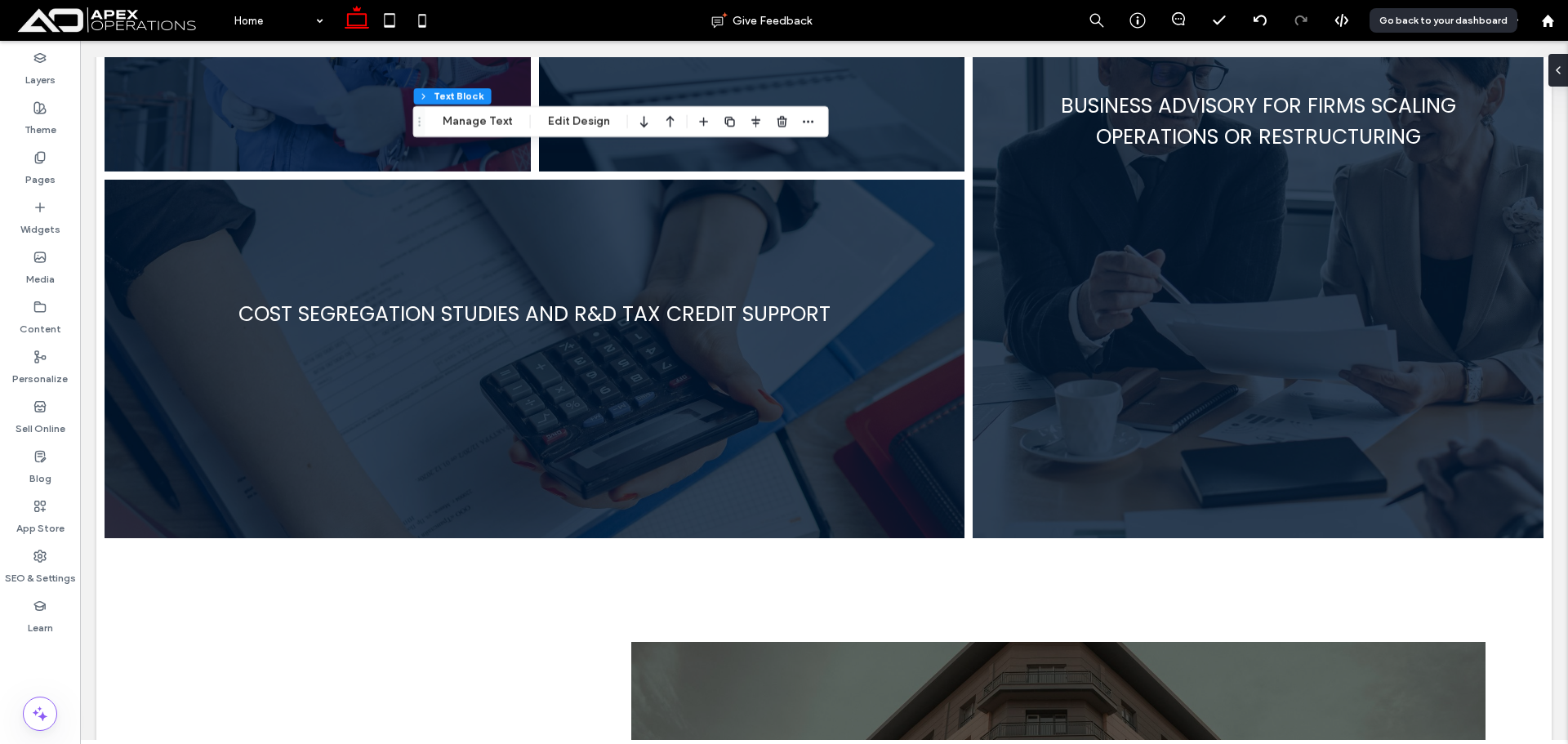
drag, startPoint x: 1552, startPoint y: 18, endPoint x: 1485, endPoint y: 24, distance: 67.3
click at [1551, 18] on icon at bounding box center [1548, 20] width 14 height 14
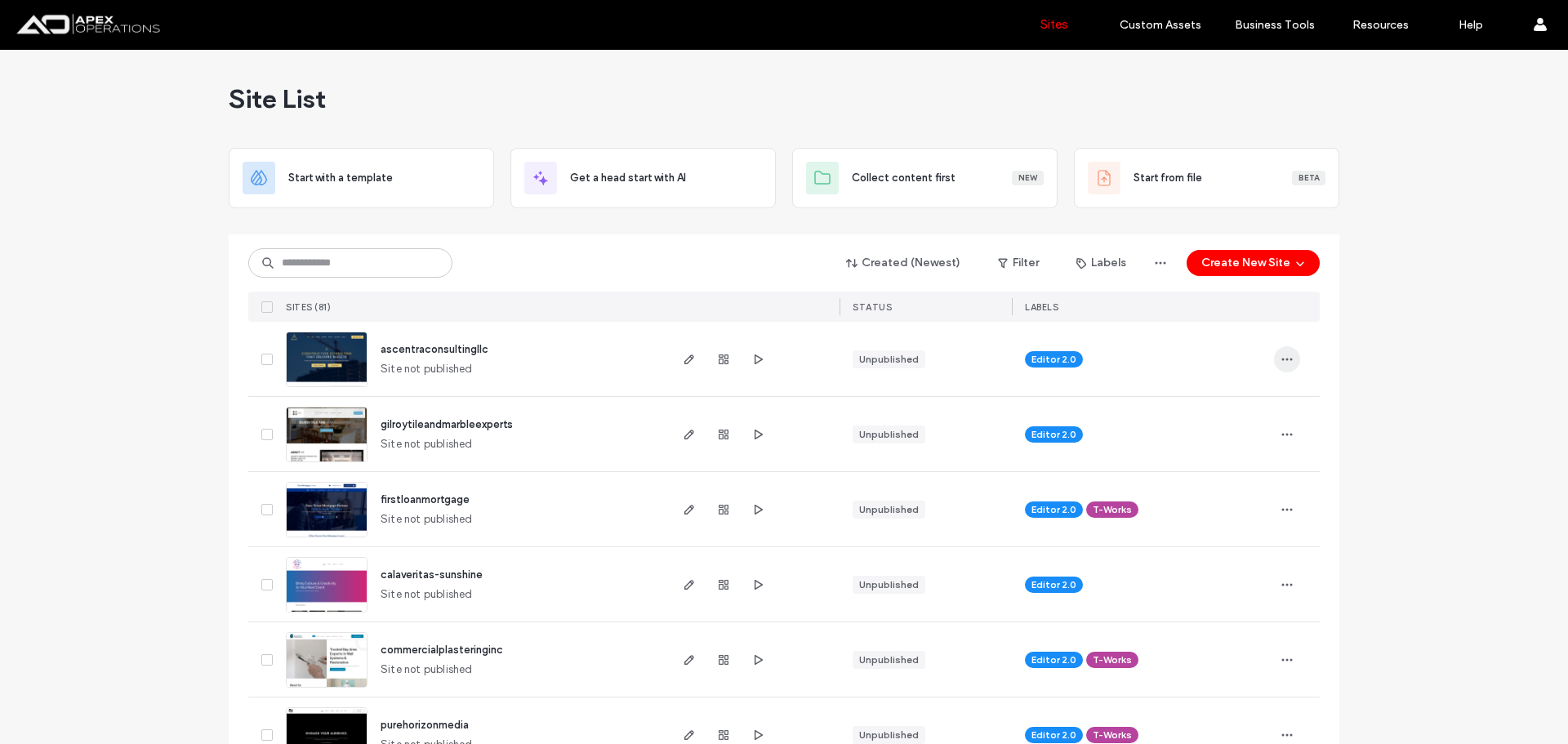
click at [1284, 360] on icon "button" at bounding box center [1286, 358] width 13 height 13
click at [1221, 459] on span "Assign Label" at bounding box center [1209, 463] width 59 height 17
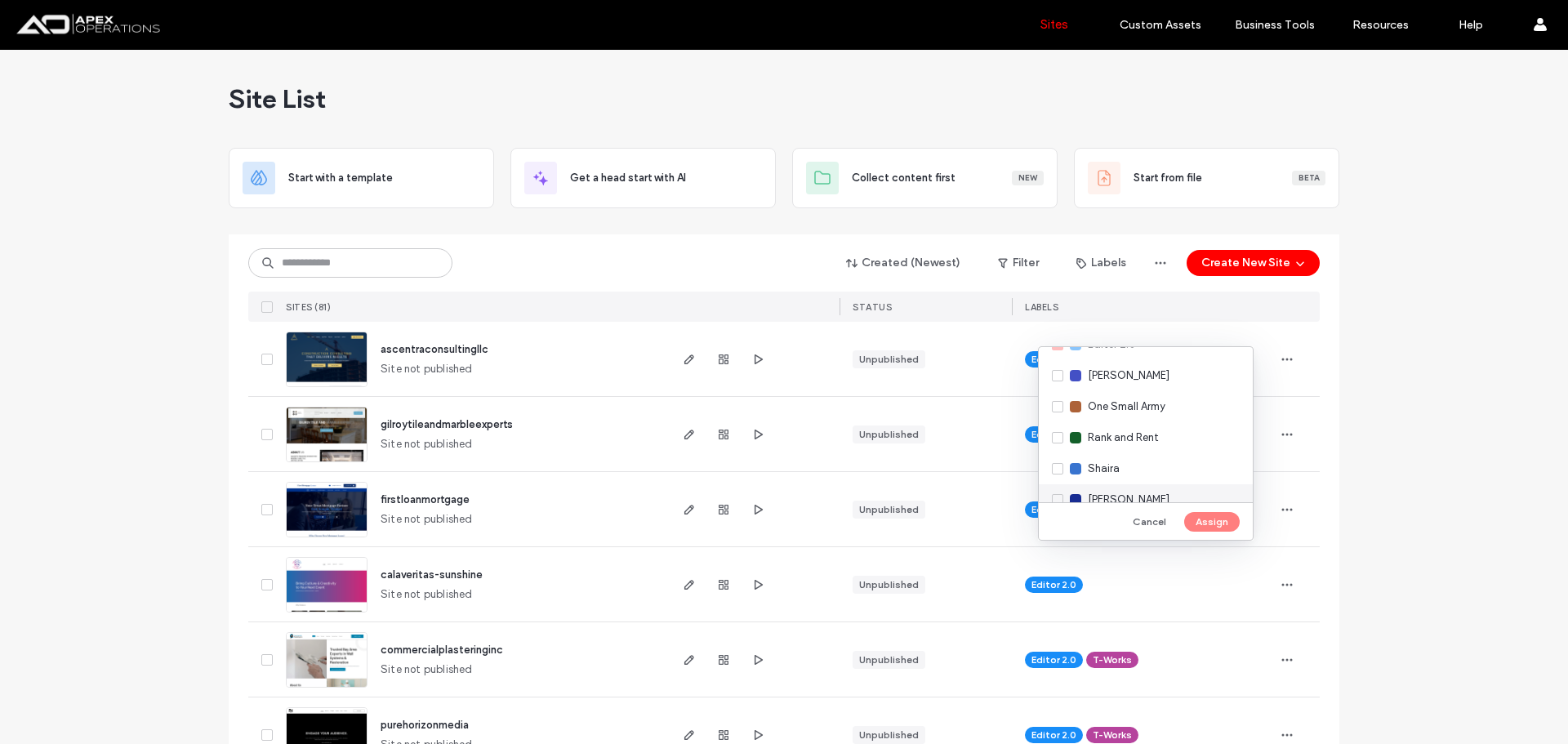
scroll to position [163, 0]
drag, startPoint x: 1137, startPoint y: 456, endPoint x: 1196, endPoint y: 496, distance: 71.3
click at [1136, 457] on div "T-Works" at bounding box center [1145, 454] width 214 height 31
click at [1209, 518] on button "Assign" at bounding box center [1211, 522] width 55 height 19
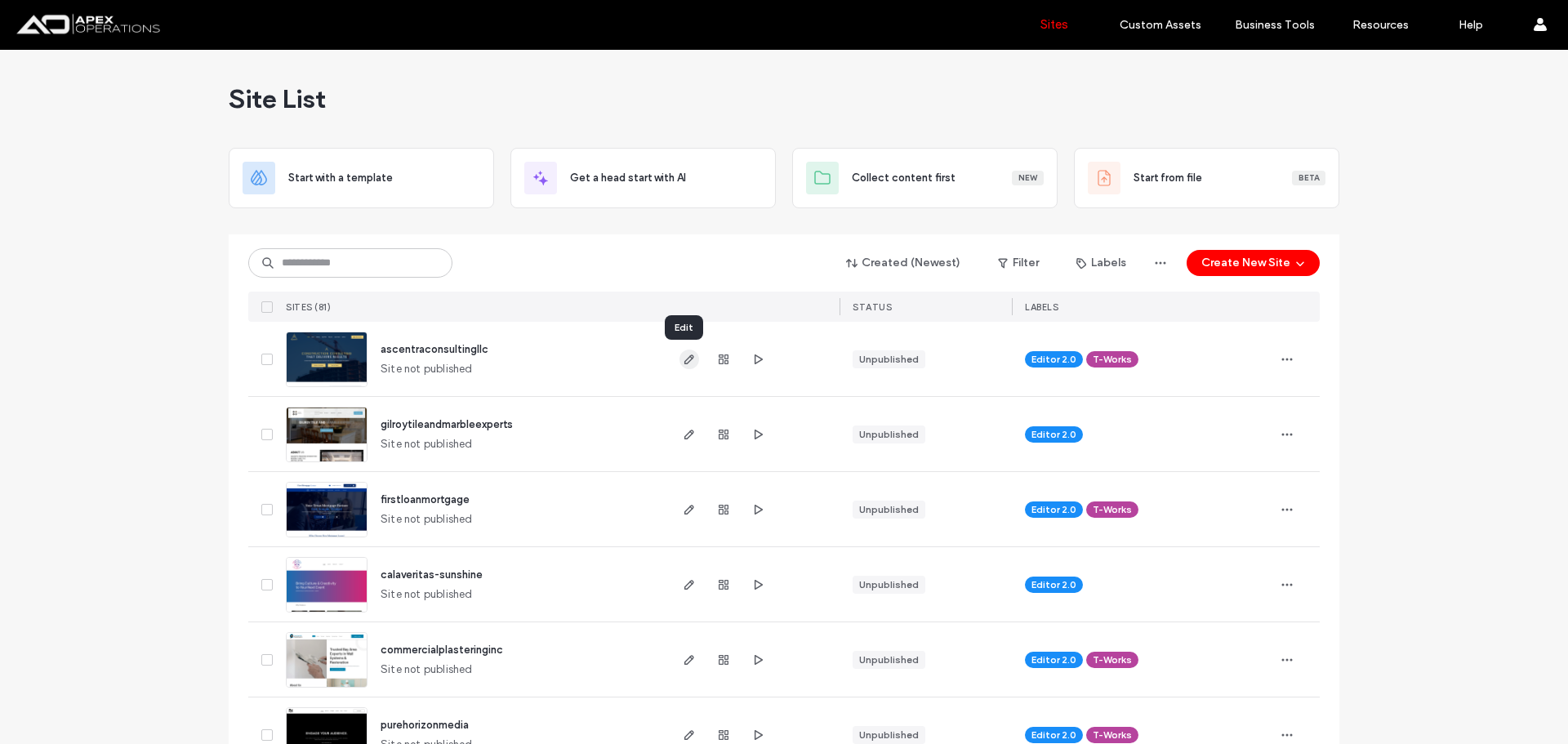
click at [683, 360] on icon "button" at bounding box center [689, 358] width 13 height 13
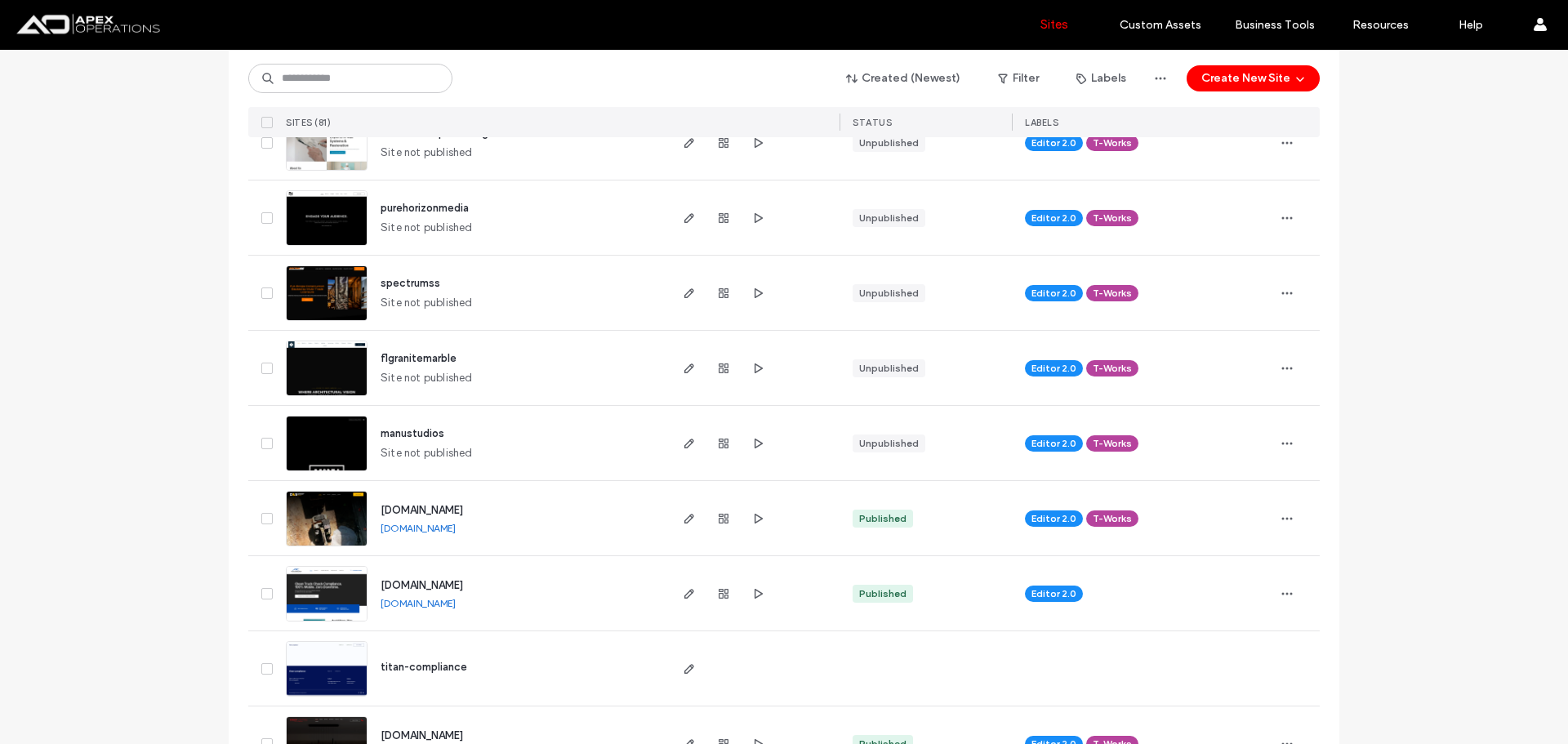
scroll to position [653, 0]
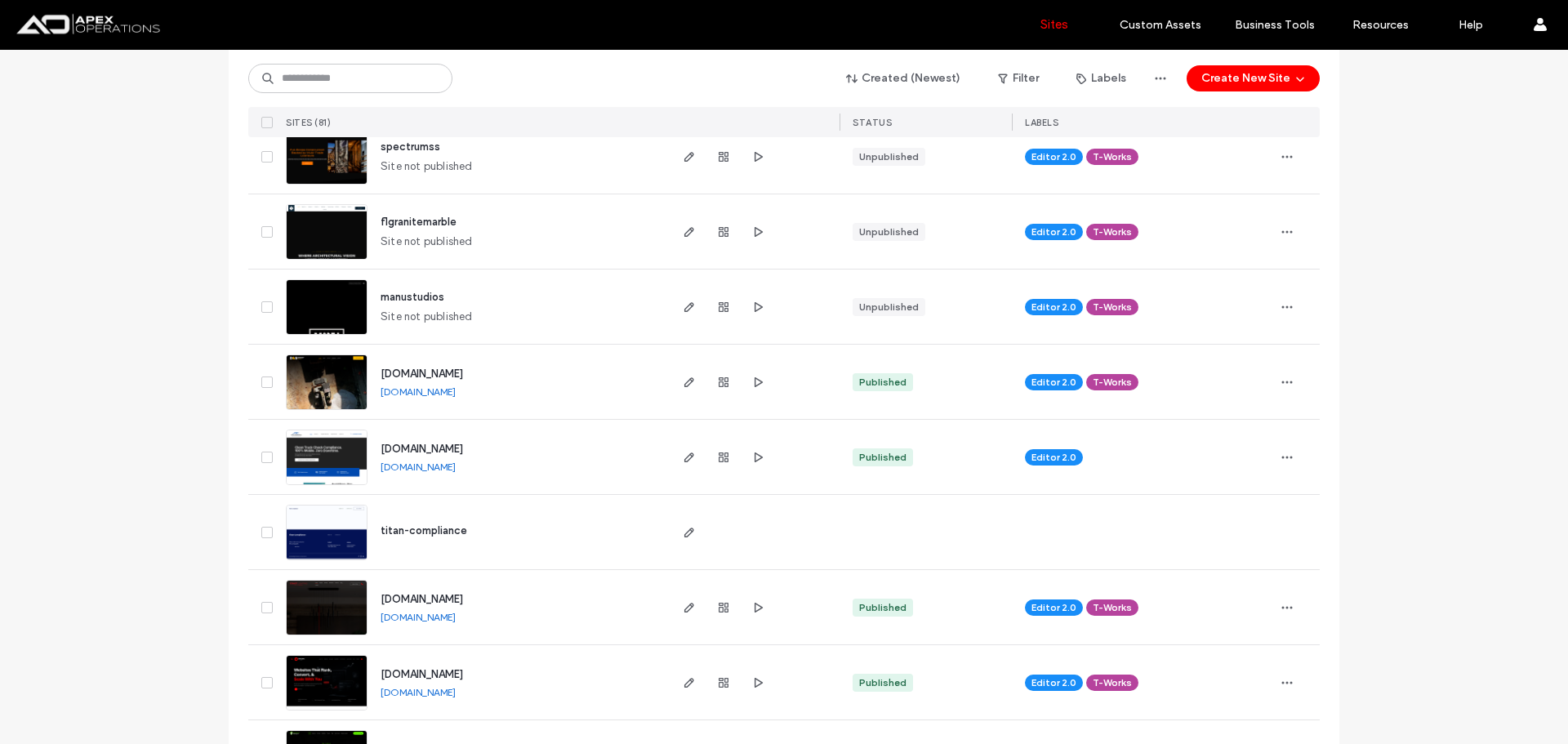
click at [456, 389] on link "[DOMAIN_NAME]" at bounding box center [418, 391] width 75 height 13
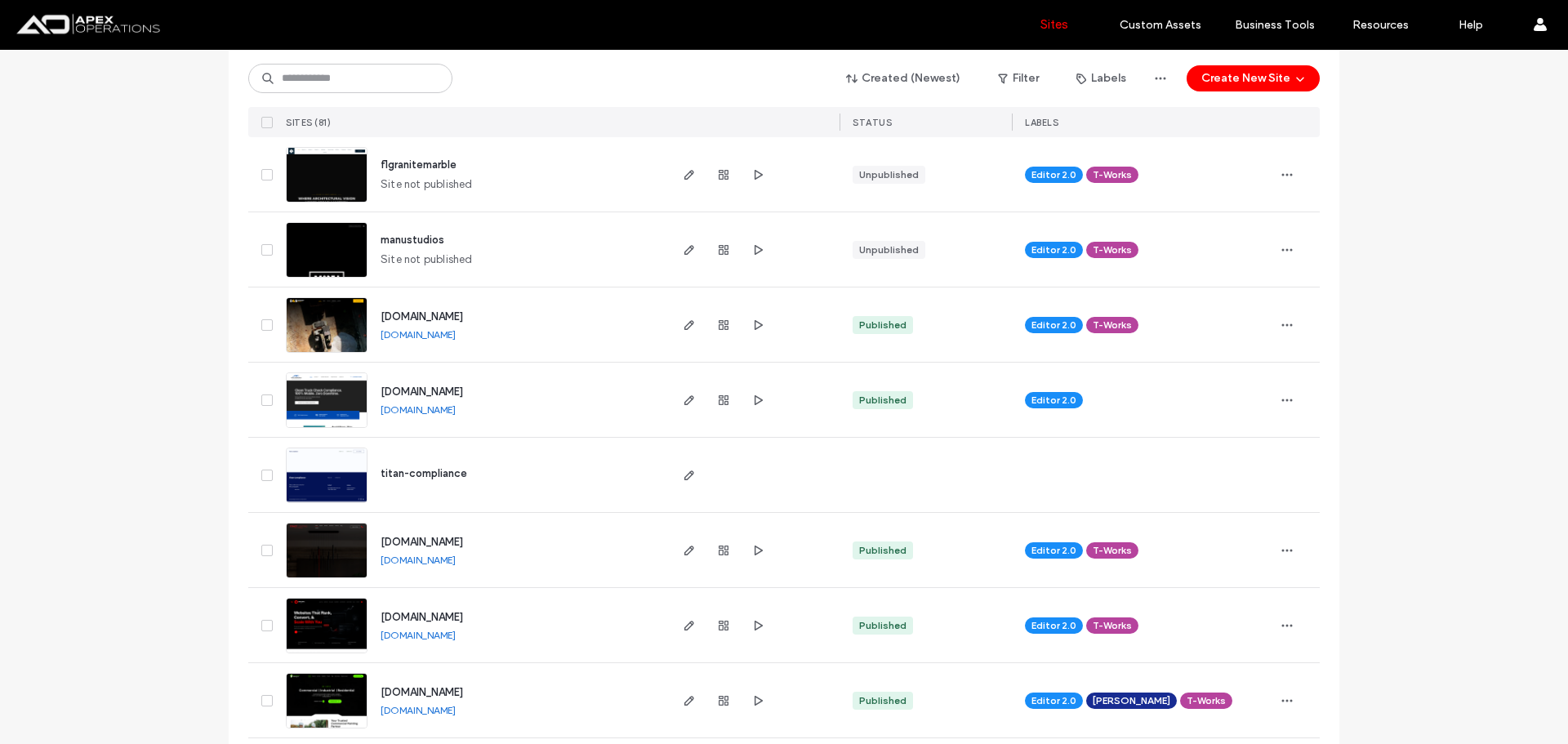
scroll to position [734, 0]
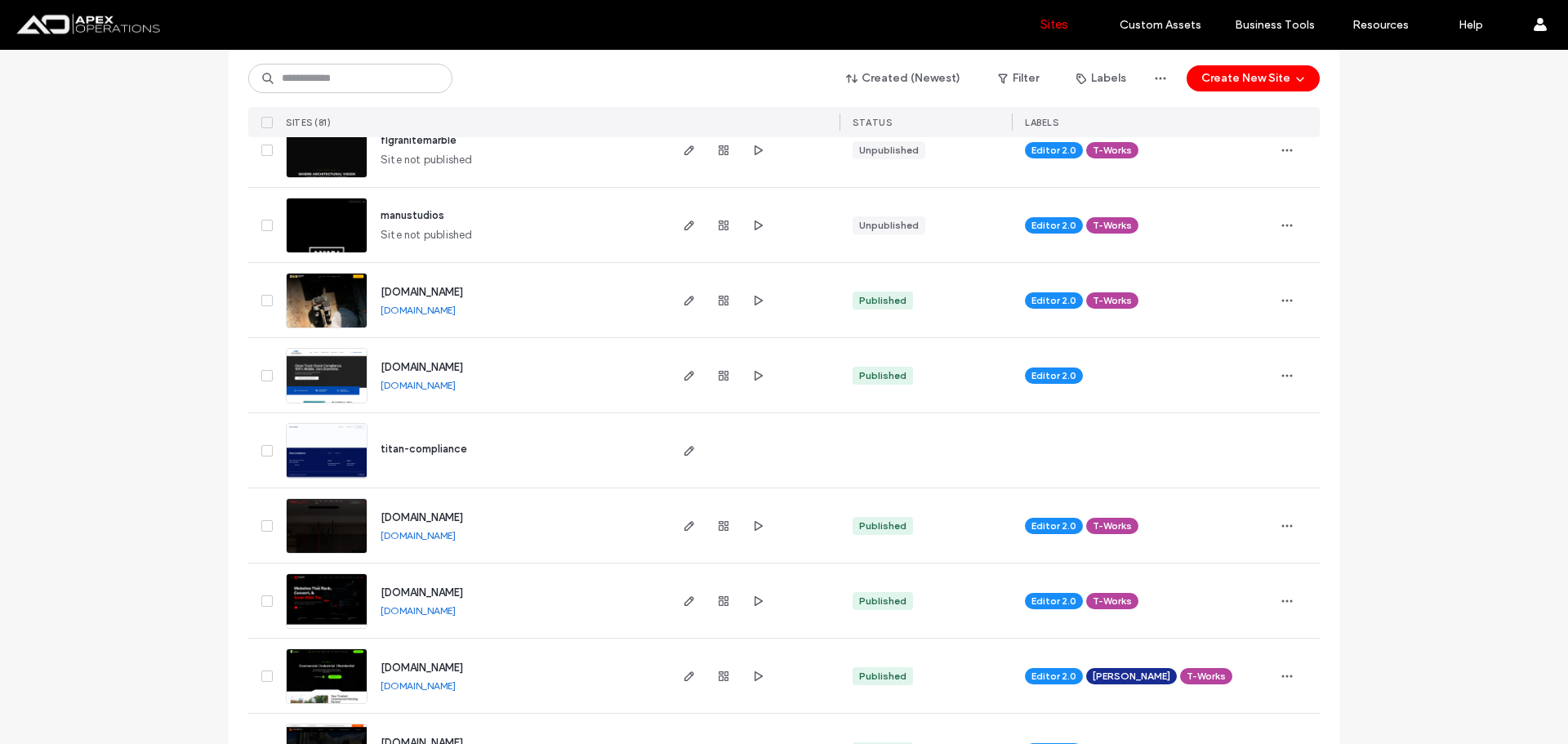
click at [409, 388] on link "[DOMAIN_NAME]" at bounding box center [418, 385] width 75 height 13
click at [433, 612] on link "[DOMAIN_NAME]" at bounding box center [418, 610] width 75 height 13
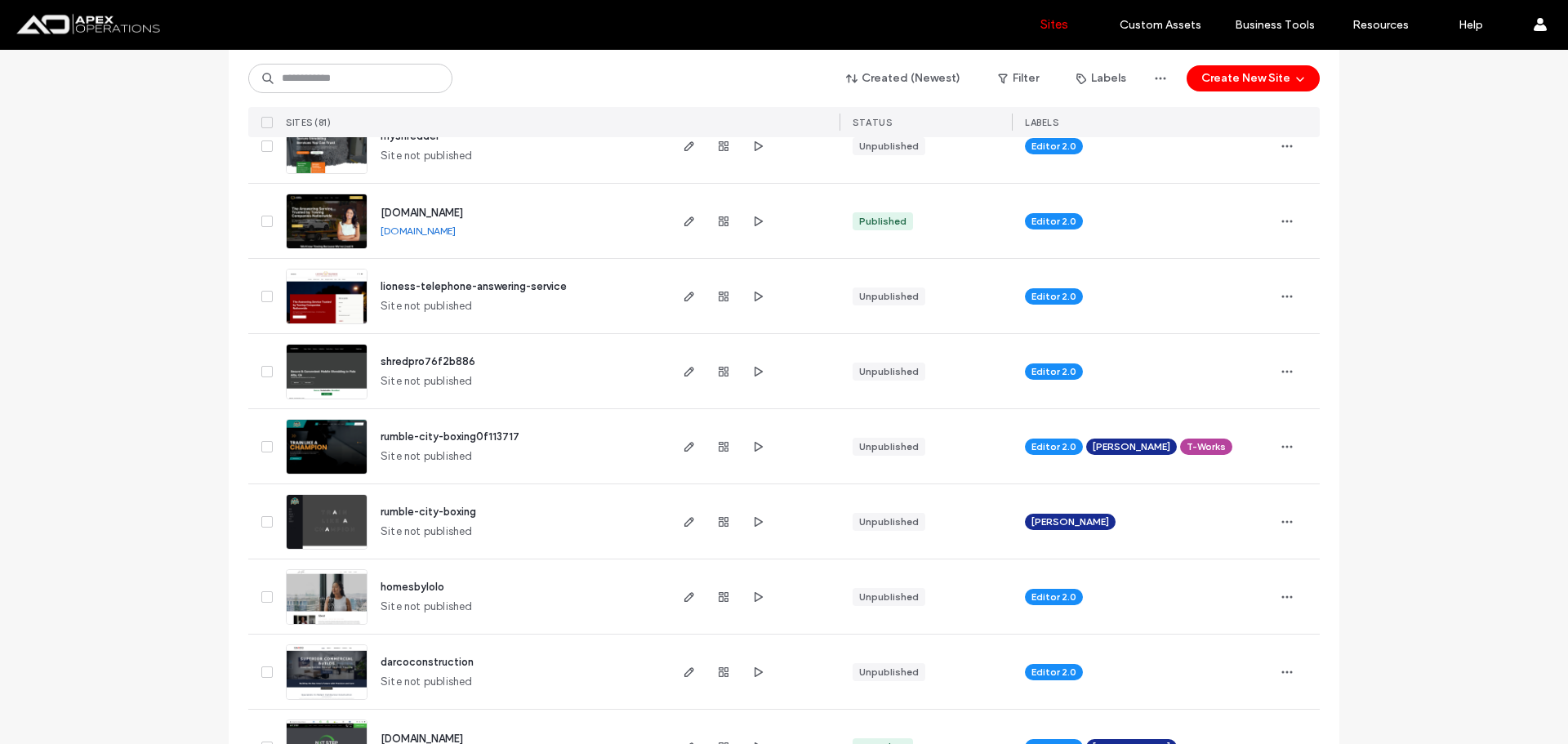
scroll to position [1551, 0]
